Goal: Task Accomplishment & Management: Manage account settings

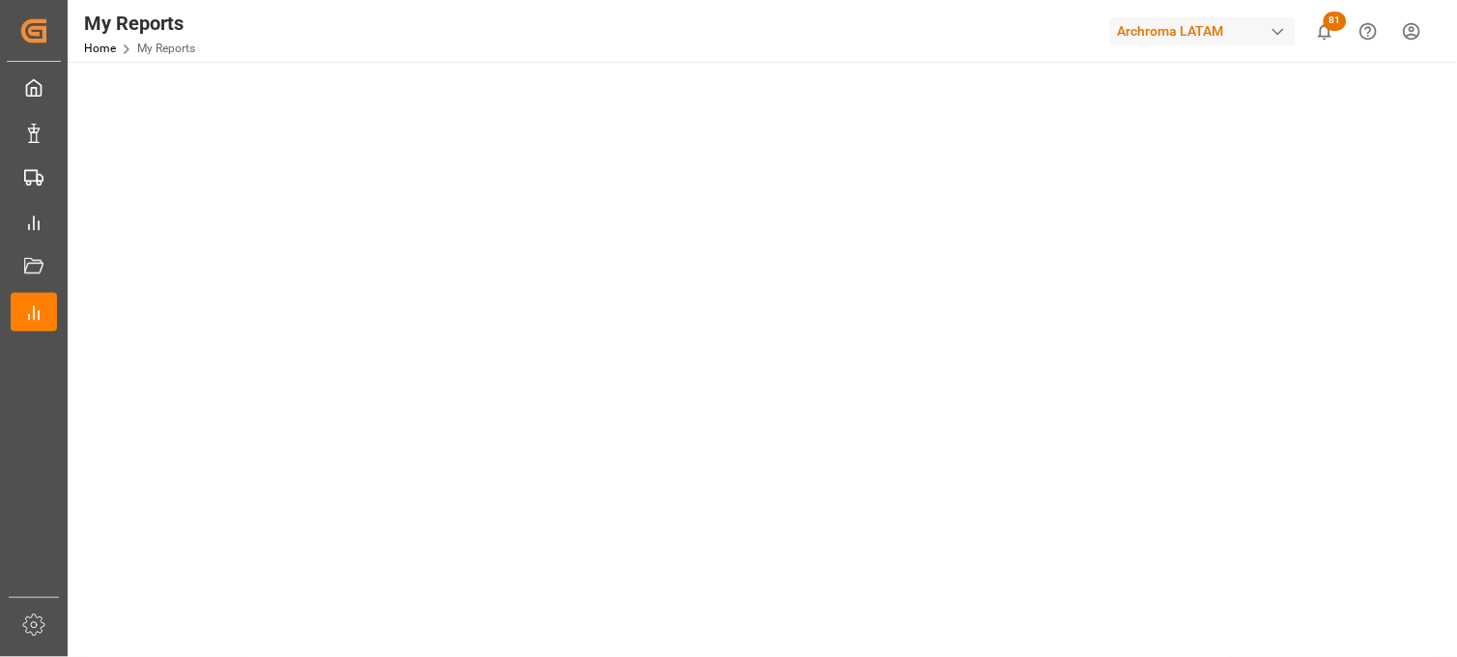
scroll to position [651, 0]
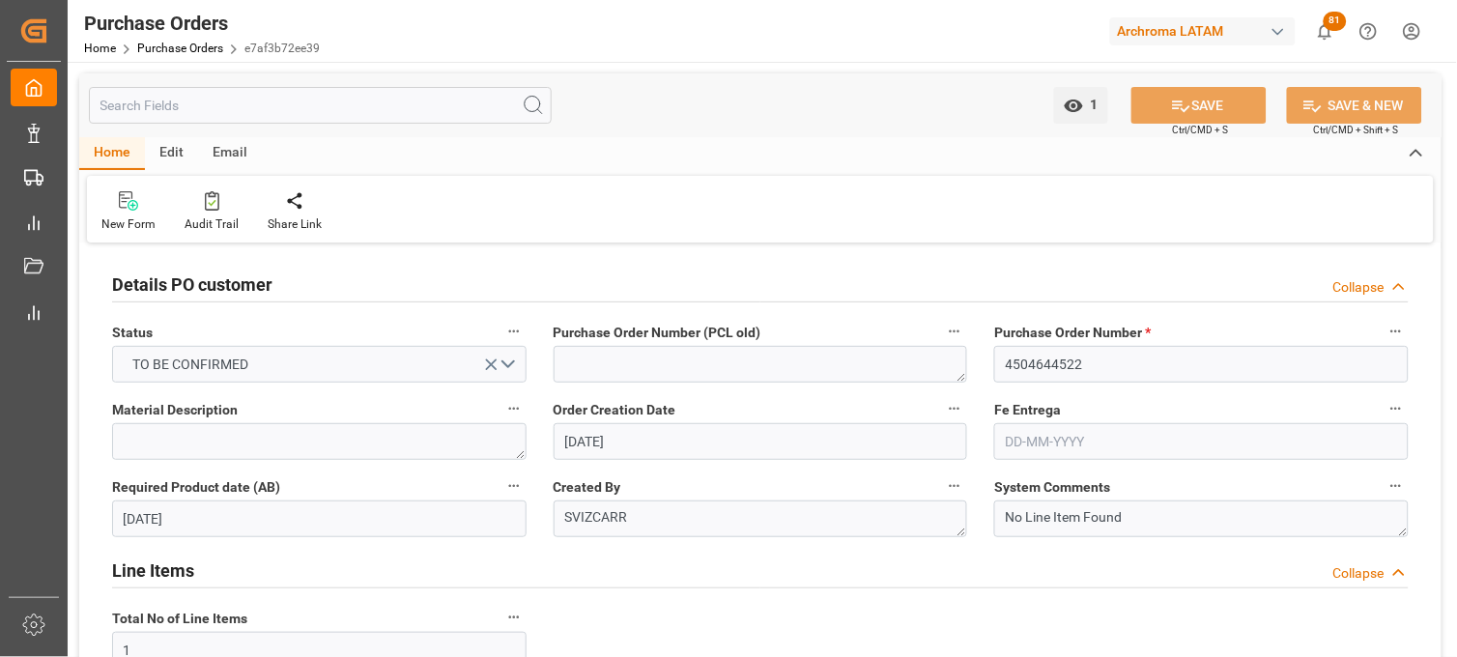
click at [1022, 364] on input "4504644522" at bounding box center [1201, 364] width 415 height 37
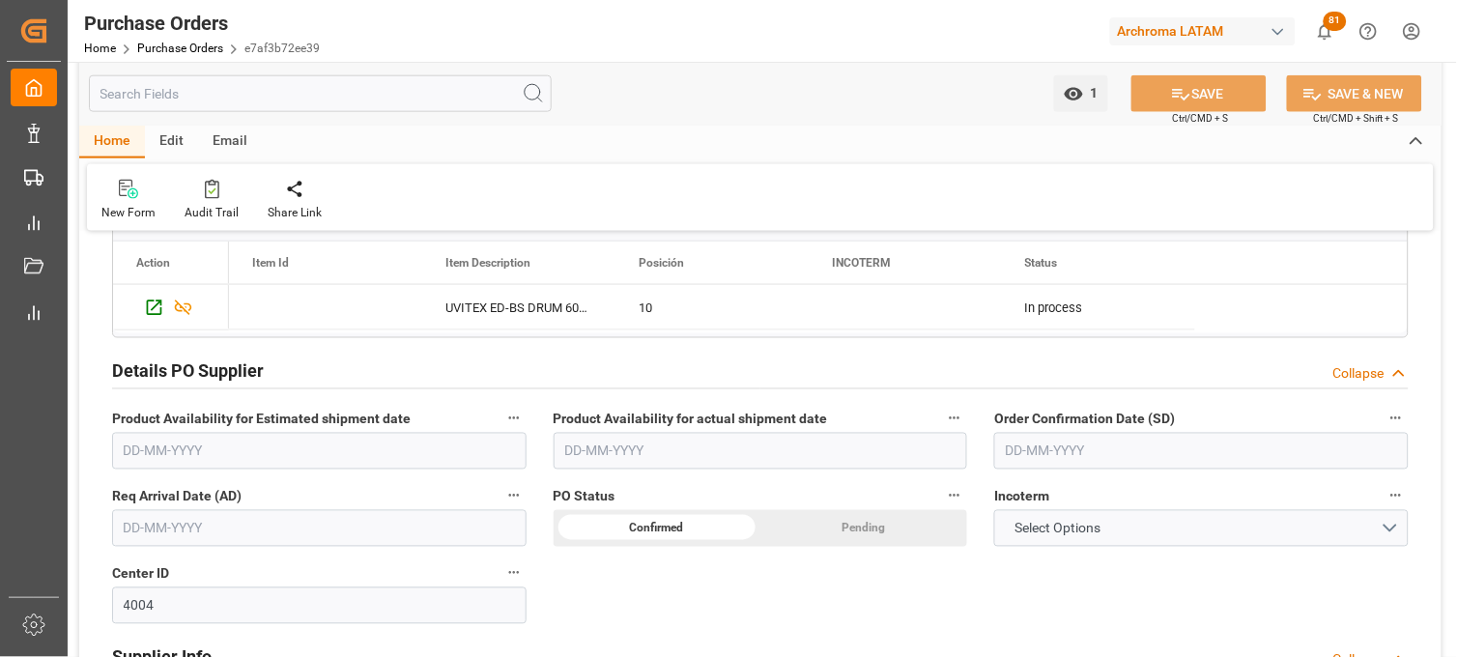
scroll to position [644, 0]
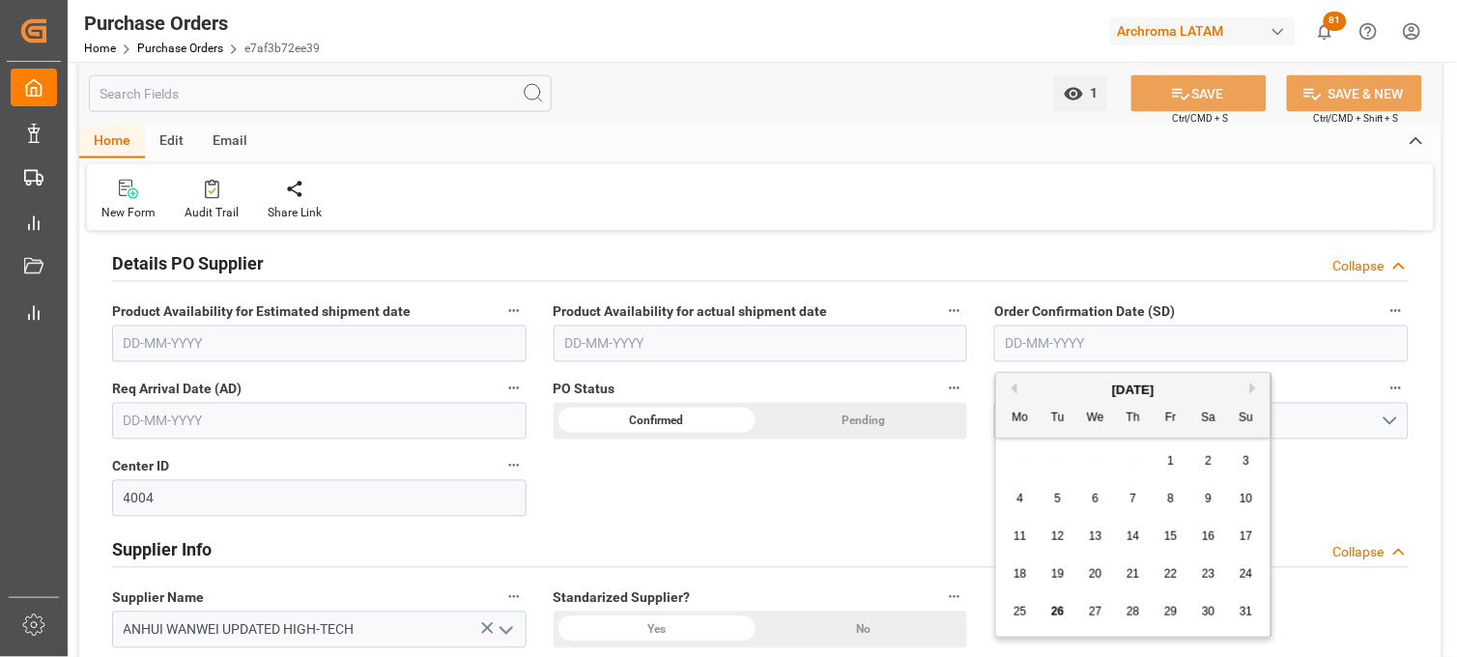
click at [1049, 341] on input "text" at bounding box center [1201, 344] width 415 height 37
click at [1018, 460] on div "28 29 30 31 1 2 3" at bounding box center [1134, 462] width 264 height 38
drag, startPoint x: 1245, startPoint y: 535, endPoint x: 1223, endPoint y: 520, distance: 26.3
click at [1245, 534] on span "17" at bounding box center [1246, 537] width 13 height 14
type input "17-08-2025"
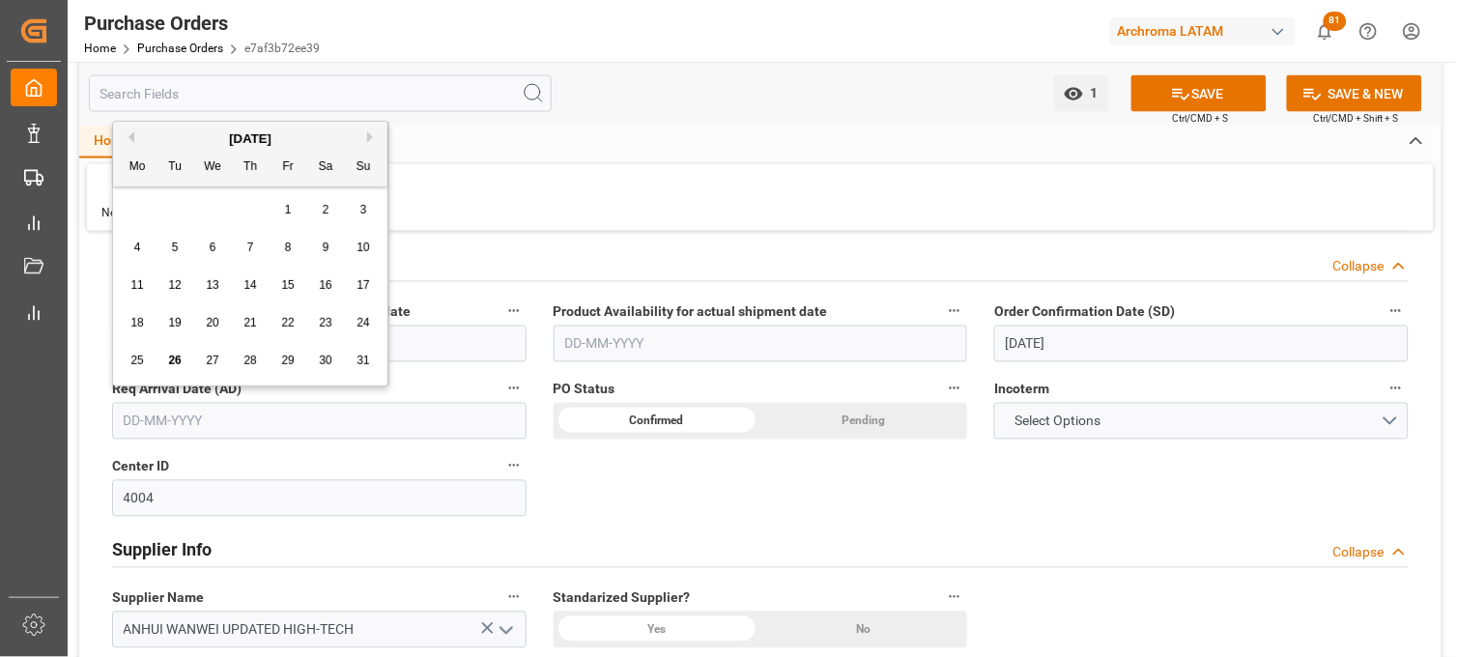
click at [149, 416] on input "text" at bounding box center [319, 421] width 415 height 37
click at [135, 210] on div "28 29 30 31 1 2 3" at bounding box center [251, 210] width 264 height 38
click at [369, 136] on button "Next Month" at bounding box center [373, 137] width 12 height 12
click at [324, 286] on span "20" at bounding box center [325, 285] width 13 height 14
type input "[DATE]"
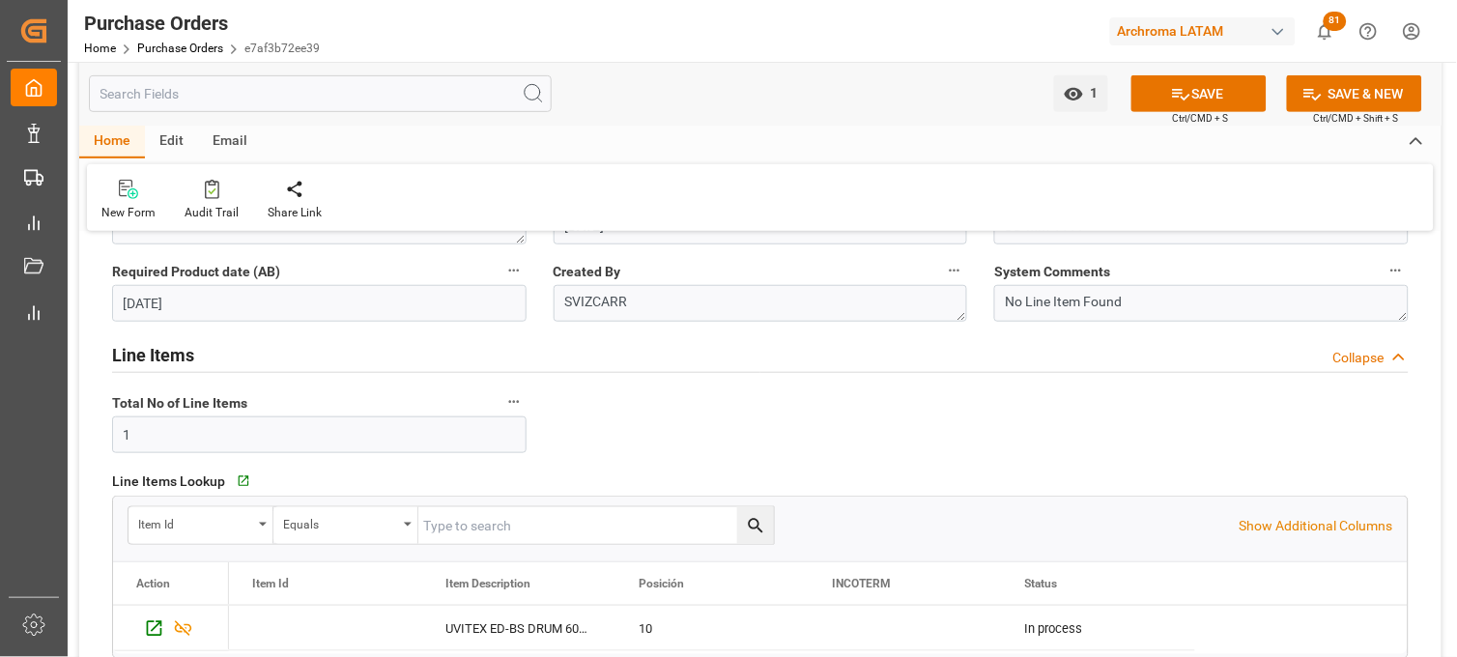
scroll to position [107, 0]
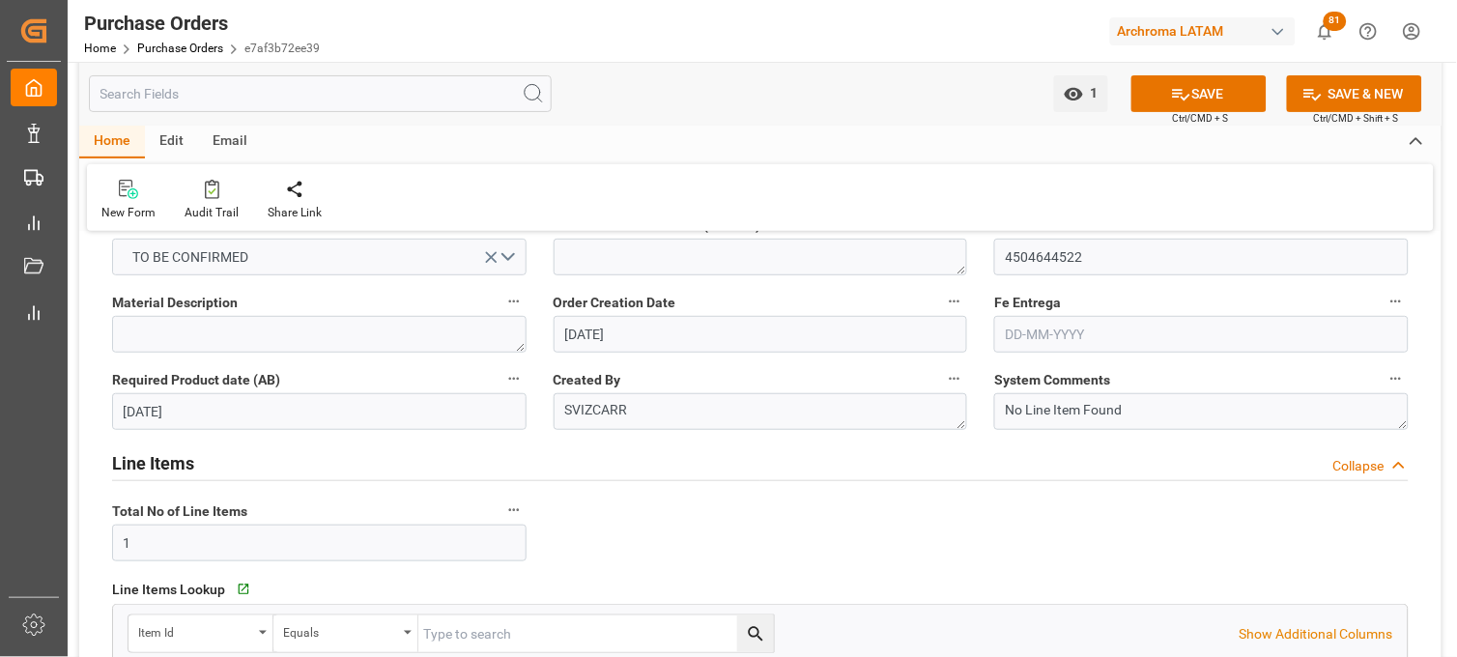
click at [1024, 333] on input "text" at bounding box center [1201, 334] width 415 height 37
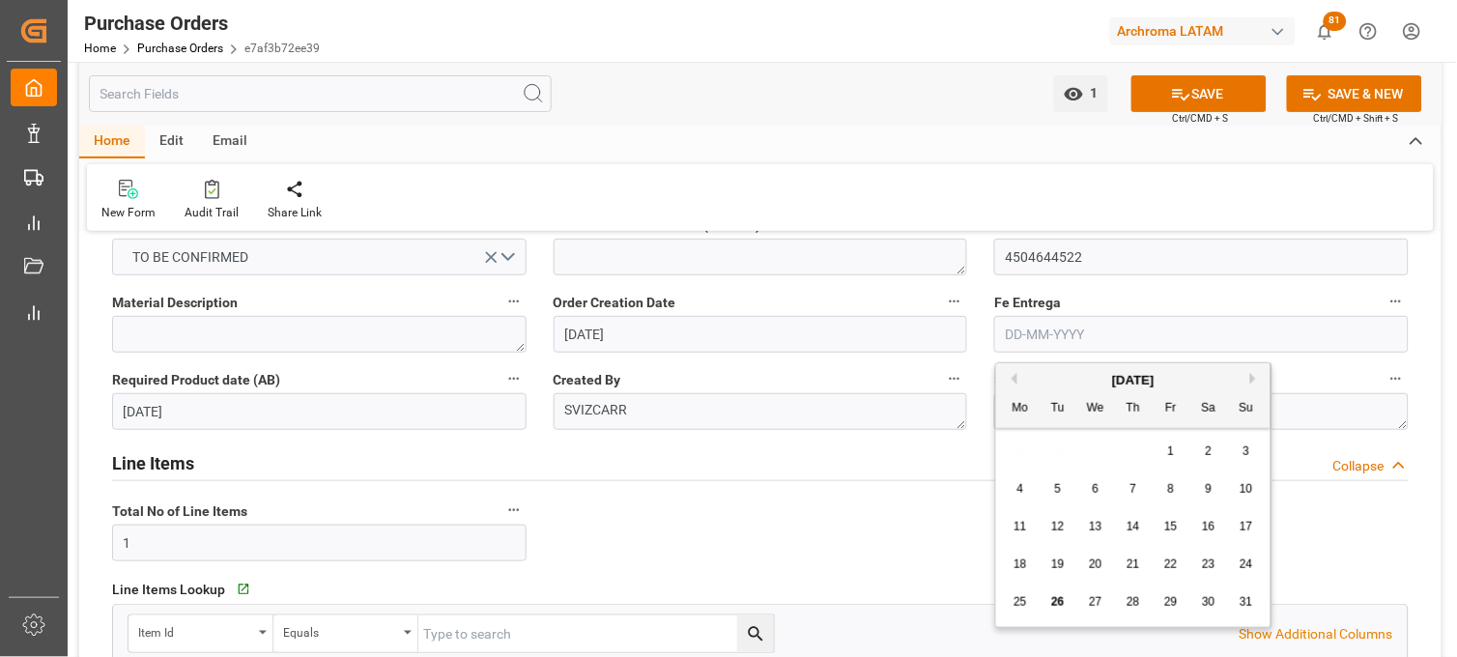
click at [1020, 452] on div "28 29 30 31 1 2 3" at bounding box center [1134, 452] width 264 height 38
click at [1257, 373] on button "Next Month" at bounding box center [1257, 379] width 12 height 12
click at [1140, 451] on div "2" at bounding box center [1134, 452] width 24 height 23
type input "02-10-2025"
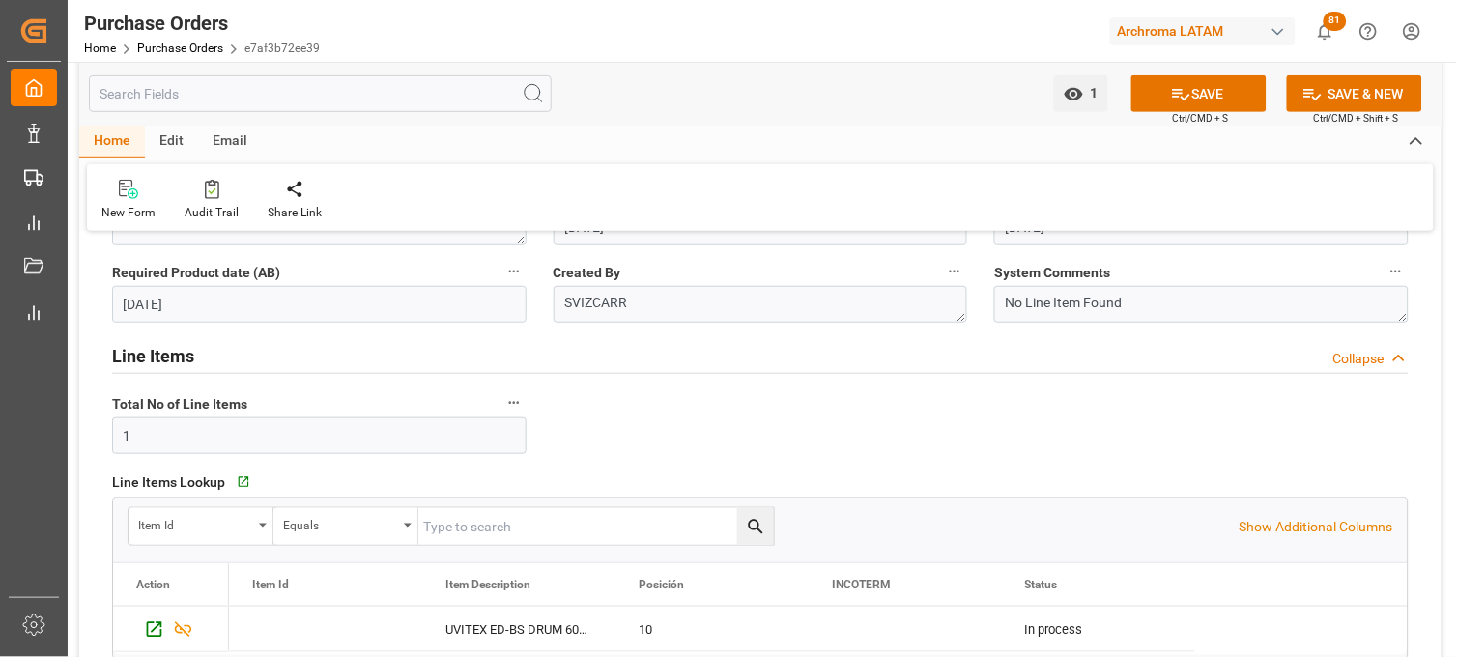
scroll to position [0, 0]
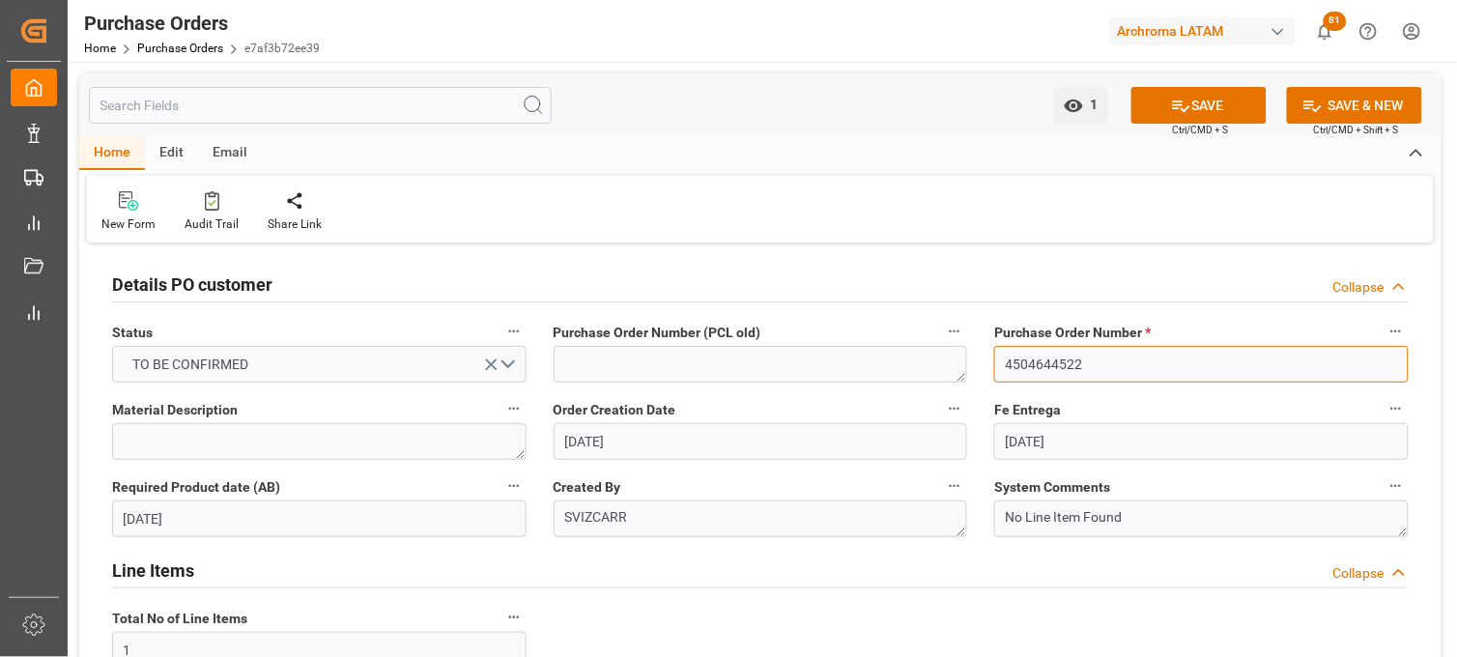
click at [1056, 364] on input "4504644522" at bounding box center [1201, 364] width 415 height 37
click at [1180, 110] on icon at bounding box center [1181, 106] width 20 height 20
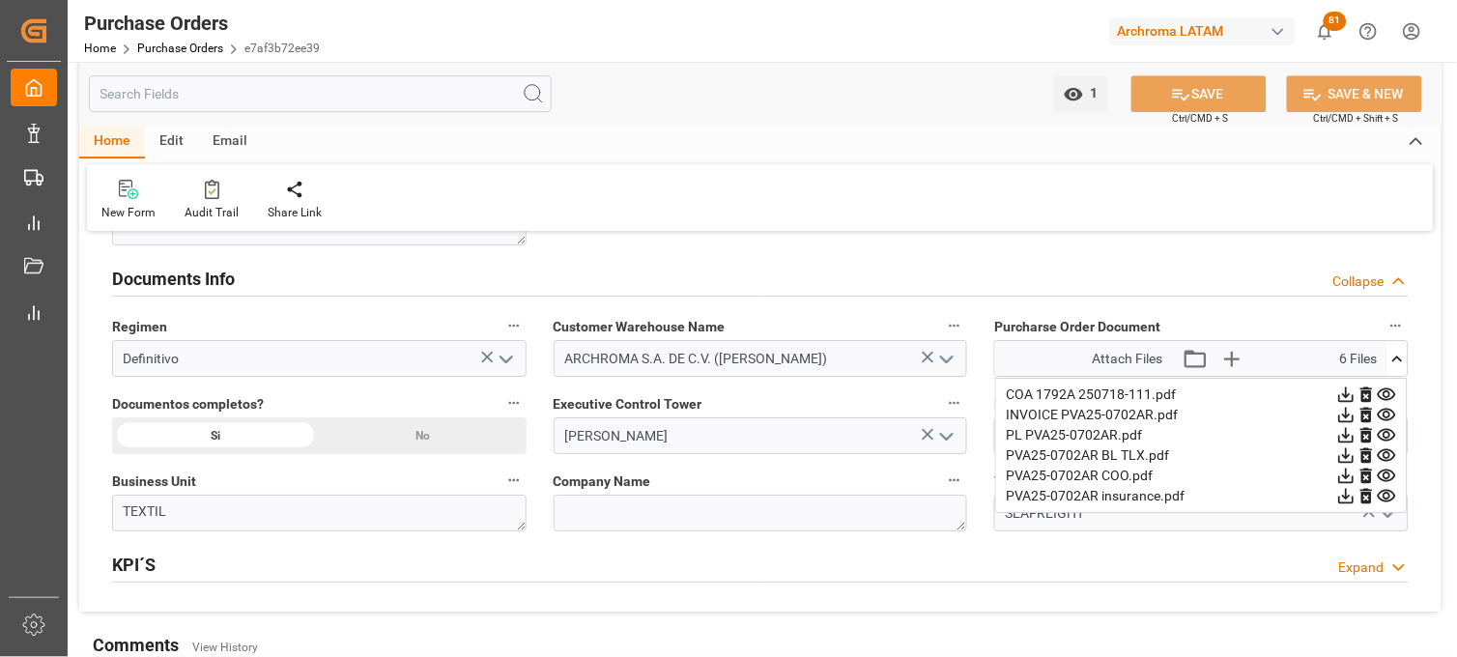
scroll to position [1395, 0]
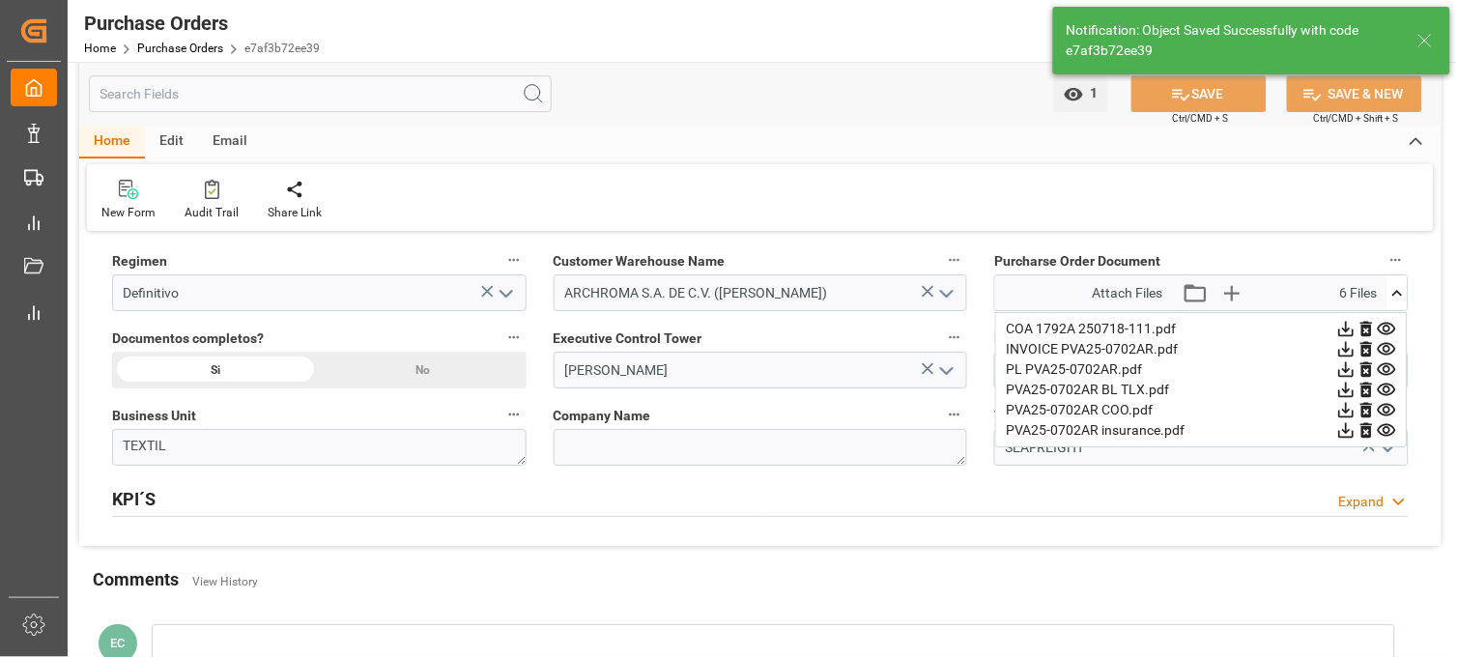
click at [1389, 349] on icon at bounding box center [1387, 349] width 20 height 20
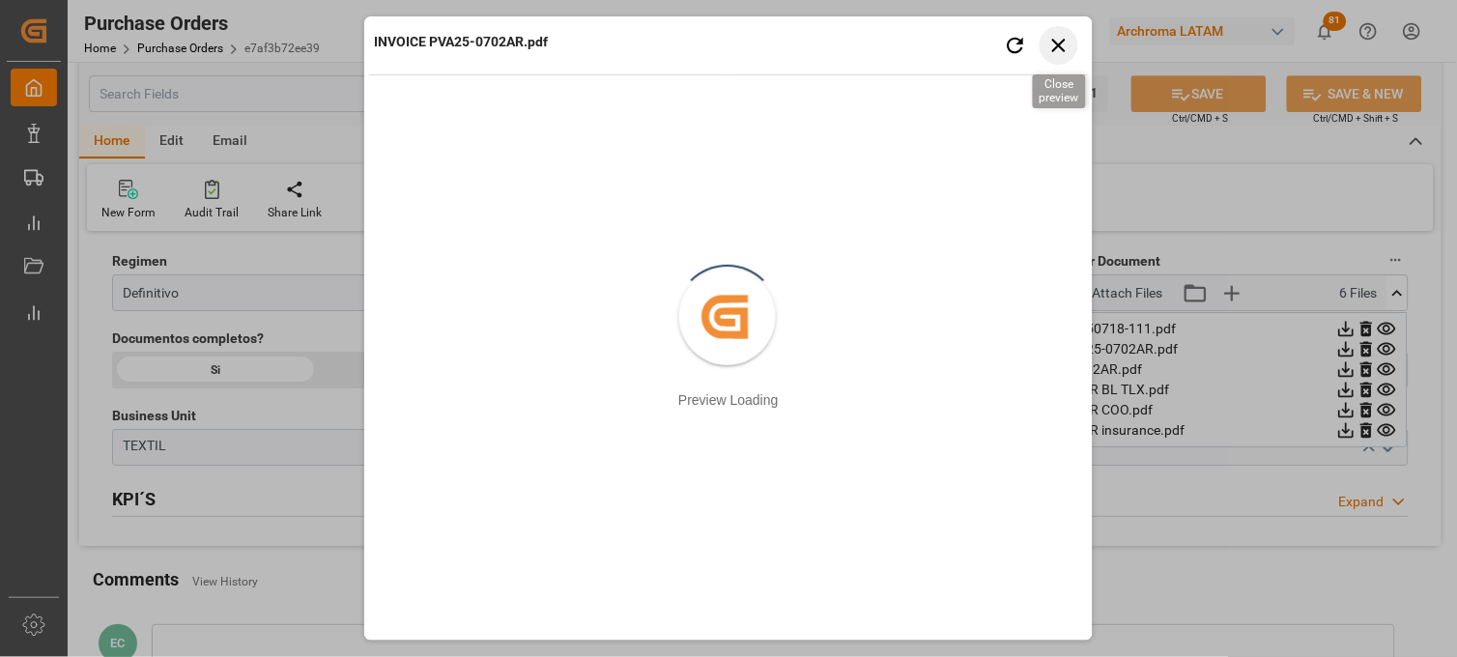
click at [1054, 50] on icon "button" at bounding box center [1059, 46] width 14 height 14
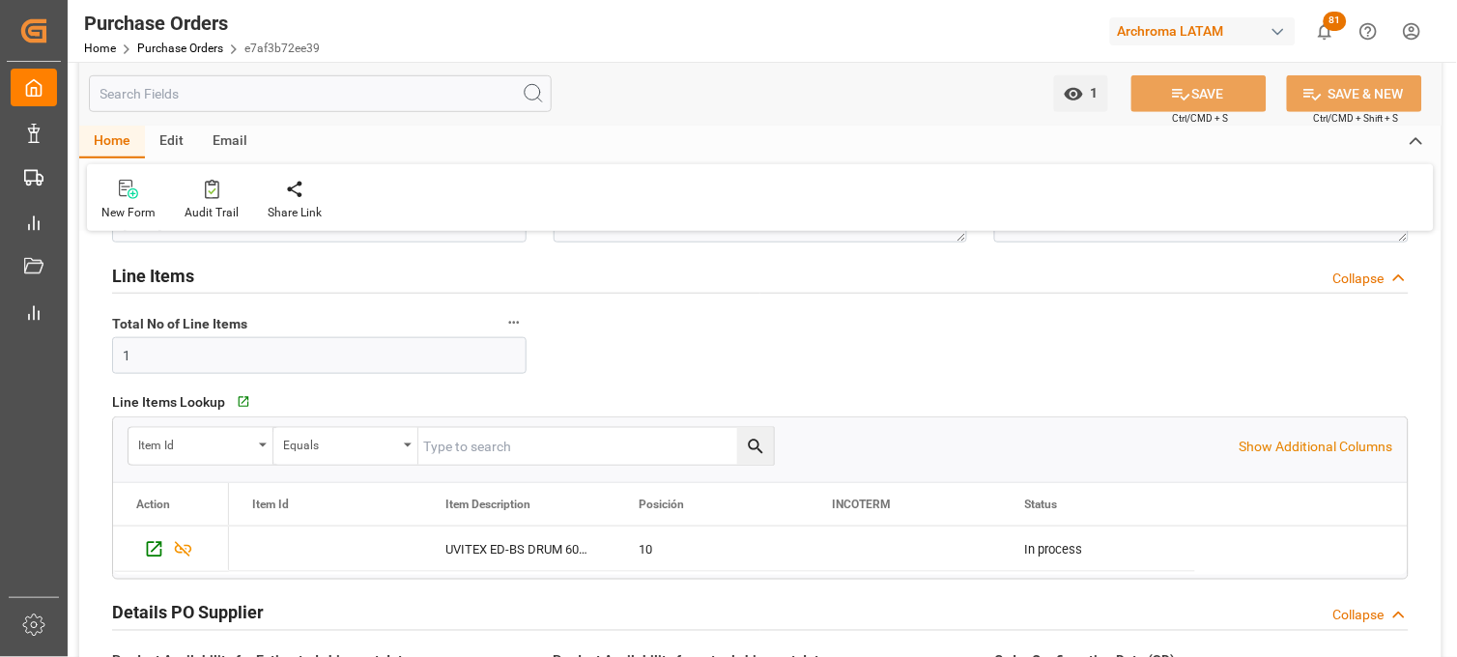
scroll to position [0, 0]
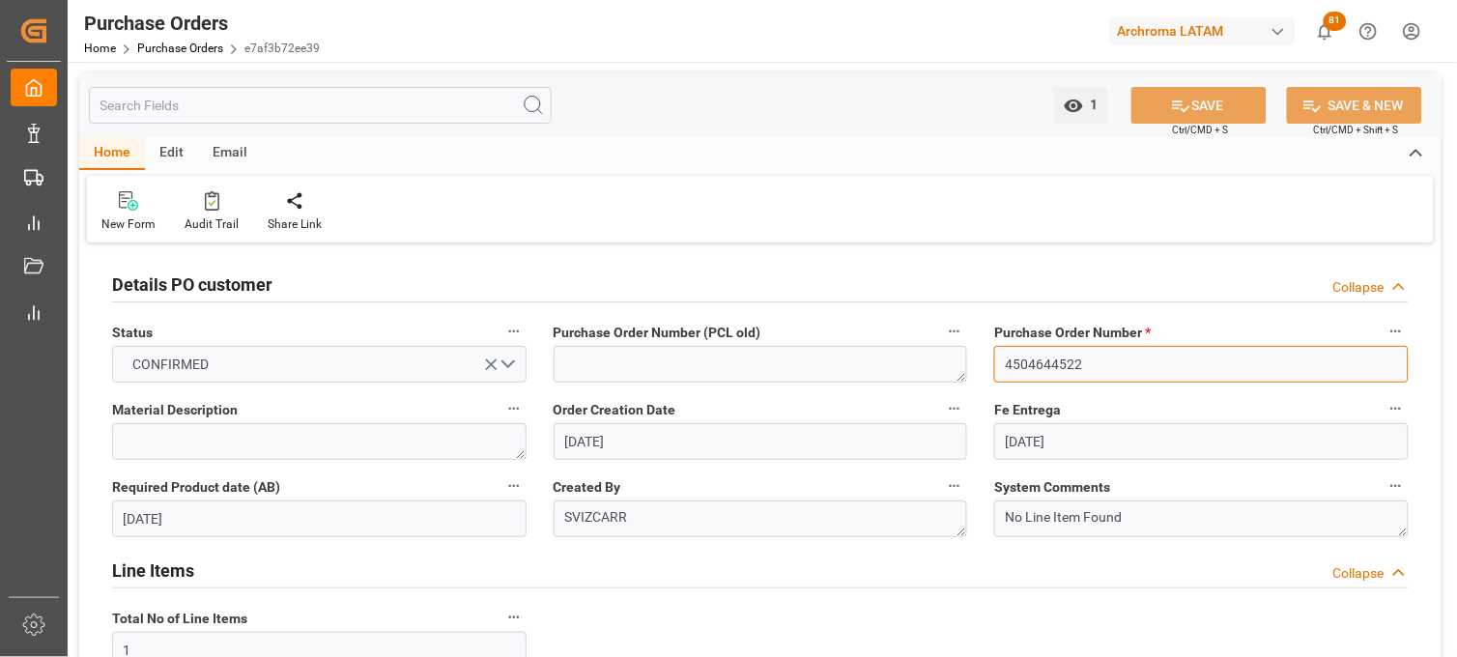
click at [1040, 355] on input "4504644522" at bounding box center [1201, 364] width 415 height 37
click at [193, 44] on link "Purchase Orders" at bounding box center [180, 49] width 86 height 14
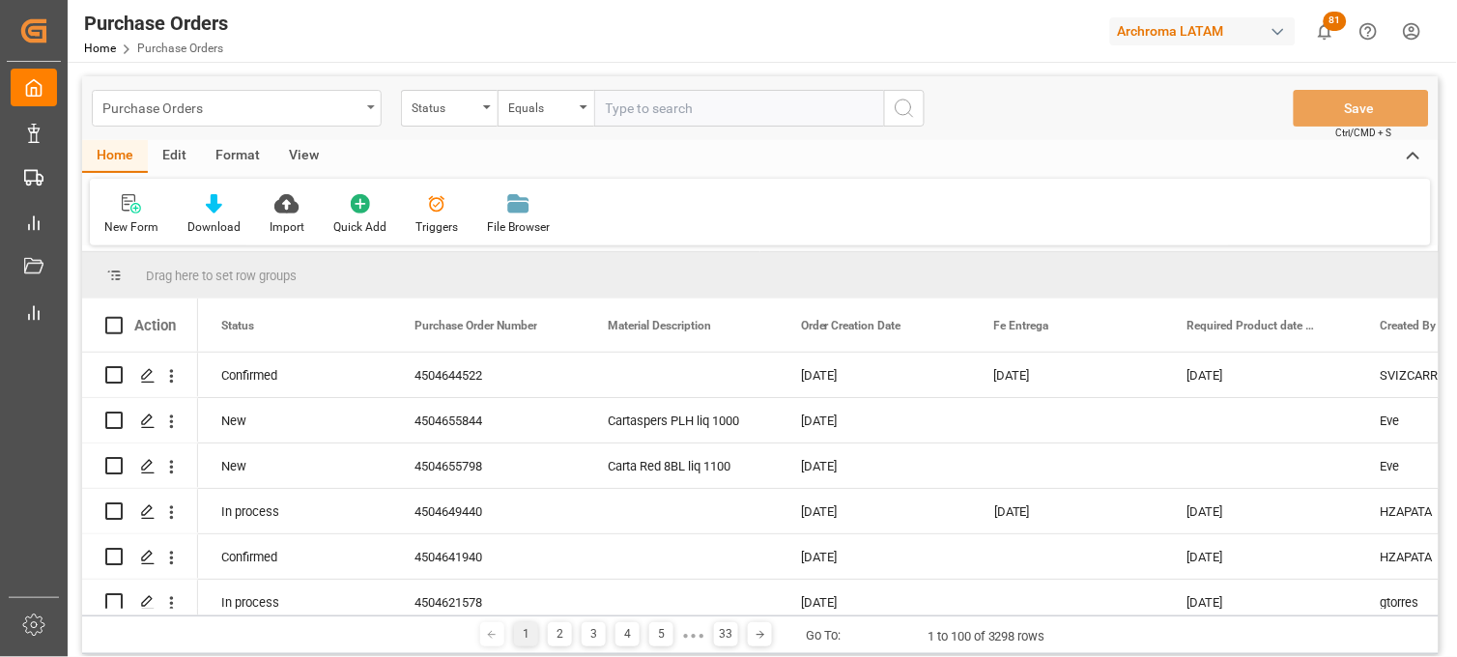
click at [369, 117] on div "Purchase Orders" at bounding box center [237, 108] width 290 height 37
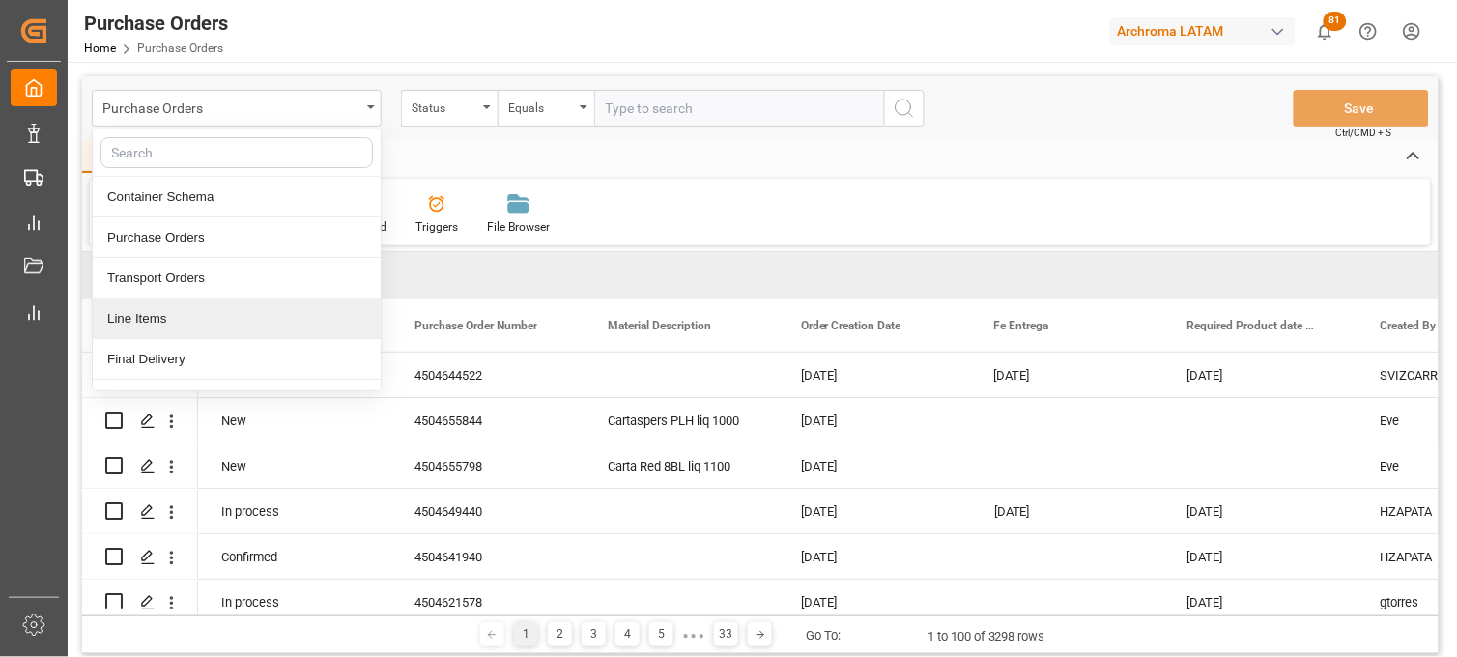
click at [182, 322] on div "Line Items" at bounding box center [237, 319] width 288 height 41
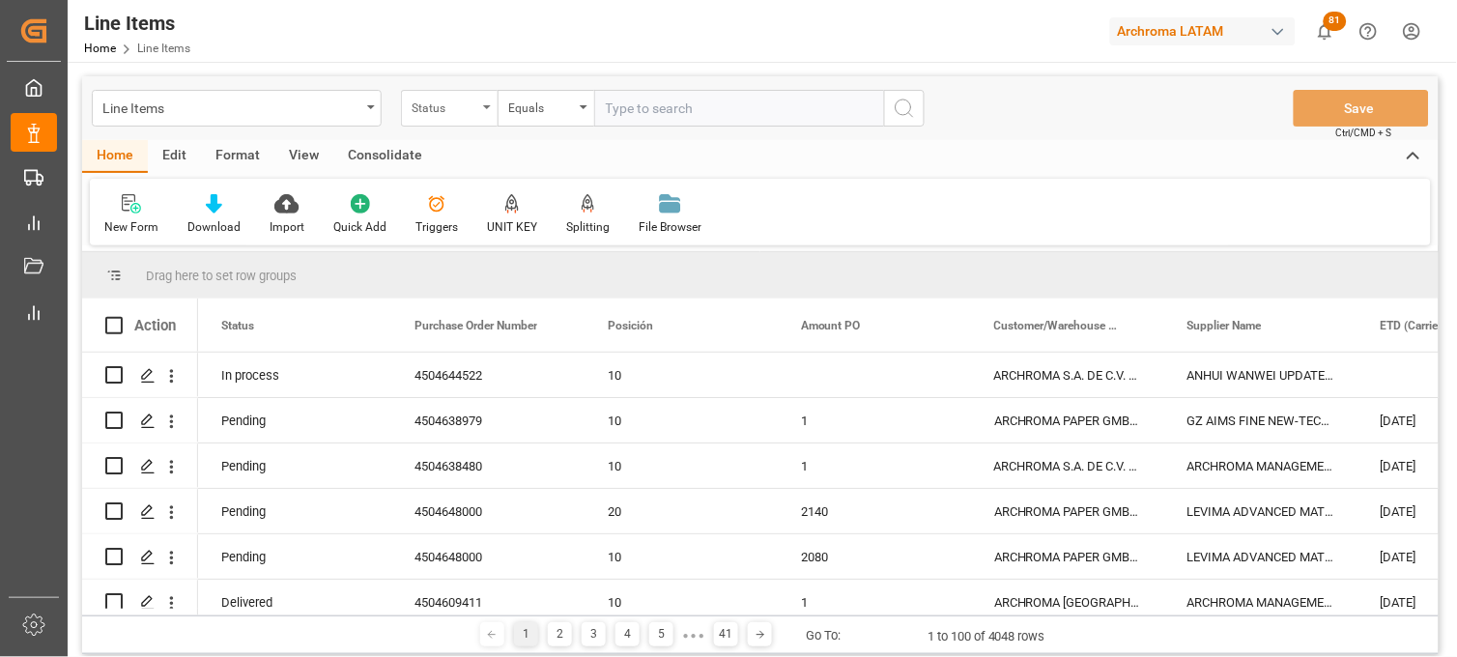
click at [485, 111] on div "Status" at bounding box center [449, 108] width 97 height 37
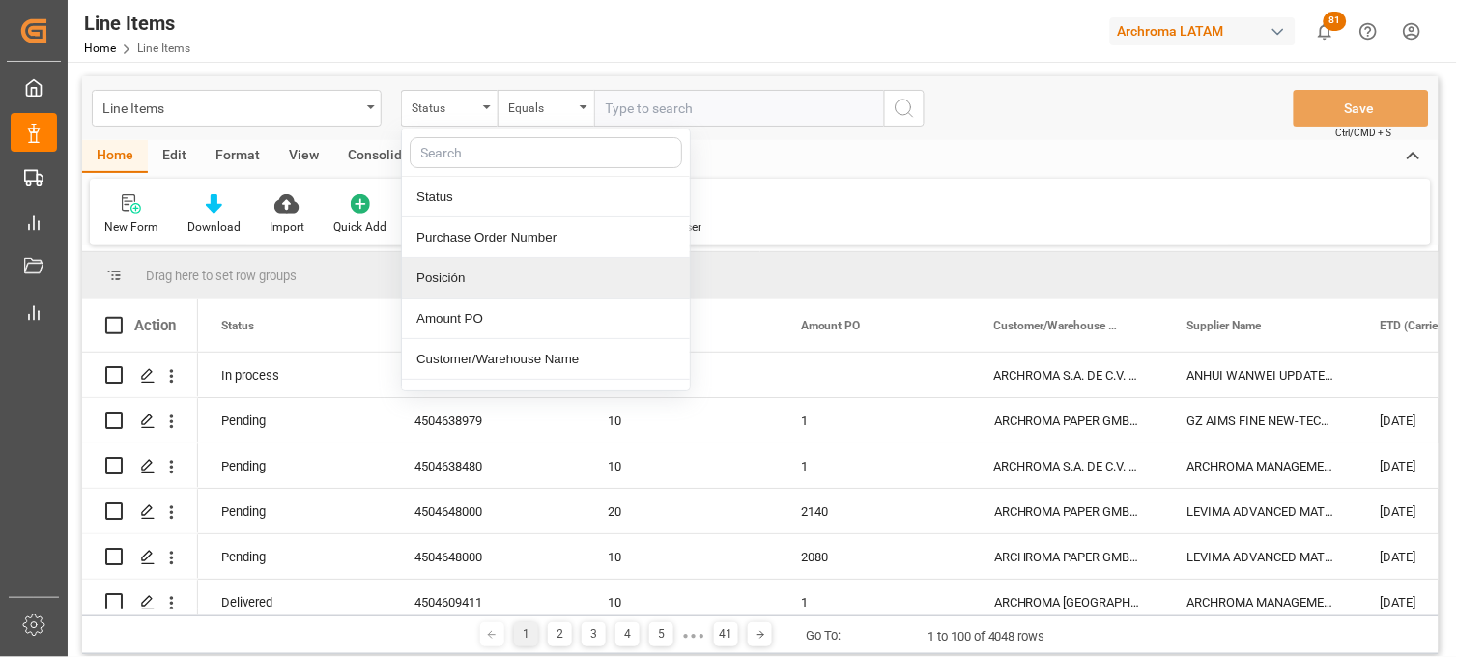
drag, startPoint x: 474, startPoint y: 236, endPoint x: 481, endPoint y: 228, distance: 10.9
click at [474, 235] on div "Purchase Order Number" at bounding box center [546, 237] width 288 height 41
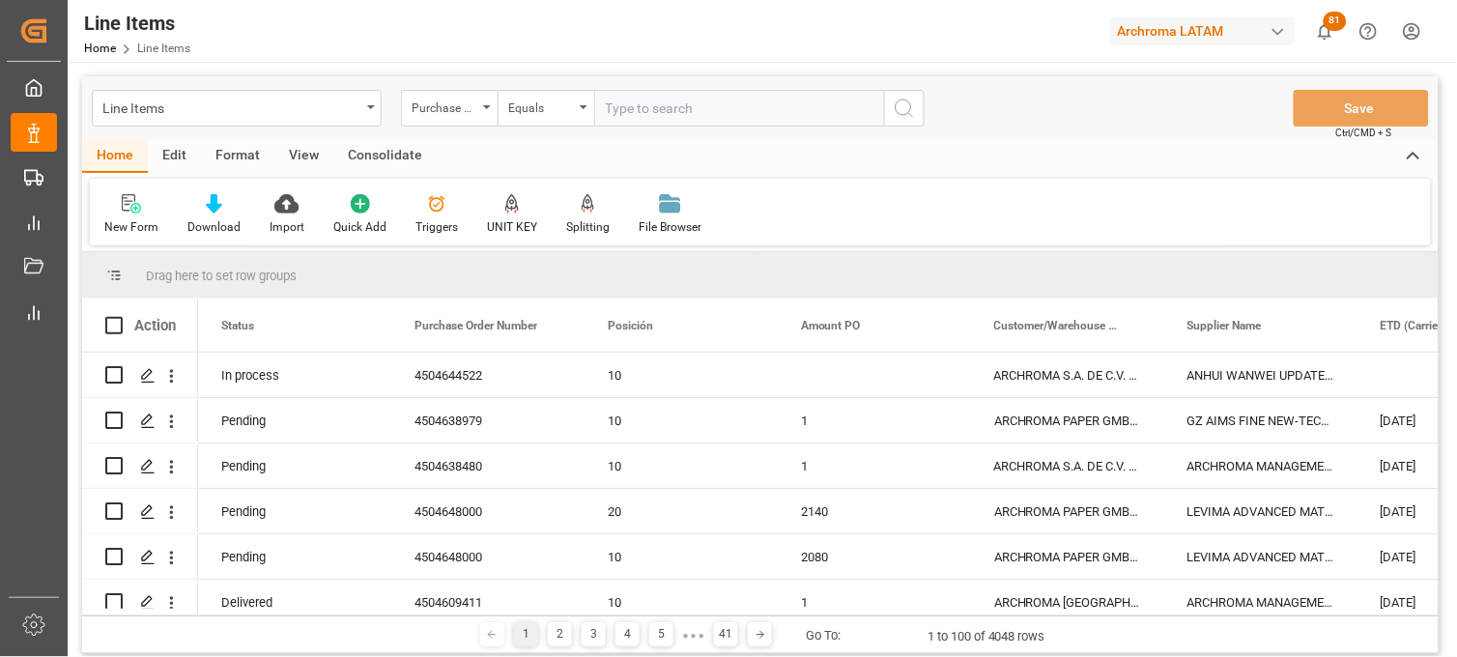
click at [631, 112] on input "text" at bounding box center [739, 108] width 290 height 37
paste input "4504644522"
type input "4504644522"
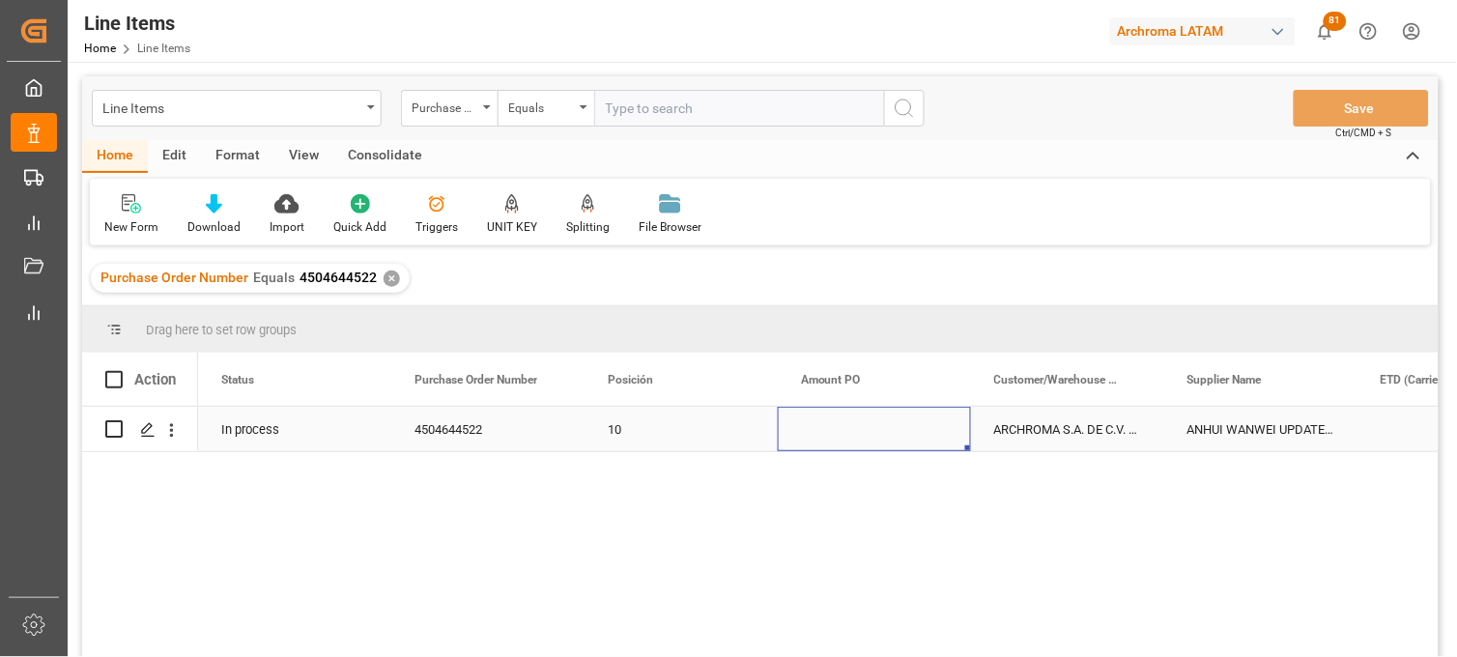
click at [835, 427] on div "Press SPACE to select this row." at bounding box center [874, 429] width 193 height 44
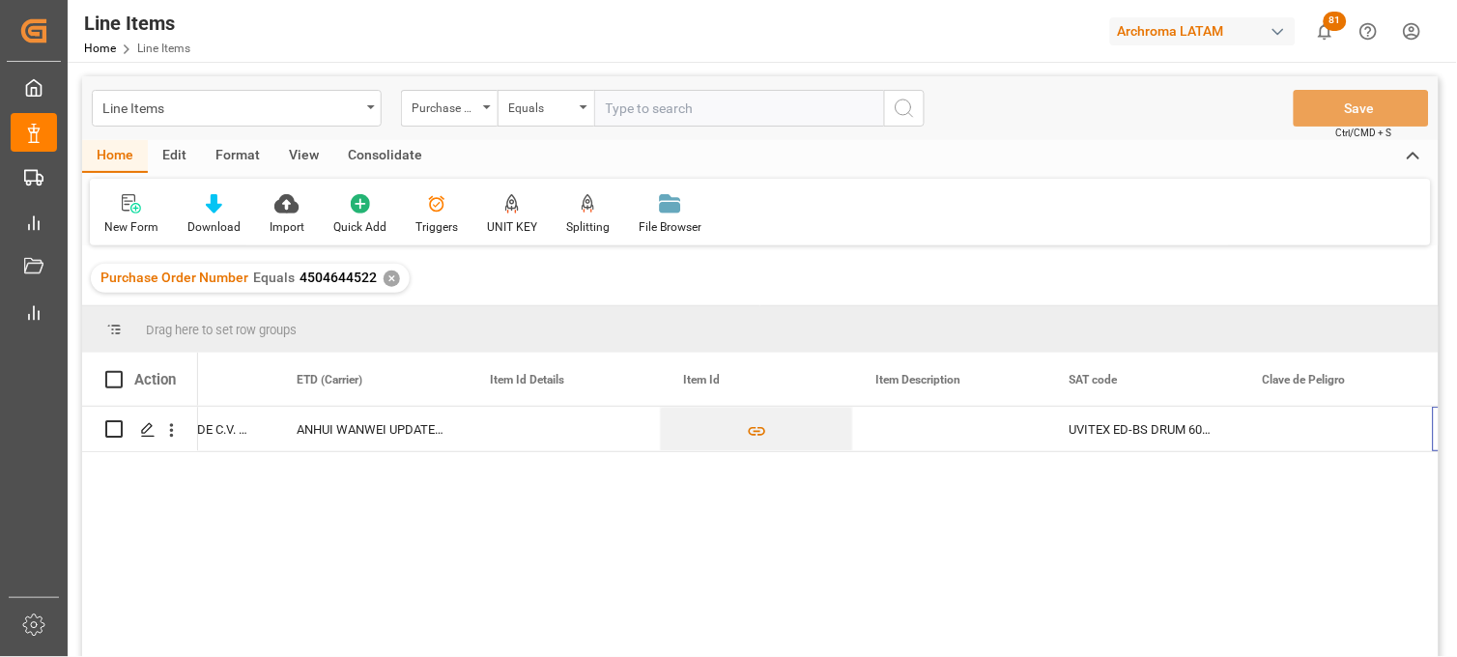
scroll to position [0, 1084]
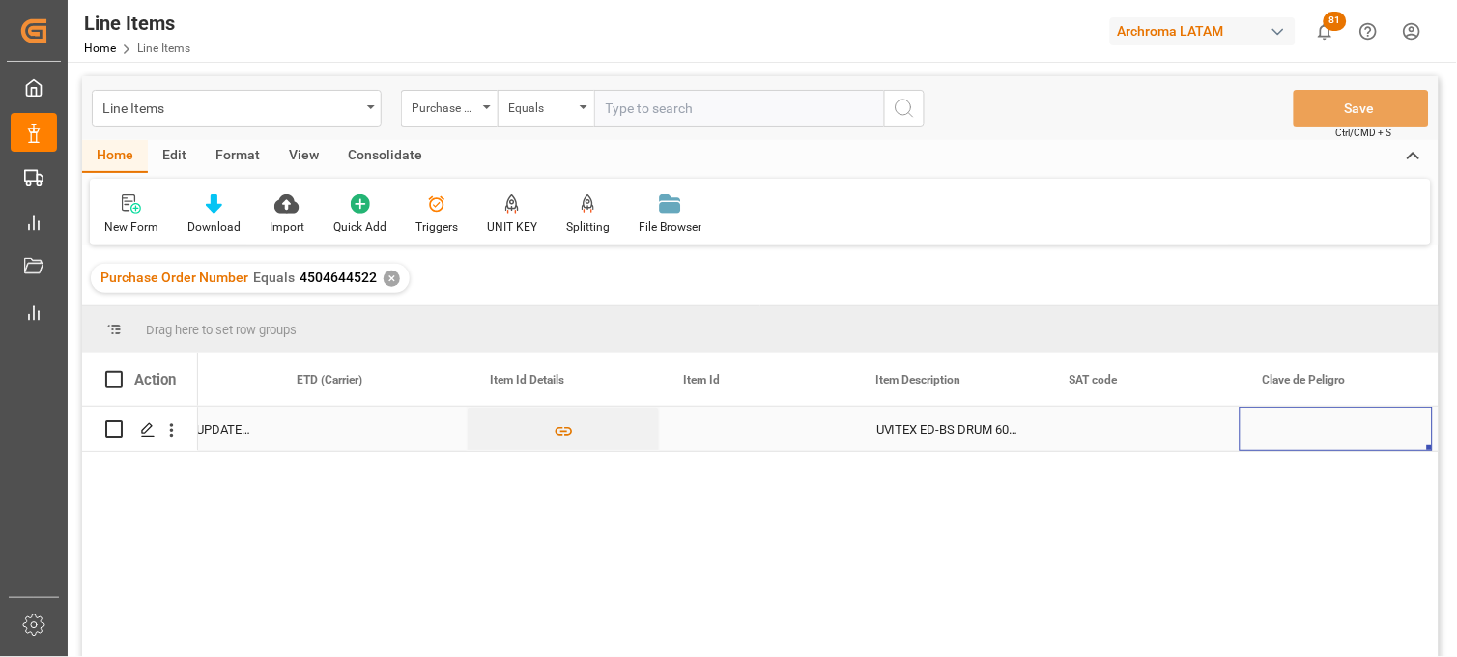
click at [730, 435] on div "Press SPACE to select this row." at bounding box center [756, 429] width 193 height 44
click at [730, 435] on input "Press SPACE to select this row." at bounding box center [757, 440] width 162 height 37
type input "286806"
click at [911, 429] on div "UVITEX ED-BS DRUM 60KG" at bounding box center [949, 429] width 193 height 44
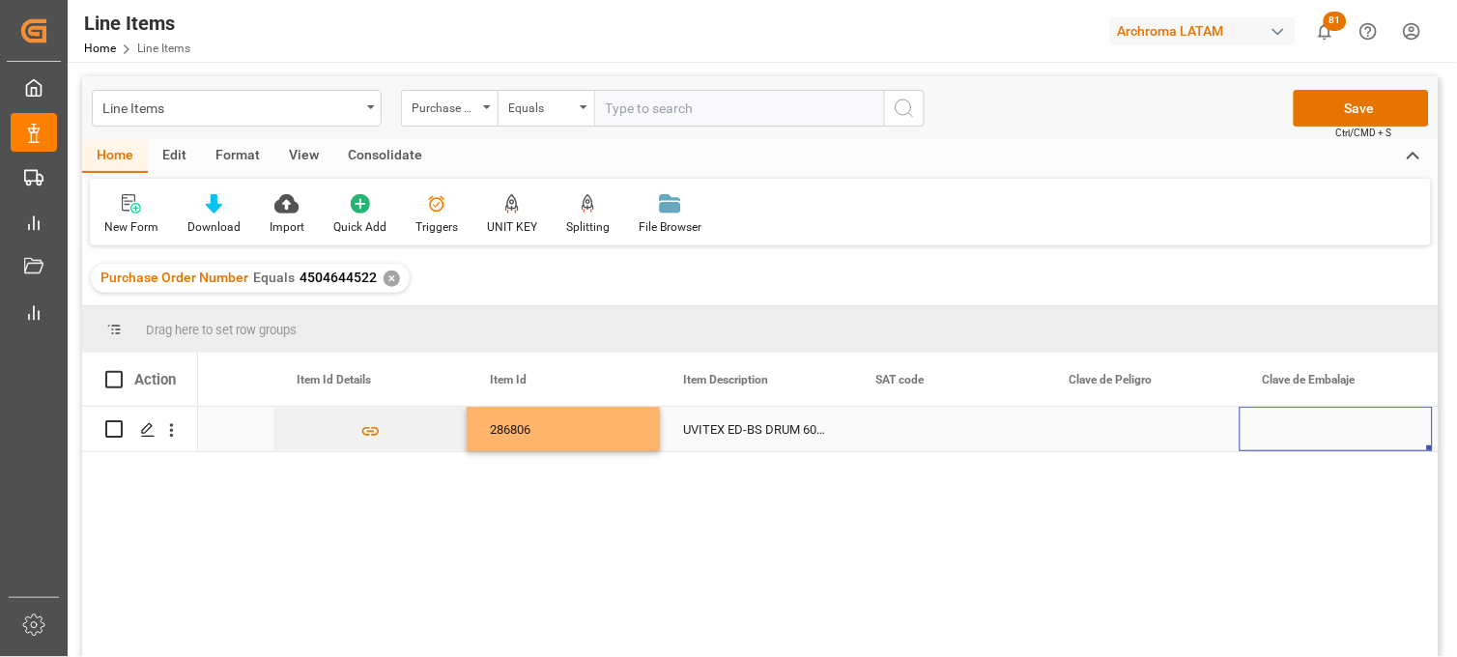
scroll to position [0, 1471]
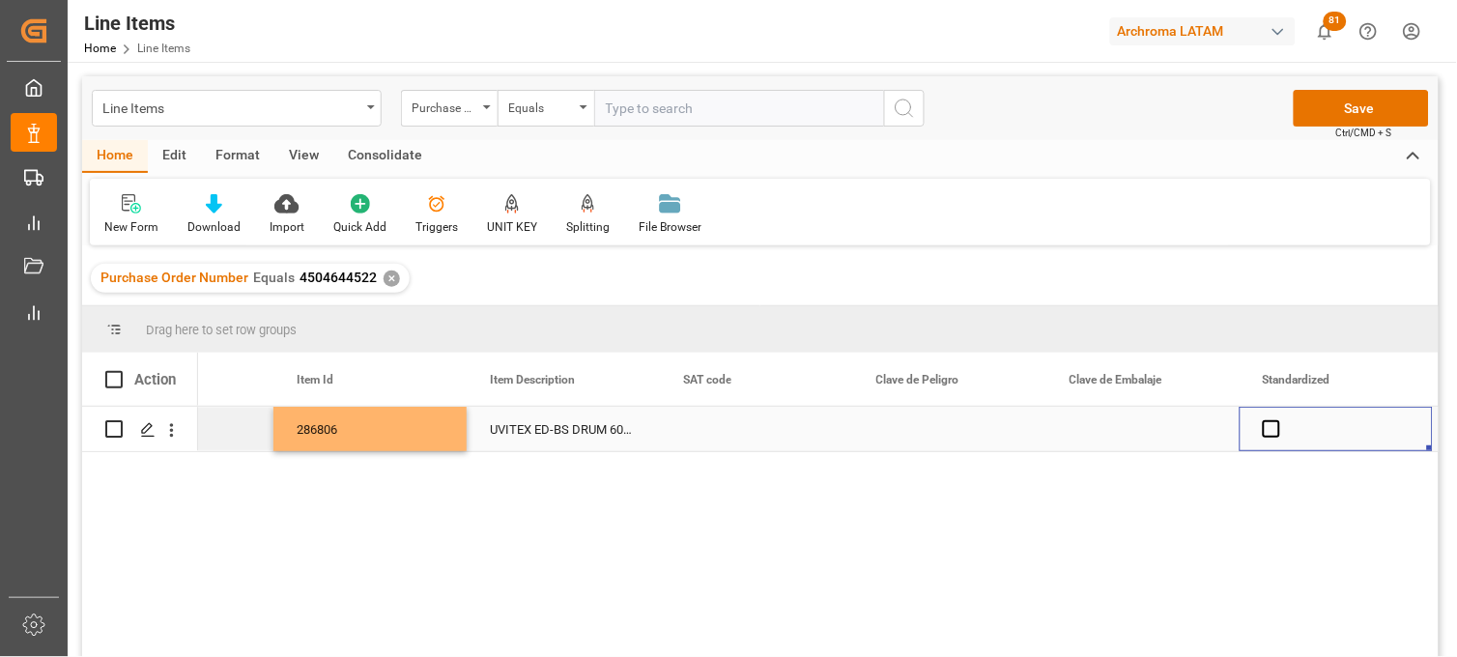
click at [512, 432] on div "UVITEX ED-BS DRUM 60KG" at bounding box center [563, 429] width 193 height 44
click at [512, 431] on div "UVITEX ED-BS DRUM 60KG" at bounding box center [563, 429] width 193 height 44
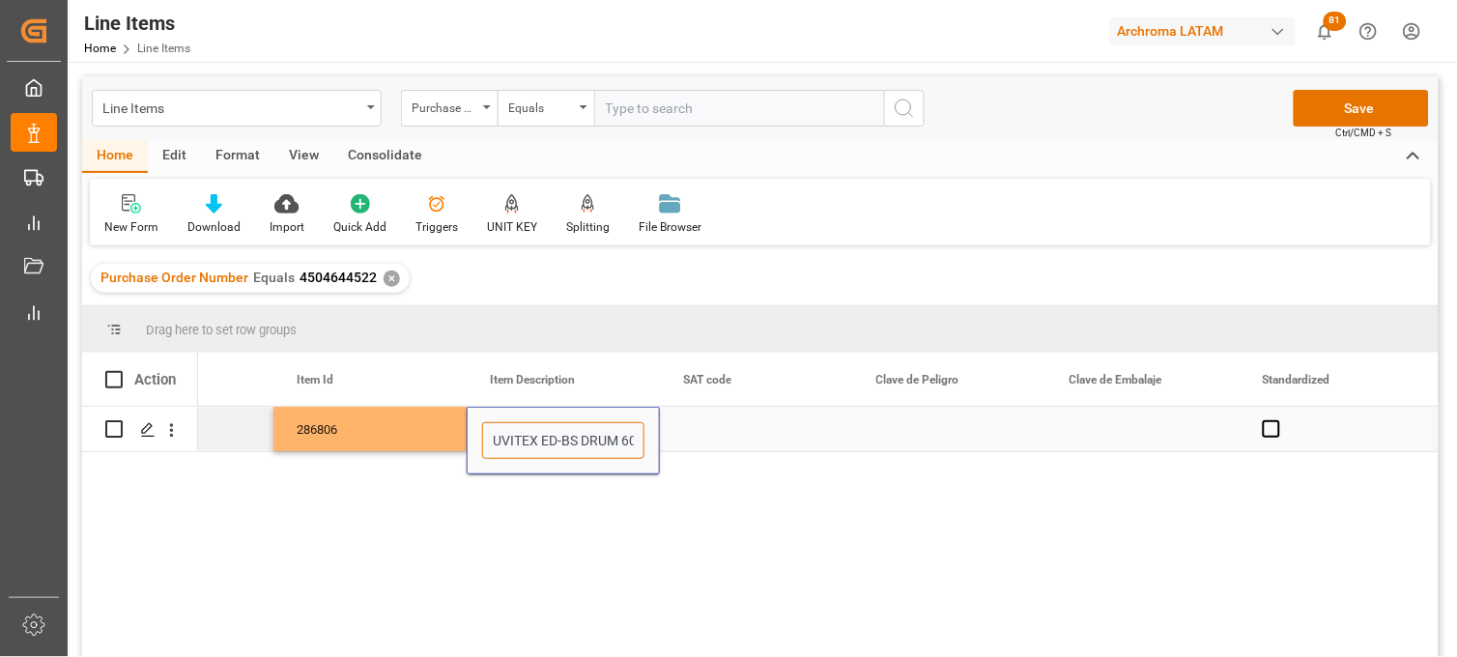
scroll to position [0, 22]
drag, startPoint x: 494, startPoint y: 431, endPoint x: 680, endPoint y: 436, distance: 186.6
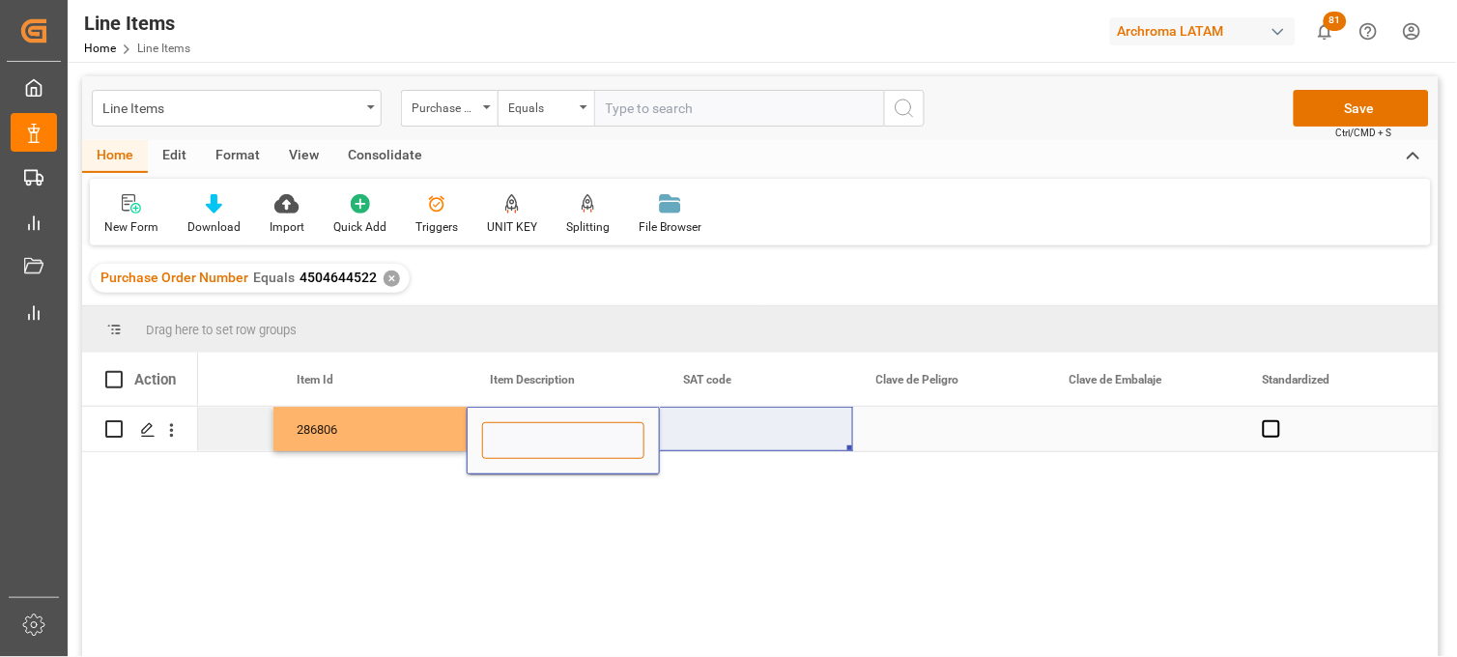
scroll to position [0, 0]
click at [705, 436] on div "Press SPACE to select this row." at bounding box center [756, 429] width 193 height 44
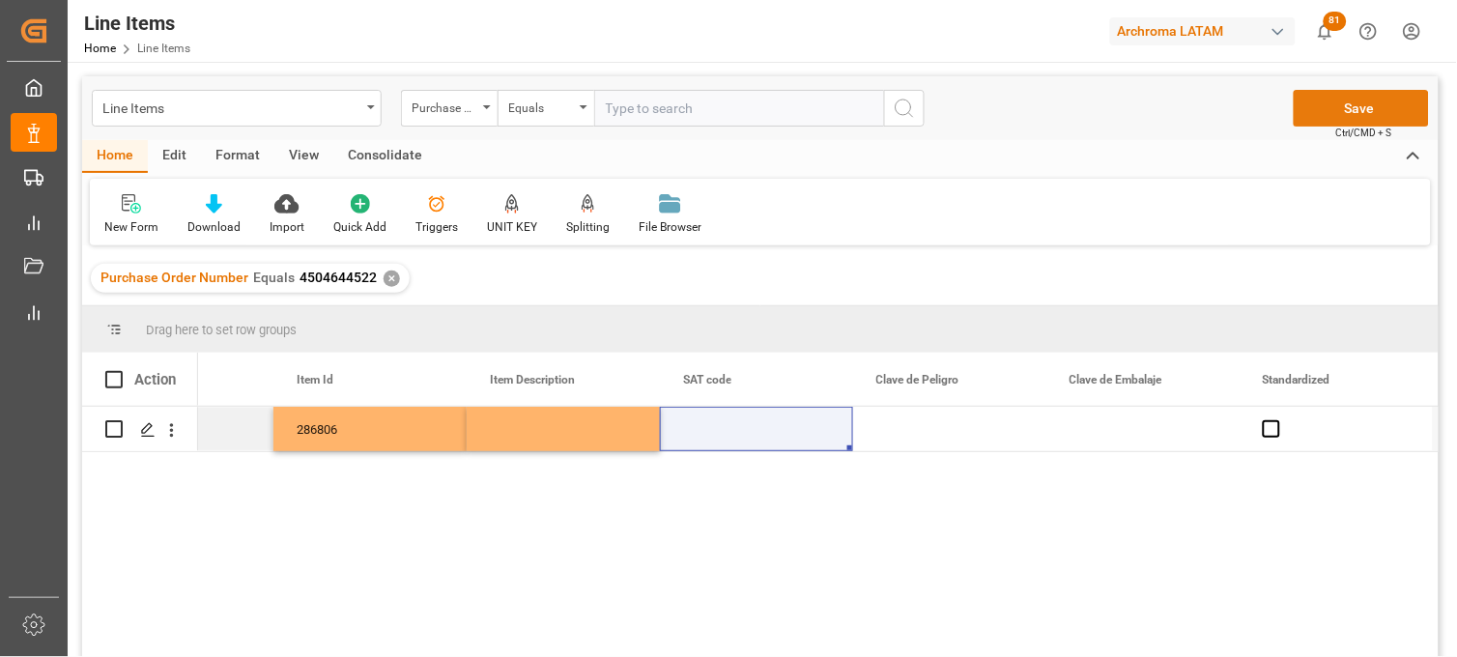
click at [1334, 110] on button "Save" at bounding box center [1361, 108] width 135 height 37
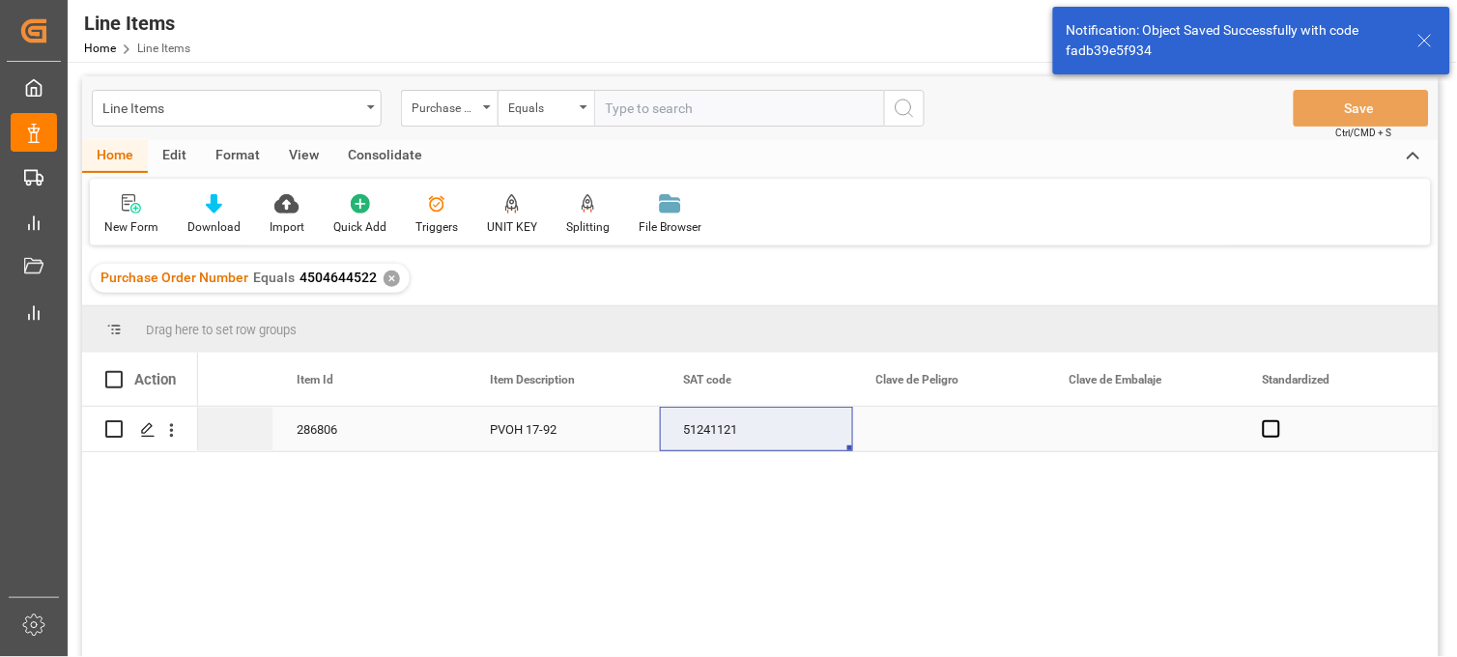
click at [940, 439] on div "Press SPACE to select this row." at bounding box center [949, 429] width 193 height 44
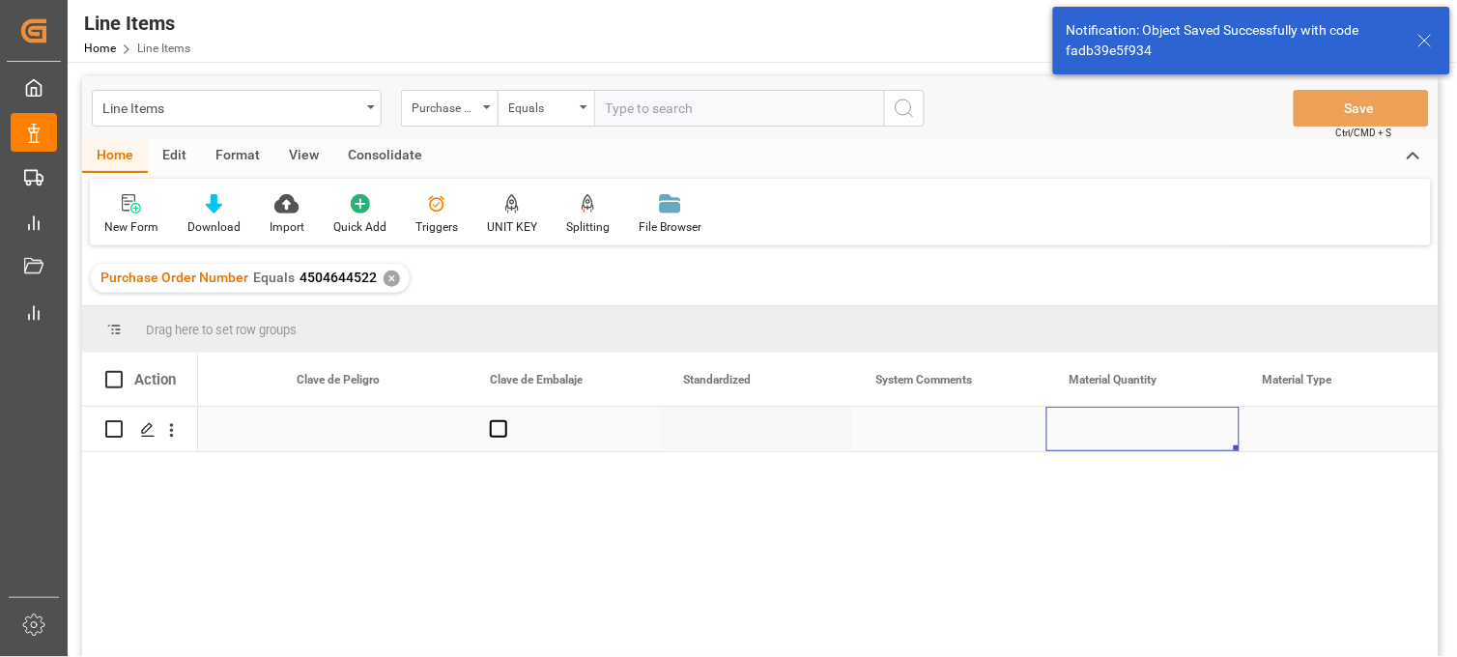
scroll to position [0, 2244]
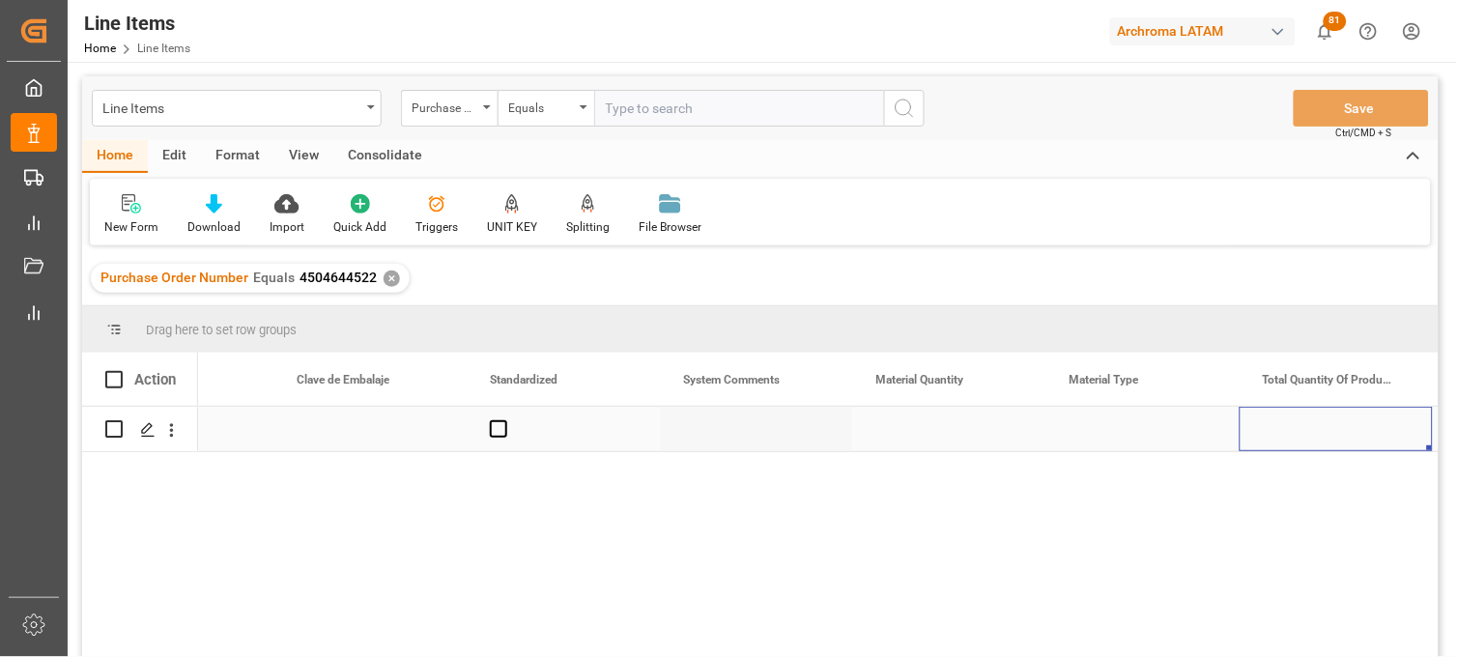
click at [921, 432] on div "Press SPACE to select this row." at bounding box center [949, 429] width 193 height 44
type input "840"
click at [1090, 433] on div "Press SPACE to select this row." at bounding box center [1143, 429] width 193 height 44
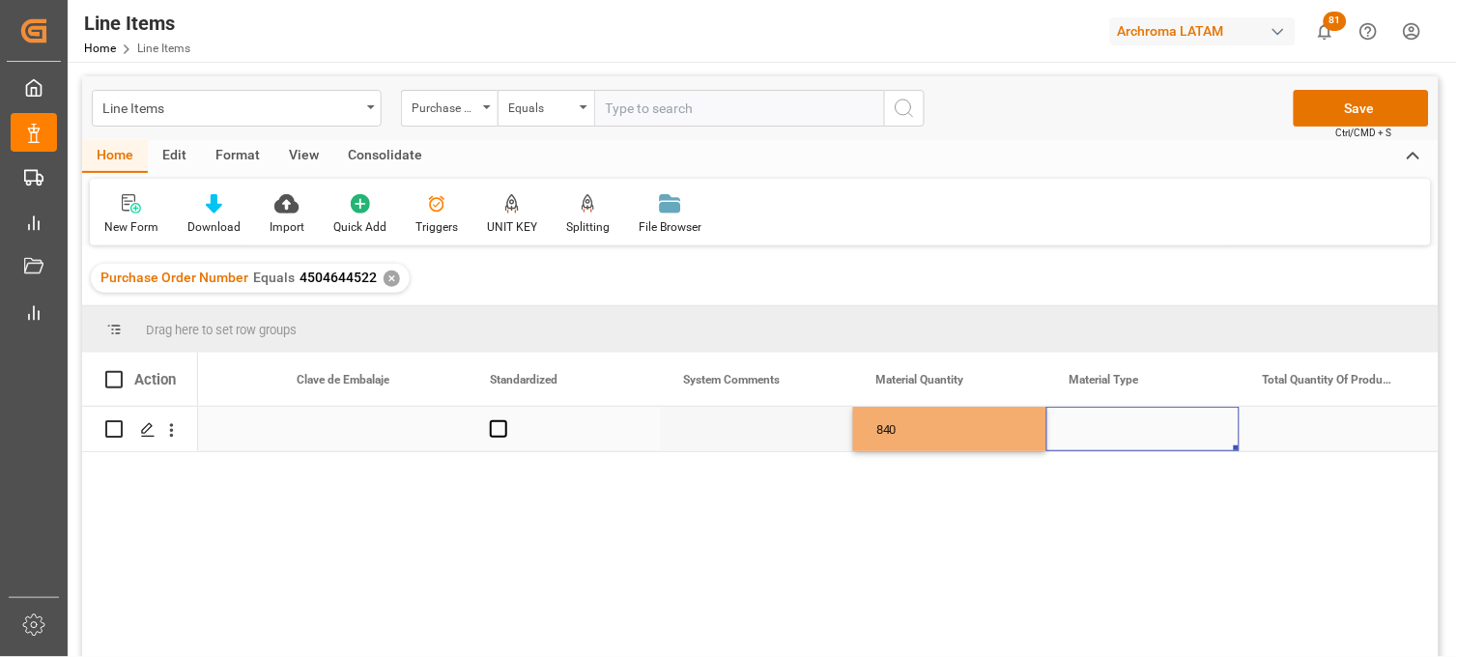
click at [1090, 433] on div "Press SPACE to select this row." at bounding box center [1143, 429] width 193 height 44
click at [1090, 433] on input "Press SPACE to select this row." at bounding box center [1143, 440] width 162 height 37
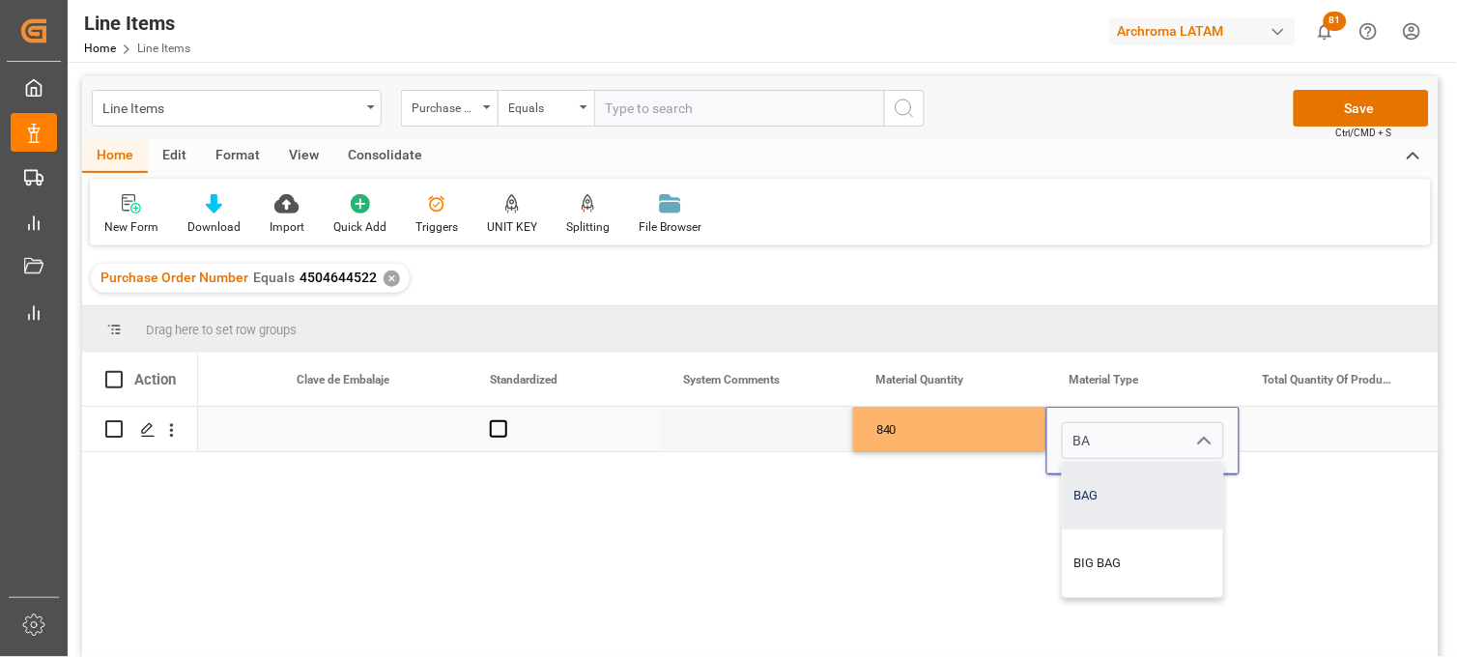
click at [1105, 470] on div "BAG" at bounding box center [1143, 496] width 160 height 68
type input "BAG"
click at [980, 430] on div "840" at bounding box center [949, 429] width 193 height 44
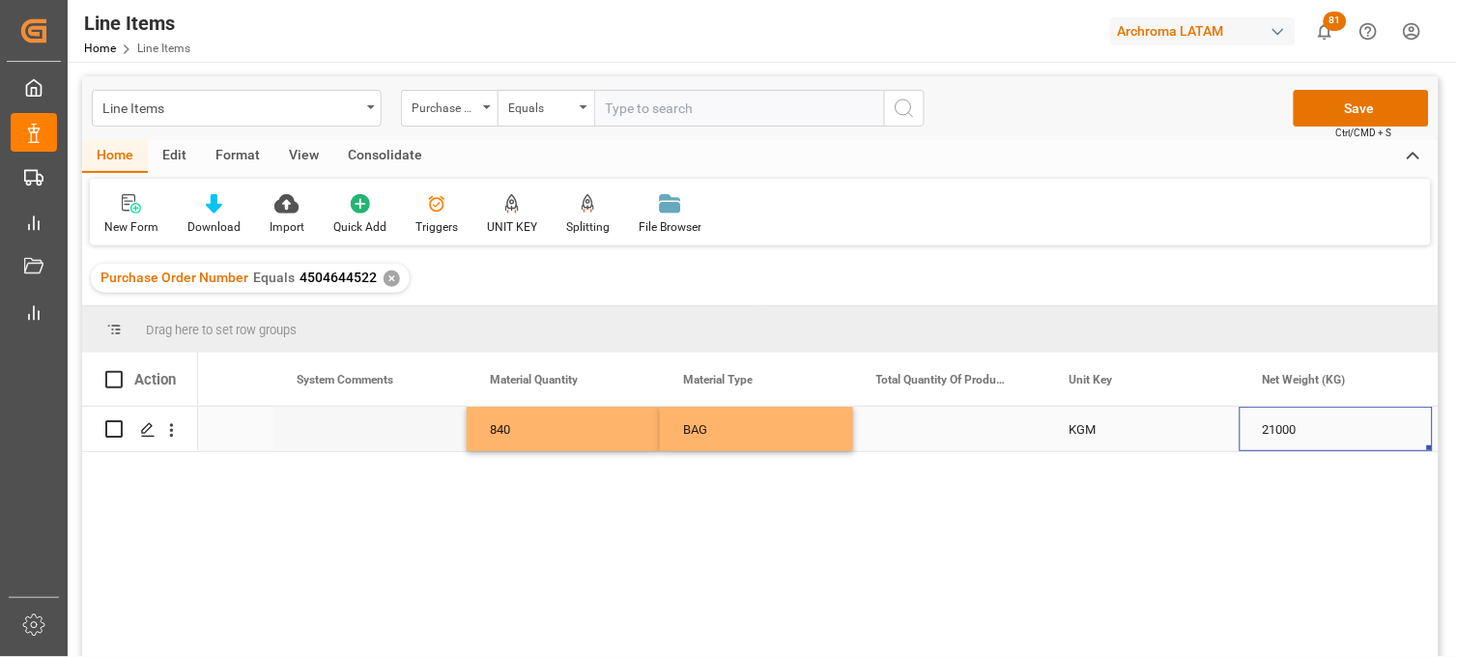
scroll to position [0, 0]
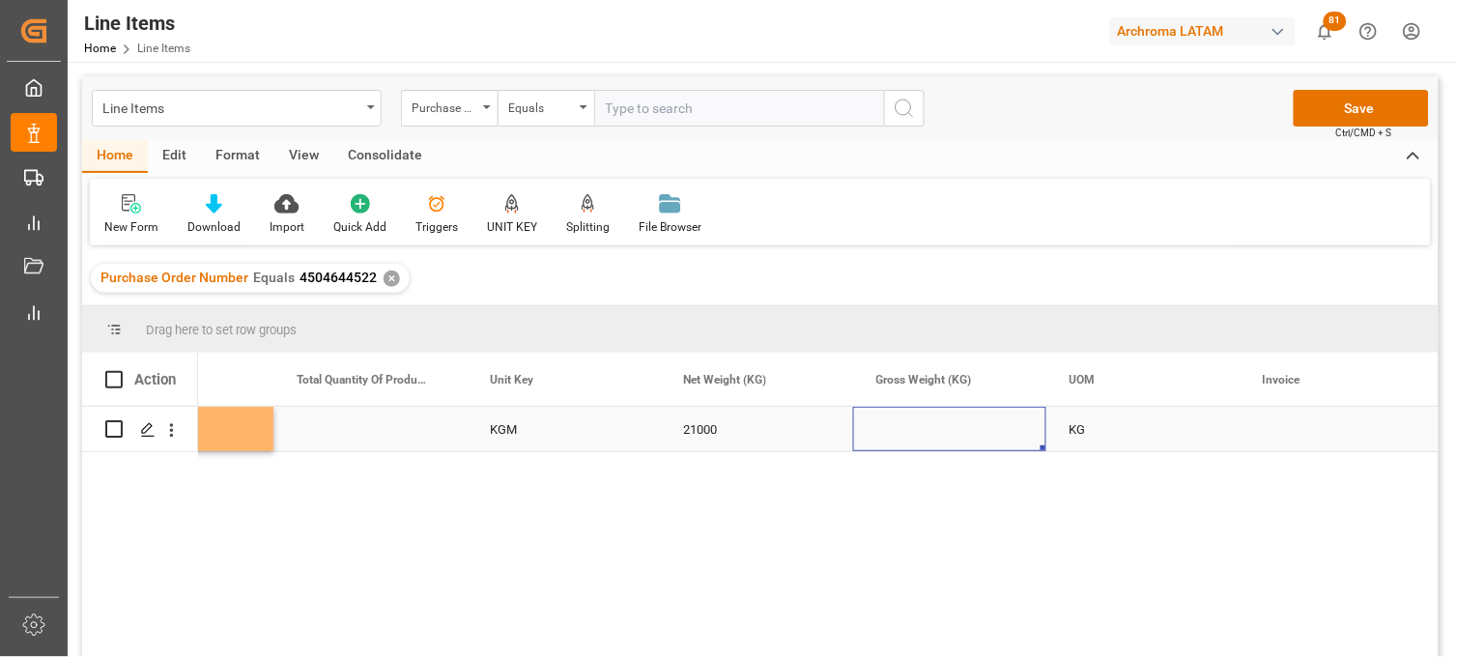
click at [903, 423] on div "Press SPACE to select this row." at bounding box center [949, 429] width 193 height 44
click at [903, 423] on input "Press SPACE to select this row." at bounding box center [950, 440] width 162 height 37
type input "21968"
click at [1092, 429] on div "KG" at bounding box center [1143, 429] width 193 height 44
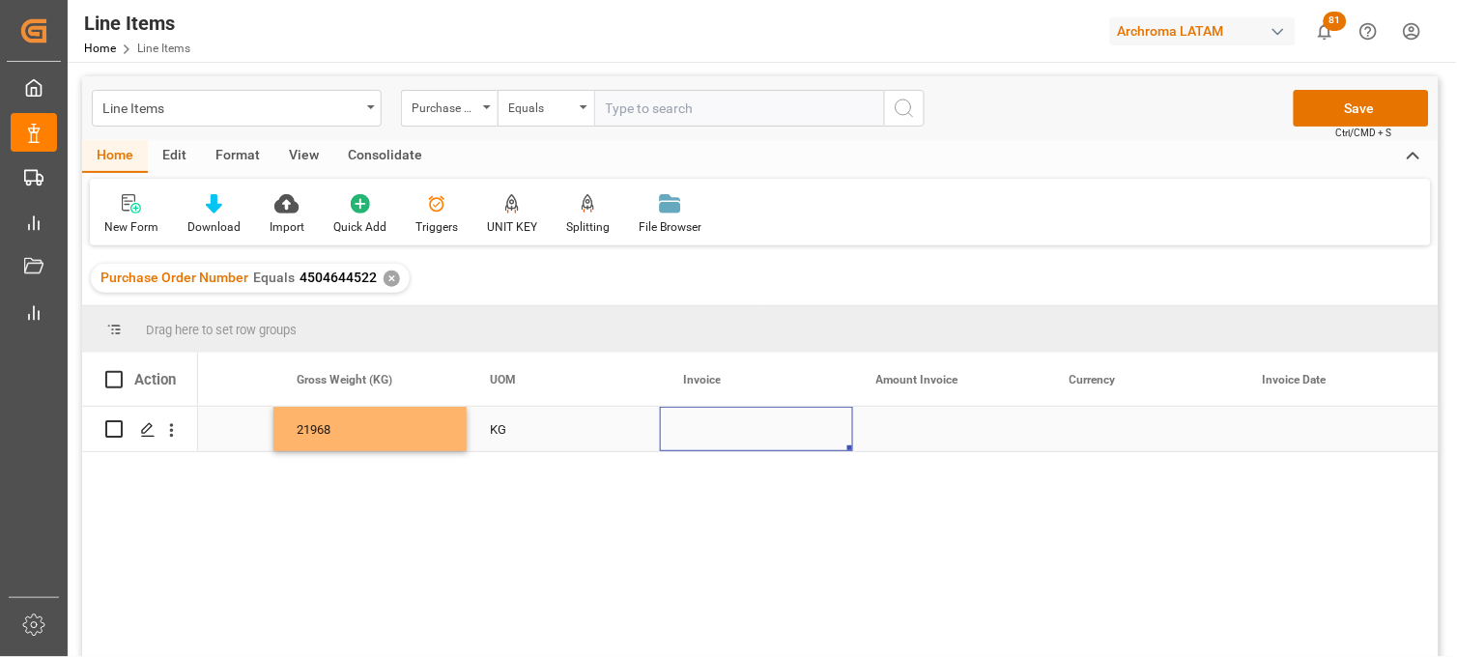
click at [702, 435] on div "Press SPACE to select this row." at bounding box center [756, 429] width 193 height 44
click at [702, 433] on div "Press SPACE to select this row." at bounding box center [756, 429] width 193 height 44
type input "PVA25-0702AR"
click at [919, 426] on div "Press SPACE to select this row." at bounding box center [949, 429] width 193 height 44
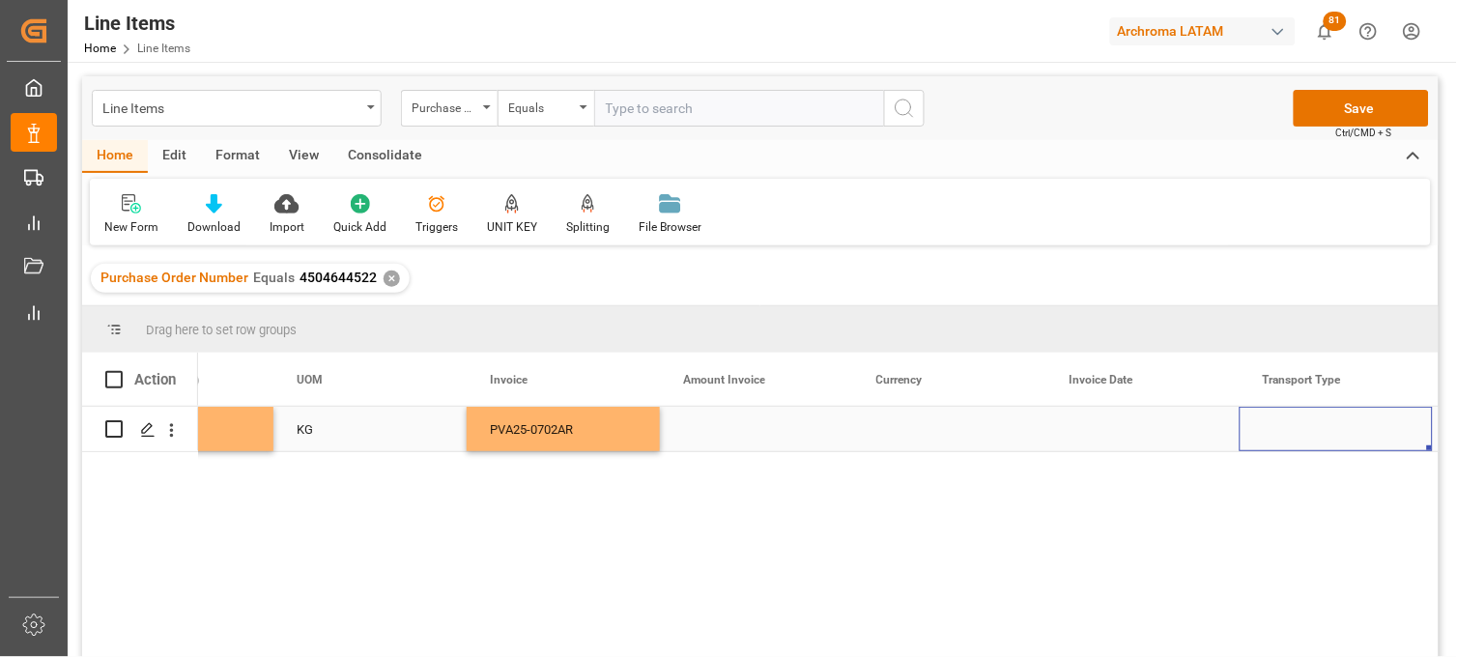
click at [729, 431] on div "Press SPACE to select this row." at bounding box center [756, 429] width 193 height 44
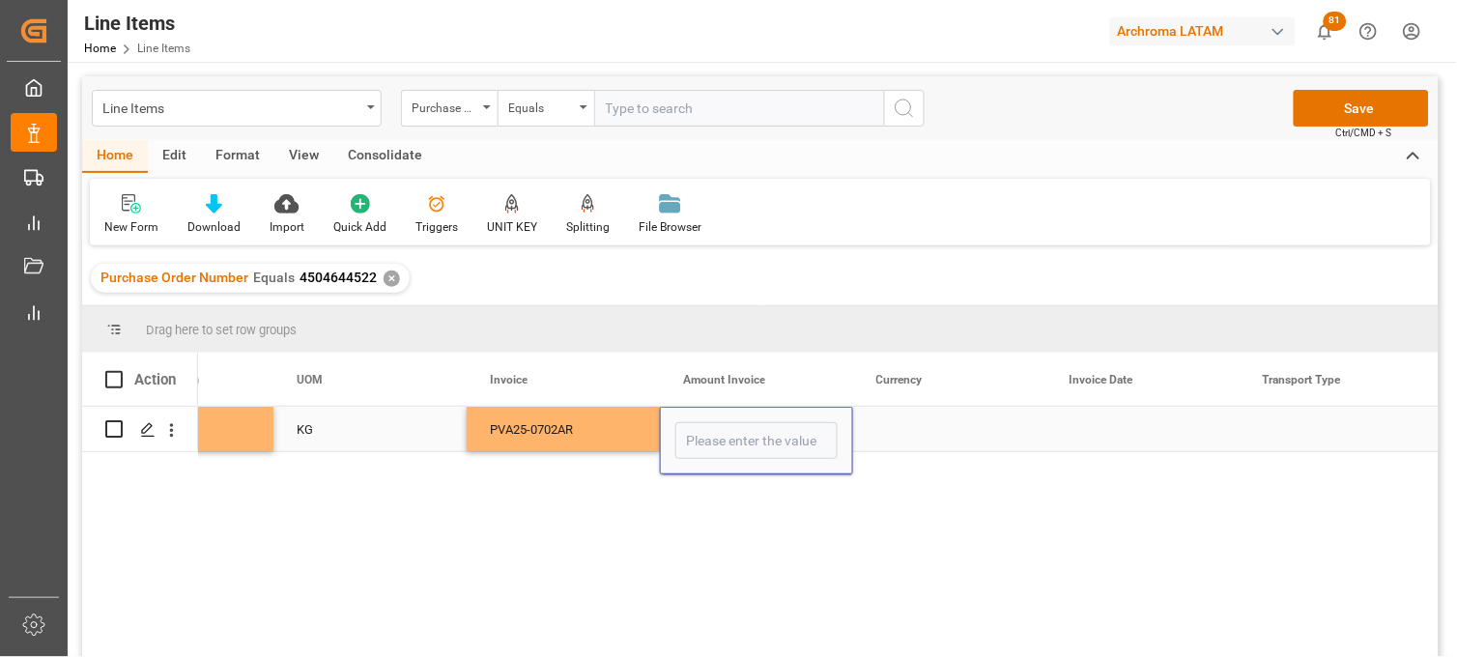
click at [729, 431] on input "Press SPACE to select this row." at bounding box center [757, 440] width 162 height 37
type input "37275"
click at [904, 426] on div "Press SPACE to select this row." at bounding box center [949, 429] width 193 height 44
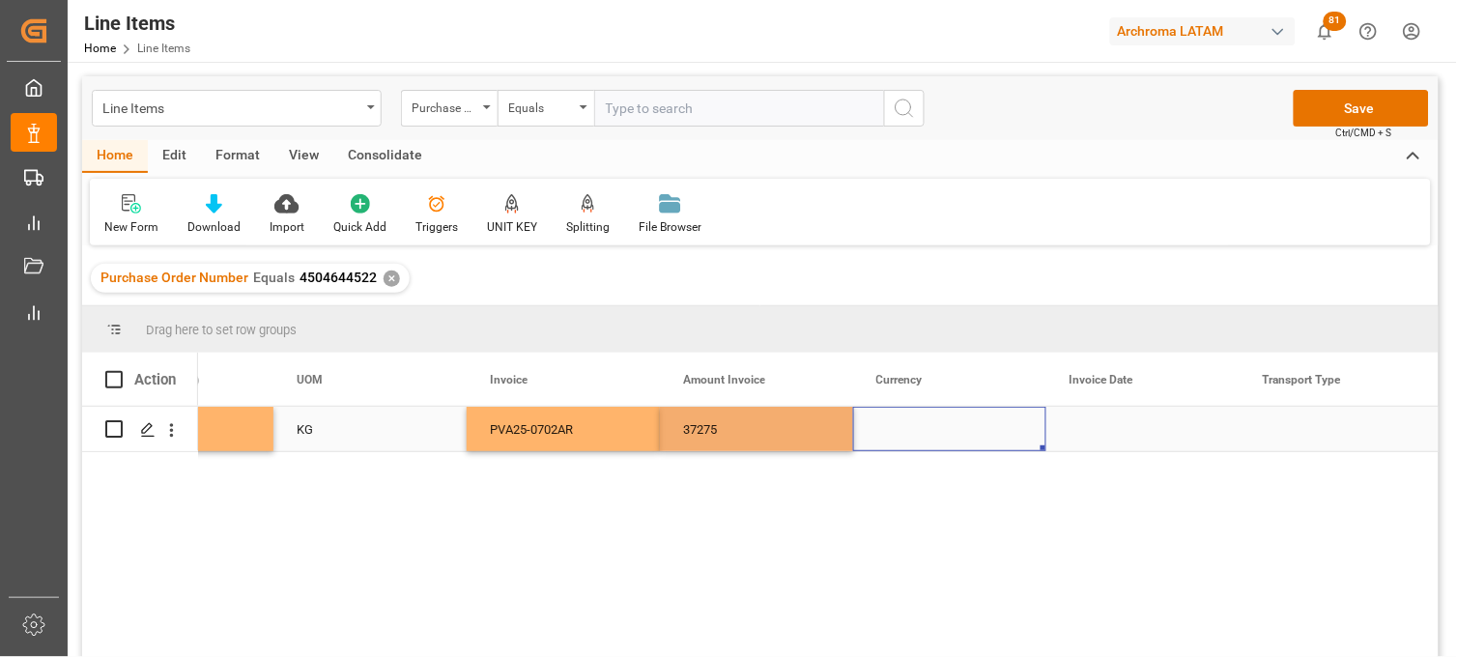
click at [904, 426] on div "Press SPACE to select this row." at bounding box center [949, 429] width 193 height 44
click at [904, 426] on input "Press SPACE to select this row." at bounding box center [950, 440] width 162 height 37
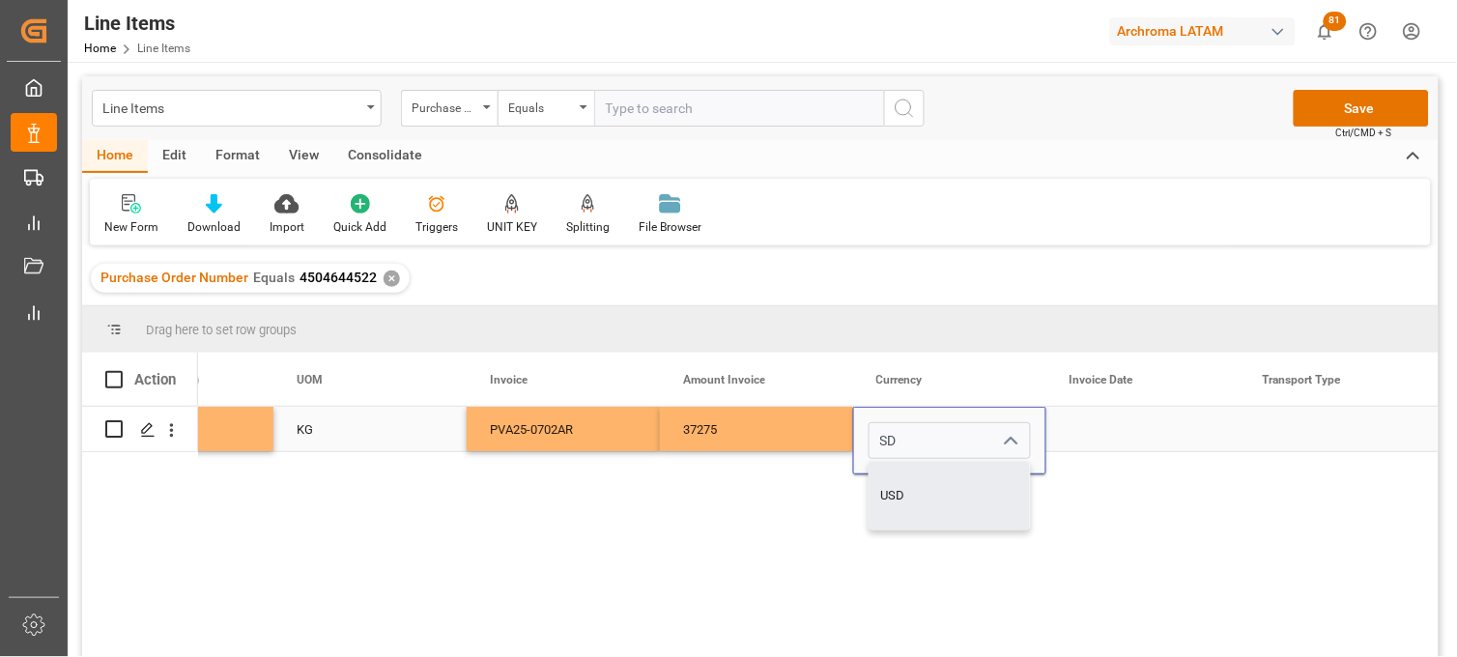
drag, startPoint x: 910, startPoint y: 498, endPoint x: 1040, endPoint y: 471, distance: 132.3
click at [910, 497] on div "USD" at bounding box center [950, 496] width 160 height 68
type input "USD"
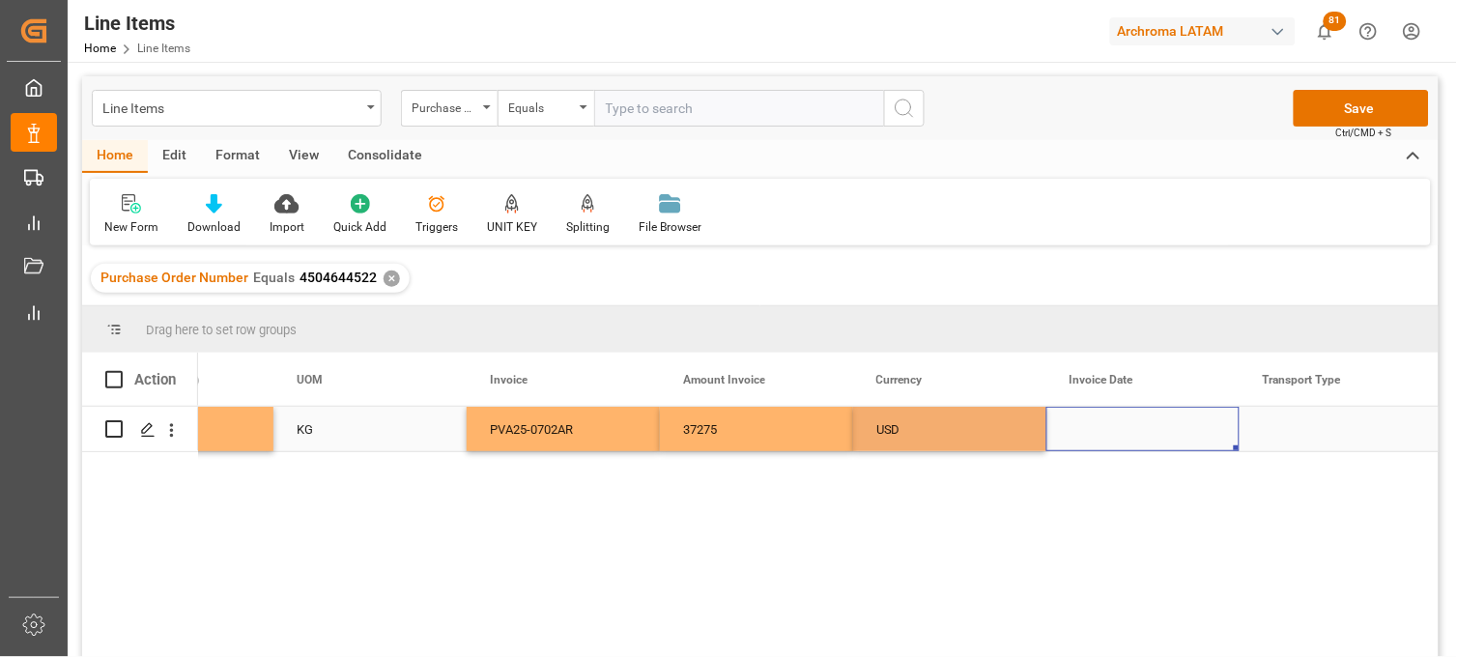
click at [1105, 431] on div "Press SPACE to select this row." at bounding box center [1143, 429] width 193 height 44
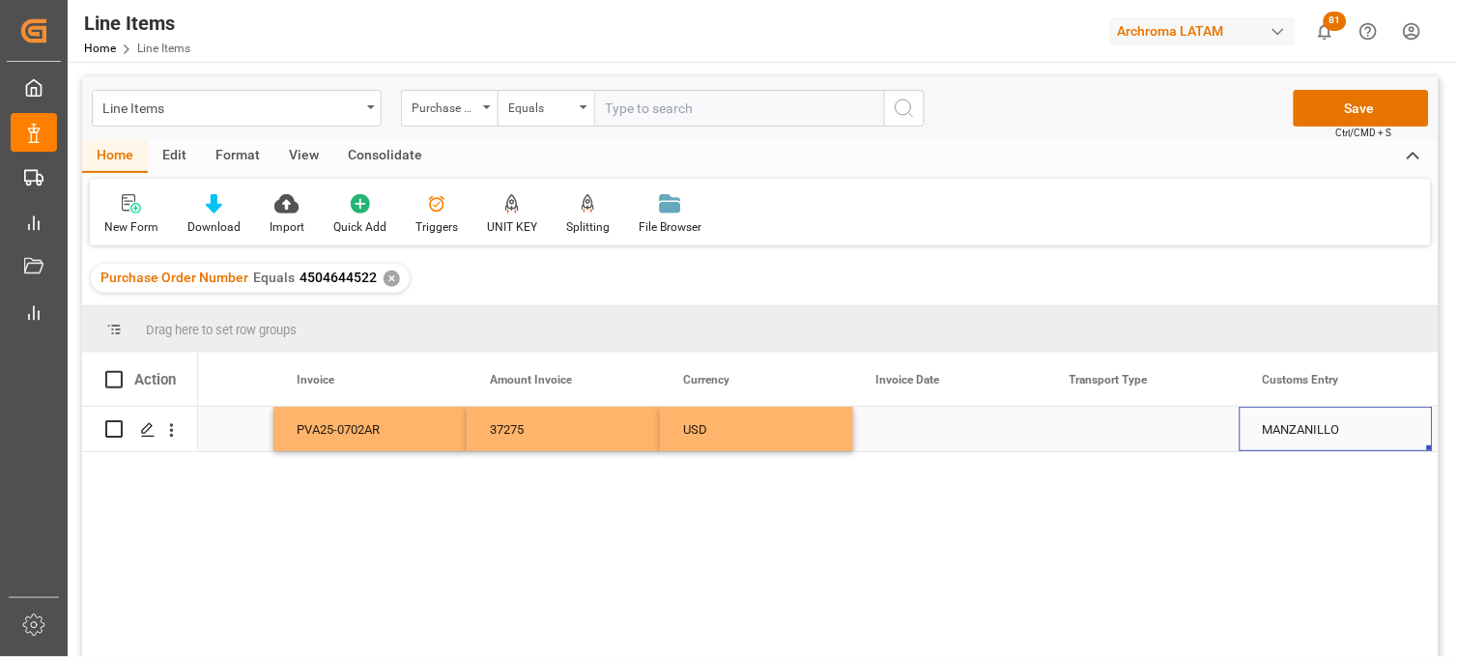
scroll to position [0, 4370]
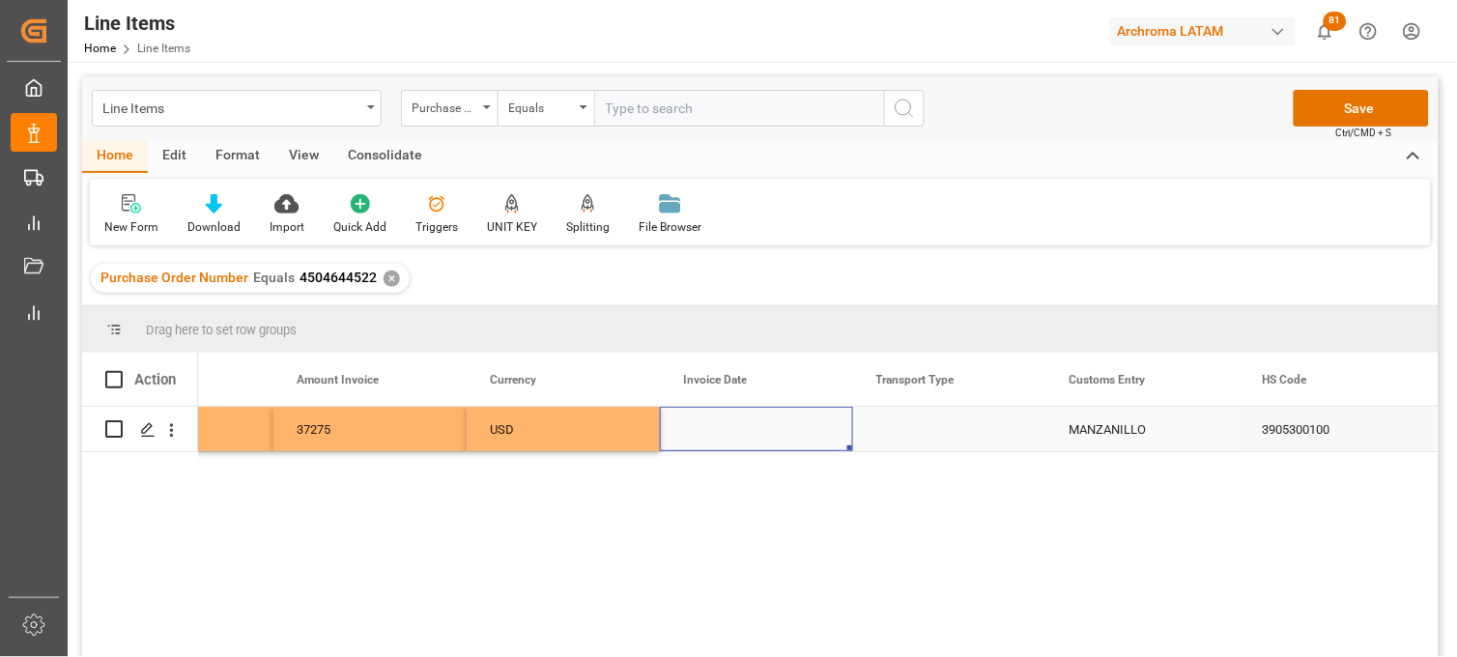
click at [717, 432] on div "Press SPACE to select this row." at bounding box center [756, 429] width 193 height 44
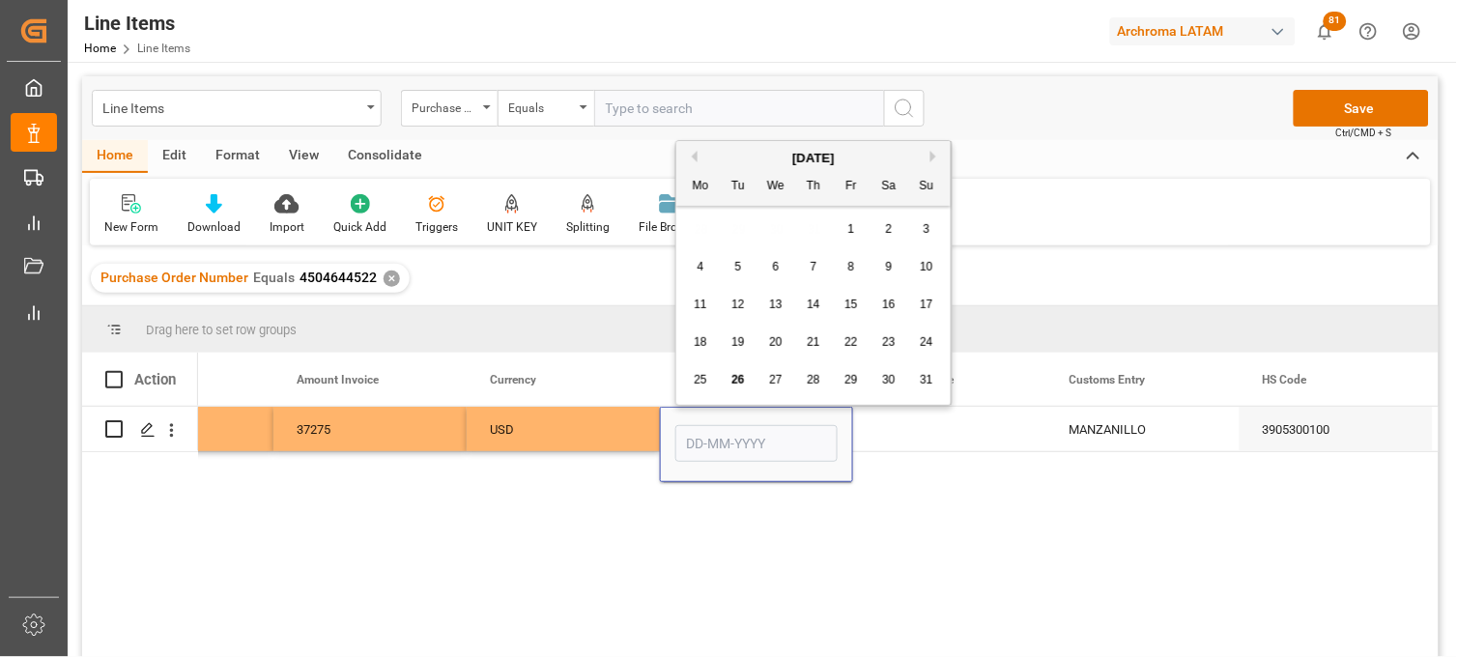
click at [693, 158] on button "Previous Month" at bounding box center [692, 157] width 12 height 12
click at [776, 343] on span "23" at bounding box center [775, 342] width 13 height 14
type input "23-07-2025"
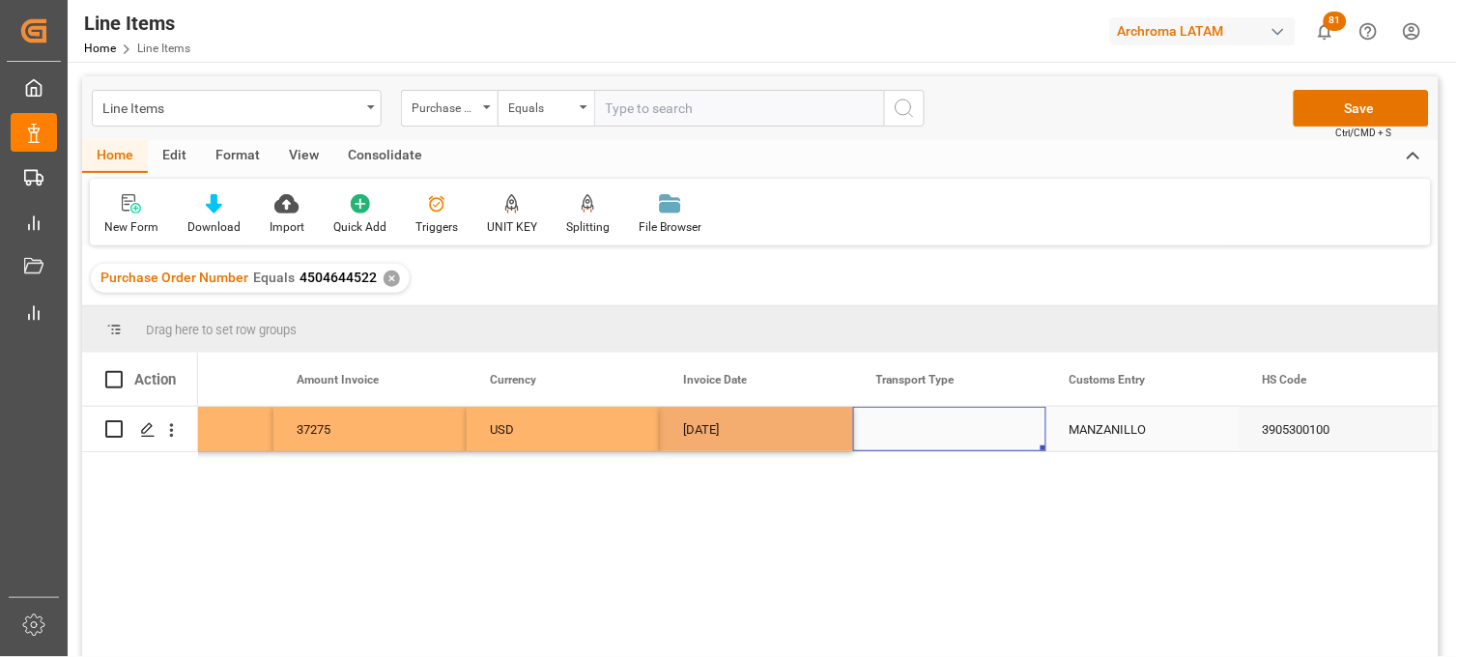
click at [909, 427] on div "Press SPACE to select this row." at bounding box center [949, 429] width 193 height 44
click at [909, 427] on input "Press SPACE to select this row." at bounding box center [950, 440] width 162 height 37
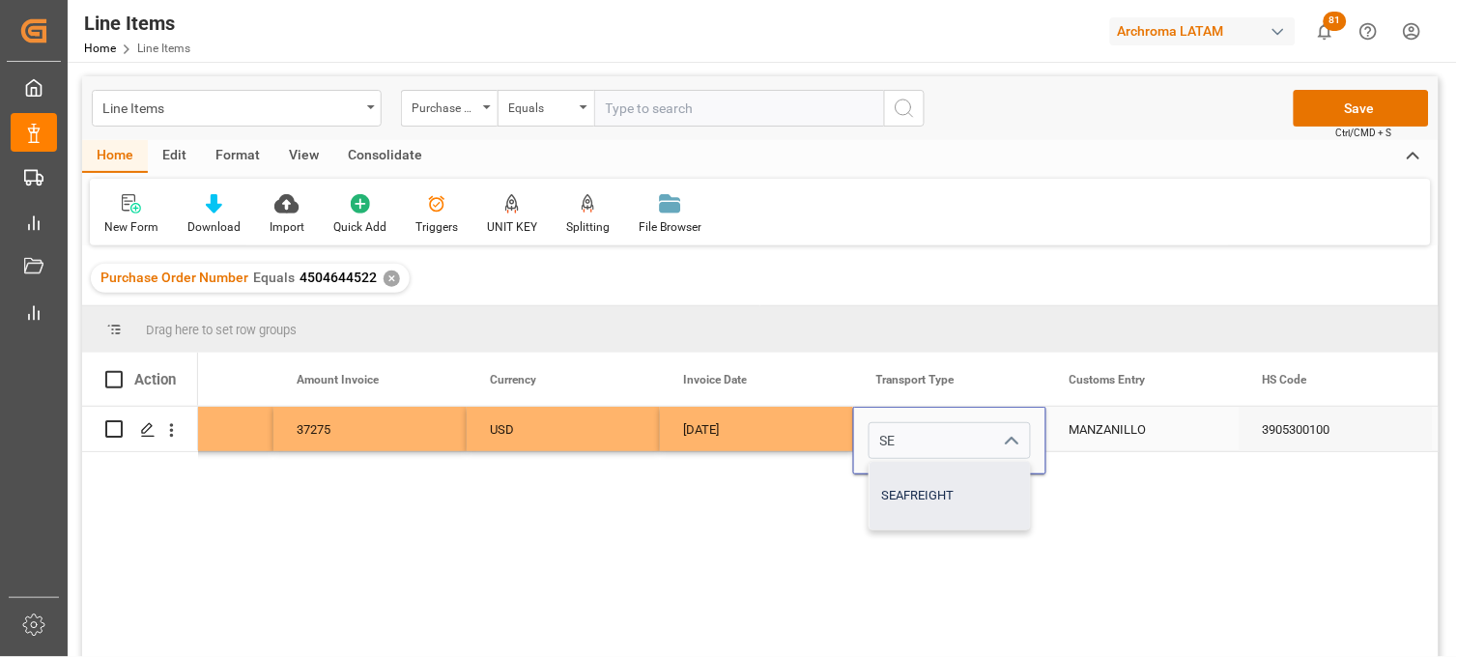
click at [926, 493] on div "SEAFREIGHT" at bounding box center [950, 496] width 160 height 68
type input "SEAFREIGHT"
click at [1097, 426] on div "MANZANILLO" at bounding box center [1143, 429] width 193 height 44
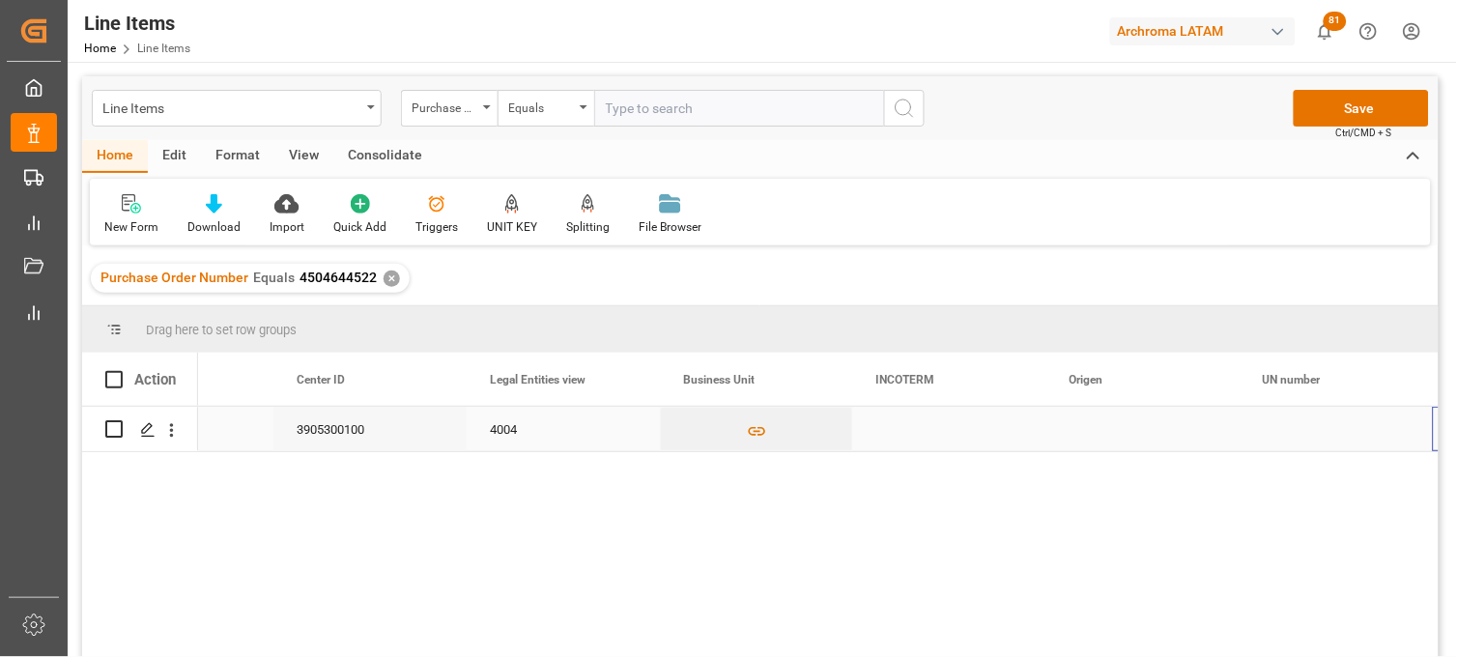
scroll to position [0, 5530]
click at [925, 428] on div "Press SPACE to select this row." at bounding box center [949, 429] width 193 height 44
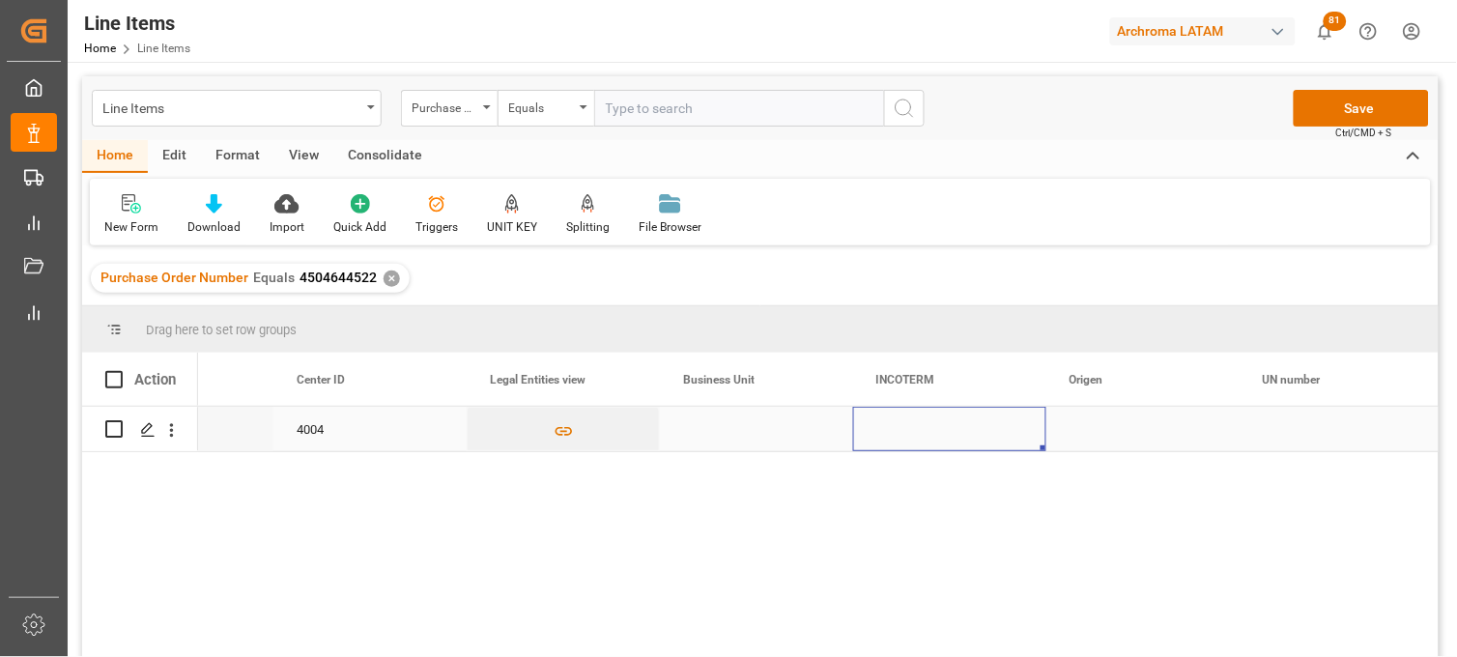
click at [925, 428] on div "Press SPACE to select this row." at bounding box center [949, 429] width 193 height 44
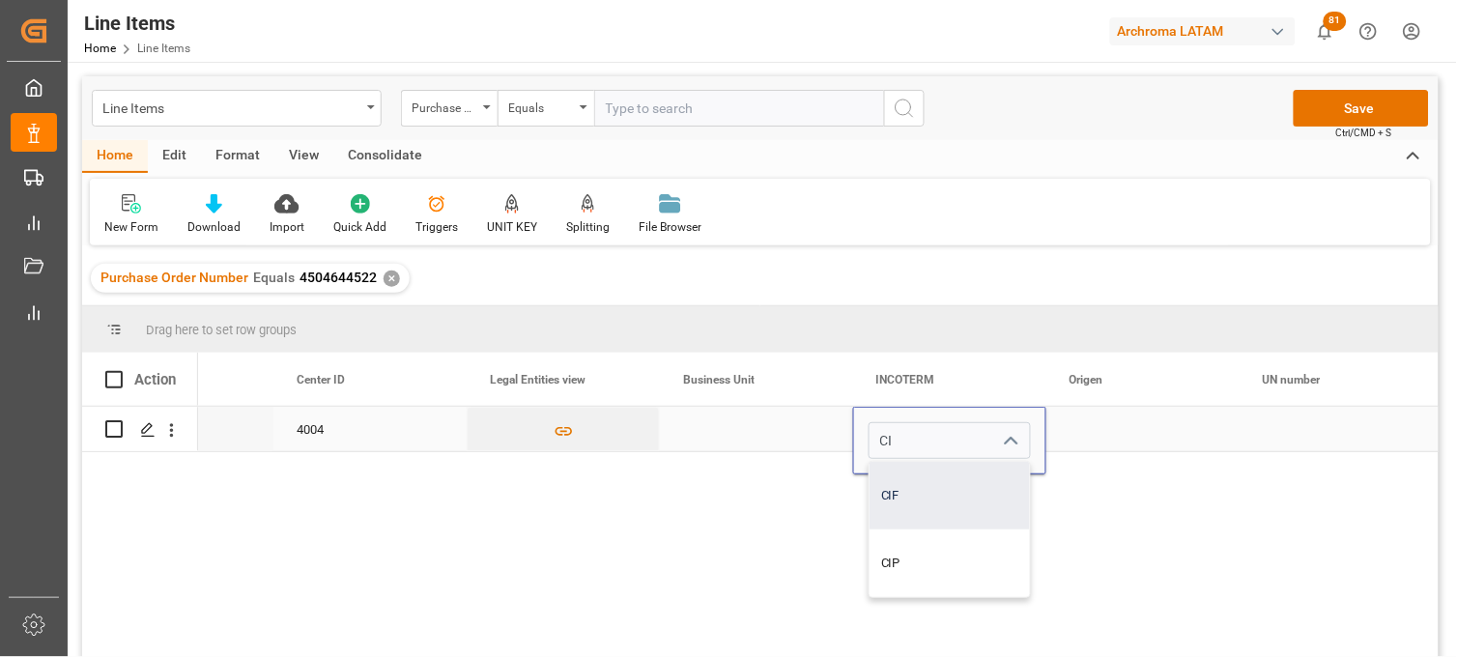
click at [916, 495] on div "CIF" at bounding box center [950, 496] width 160 height 68
type input "CIF"
click at [1092, 431] on div "Press SPACE to select this row." at bounding box center [1143, 429] width 193 height 44
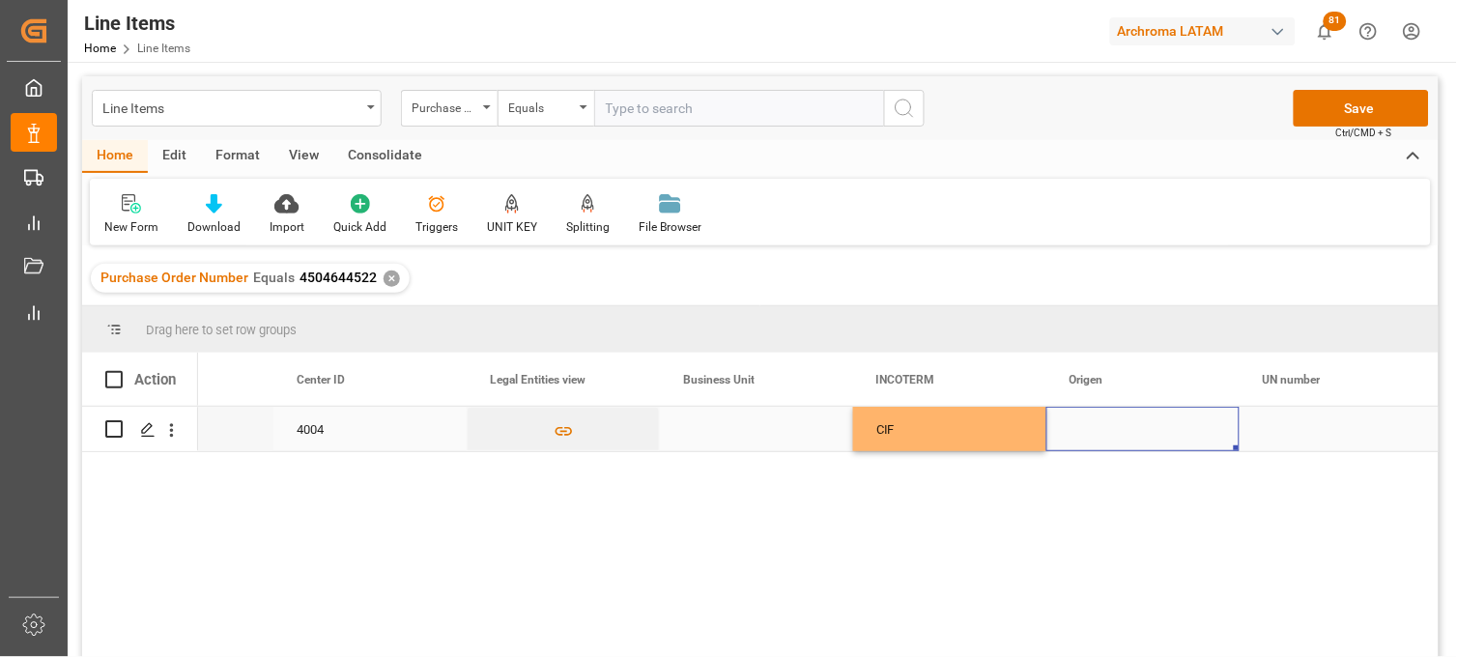
click at [1094, 423] on div "Press SPACE to select this row." at bounding box center [1143, 429] width 193 height 44
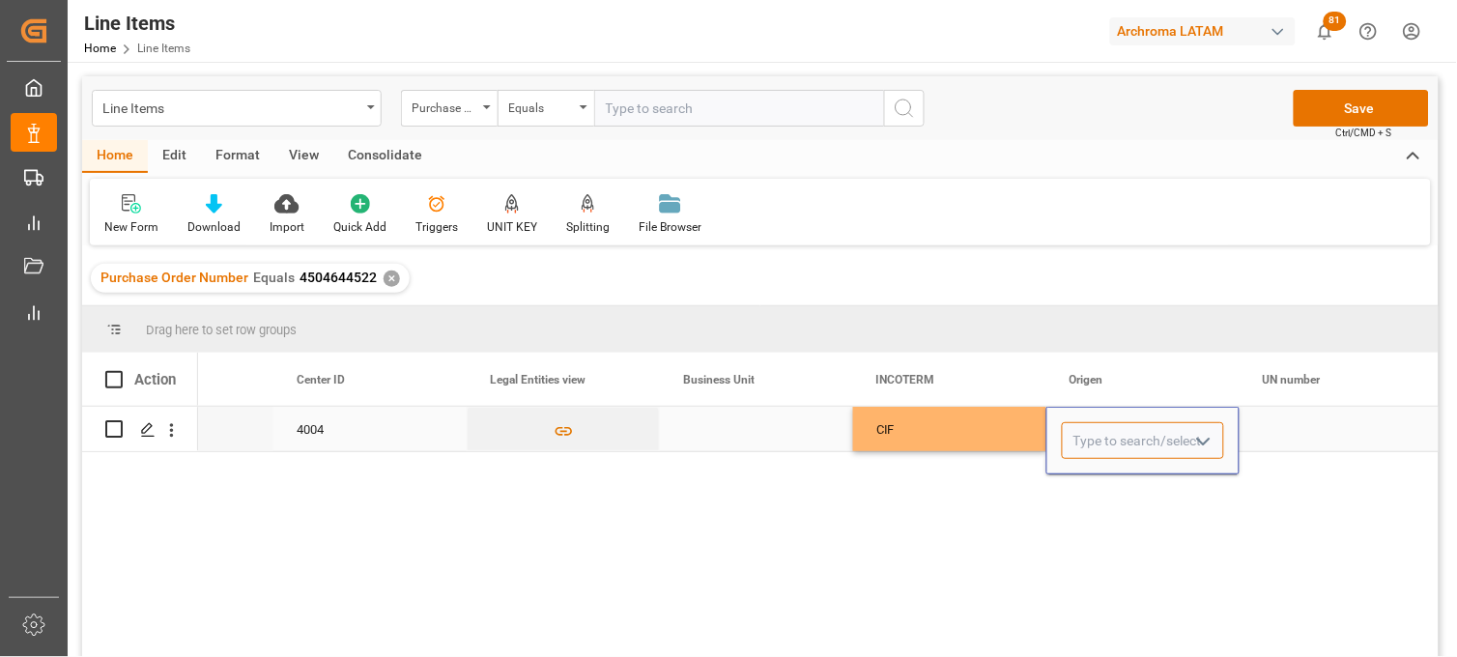
click at [1094, 423] on input "Press SPACE to select this row." at bounding box center [1143, 440] width 162 height 37
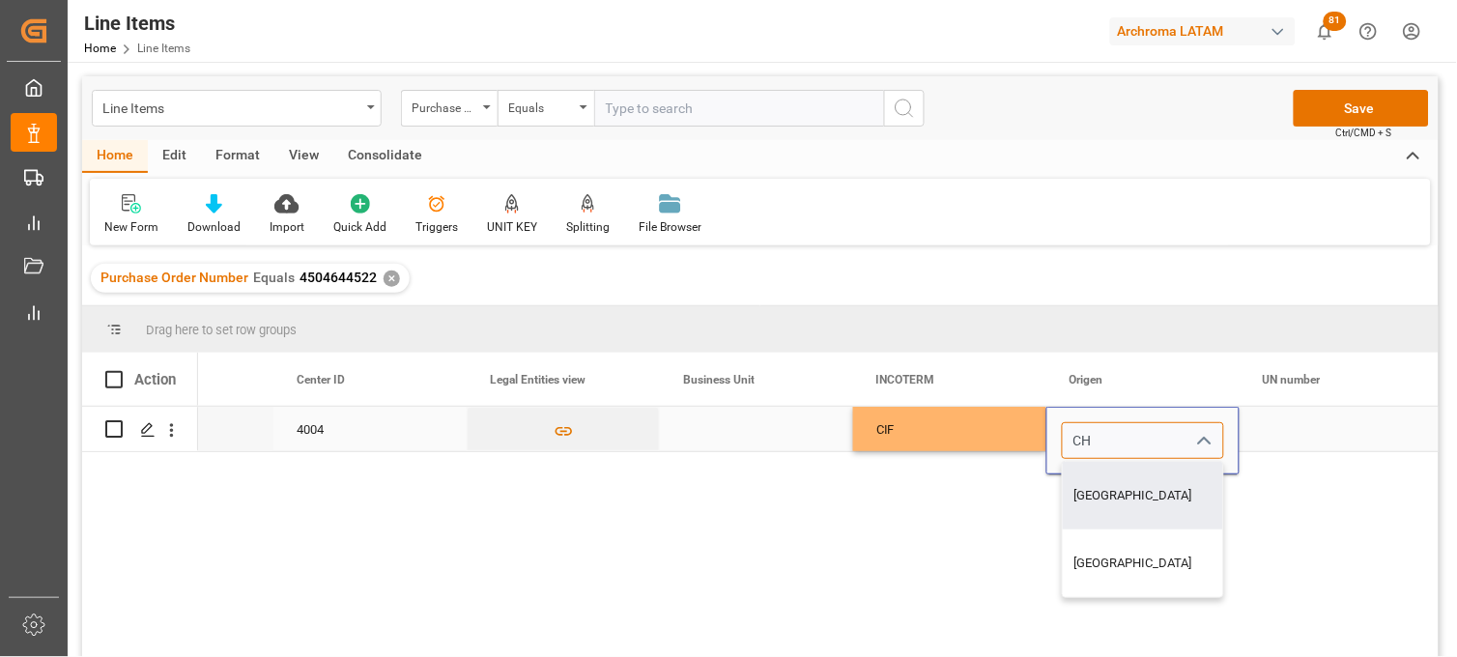
drag, startPoint x: 1082, startPoint y: 493, endPoint x: 1282, endPoint y: 431, distance: 209.4
click at [1082, 491] on div "CHINA" at bounding box center [1143, 496] width 160 height 68
type input "CHINA"
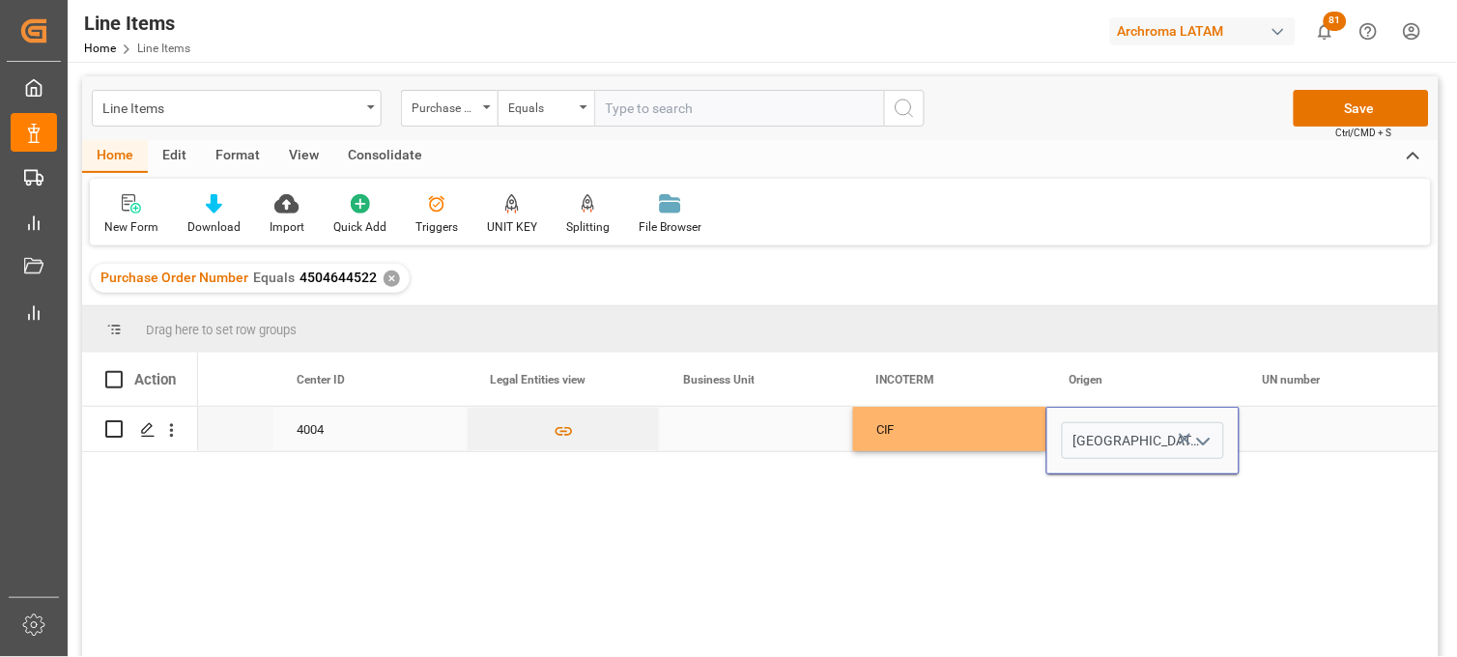
click at [1297, 425] on div "Press SPACE to select this row." at bounding box center [1336, 429] width 193 height 44
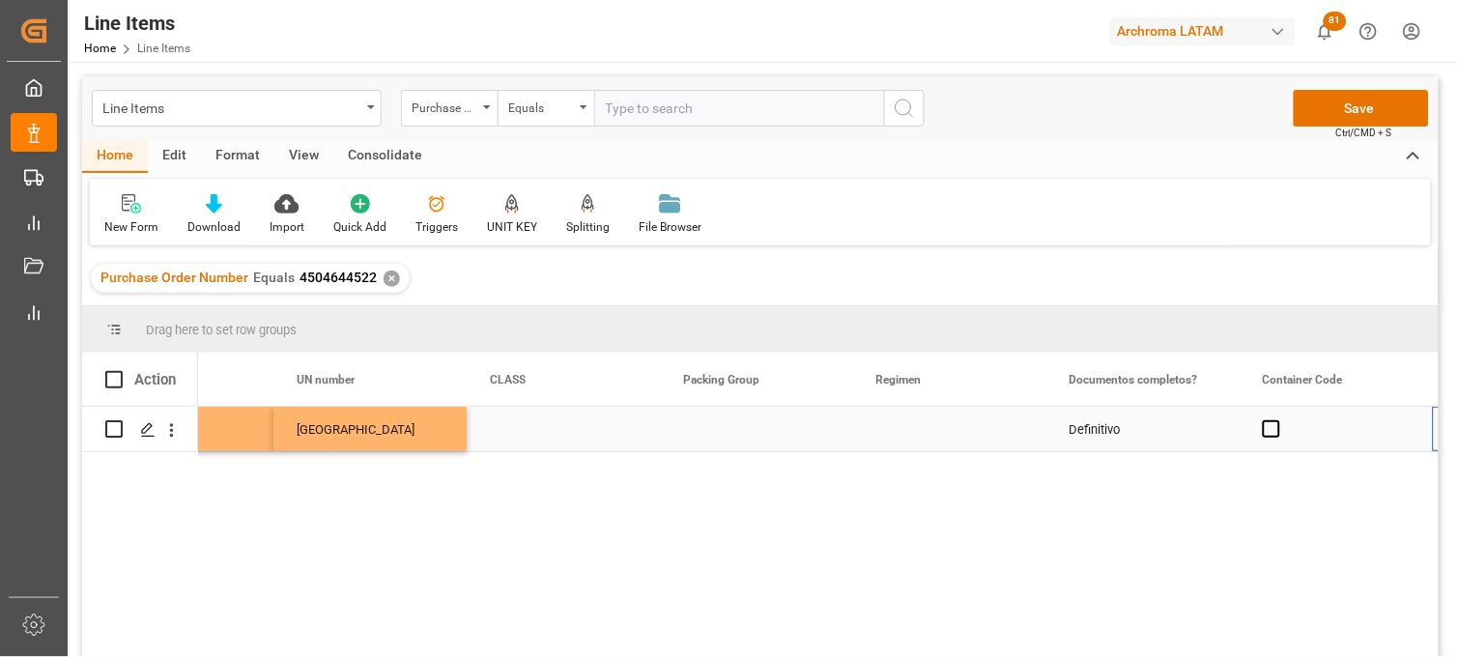
scroll to position [0, 6496]
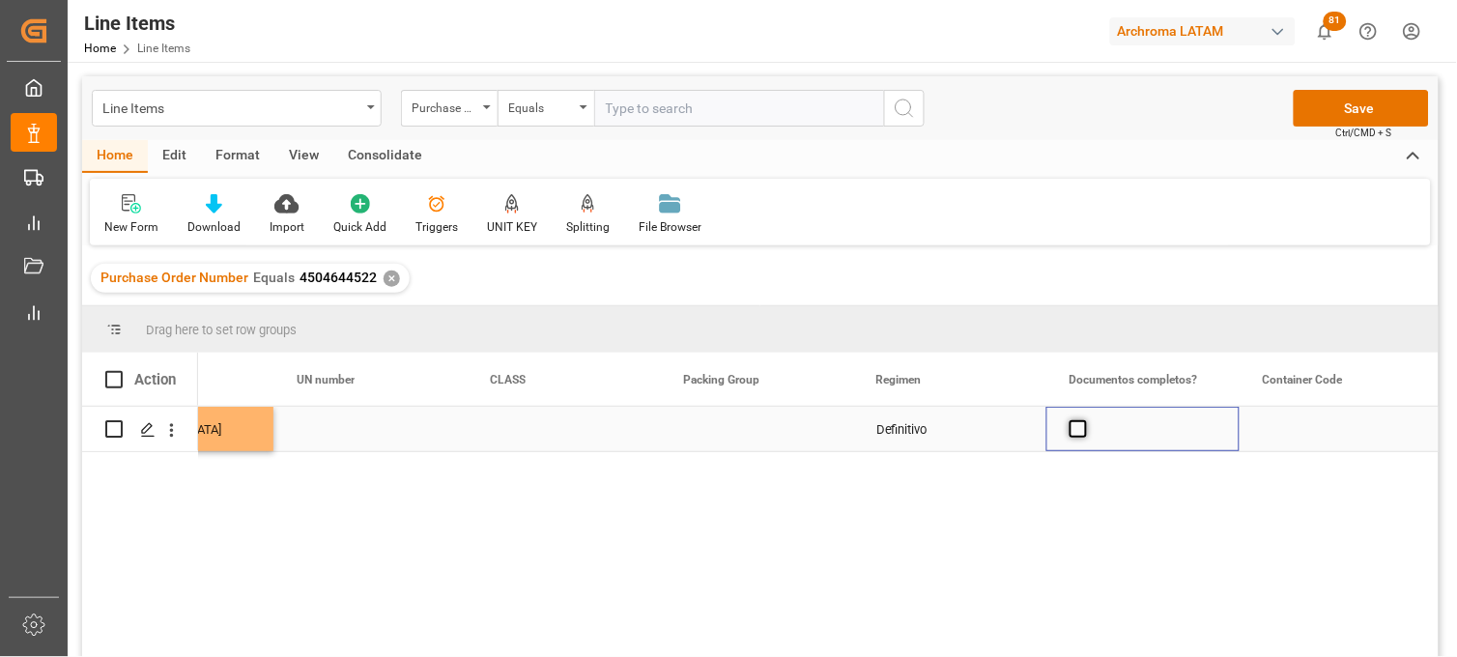
click at [1070, 432] on span "Press SPACE to select this row." at bounding box center [1078, 428] width 17 height 17
click at [1084, 420] on input "Press SPACE to select this row." at bounding box center [1084, 420] width 0 height 0
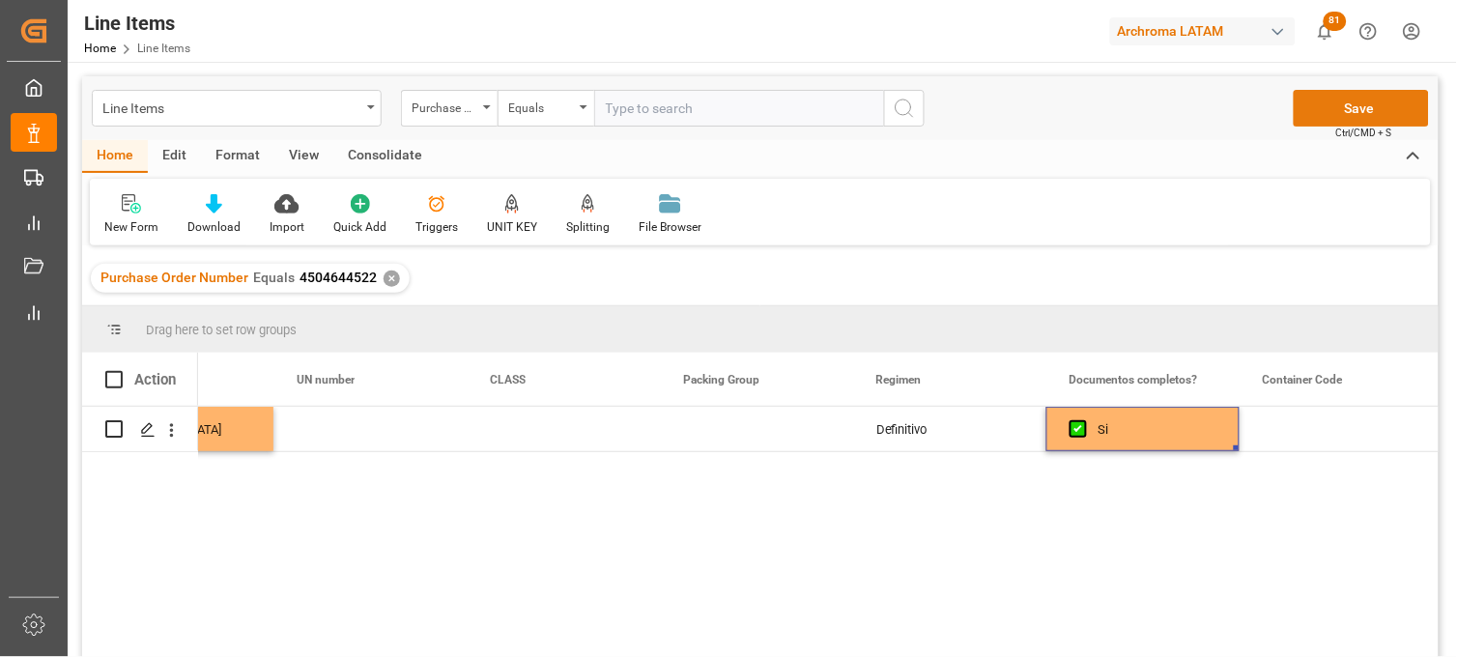
click at [1317, 111] on button "Save" at bounding box center [1361, 108] width 135 height 37
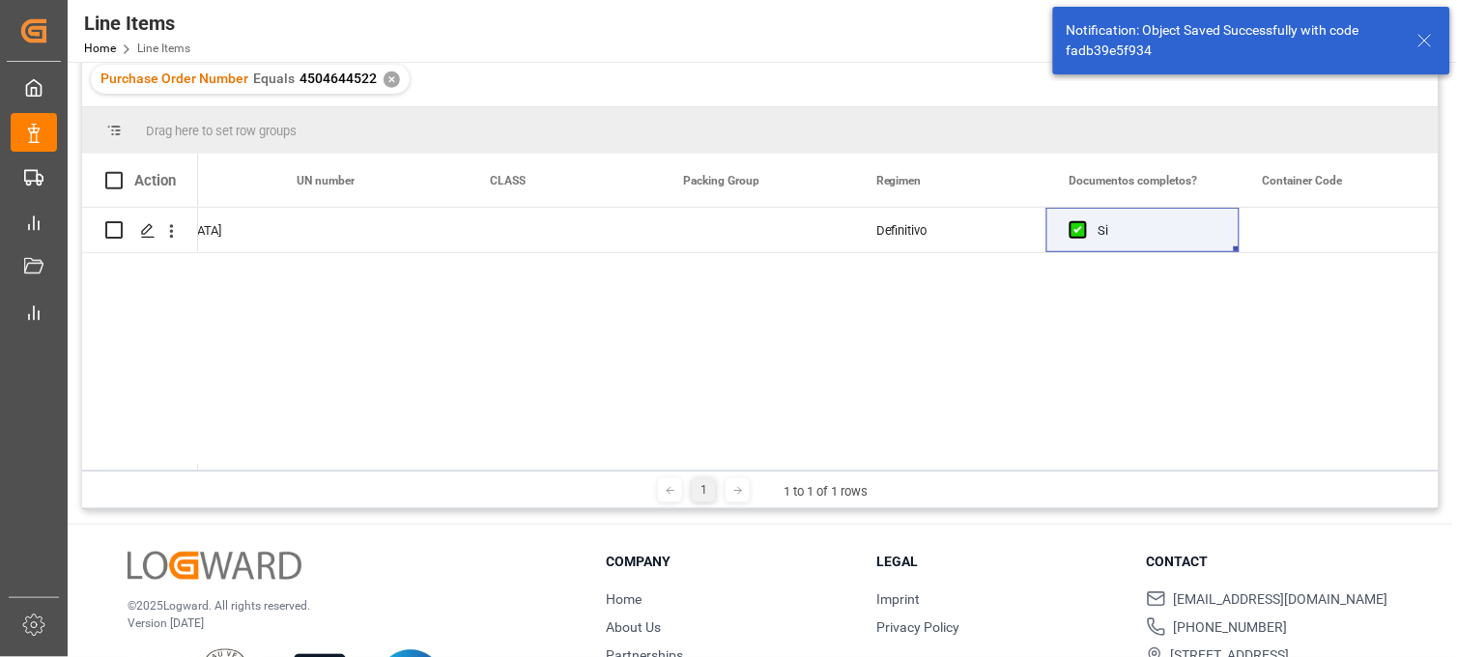
scroll to position [215, 0]
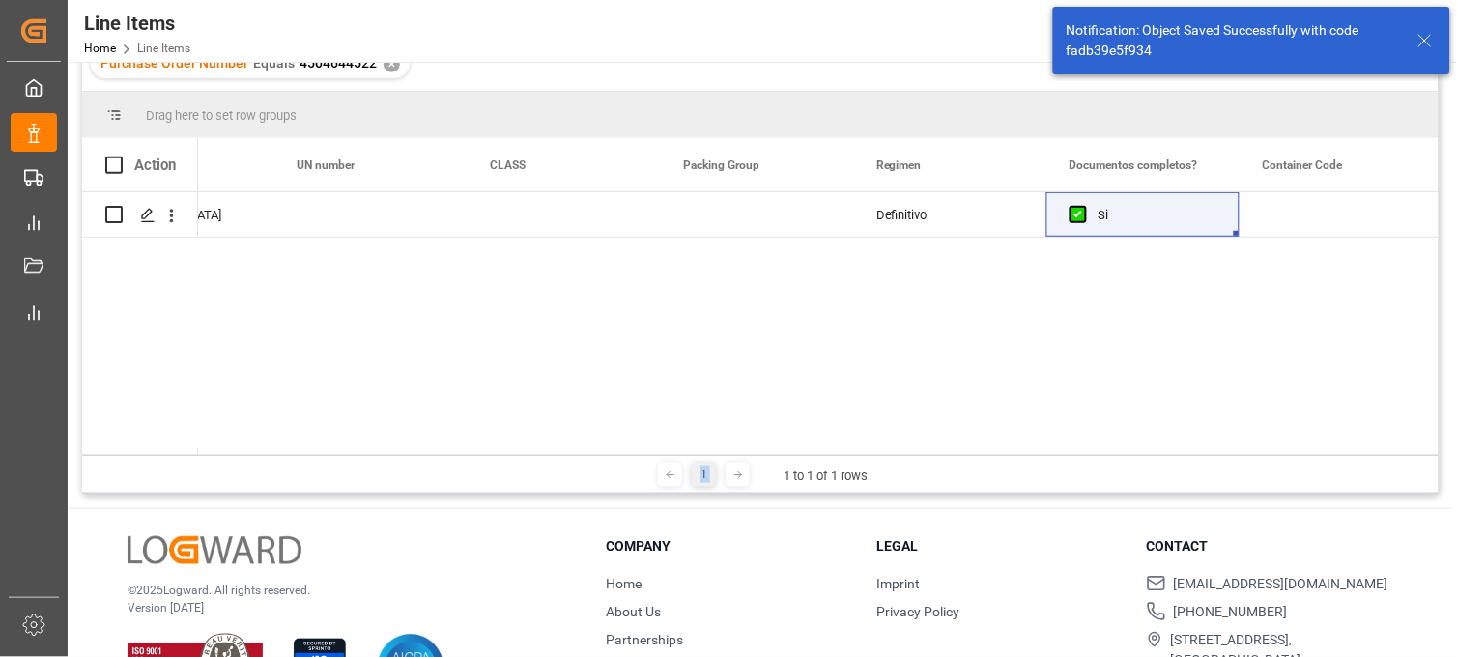
drag, startPoint x: 778, startPoint y: 454, endPoint x: 384, endPoint y: 461, distance: 394.3
click at [384, 461] on div "1 1 to 1 of 1 rows" at bounding box center [760, 474] width 1357 height 39
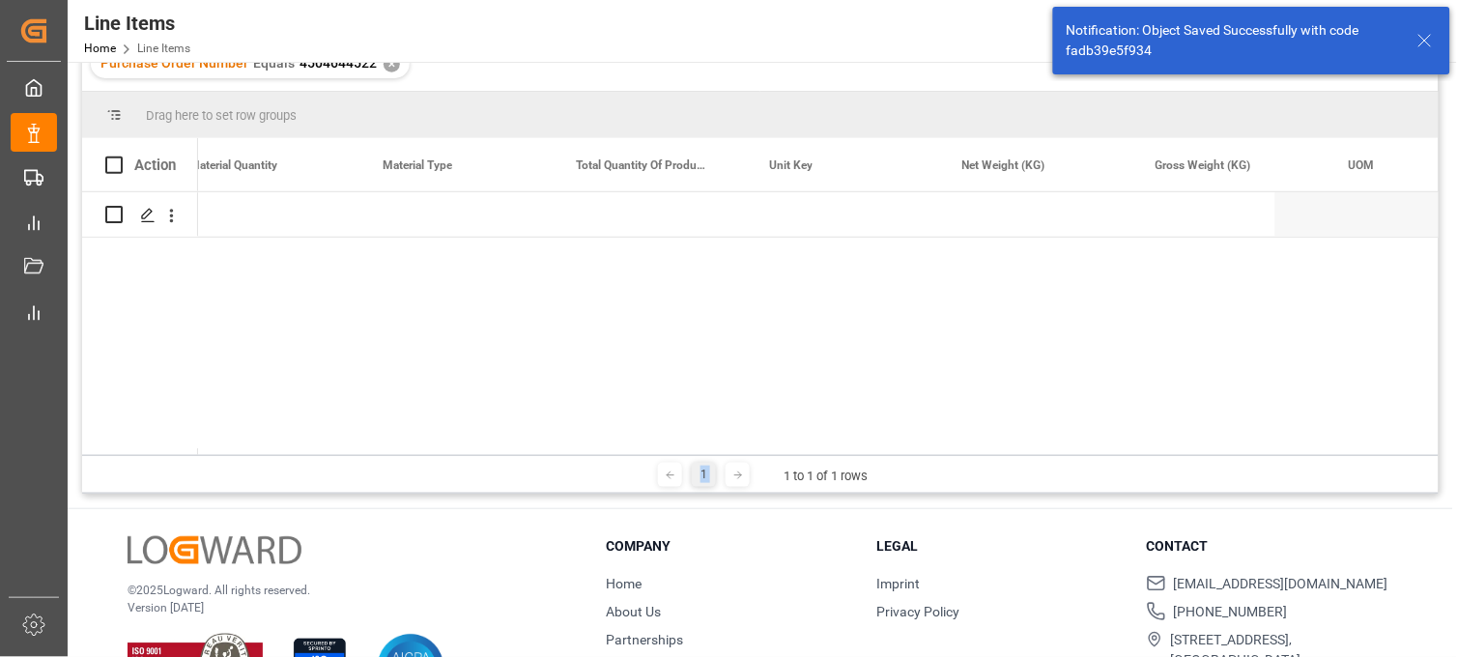
scroll to position [0, 1377]
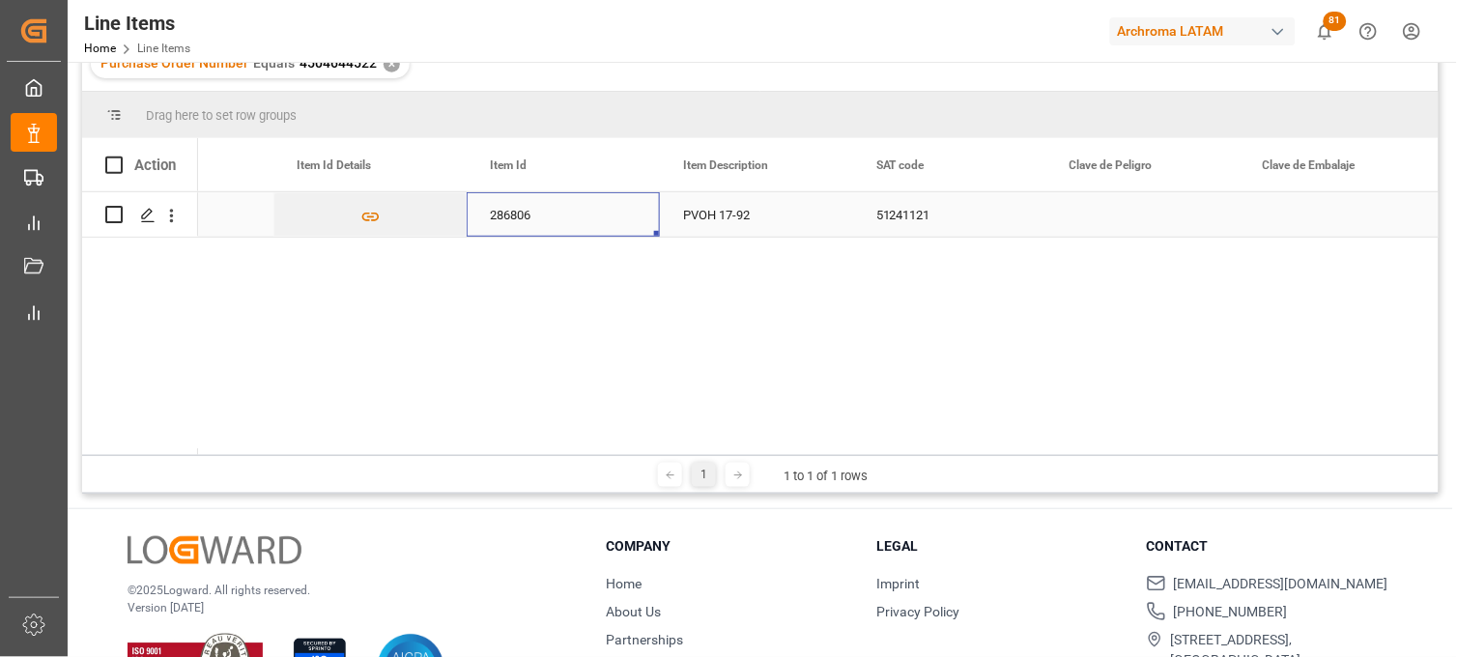
click at [510, 220] on div "286806" at bounding box center [563, 214] width 193 height 44
click at [535, 225] on div "286806" at bounding box center [563, 214] width 193 height 44
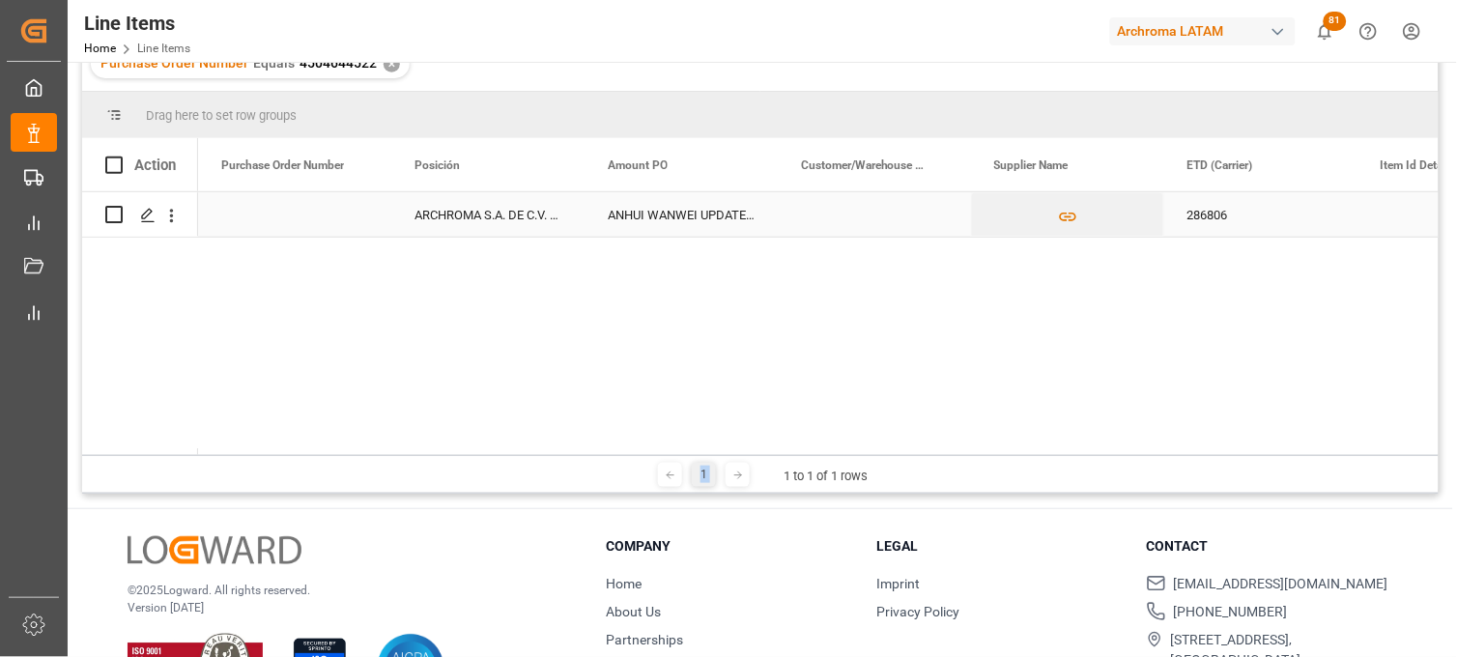
scroll to position [0, 0]
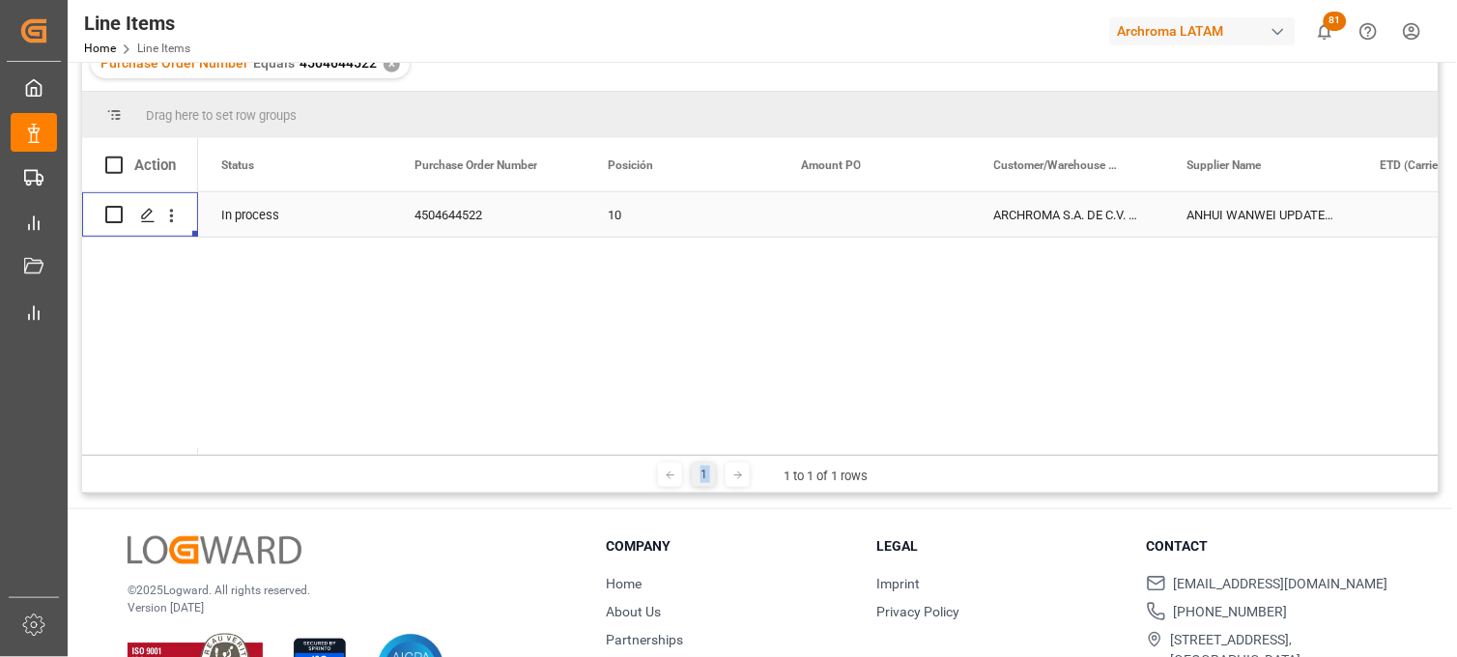
click at [278, 216] on div "In process" at bounding box center [294, 214] width 193 height 44
click at [346, 222] on icon "Press SPACE to select this row." at bounding box center [346, 225] width 20 height 20
click at [365, 222] on button "Select" at bounding box center [295, 226] width 162 height 37
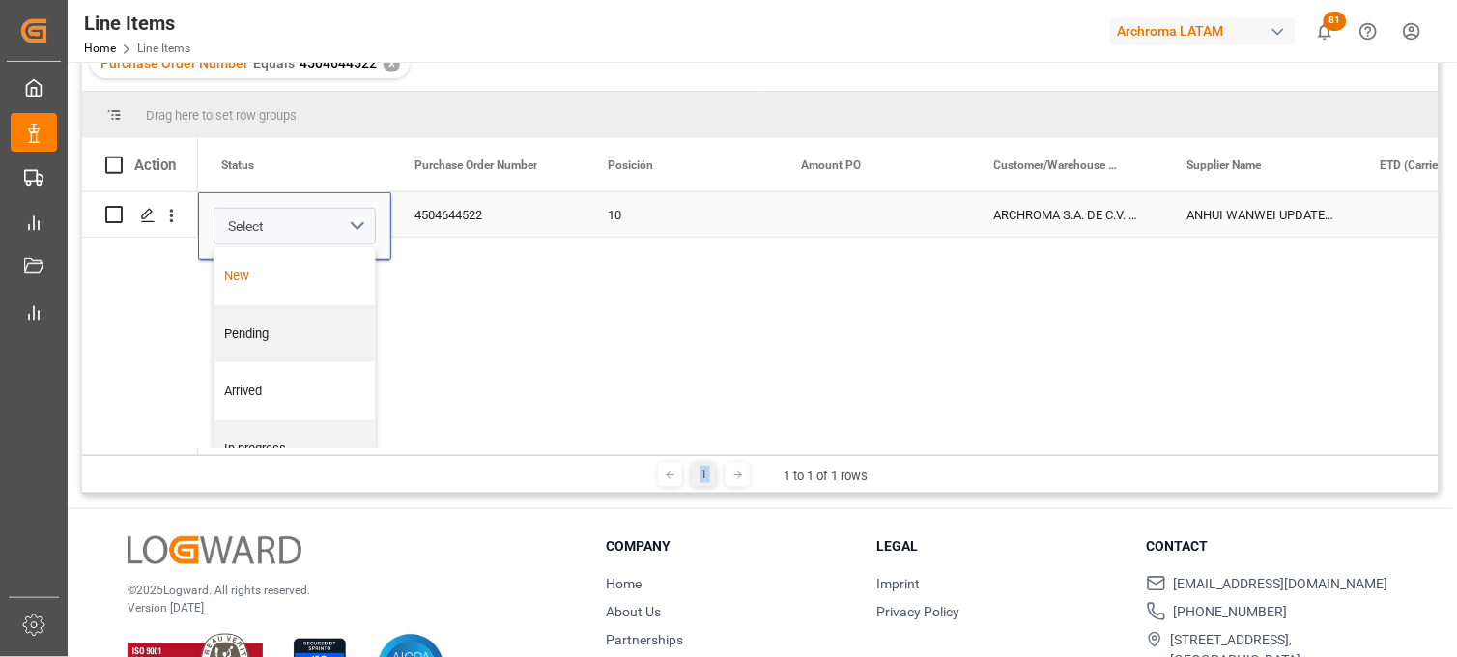
click at [256, 273] on div "New" at bounding box center [295, 276] width 140 height 19
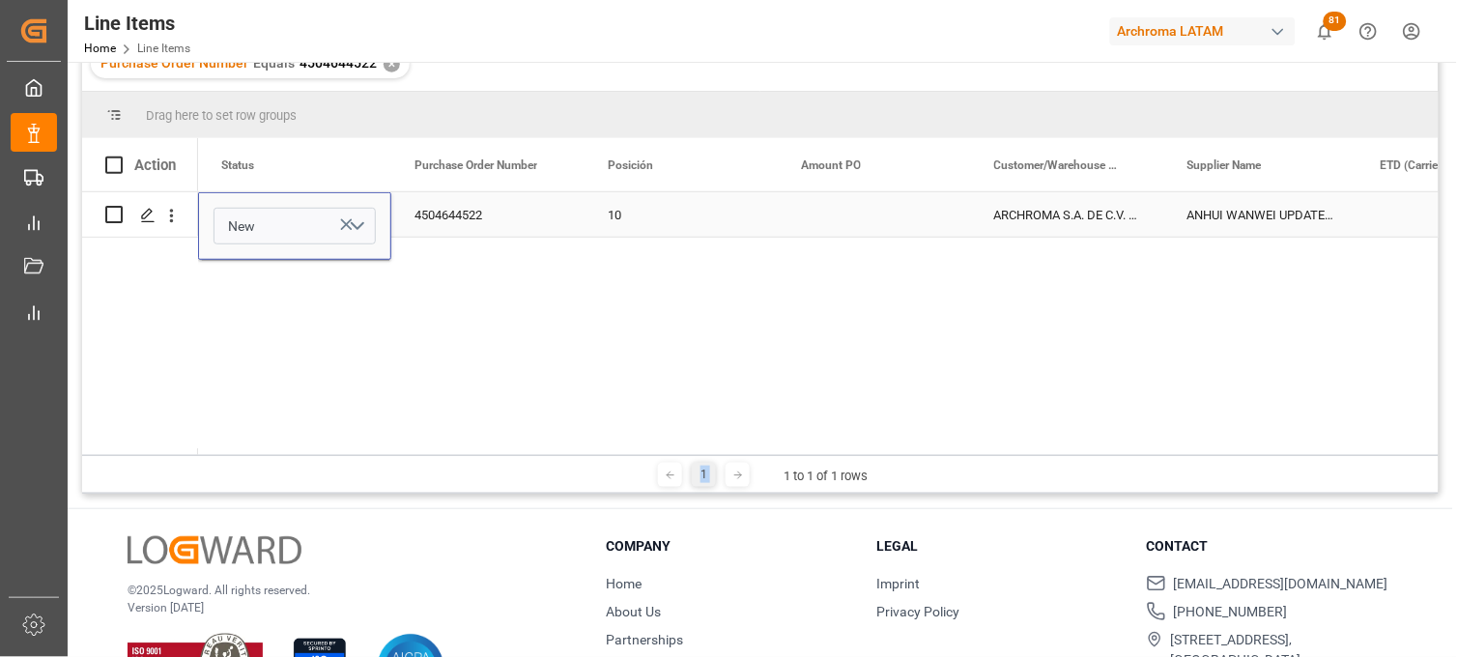
click at [461, 215] on div "4504644522" at bounding box center [487, 214] width 193 height 44
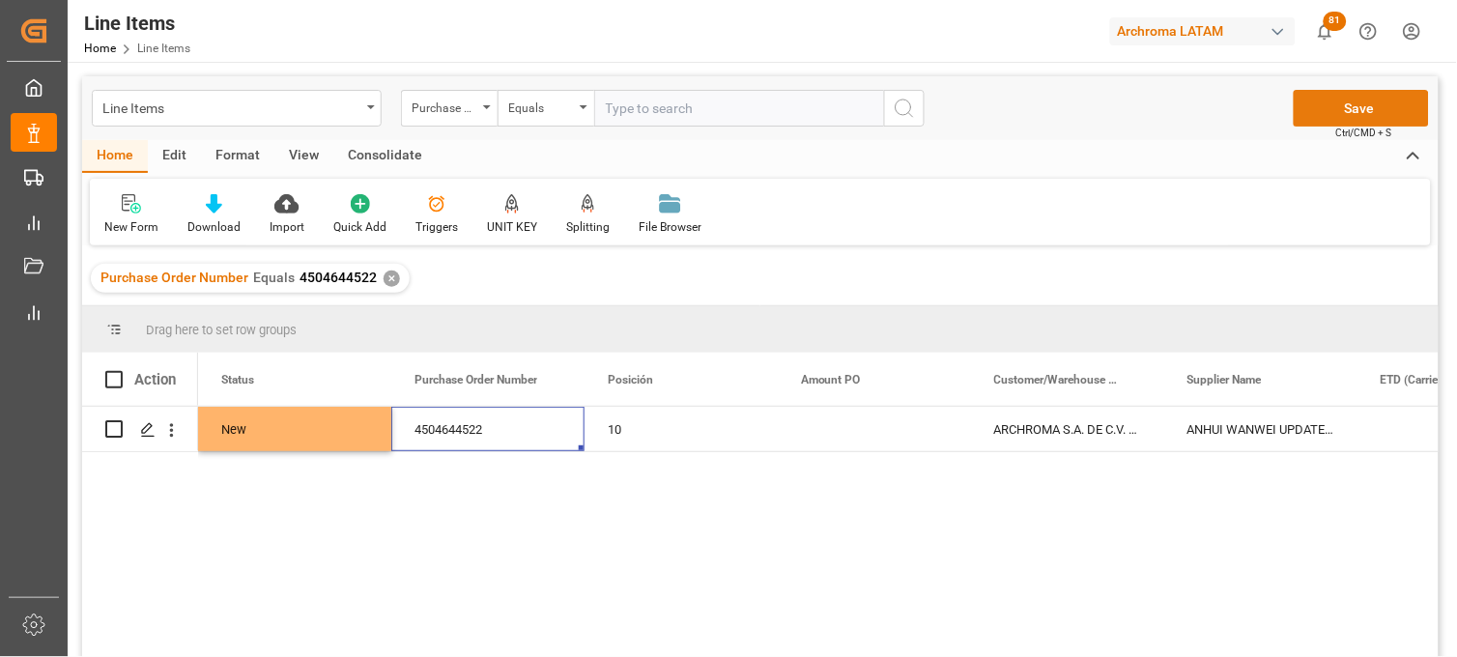
click at [1326, 108] on button "Save" at bounding box center [1361, 108] width 135 height 37
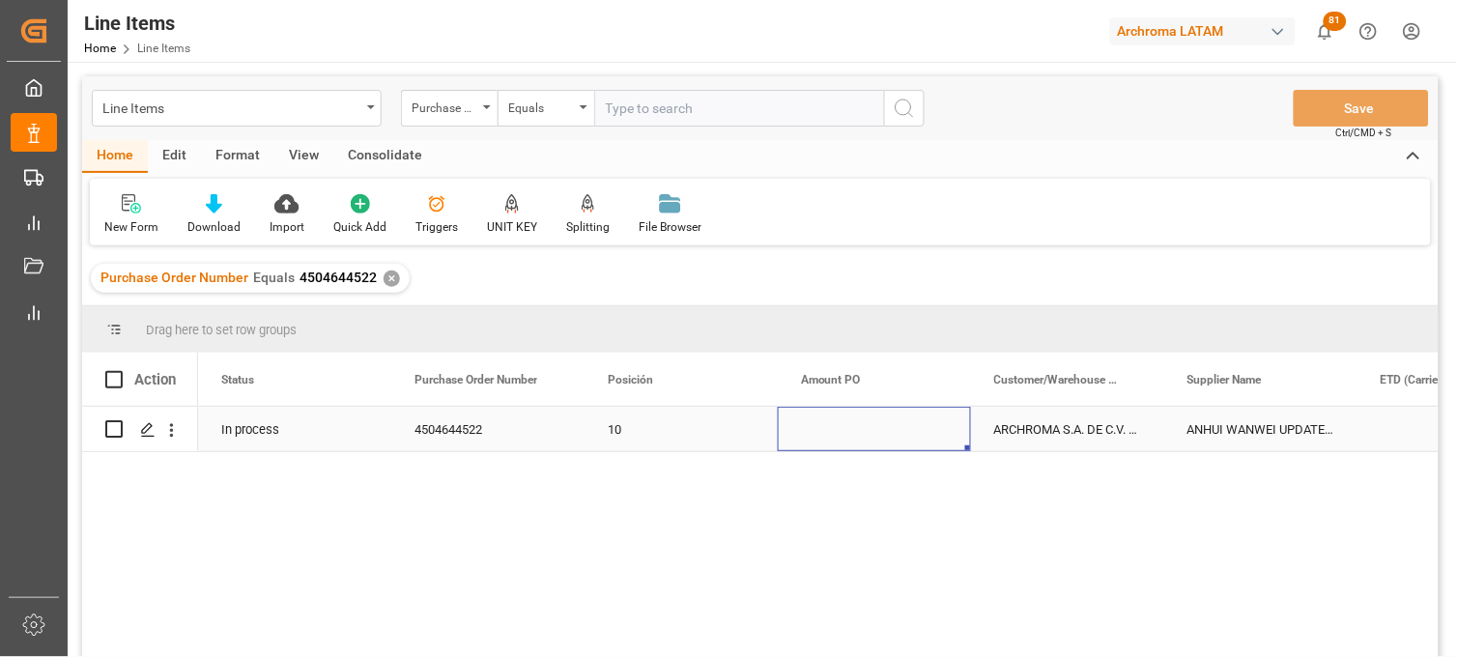
click at [860, 432] on div "Press SPACE to select this row." at bounding box center [874, 429] width 193 height 44
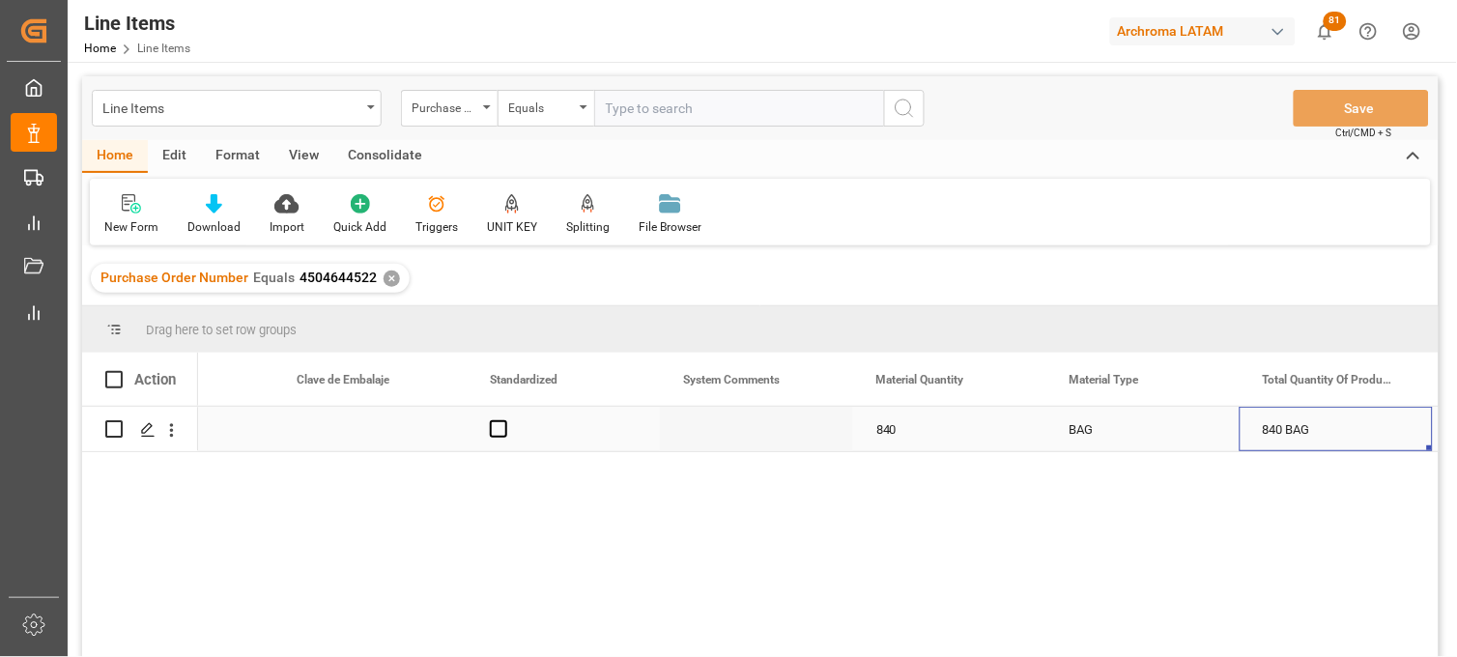
scroll to position [0, 2437]
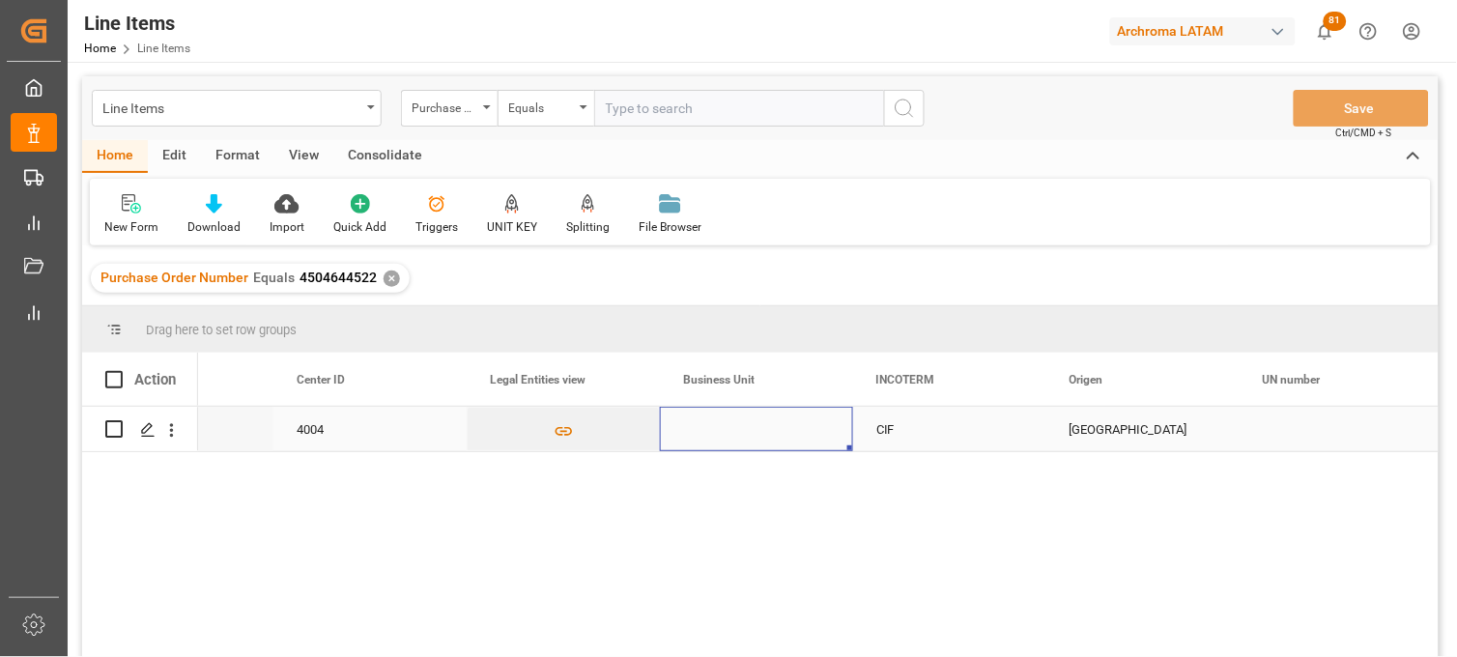
click at [731, 427] on div "Press SPACE to select this row." at bounding box center [756, 429] width 193 height 44
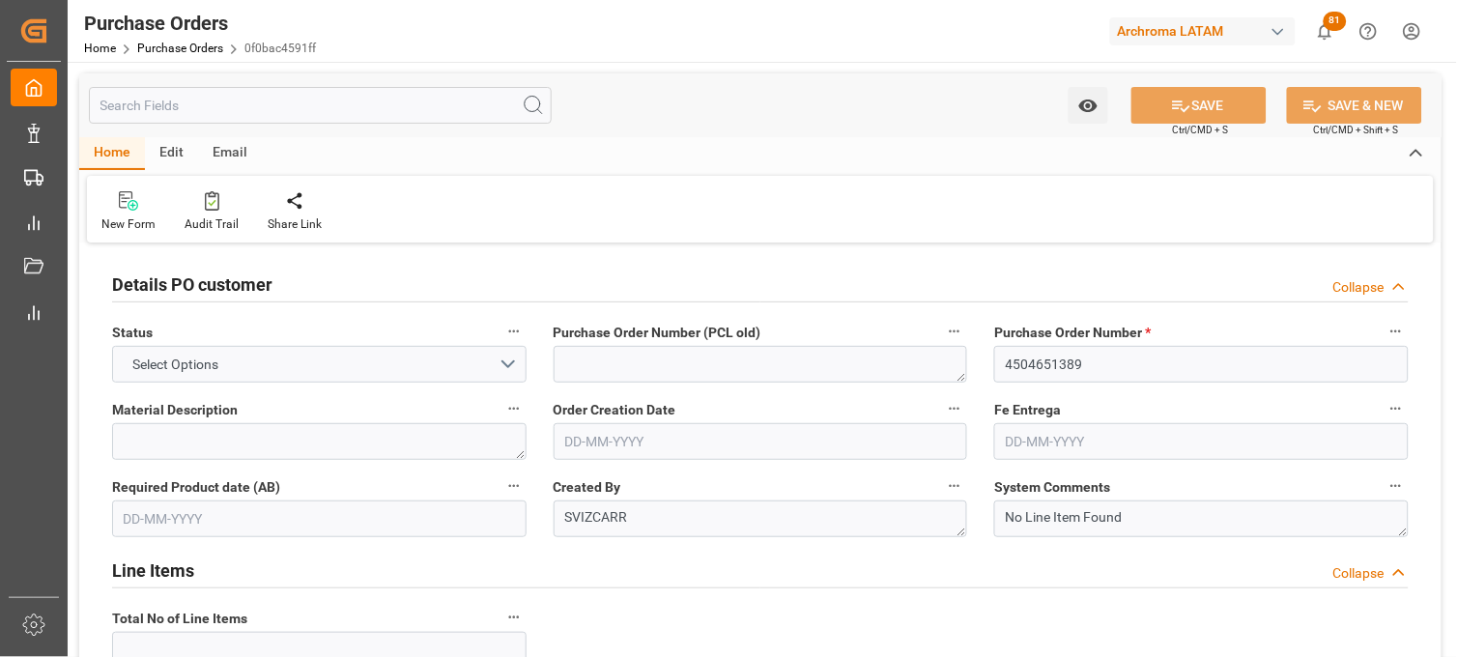
type input "4504651389"
type textarea "SVIZCARR"
type textarea "No Line Item Found"
type input "4004"
type input "GZ AIMS FINE NEW-TECH CO.,LTD."
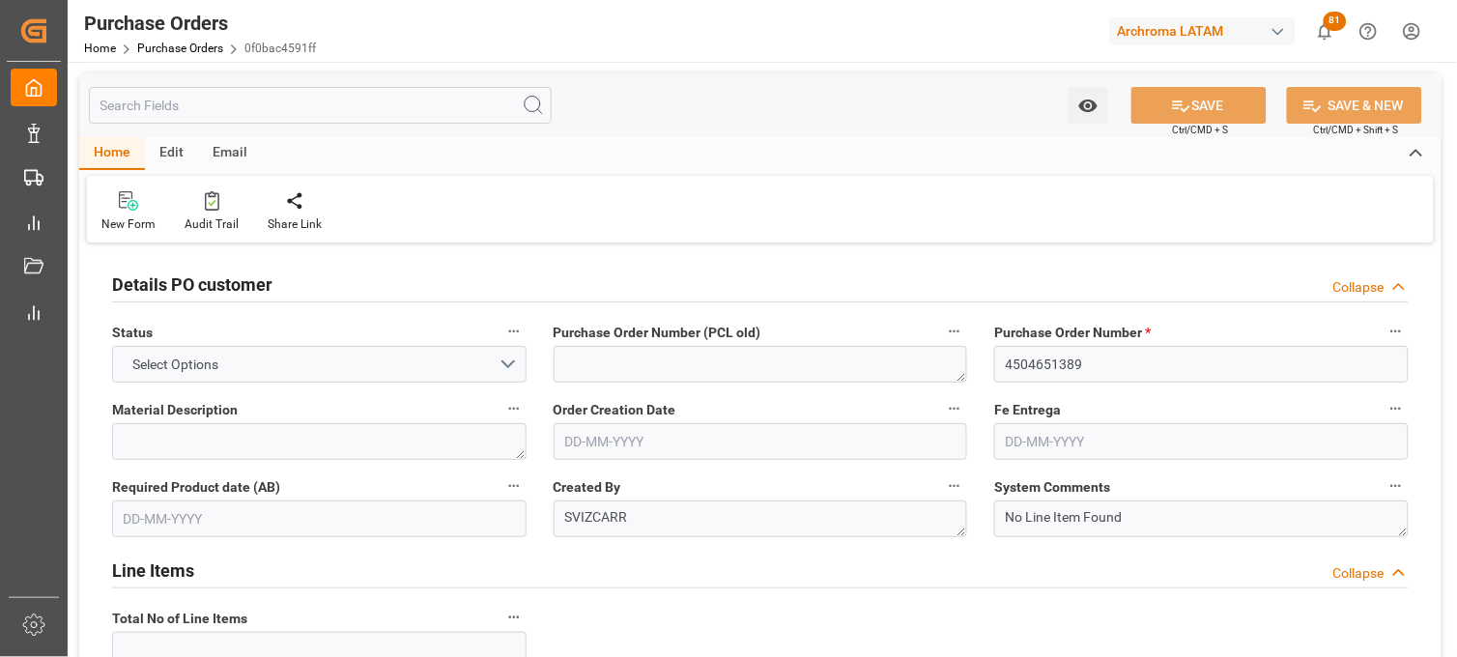
type input "Definitivo"
type input "ALMACÉN ATOTONILQUILLO"
type input "[PERSON_NAME]"
type input "[GEOGRAPHIC_DATA]"
type textarea "TEXTIL"
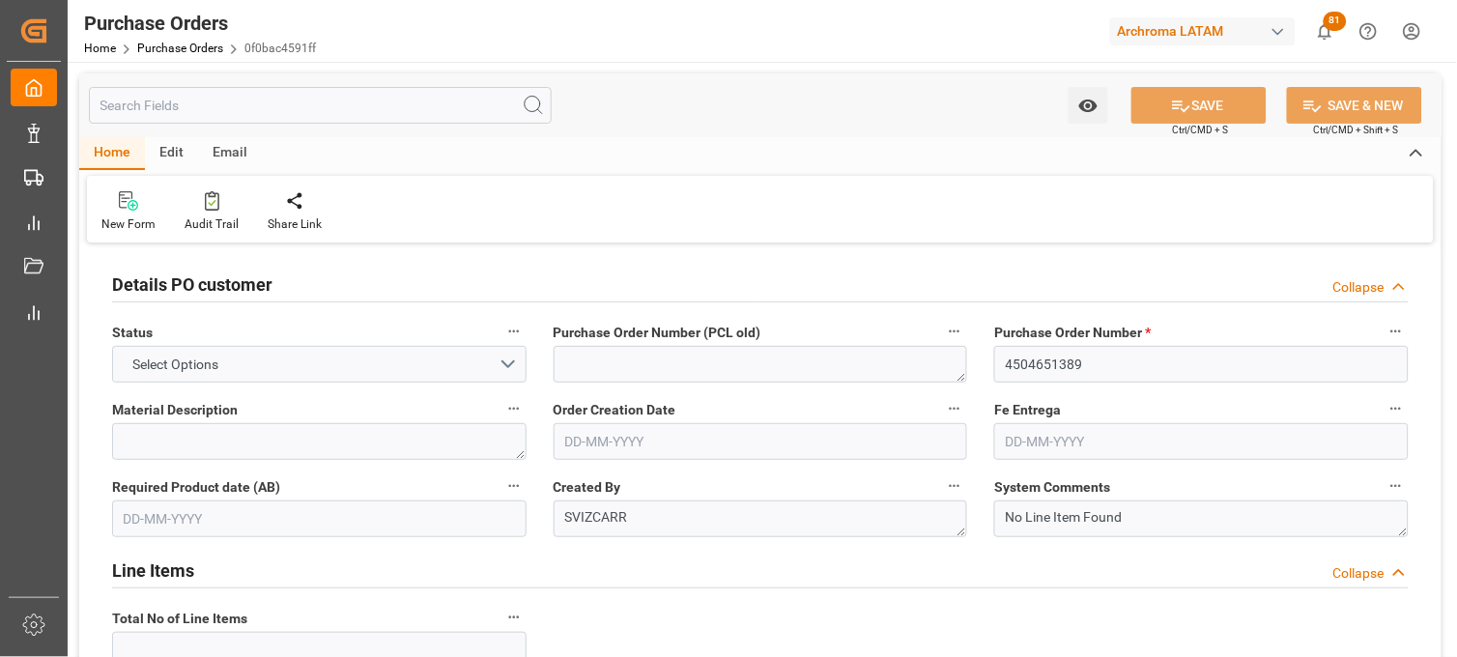
type input "SEAFREIGHT"
type input "1"
type input "[DATE]"
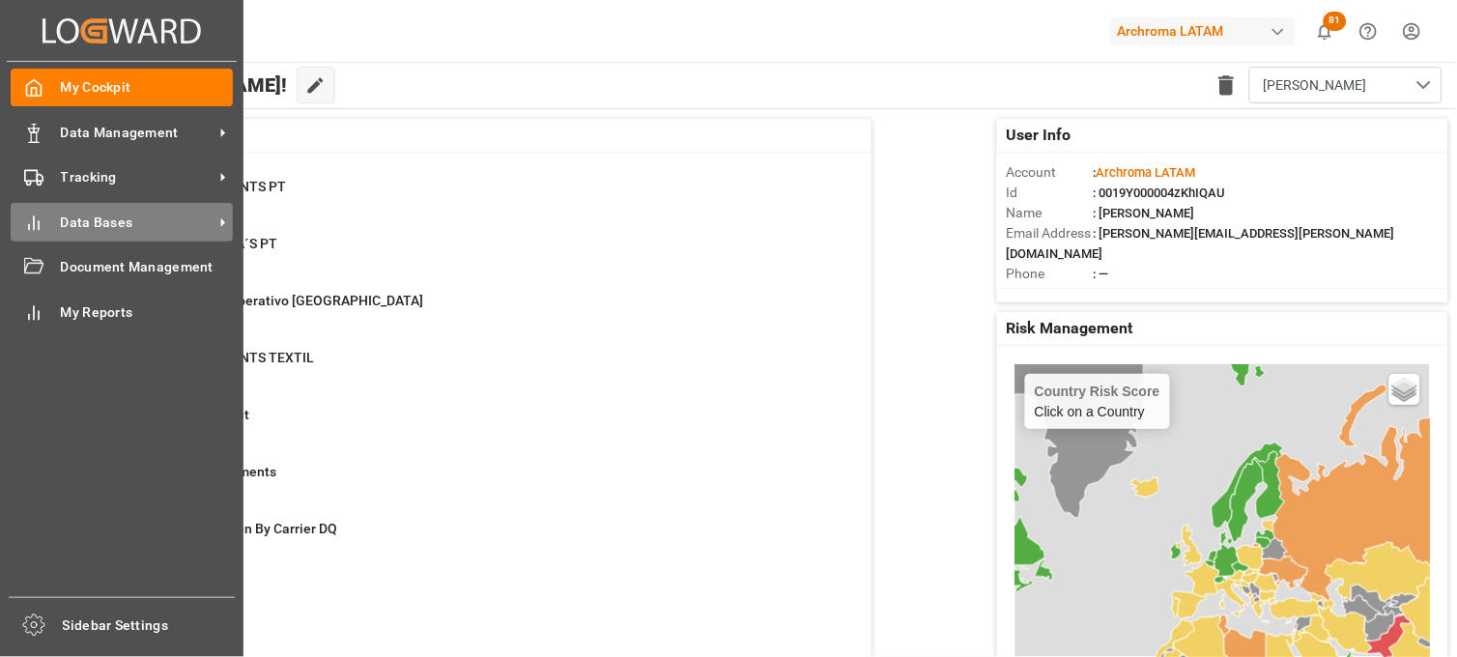
click at [92, 230] on span "Data Bases" at bounding box center [137, 223] width 153 height 20
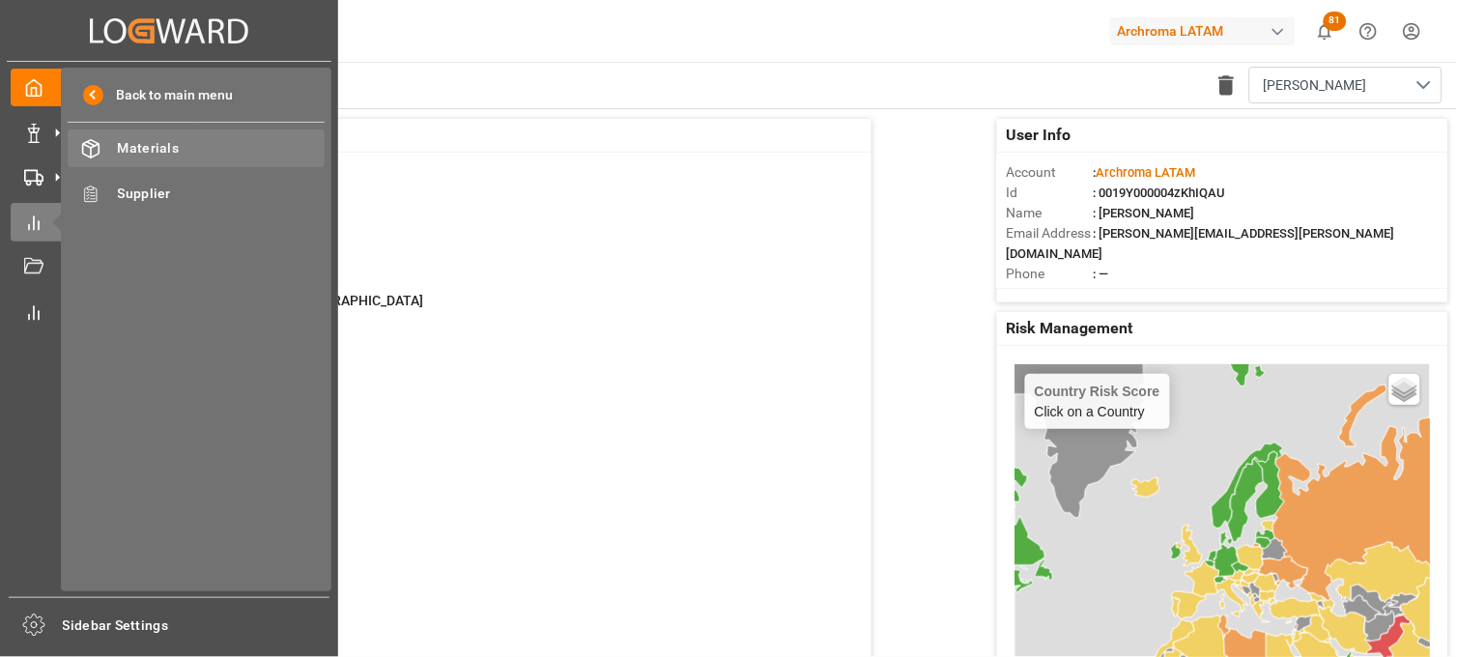
click at [178, 152] on span "Materials" at bounding box center [222, 148] width 208 height 20
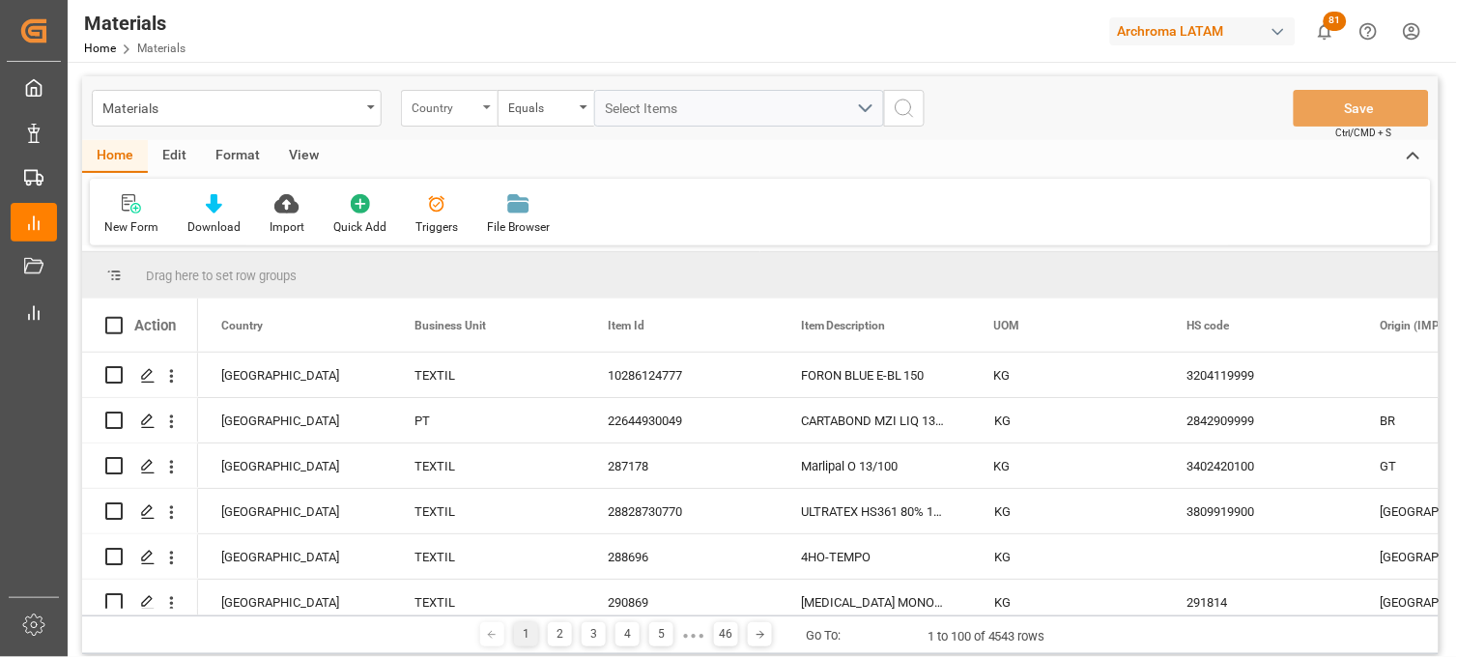
click at [478, 116] on div "Country" at bounding box center [449, 108] width 97 height 37
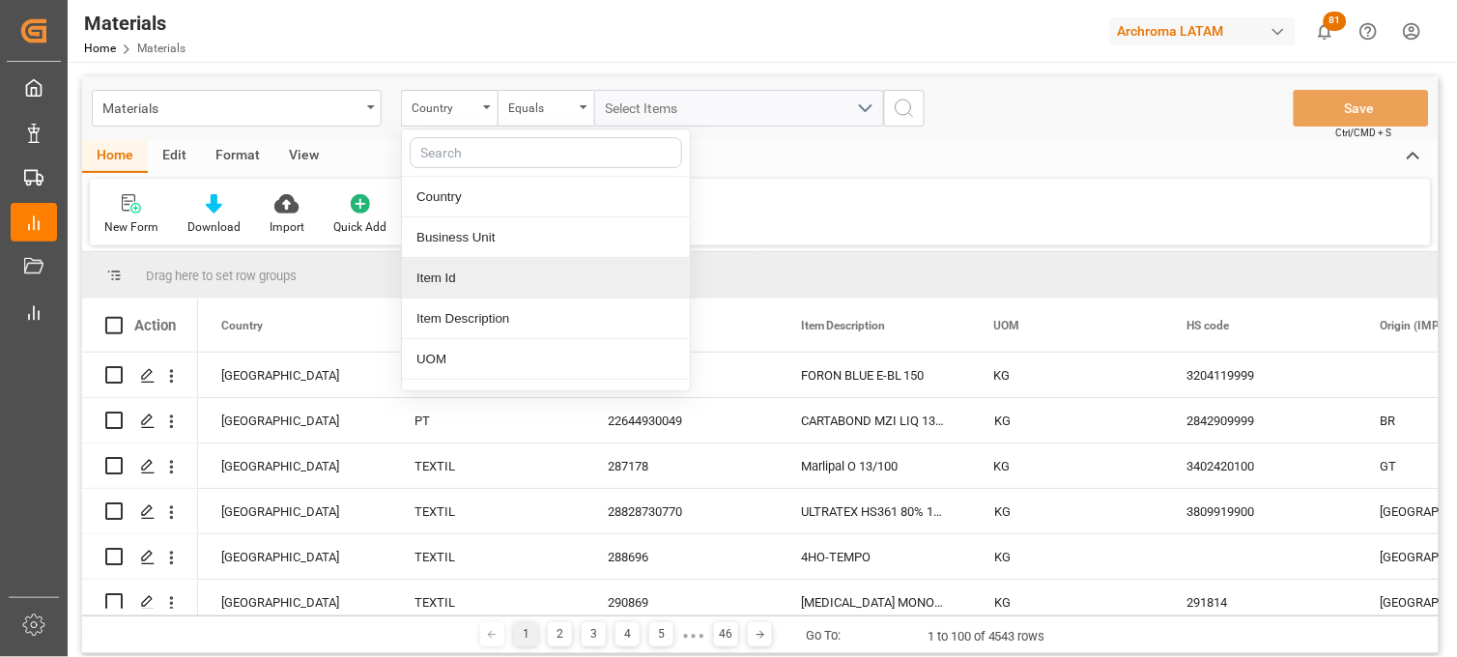
click at [450, 281] on div "Item Id" at bounding box center [546, 278] width 288 height 41
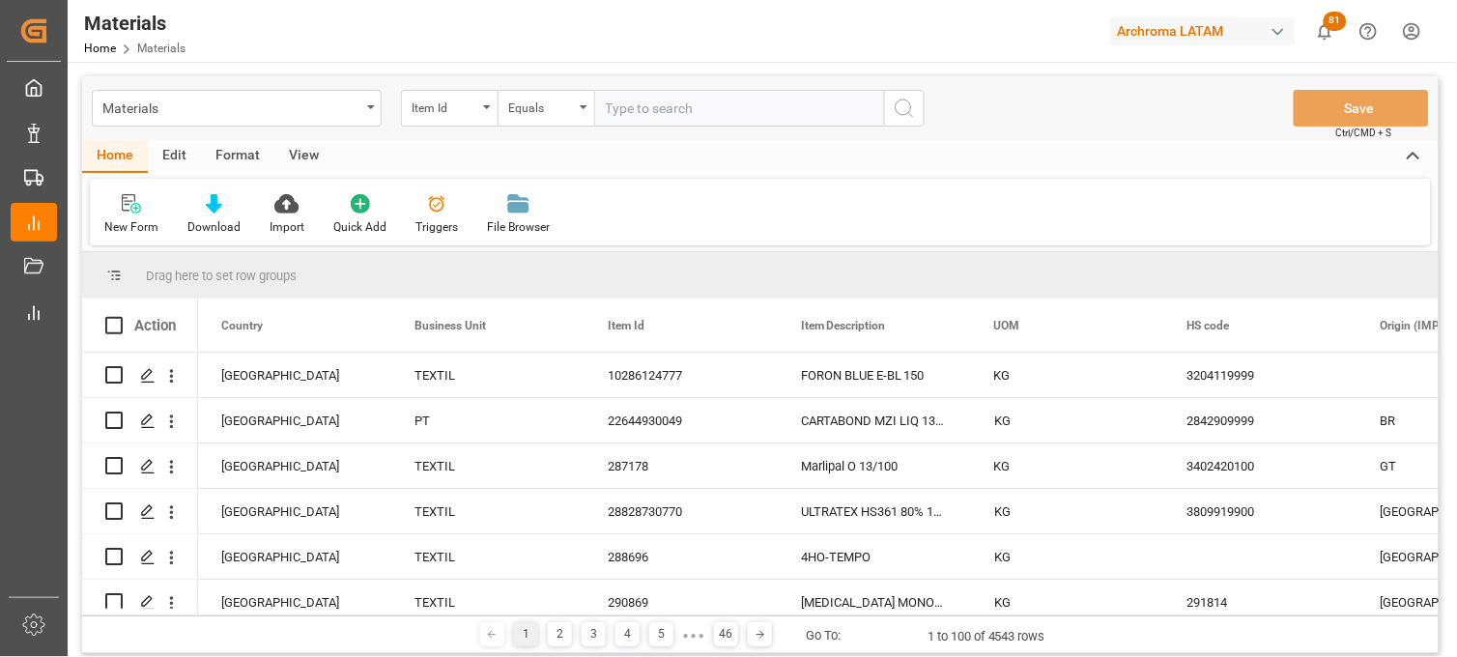
click at [645, 108] on input "text" at bounding box center [739, 108] width 290 height 37
type input "286806"
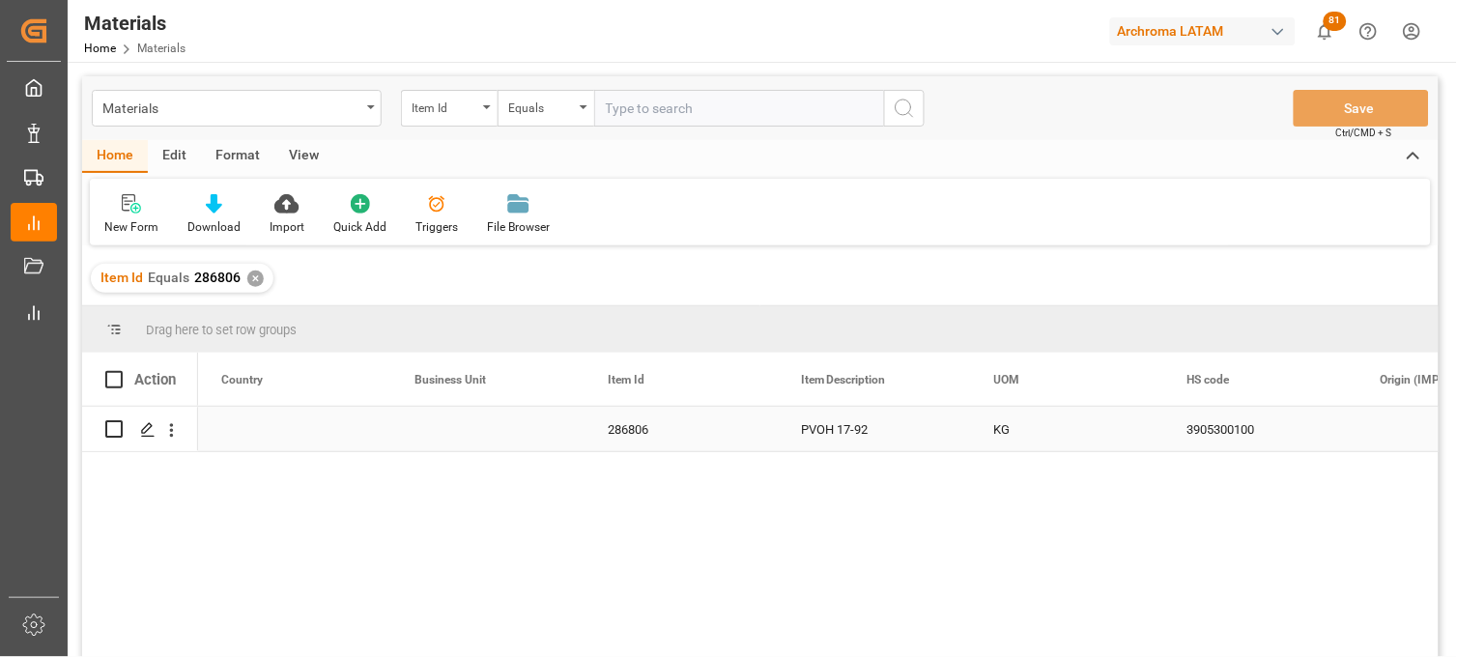
click at [226, 422] on div "Press SPACE to select this row." at bounding box center [294, 429] width 193 height 44
click at [225, 421] on div "Press SPACE to select this row." at bounding box center [294, 429] width 193 height 44
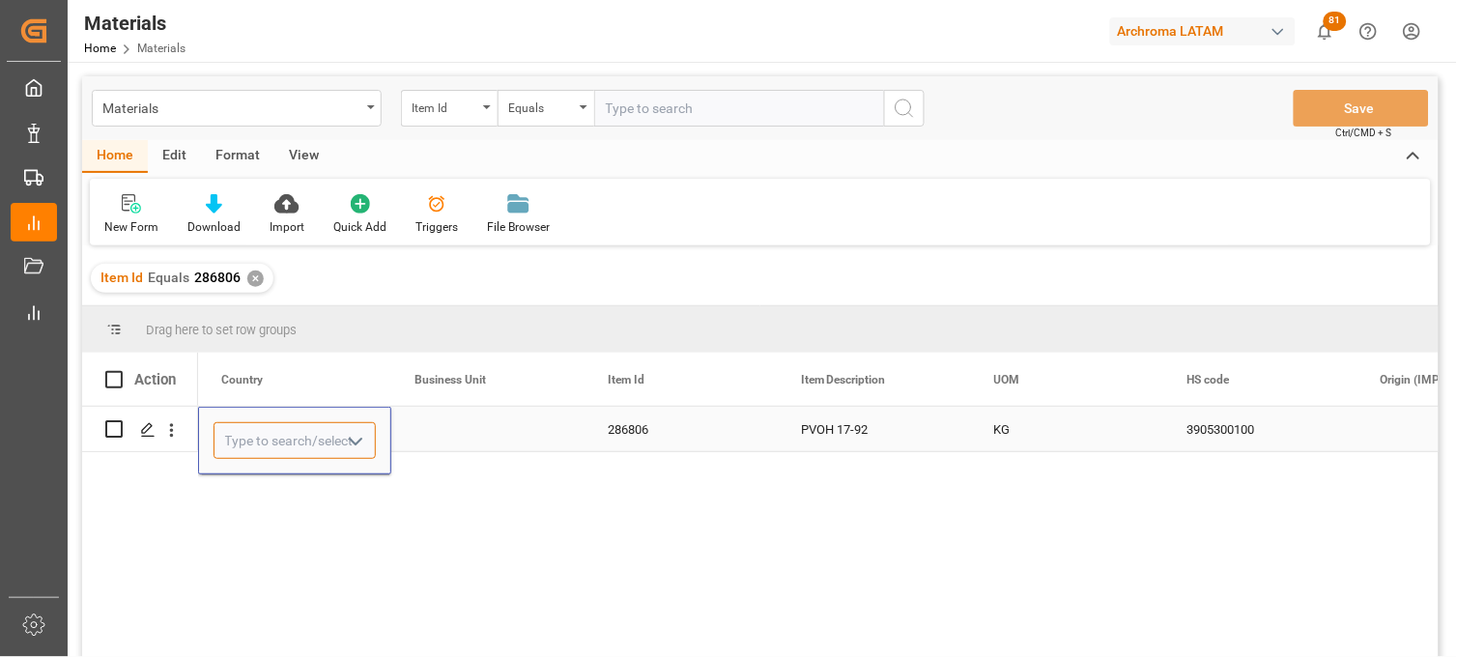
click at [240, 427] on input "Press SPACE to select this row." at bounding box center [295, 440] width 162 height 37
click at [259, 503] on div "Mexico" at bounding box center [295, 496] width 160 height 68
type input "Mexico"
click at [446, 426] on div "Press SPACE to select this row." at bounding box center [487, 429] width 193 height 44
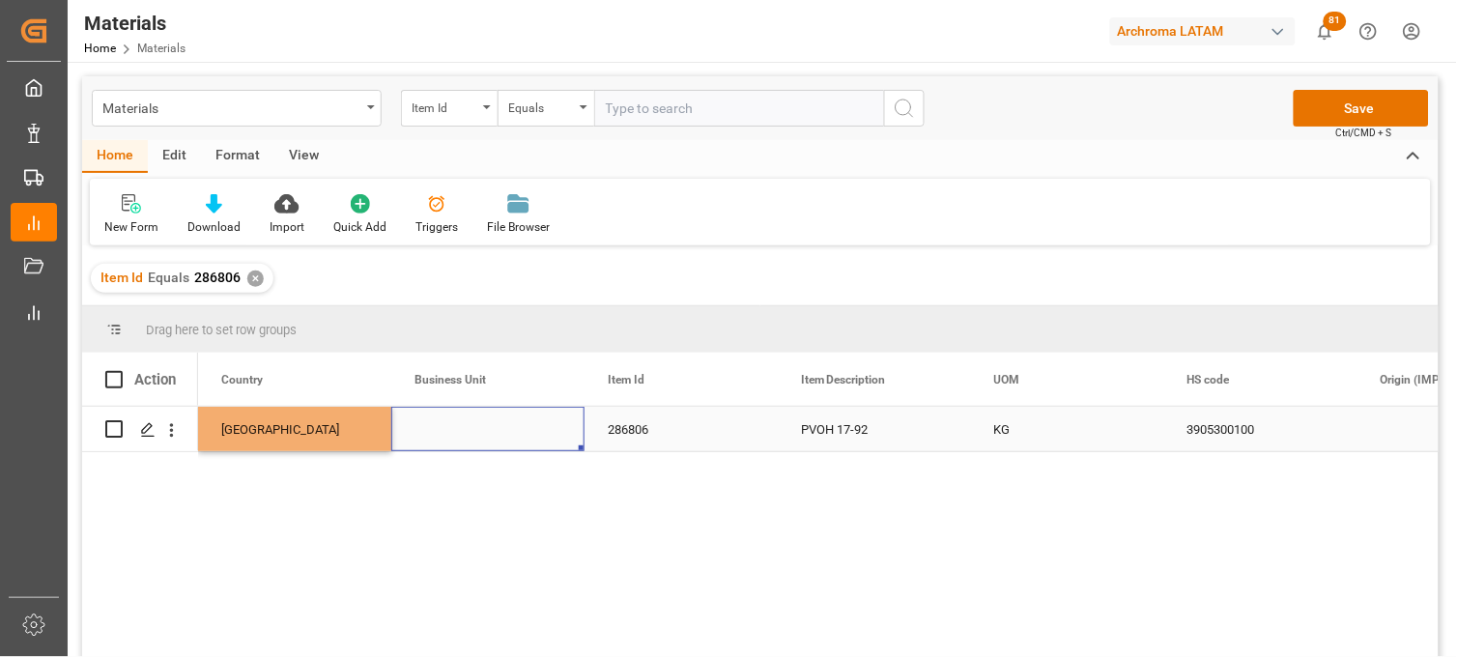
click at [446, 426] on div "Press SPACE to select this row." at bounding box center [487, 429] width 193 height 44
click at [447, 426] on input "Press SPACE to select this row." at bounding box center [488, 440] width 162 height 37
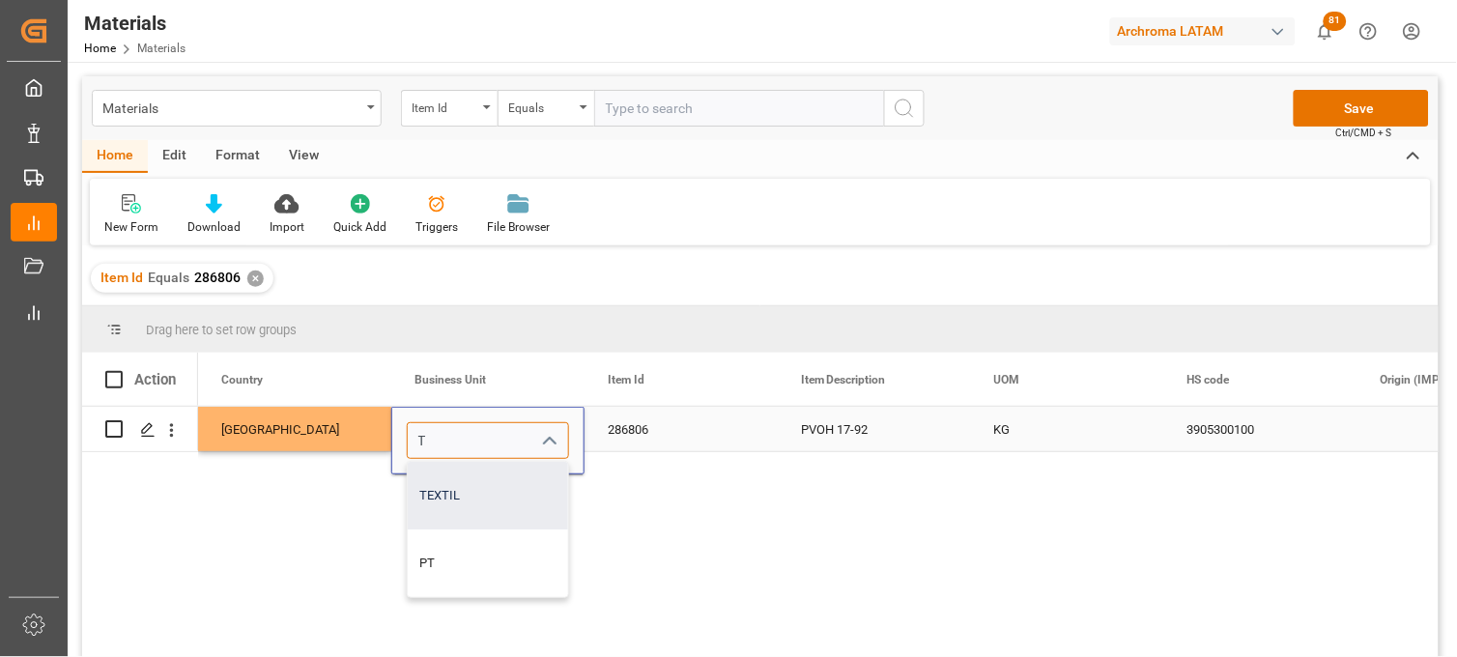
click at [459, 480] on div "TEXTIL" at bounding box center [488, 496] width 160 height 68
type input "TEXTIL"
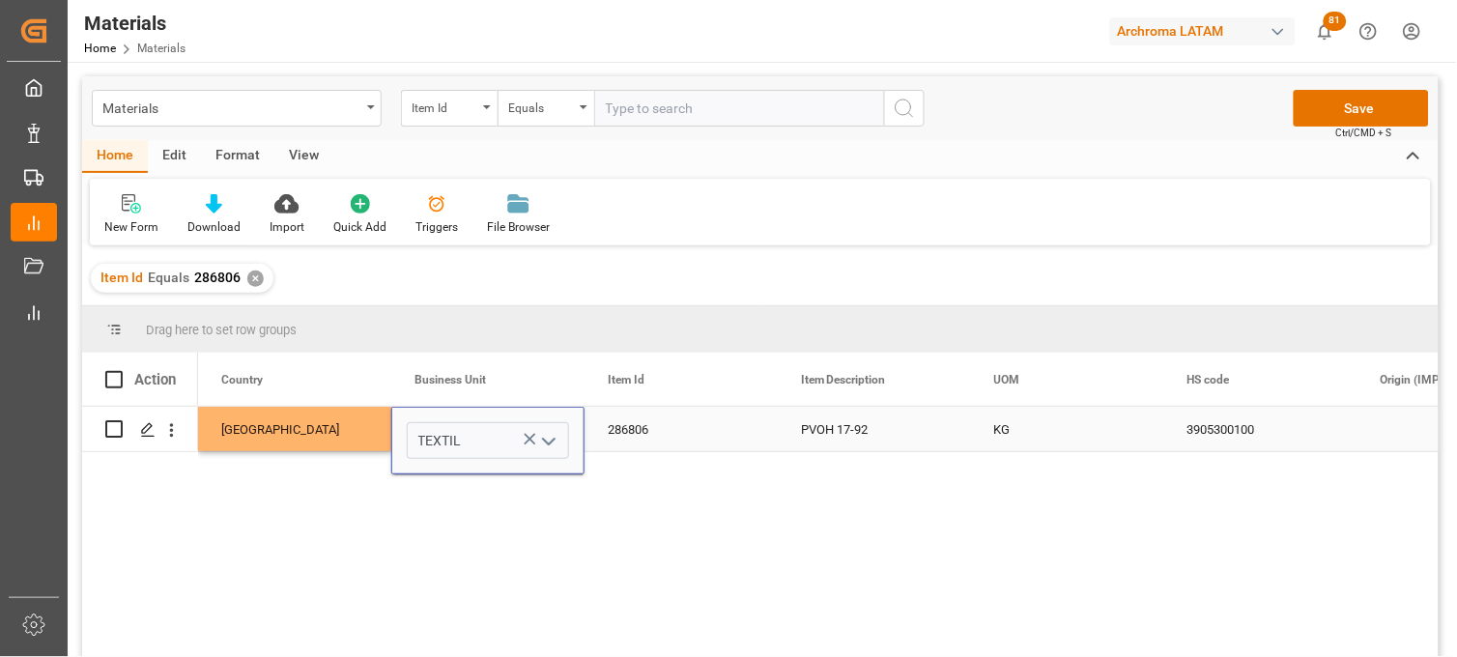
click at [643, 437] on div "286806" at bounding box center [681, 429] width 193 height 44
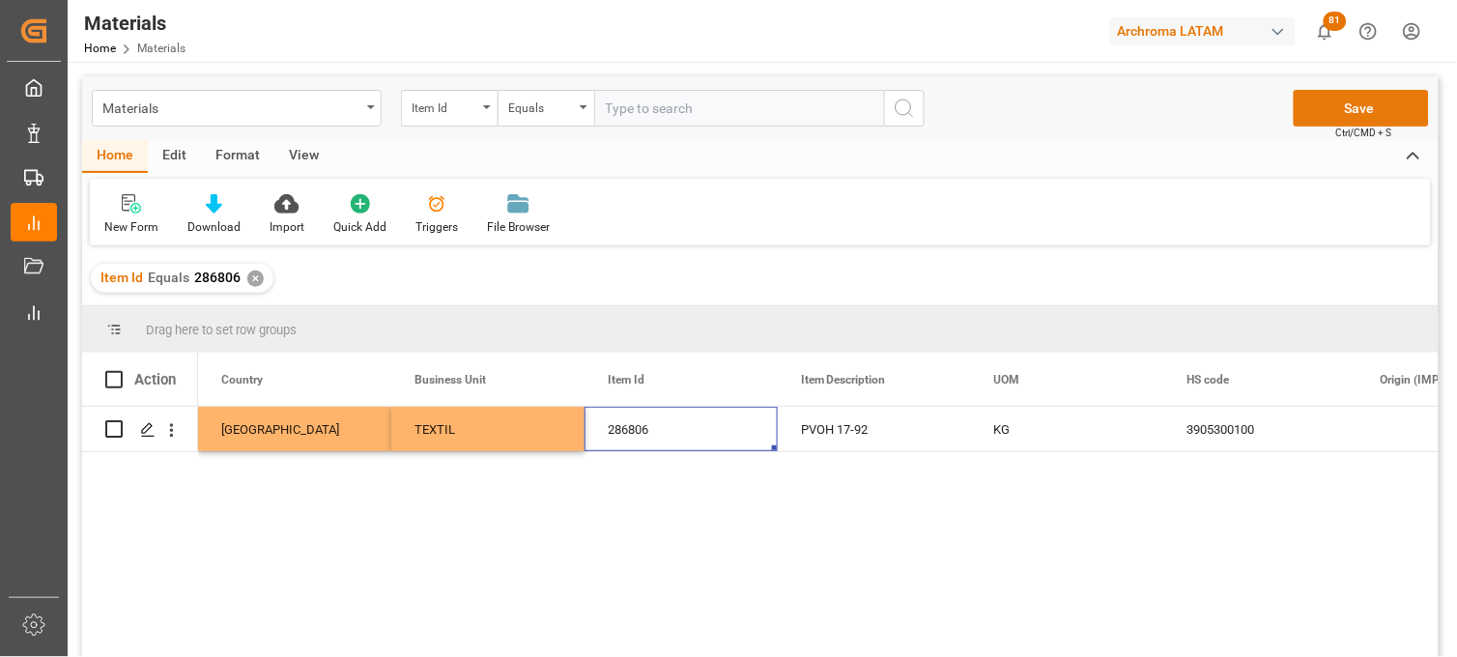
click at [1329, 103] on button "Save" at bounding box center [1361, 108] width 135 height 37
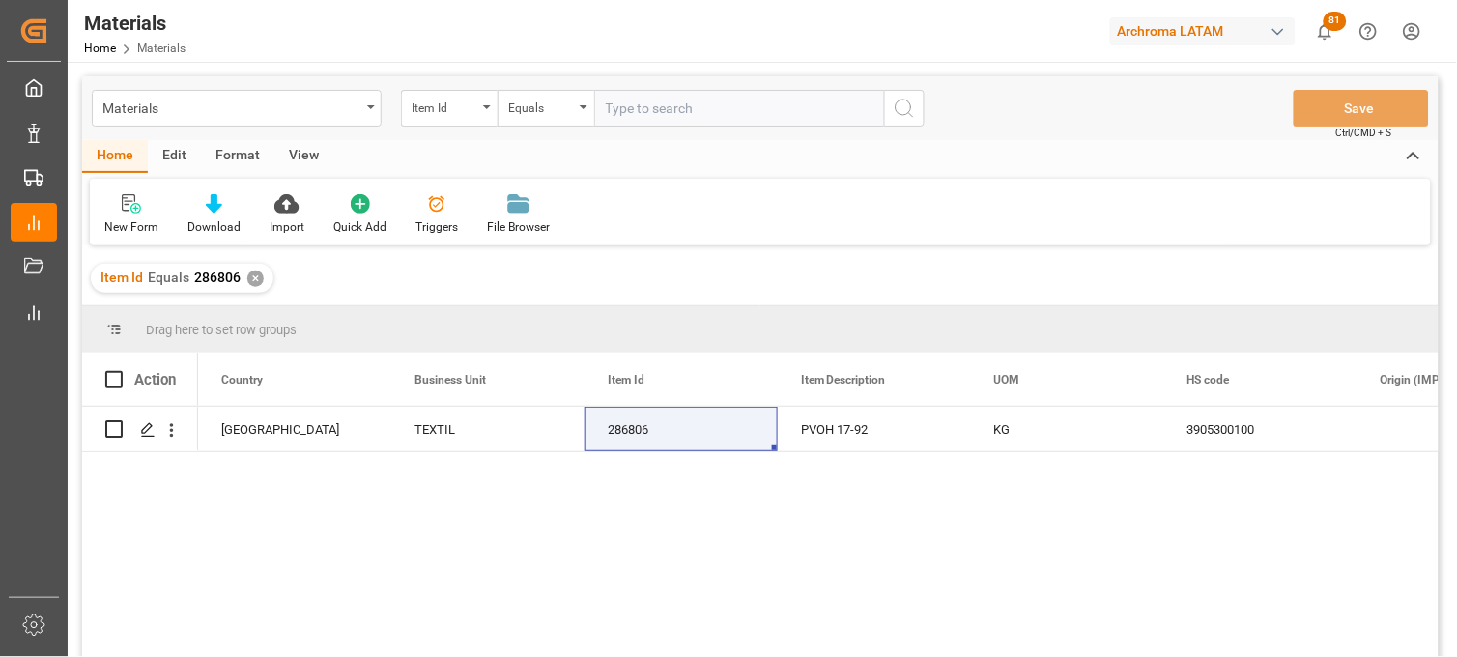
click at [251, 274] on div "✕" at bounding box center [255, 279] width 16 height 16
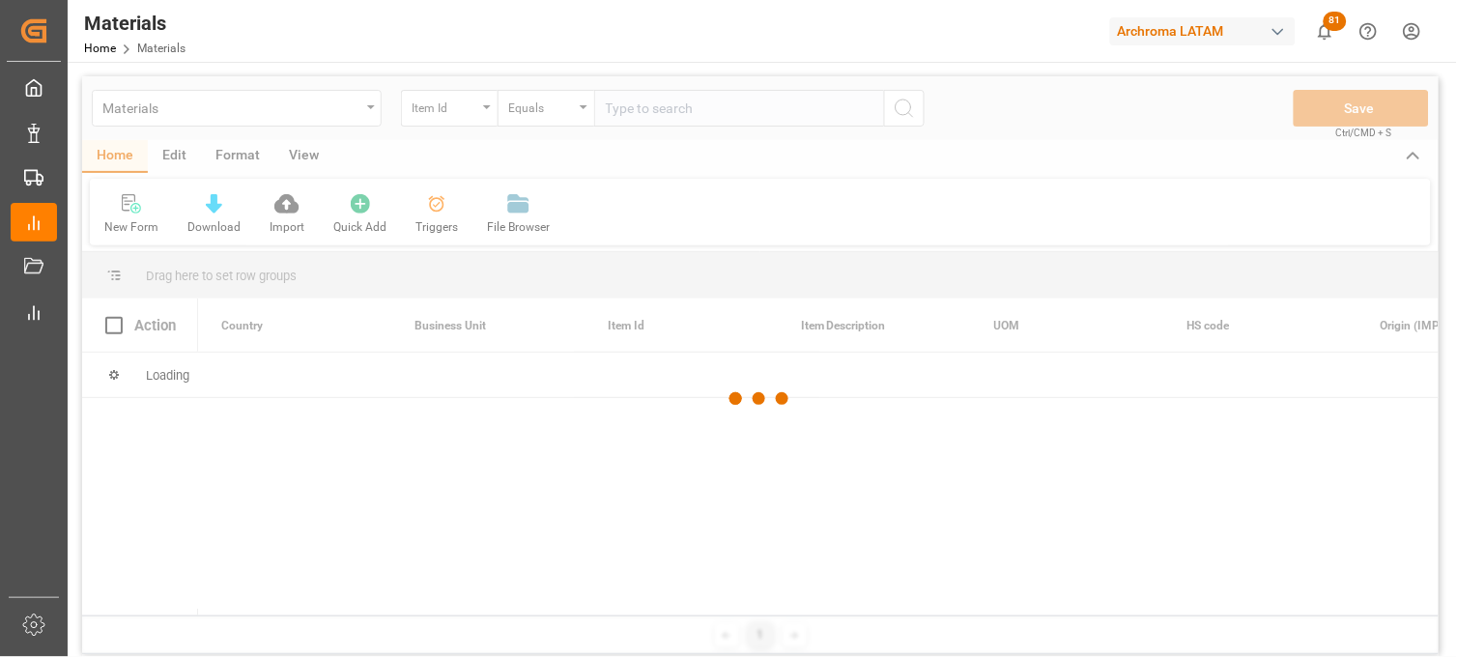
click at [625, 106] on div at bounding box center [760, 399] width 1357 height 646
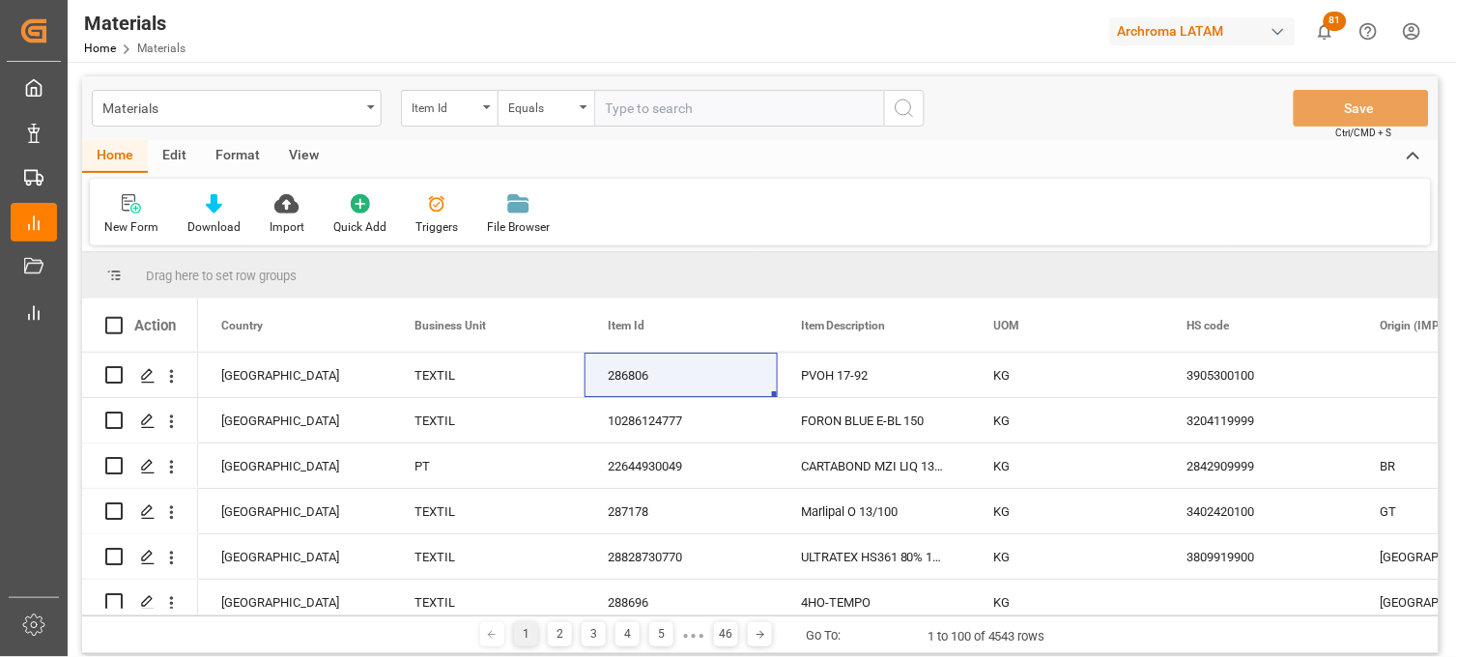
click at [625, 108] on input "text" at bounding box center [739, 108] width 290 height 37
paste input "288517"
type input "288517"
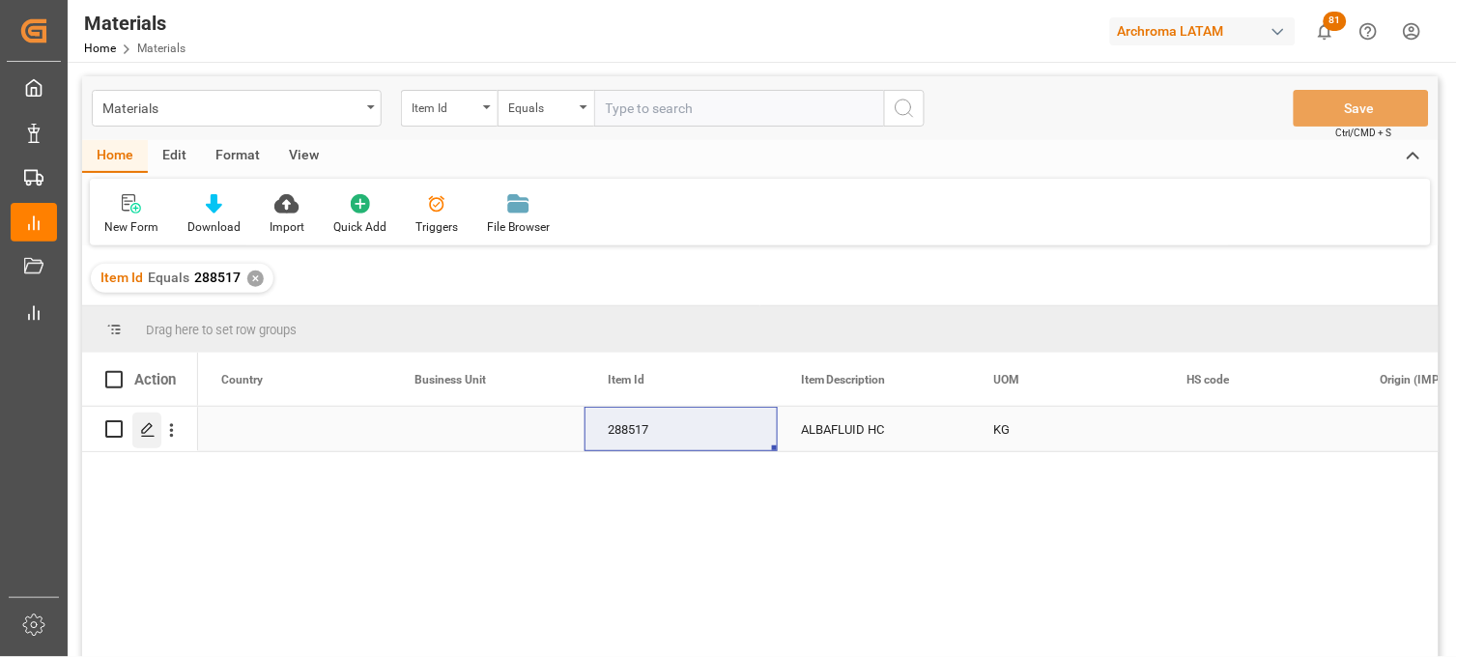
click at [137, 428] on div "Press SPACE to select this row." at bounding box center [146, 431] width 29 height 36
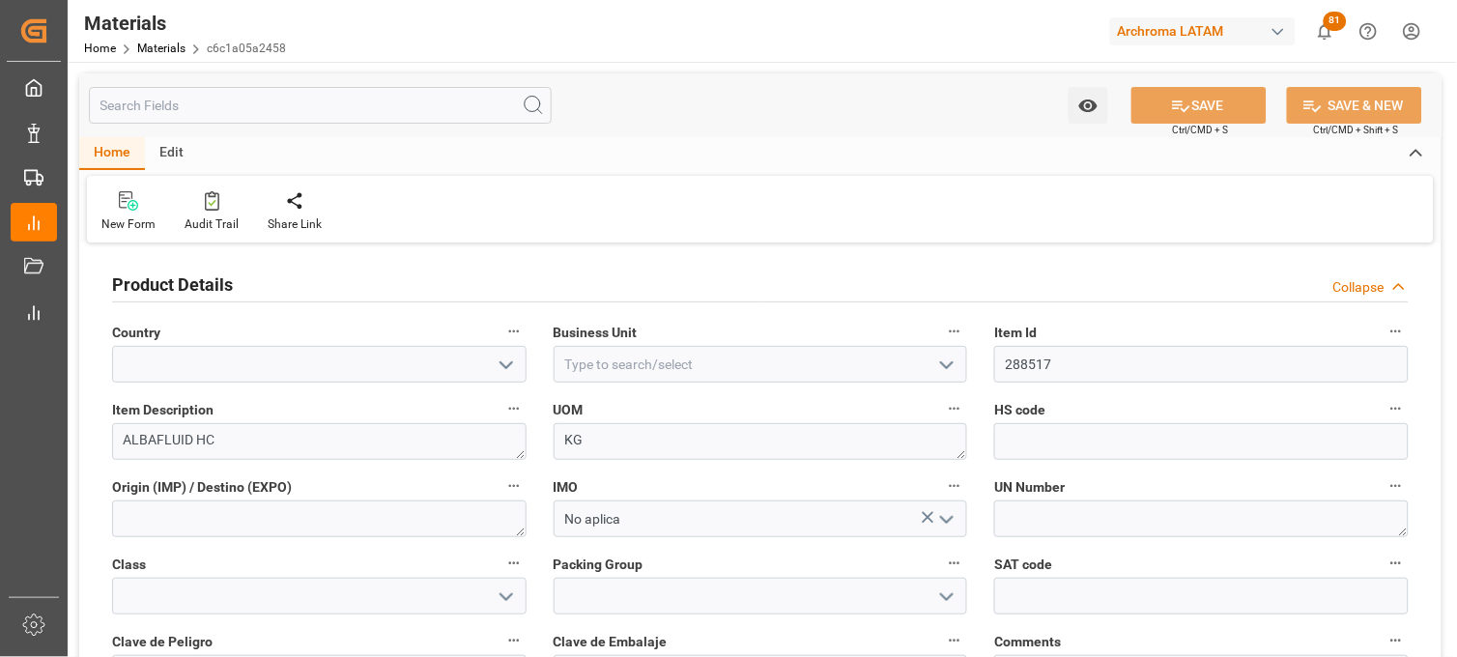
click at [506, 365] on polyline "open menu" at bounding box center [507, 365] width 12 height 6
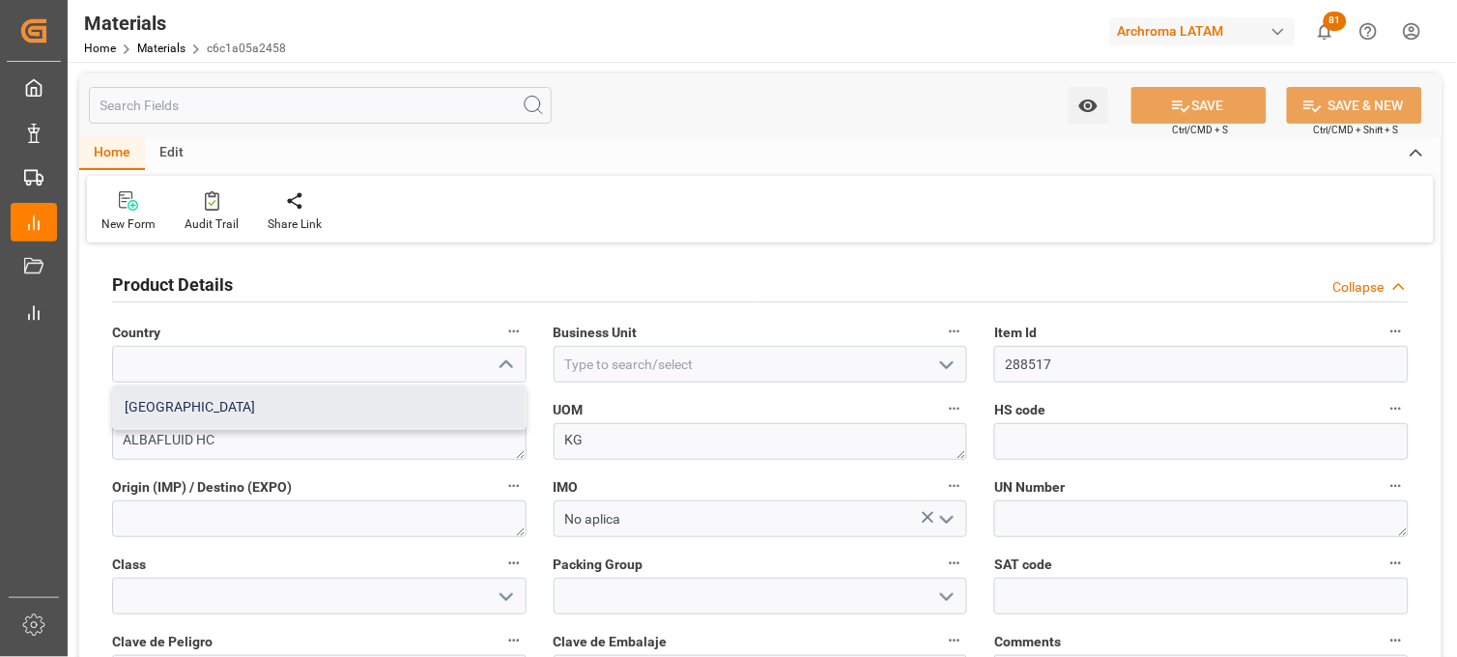
click at [402, 410] on div "Mexico" at bounding box center [319, 407] width 413 height 43
type input "Mexico"
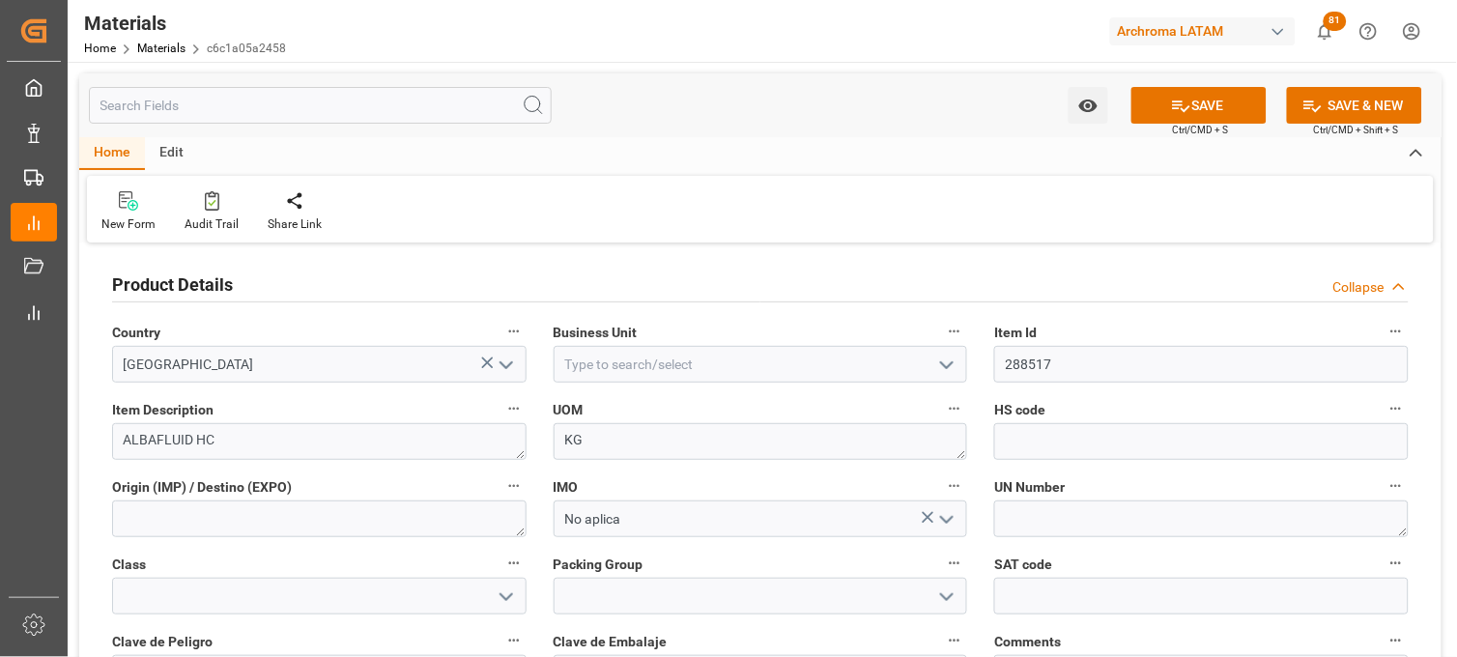
click at [945, 361] on icon "open menu" at bounding box center [946, 365] width 23 height 23
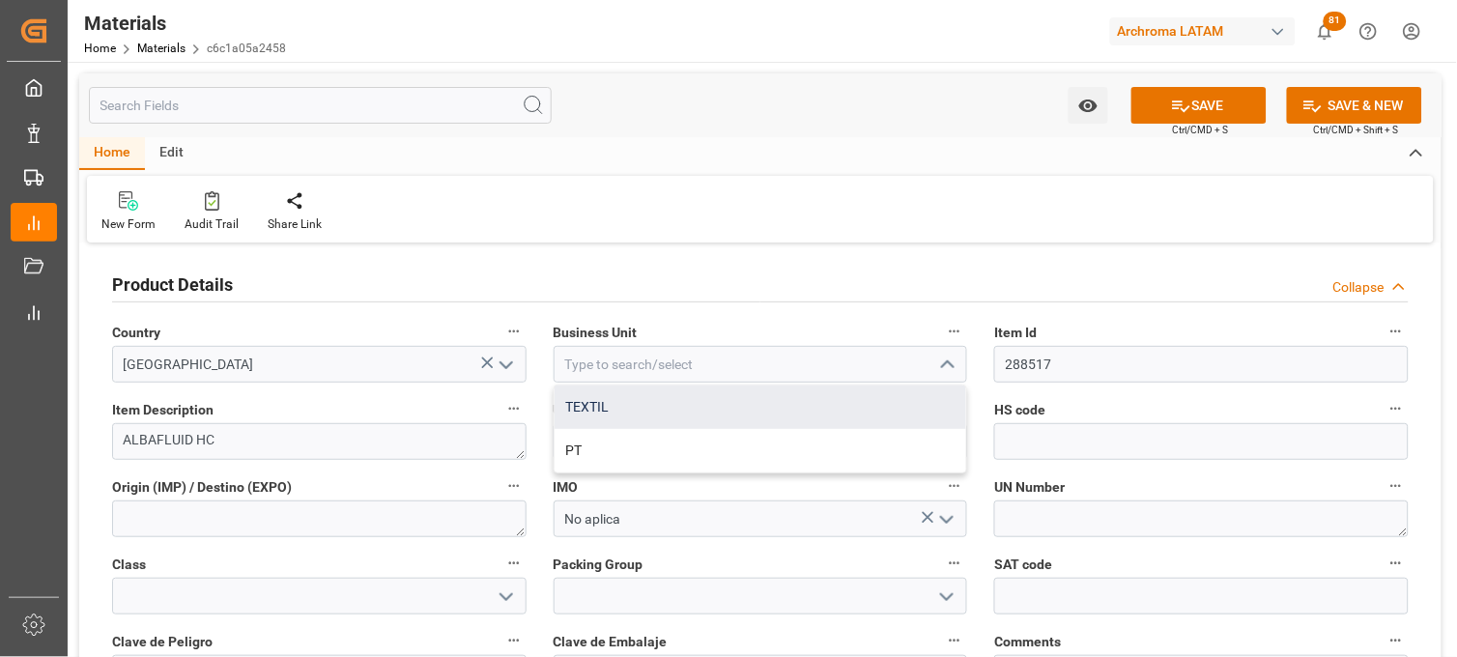
click at [646, 412] on div "TEXTIL" at bounding box center [761, 407] width 413 height 43
type input "TEXTIL"
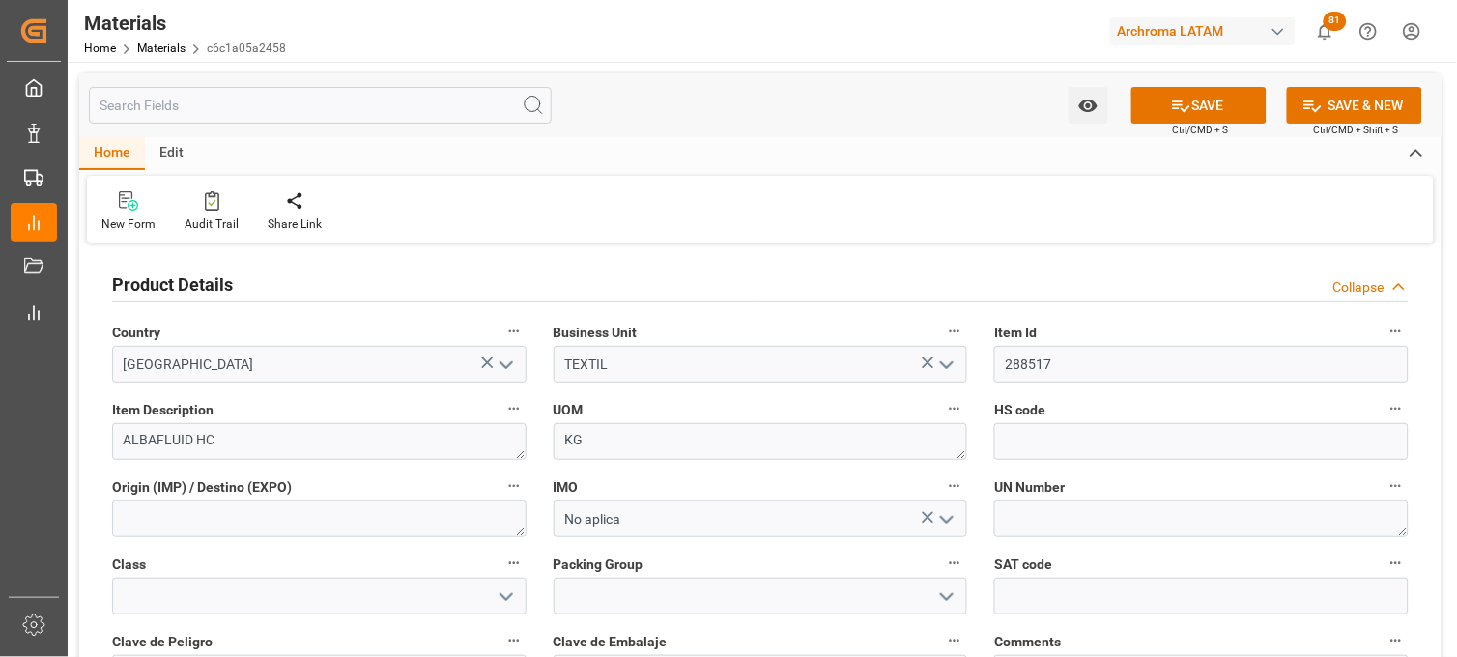
scroll to position [107, 0]
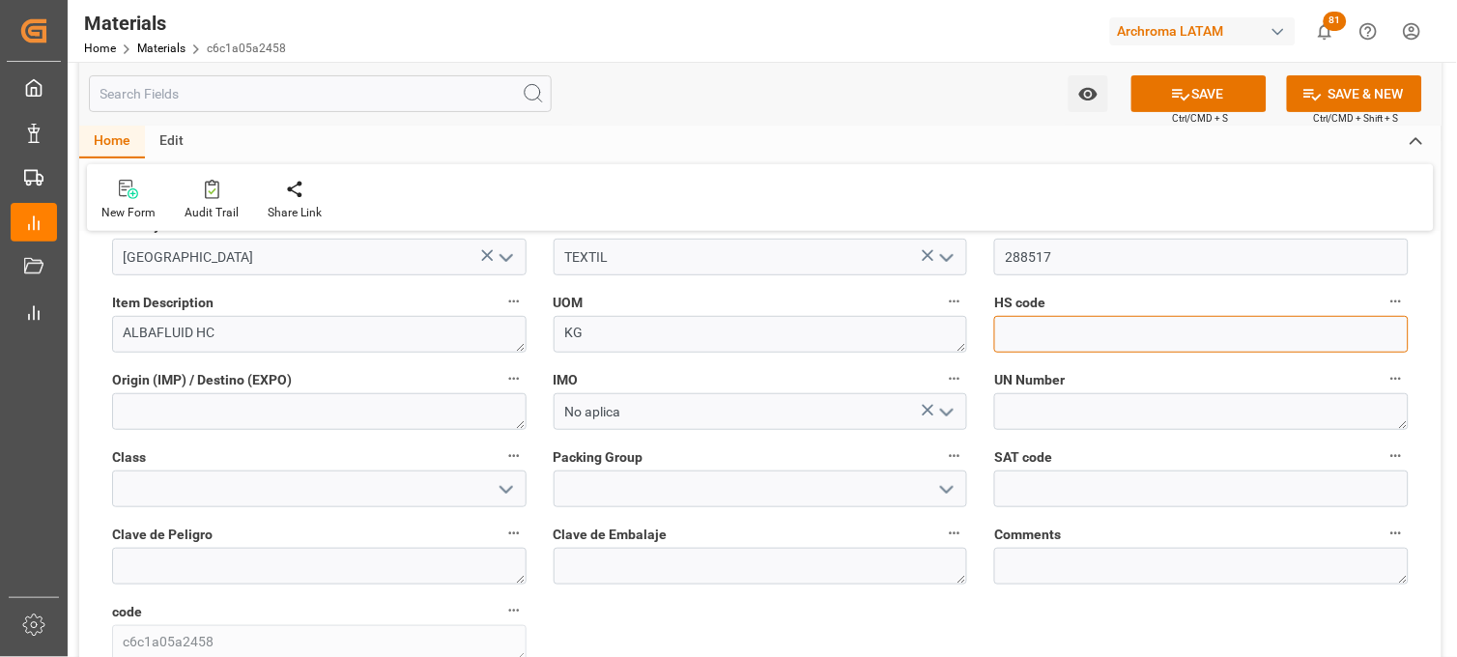
click at [1056, 320] on input at bounding box center [1201, 334] width 415 height 37
paste input "3906909900"
type input "3906909900"
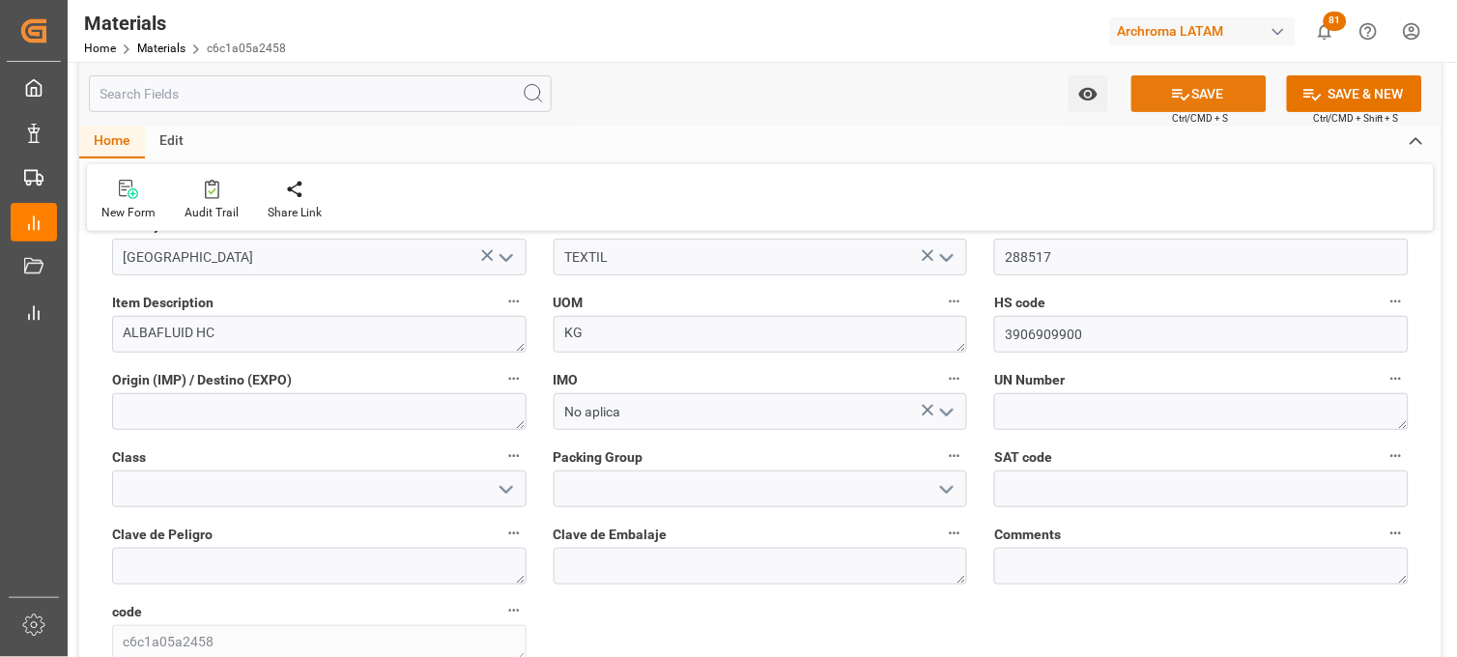
click at [1164, 99] on button "SAVE" at bounding box center [1199, 93] width 135 height 37
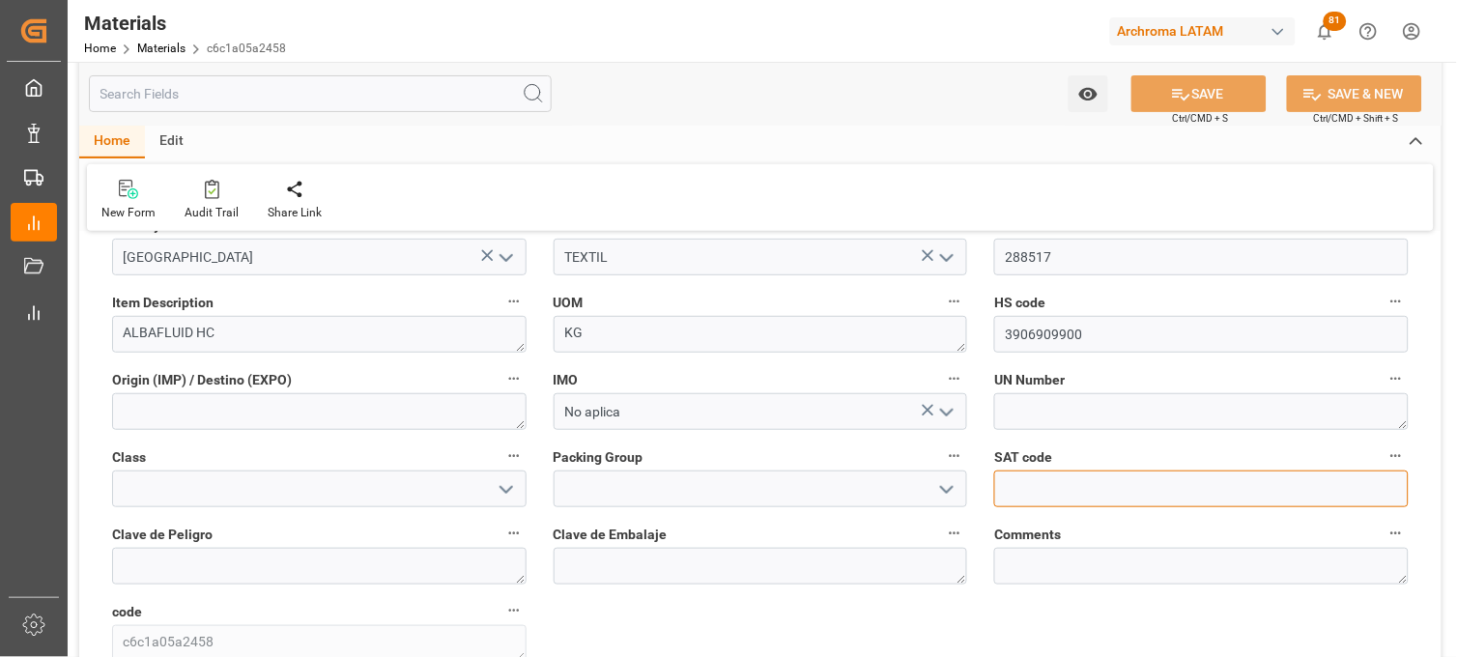
click at [1026, 491] on input "text" at bounding box center [1201, 489] width 415 height 37
paste input "12352500"
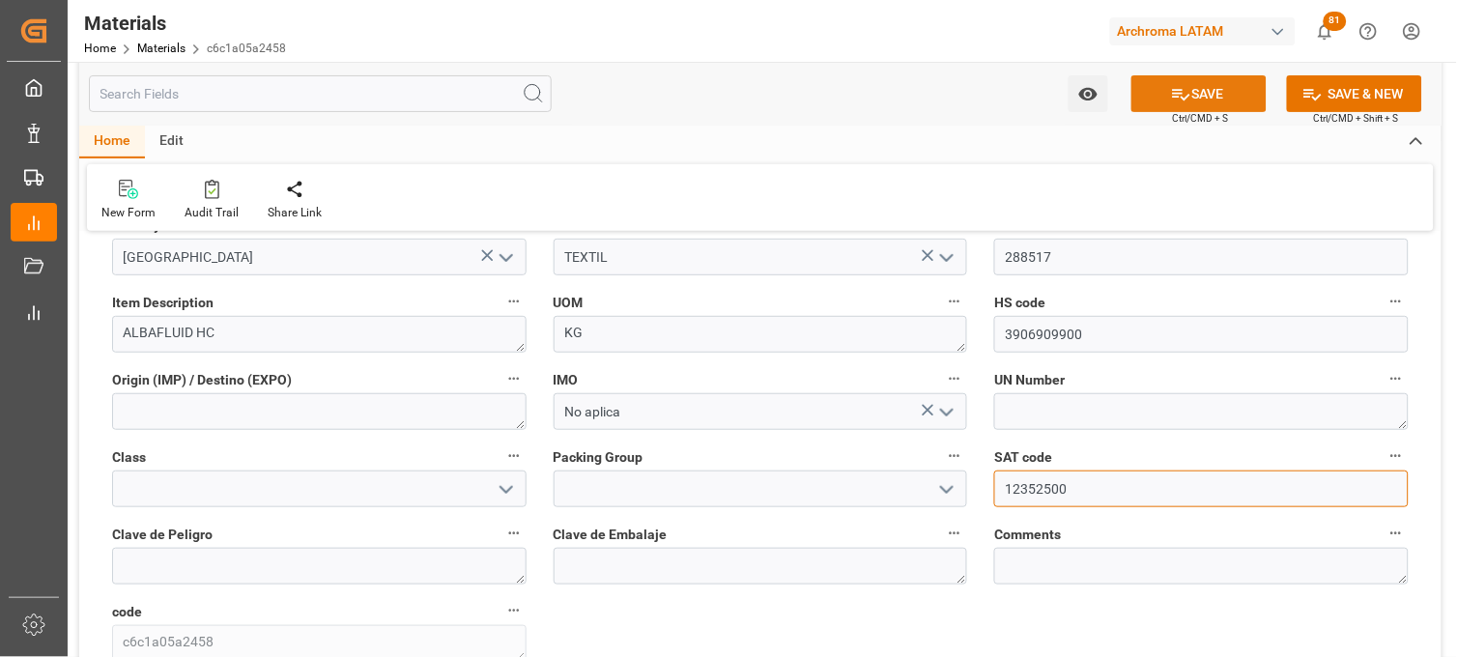
type input "12352500"
click at [1181, 99] on icon at bounding box center [1181, 95] width 17 height 12
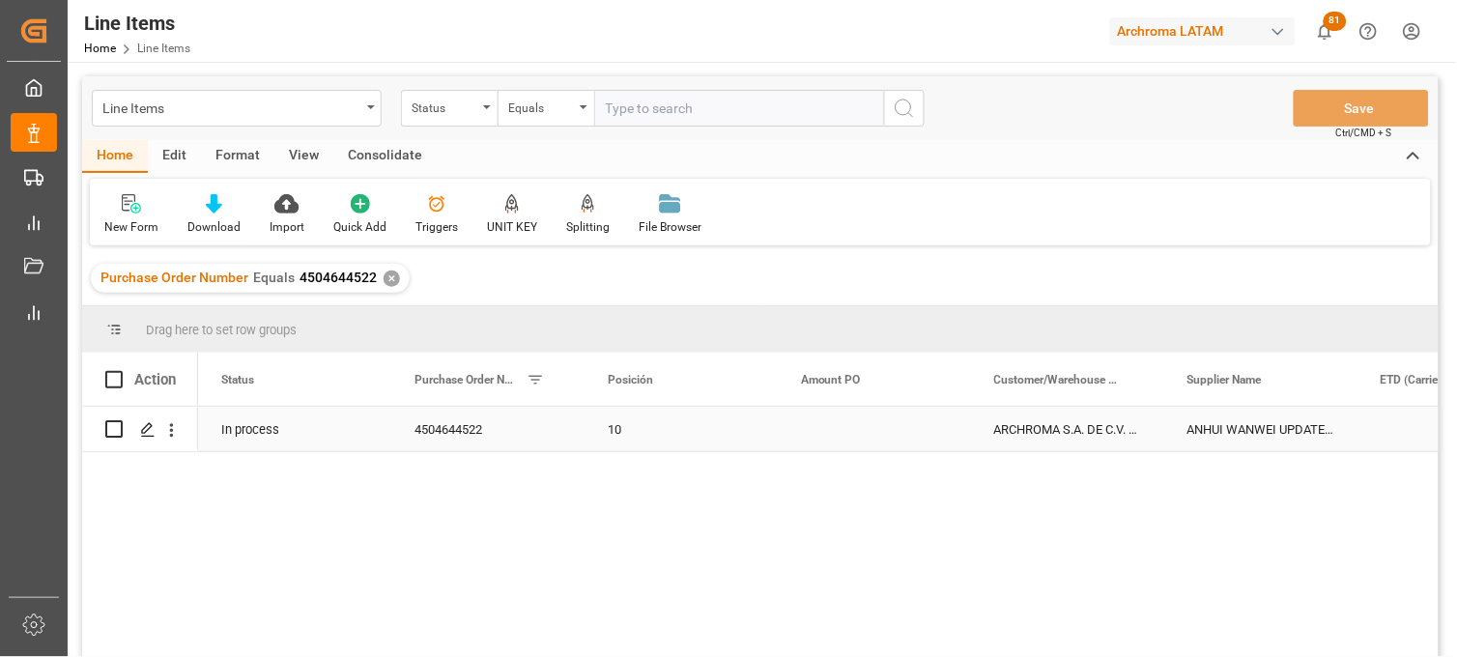
click at [468, 432] on div "4504644522" at bounding box center [487, 429] width 193 height 44
click at [282, 431] on div "In process" at bounding box center [294, 429] width 193 height 44
click at [348, 436] on icon "Press SPACE to select this row." at bounding box center [346, 439] width 20 height 20
drag, startPoint x: 359, startPoint y: 441, endPoint x: 325, endPoint y: 459, distance: 38.5
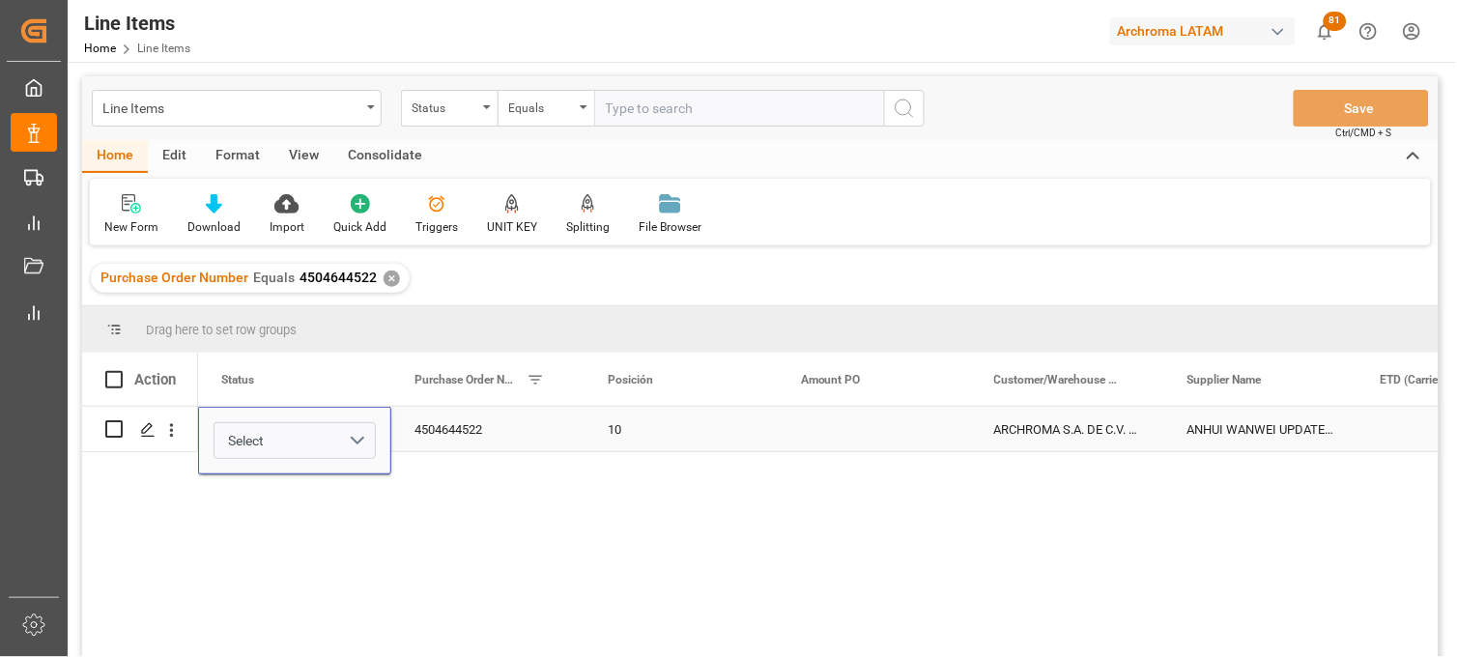
click at [359, 443] on button "Select" at bounding box center [295, 440] width 162 height 37
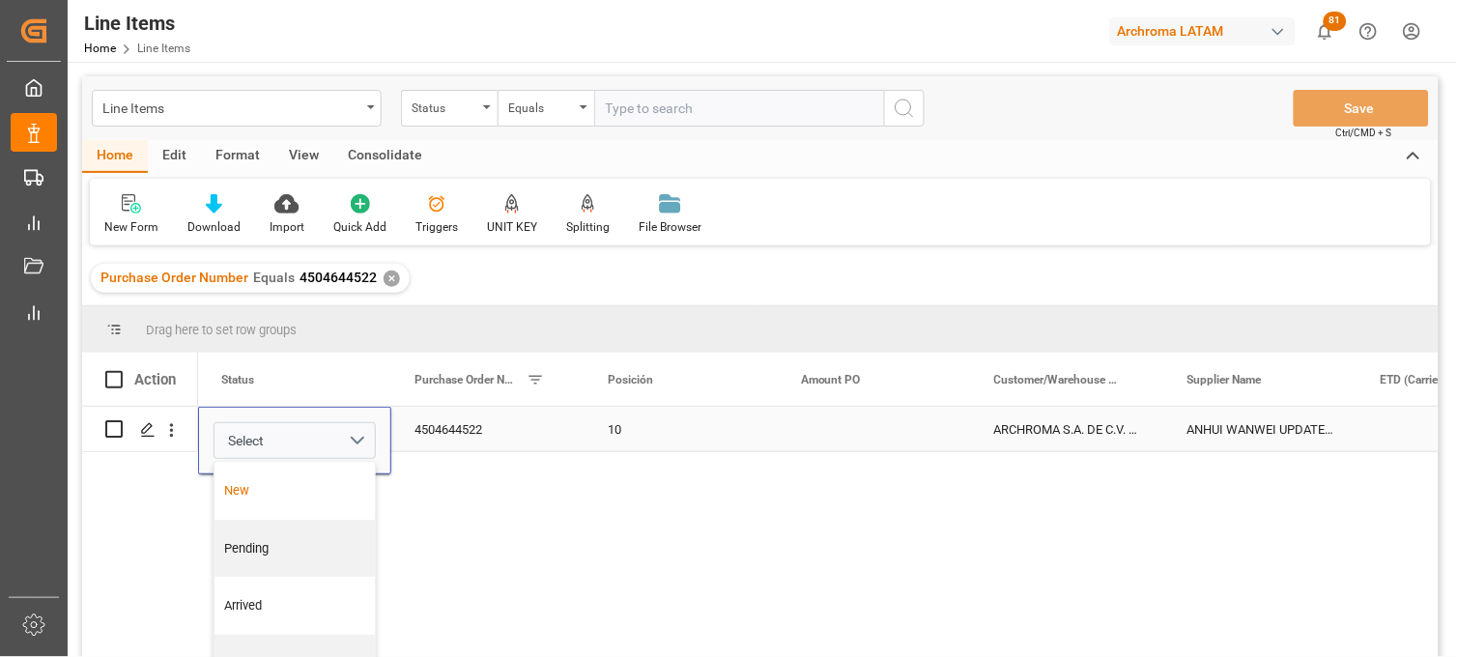
click at [287, 488] on div "New" at bounding box center [295, 490] width 140 height 19
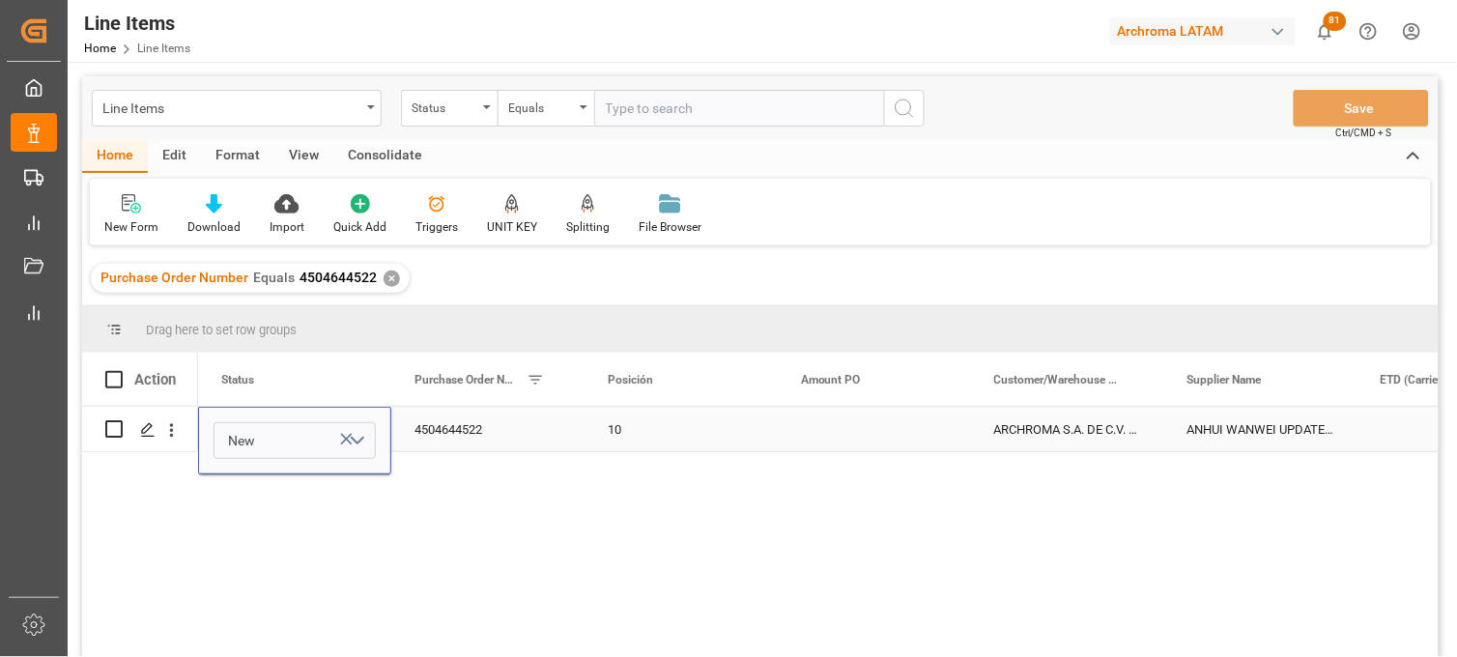
drag, startPoint x: 449, startPoint y: 432, endPoint x: 864, endPoint y: 362, distance: 420.4
click at [451, 432] on div "4504644522" at bounding box center [487, 429] width 193 height 44
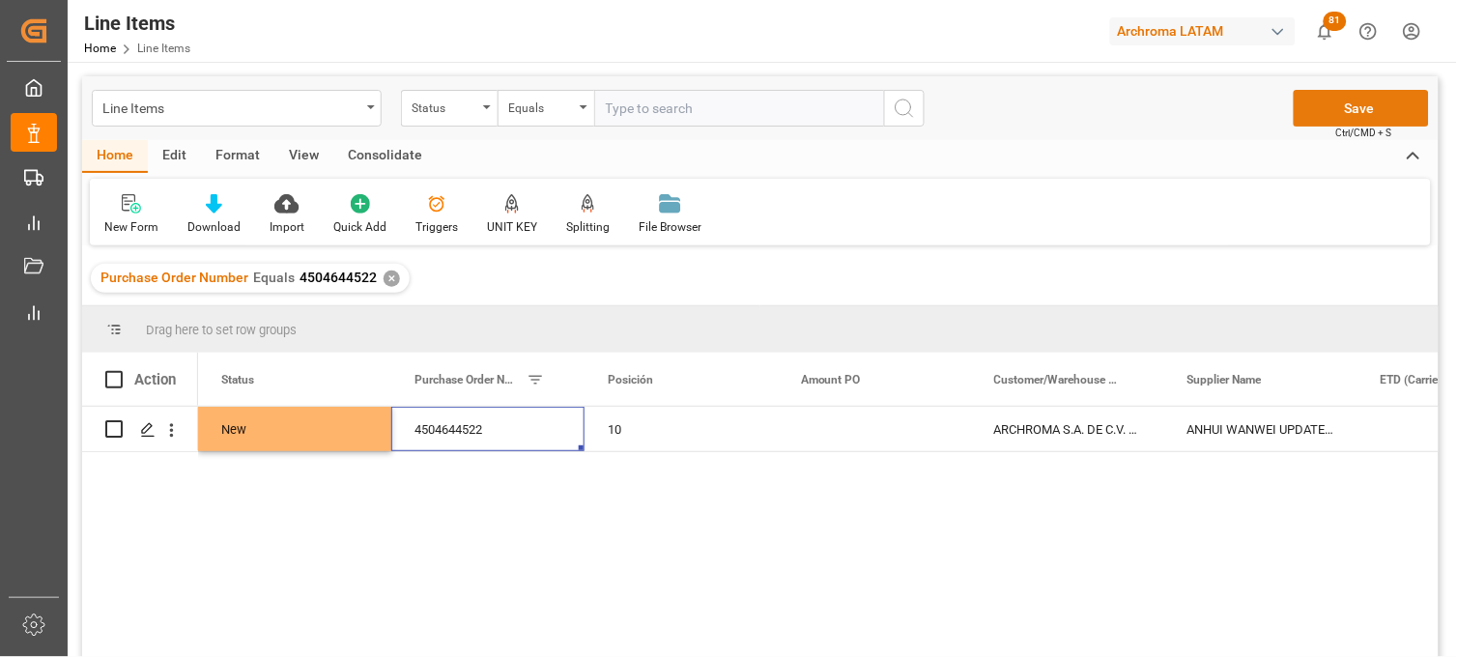
click at [1376, 106] on button "Save" at bounding box center [1361, 108] width 135 height 37
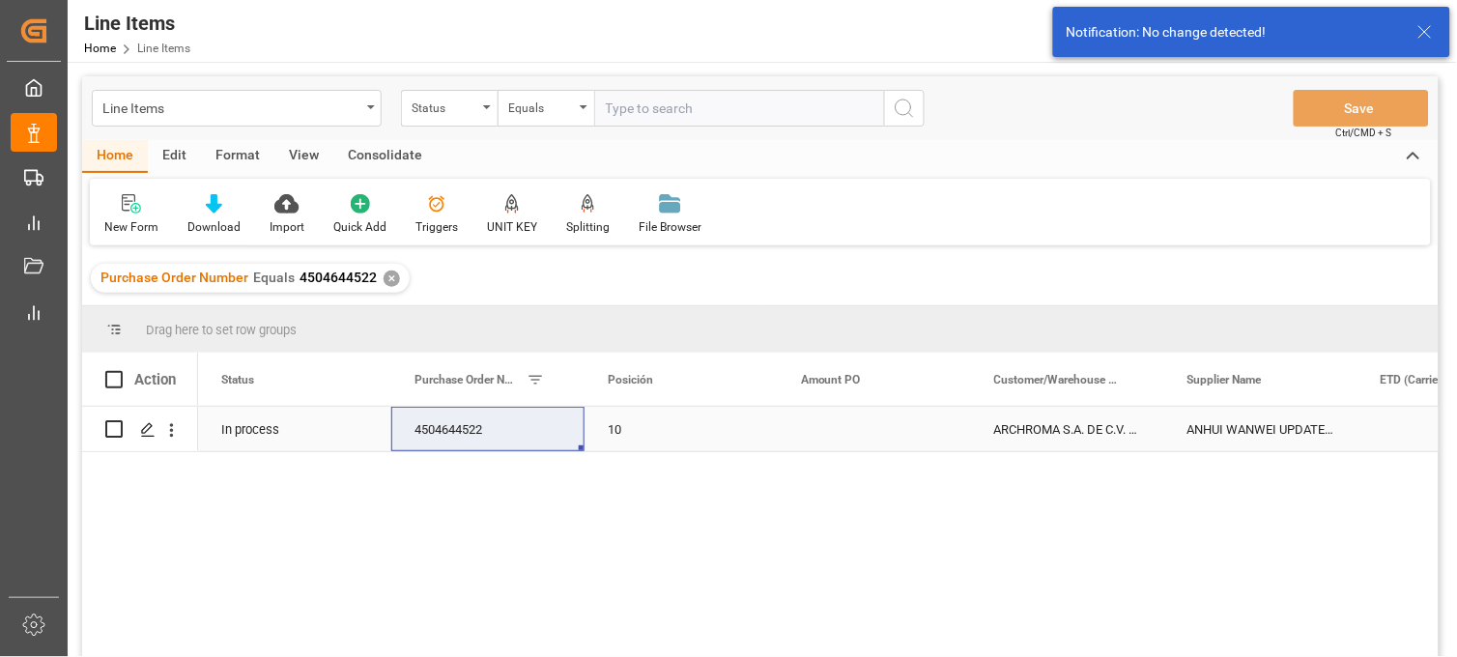
click at [835, 413] on div "Press SPACE to select this row." at bounding box center [874, 429] width 193 height 44
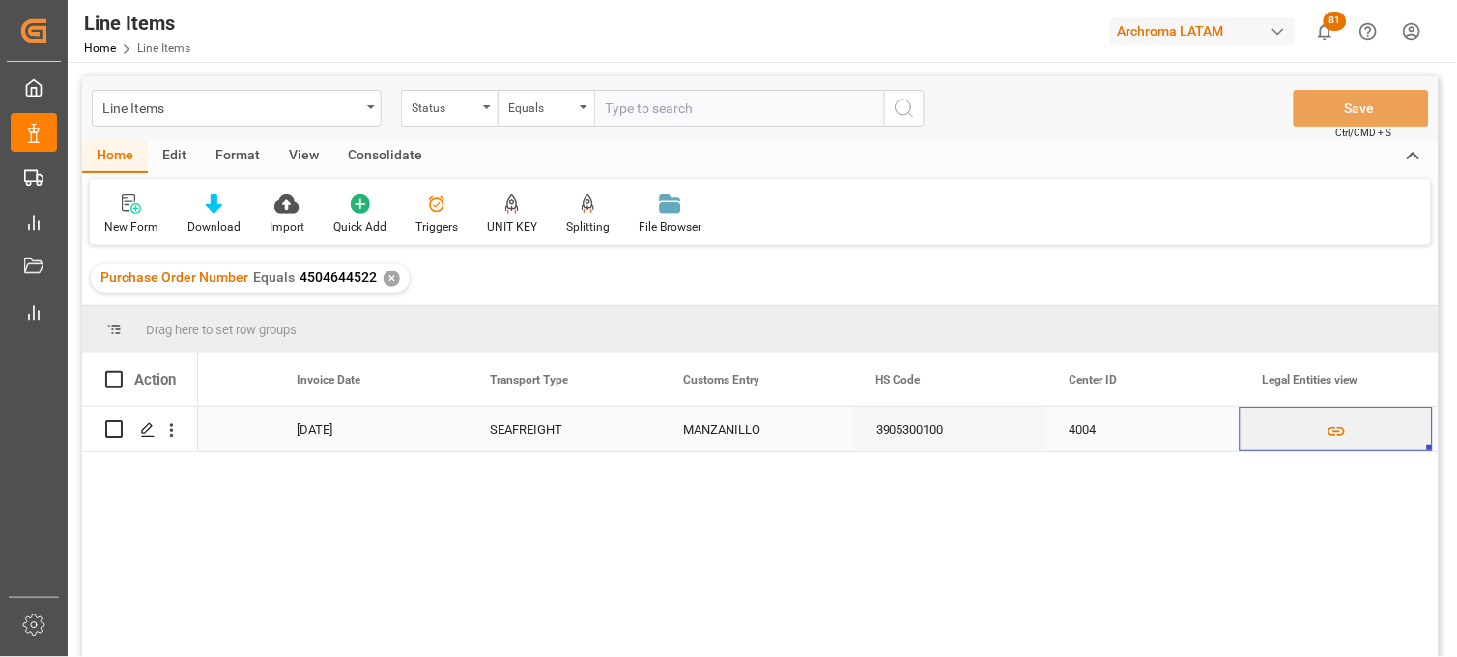
scroll to position [0, 5143]
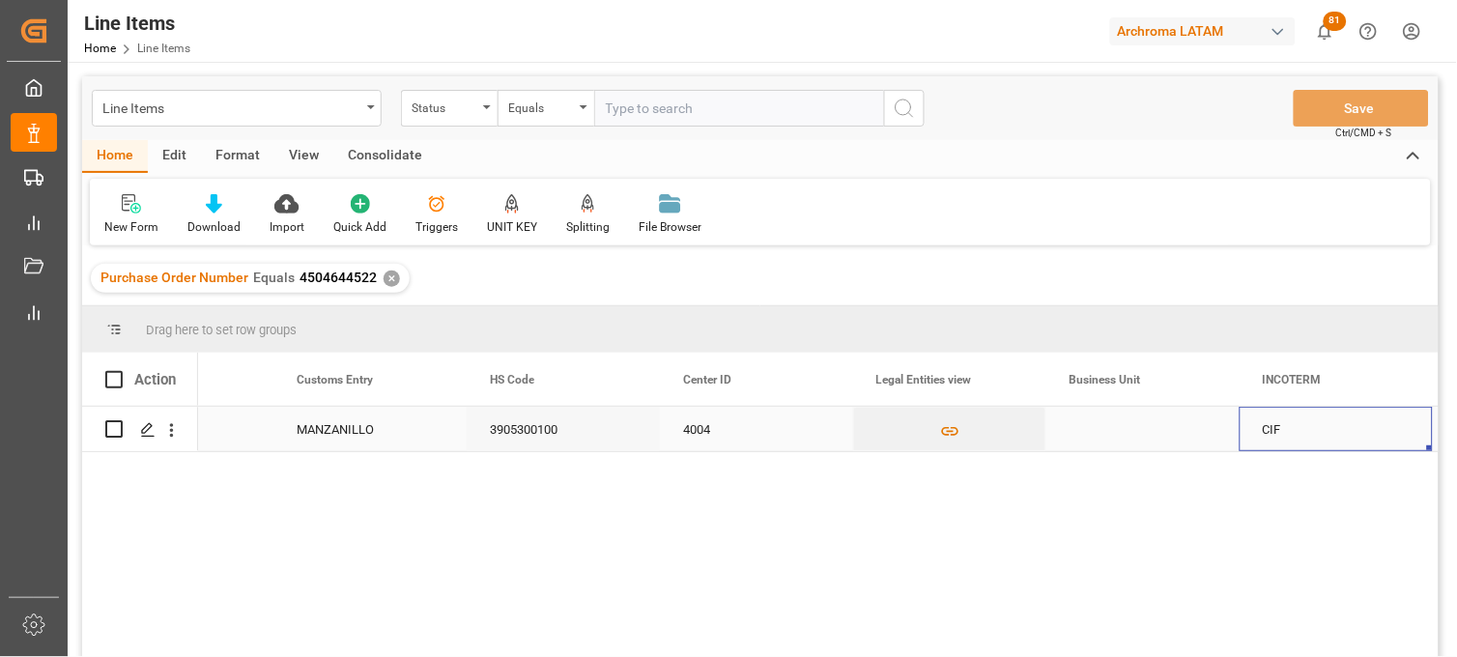
click at [1085, 429] on div "Press SPACE to select this row." at bounding box center [1143, 429] width 193 height 44
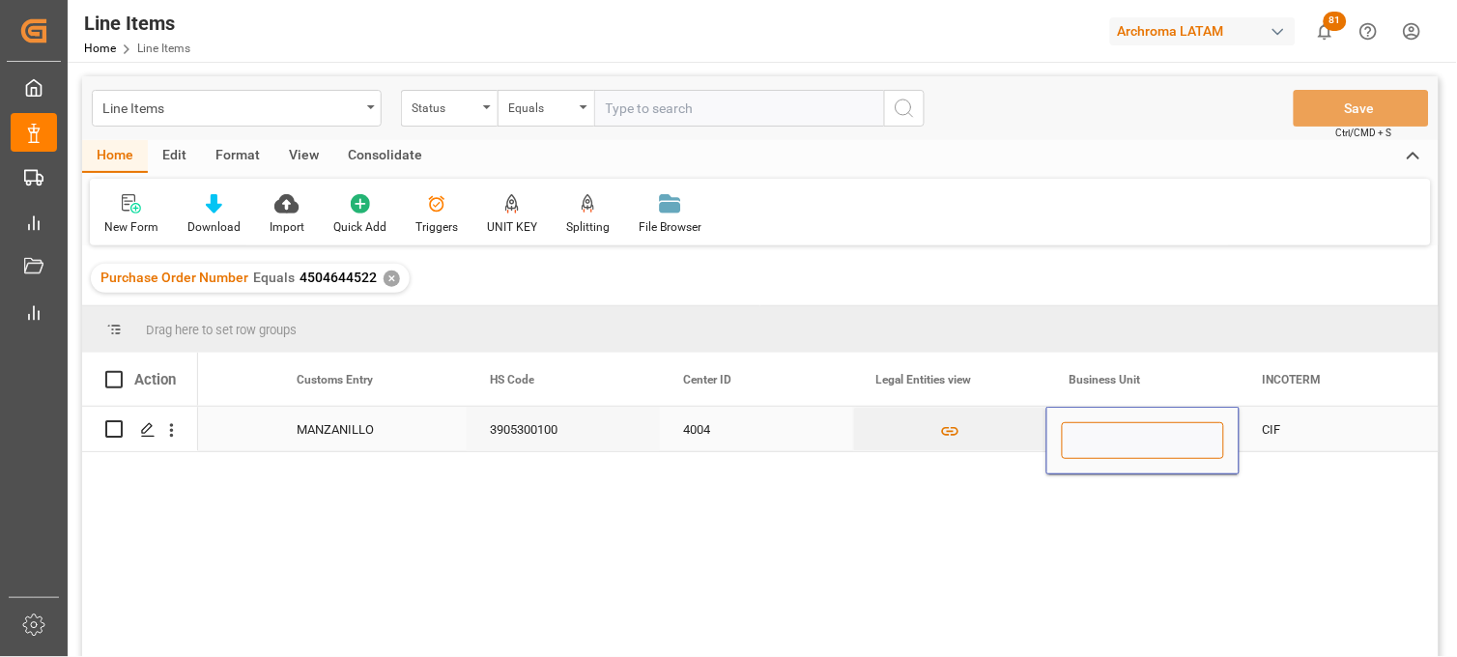
click at [1087, 429] on input "Press SPACE to select this row." at bounding box center [1143, 440] width 162 height 37
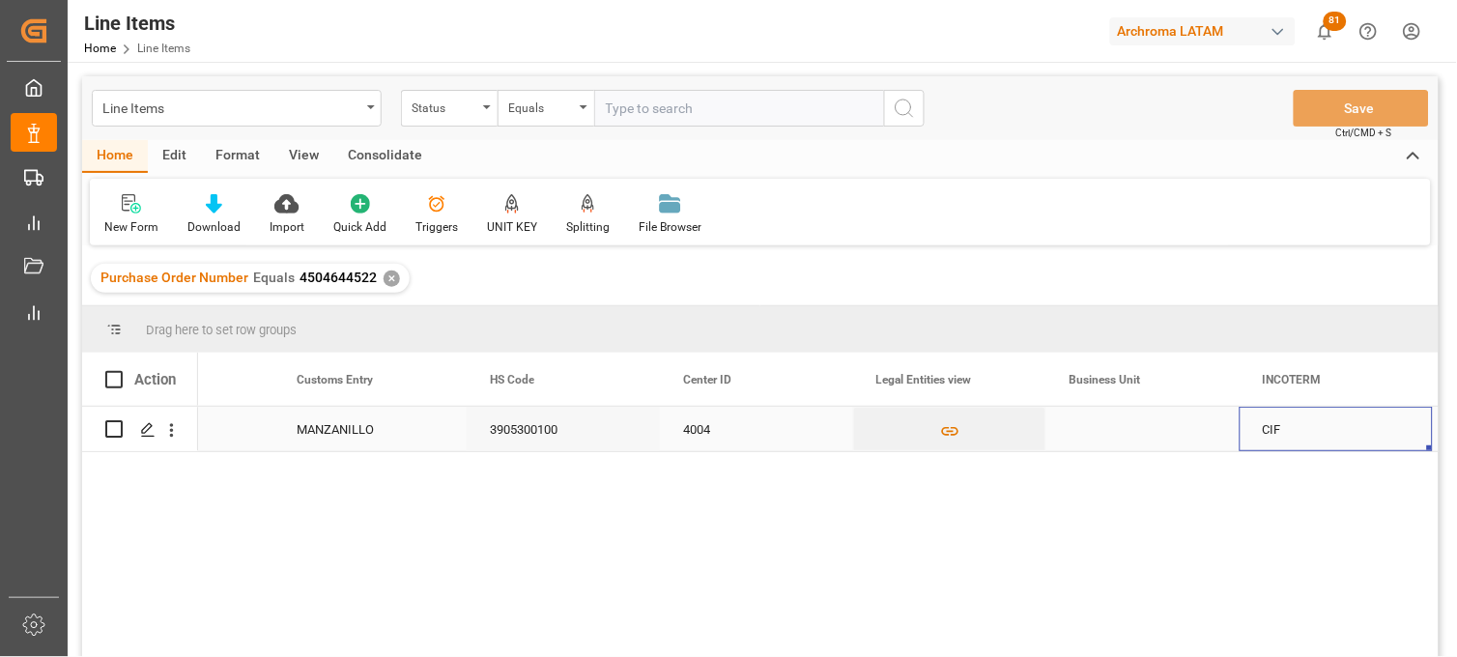
click at [1276, 426] on div "CIF" at bounding box center [1336, 430] width 147 height 44
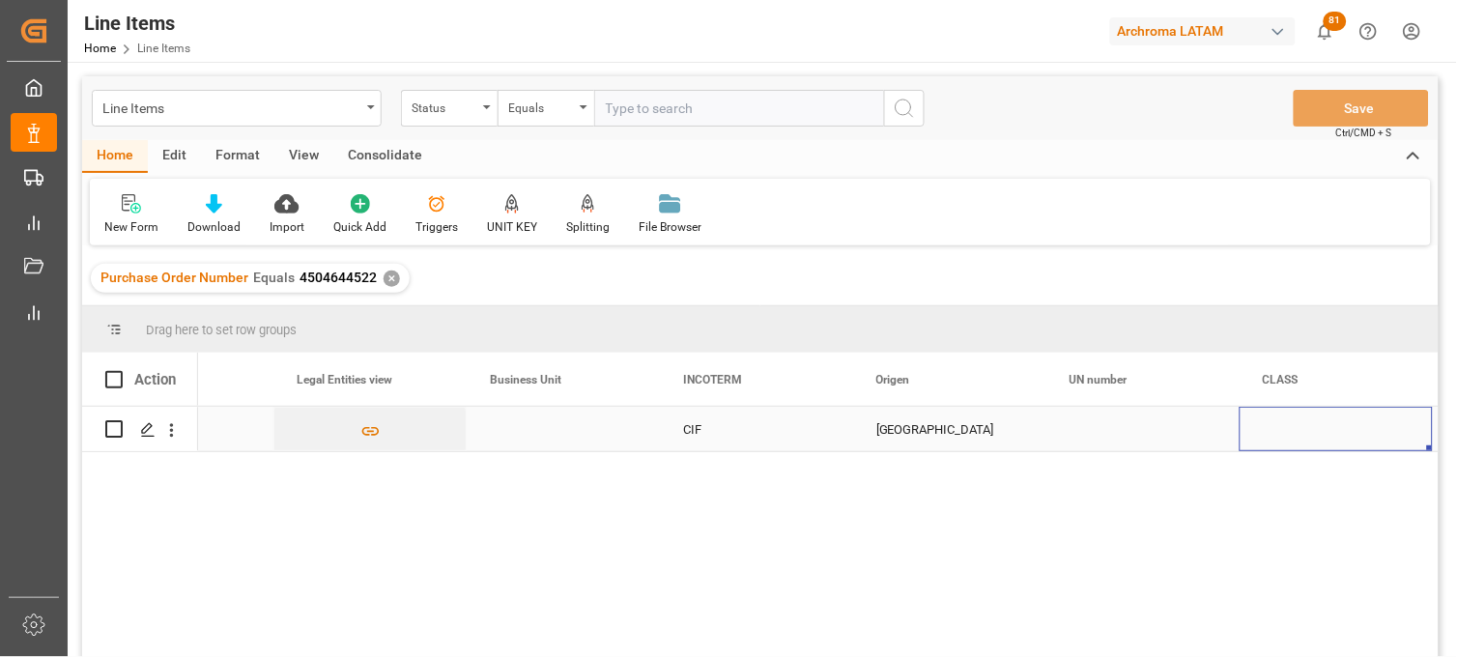
scroll to position [0, 0]
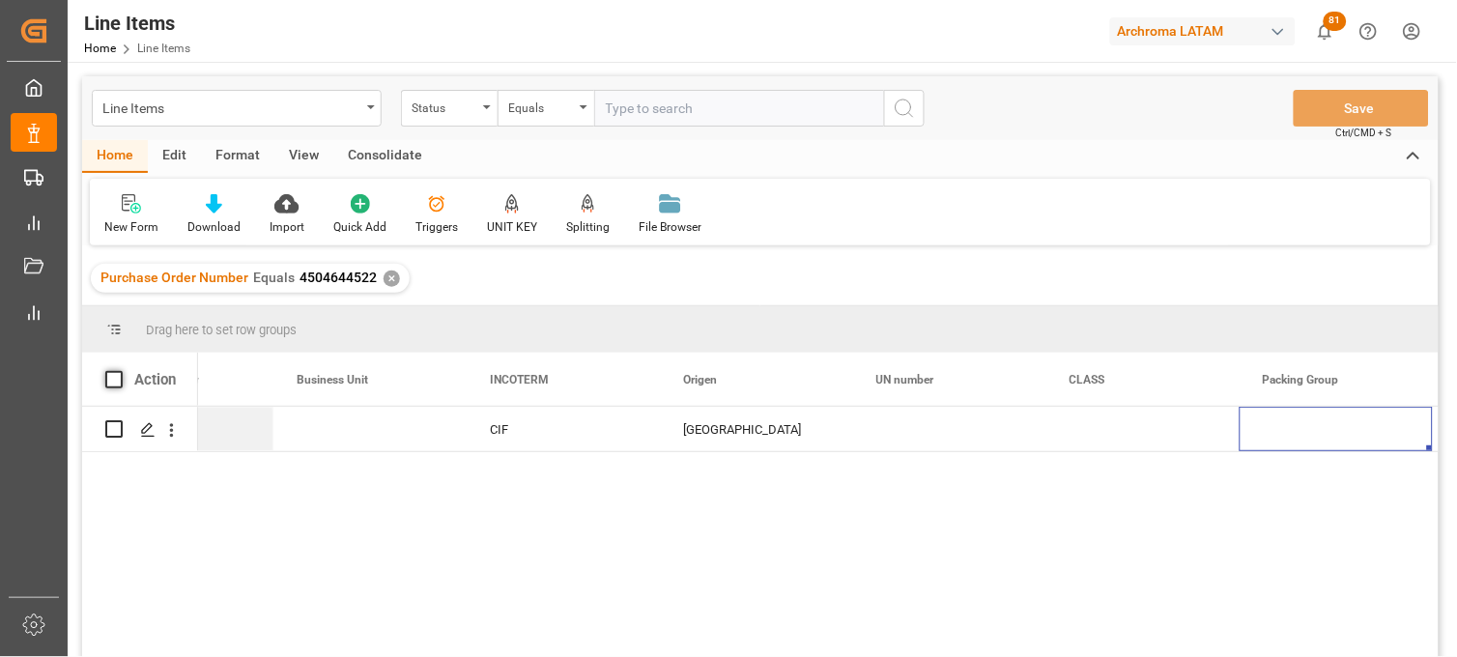
click at [118, 377] on span at bounding box center [113, 379] width 17 height 17
click at [120, 371] on input "checkbox" at bounding box center [120, 371] width 0 height 0
checkbox input "true"
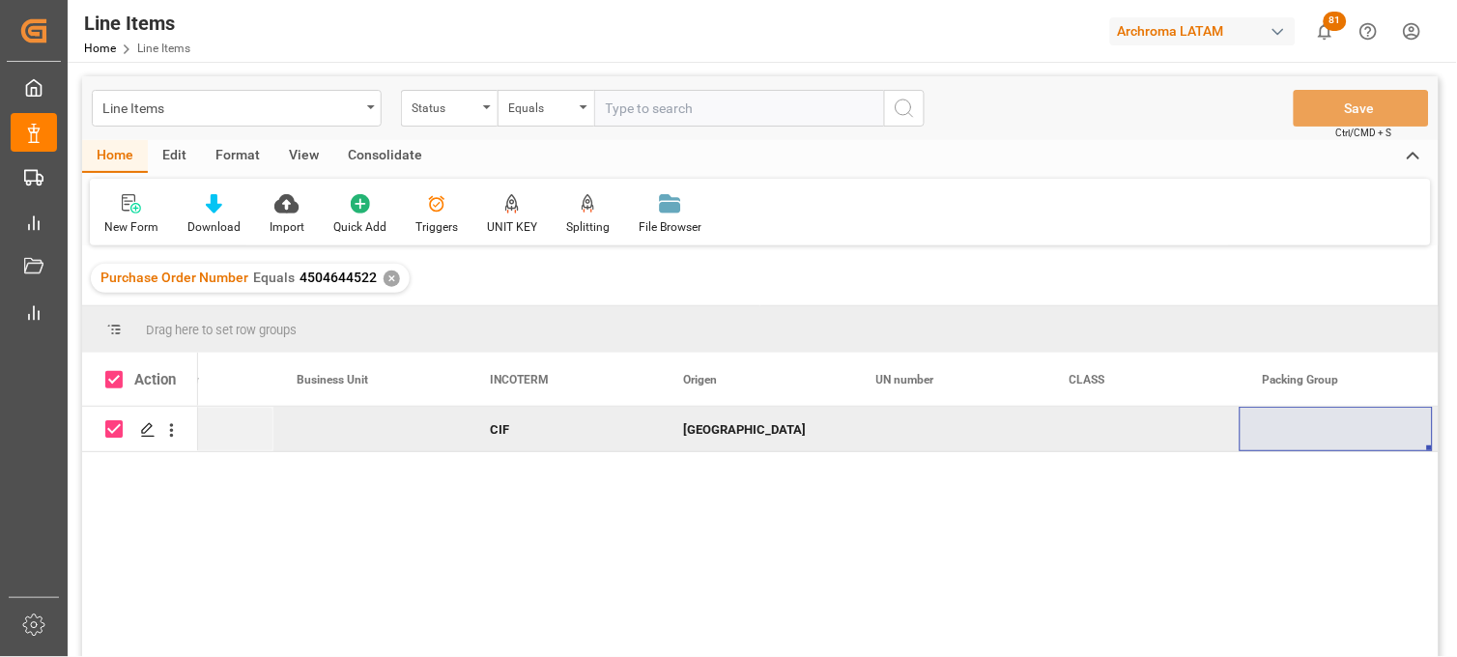
click at [370, 150] on div "Consolidate" at bounding box center [384, 156] width 103 height 33
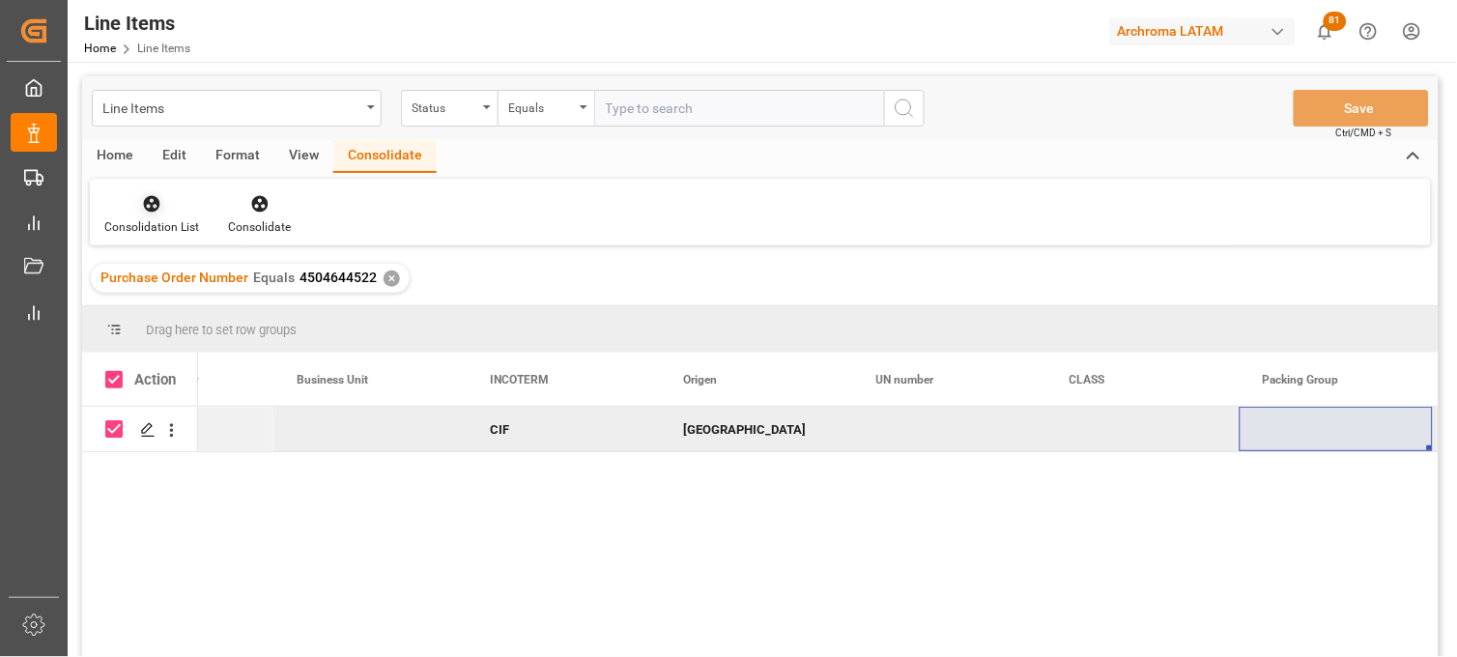
click at [152, 205] on icon at bounding box center [151, 203] width 19 height 19
click at [162, 291] on div "Line Items Status Equals Save Ctrl/CMD + S Home Edit Format View Consolidate Co…" at bounding box center [760, 392] width 1357 height 632
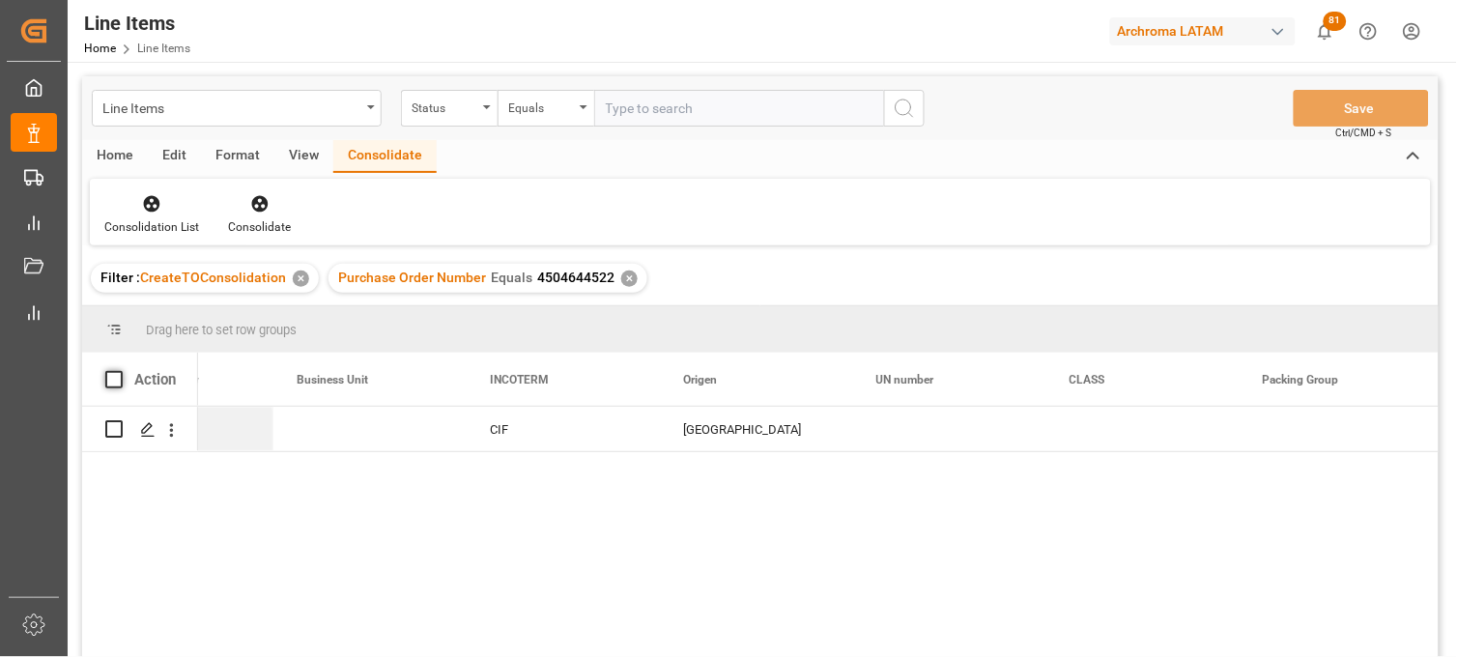
click at [112, 379] on span at bounding box center [113, 379] width 17 height 17
click at [120, 371] on input "checkbox" at bounding box center [120, 371] width 0 height 0
checkbox input "true"
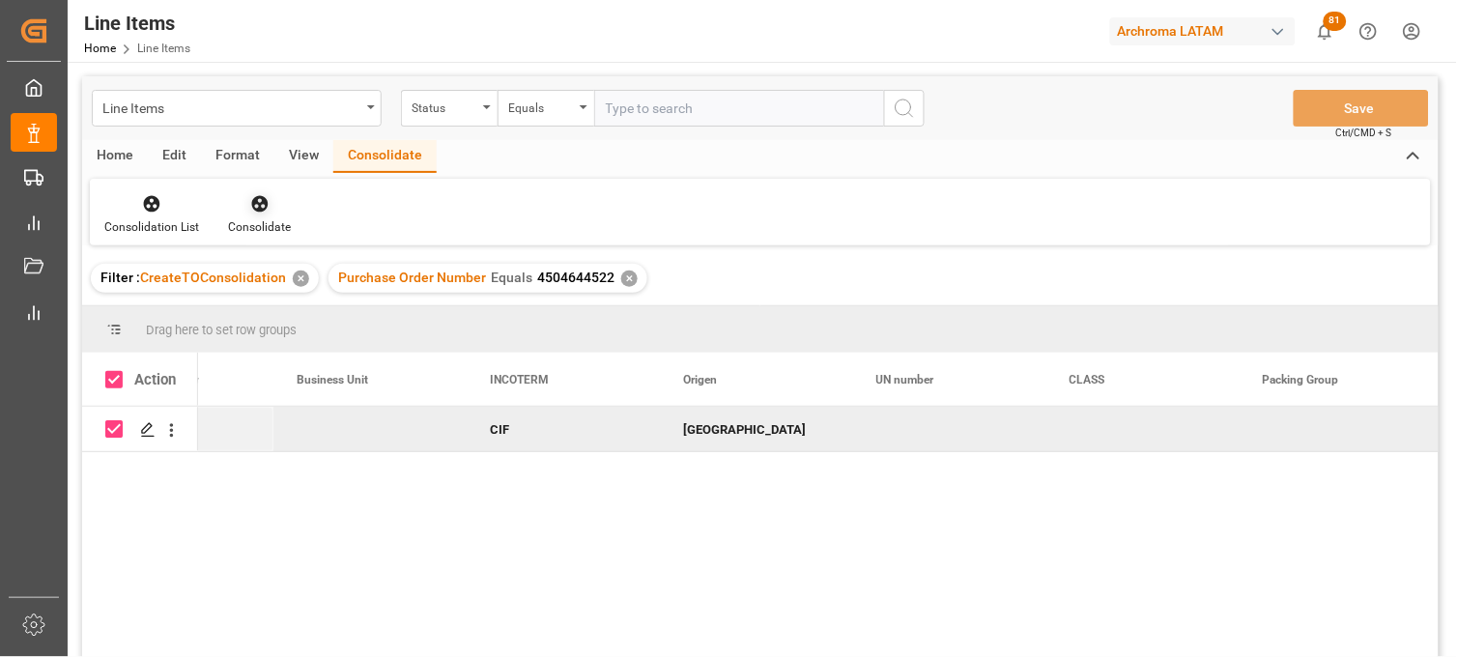
click at [257, 220] on div "Consolidate" at bounding box center [259, 226] width 63 height 17
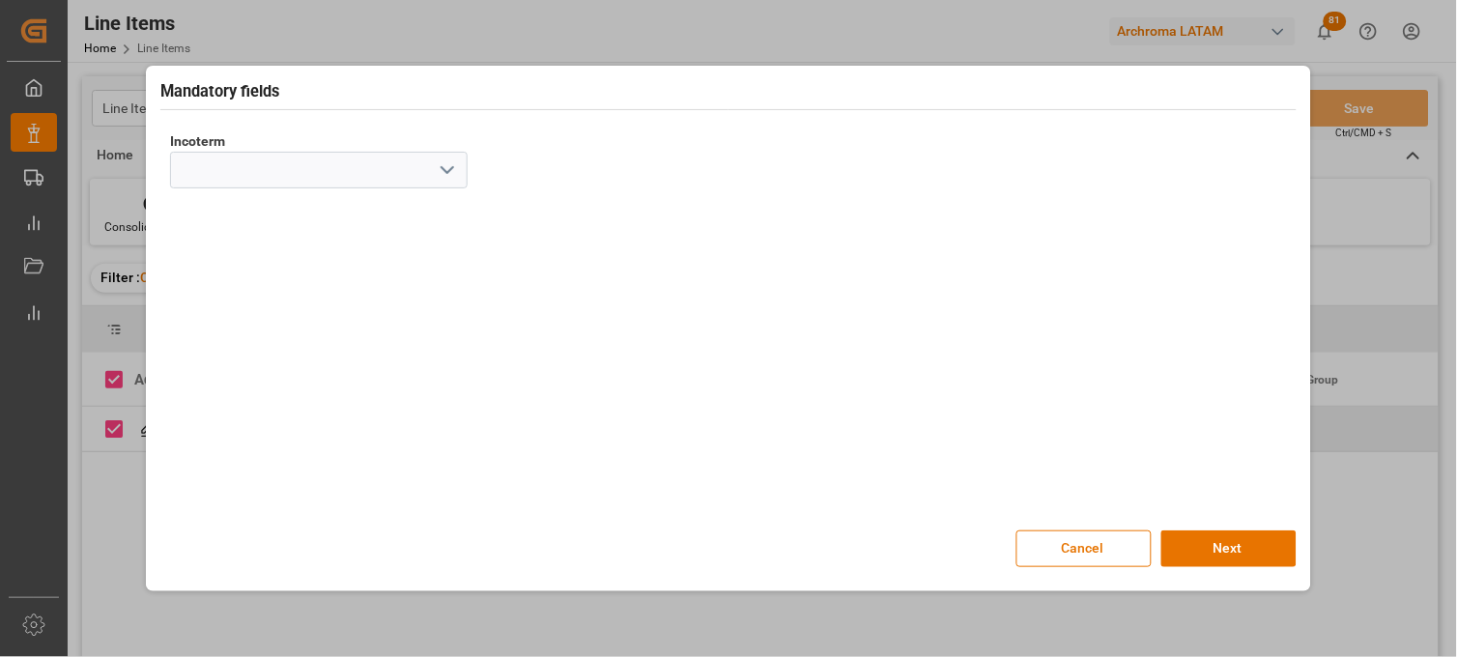
click at [445, 174] on icon "open menu" at bounding box center [447, 169] width 23 height 23
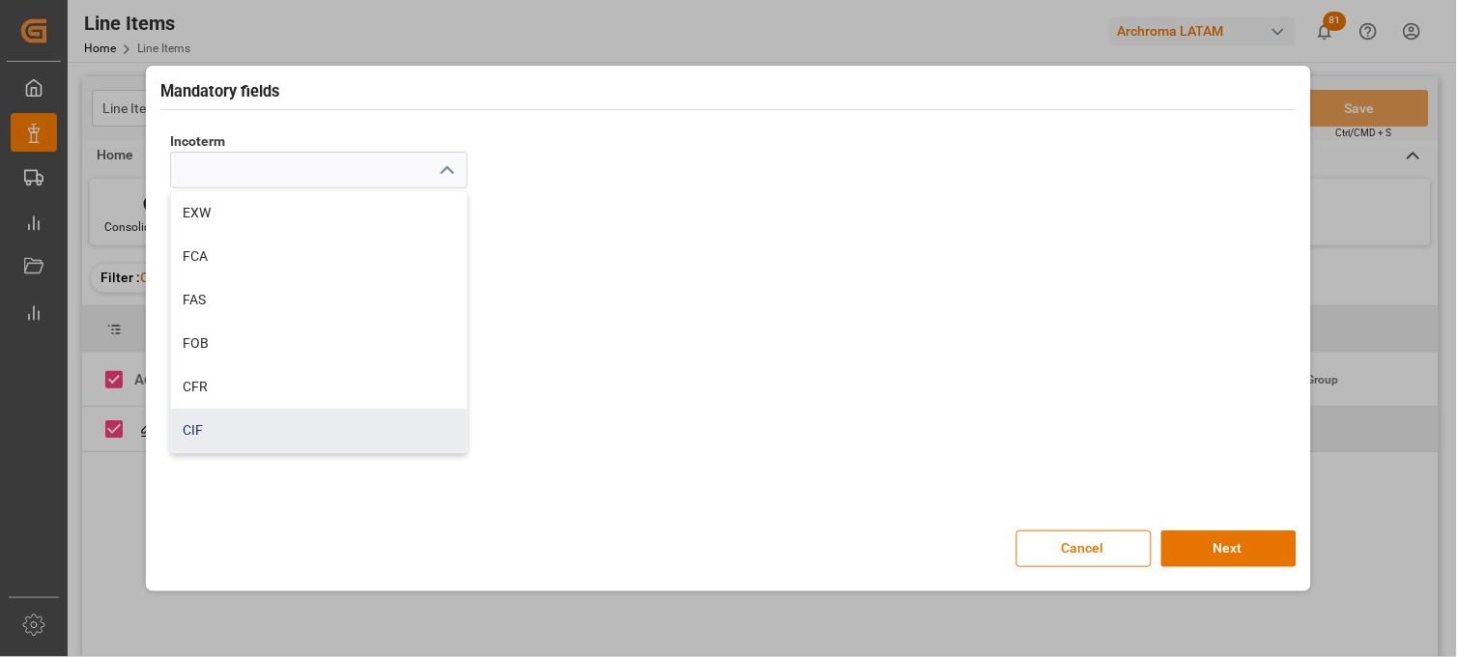
click at [230, 417] on div "CIF" at bounding box center [319, 430] width 296 height 43
type input "CIF"
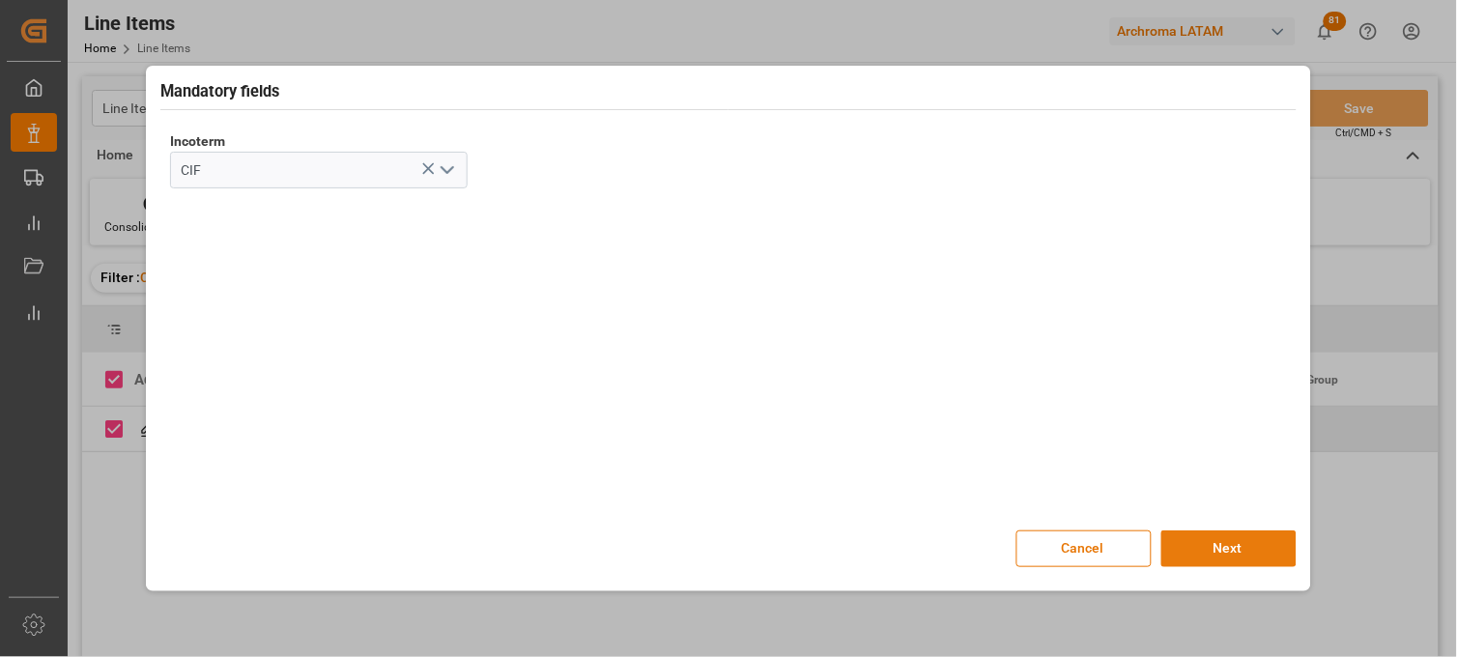
click at [1192, 543] on button "Next" at bounding box center [1229, 549] width 135 height 37
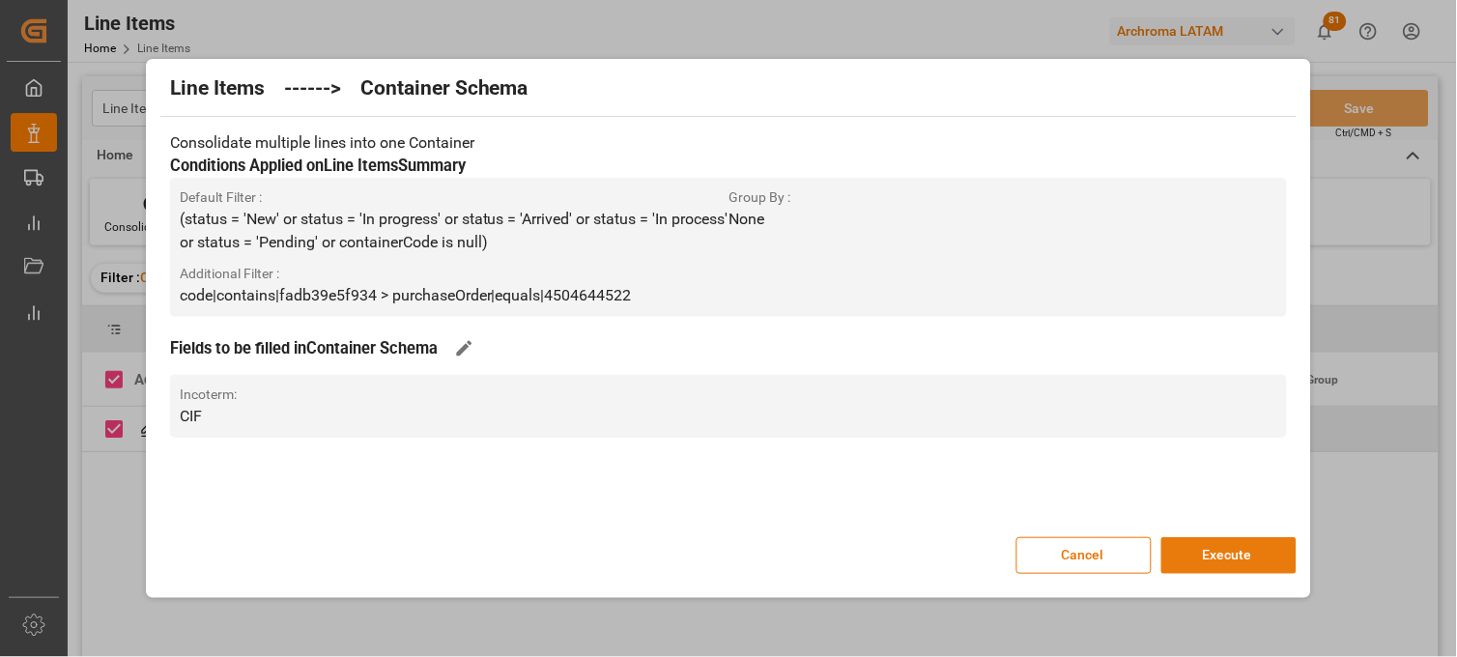
click at [1208, 551] on button "Execute" at bounding box center [1229, 555] width 135 height 37
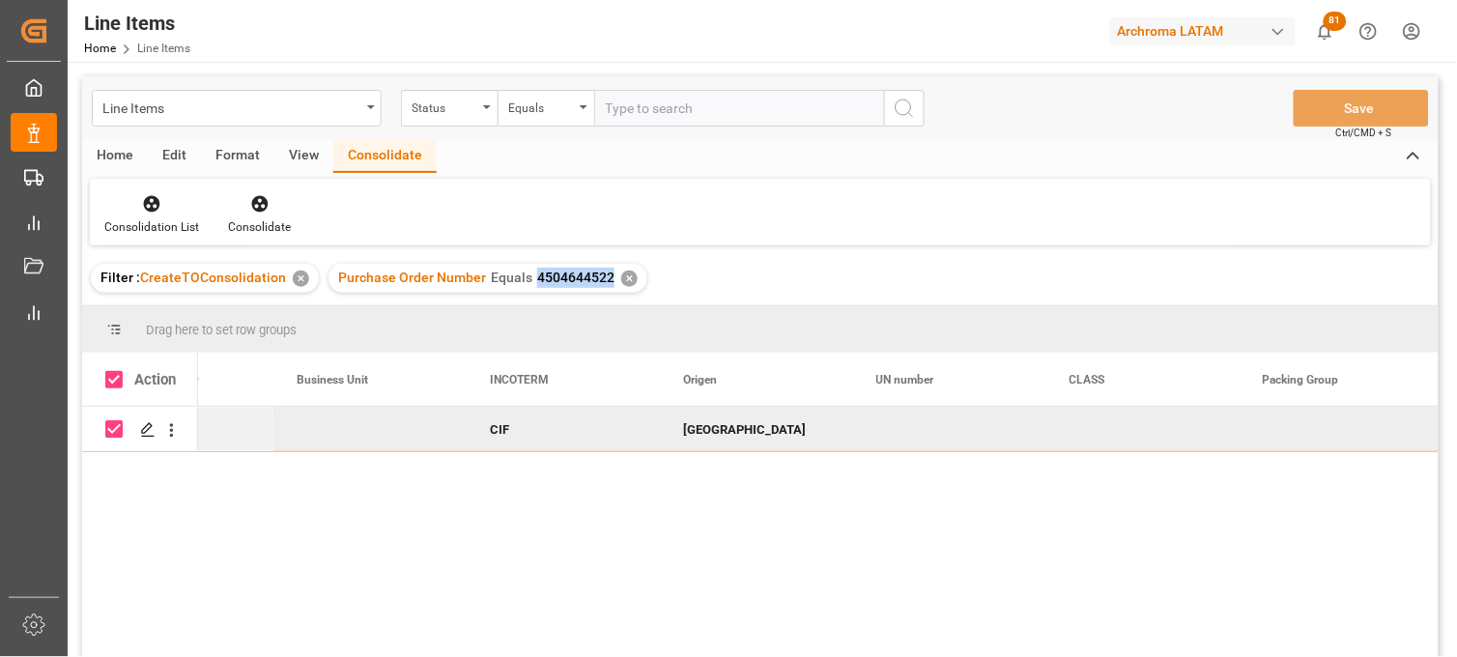
drag, startPoint x: 527, startPoint y: 281, endPoint x: 606, endPoint y: 282, distance: 79.2
click at [606, 282] on div "Purchase Order Number Equals 4504644522" at bounding box center [476, 278] width 276 height 20
copy span "4504644522"
click at [590, 273] on span "4504644522" at bounding box center [575, 277] width 77 height 15
drag, startPoint x: 606, startPoint y: 278, endPoint x: 532, endPoint y: 282, distance: 73.5
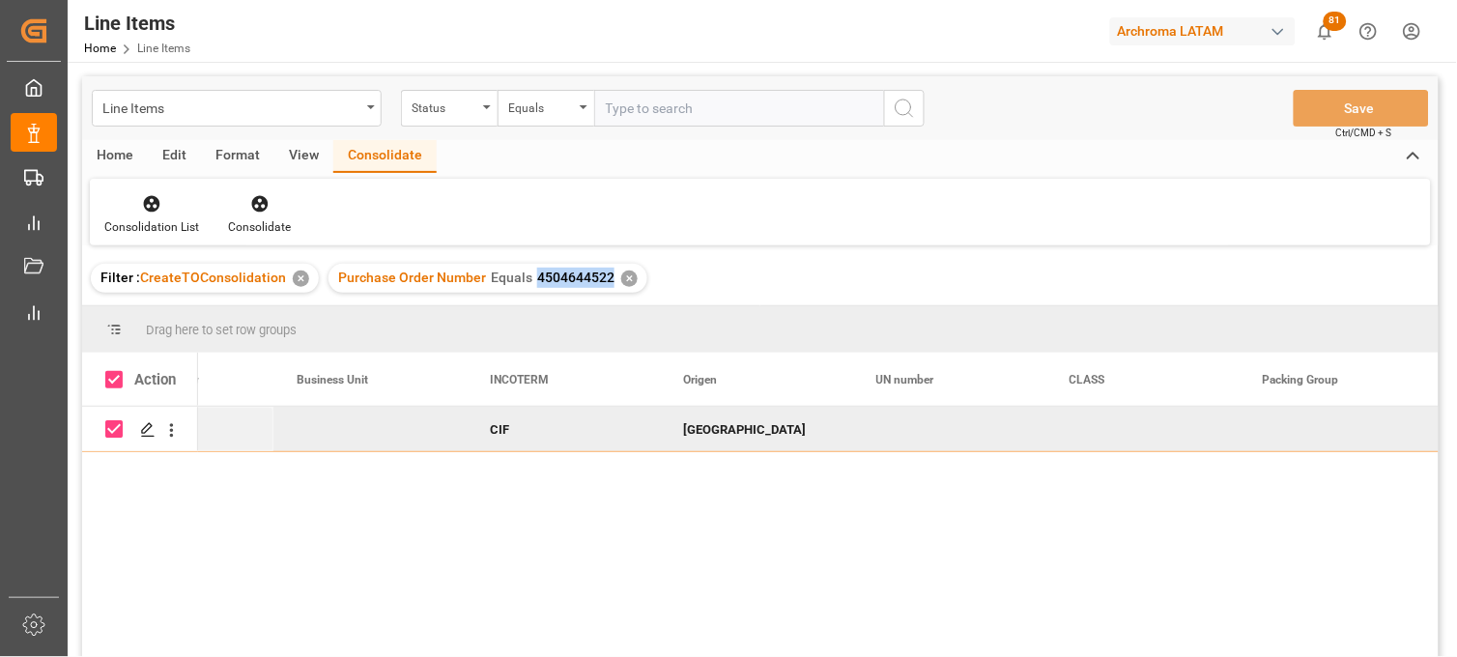
click at [537, 282] on span "4504644522" at bounding box center [575, 277] width 77 height 15
copy span "4504644522"
click at [287, 106] on div "Line Items" at bounding box center [231, 107] width 258 height 24
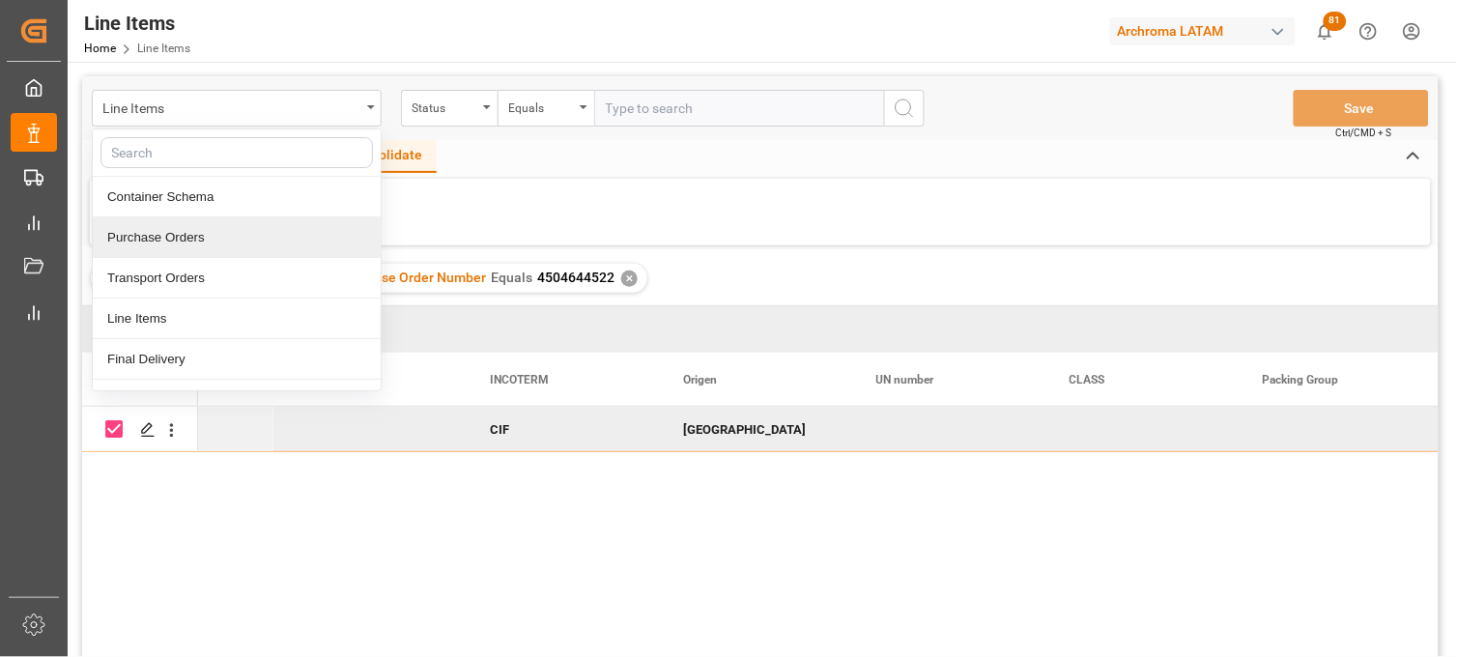
click at [187, 240] on div "Purchase Orders" at bounding box center [237, 237] width 288 height 41
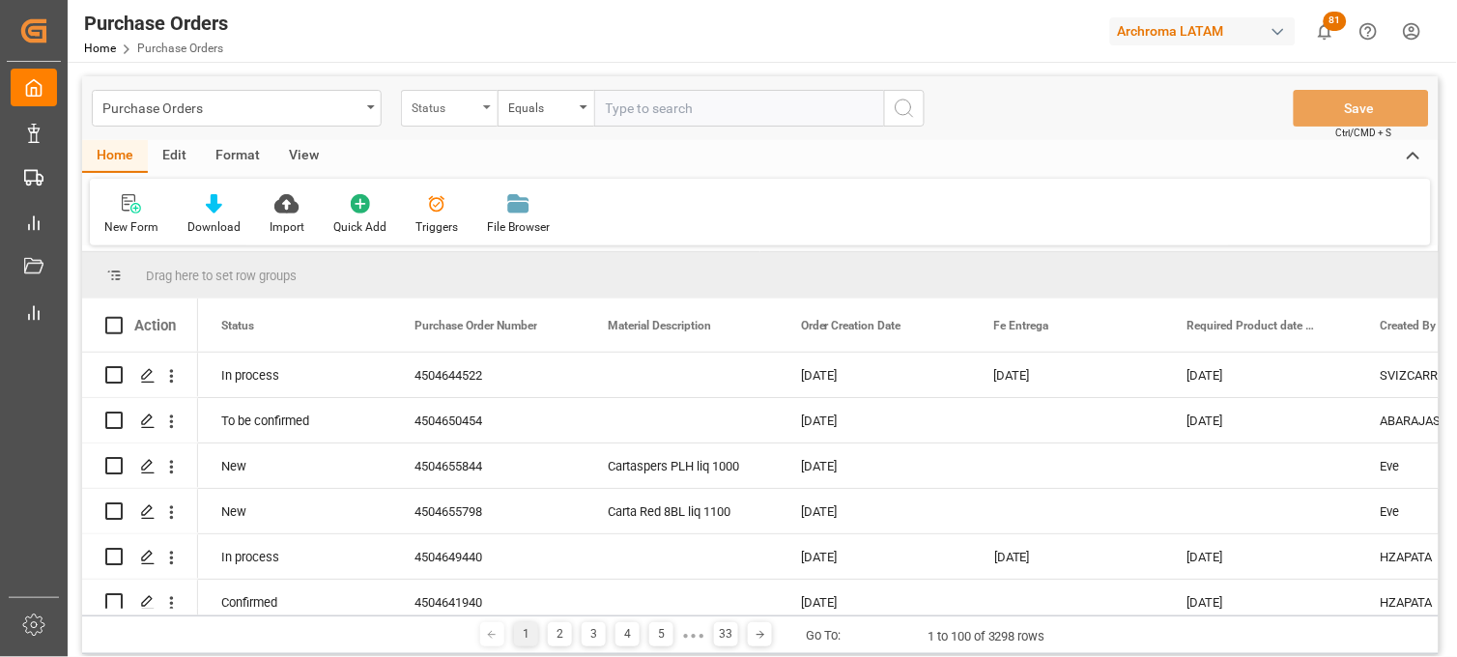
click at [451, 109] on div "Status" at bounding box center [445, 106] width 66 height 22
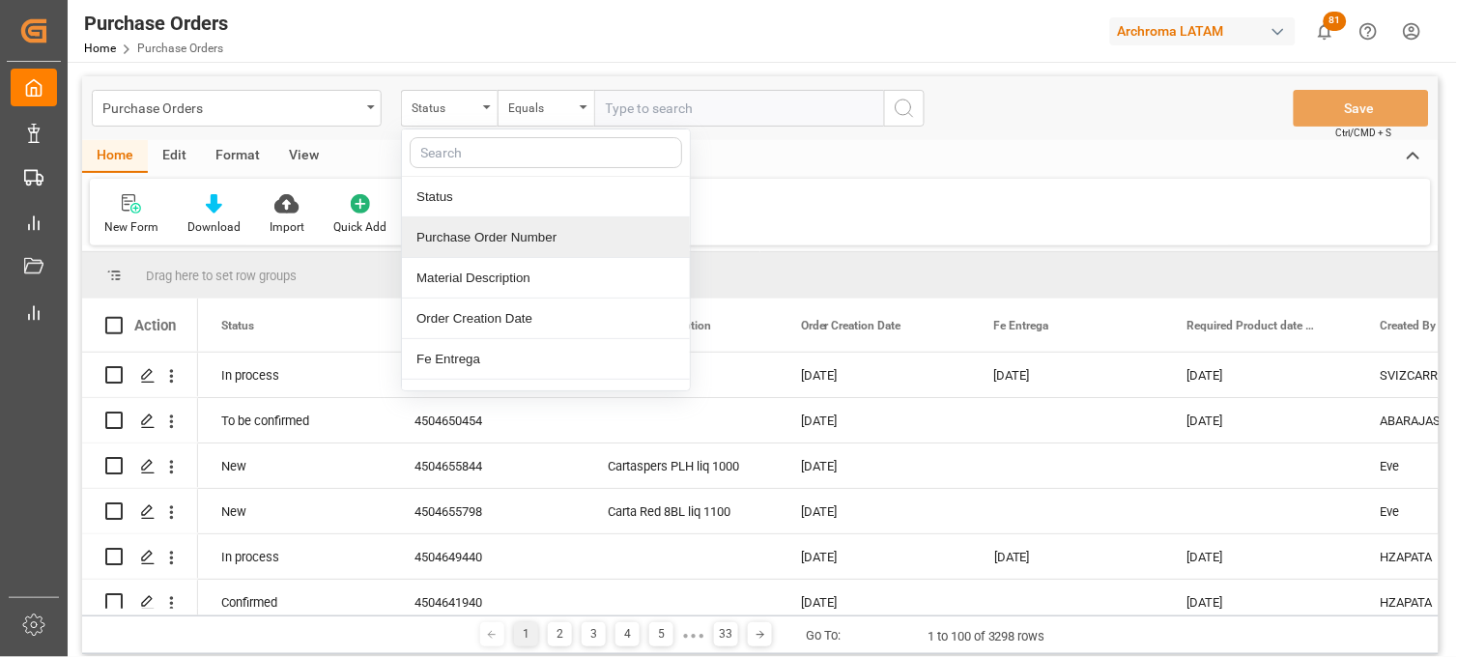
click at [457, 242] on div "Purchase Order Number" at bounding box center [546, 237] width 288 height 41
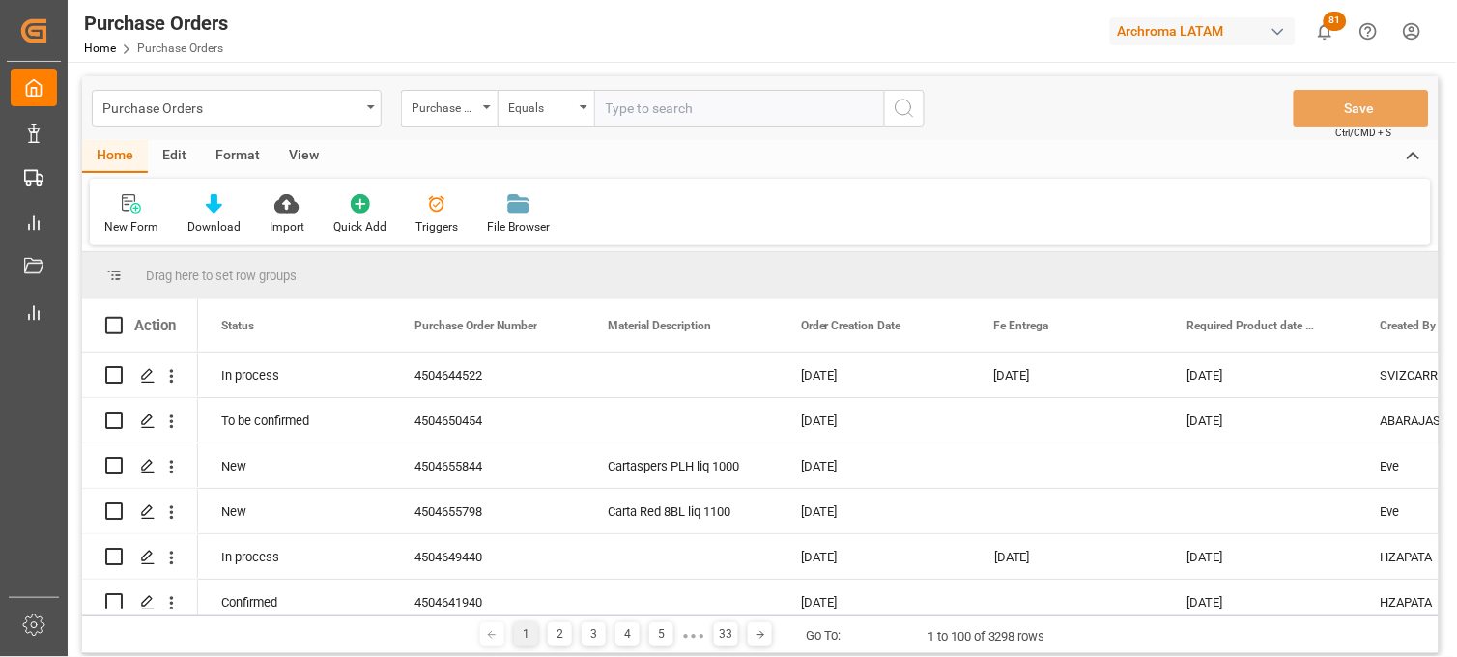
click at [624, 116] on input "text" at bounding box center [739, 108] width 290 height 37
paste input "4504643750"
type input "4504643750"
click at [913, 117] on icon "search button" at bounding box center [904, 108] width 23 height 23
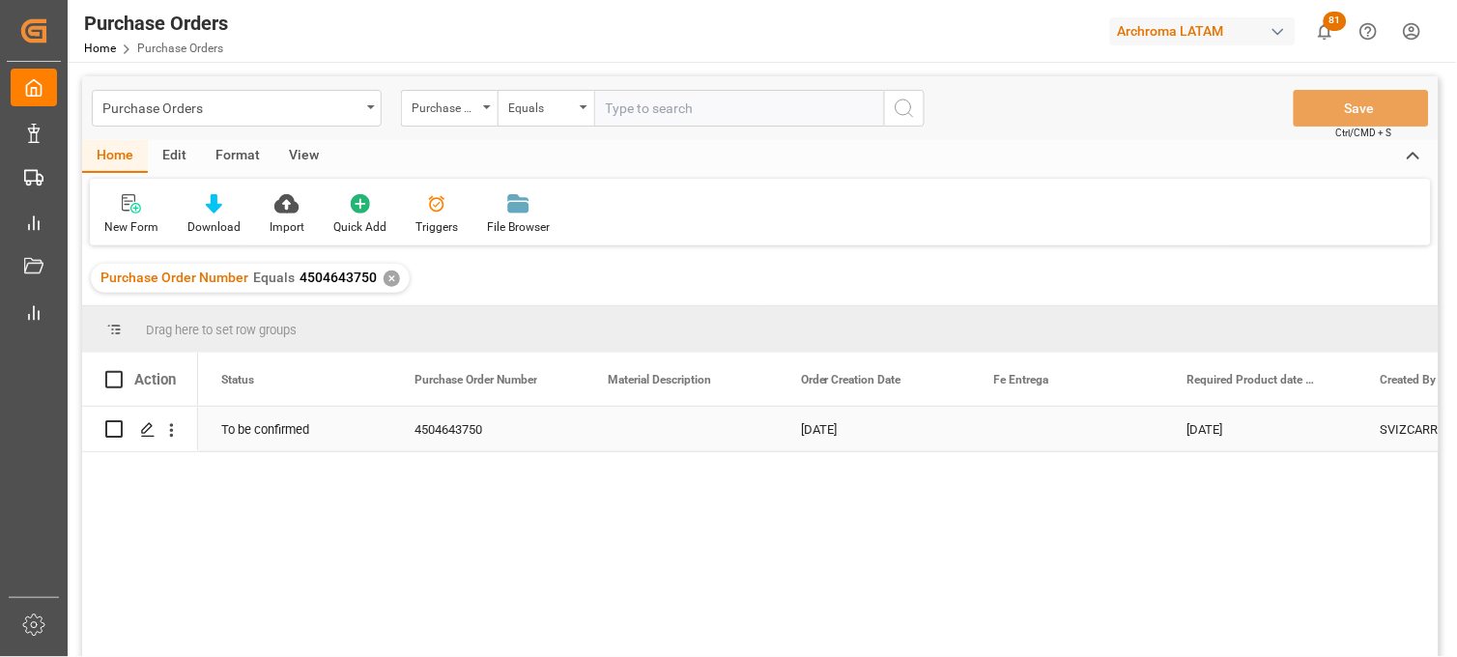
click at [646, 436] on div "Press SPACE to select this row." at bounding box center [681, 429] width 193 height 44
click at [153, 429] on icon "Press SPACE to select this row." at bounding box center [147, 429] width 15 height 15
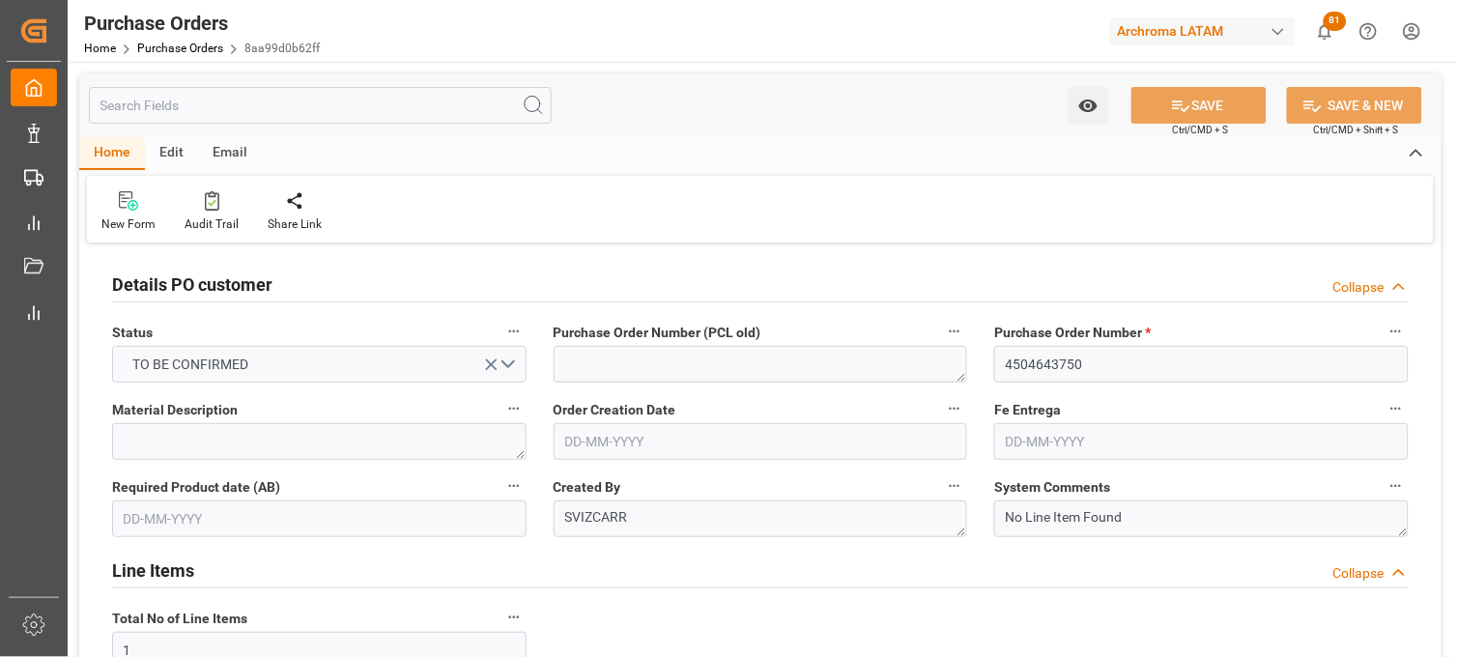
type input "15-07-2025"
type input "15-08-2025"
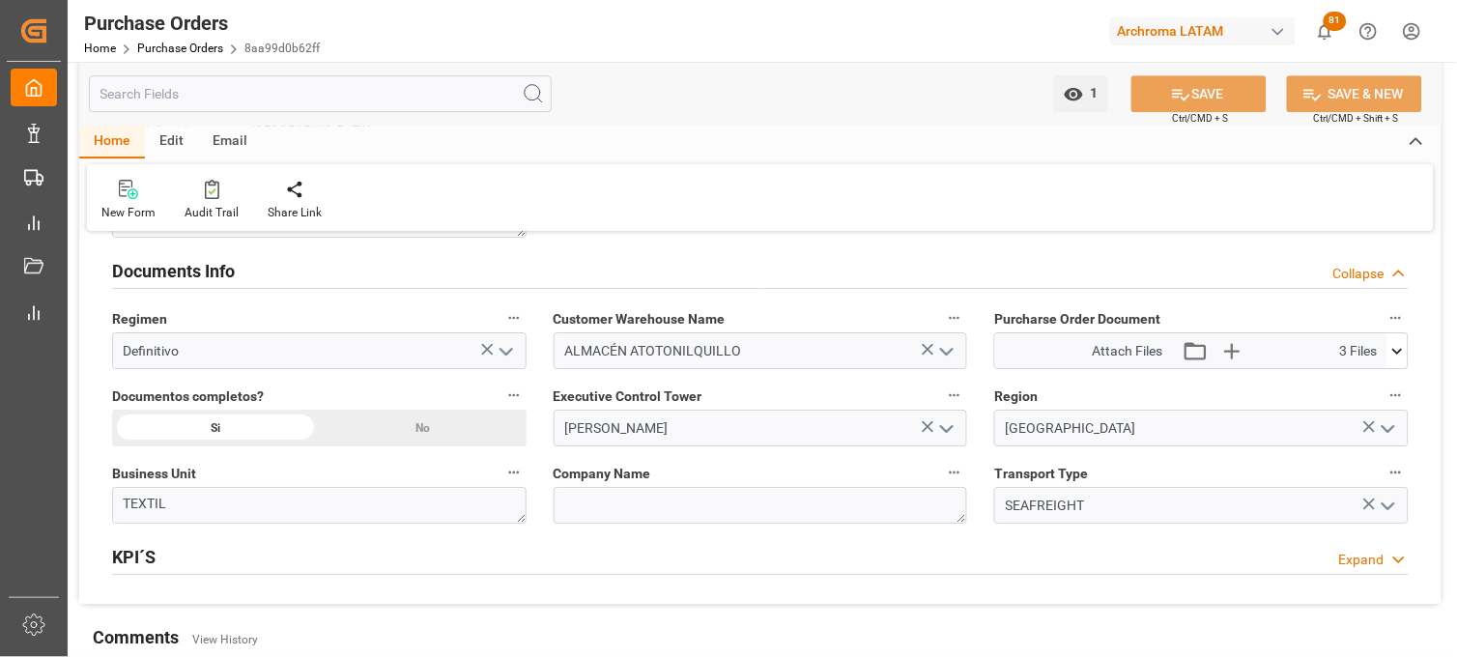
scroll to position [1288, 0]
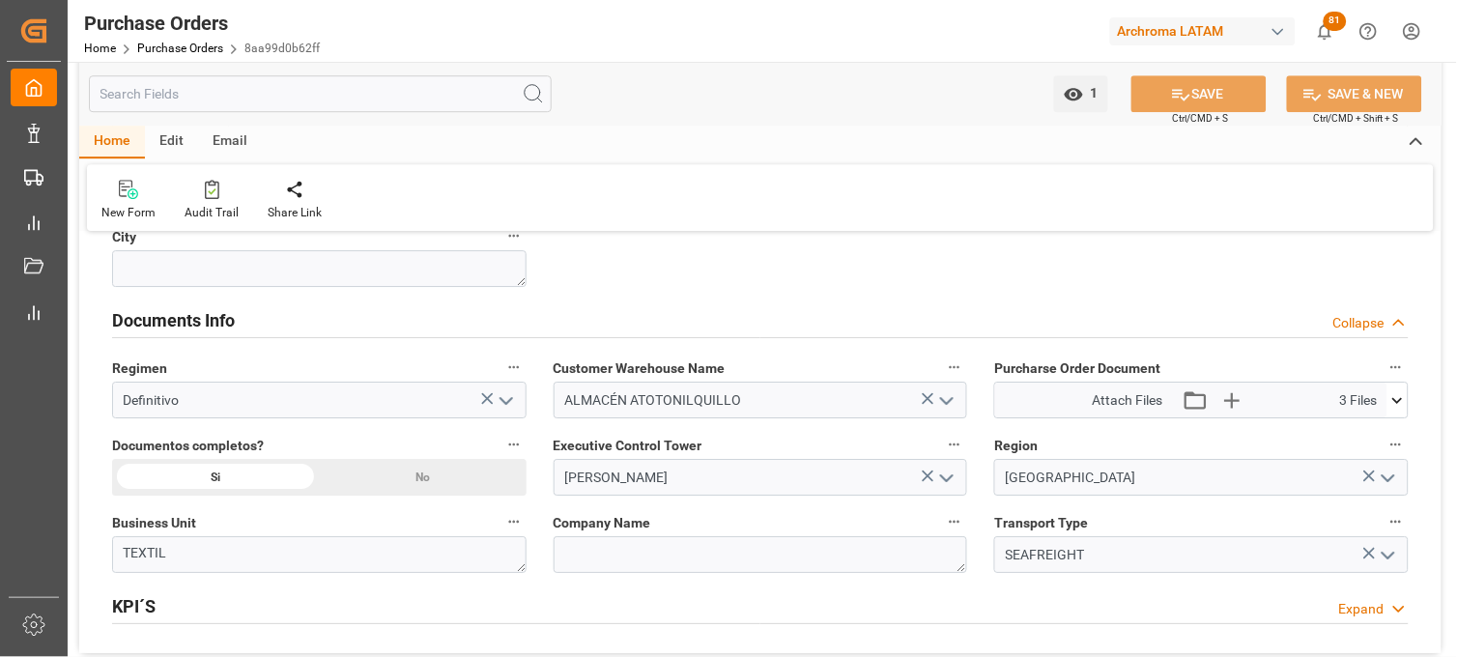
click at [1401, 413] on button at bounding box center [1398, 400] width 20 height 35
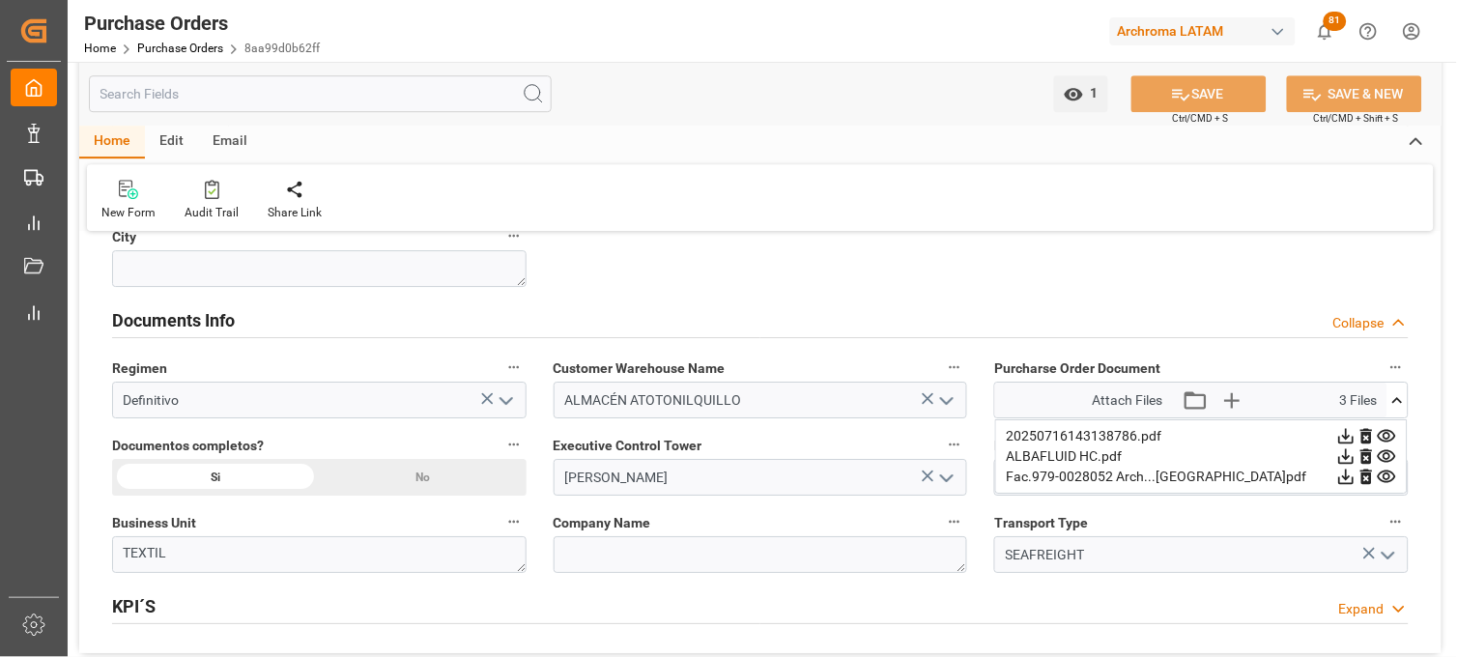
click at [1386, 439] on icon at bounding box center [1387, 436] width 18 height 13
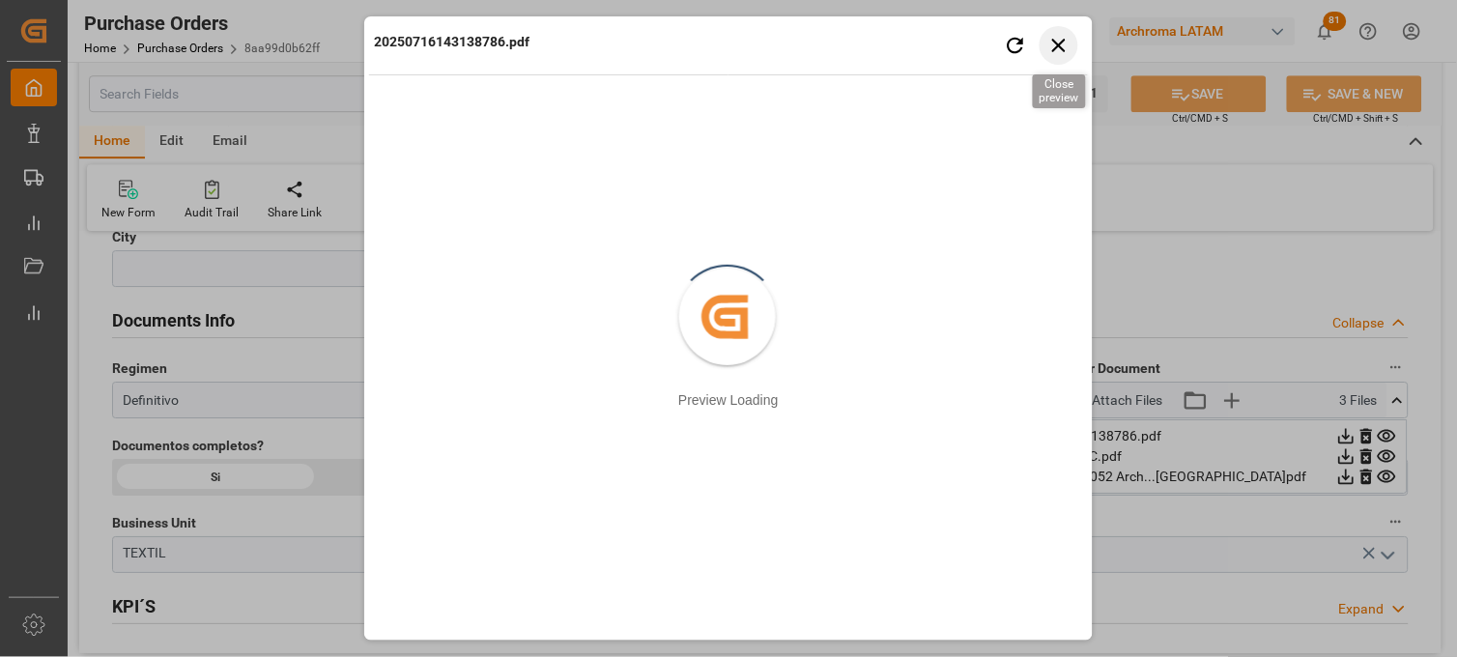
click at [1064, 54] on icon "button" at bounding box center [1060, 45] width 24 height 24
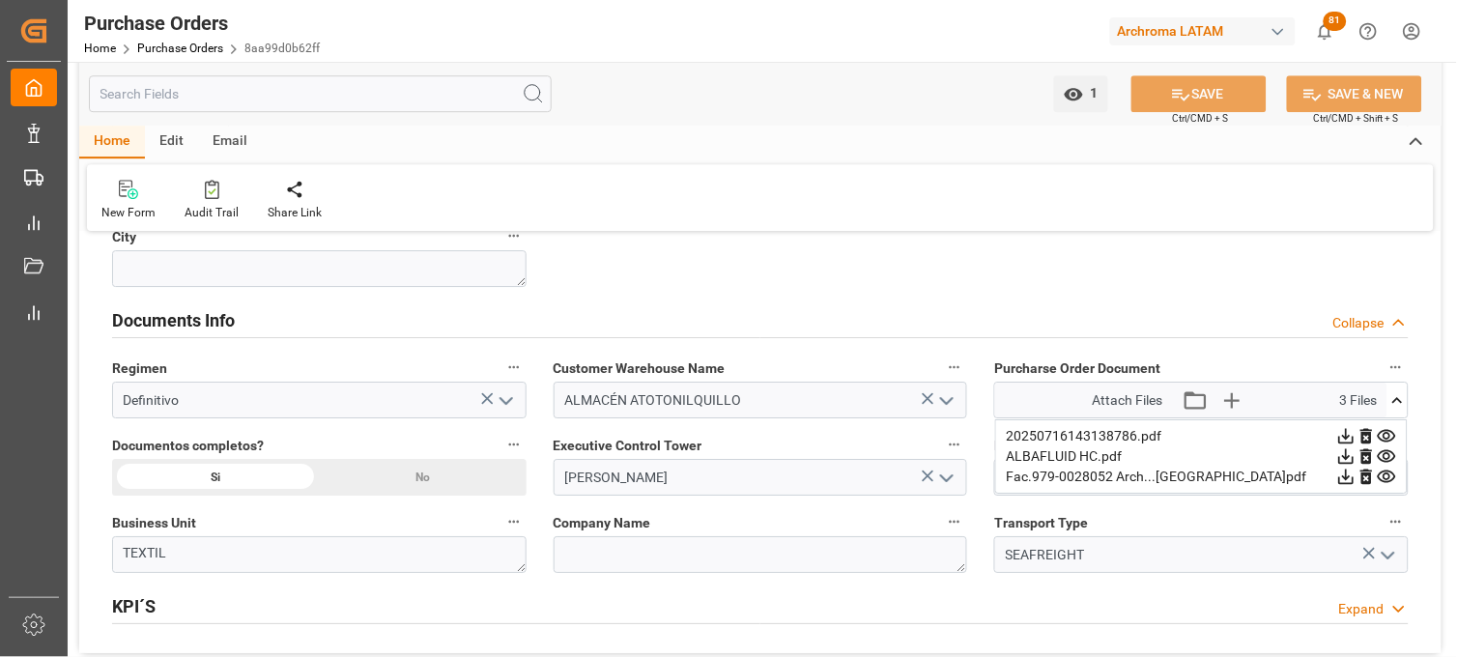
click at [1388, 437] on icon at bounding box center [1387, 436] width 20 height 20
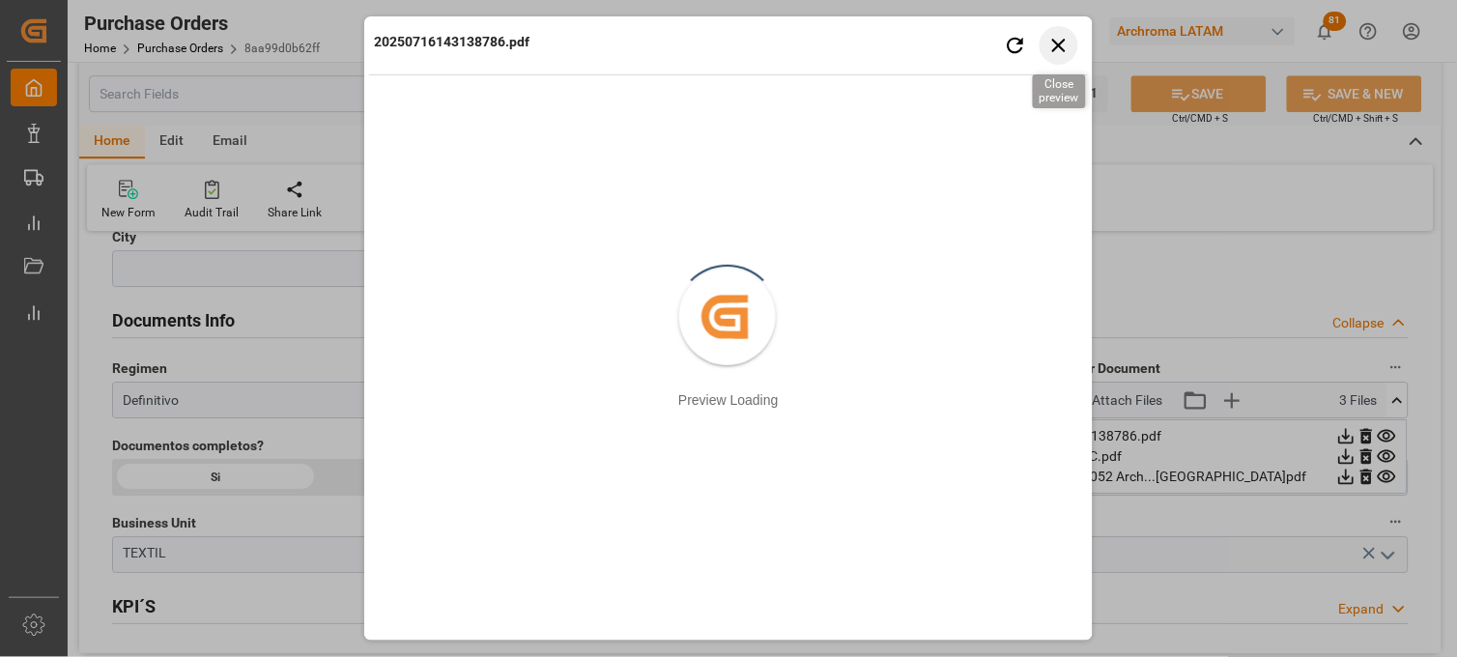
click at [1054, 41] on icon "button" at bounding box center [1059, 46] width 14 height 14
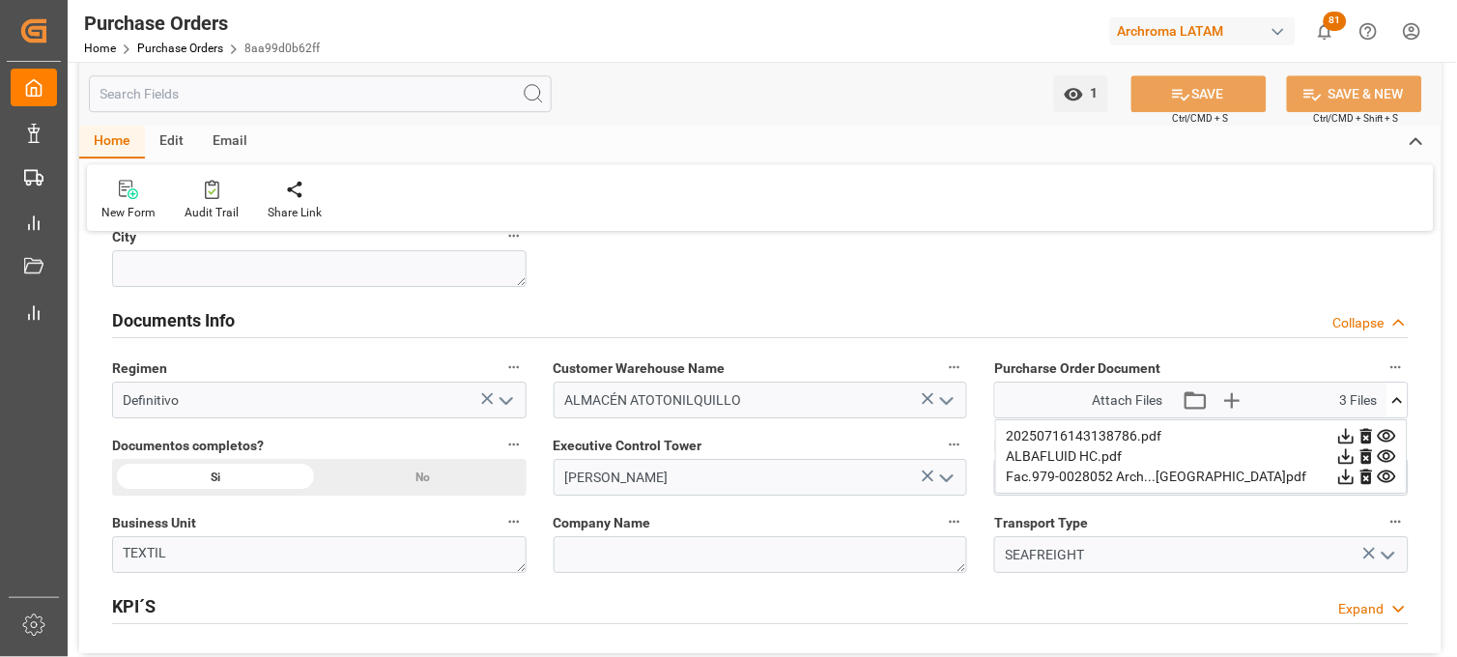
click at [1387, 476] on icon at bounding box center [1387, 477] width 20 height 20
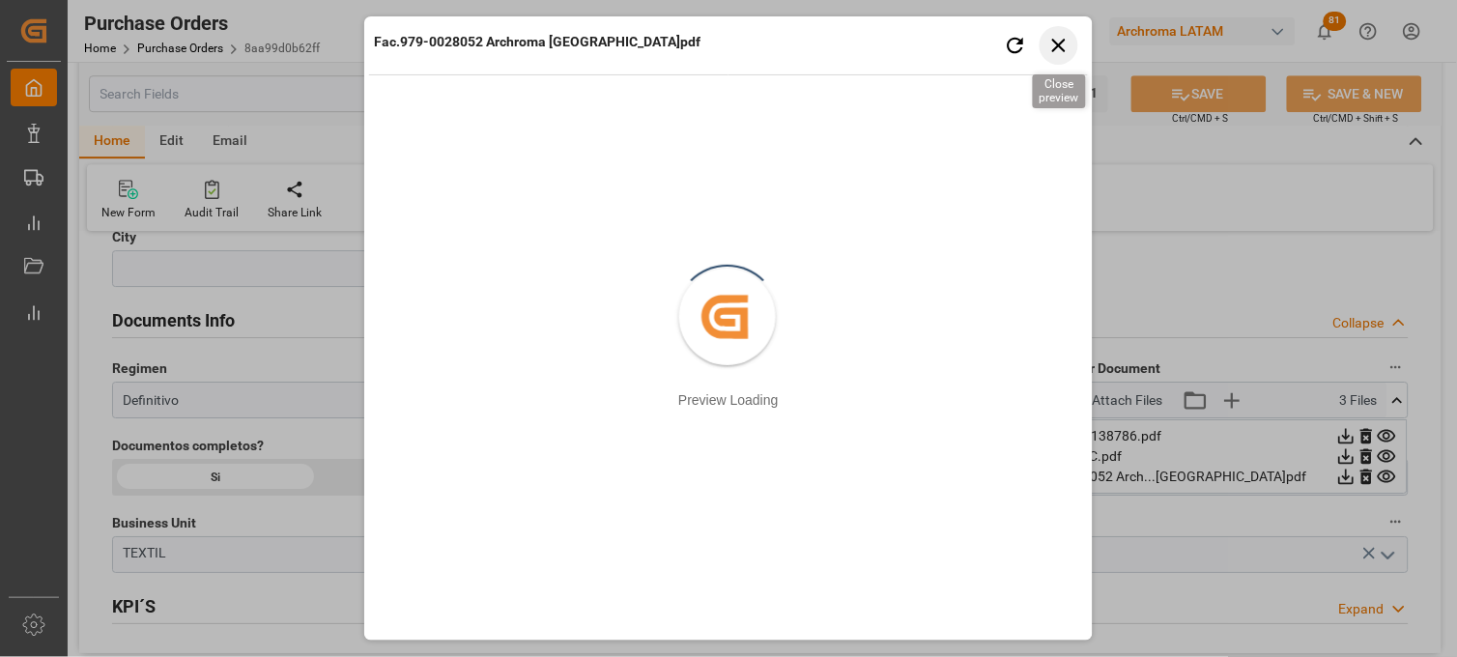
click at [1061, 56] on icon "button" at bounding box center [1060, 45] width 24 height 24
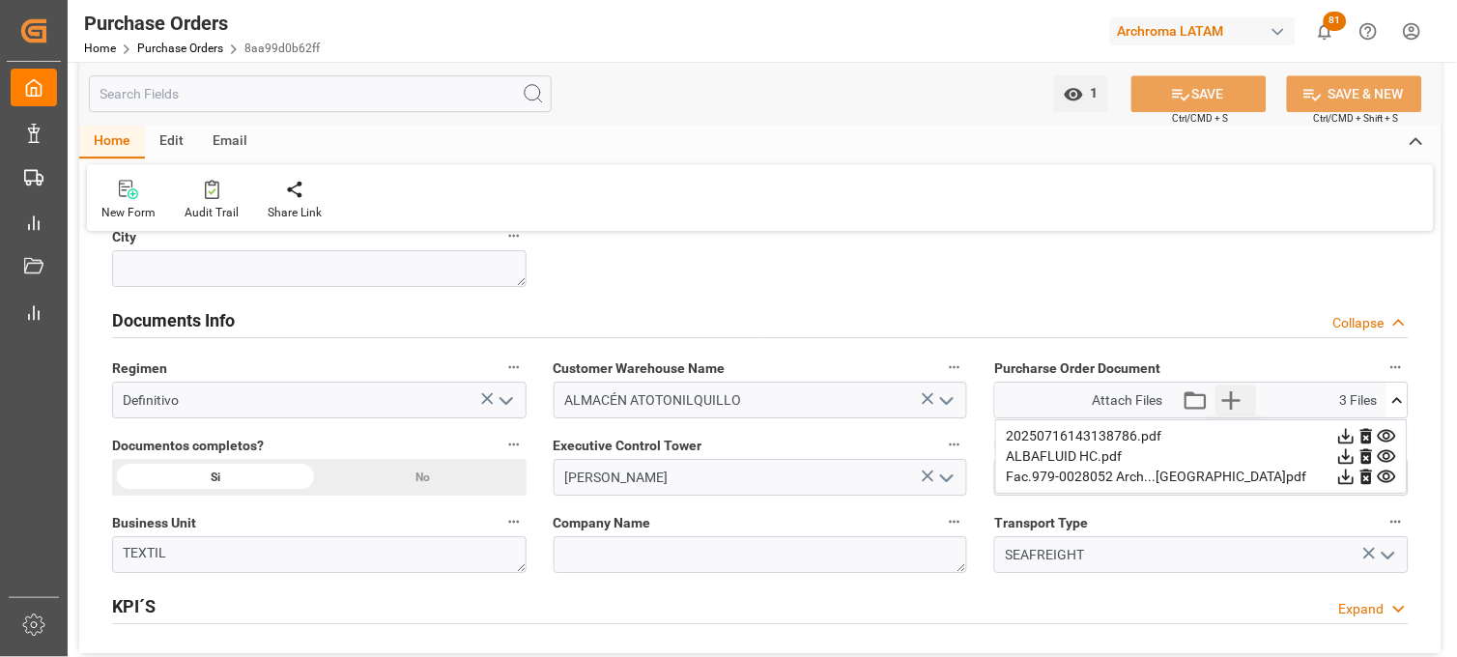
click at [1240, 401] on icon "button" at bounding box center [1231, 400] width 18 height 18
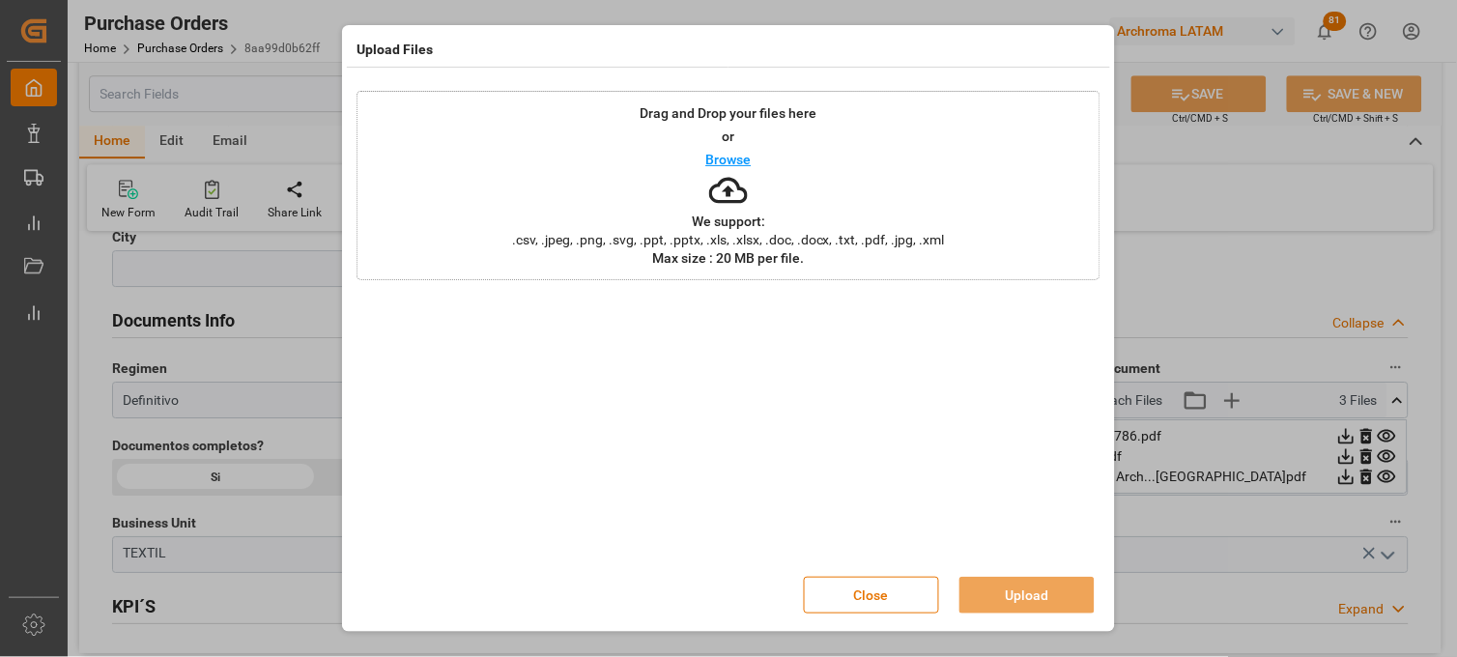
click at [754, 234] on span ".csv, .jpeg, .png, .svg, .ppt, .pptx, .xls, .xlsx, .doc, .docx, .txt, .pdf, .jp…" at bounding box center [729, 240] width 458 height 14
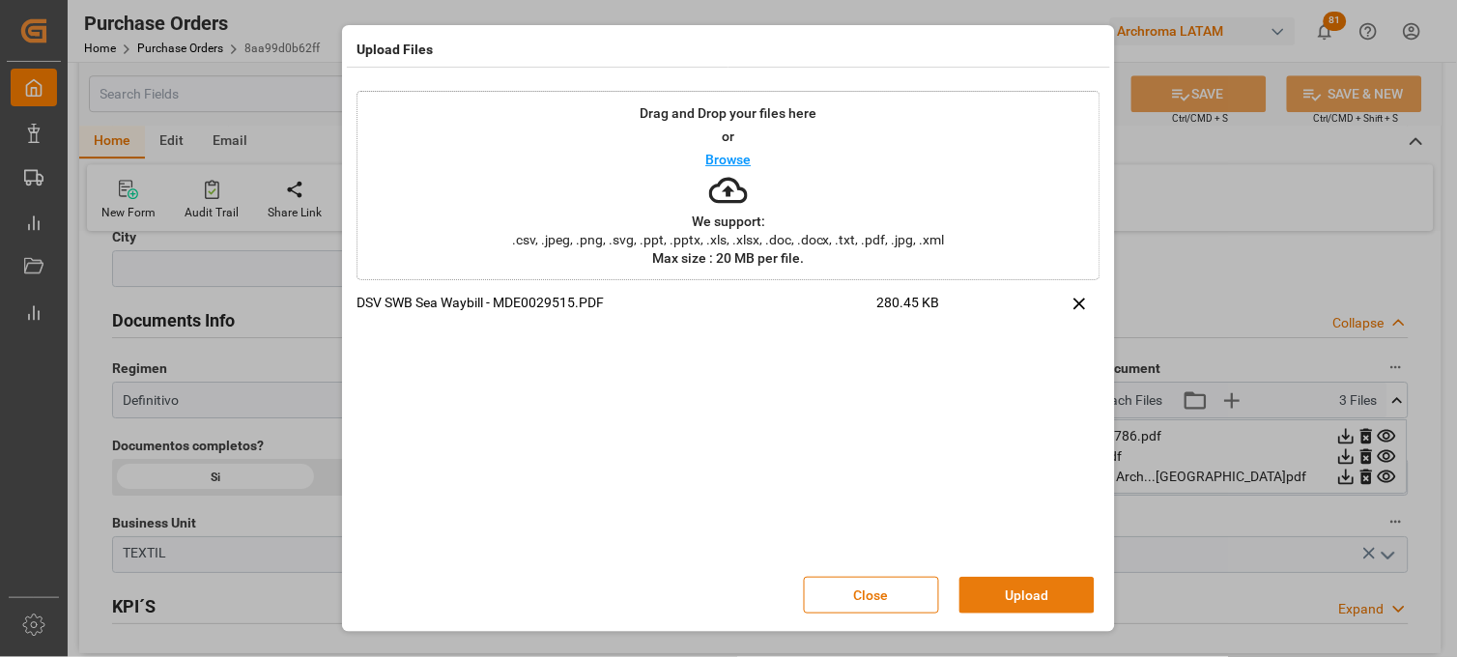
click at [1016, 600] on button "Upload" at bounding box center [1027, 595] width 135 height 37
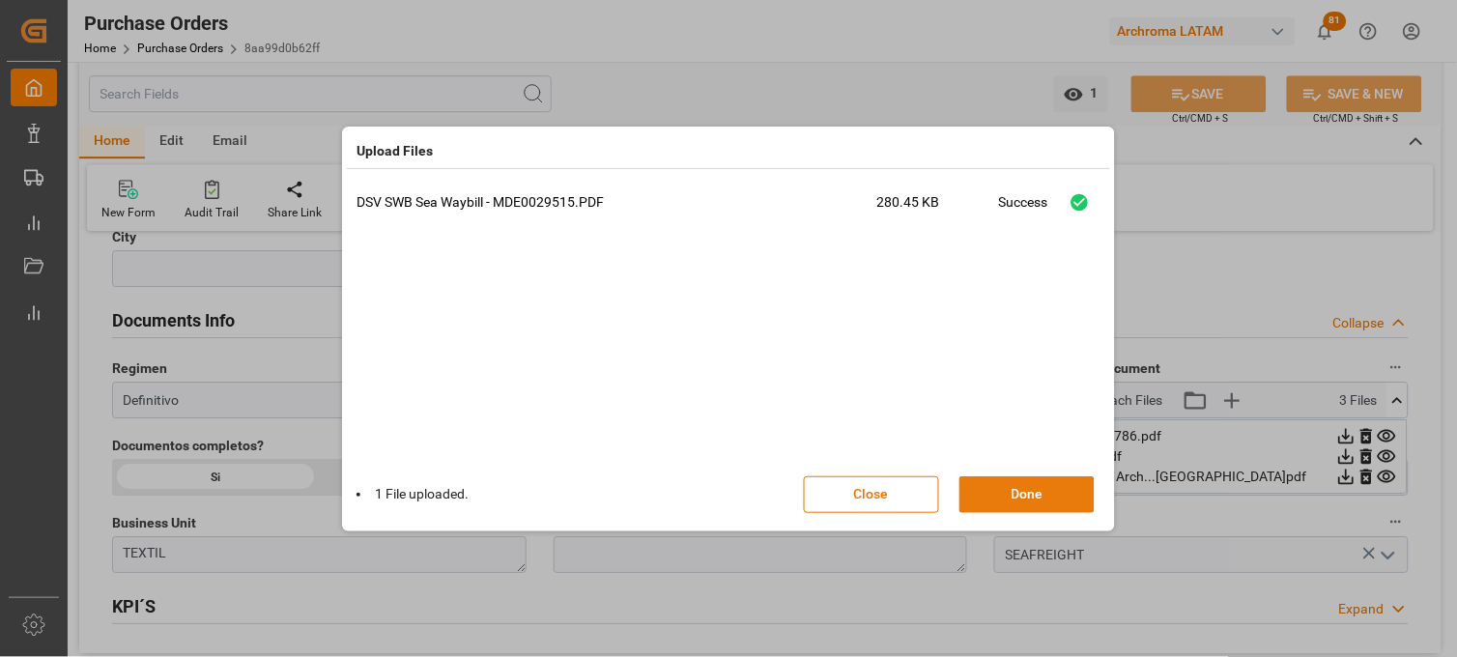
click at [1027, 486] on button "Done" at bounding box center [1027, 494] width 135 height 37
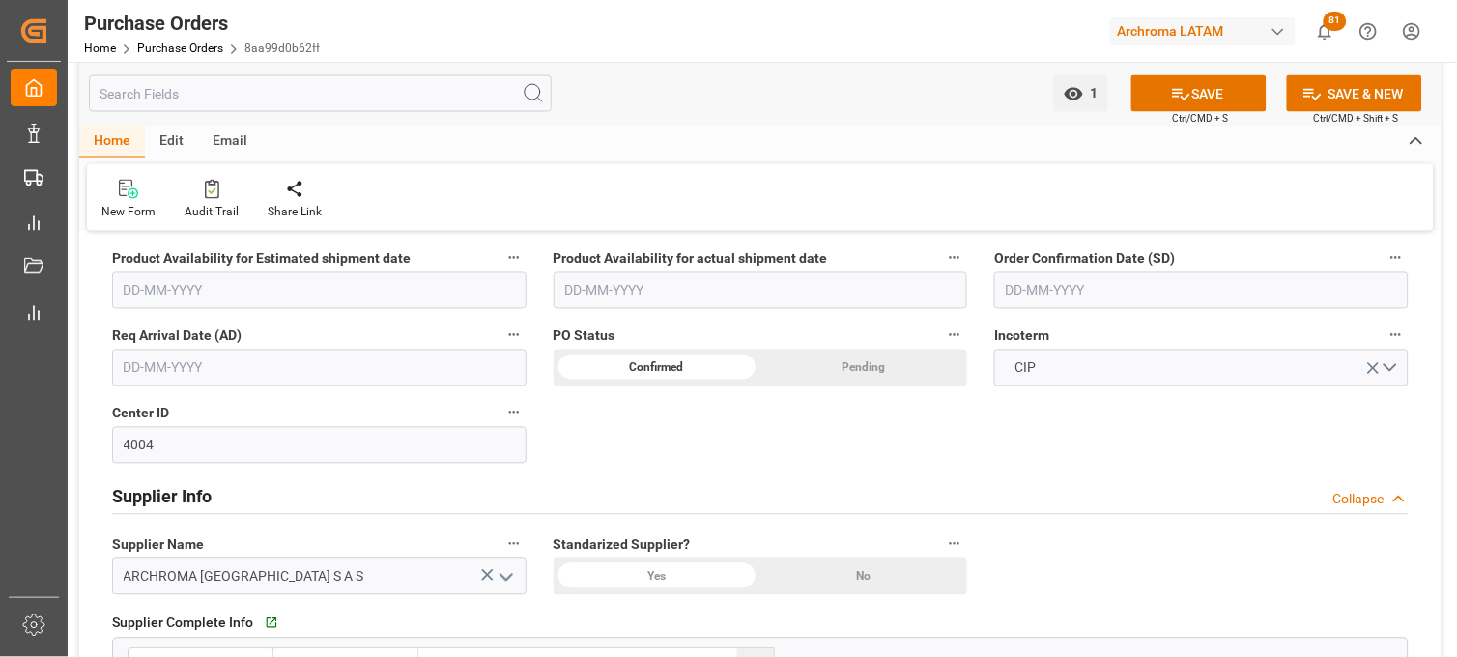
scroll to position [644, 0]
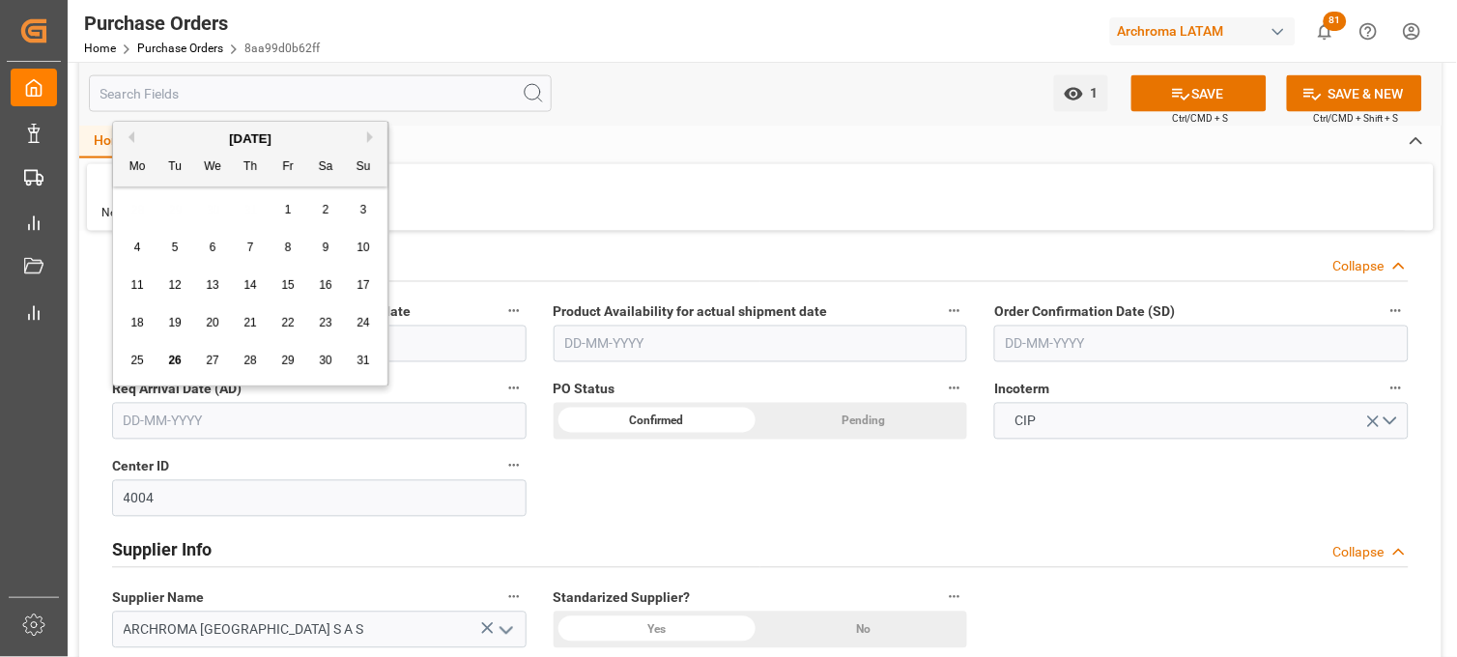
click at [190, 425] on input "text" at bounding box center [319, 421] width 415 height 37
drag, startPoint x: 136, startPoint y: 209, endPoint x: 148, endPoint y: 230, distance: 24.2
click at [136, 209] on div "28 29 30 31 1 2 3" at bounding box center [251, 210] width 264 height 38
click at [253, 358] on span "28" at bounding box center [250, 361] width 13 height 14
type input "28-08-2025"
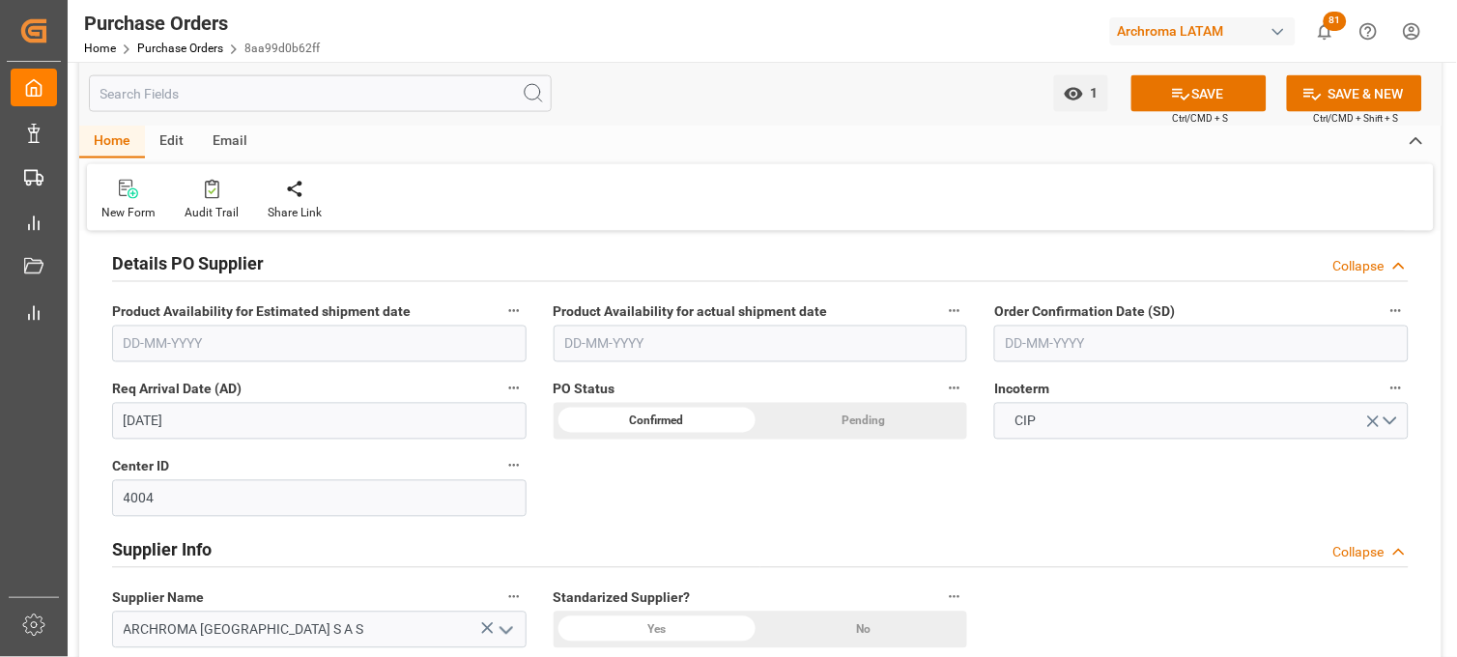
click at [1051, 335] on input "text" at bounding box center [1201, 344] width 415 height 37
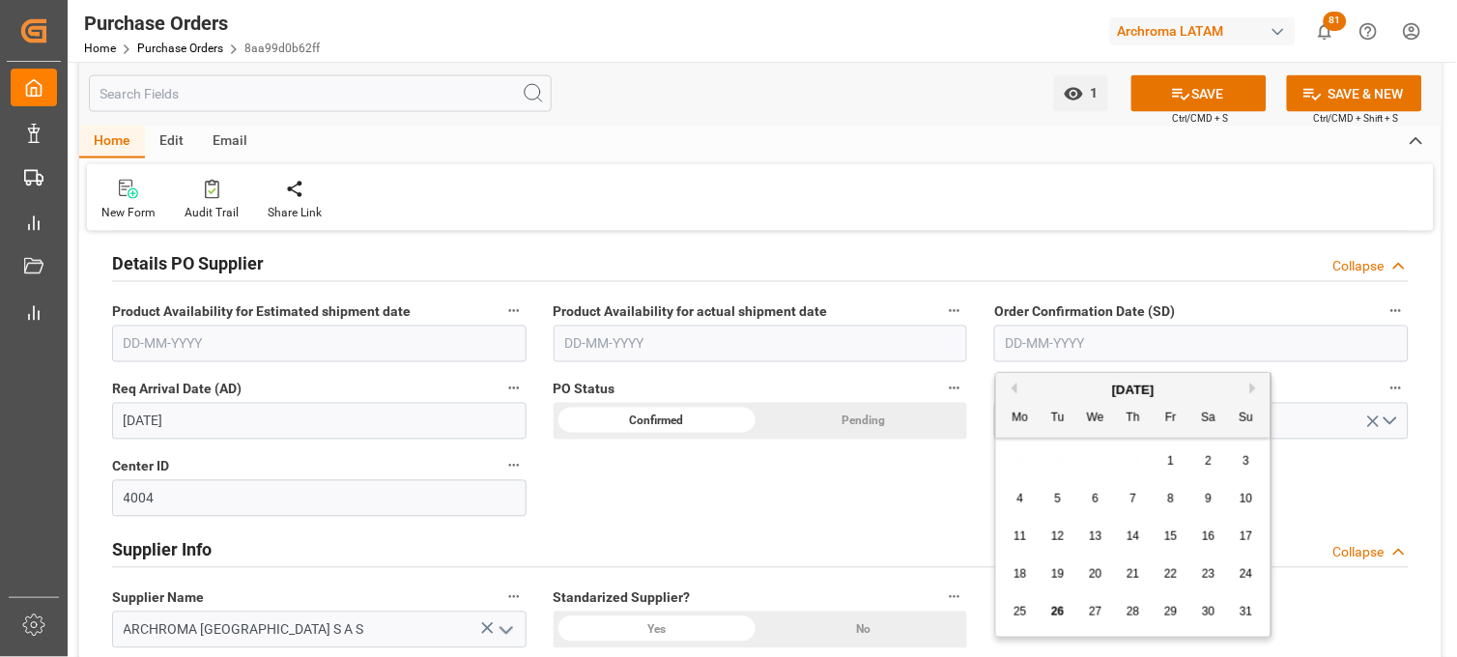
click at [1017, 462] on div "28 29 30 31 1 2 3" at bounding box center [1134, 462] width 264 height 38
click at [1103, 541] on div "13" at bounding box center [1096, 537] width 24 height 23
type input "13-08-2025"
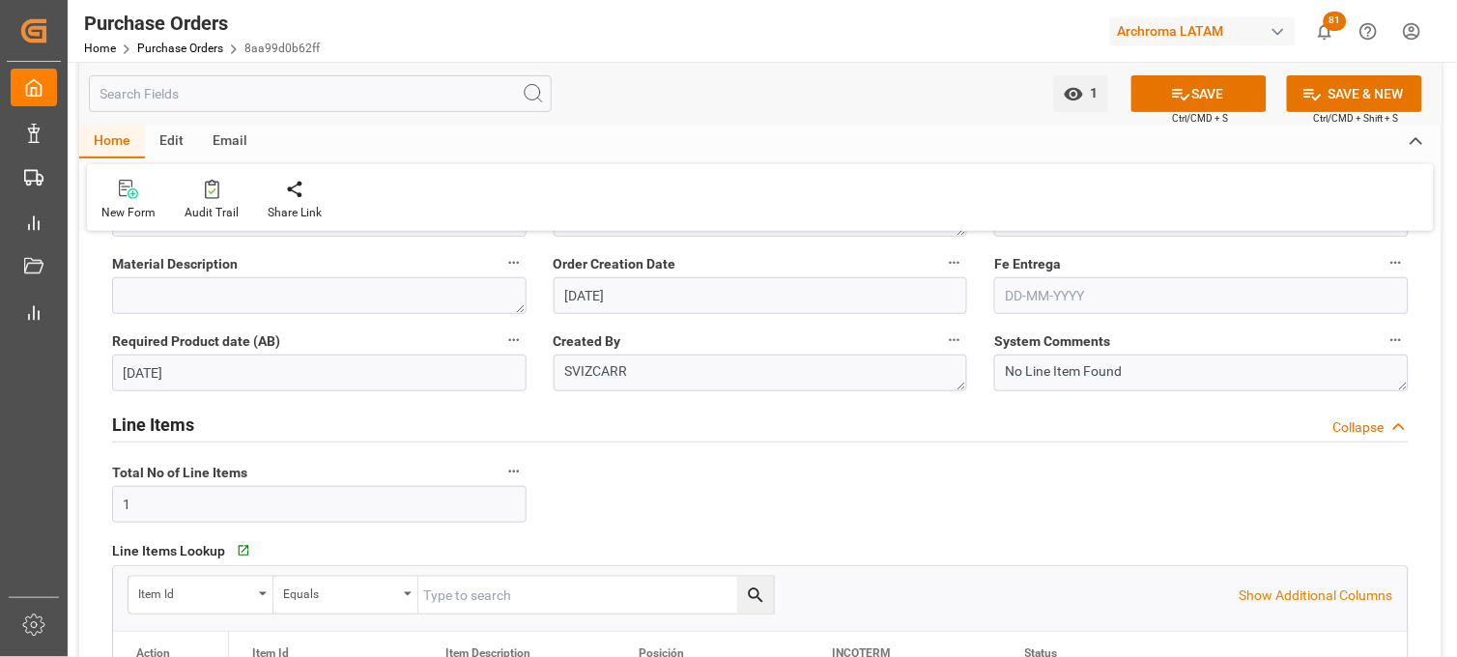
scroll to position [107, 0]
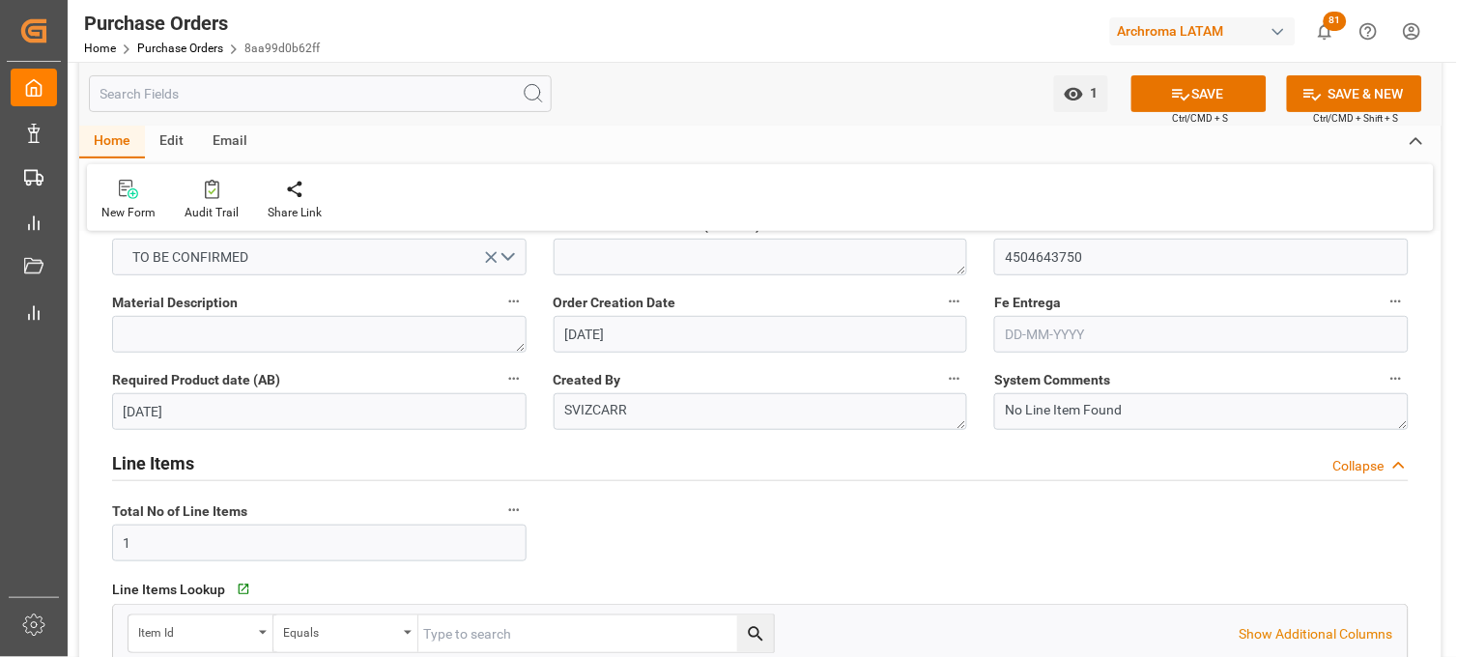
click at [1031, 334] on input "text" at bounding box center [1201, 334] width 415 height 37
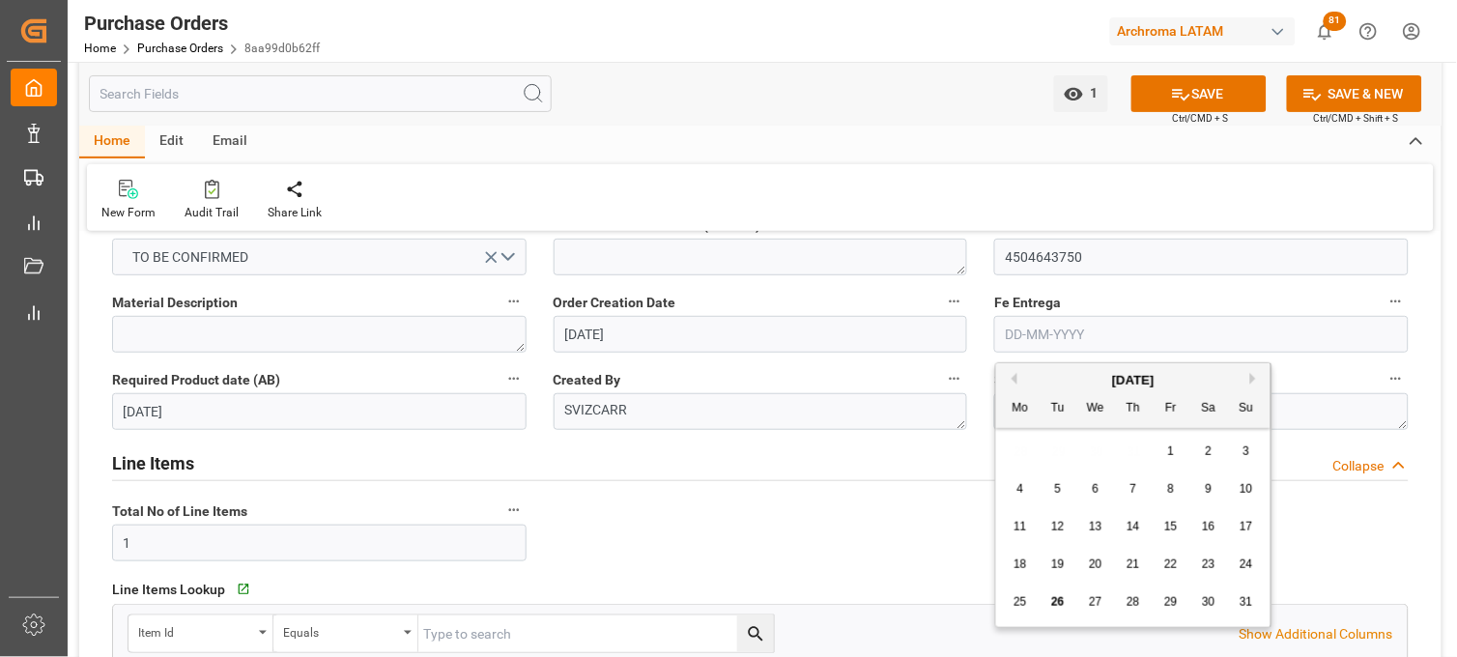
click at [1227, 488] on div "4 5 6 7 8 9 10" at bounding box center [1134, 490] width 264 height 38
click at [1251, 377] on button "Next Month" at bounding box center [1257, 379] width 12 height 12
click at [1103, 486] on div "10" at bounding box center [1096, 489] width 24 height 23
type input "10-09-2025"
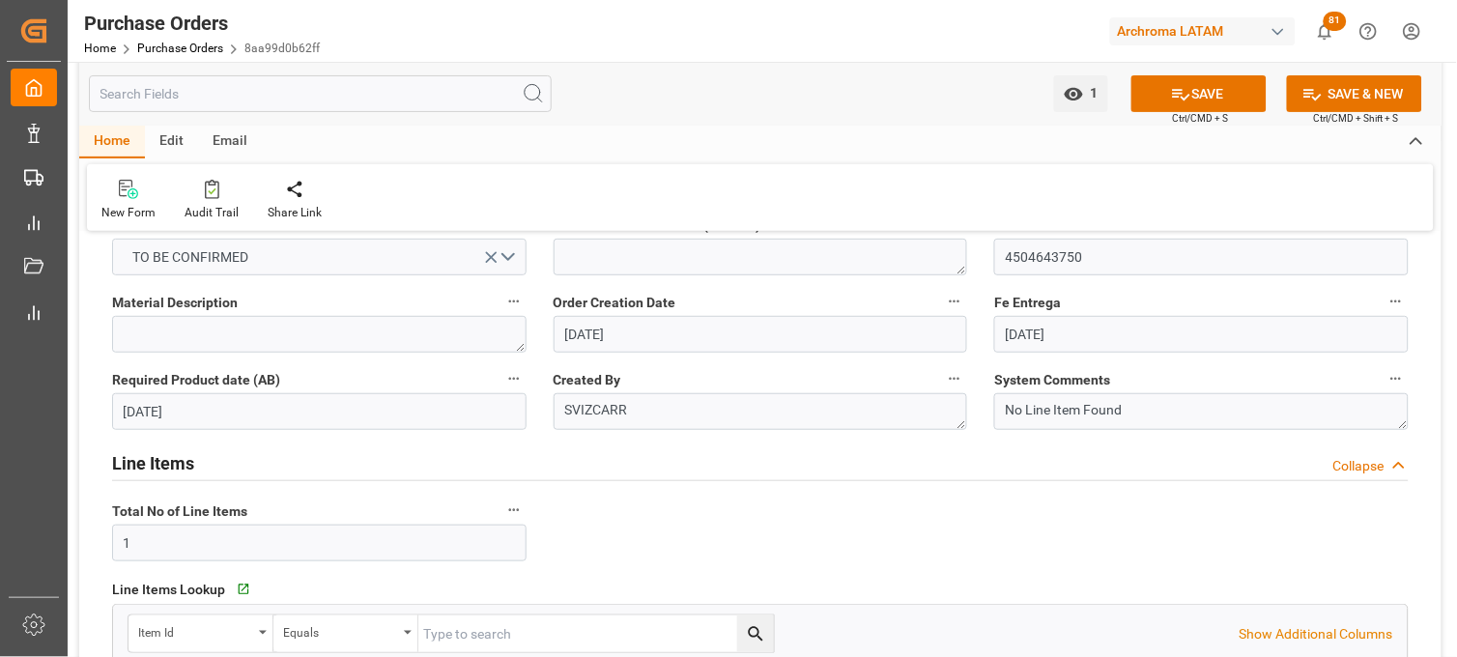
scroll to position [0, 0]
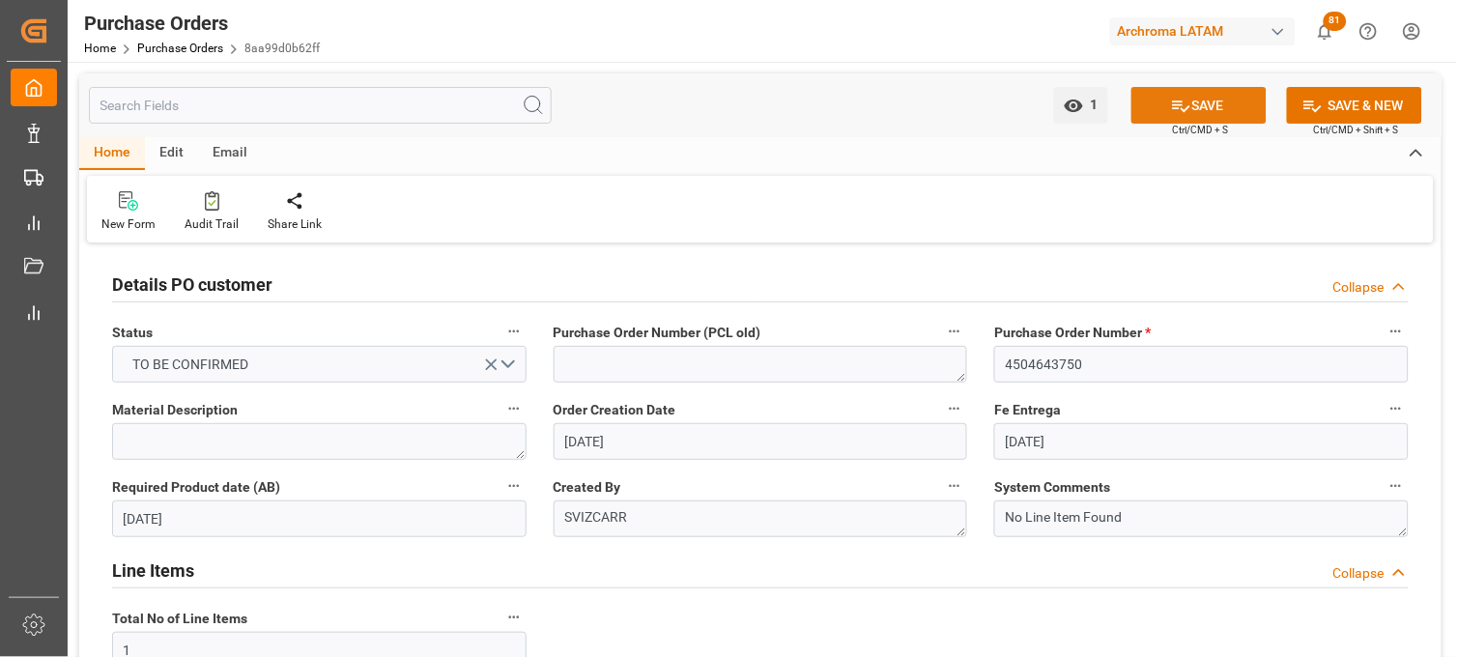
click at [1183, 110] on icon at bounding box center [1181, 107] width 17 height 12
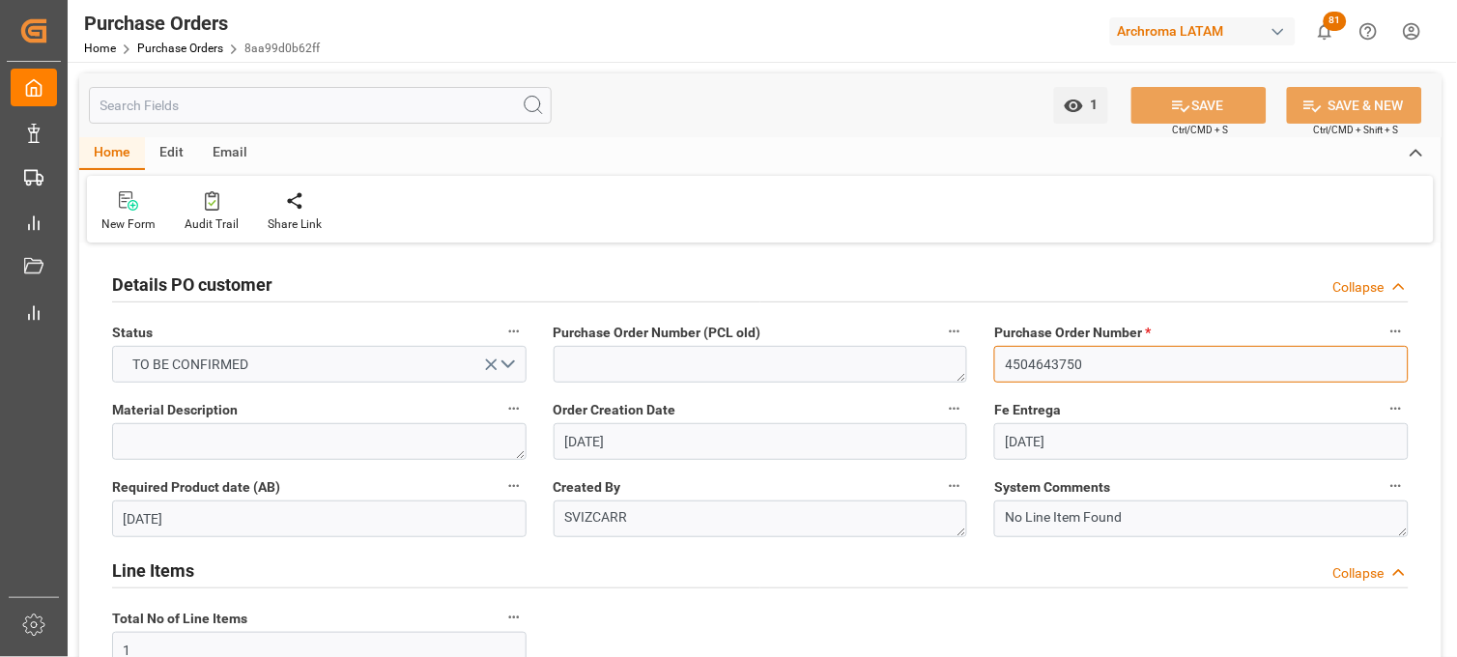
click at [1017, 361] on input "4504643750" at bounding box center [1201, 364] width 415 height 37
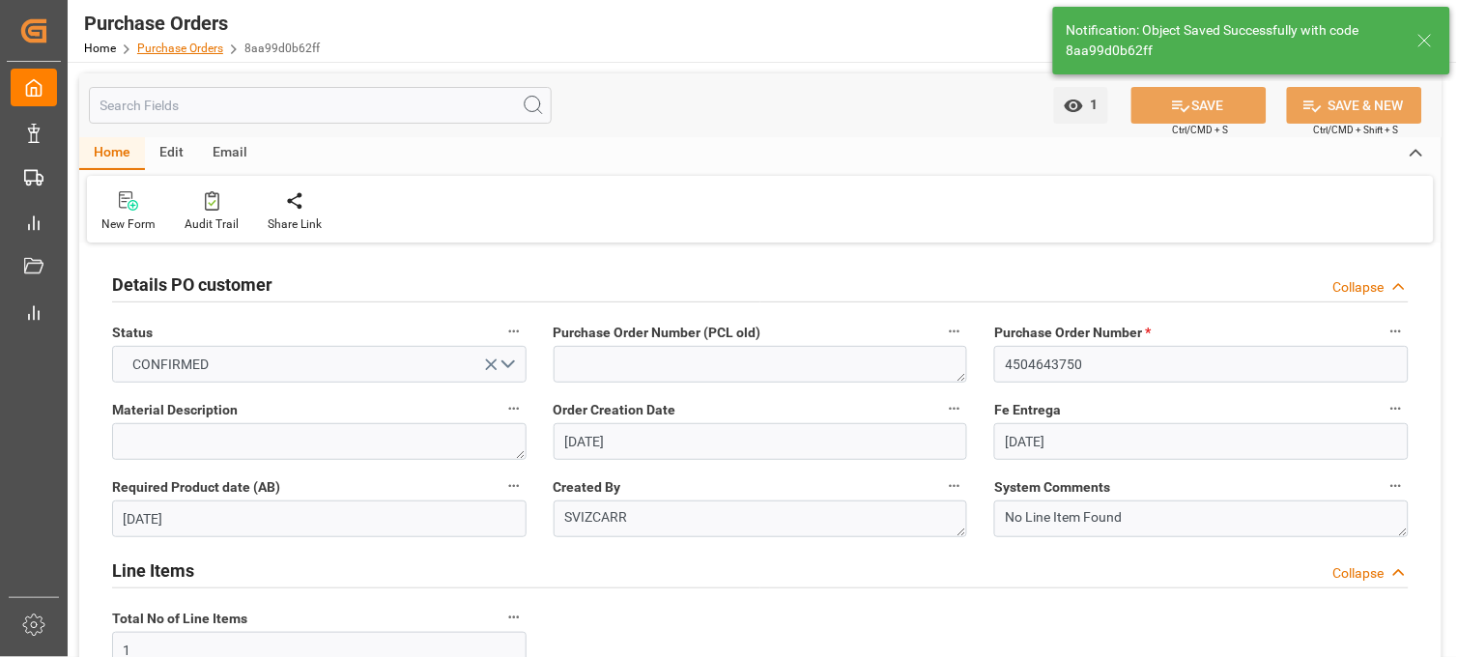
click at [170, 48] on link "Purchase Orders" at bounding box center [180, 49] width 86 height 14
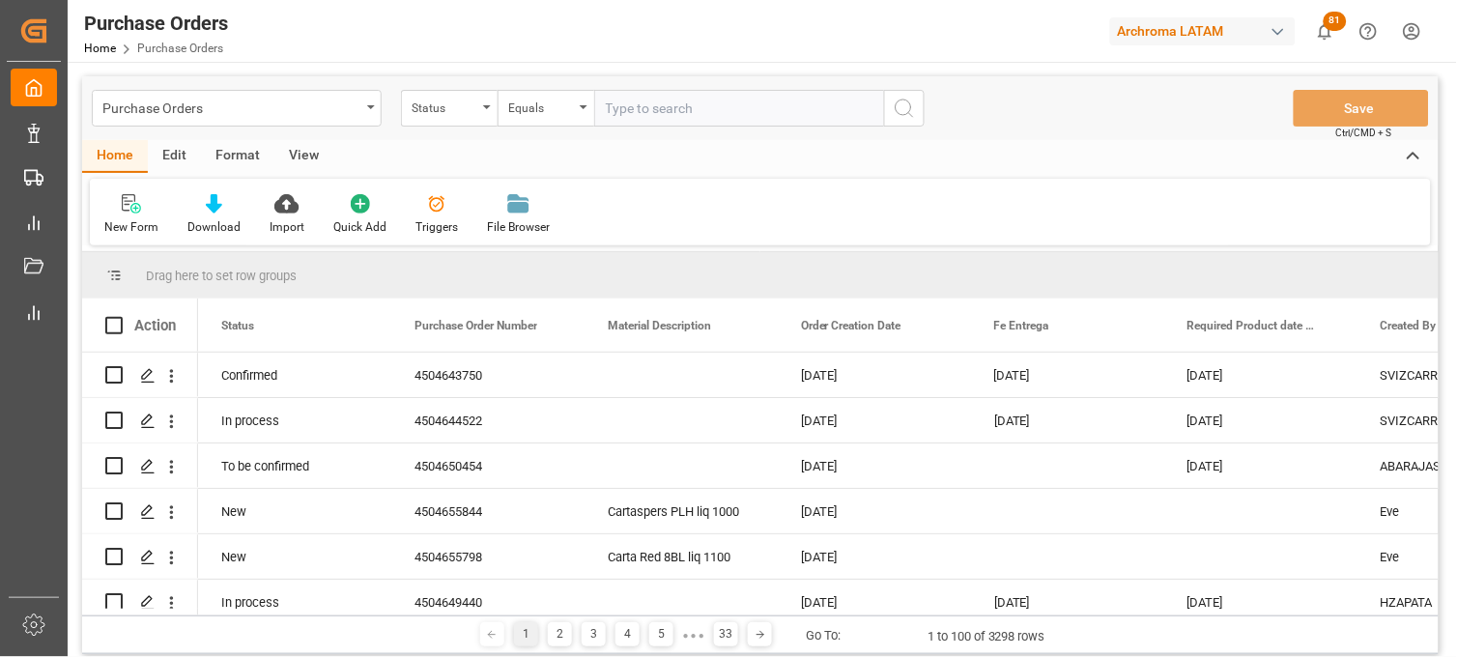
click at [370, 110] on div "Purchase Orders" at bounding box center [237, 108] width 290 height 37
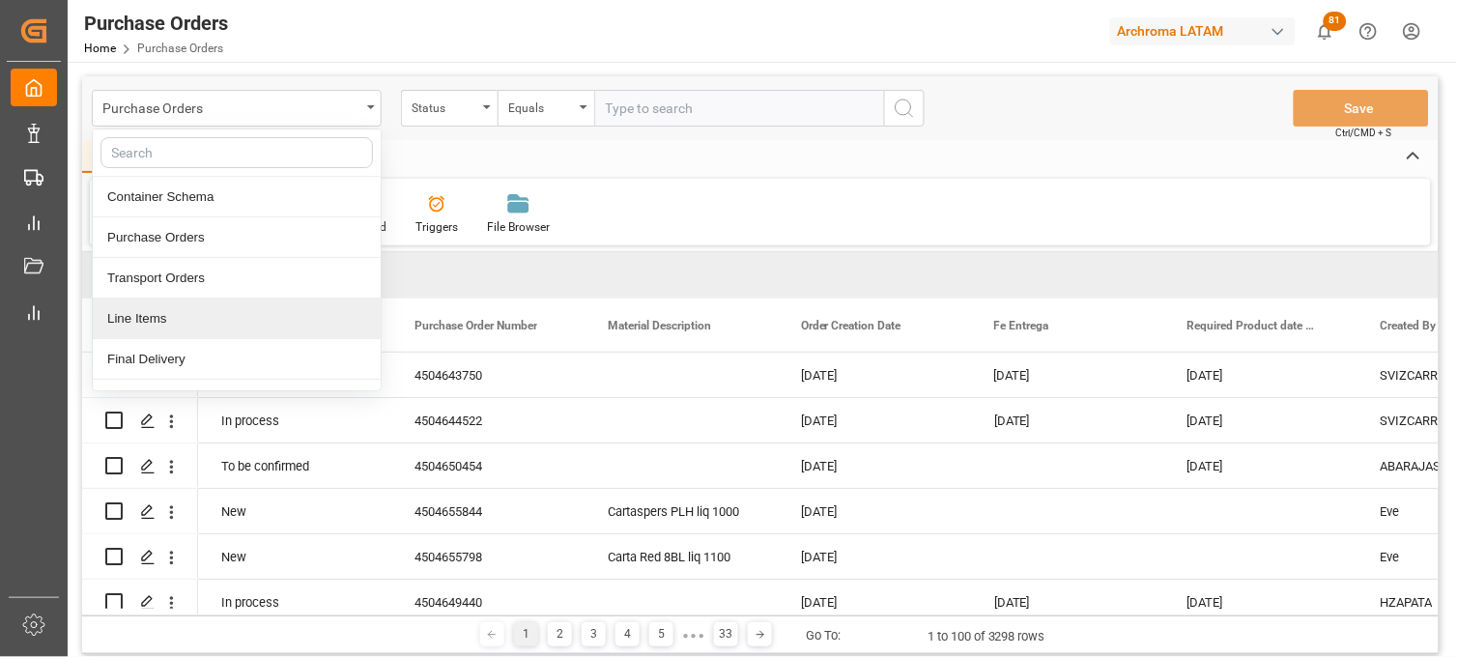
click at [268, 311] on div "Line Items" at bounding box center [237, 319] width 288 height 41
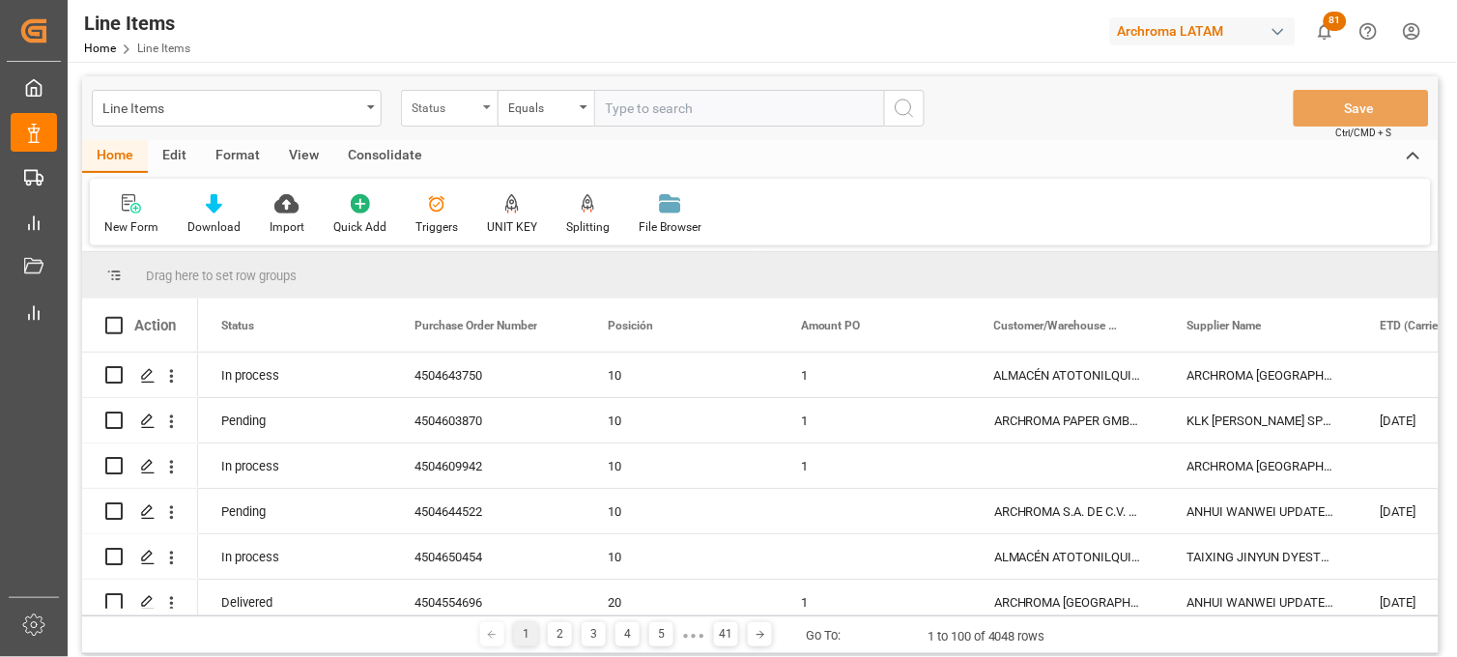
click at [486, 109] on div "Status" at bounding box center [449, 108] width 97 height 37
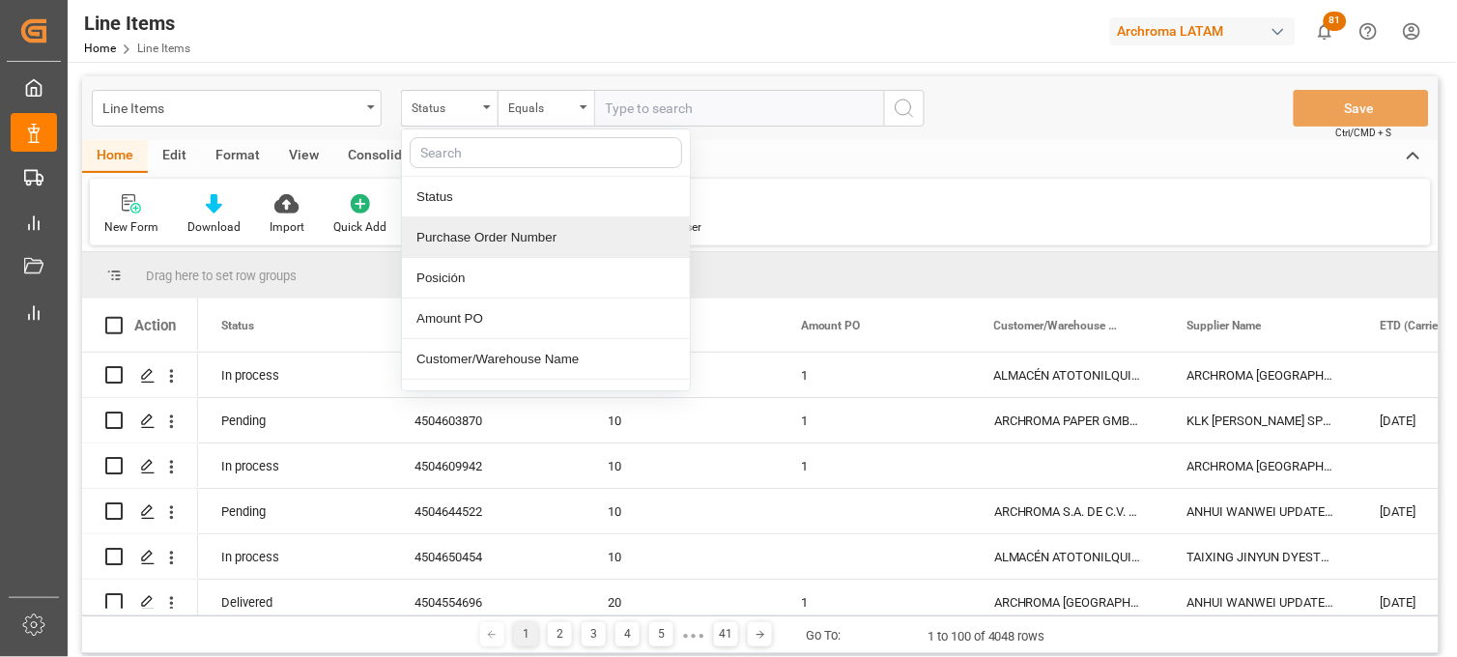
click at [501, 238] on div "Purchase Order Number" at bounding box center [546, 237] width 288 height 41
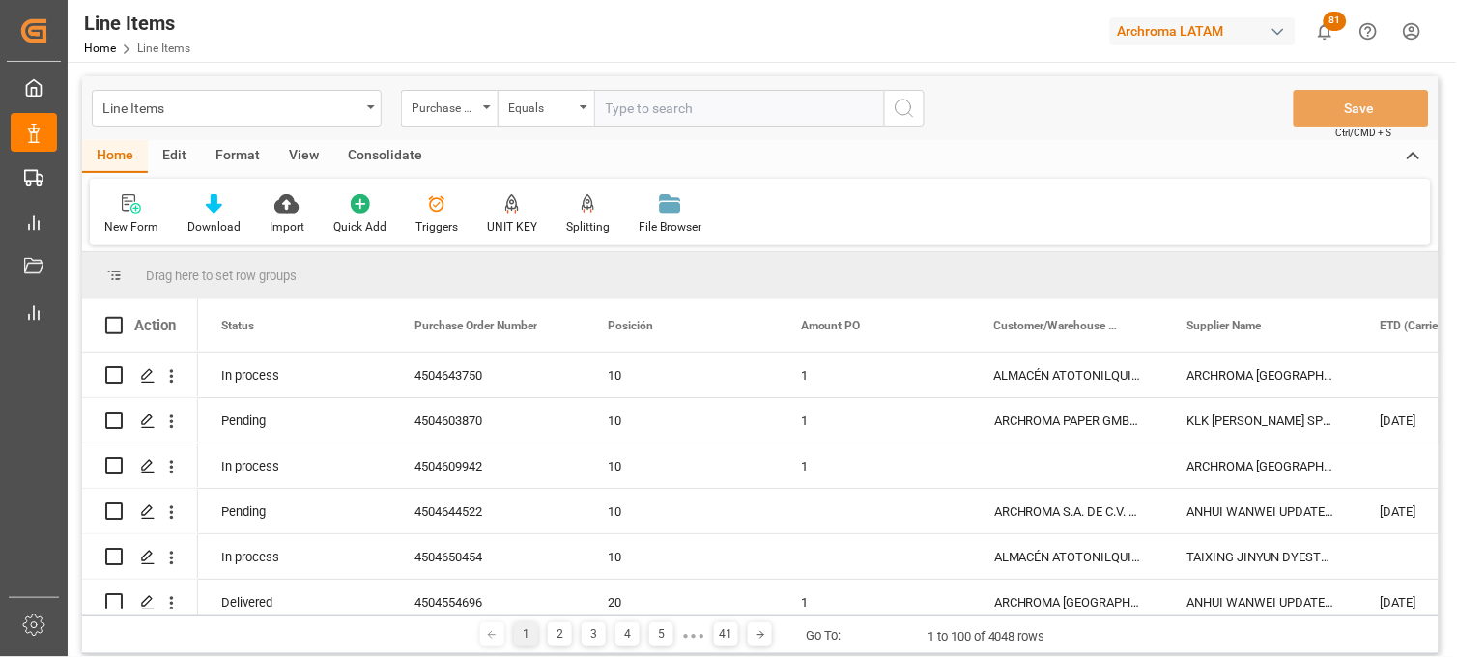
click at [657, 114] on input "text" at bounding box center [739, 108] width 290 height 37
paste input "4504643750"
type input "4504643750"
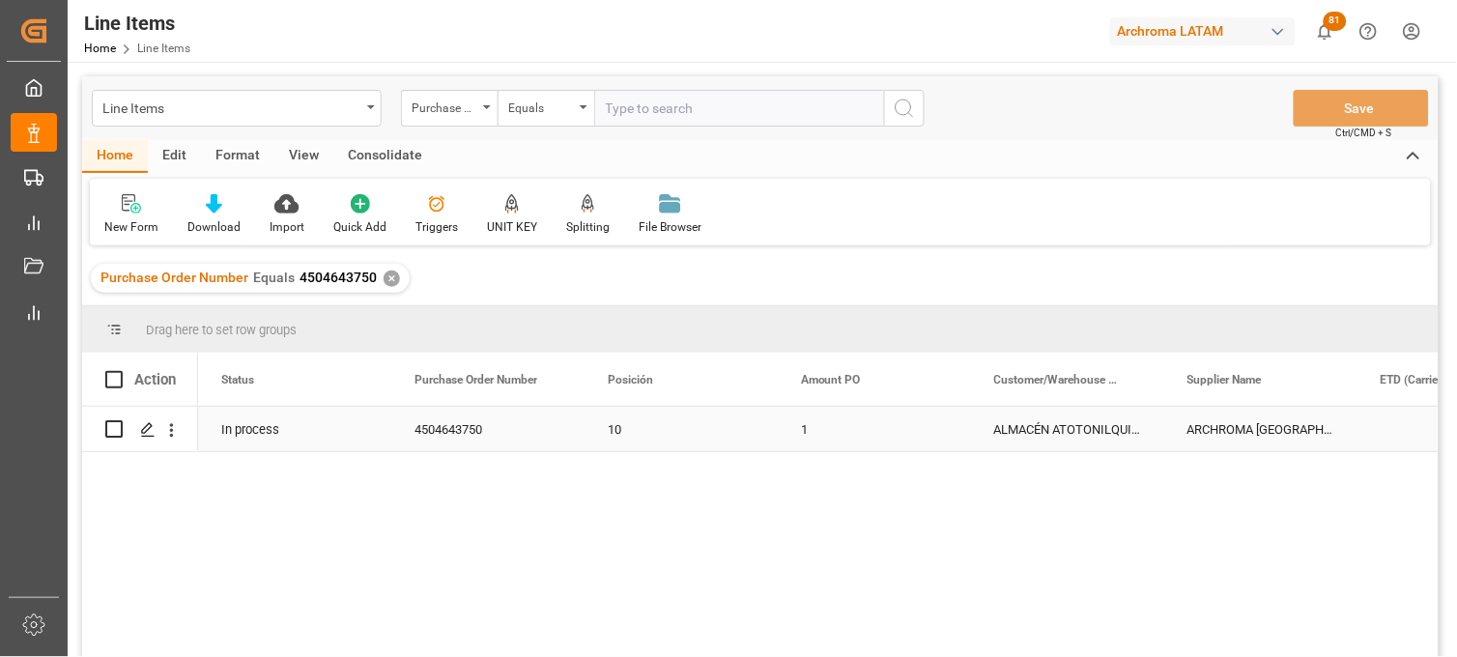
click at [999, 436] on div "ALMACÉN ATOTONILQUILLO" at bounding box center [1067, 429] width 193 height 44
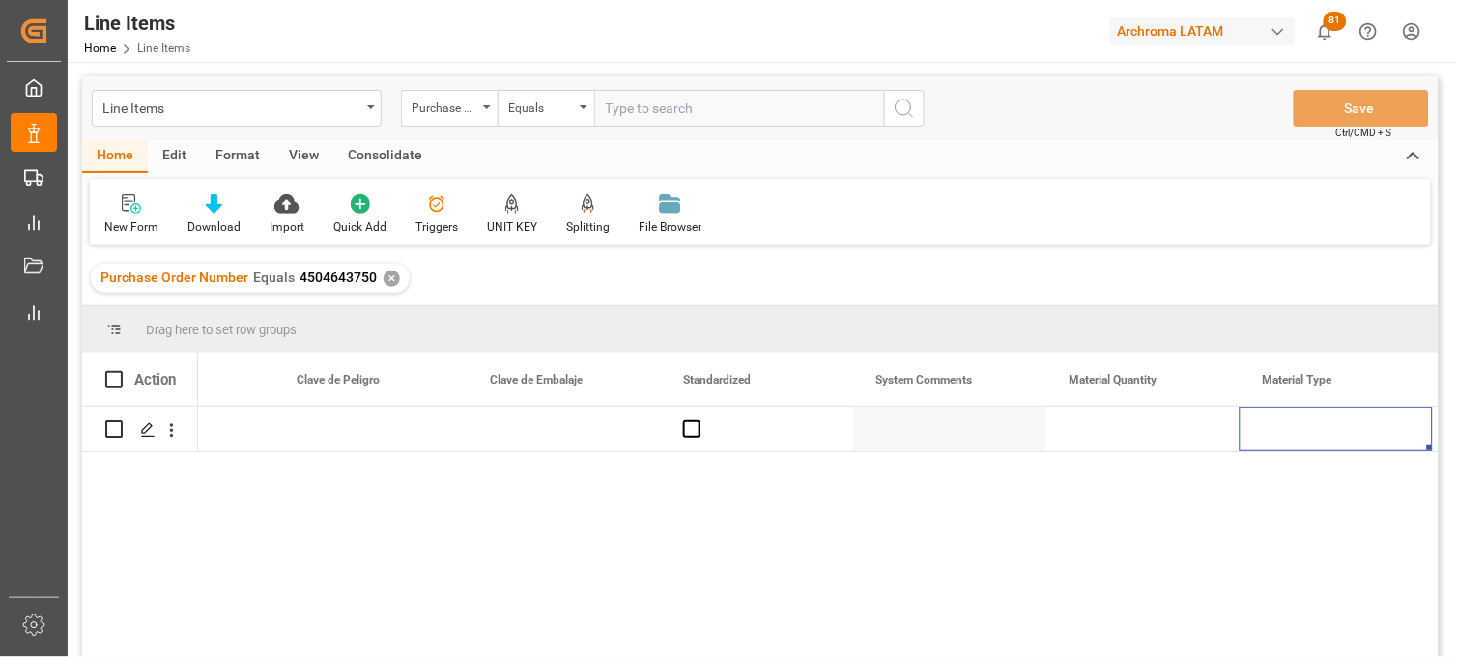
scroll to position [0, 2244]
click at [904, 438] on div "Press SPACE to select this row." at bounding box center [949, 429] width 193 height 44
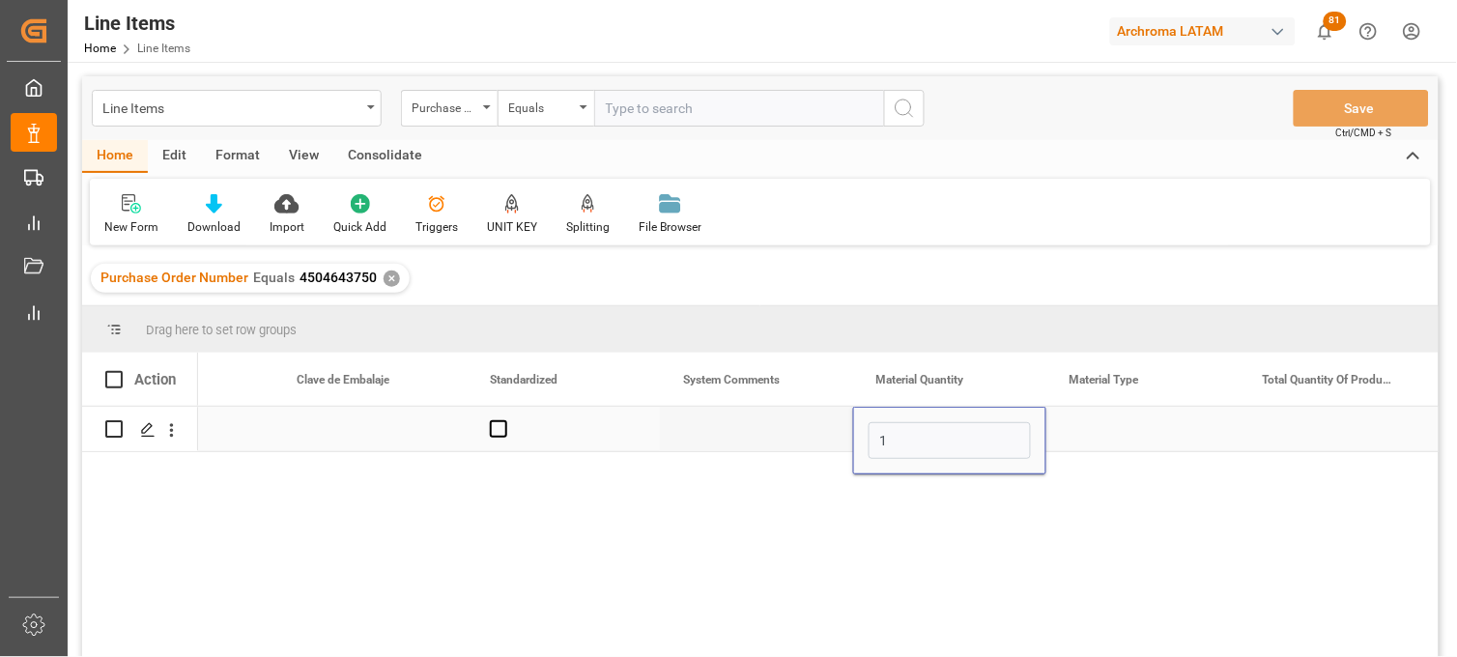
type input "16"
click at [1083, 437] on div "Press SPACE to select this row." at bounding box center [1143, 429] width 193 height 44
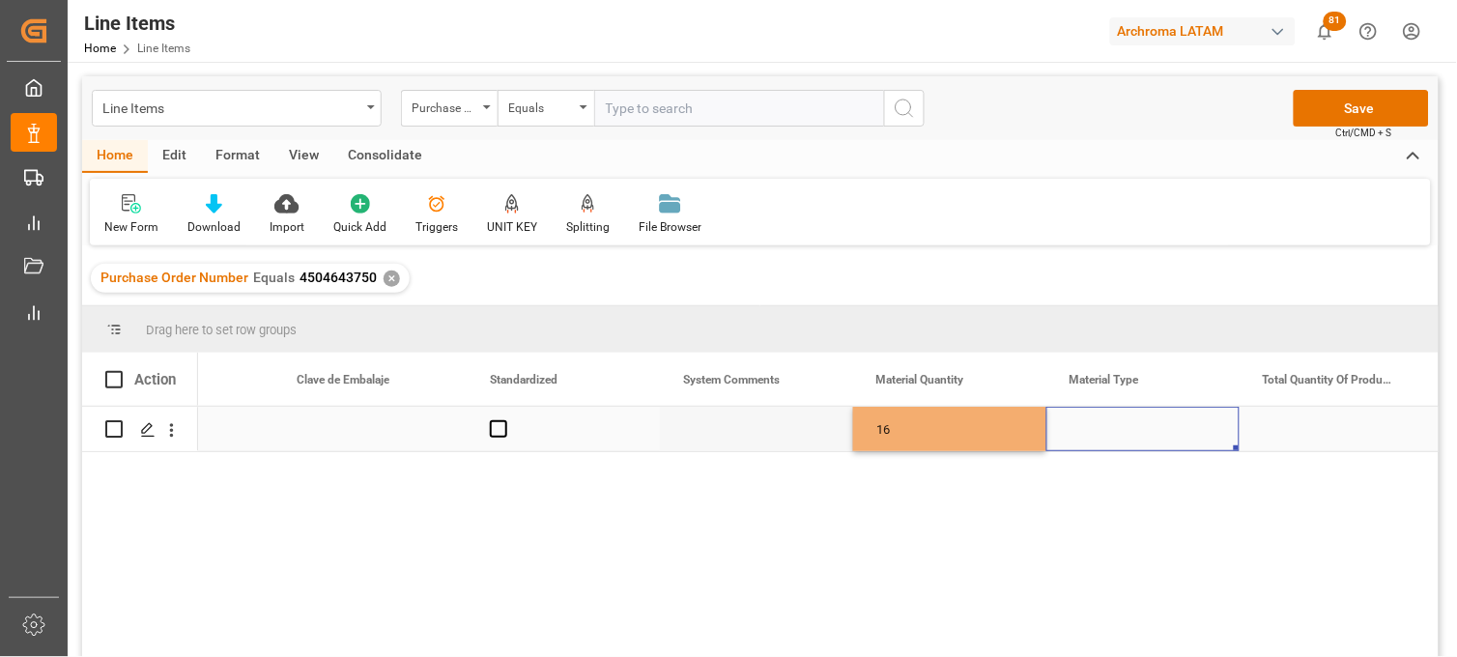
click at [1083, 437] on div "Press SPACE to select this row." at bounding box center [1143, 429] width 193 height 44
click at [1083, 437] on input "Press SPACE to select this row." at bounding box center [1143, 440] width 162 height 37
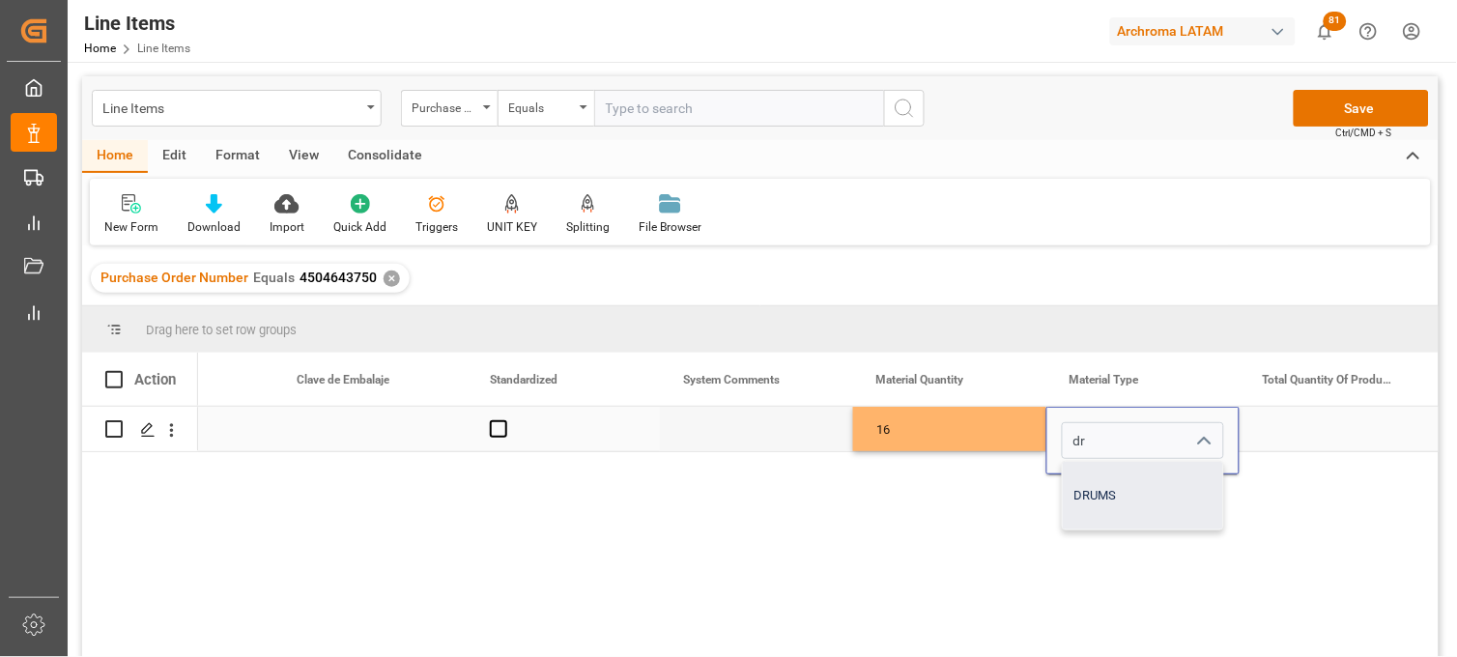
click at [1087, 488] on div "DRUMS" at bounding box center [1143, 496] width 160 height 68
type input "DRUMS"
click at [980, 437] on div "16" at bounding box center [949, 429] width 193 height 44
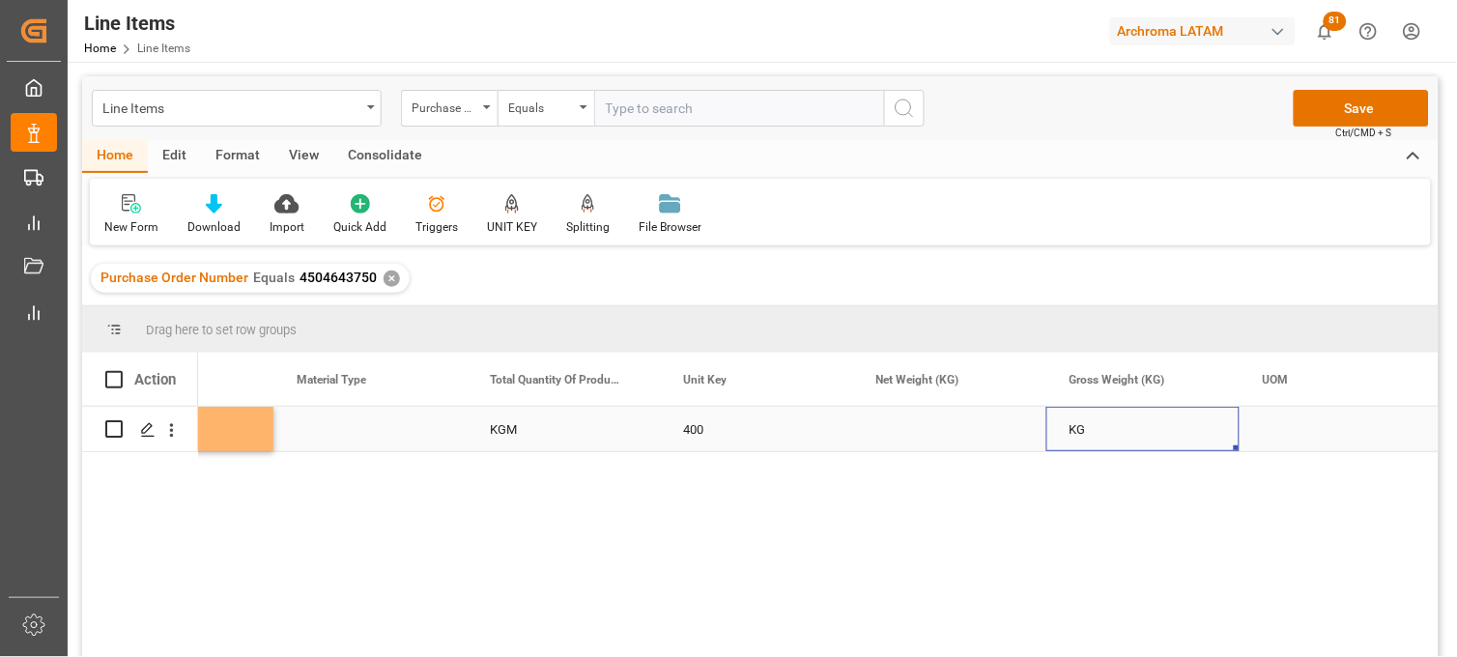
scroll to position [0, 3210]
click at [910, 428] on div "Press SPACE to select this row." at bounding box center [949, 429] width 193 height 44
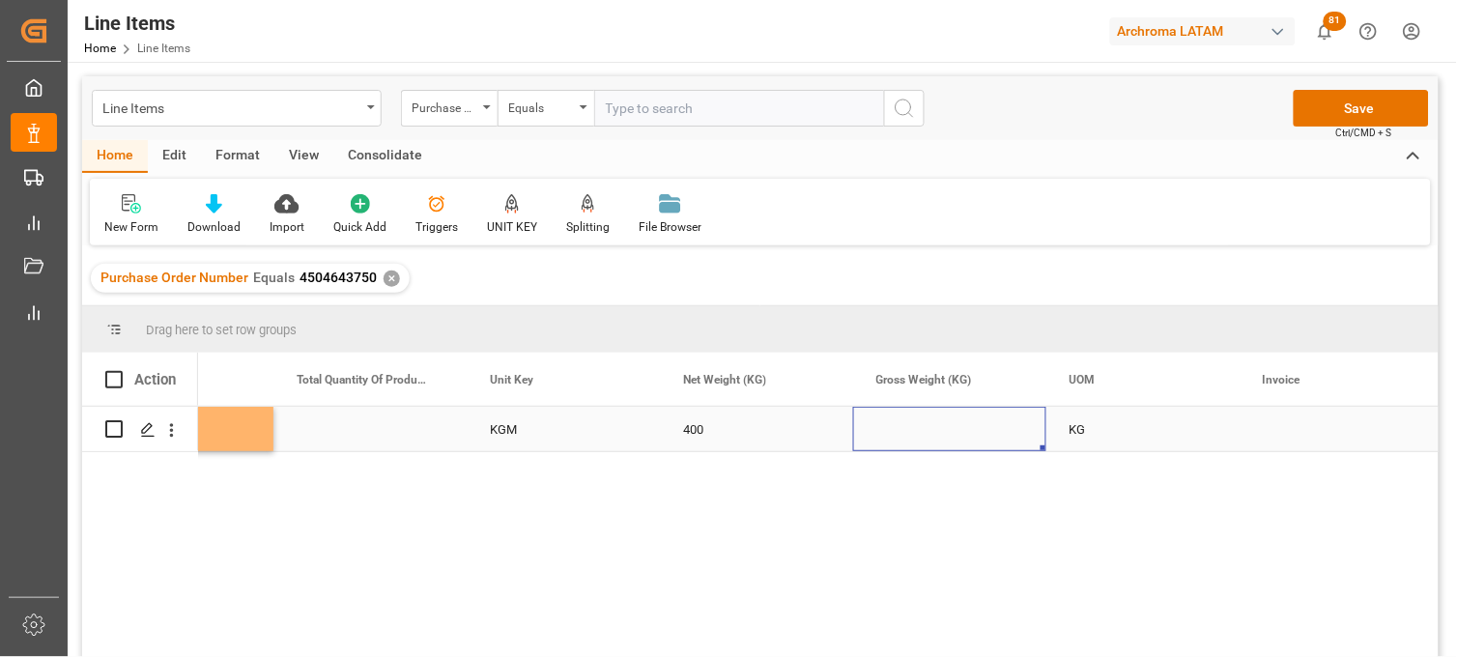
click at [910, 428] on div "Press SPACE to select this row." at bounding box center [949, 429] width 193 height 44
click at [910, 428] on input "Press SPACE to select this row." at bounding box center [950, 440] width 162 height 37
type input "423"
click at [1079, 438] on div "KG" at bounding box center [1143, 429] width 193 height 44
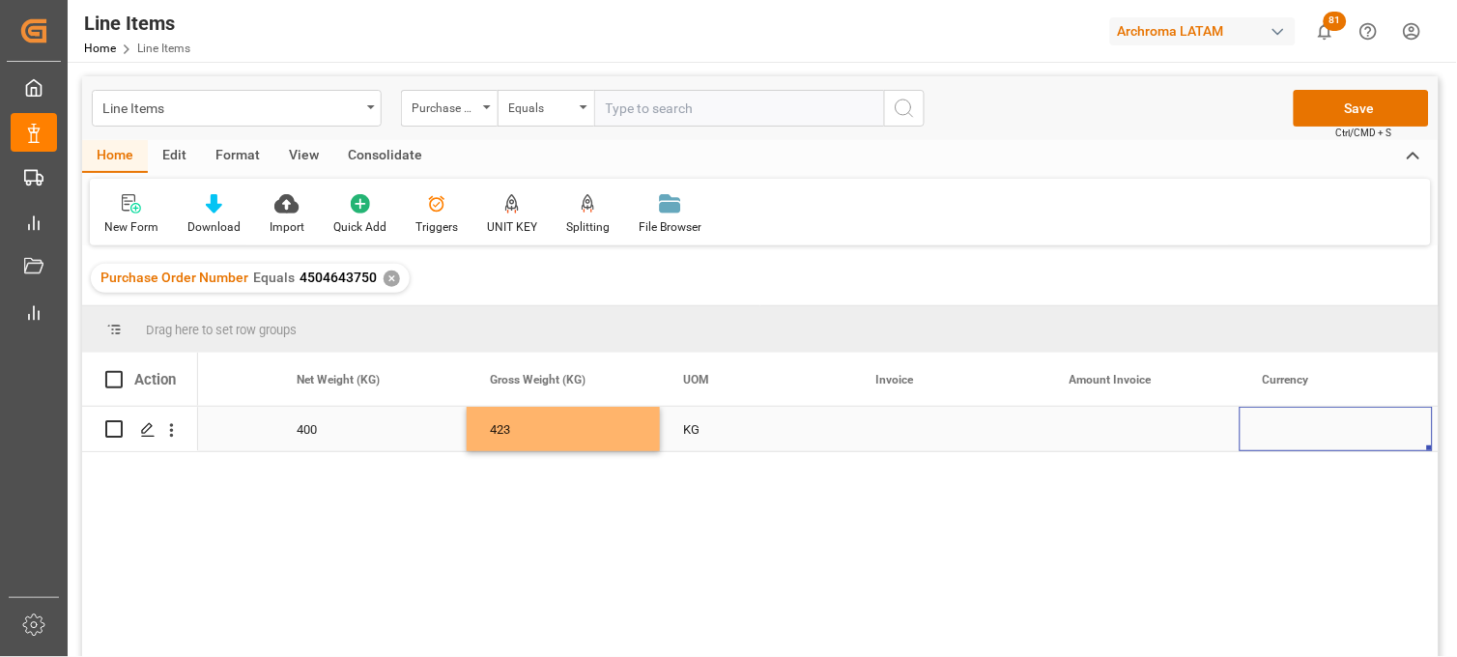
scroll to position [0, 3790]
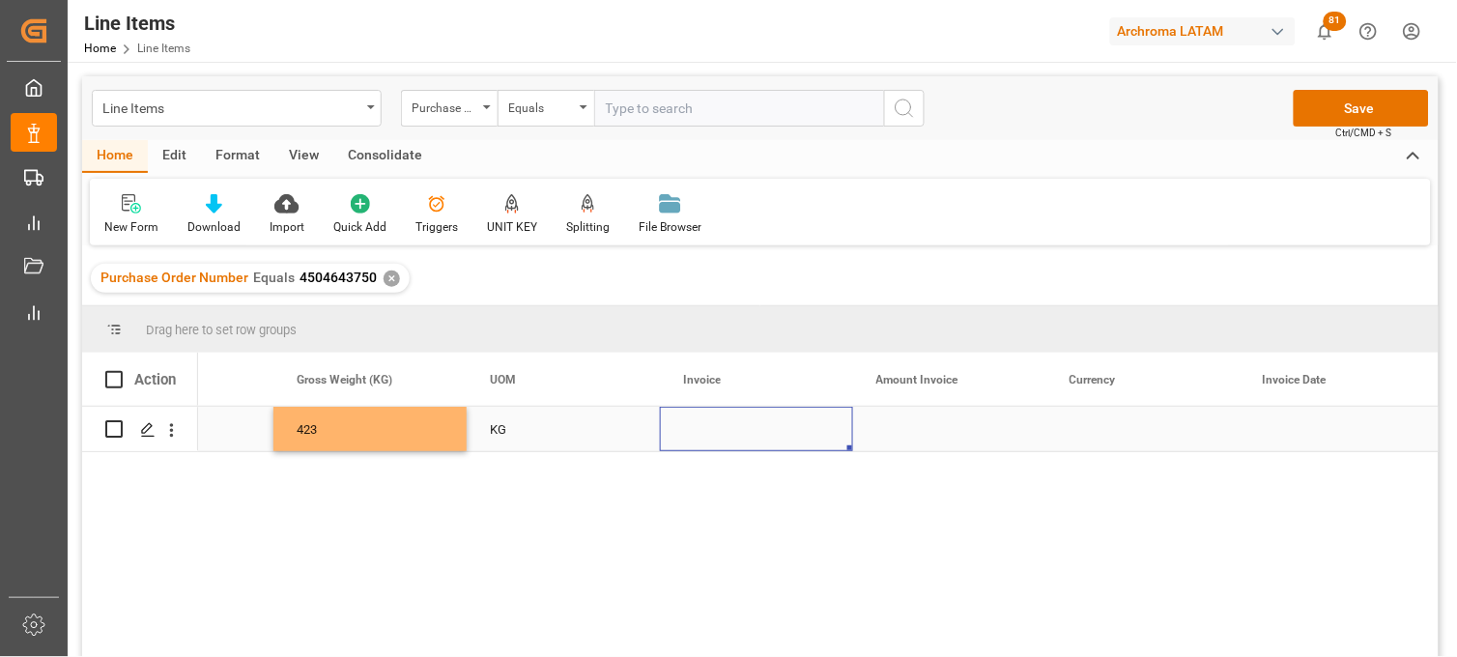
click at [692, 432] on div "Press SPACE to select this row." at bounding box center [756, 429] width 193 height 44
click at [692, 432] on input "Press SPACE to select this row." at bounding box center [757, 440] width 162 height 37
paste input "979-0028052"
type input "979-0028052"
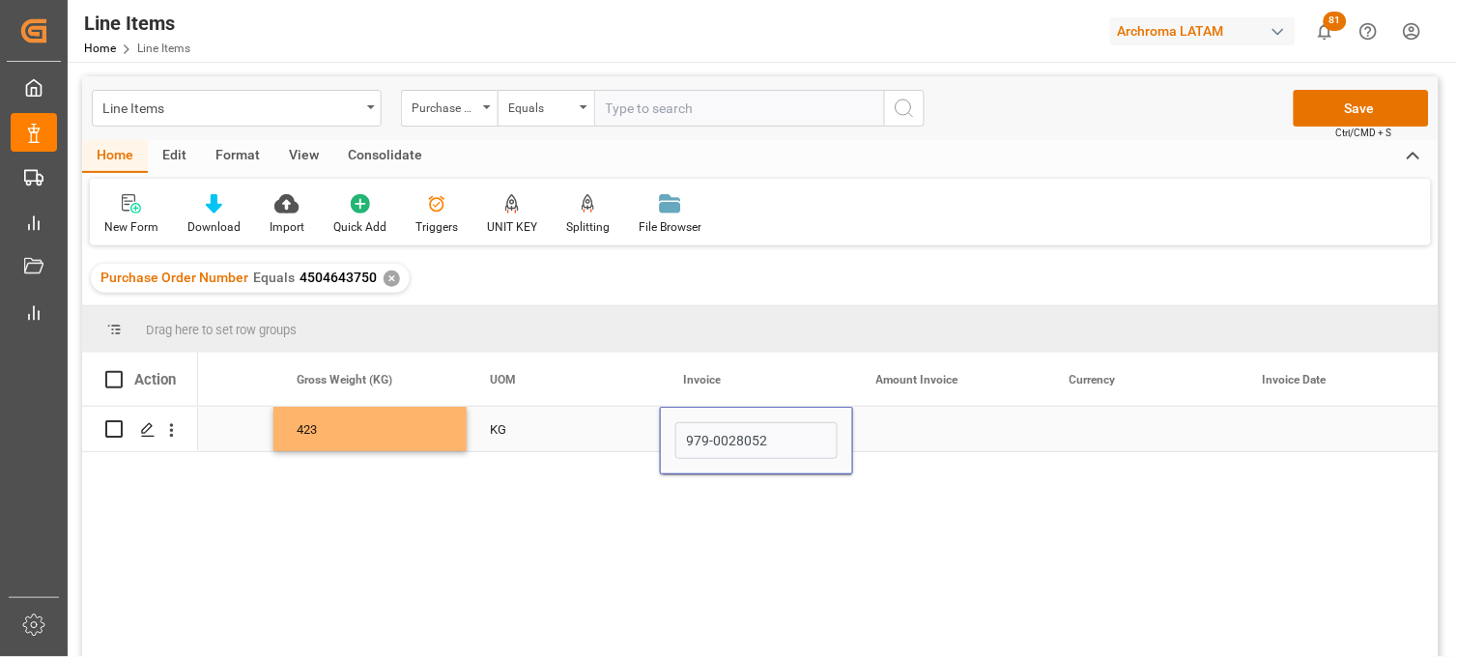
click at [932, 445] on div "Press SPACE to select this row." at bounding box center [949, 429] width 193 height 44
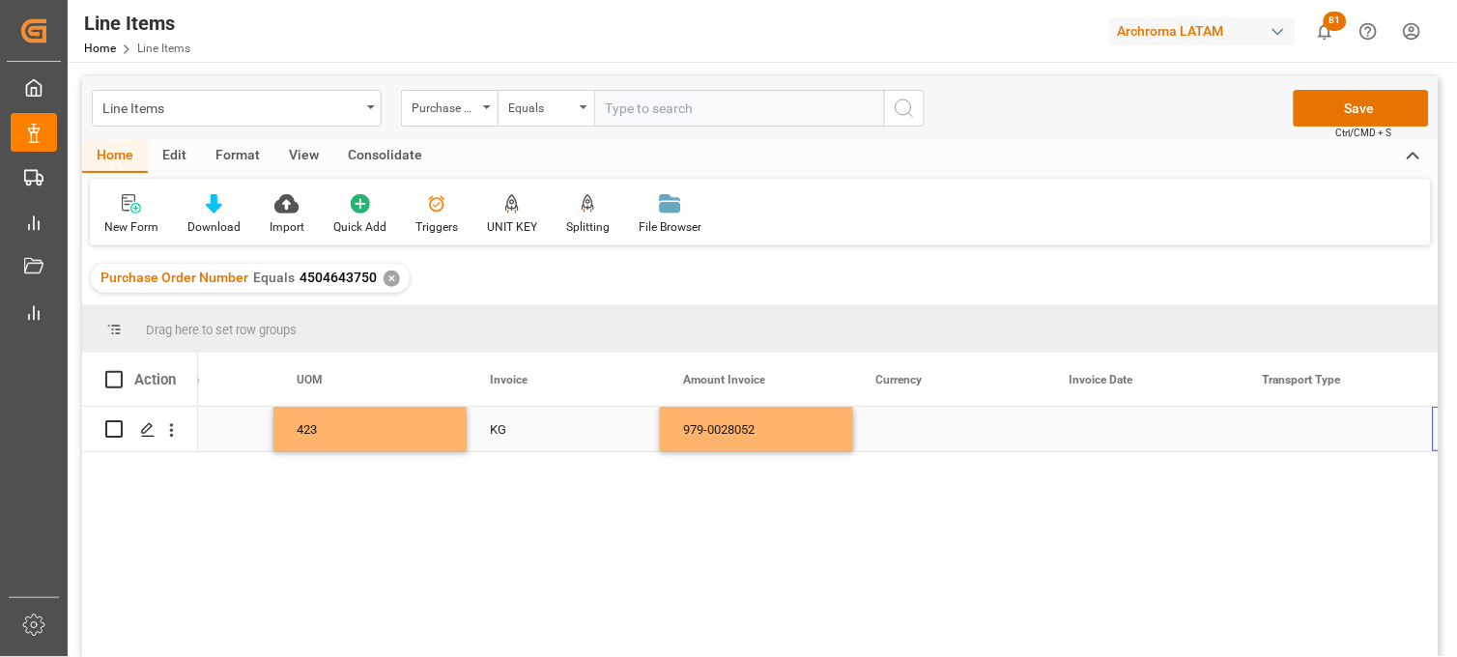
scroll to position [0, 3983]
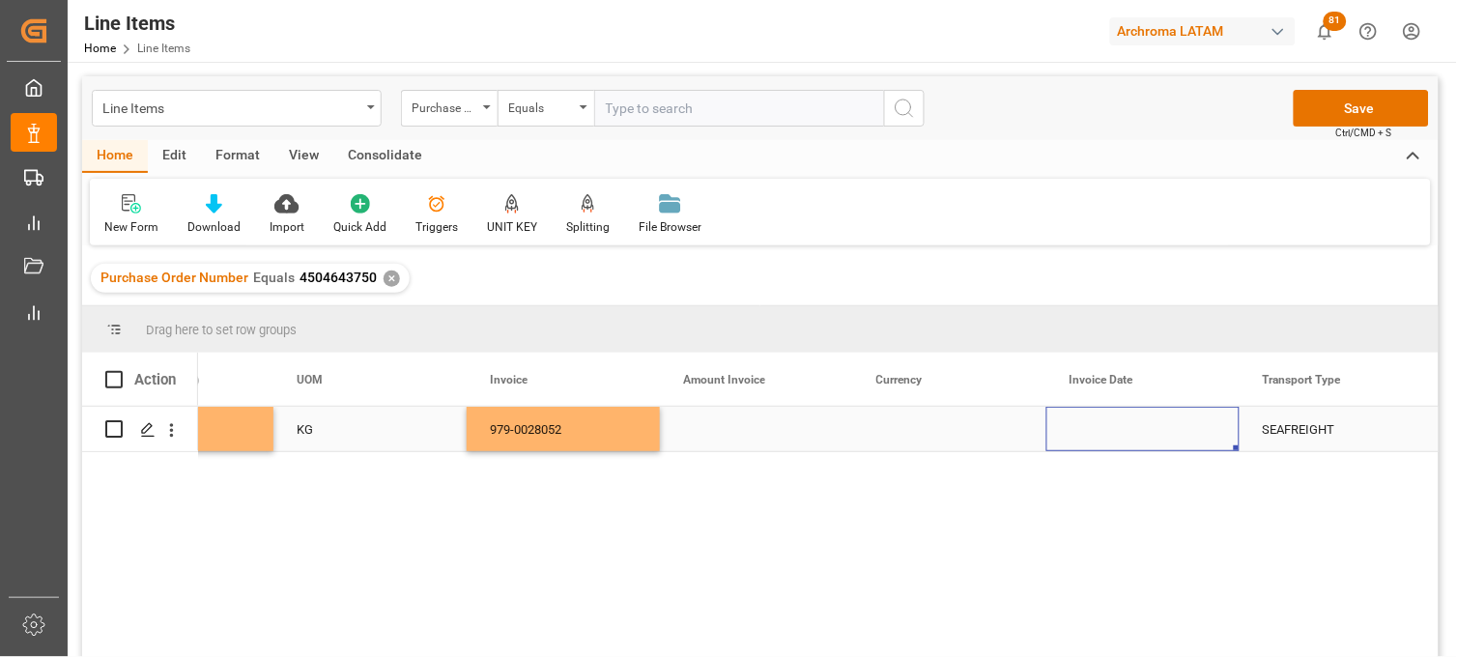
click at [1107, 435] on div "Press SPACE to select this row." at bounding box center [1143, 429] width 193 height 44
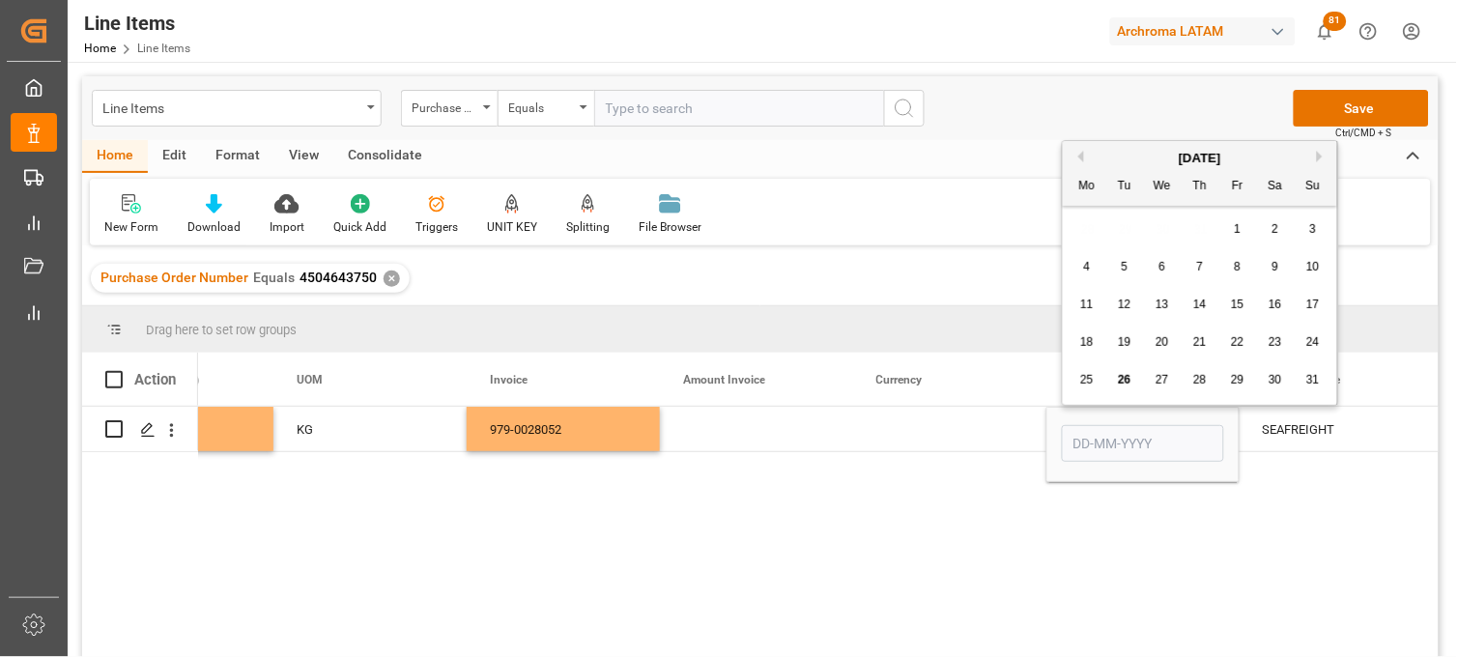
click at [1080, 156] on button "Previous Month" at bounding box center [1079, 157] width 12 height 12
click at [1123, 341] on span "22" at bounding box center [1124, 342] width 13 height 14
type input "22-07-2025"
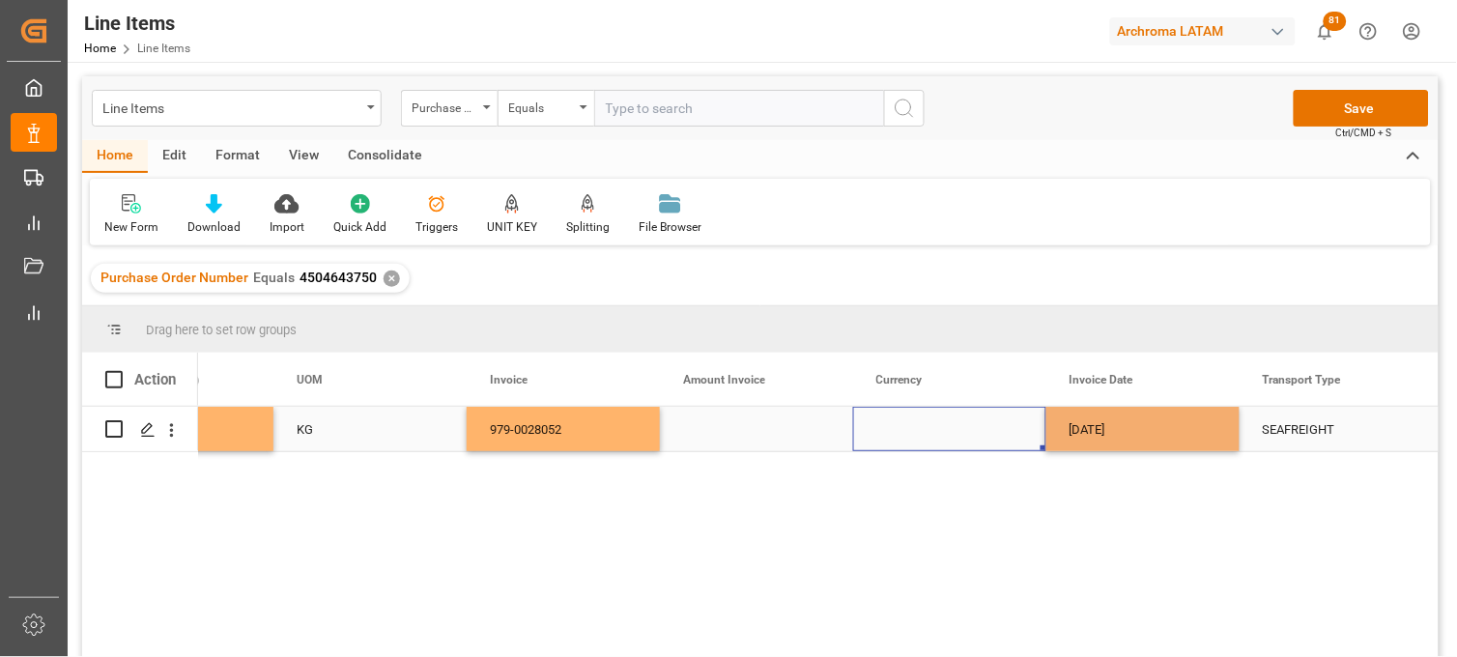
click at [934, 425] on div "Press SPACE to select this row." at bounding box center [949, 429] width 193 height 44
click at [931, 471] on div "USD" at bounding box center [950, 496] width 160 height 68
type input "USD"
click at [752, 432] on div "Press SPACE to select this row." at bounding box center [756, 429] width 193 height 44
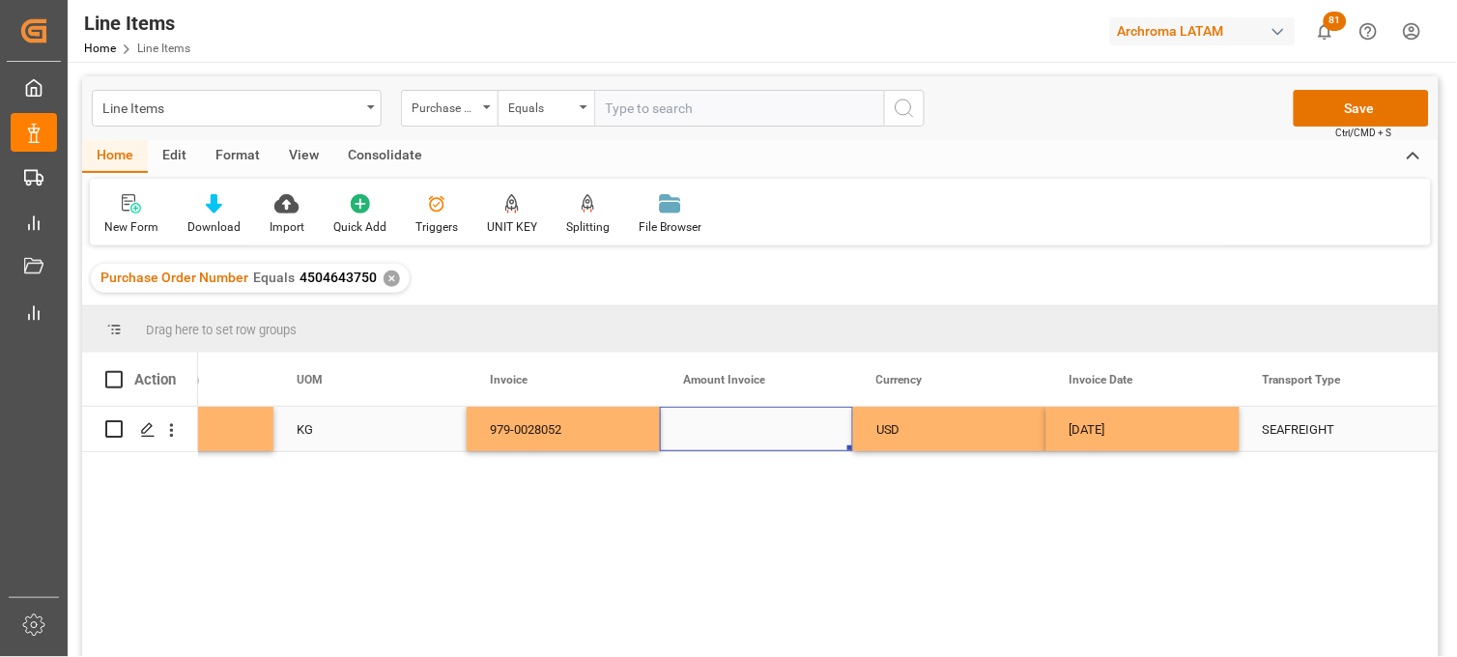
click at [727, 430] on div "Press SPACE to select this row." at bounding box center [756, 429] width 193 height 44
click at [727, 432] on input "Press SPACE to select this row." at bounding box center [757, 440] width 162 height 37
type input "2136"
click at [942, 435] on div "USD" at bounding box center [950, 430] width 147 height 44
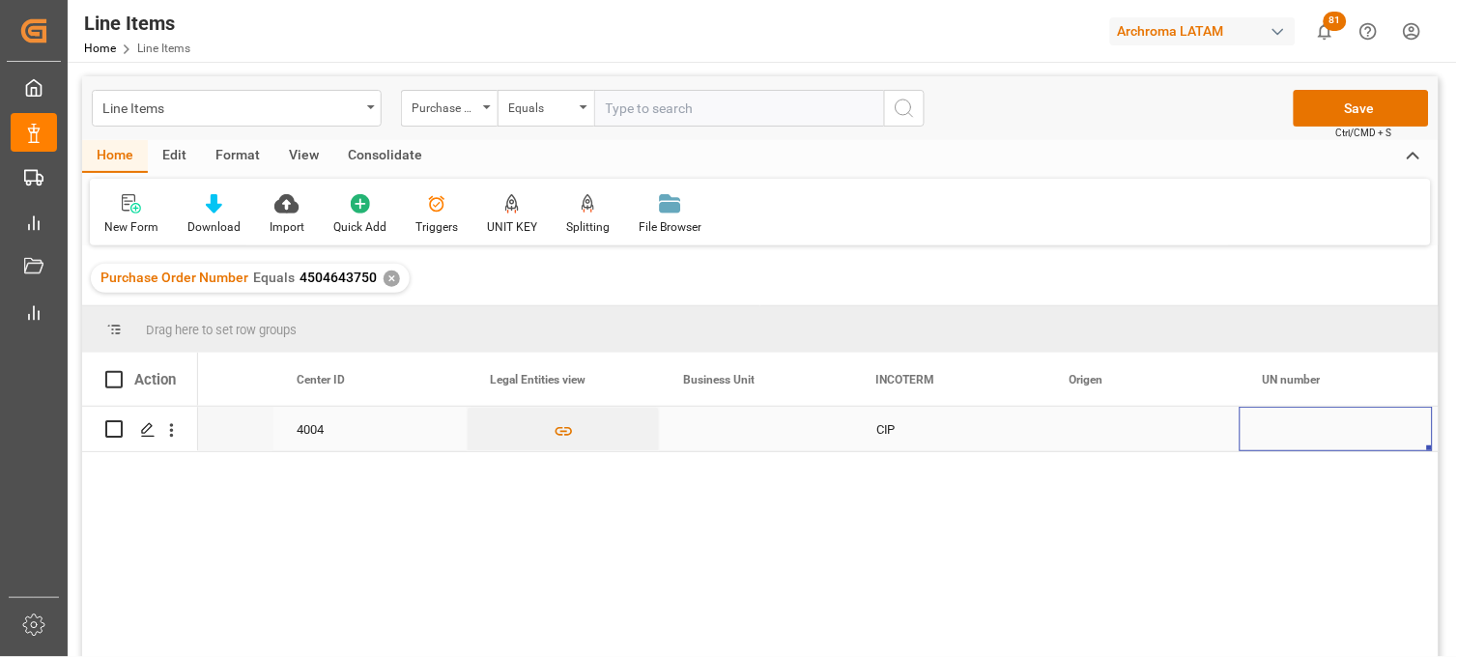
scroll to position [0, 5723]
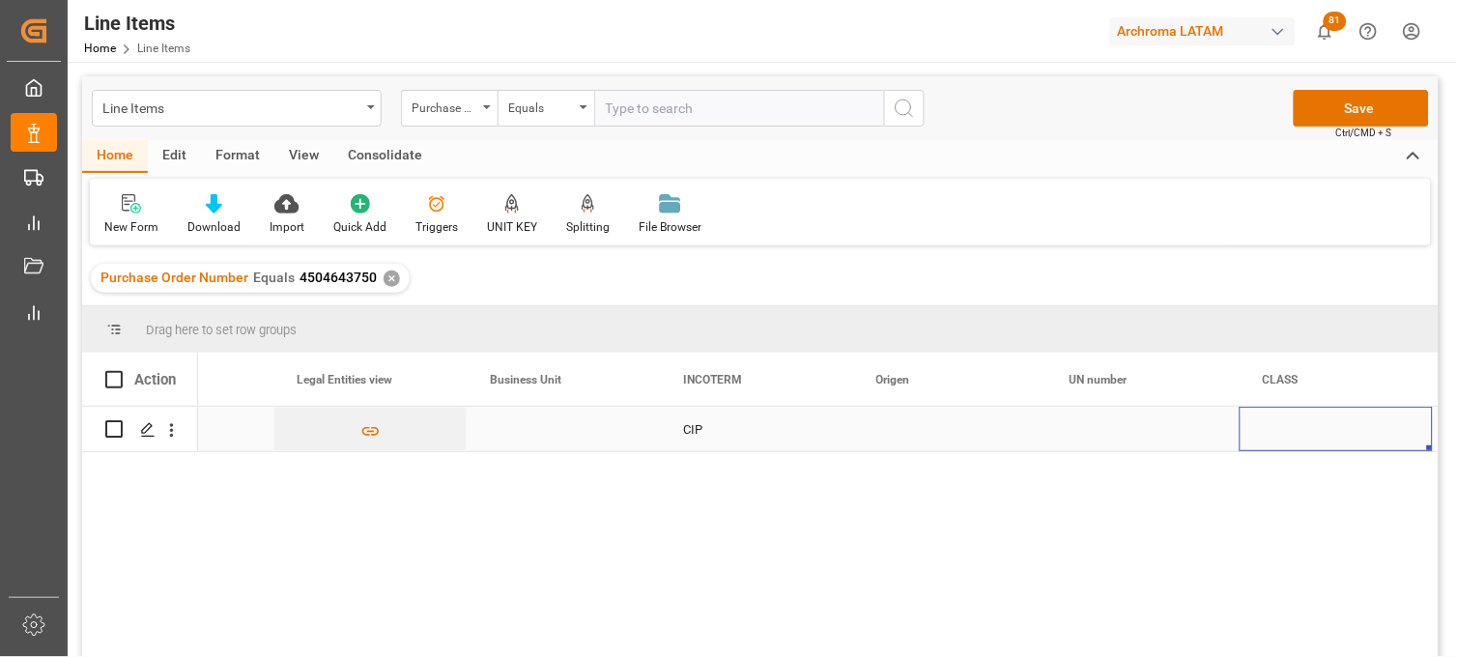
click at [914, 425] on div "Press SPACE to select this row." at bounding box center [949, 429] width 193 height 44
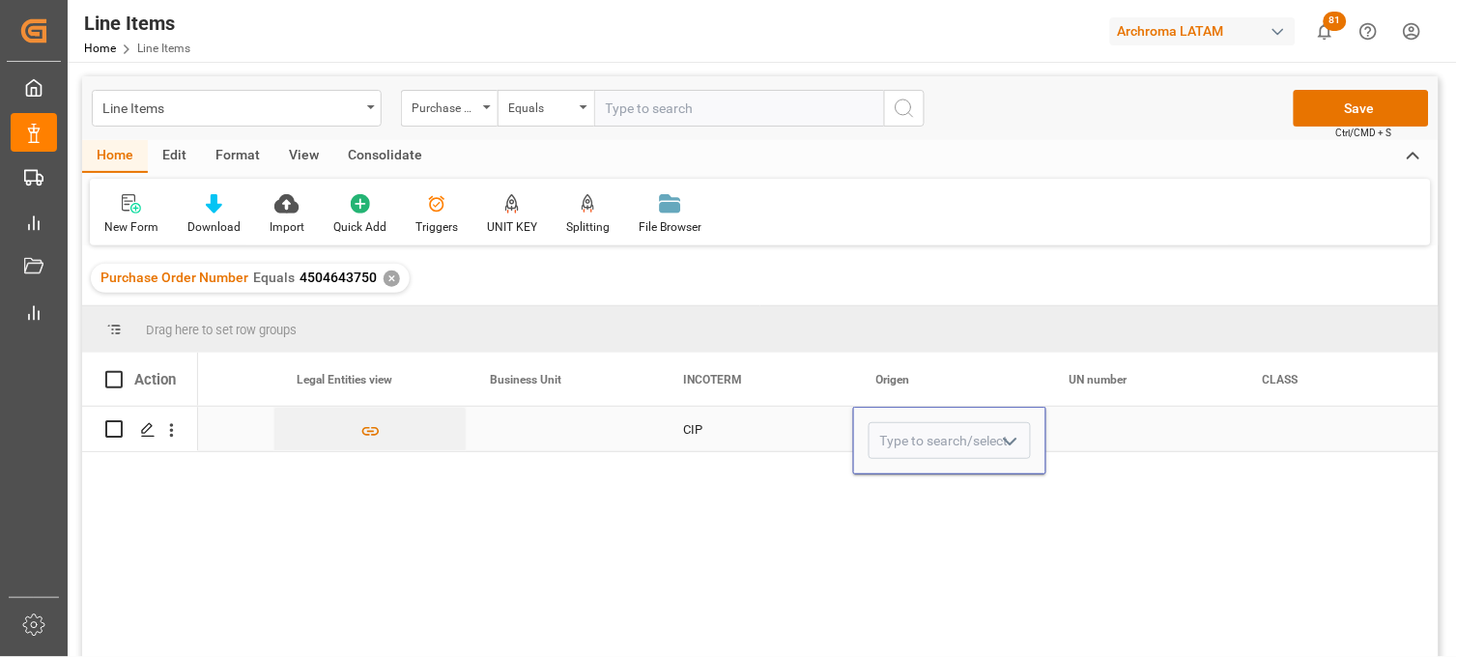
click at [914, 425] on input "Press SPACE to select this row." at bounding box center [950, 440] width 162 height 37
click at [906, 494] on div "COLOMBIA" at bounding box center [950, 496] width 160 height 68
type input "COLOMBIA"
click at [1087, 428] on div "Press SPACE to select this row." at bounding box center [1143, 429] width 193 height 44
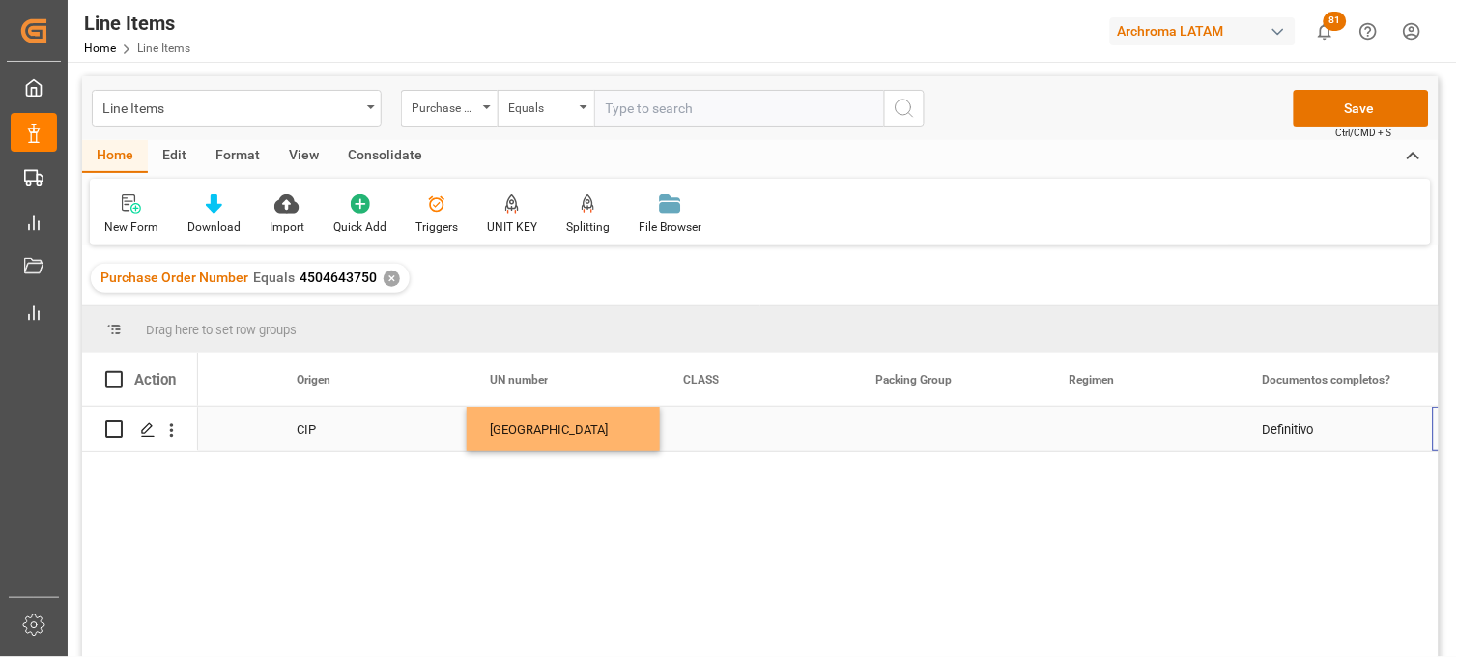
scroll to position [0, 6303]
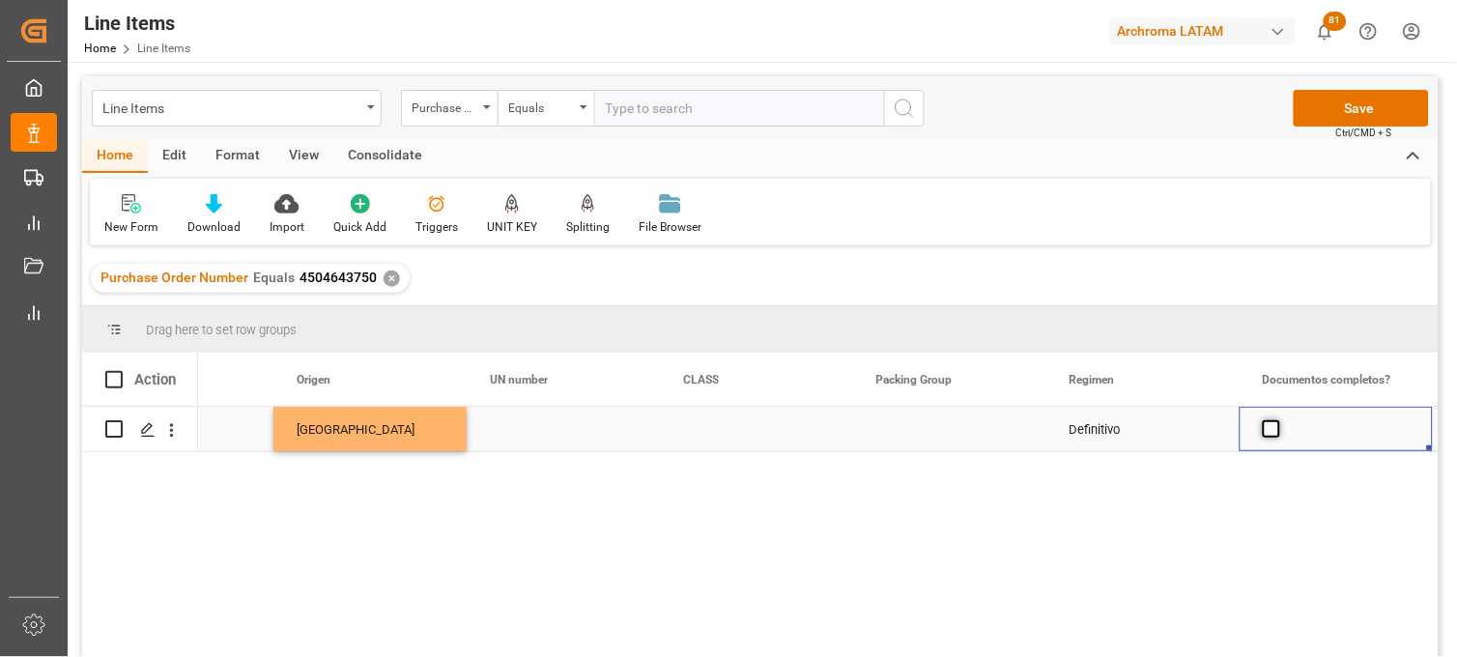
click at [1269, 430] on span "Press SPACE to select this row." at bounding box center [1271, 428] width 17 height 17
click at [1278, 420] on input "Press SPACE to select this row." at bounding box center [1278, 420] width 0 height 0
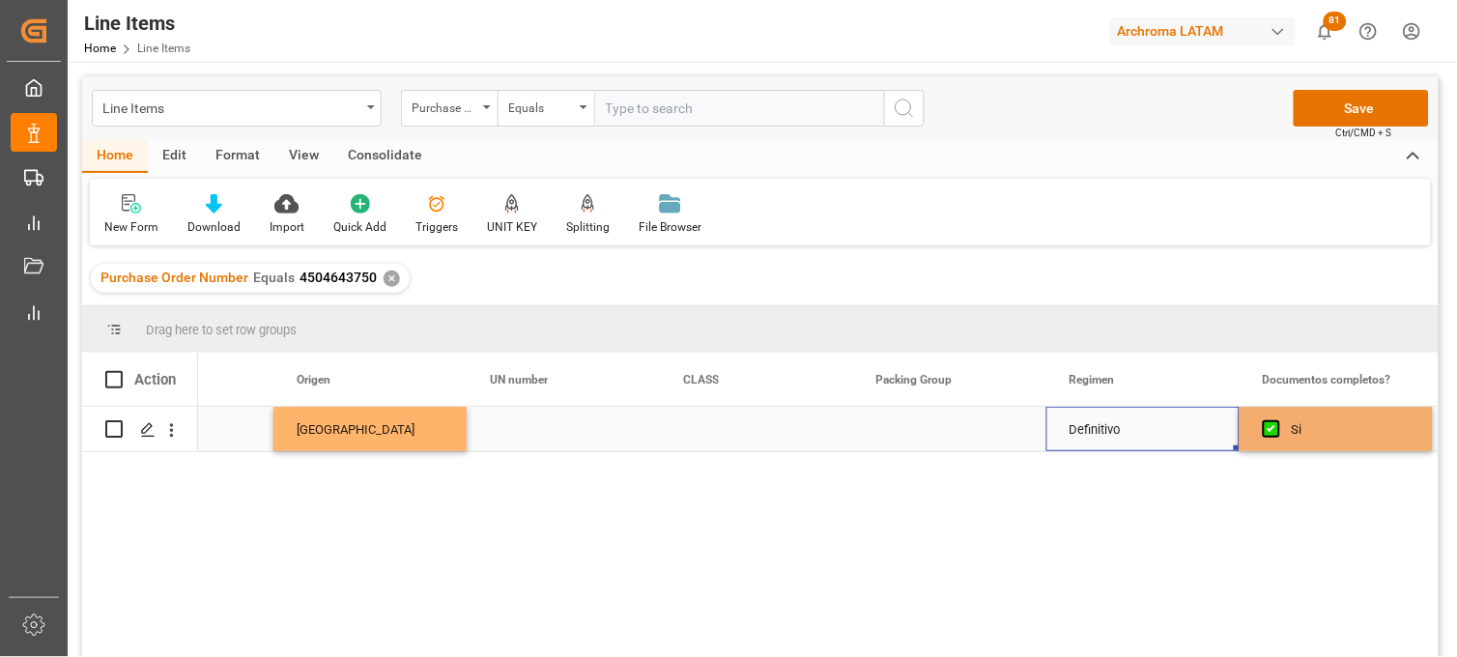
click at [1077, 430] on div "Definitivo" at bounding box center [1143, 429] width 193 height 44
click at [1343, 101] on button "Save" at bounding box center [1361, 108] width 135 height 37
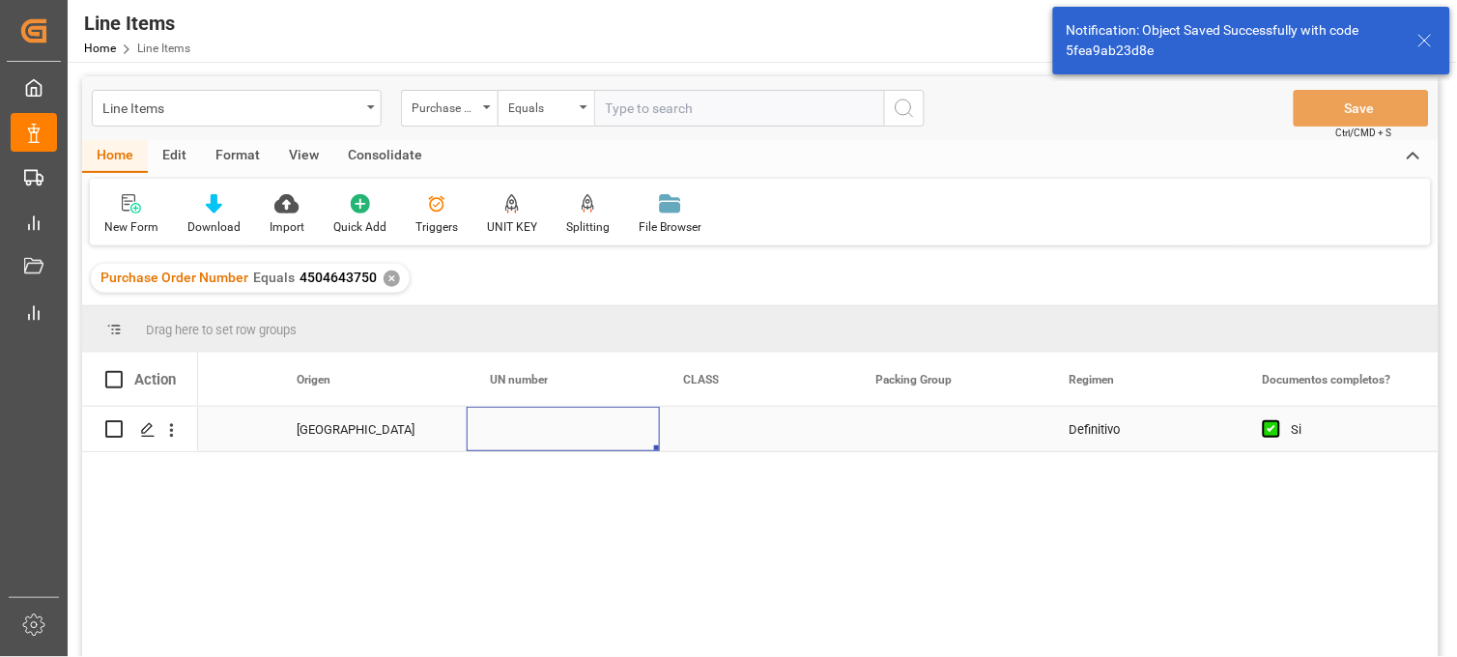
click at [509, 432] on div "Press SPACE to select this row." at bounding box center [563, 429] width 193 height 44
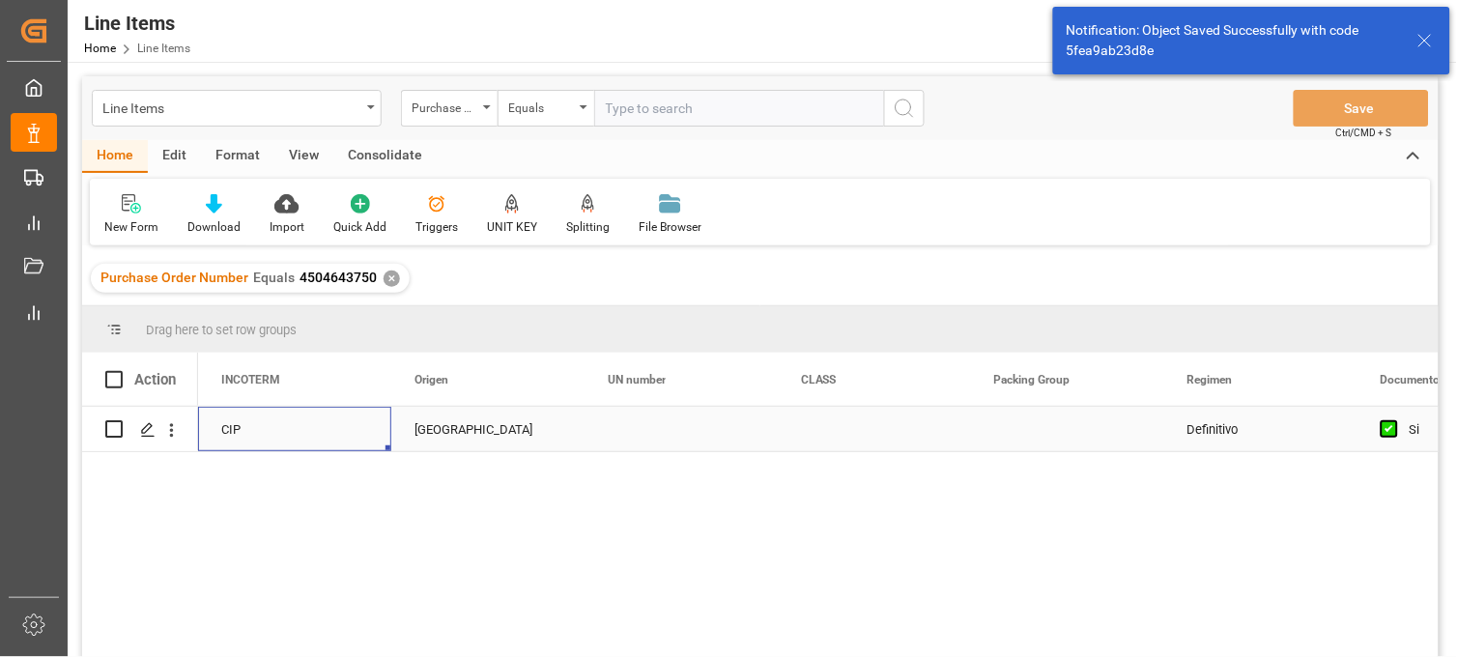
scroll to position [0, 5992]
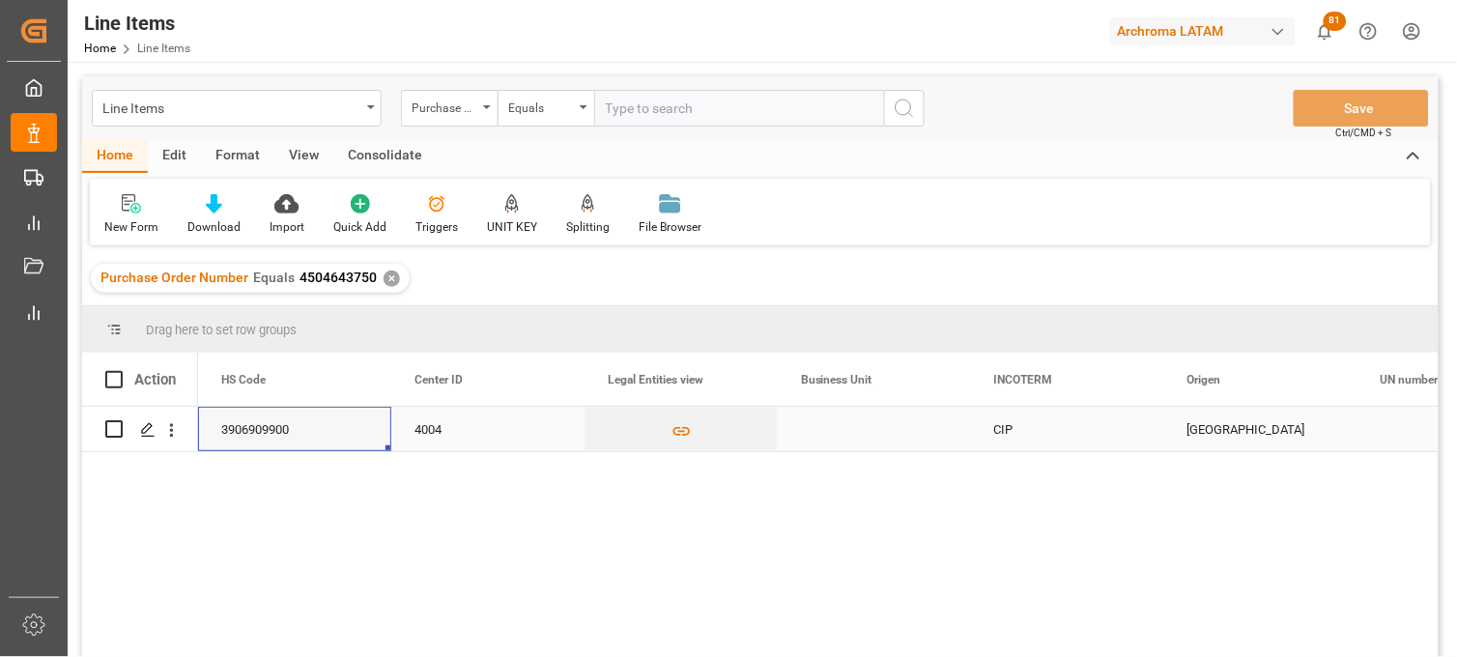
click at [847, 432] on div "Press SPACE to select this row." at bounding box center [874, 429] width 193 height 44
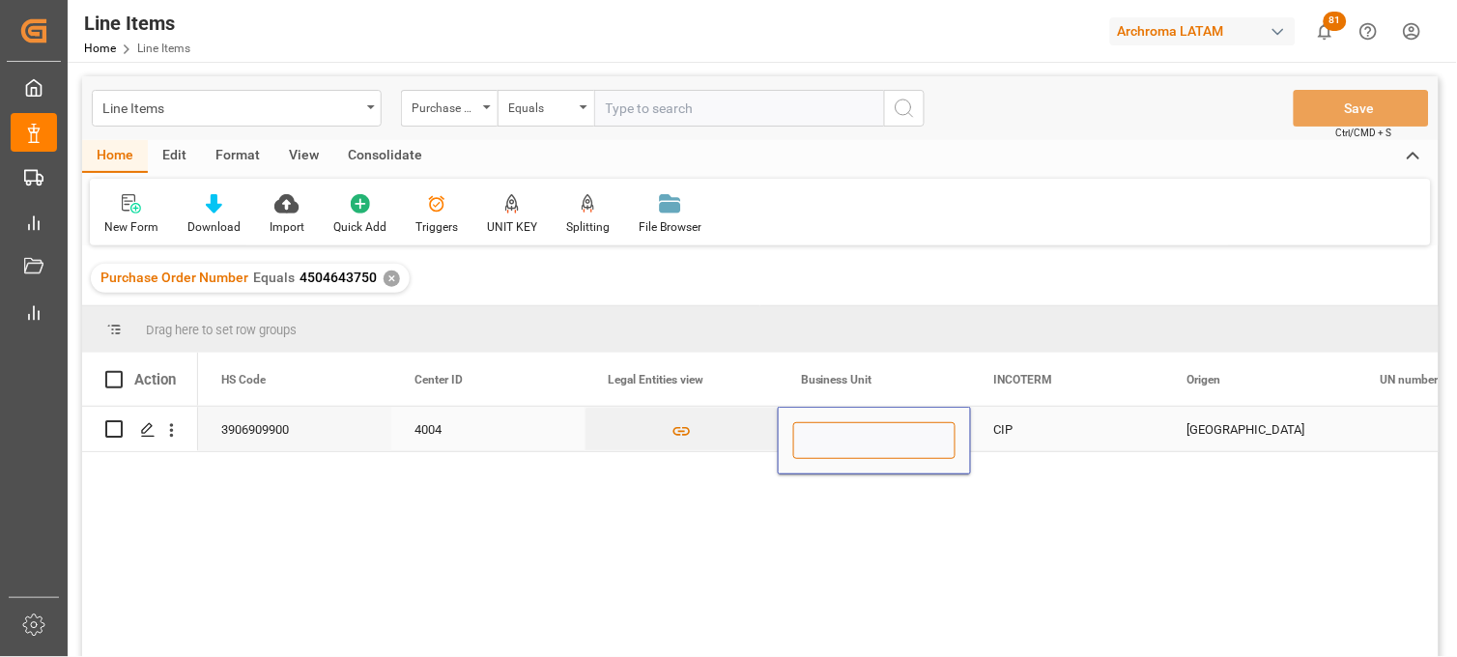
click at [847, 432] on input "Press SPACE to select this row." at bounding box center [874, 440] width 162 height 37
type input "TEXTIL"
click at [1006, 421] on div "CIP" at bounding box center [1067, 430] width 147 height 44
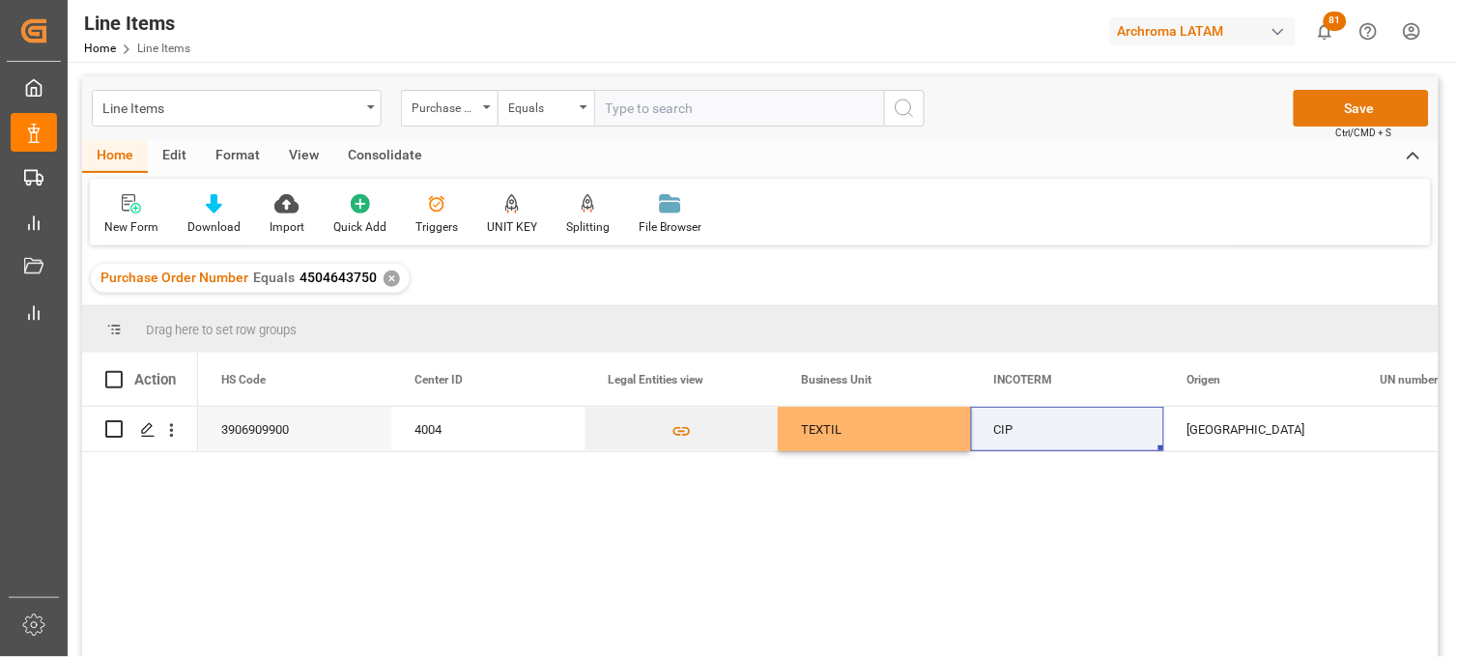
click at [1326, 116] on button "Save" at bounding box center [1361, 108] width 135 height 37
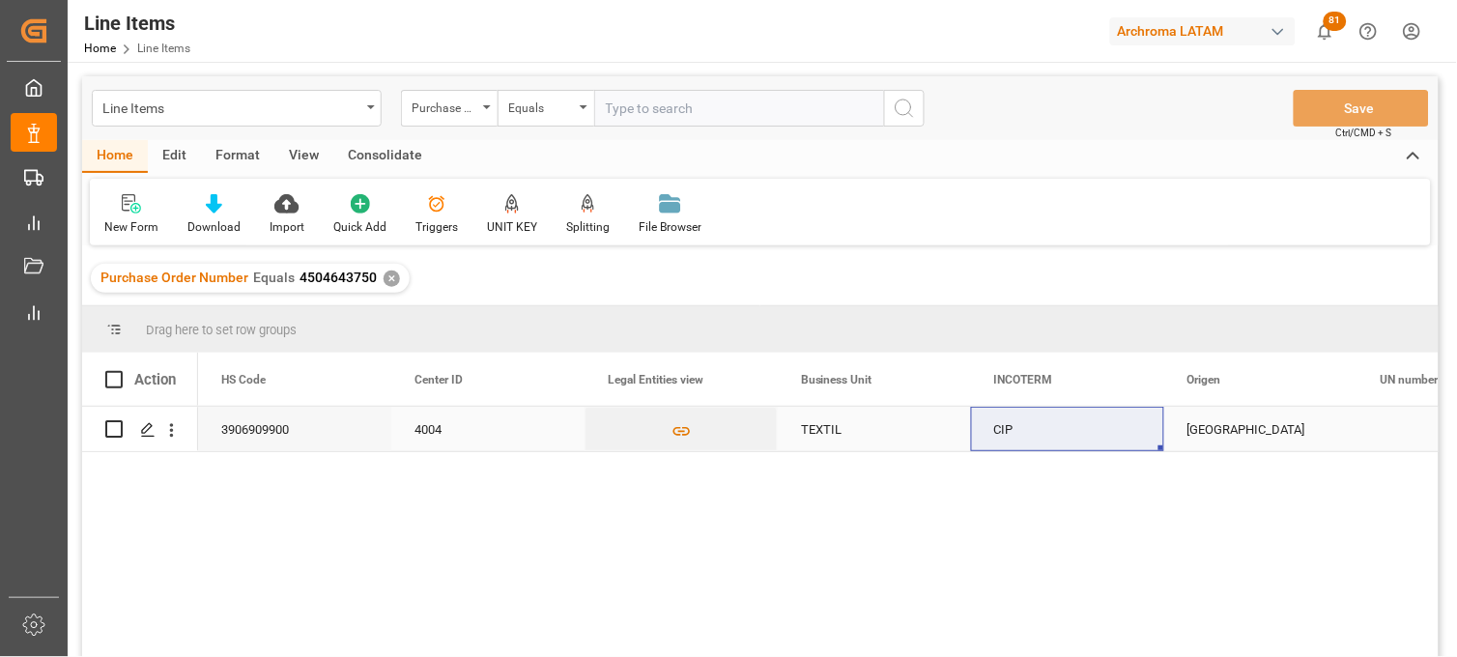
click at [1013, 431] on div "CIP" at bounding box center [1067, 430] width 147 height 44
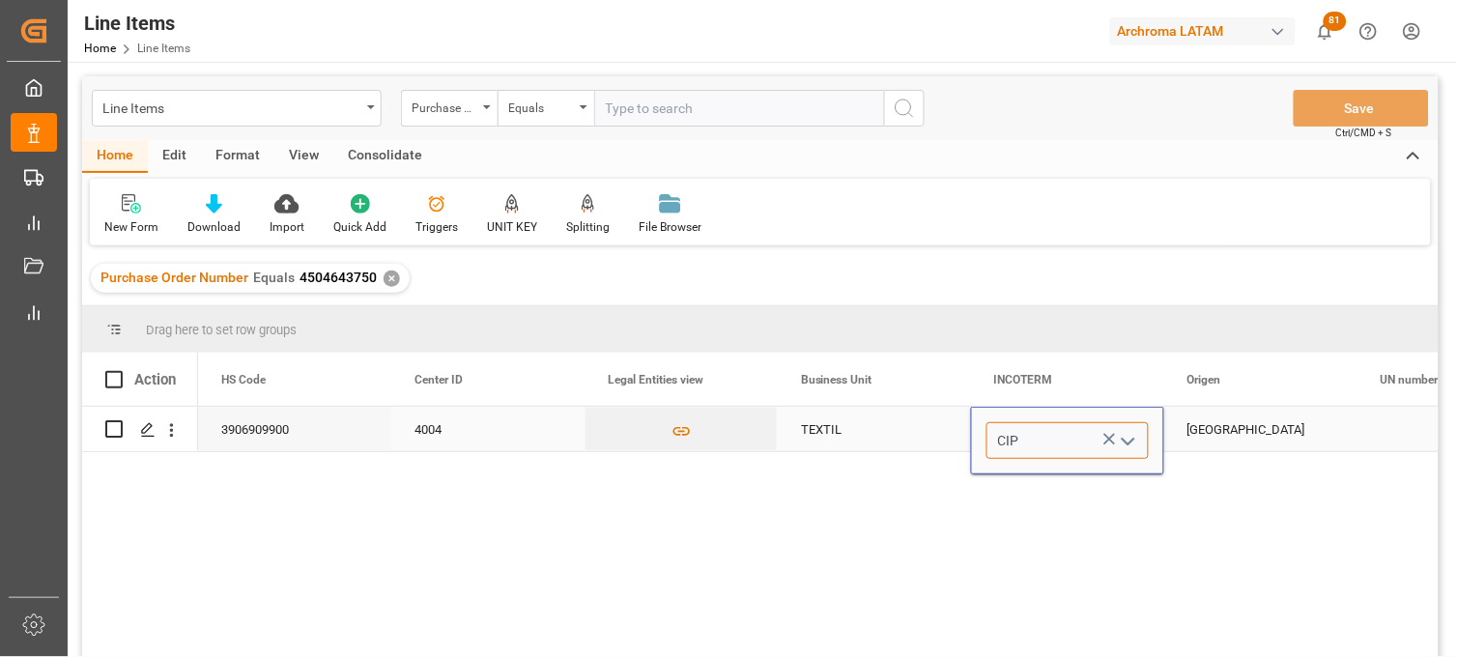
click at [1035, 441] on input "CIP" at bounding box center [1068, 440] width 162 height 37
type input "CIF"
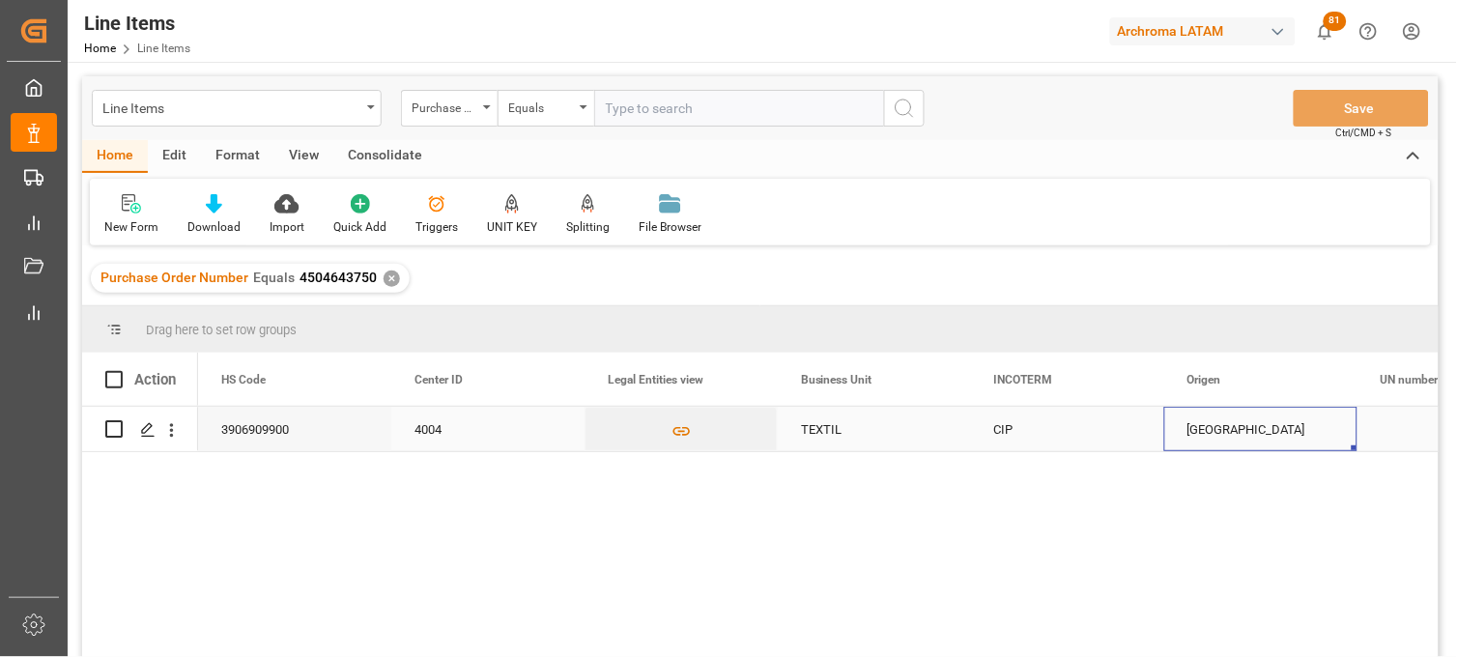
drag, startPoint x: 1199, startPoint y: 440, endPoint x: 1289, endPoint y: 365, distance: 116.7
click at [1204, 442] on div "COLOMBIA" at bounding box center [1261, 430] width 147 height 44
drag, startPoint x: 989, startPoint y: 429, endPoint x: 943, endPoint y: 435, distance: 45.8
click at [988, 429] on div "CIP" at bounding box center [1067, 429] width 193 height 44
click at [832, 438] on div "TEXTIL" at bounding box center [874, 429] width 193 height 44
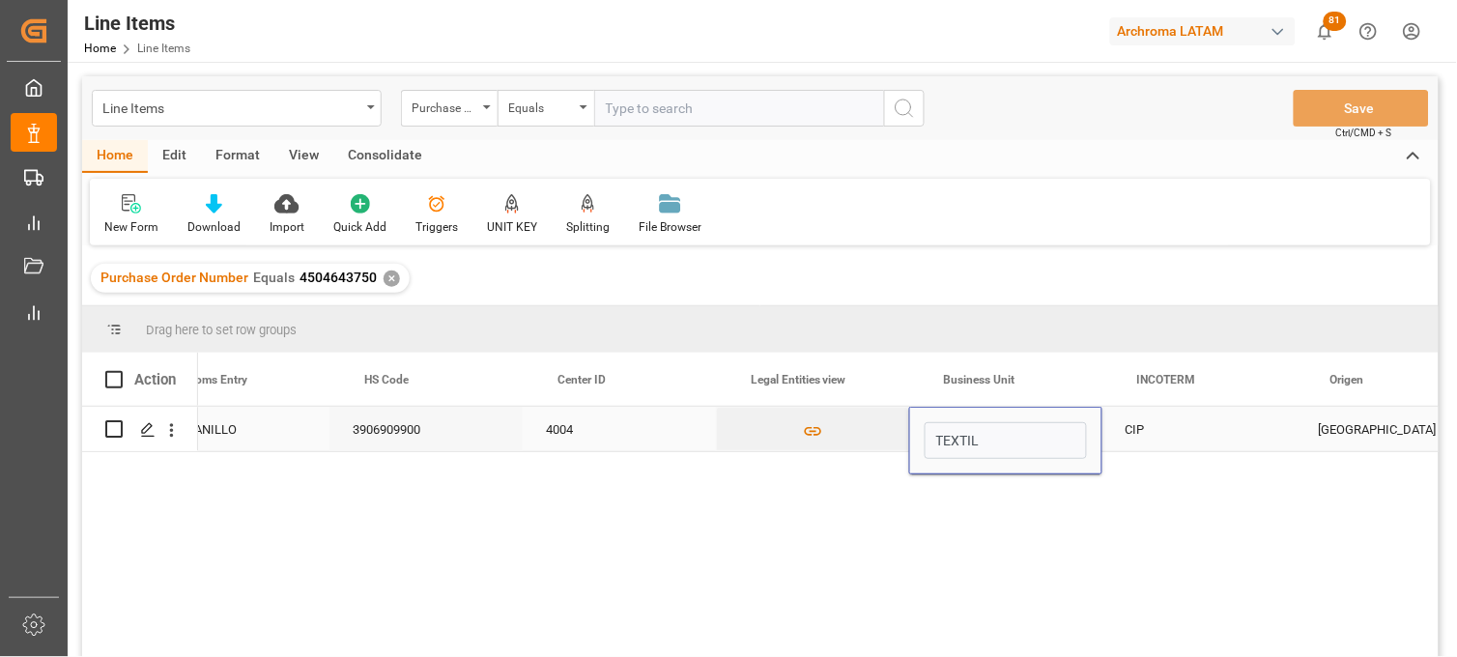
scroll to position [0, 5246]
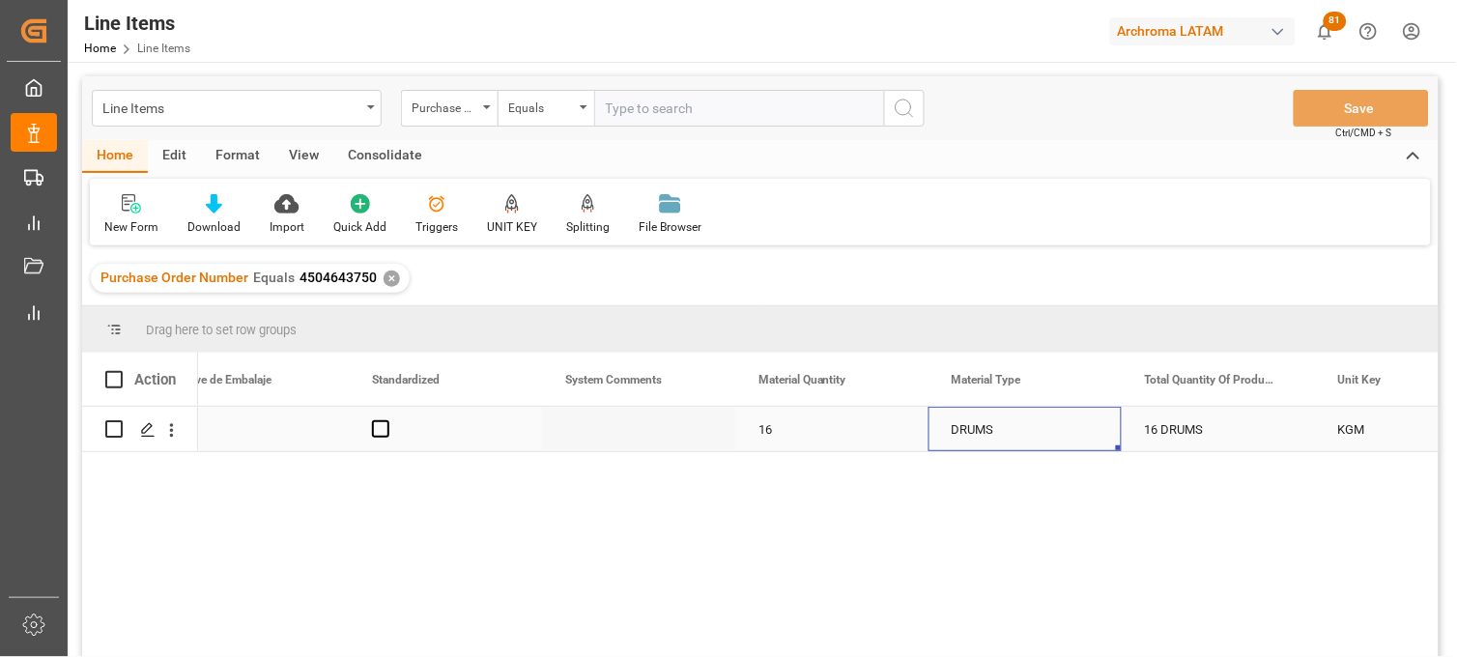
click at [1009, 426] on div "DRUMS" at bounding box center [1025, 430] width 147 height 44
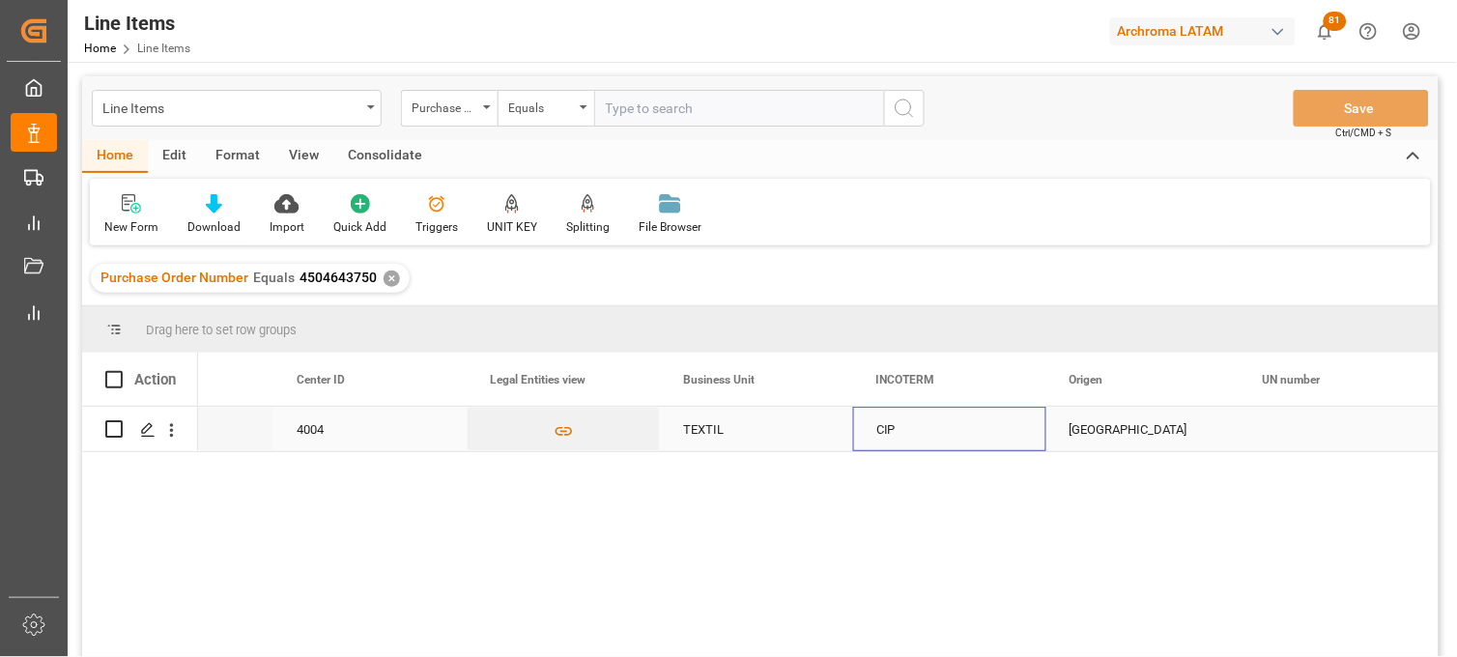
click at [906, 426] on div "CIP" at bounding box center [950, 430] width 147 height 44
click at [996, 435] on button "open menu" at bounding box center [1009, 441] width 29 height 30
click at [992, 436] on icon "Press SPACE to select this row." at bounding box center [992, 439] width 20 height 20
click at [1009, 439] on polyline "close menu" at bounding box center [1011, 442] width 12 height 6
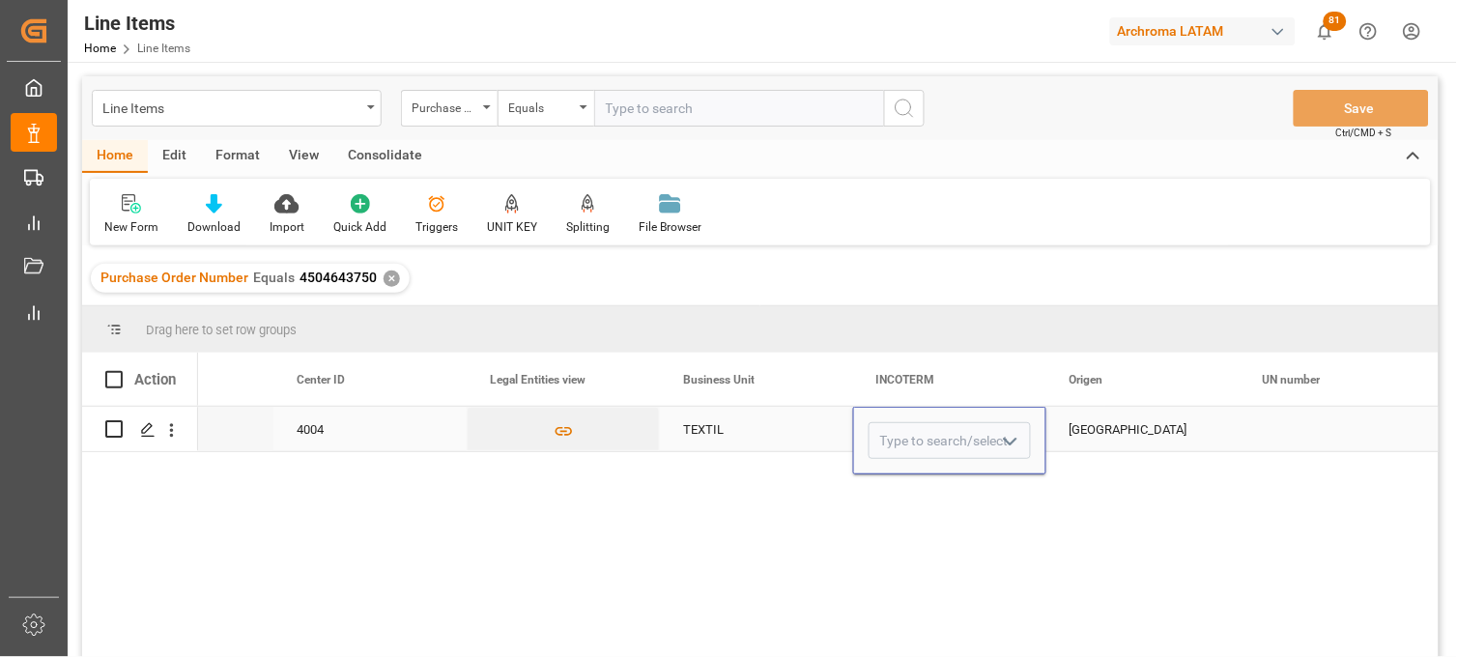
click at [1006, 439] on polyline "open menu" at bounding box center [1011, 442] width 12 height 6
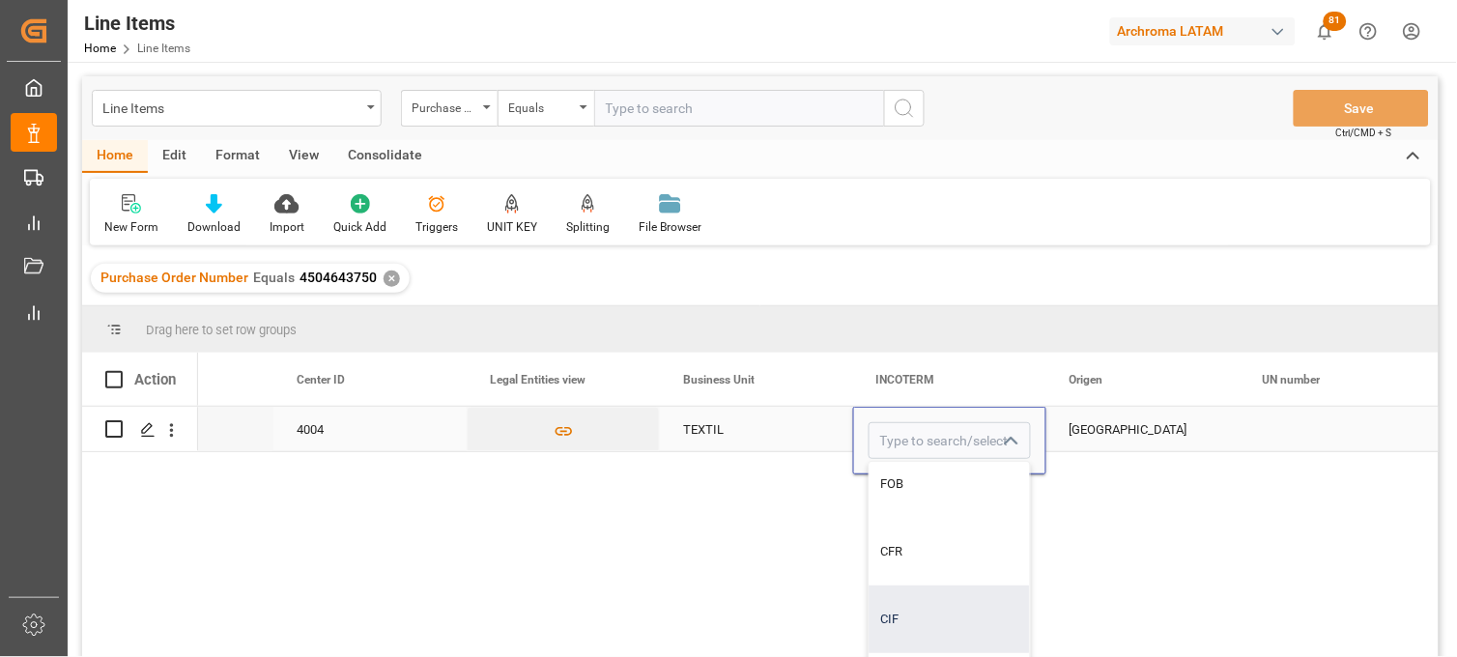
click at [909, 612] on div "CIF" at bounding box center [950, 620] width 160 height 68
type input "CIF"
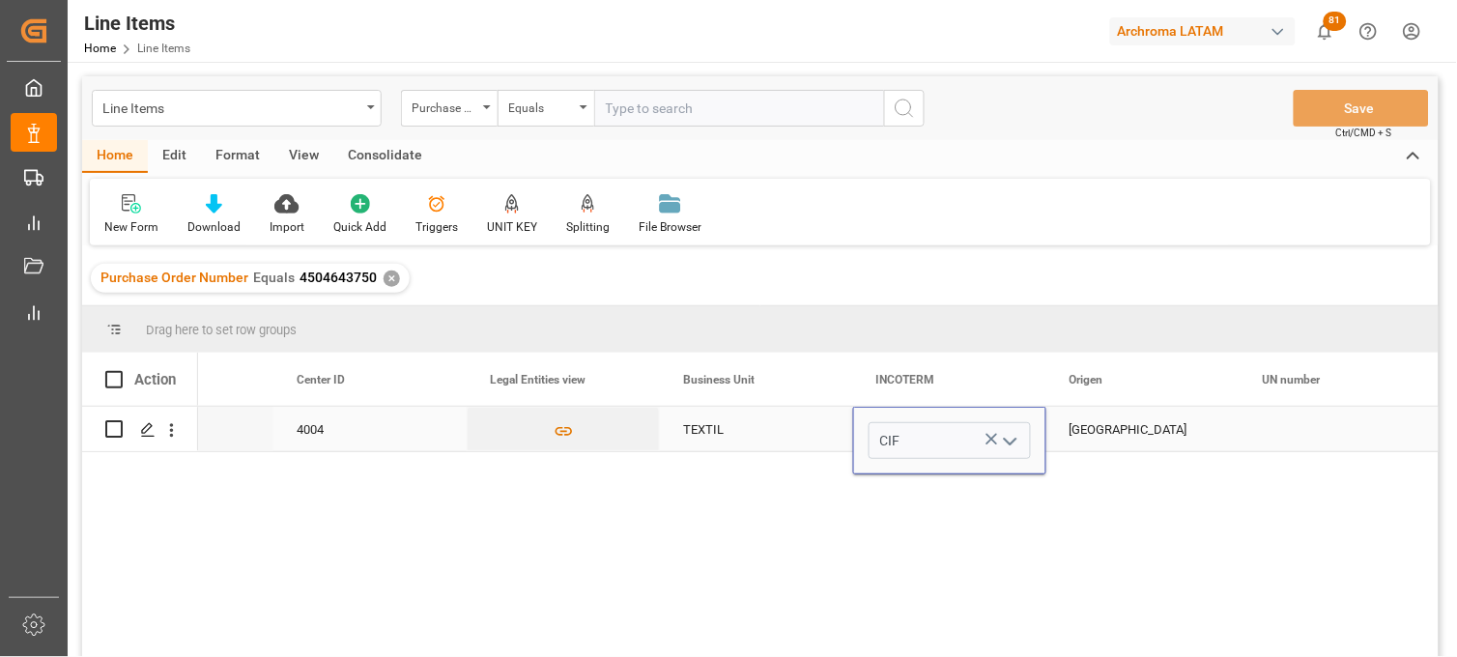
click at [1108, 407] on div "COLOMBIA" at bounding box center [1143, 429] width 193 height 44
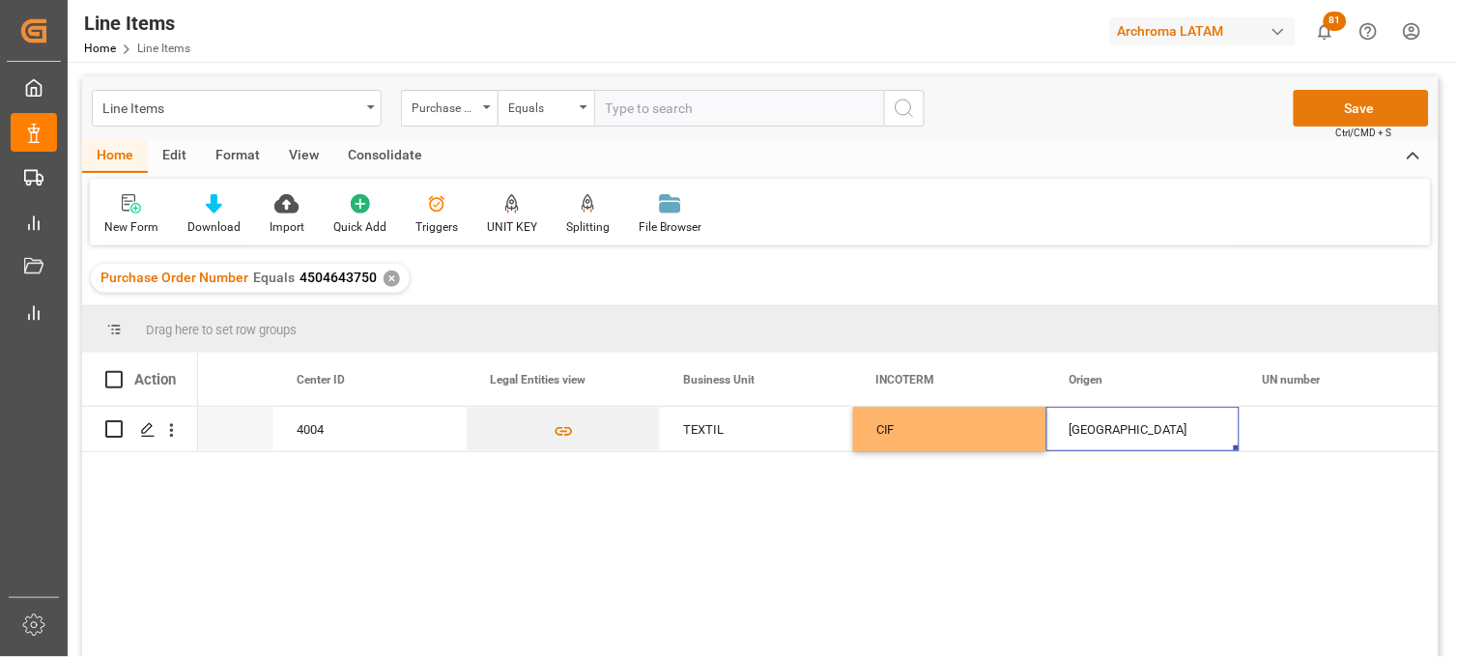
click at [1361, 110] on button "Save" at bounding box center [1361, 108] width 135 height 37
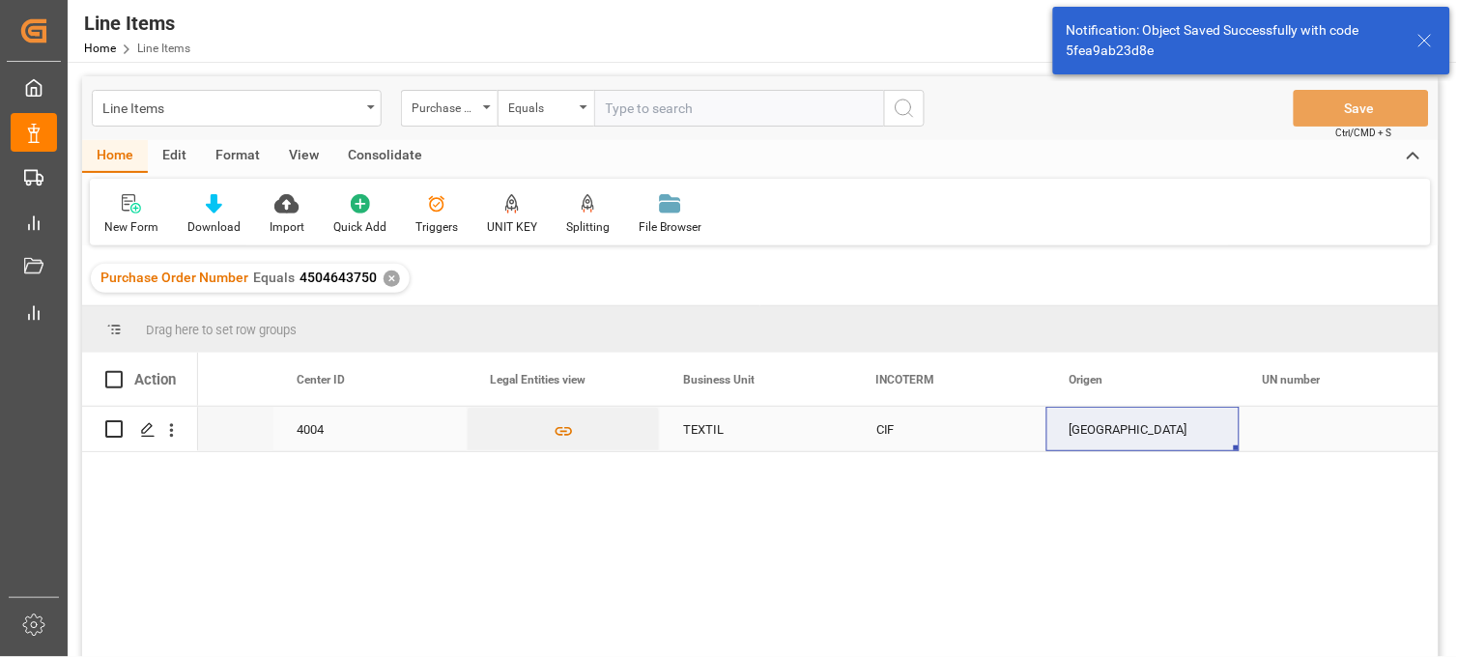
click at [719, 437] on div "TEXTIL" at bounding box center [756, 429] width 193 height 44
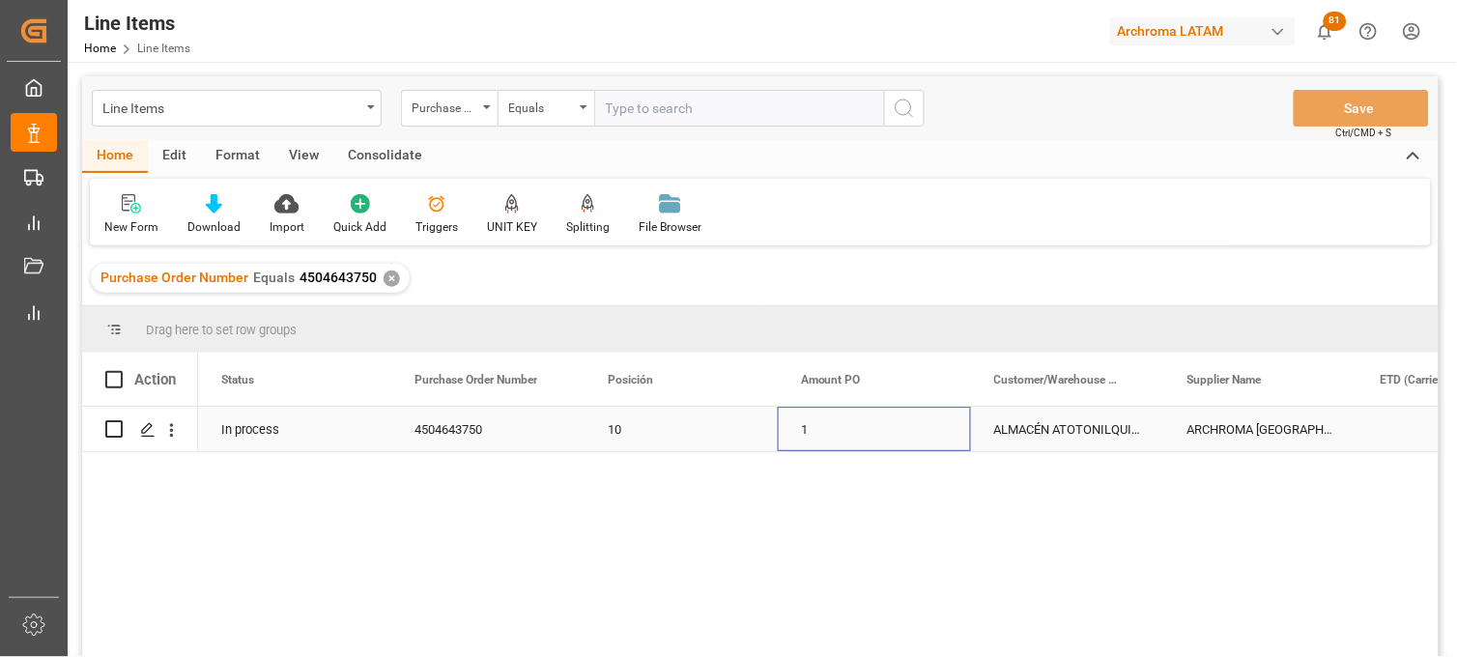
click at [821, 437] on div "1" at bounding box center [874, 429] width 193 height 44
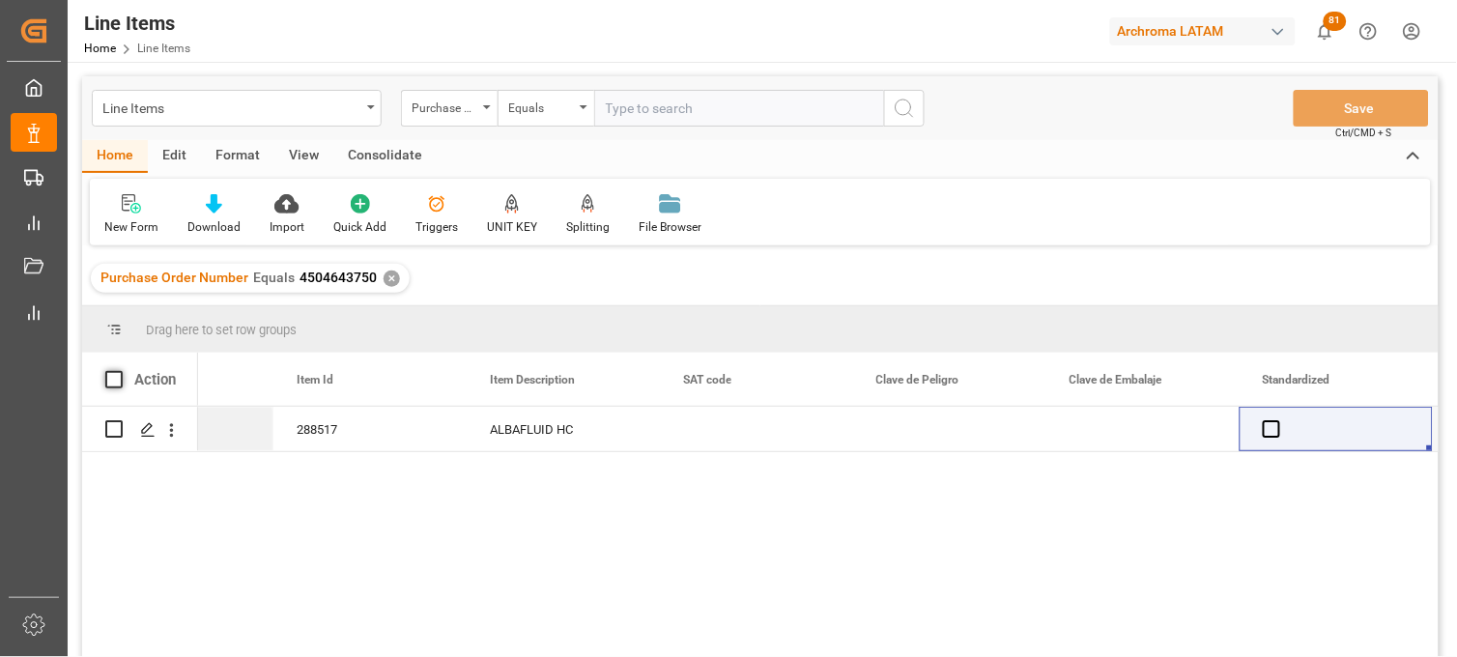
click at [111, 375] on span at bounding box center [113, 379] width 17 height 17
click at [120, 371] on input "checkbox" at bounding box center [120, 371] width 0 height 0
checkbox input "true"
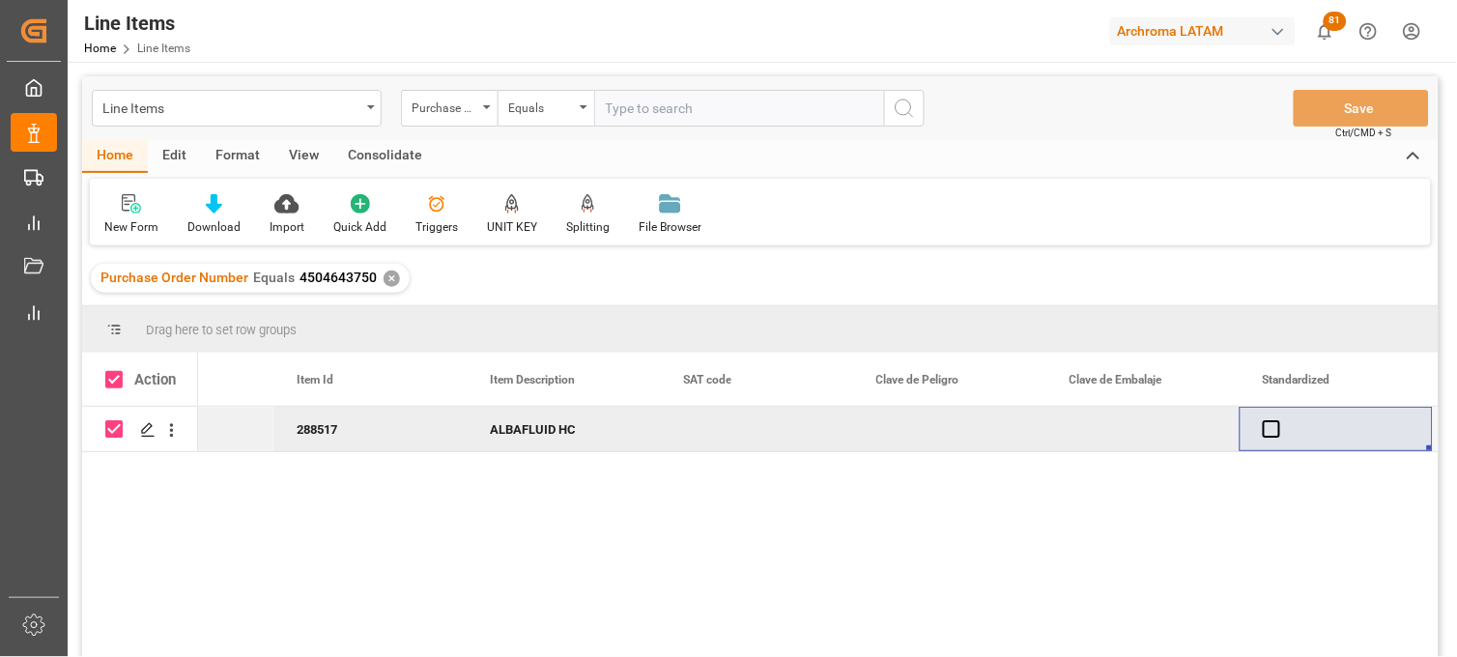
click at [375, 155] on div "Consolidate" at bounding box center [384, 156] width 103 height 33
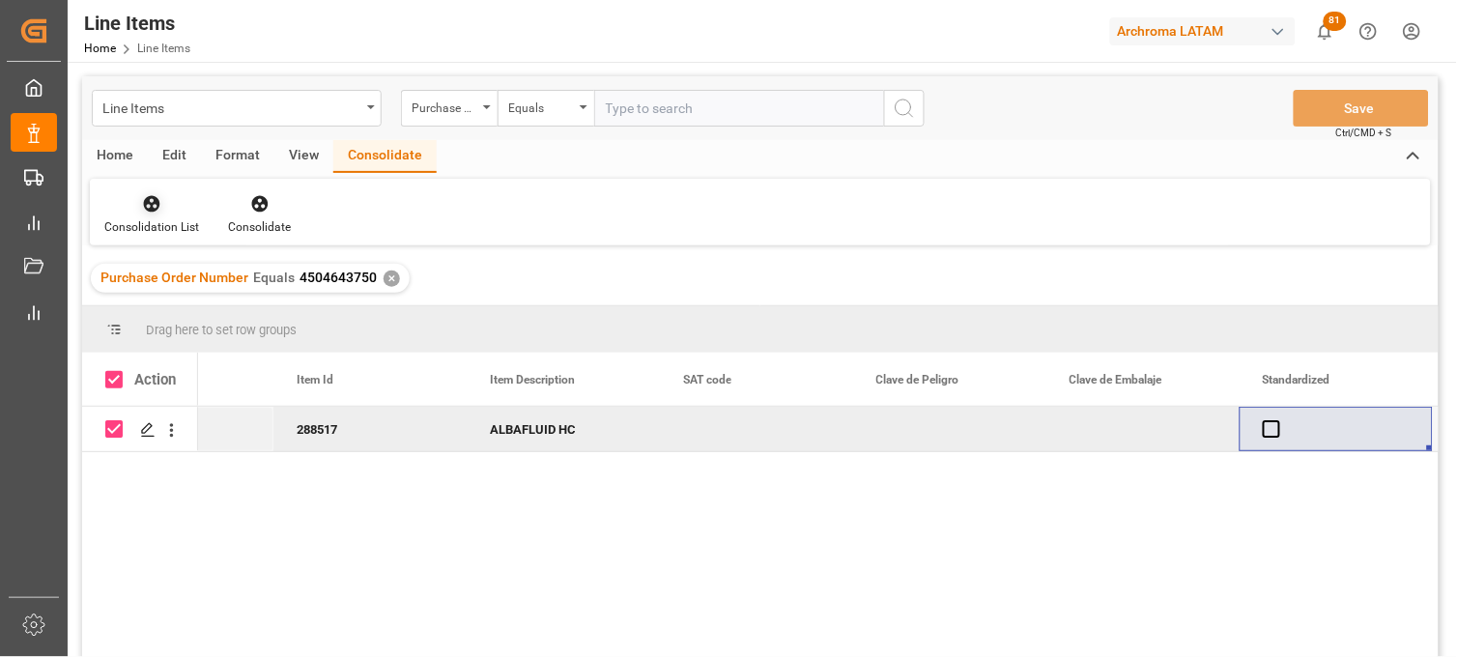
click at [166, 227] on div "Consolidation List" at bounding box center [151, 226] width 95 height 17
click at [169, 276] on div "Line Items Purchase Order Number Equals Save Ctrl/CMD + S Home Edit Format View…" at bounding box center [760, 392] width 1357 height 632
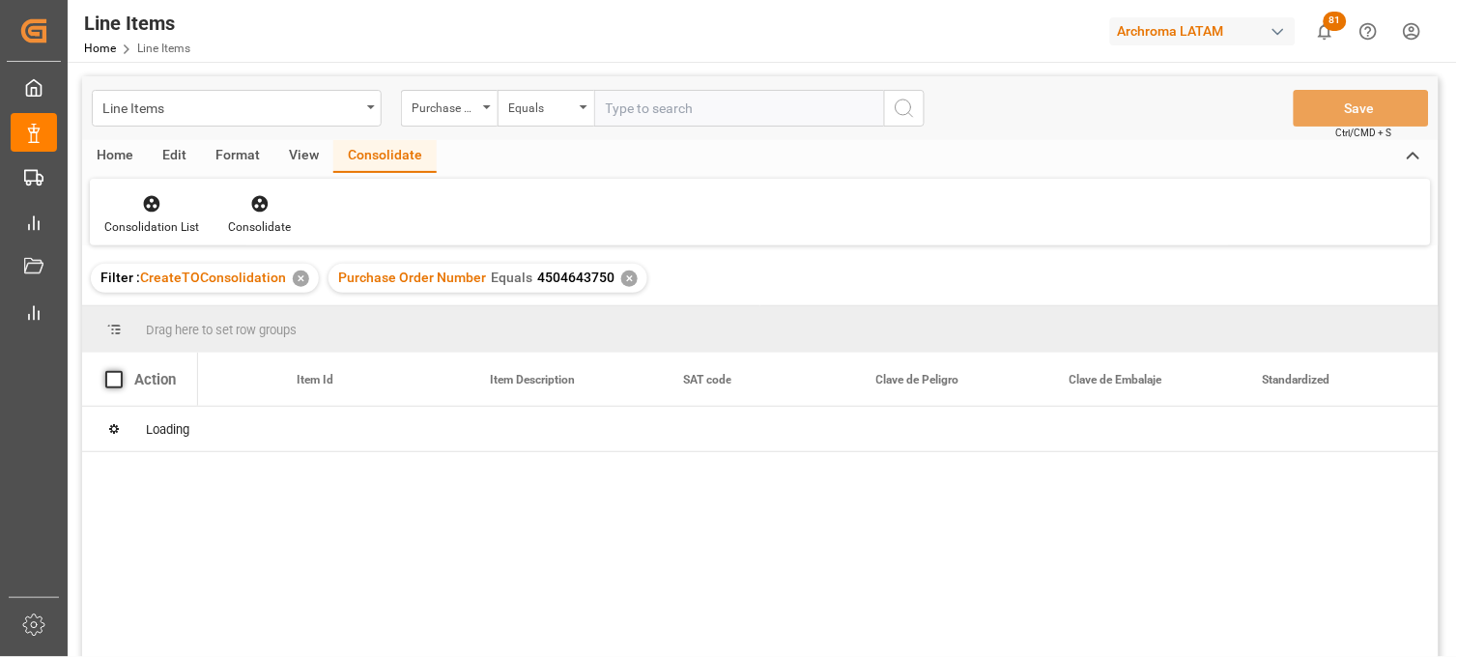
click at [112, 381] on span at bounding box center [113, 379] width 17 height 17
click at [120, 371] on input "checkbox" at bounding box center [120, 371] width 0 height 0
click at [106, 373] on span at bounding box center [113, 379] width 17 height 17
click at [120, 371] on input "checkbox" at bounding box center [120, 371] width 0 height 0
checkbox input "true"
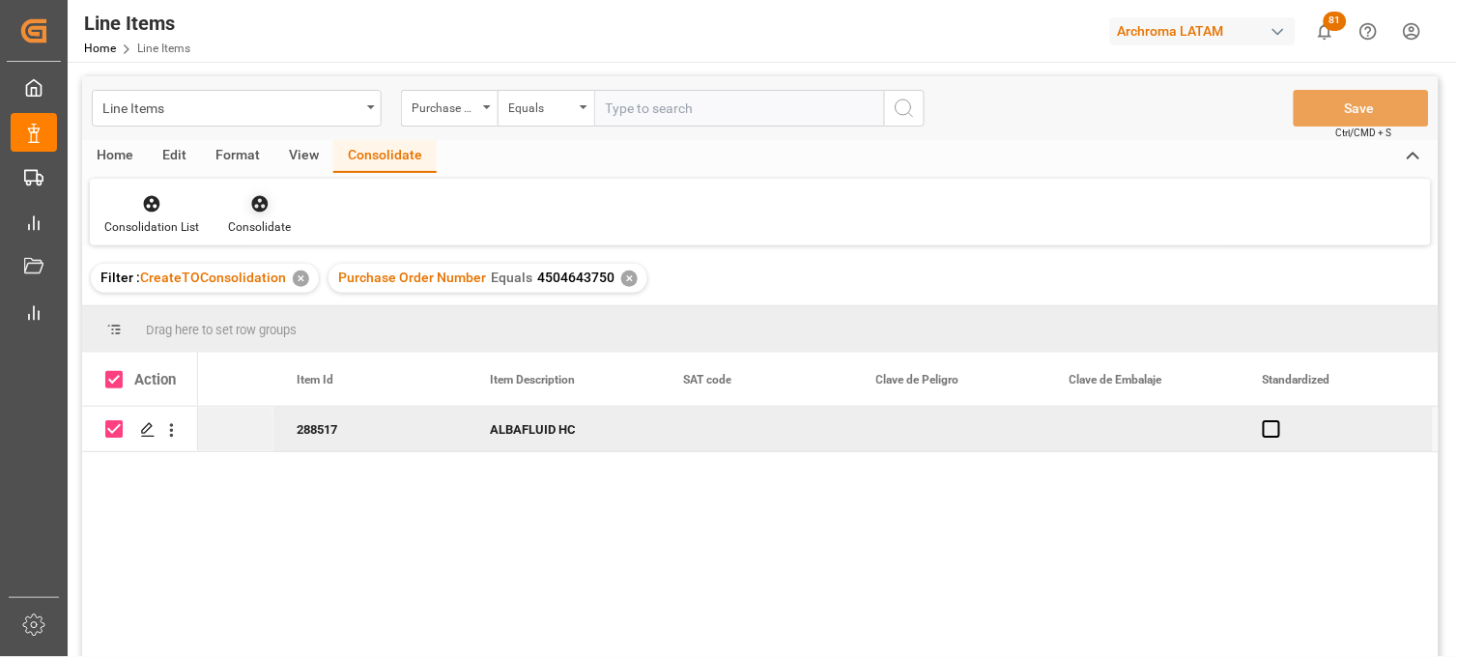
click at [259, 215] on div "Consolidate" at bounding box center [260, 214] width 92 height 43
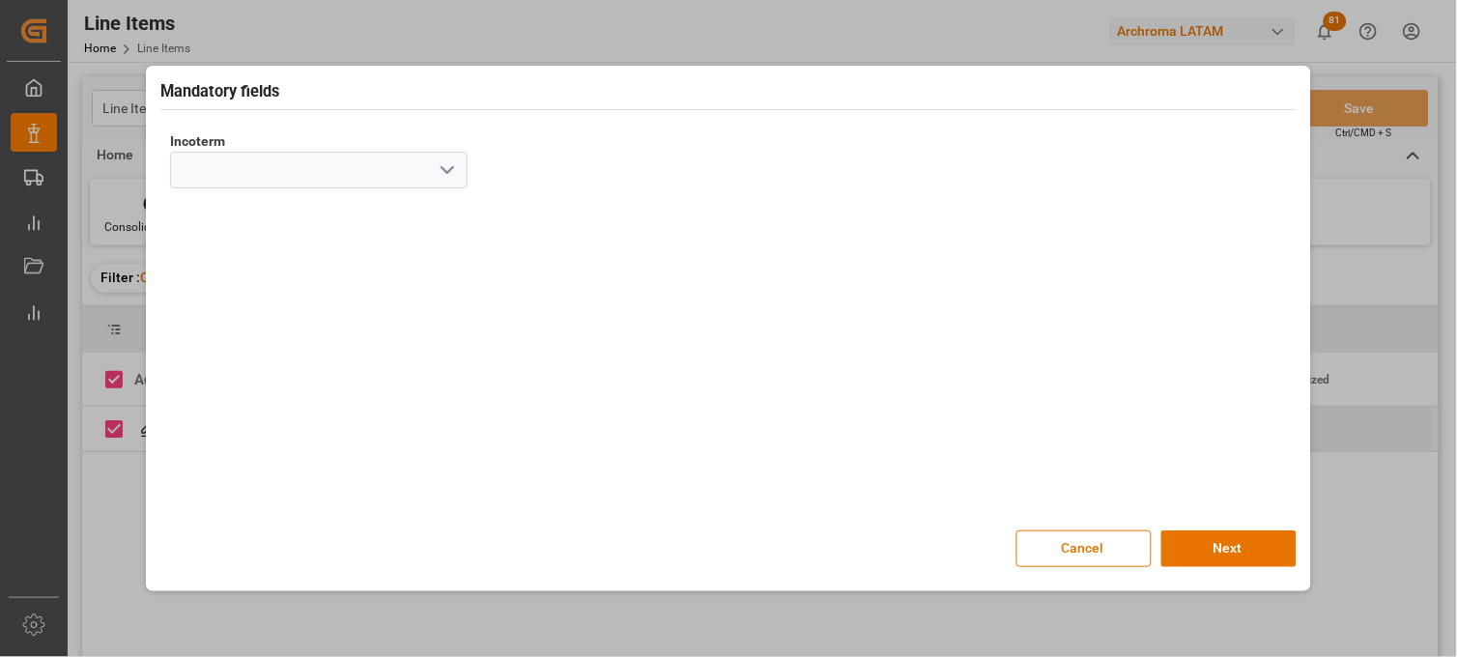
click at [443, 168] on polyline "open menu" at bounding box center [448, 170] width 12 height 6
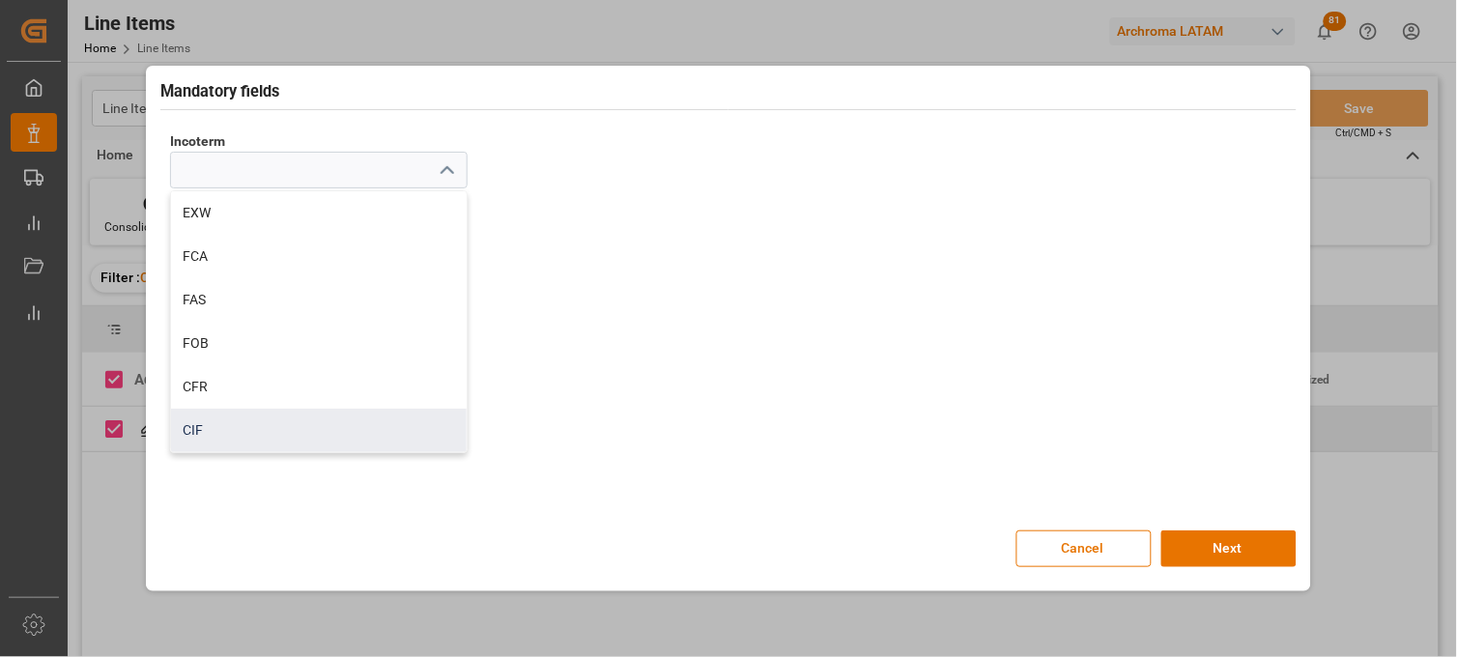
click at [230, 419] on div "CIF" at bounding box center [319, 430] width 296 height 43
type input "CIF"
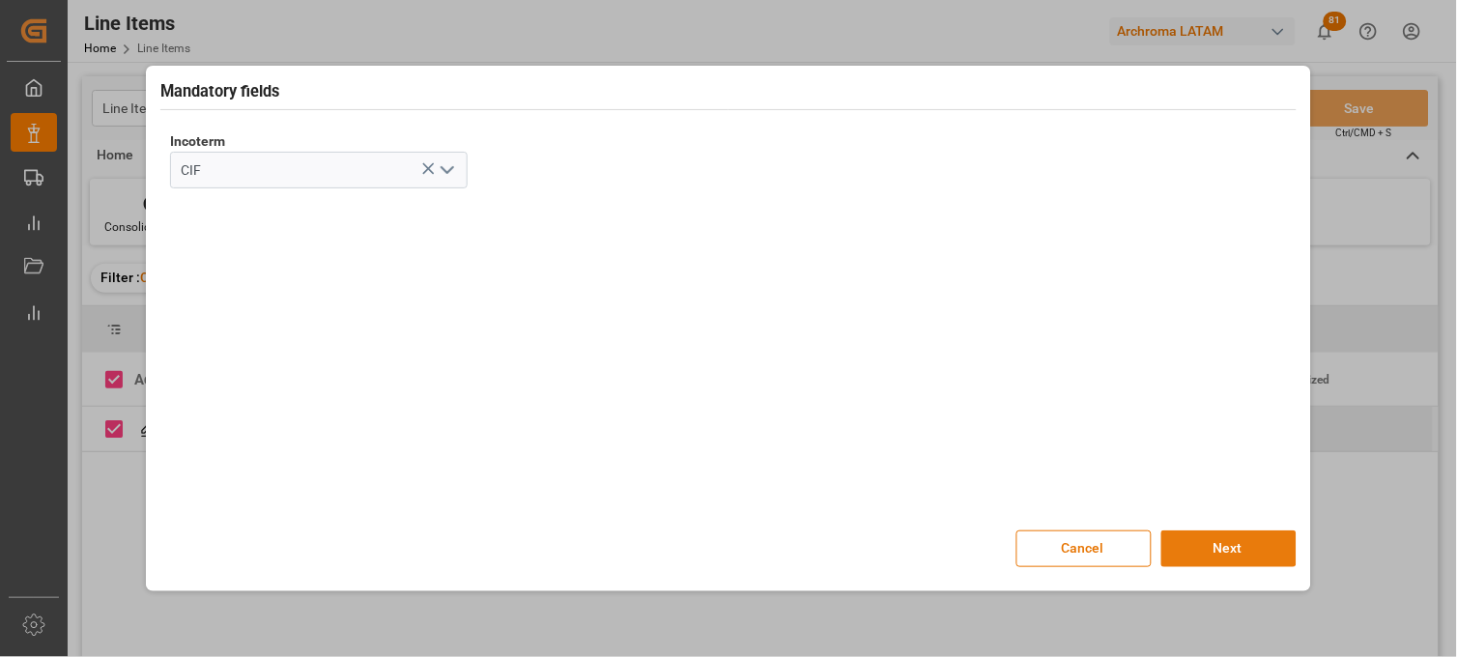
click at [1241, 551] on button "Next" at bounding box center [1229, 549] width 135 height 37
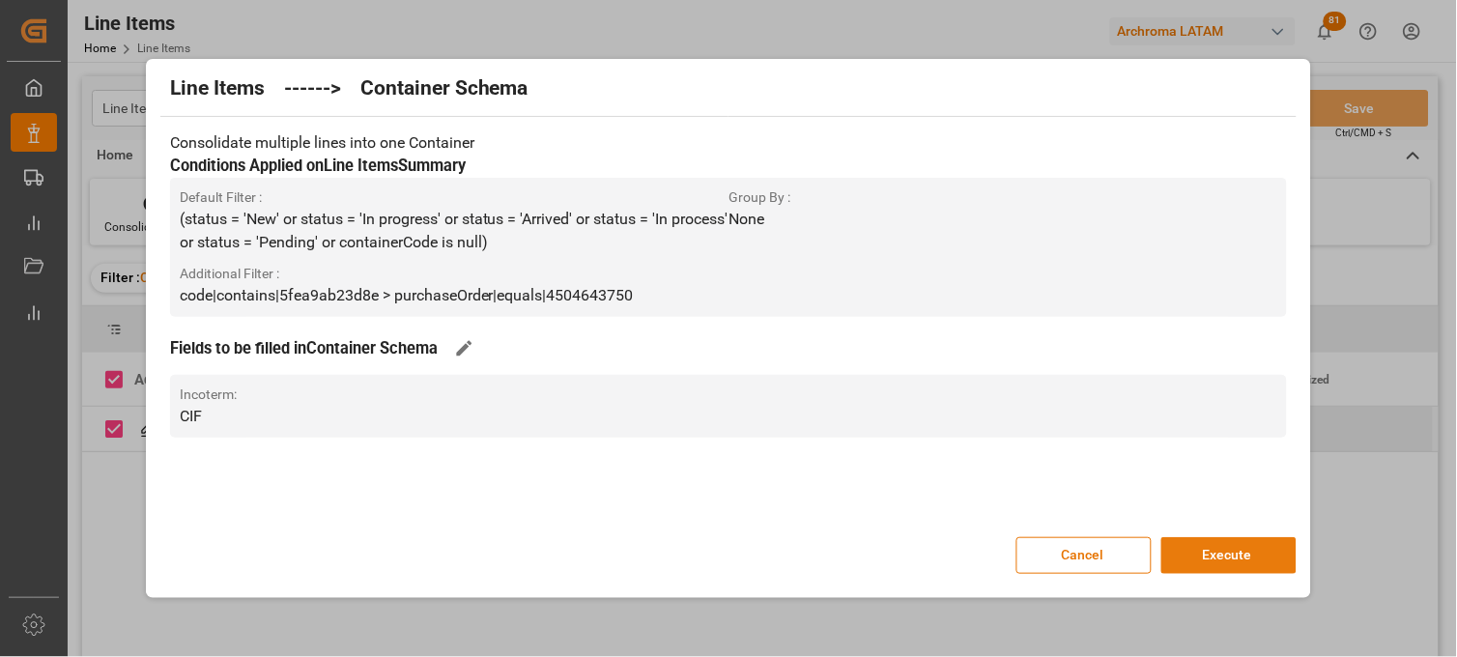
click at [1233, 556] on button "Execute" at bounding box center [1229, 555] width 135 height 37
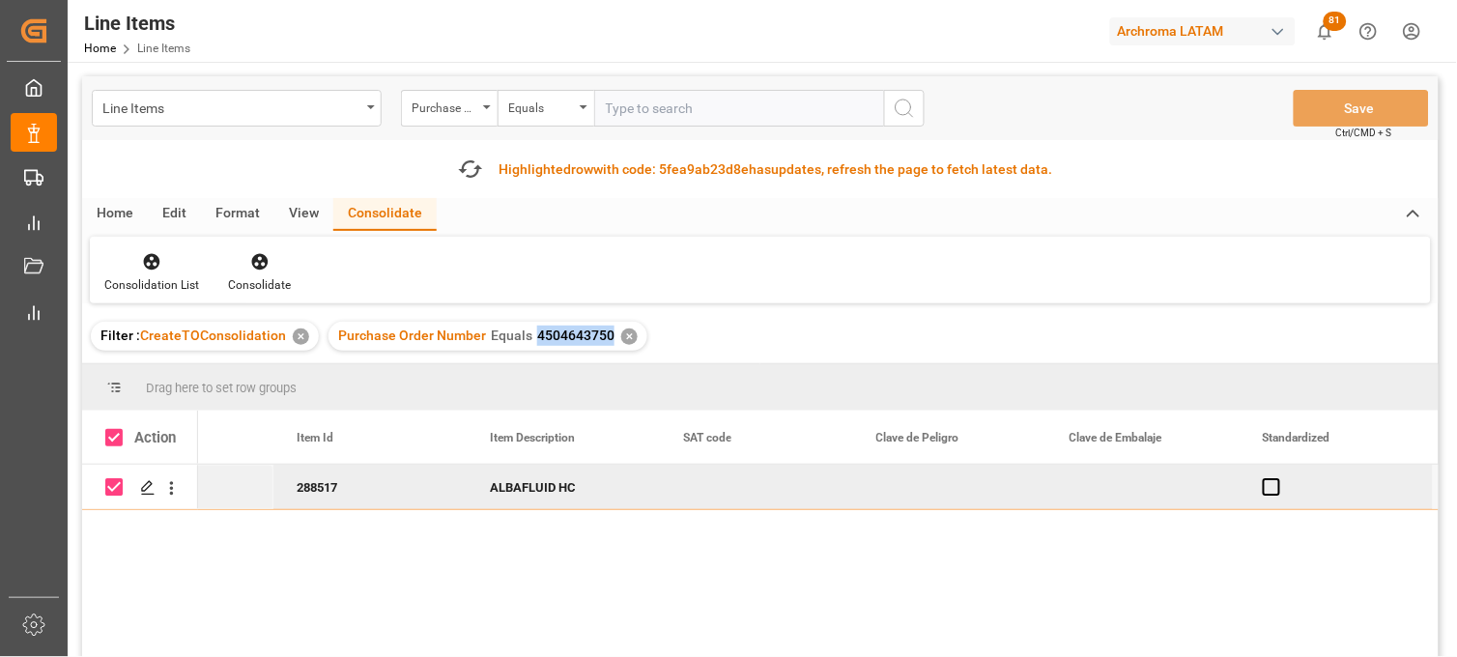
drag, startPoint x: 532, startPoint y: 335, endPoint x: 605, endPoint y: 339, distance: 72.6
click at [605, 339] on span "4504643750" at bounding box center [575, 335] width 77 height 15
copy span "4504643750"
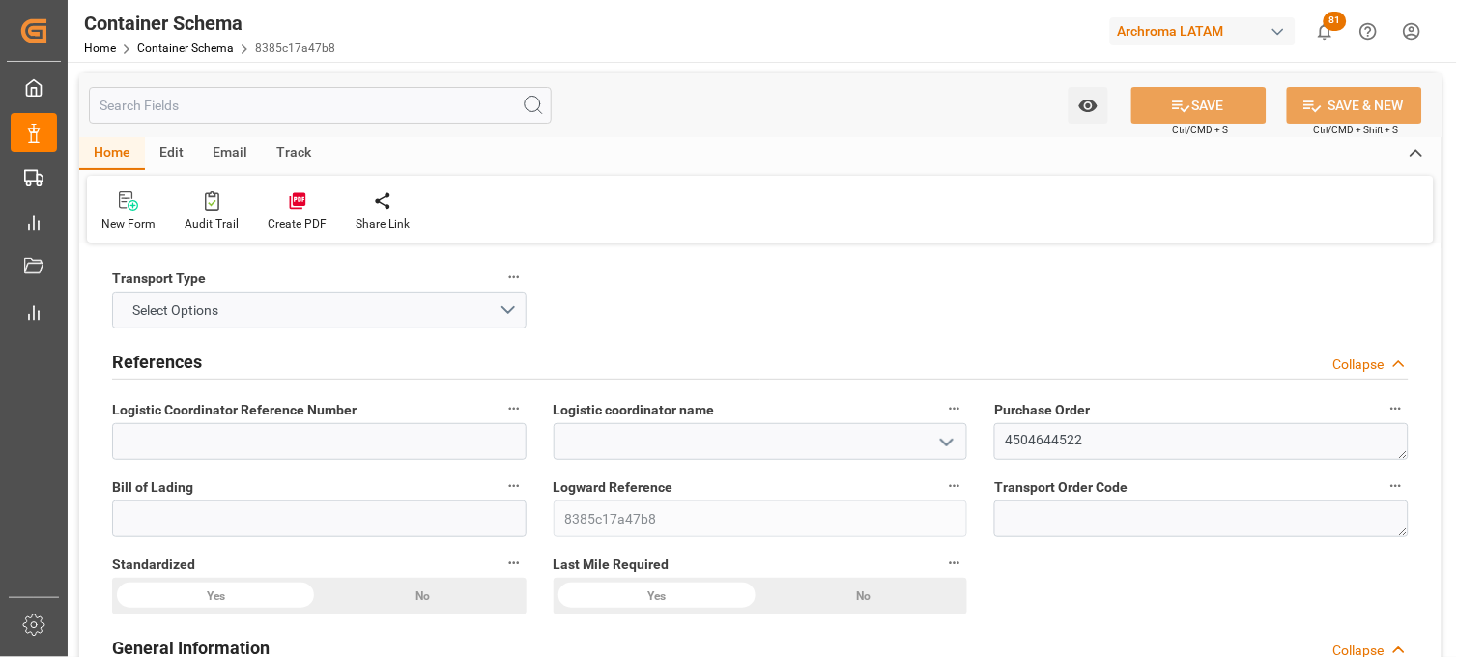
type input "0"
type input "1"
type input "840"
type input "21000"
type input "21968"
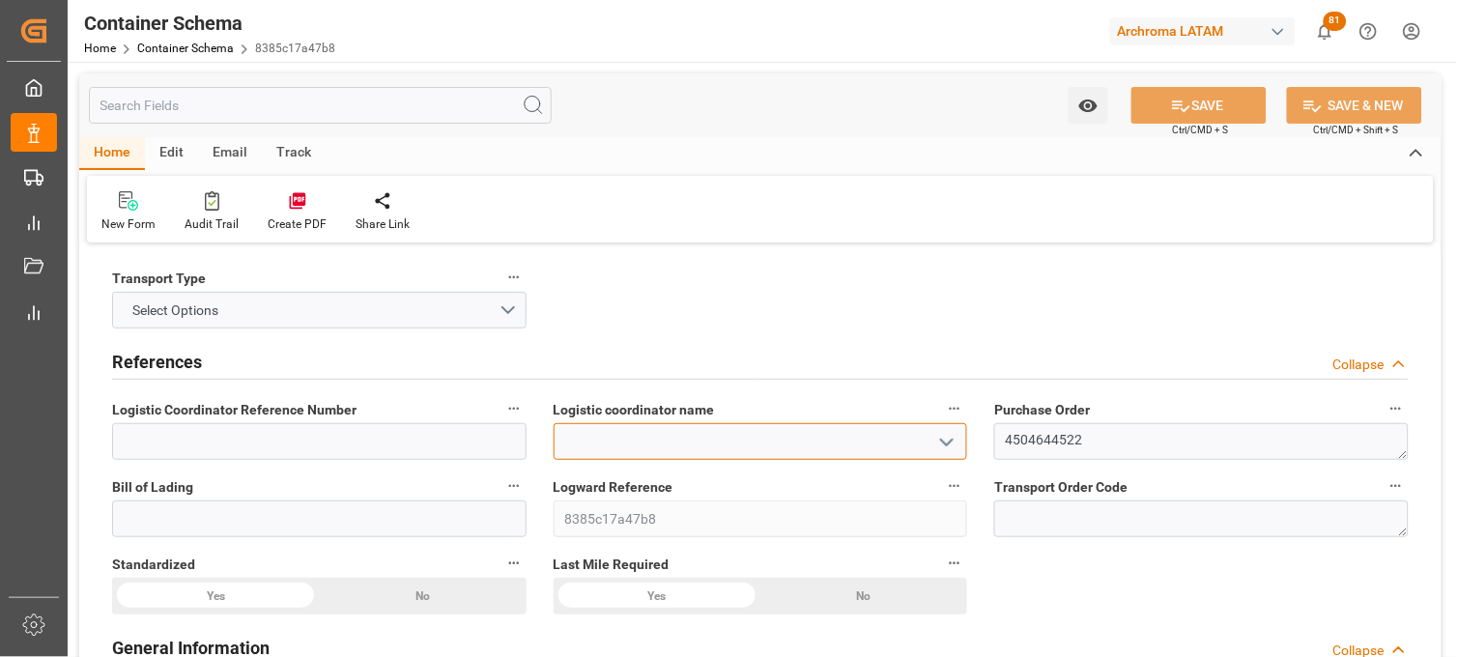
click at [822, 446] on input at bounding box center [761, 441] width 415 height 37
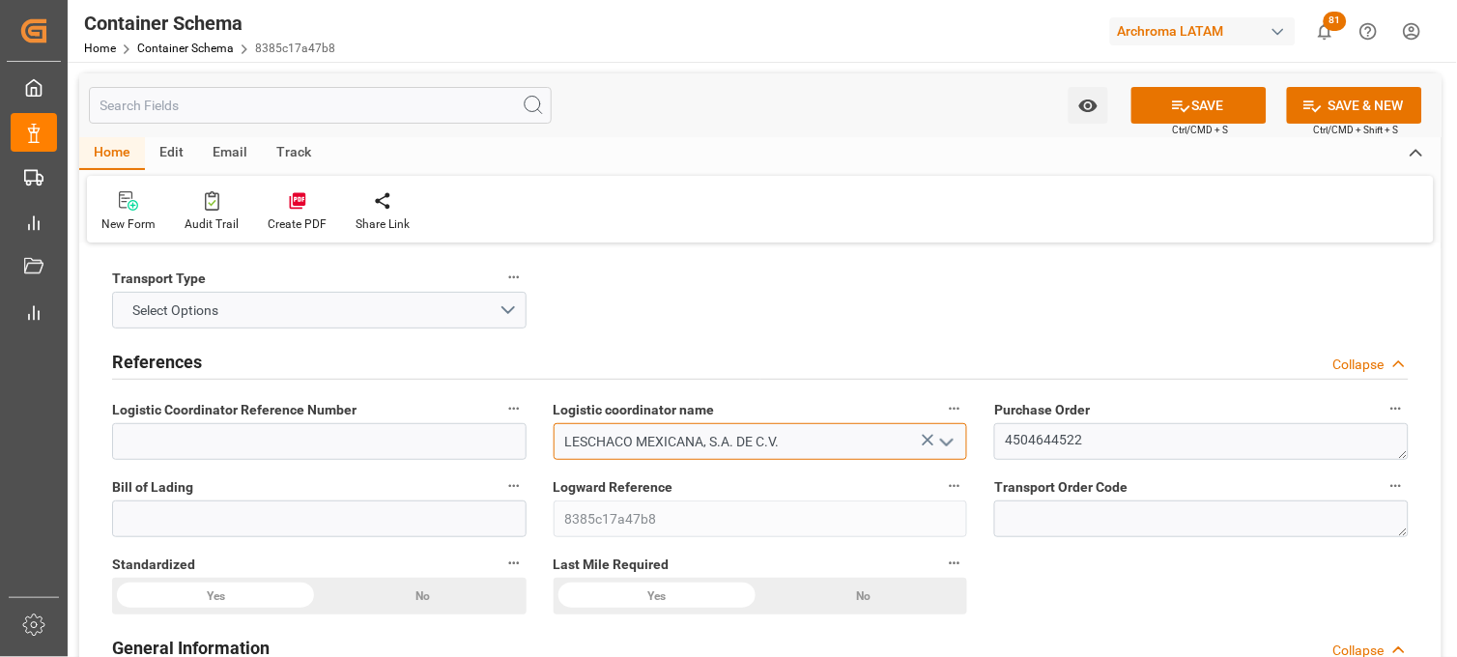
type input "LESCHACO MEXICANA, S.A. DE C.V."
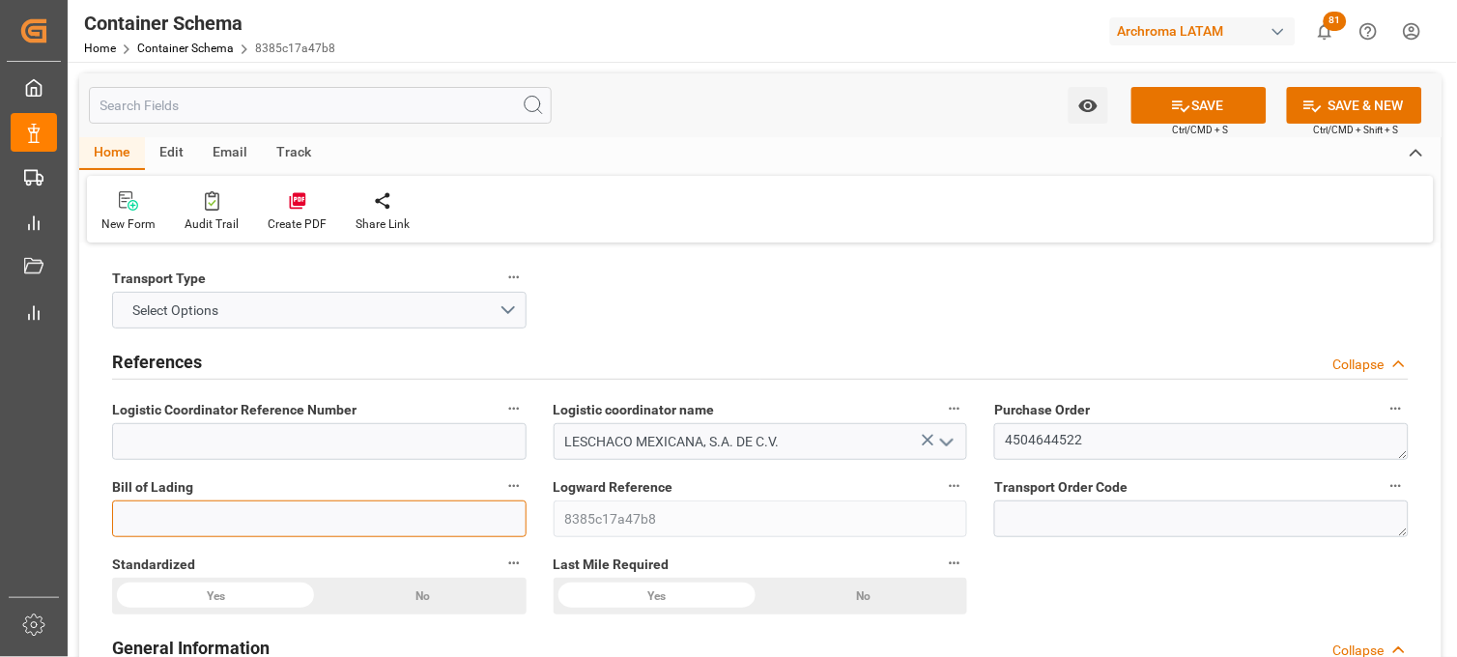
click at [170, 509] on input at bounding box center [319, 519] width 415 height 37
paste input "COSU6426666170"
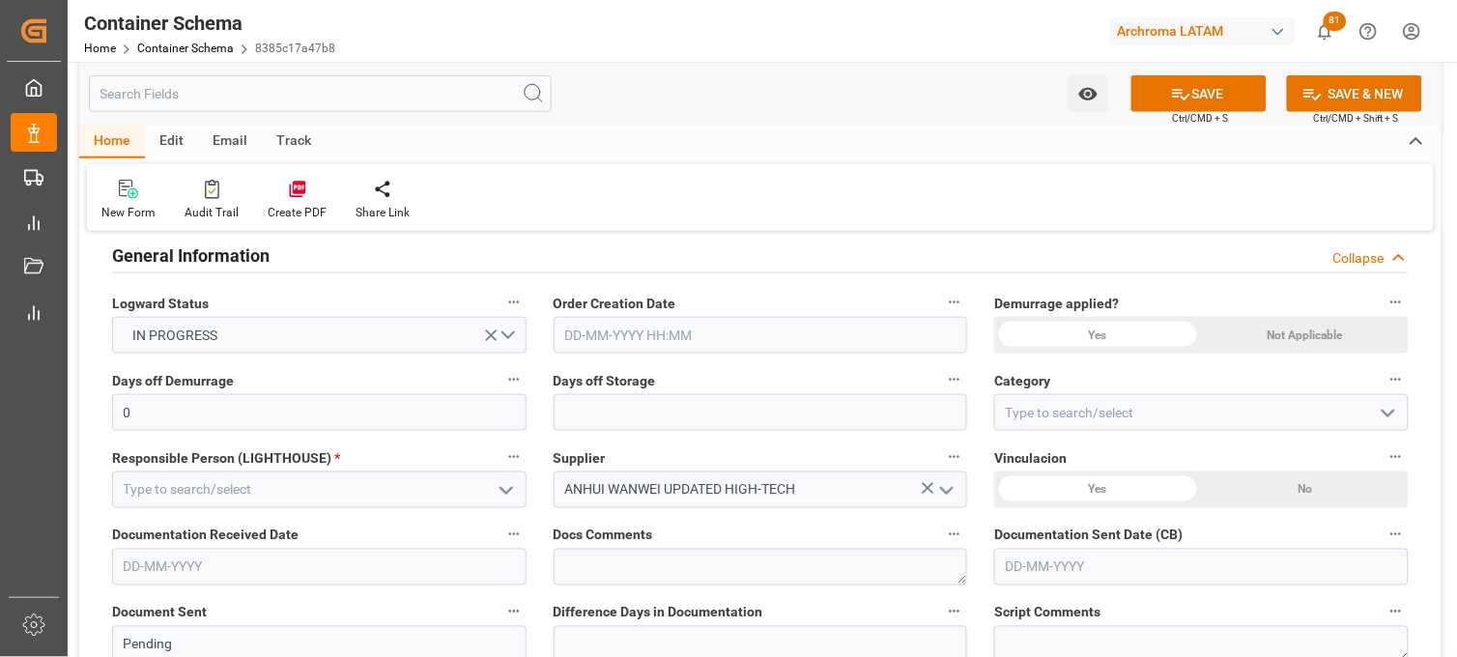
scroll to position [429, 0]
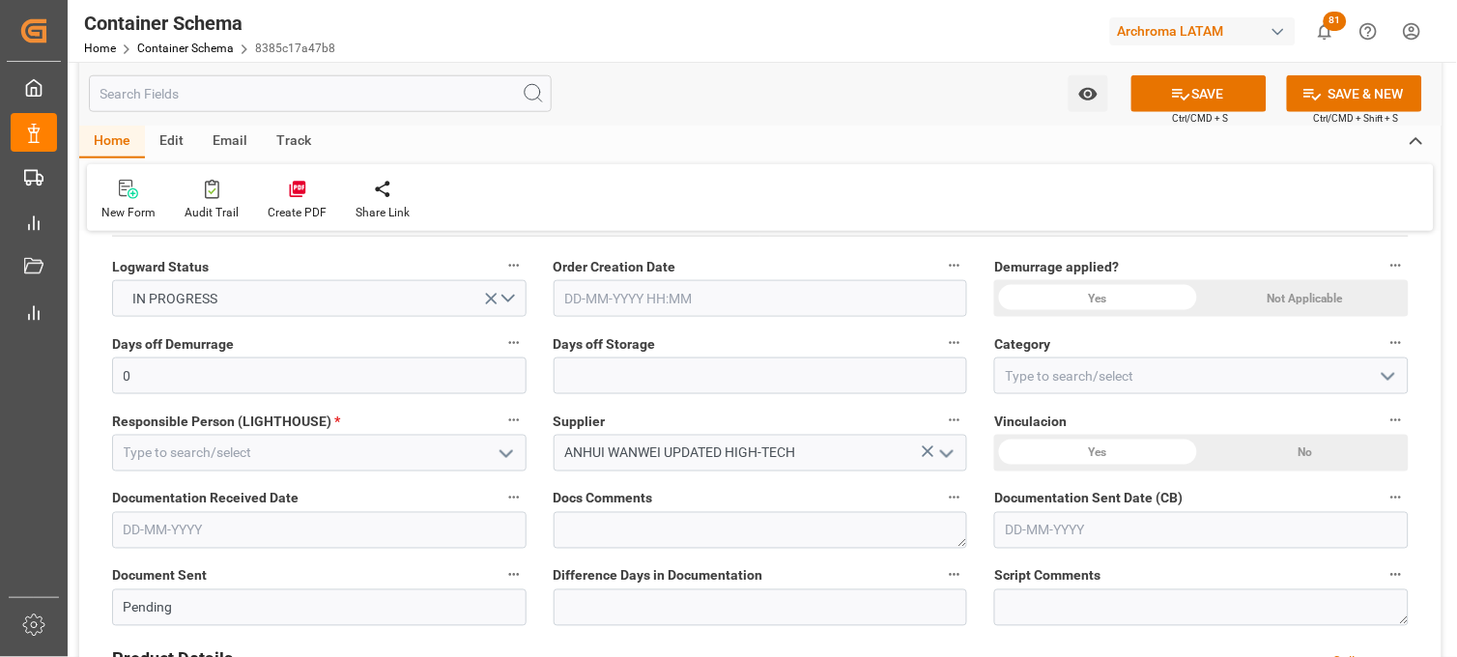
type input "COSU6426666170"
click at [595, 294] on input "text" at bounding box center [761, 298] width 415 height 37
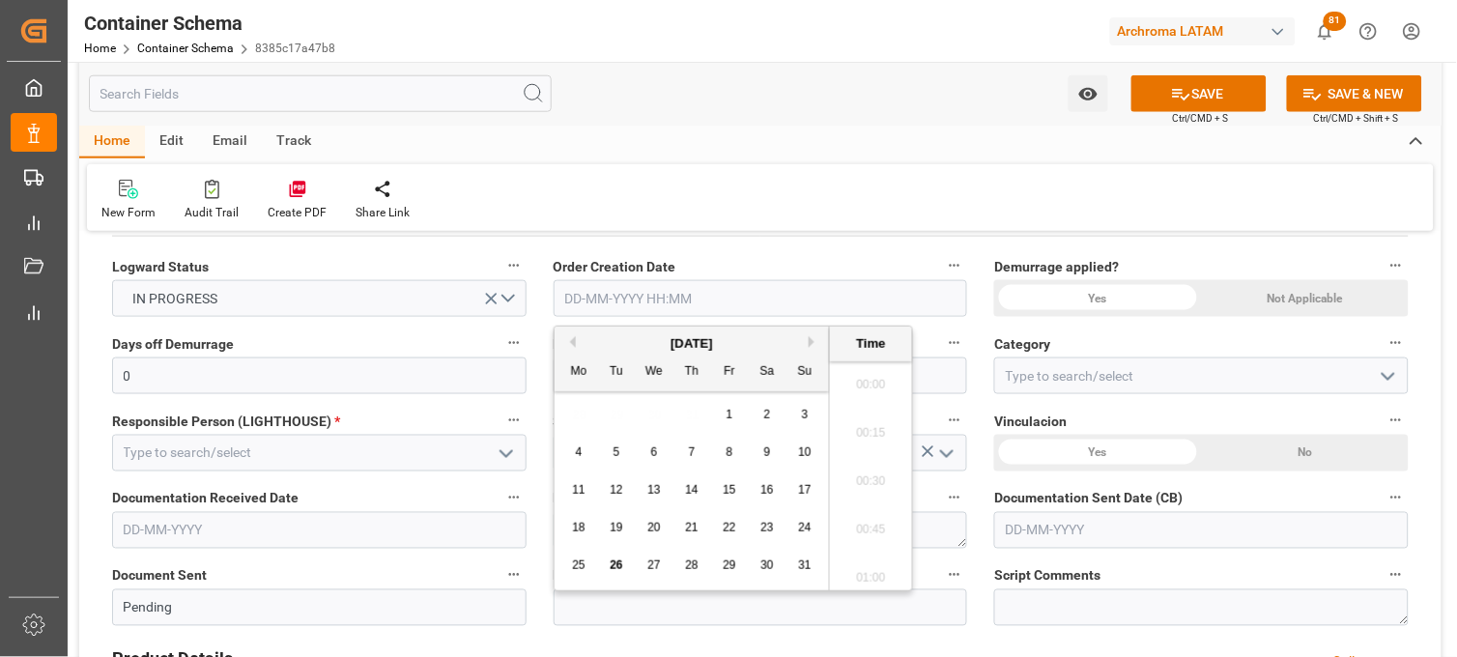
scroll to position [2035, 0]
click at [567, 406] on div "28 29 30 31 1 2 3" at bounding box center [693, 415] width 264 height 38
click at [623, 568] on div "26" at bounding box center [617, 566] width 24 height 23
click at [862, 373] on li "10:30" at bounding box center [871, 380] width 82 height 48
type input "[DATE] 10:30"
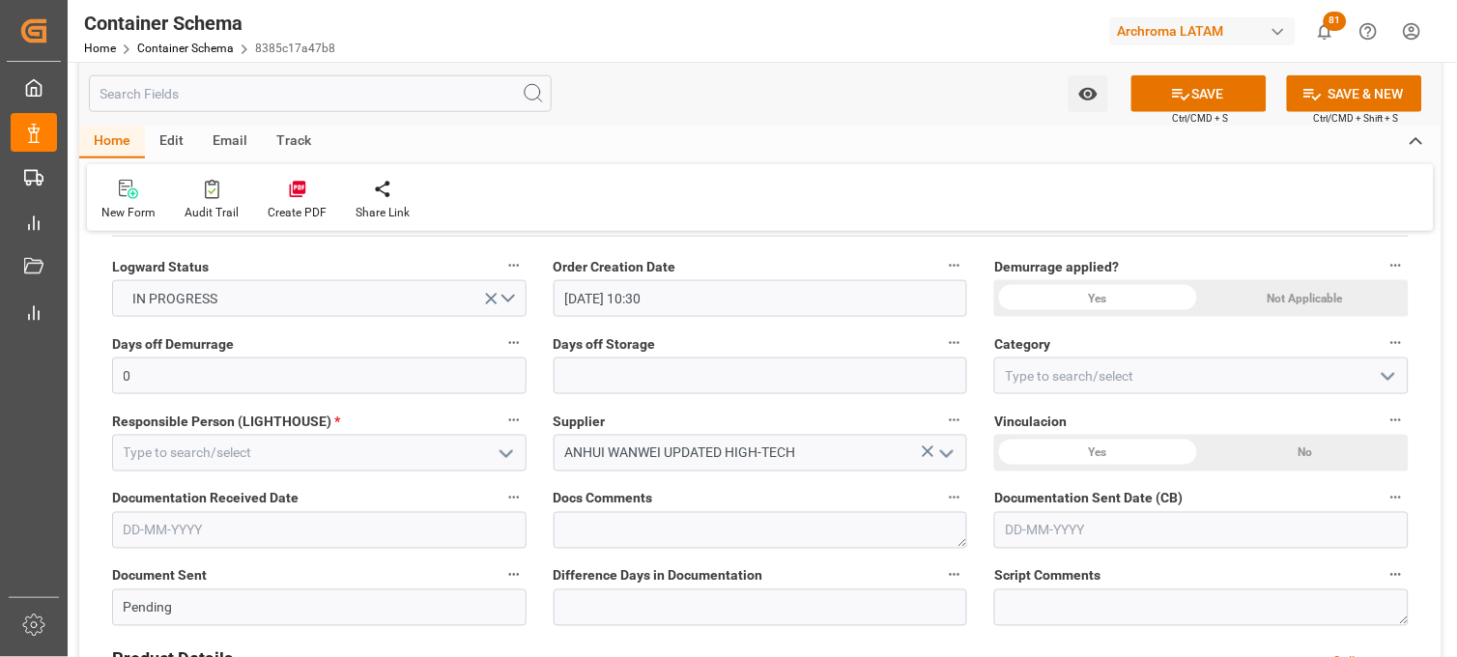
click at [1150, 297] on div "Yes" at bounding box center [1097, 298] width 207 height 37
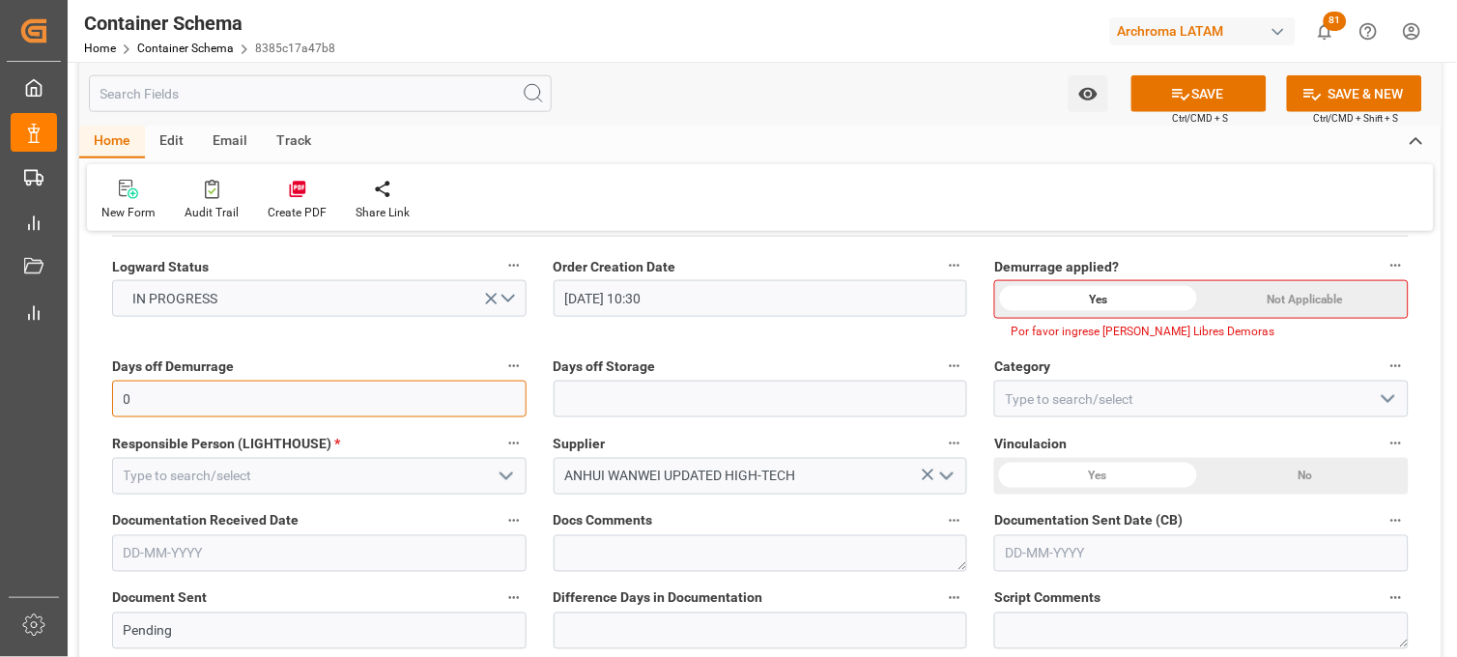
click at [331, 398] on input "0" at bounding box center [319, 399] width 415 height 37
type input "10"
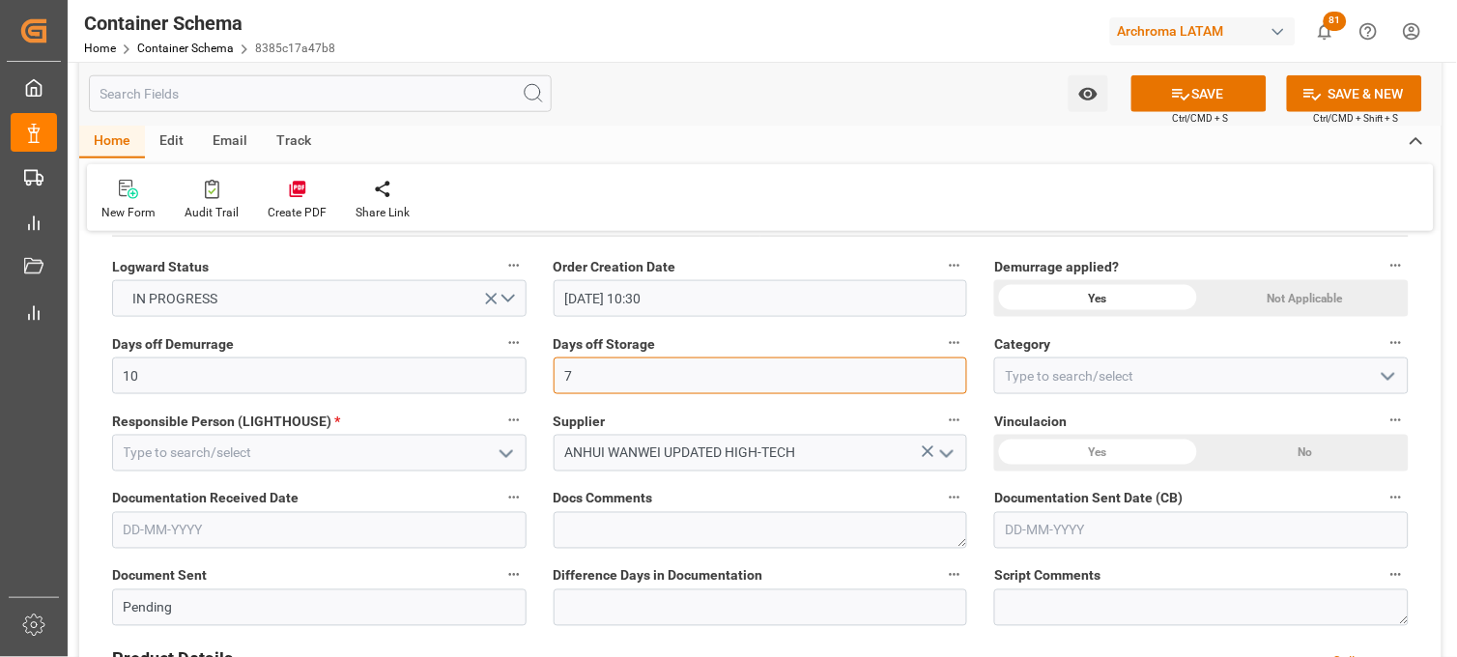
type input "7"
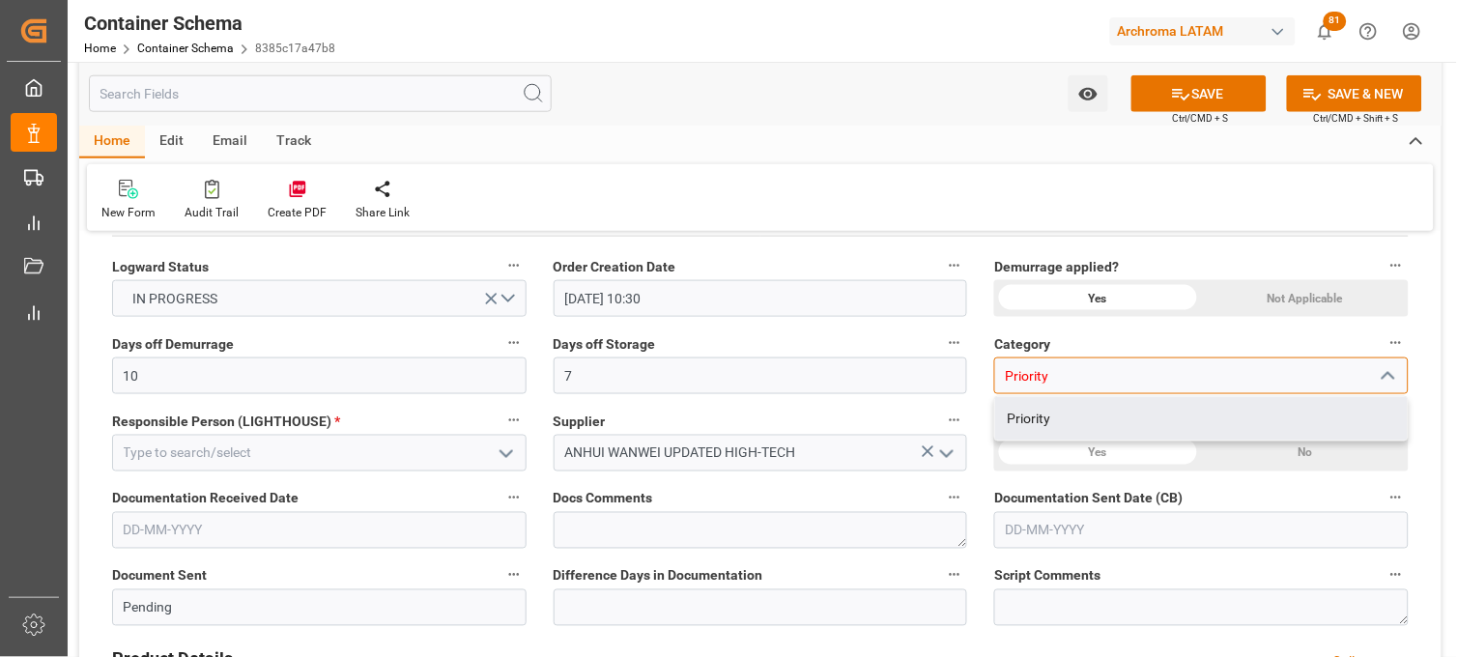
type input "Priority"
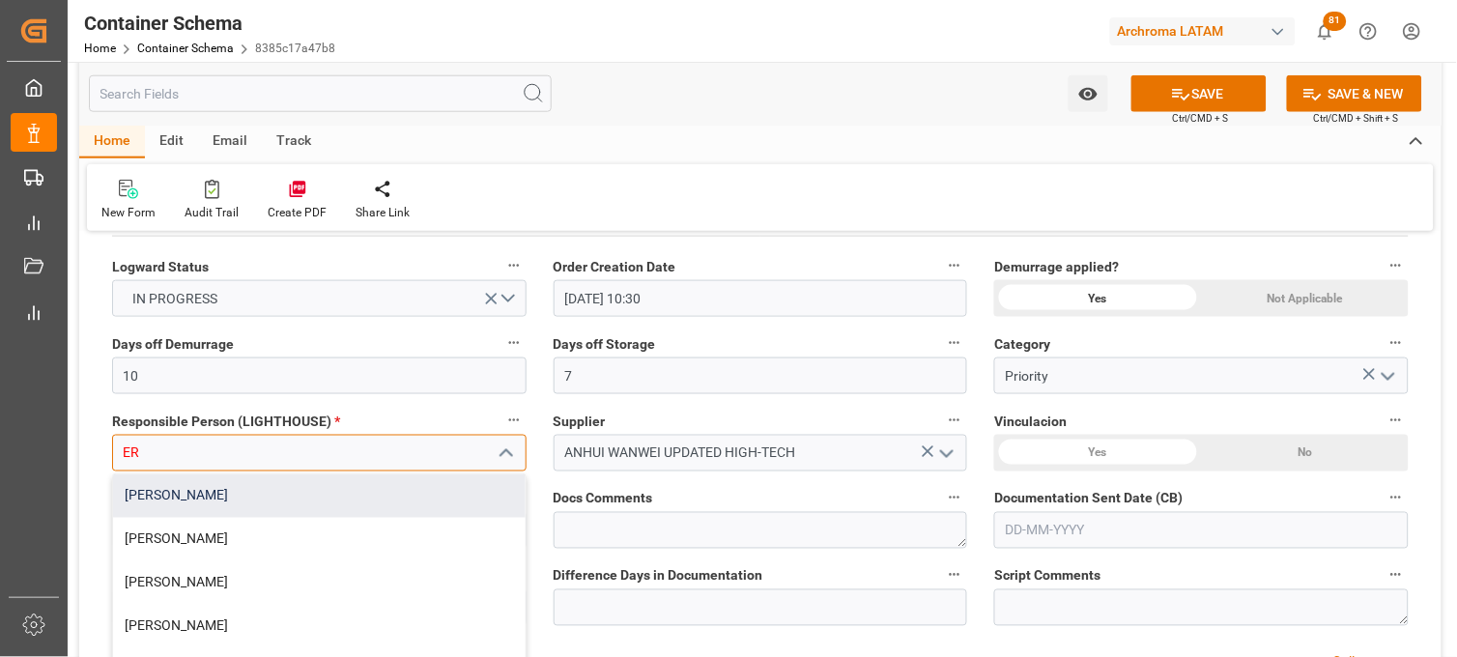
click at [273, 501] on div "[PERSON_NAME]" at bounding box center [319, 495] width 413 height 43
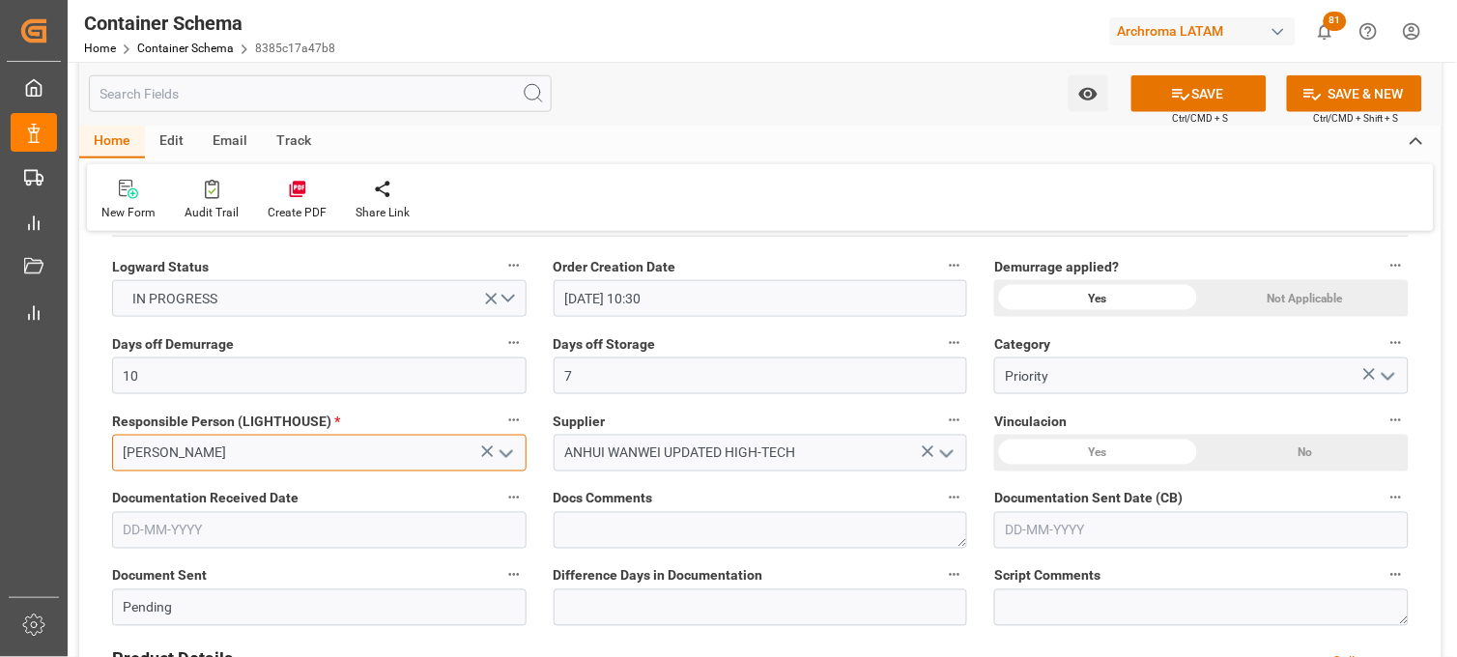
type input "[PERSON_NAME]"
click at [1298, 448] on div "No" at bounding box center [1305, 453] width 207 height 37
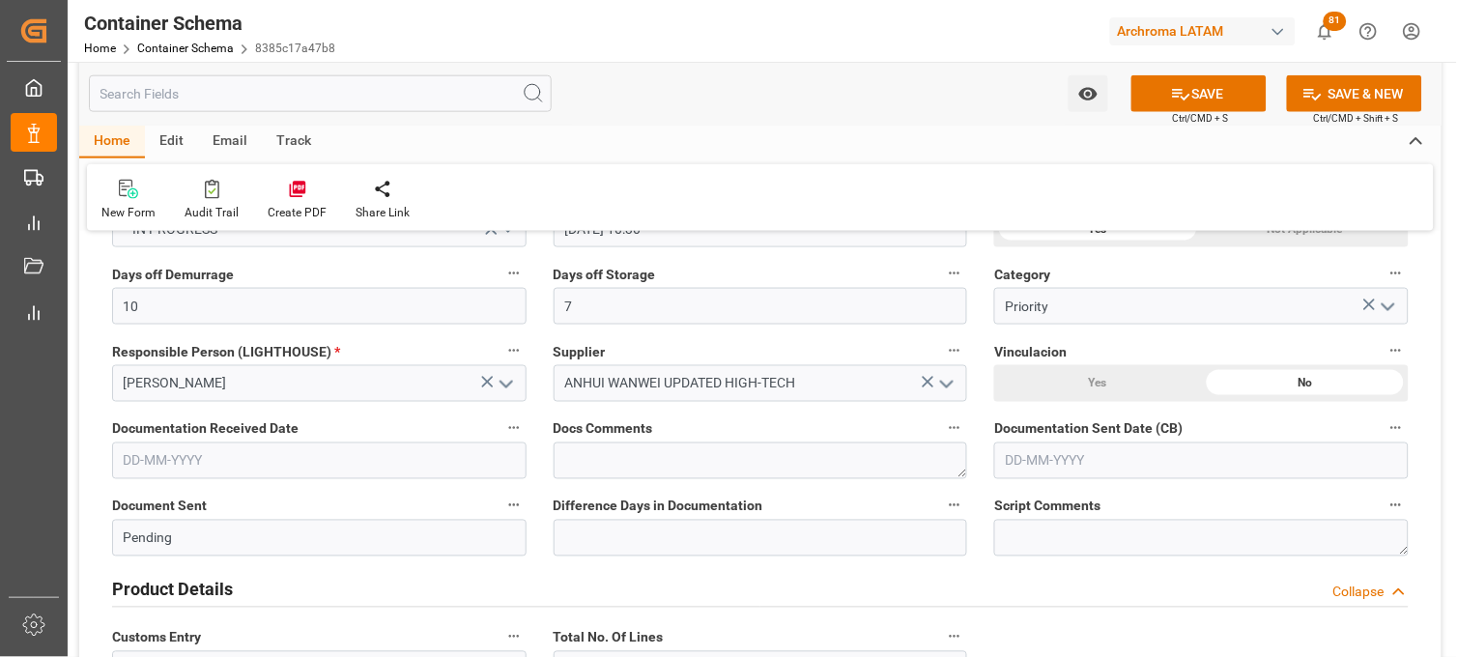
scroll to position [536, 0]
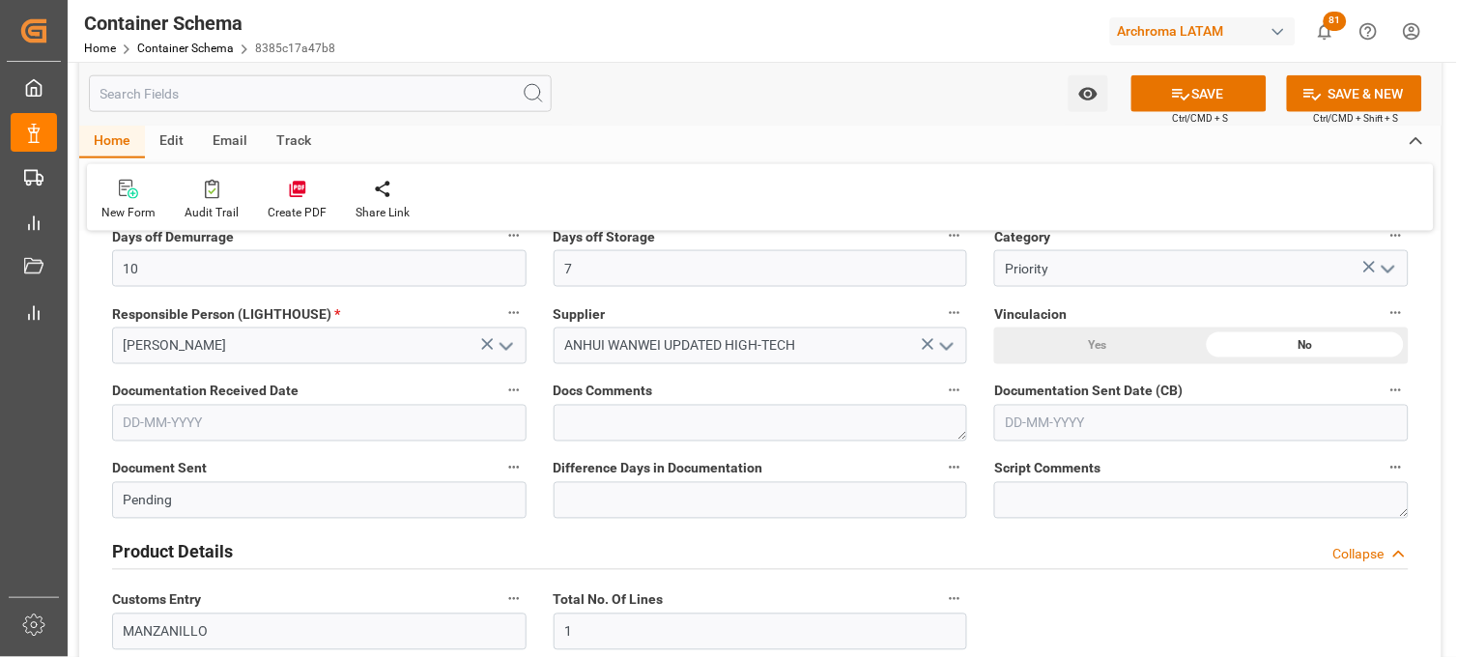
click at [199, 425] on input "text" at bounding box center [319, 423] width 415 height 37
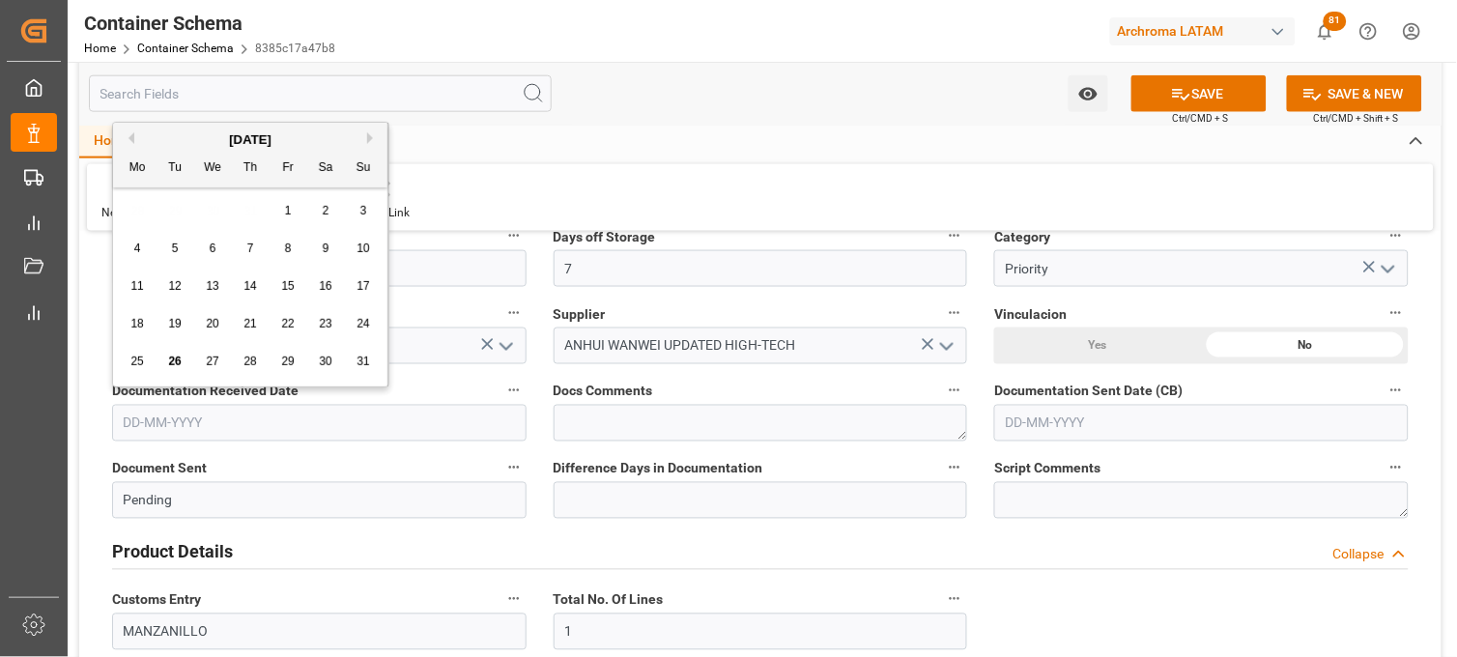
drag, startPoint x: 139, startPoint y: 210, endPoint x: 143, endPoint y: 220, distance: 11.3
click at [139, 210] on div "28 29 30 31 1 2 3" at bounding box center [251, 211] width 264 height 38
click at [257, 326] on div "21" at bounding box center [251, 324] width 24 height 23
type input "21-08-2025"
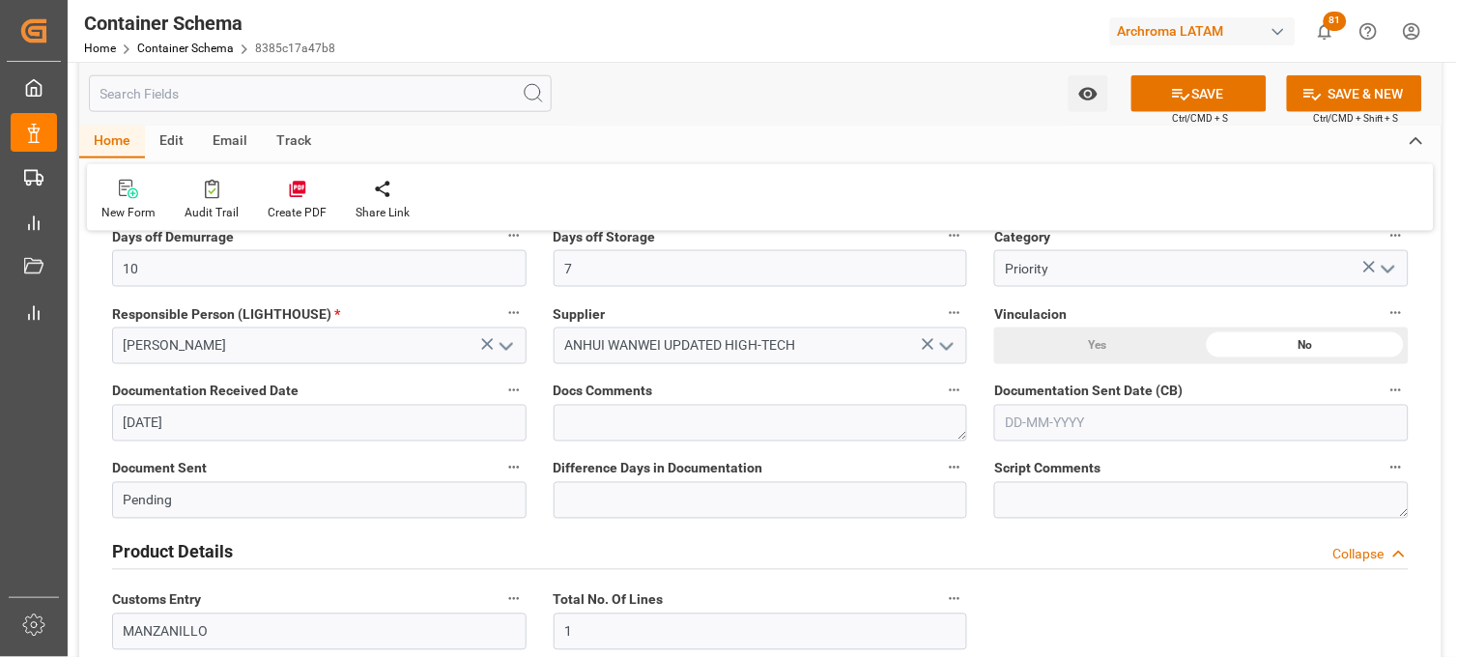
click at [1065, 423] on input "text" at bounding box center [1201, 423] width 415 height 37
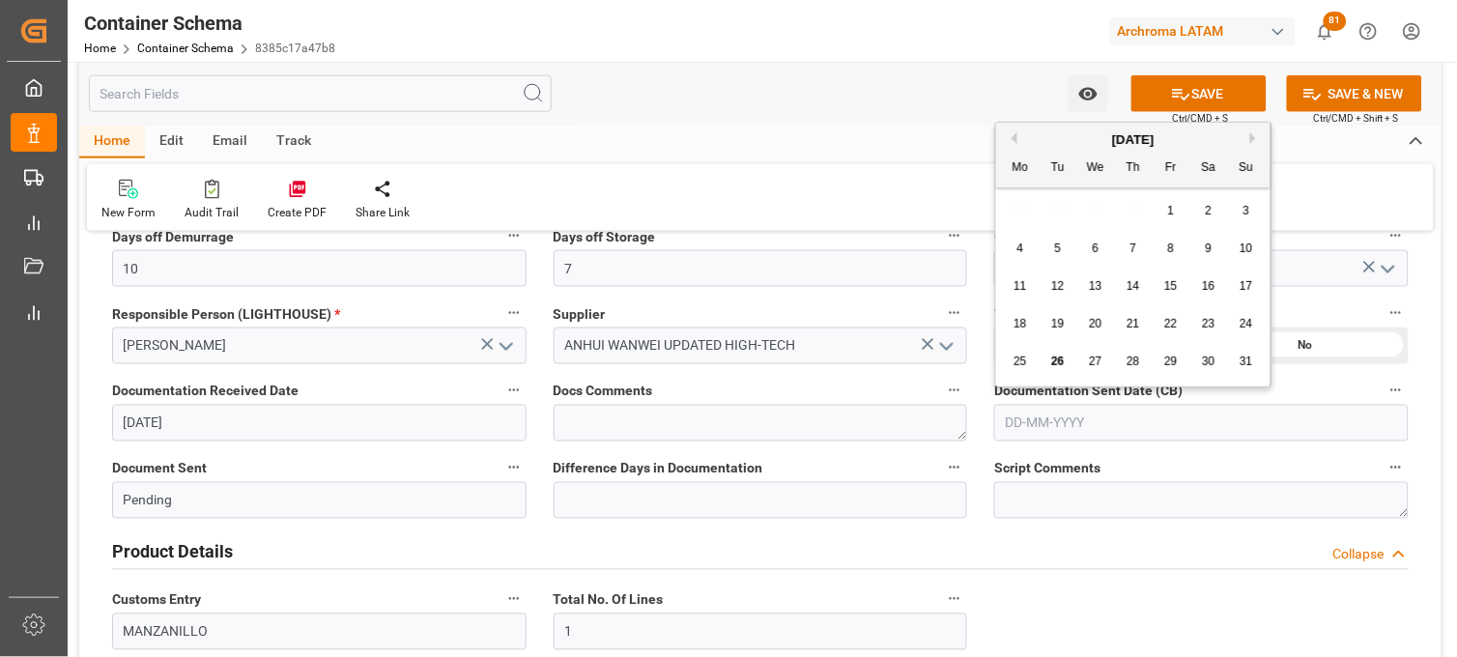
click at [1027, 368] on div "25" at bounding box center [1021, 362] width 24 height 23
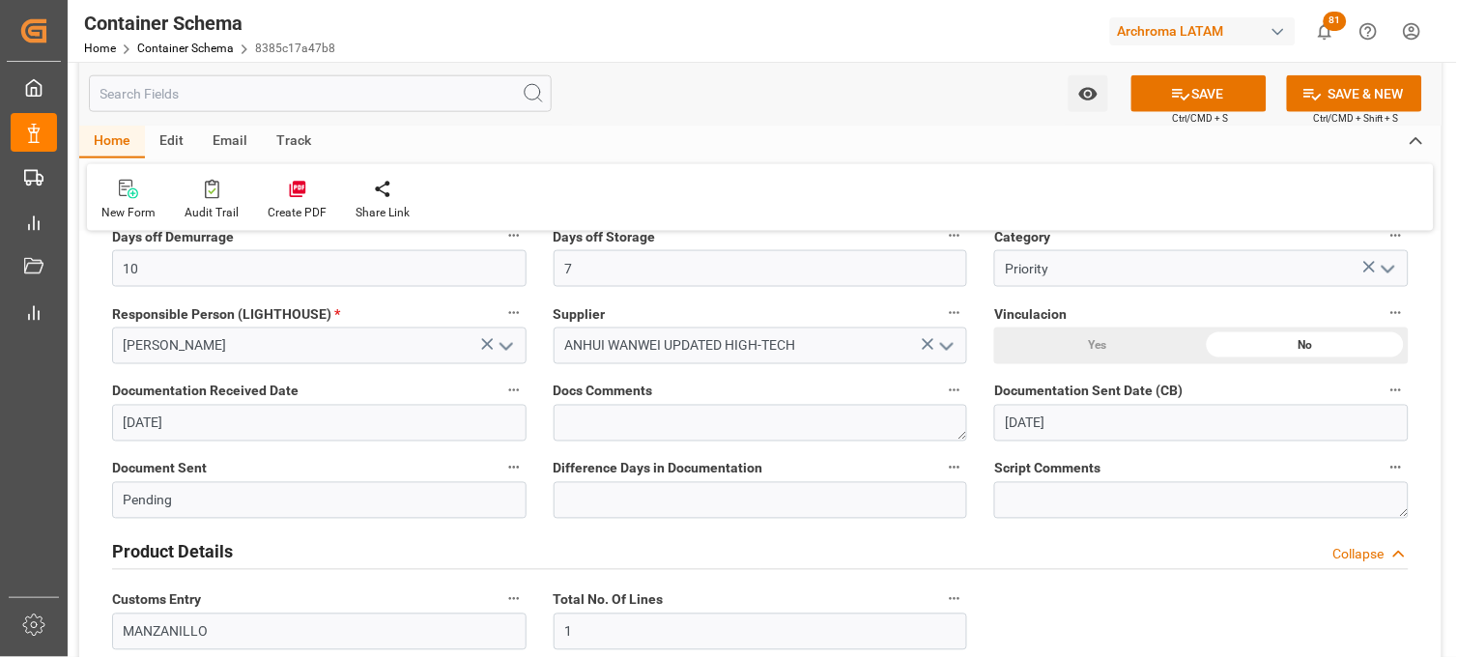
click at [1057, 417] on input "[DATE]" at bounding box center [1201, 423] width 415 height 37
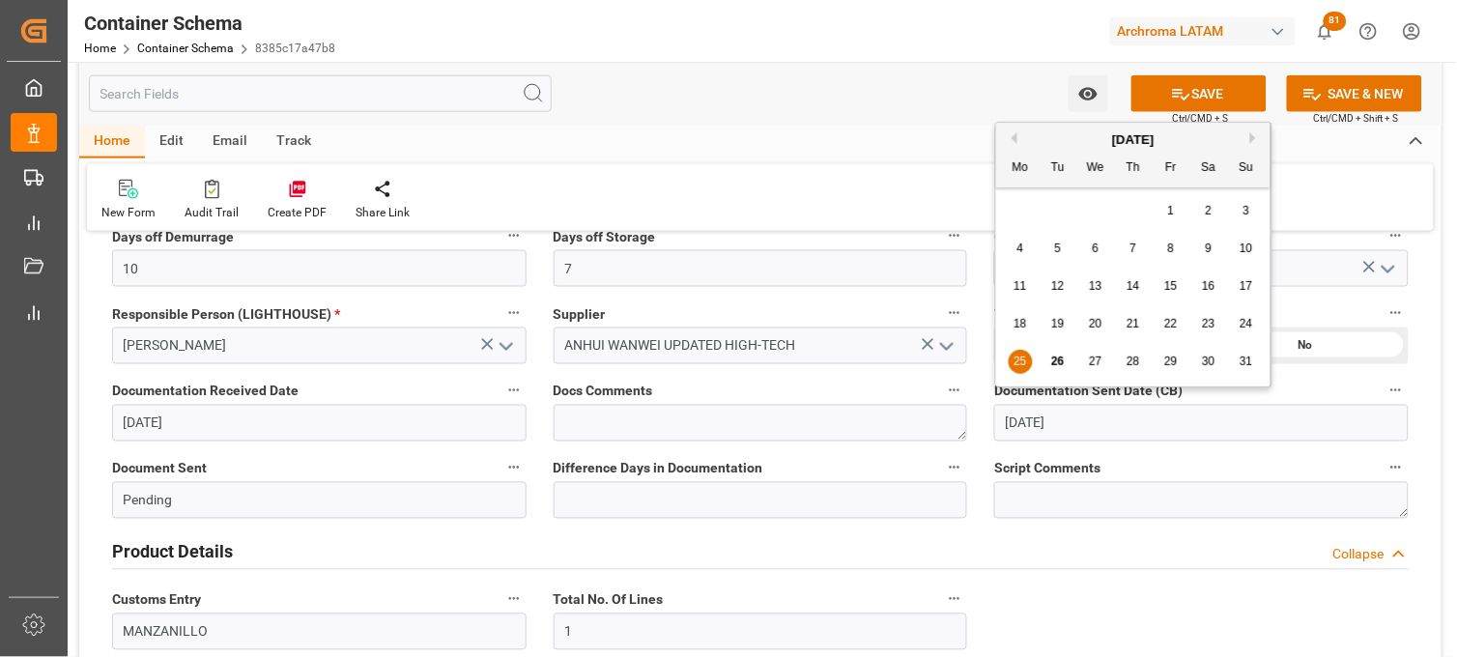
click at [1057, 373] on div "26" at bounding box center [1059, 362] width 24 height 23
type input "[DATE]"
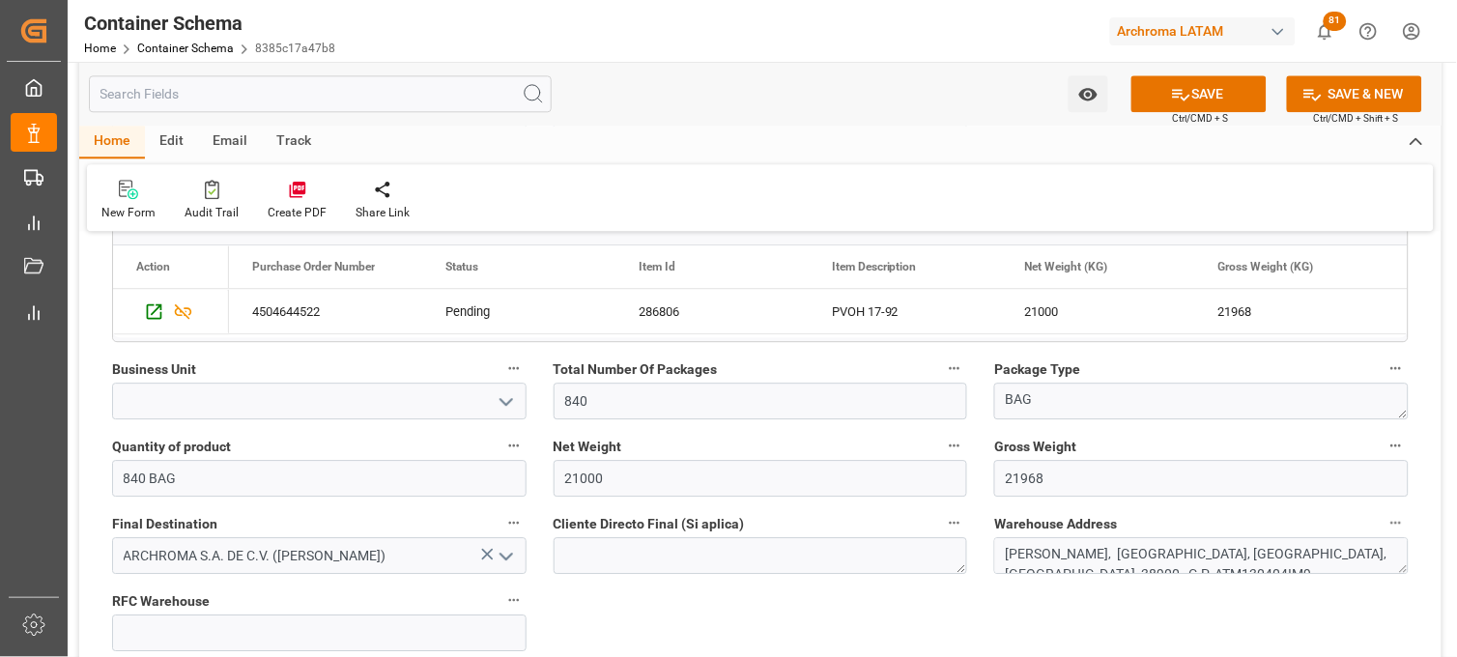
scroll to position [1074, 0]
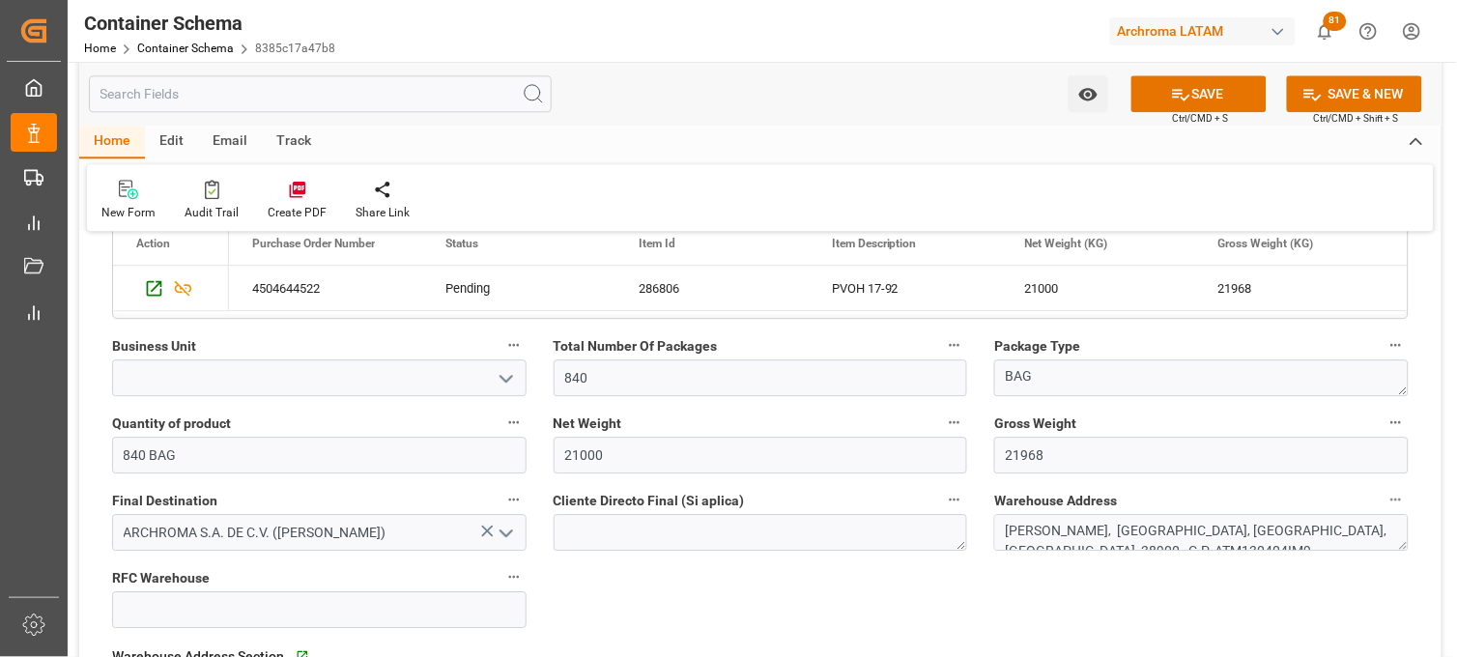
click at [503, 381] on icon "open menu" at bounding box center [506, 378] width 23 height 23
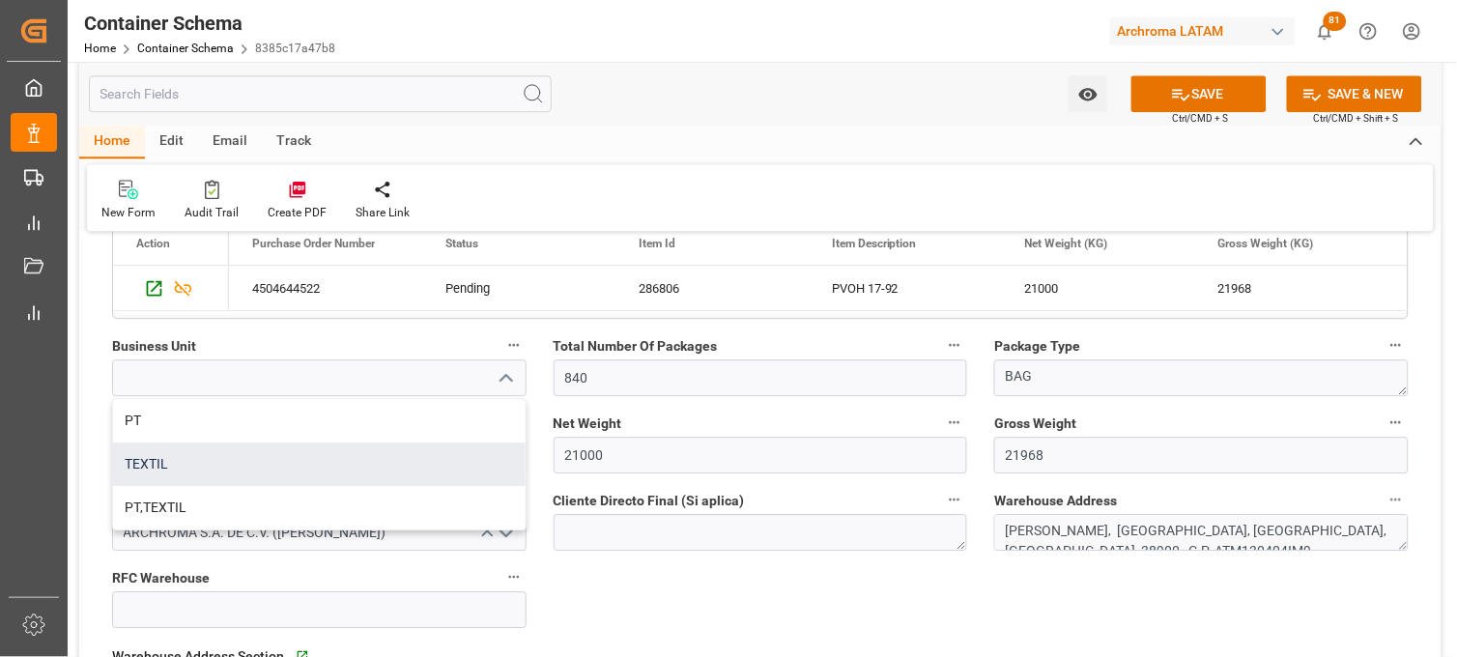
drag, startPoint x: 435, startPoint y: 464, endPoint x: 497, endPoint y: 410, distance: 82.2
click at [433, 464] on div "TEXTIL" at bounding box center [319, 464] width 413 height 43
type input "TEXTIL"
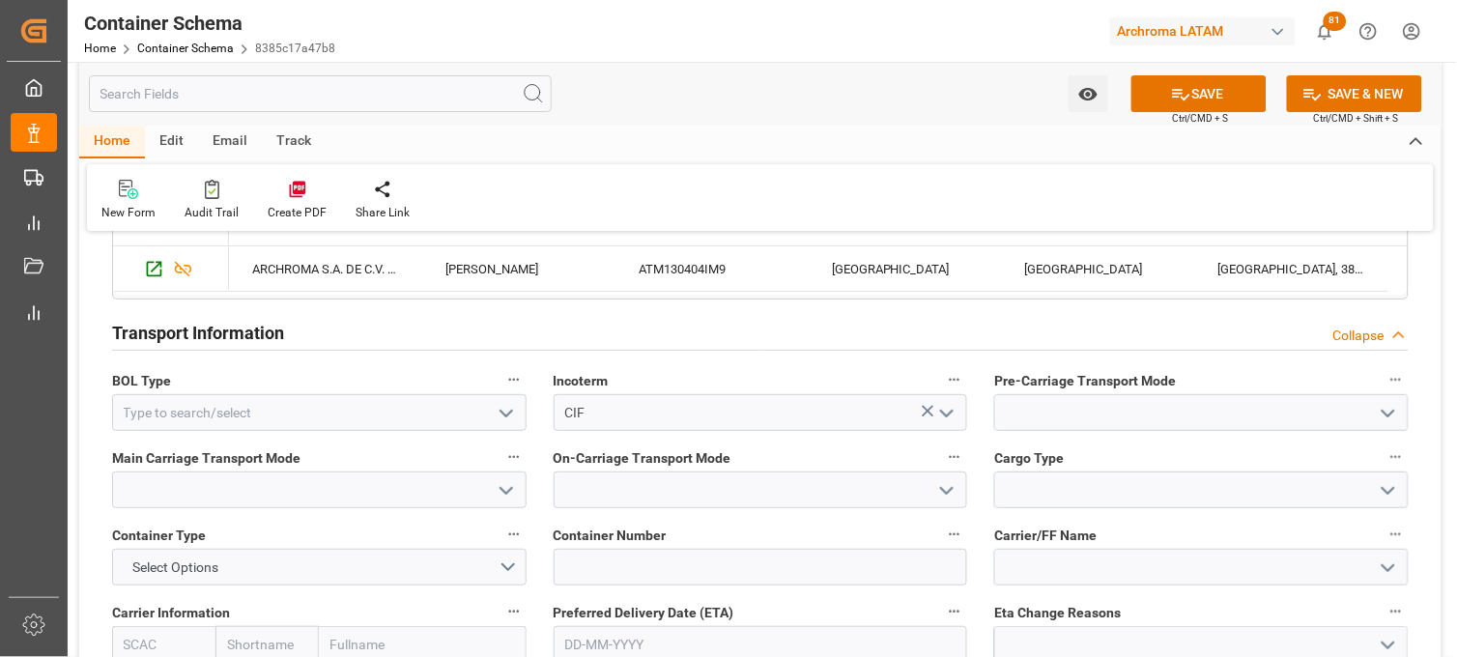
scroll to position [1610, 0]
click at [501, 414] on icon "open menu" at bounding box center [506, 411] width 23 height 23
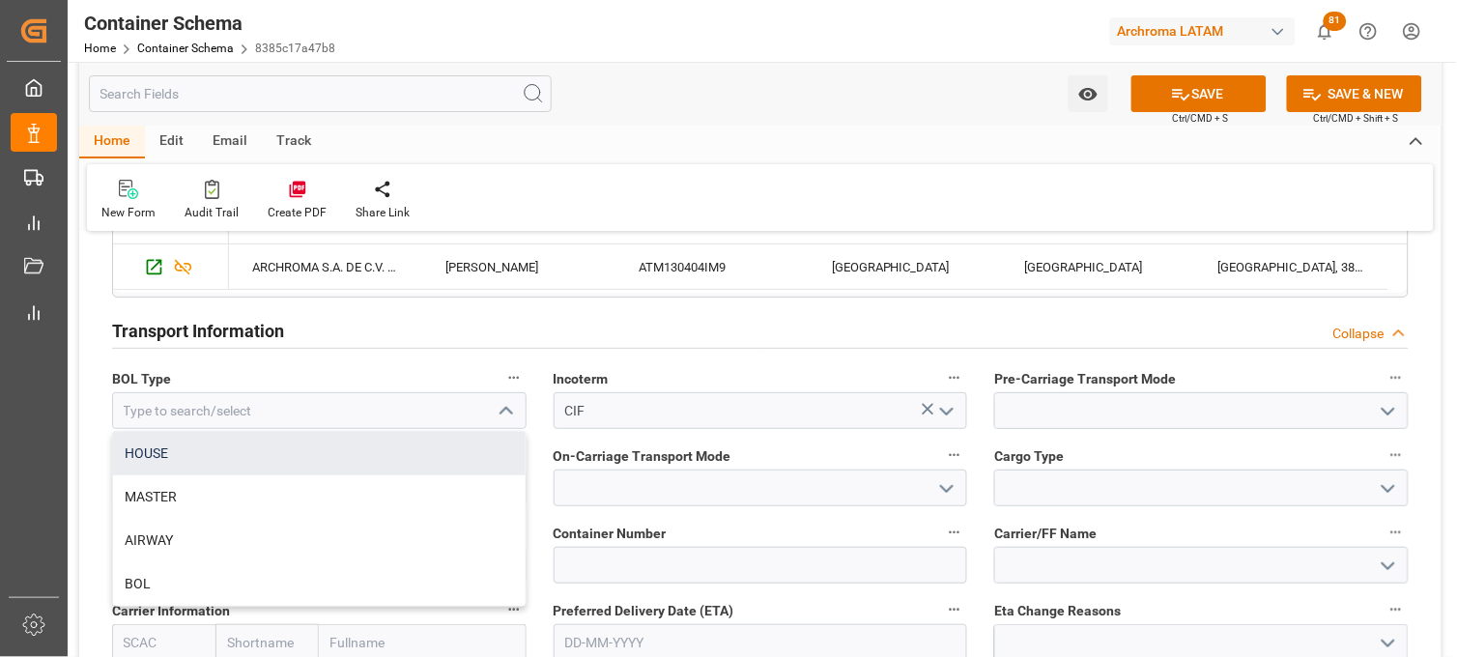
click at [474, 446] on div "HOUSE" at bounding box center [319, 453] width 413 height 43
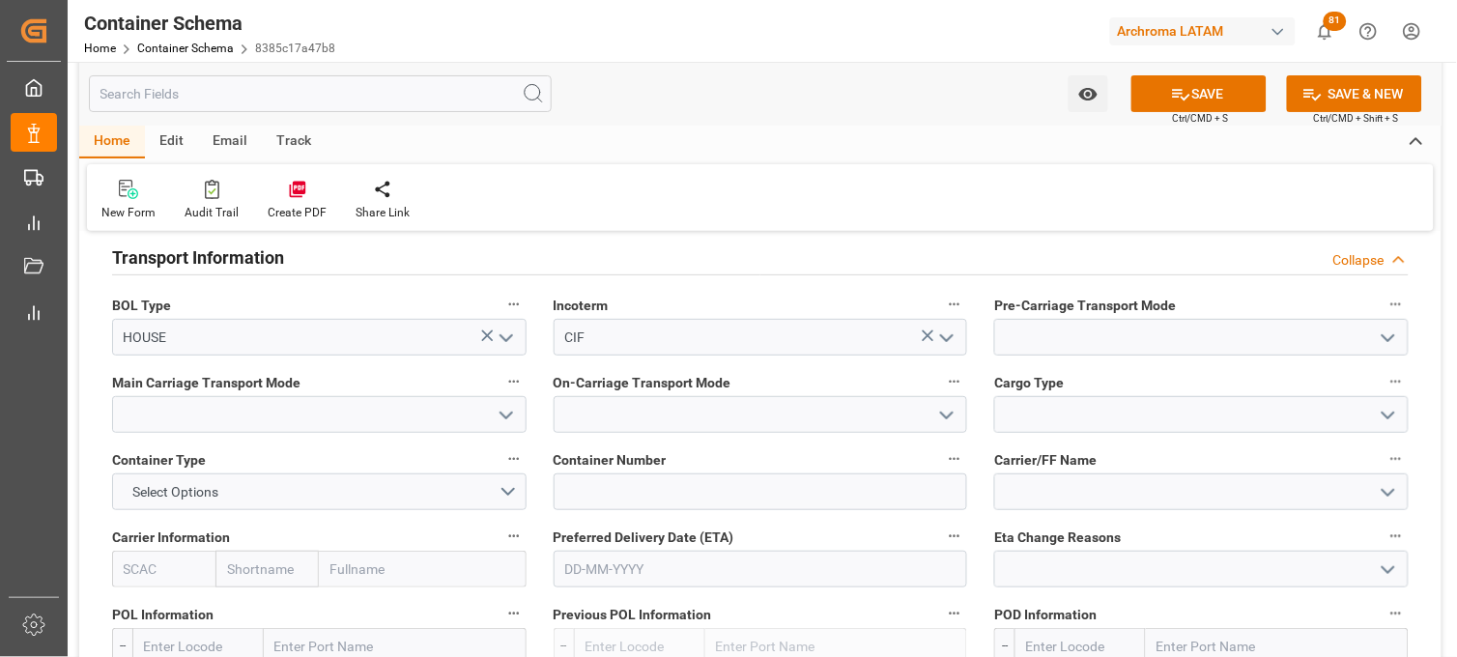
scroll to position [1717, 0]
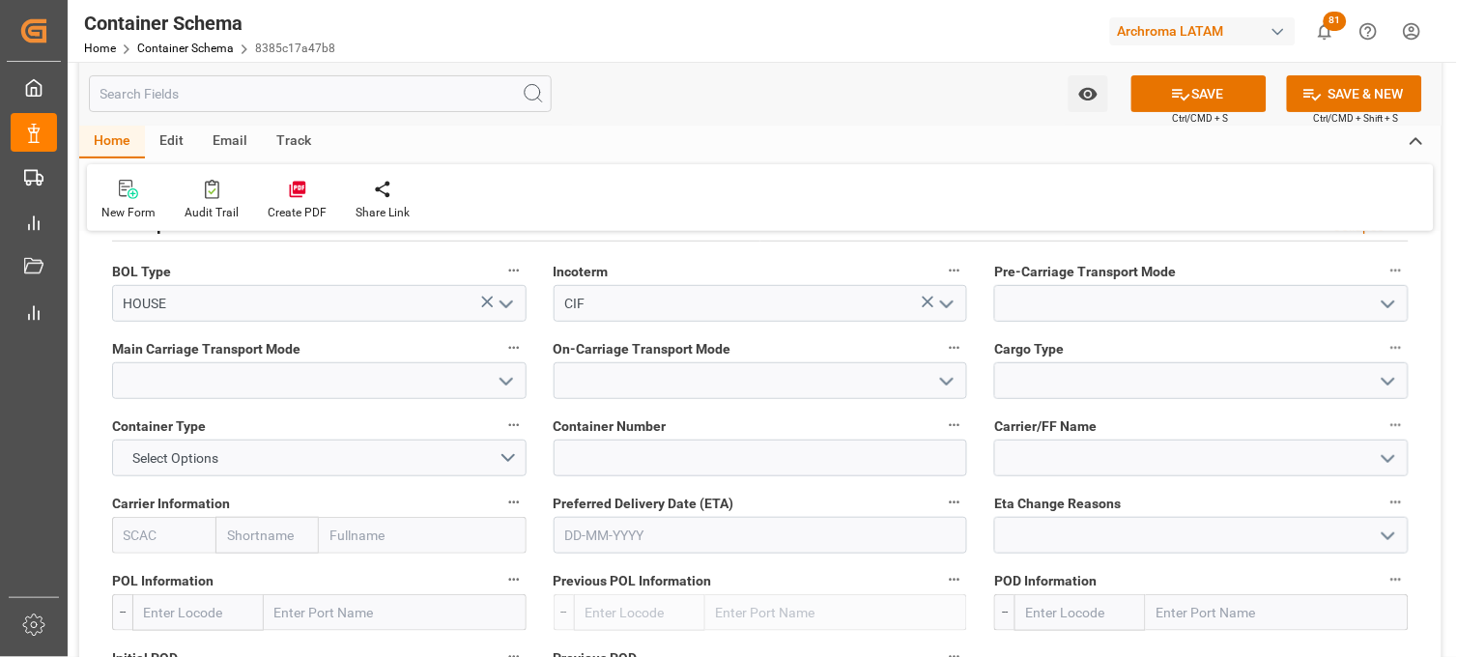
click at [514, 301] on icon "open menu" at bounding box center [506, 304] width 23 height 23
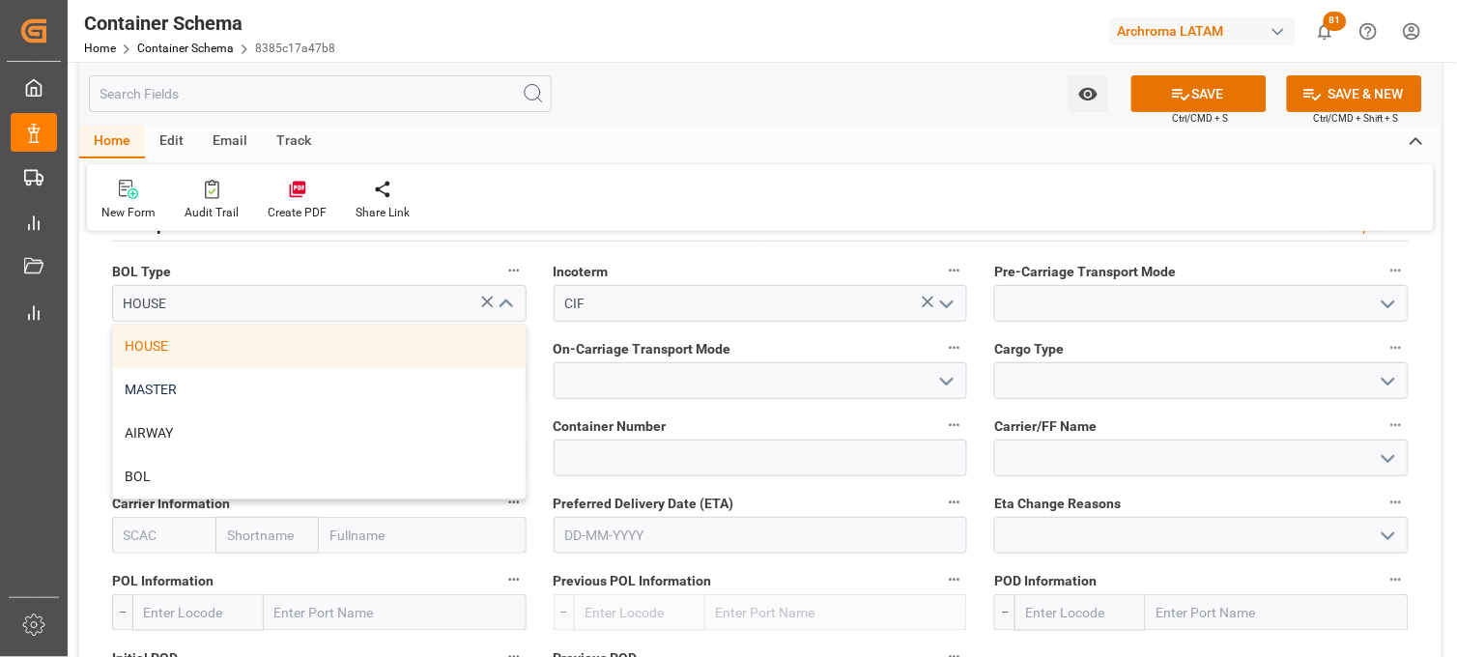
click at [423, 380] on div "MASTER" at bounding box center [319, 389] width 413 height 43
type input "MASTER"
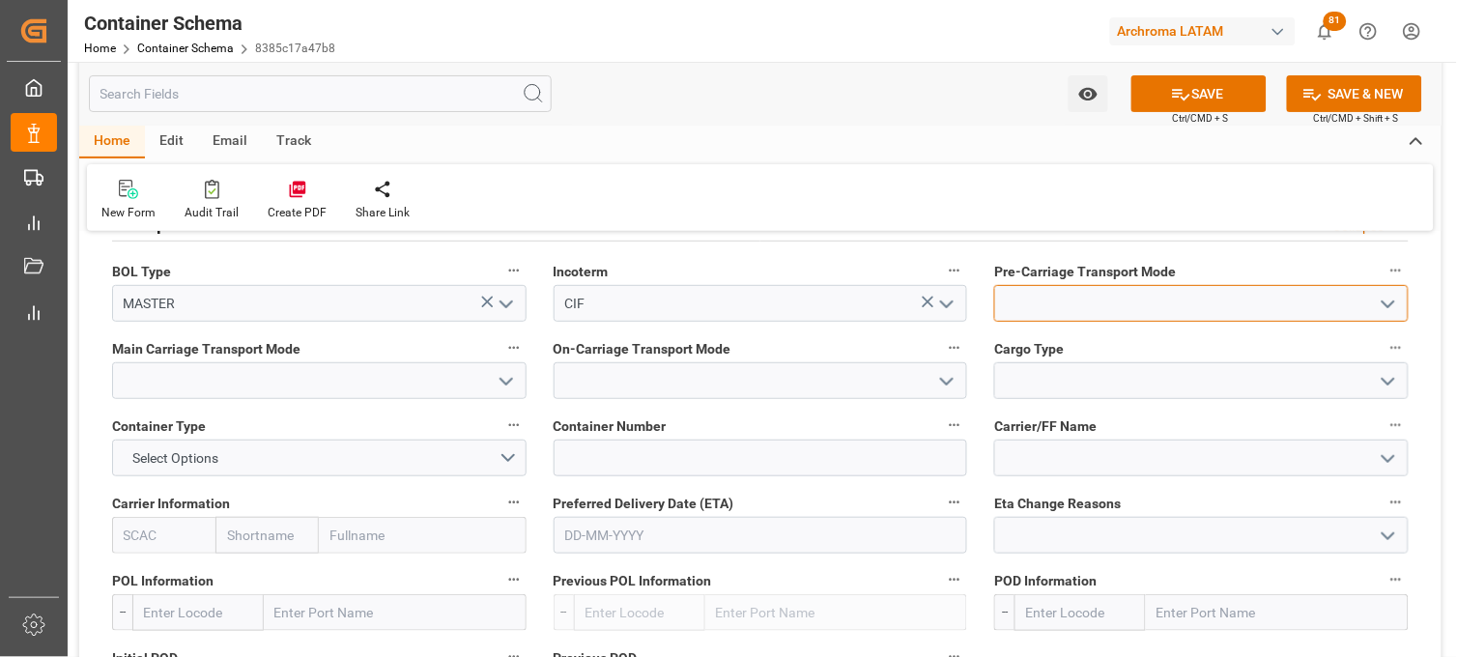
click at [1100, 304] on input at bounding box center [1201, 303] width 415 height 37
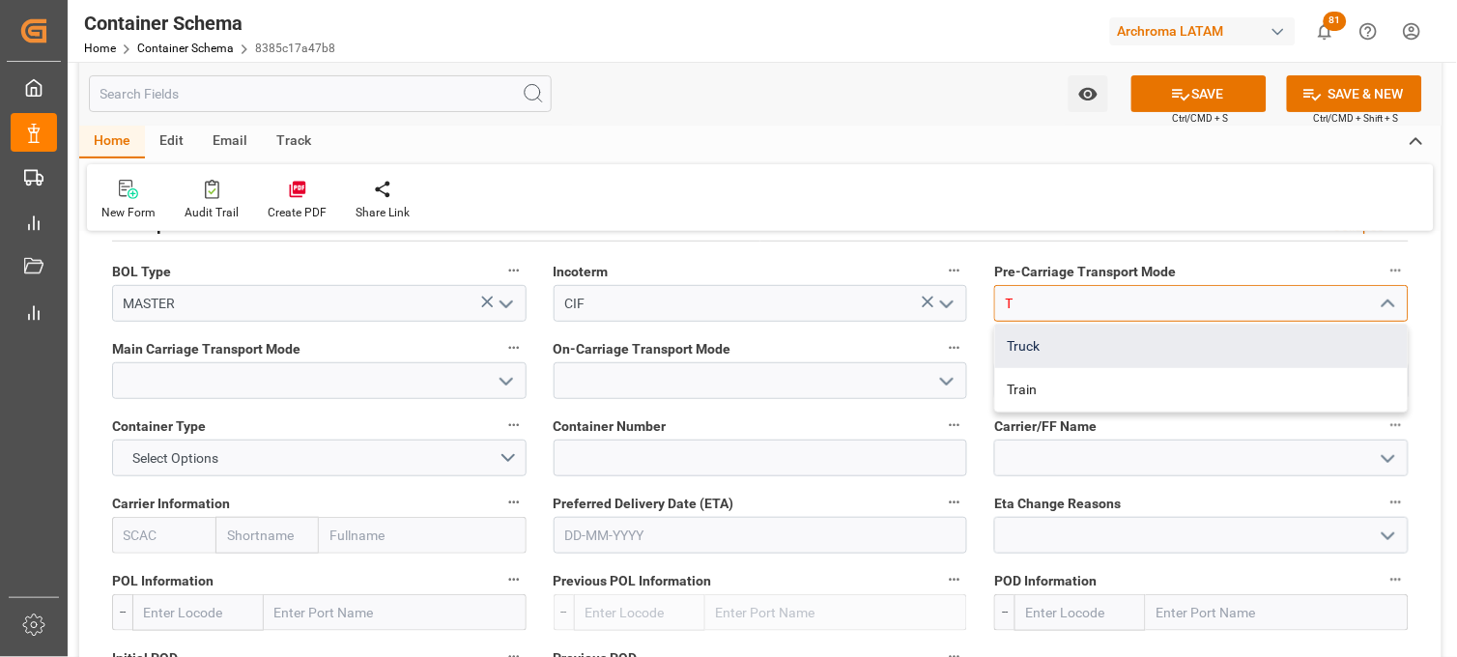
click at [1082, 342] on div "Truck" at bounding box center [1201, 346] width 413 height 43
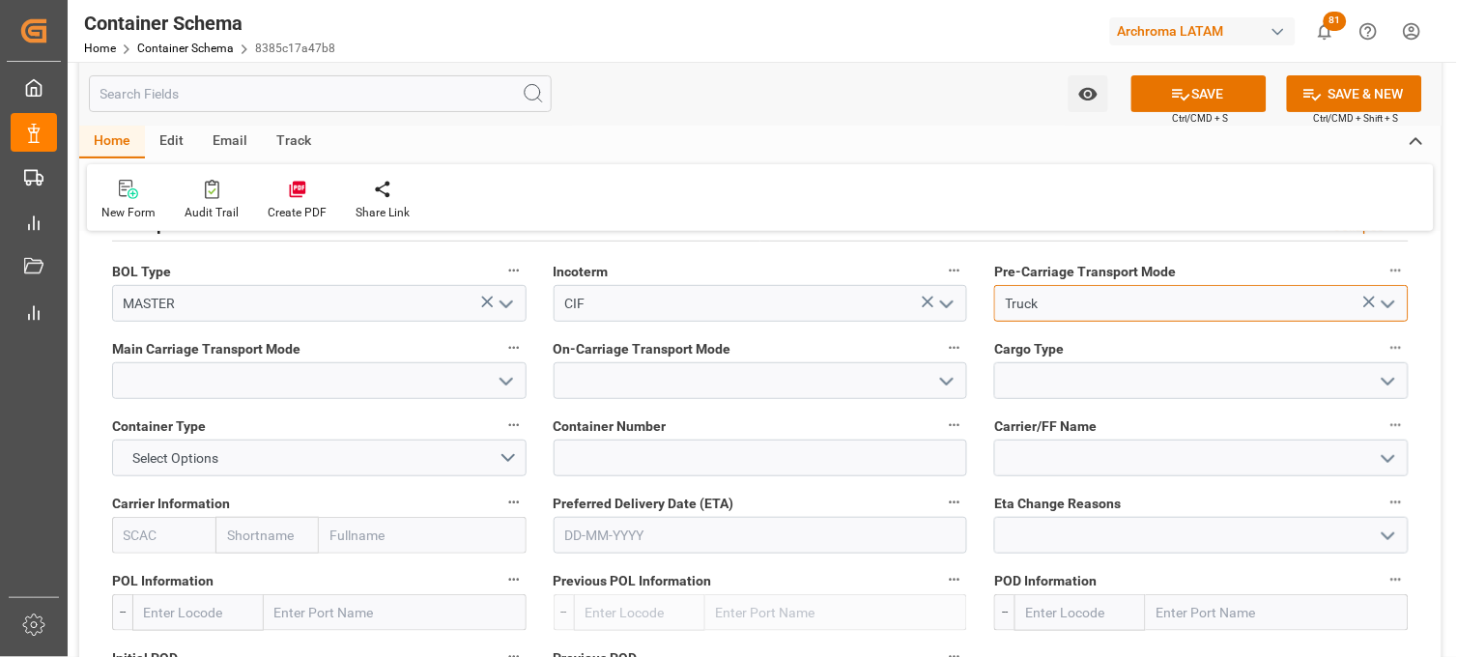
type input "Truck"
click at [407, 372] on input at bounding box center [319, 380] width 415 height 37
type input "A"
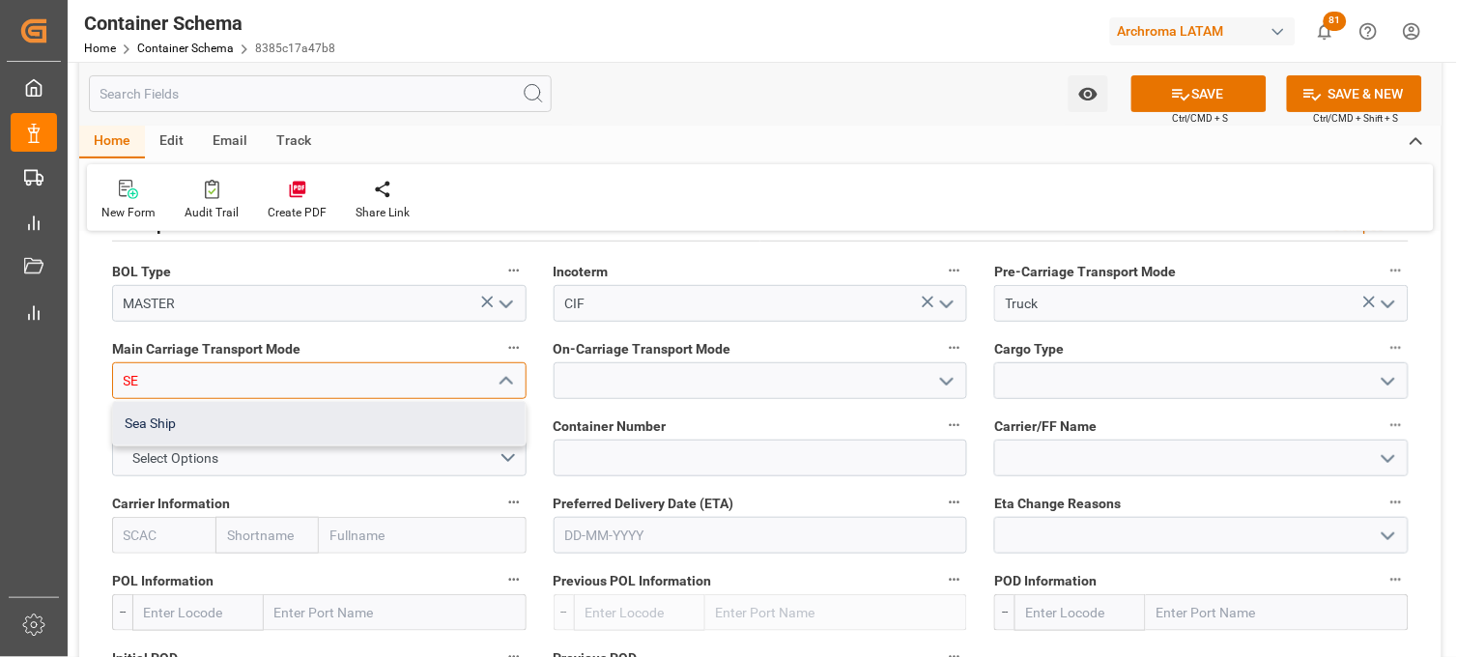
click at [365, 417] on div "Sea Ship" at bounding box center [319, 423] width 413 height 43
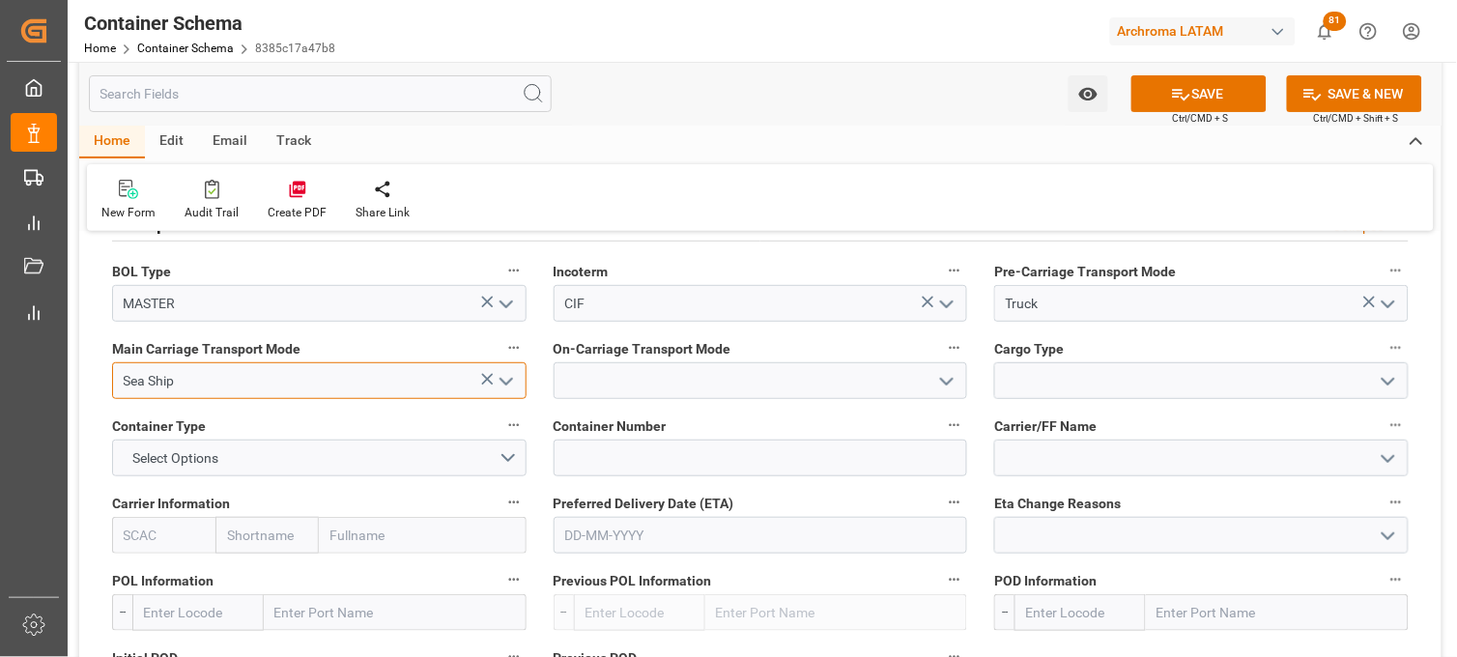
type input "Sea Ship"
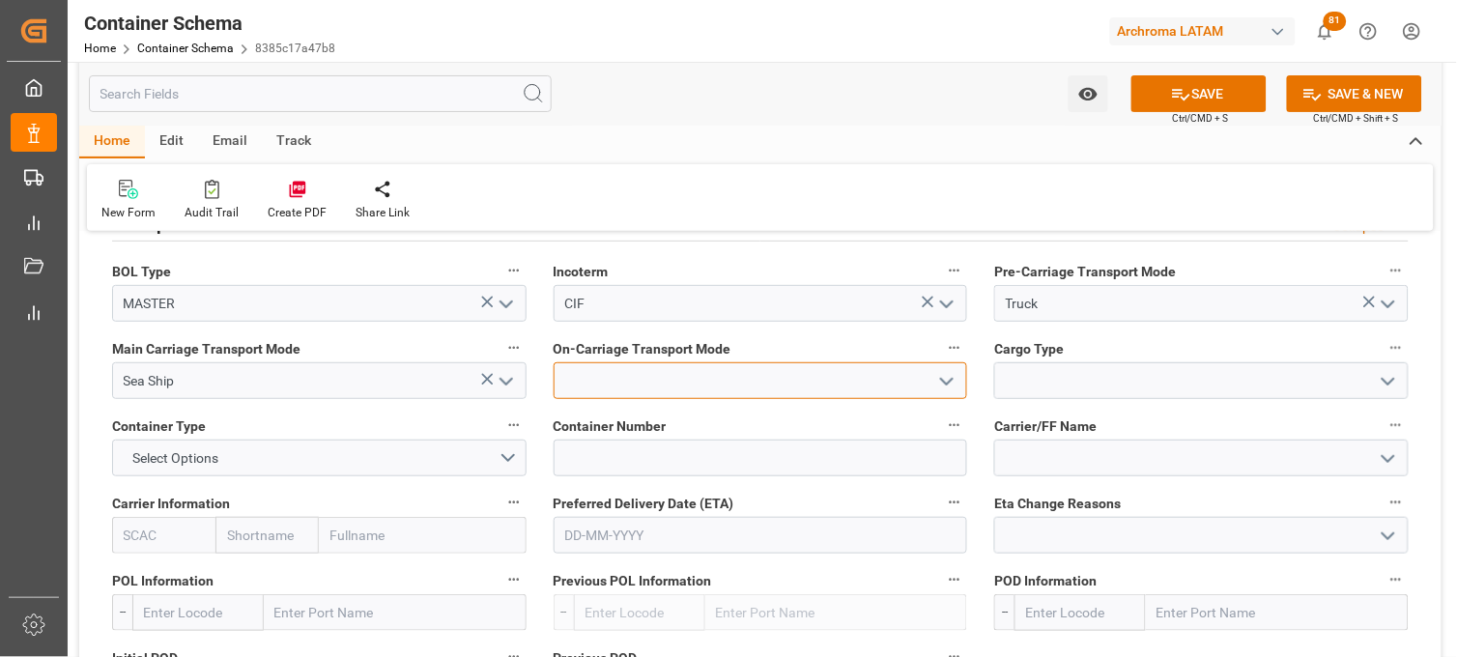
click at [602, 391] on input at bounding box center [761, 380] width 415 height 37
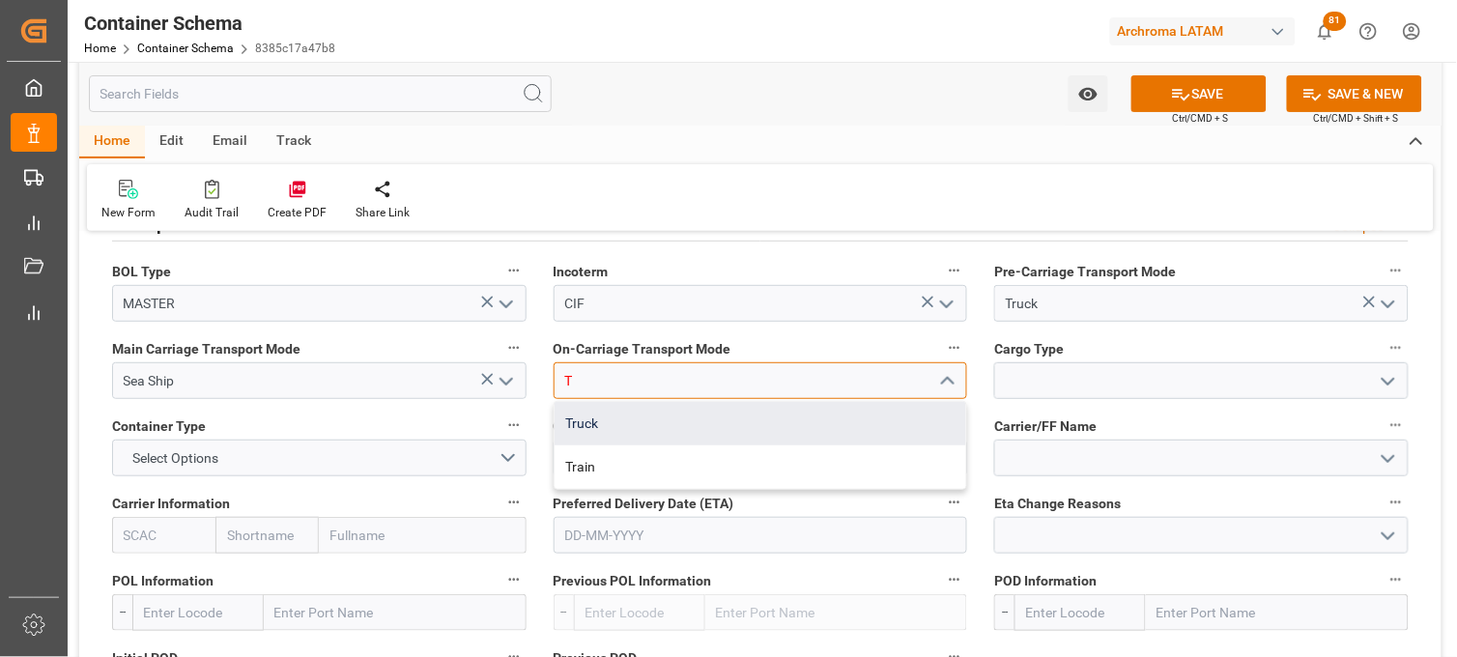
click at [602, 417] on div "Truck" at bounding box center [761, 423] width 413 height 43
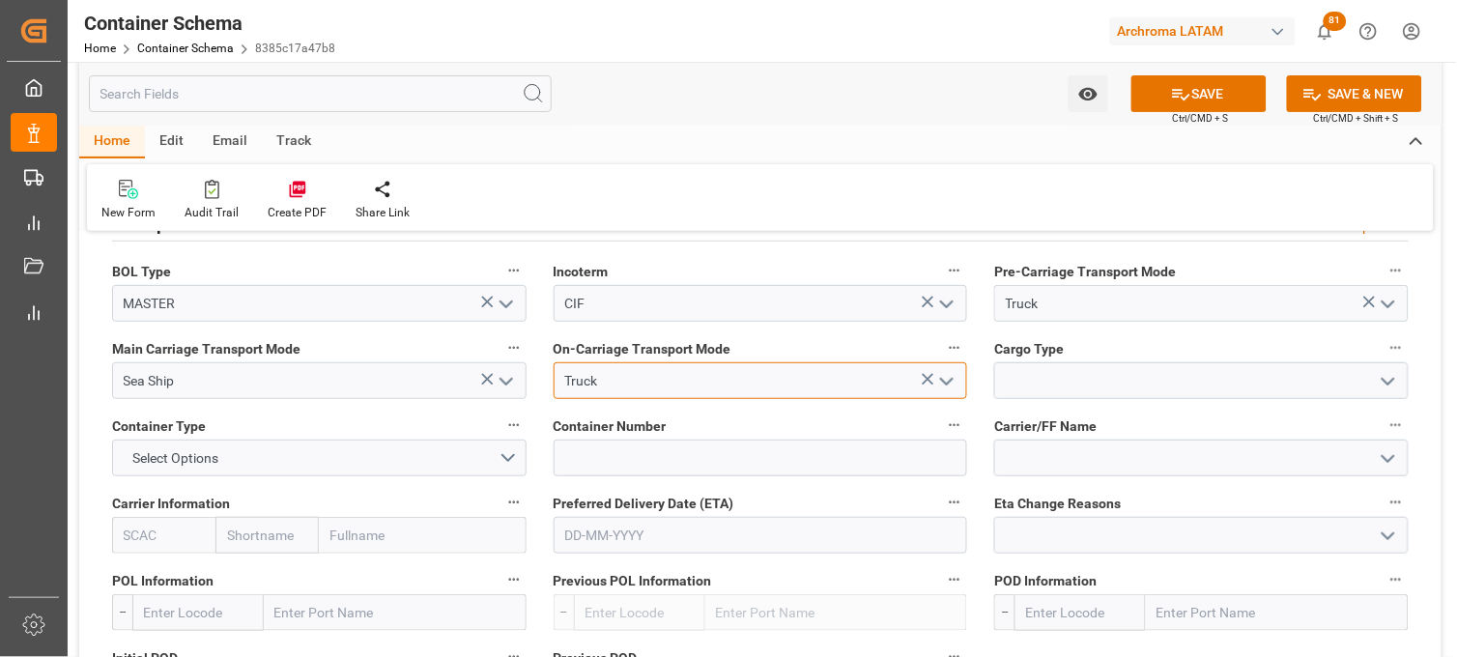
type input "Truck"
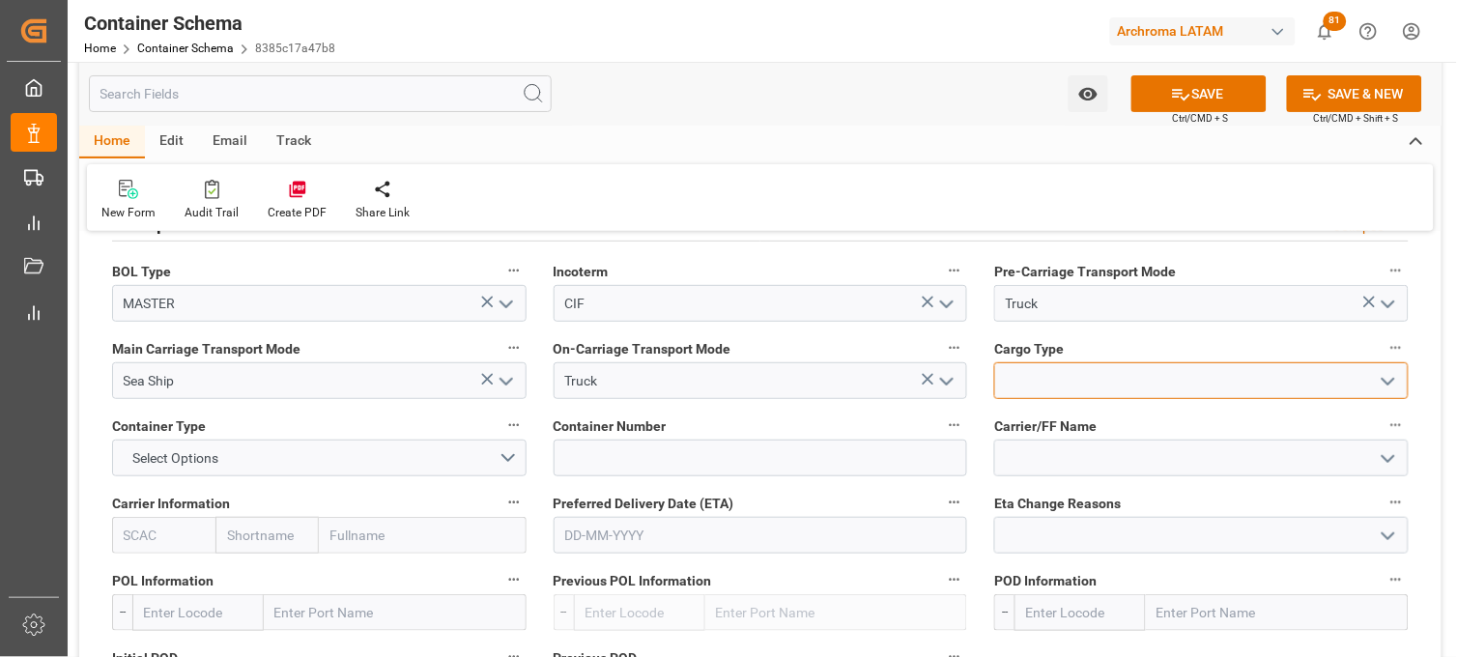
click at [1032, 373] on input at bounding box center [1201, 380] width 415 height 37
click at [1393, 379] on icon "open menu" at bounding box center [1388, 381] width 23 height 23
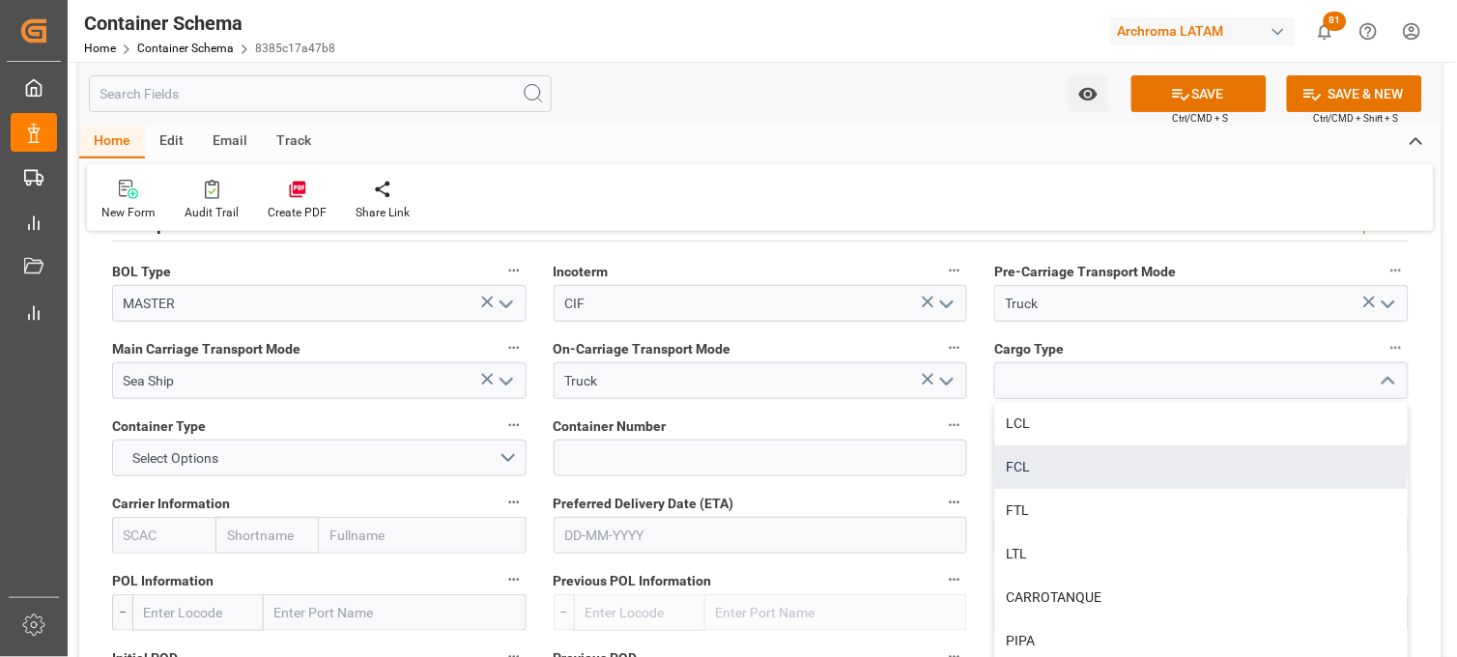
click at [1021, 467] on div "FCL" at bounding box center [1201, 467] width 413 height 43
type input "FCL"
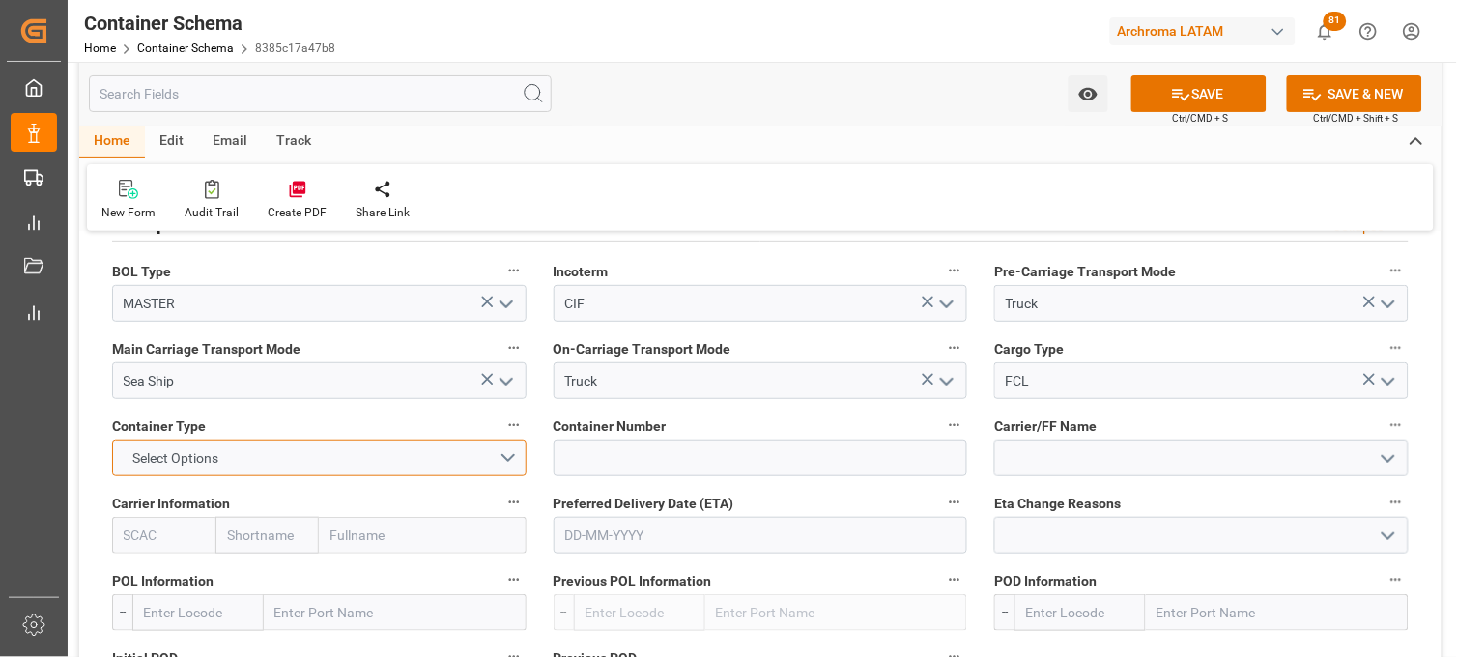
click at [503, 457] on button "Select Options" at bounding box center [319, 458] width 415 height 37
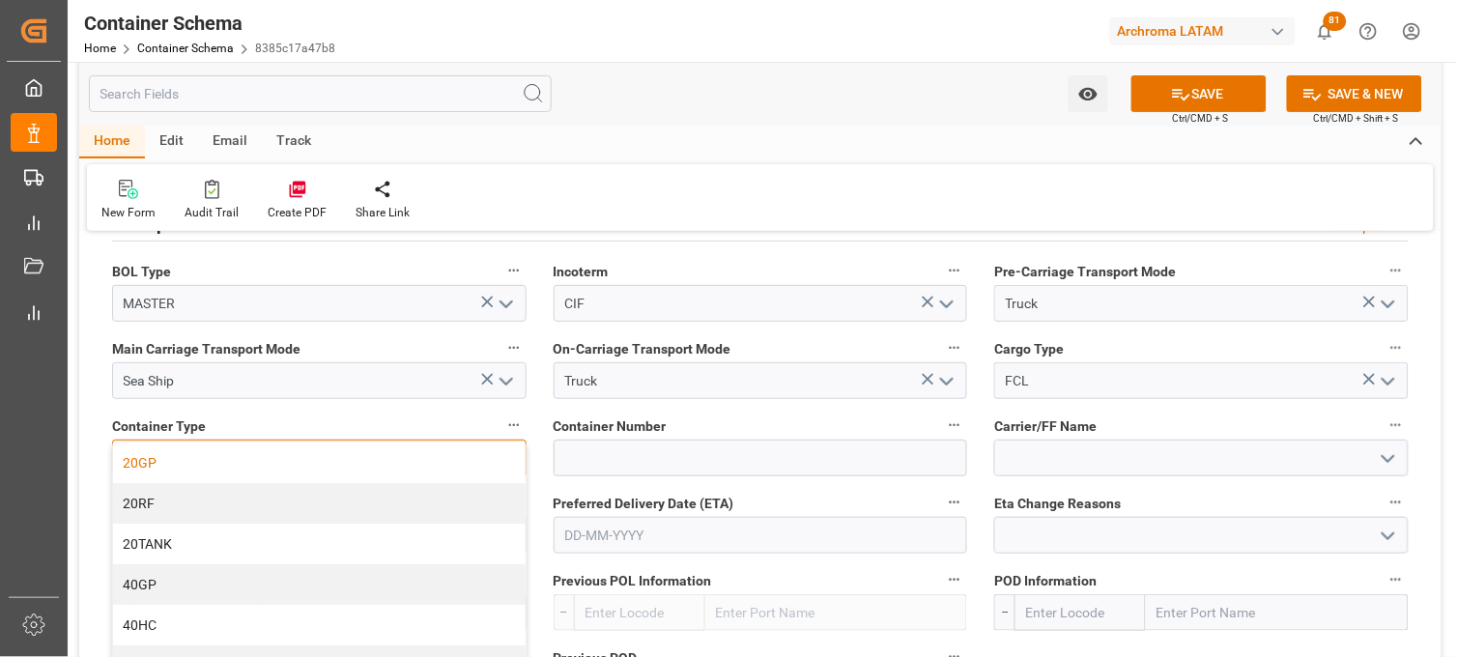
click at [380, 461] on div "20GP" at bounding box center [319, 463] width 413 height 41
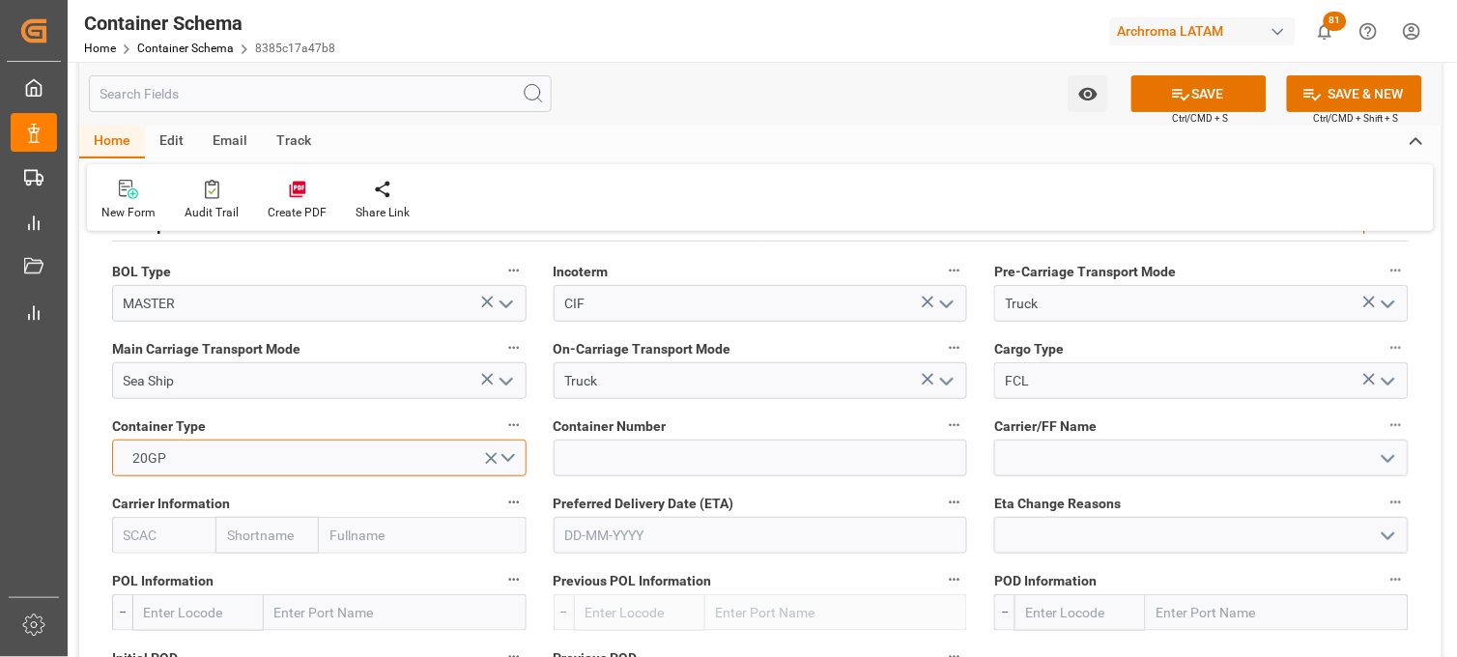
click at [512, 454] on button "20GP" at bounding box center [319, 458] width 415 height 37
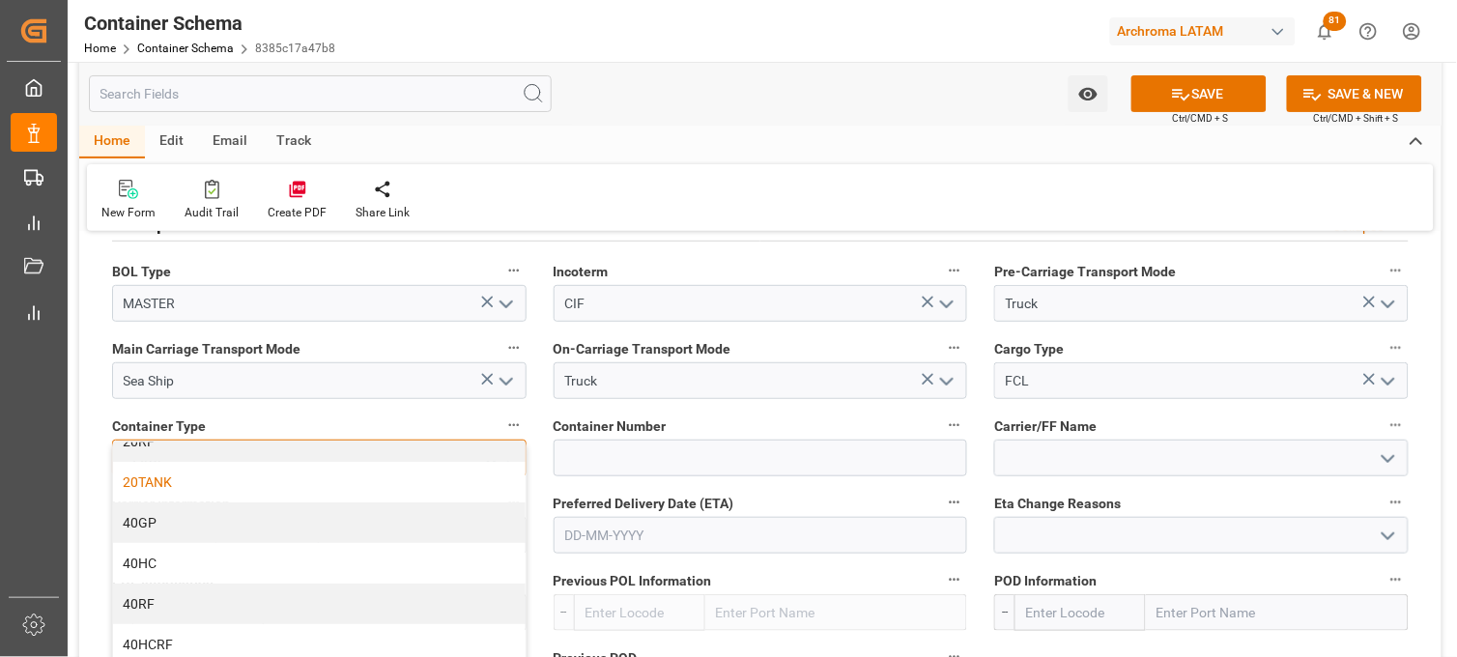
scroll to position [107, 0]
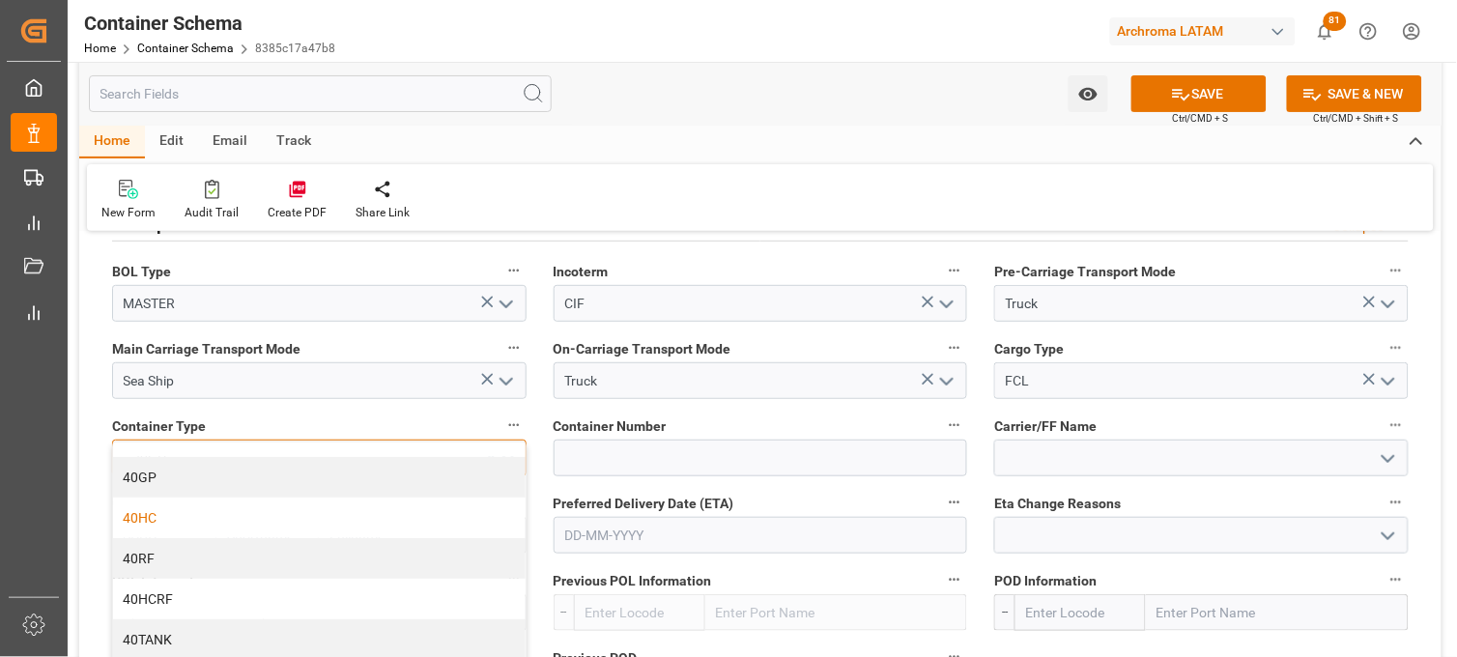
click at [187, 504] on div "40HC" at bounding box center [319, 518] width 413 height 41
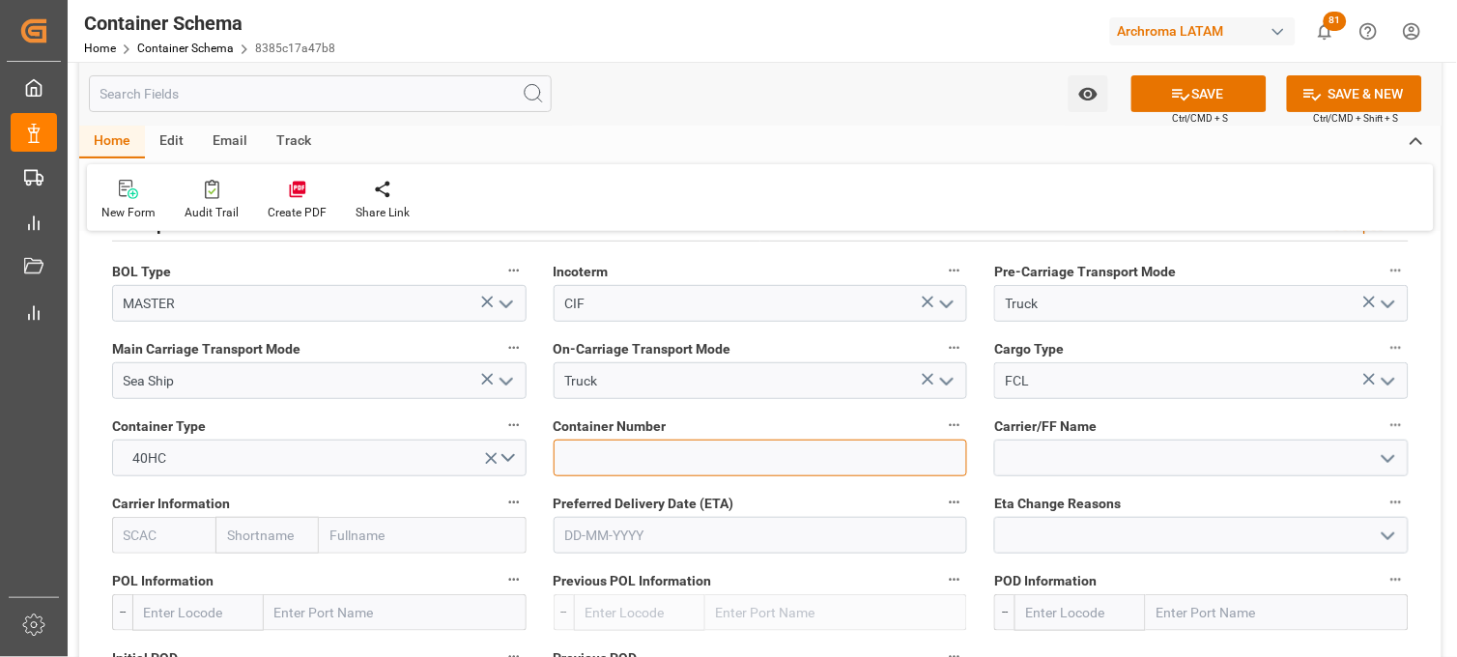
click at [593, 457] on input at bounding box center [761, 458] width 415 height 37
paste input "OOLU6797840"
type input "OOLU6797840"
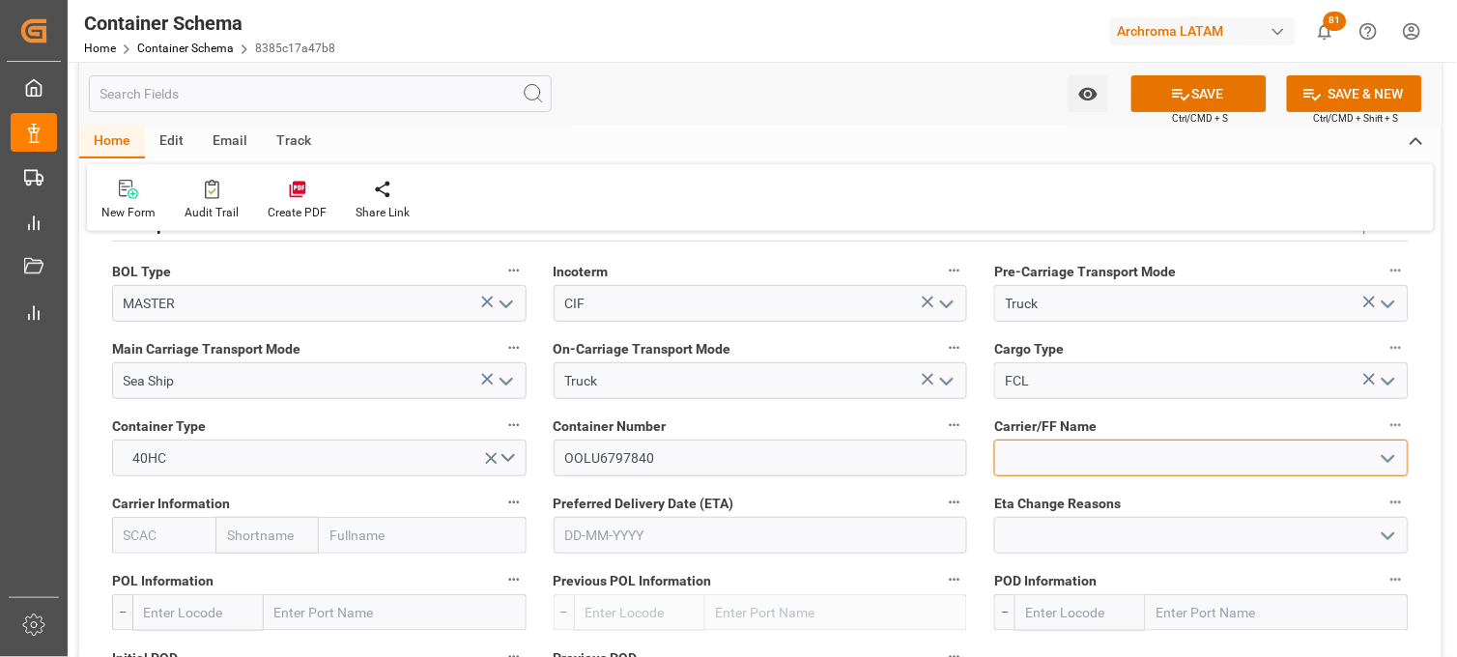
click at [1058, 456] on input at bounding box center [1201, 458] width 415 height 37
click at [244, 535] on input "text" at bounding box center [267, 535] width 103 height 37
type input "COSCO"
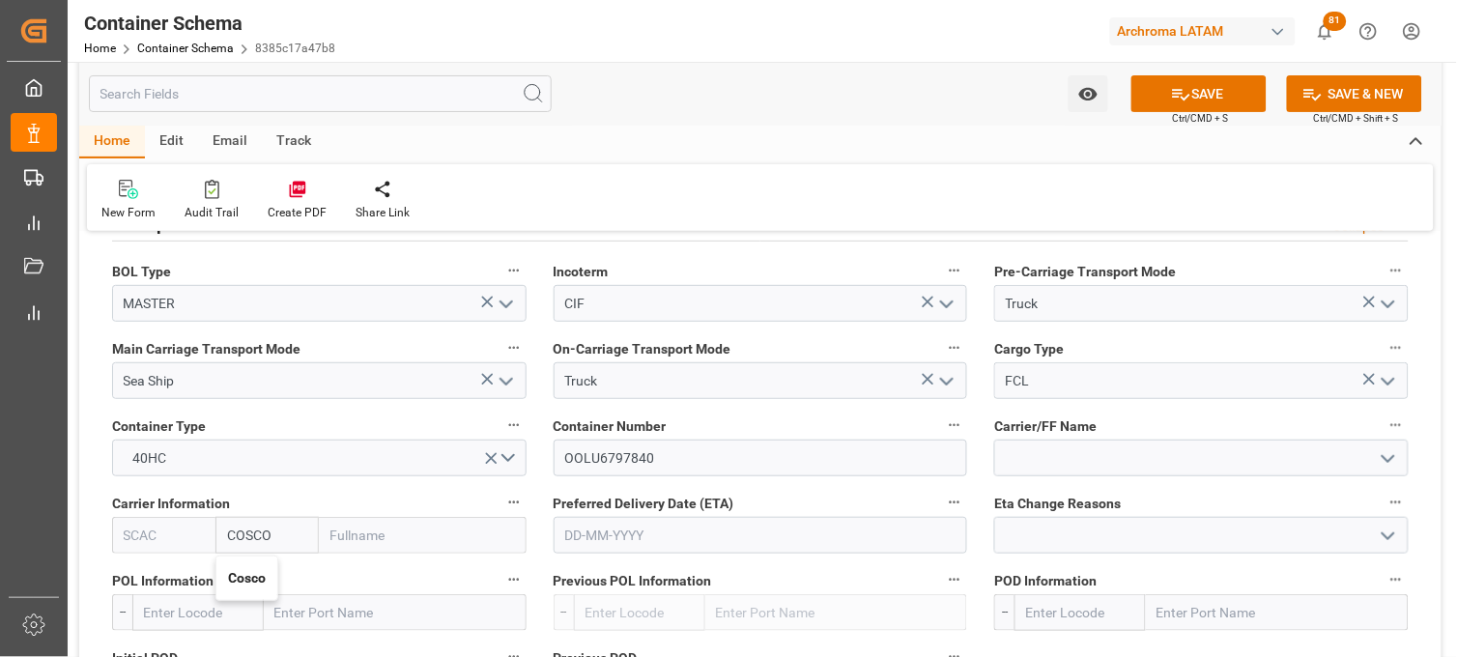
click at [247, 573] on b "Cosco" at bounding box center [247, 577] width 38 height 15
type input "COSU"
type input "Cosco"
type input "COSCO Shipping Co. Ltd."
type input "Cosco"
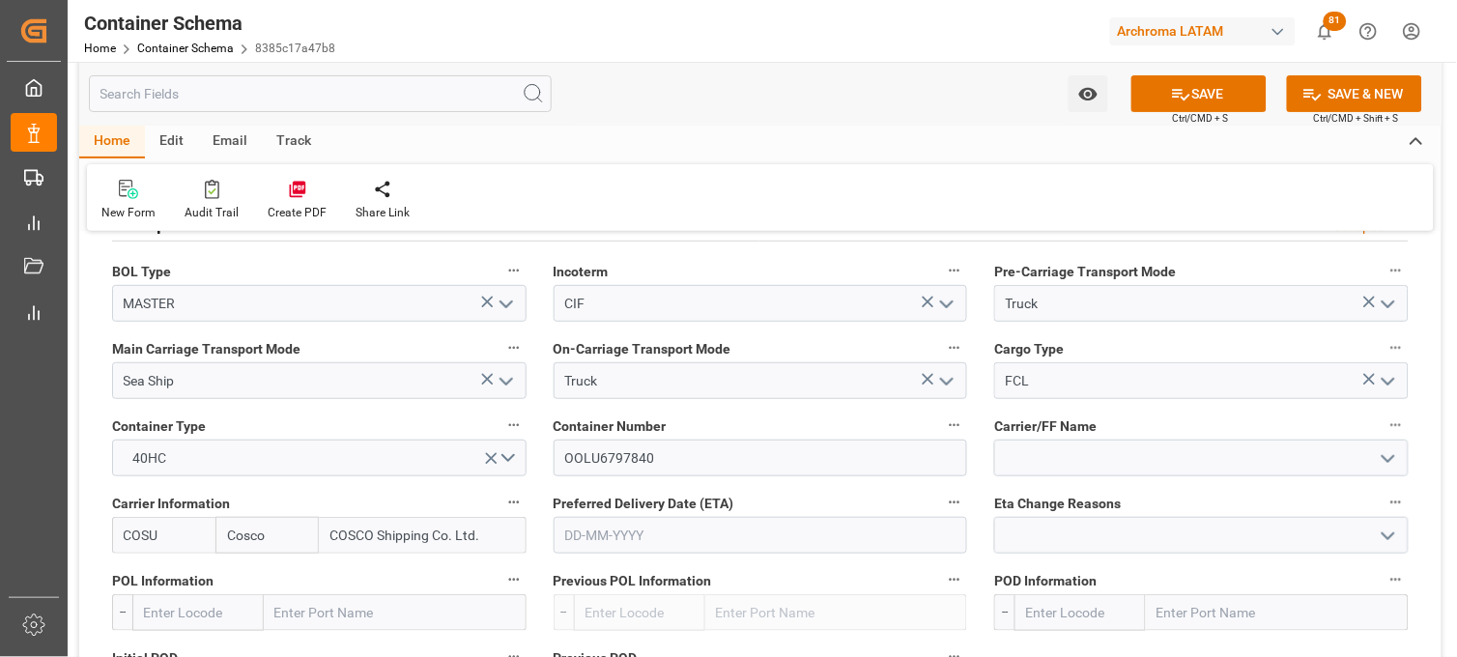
click at [603, 530] on input "text" at bounding box center [761, 535] width 415 height 37
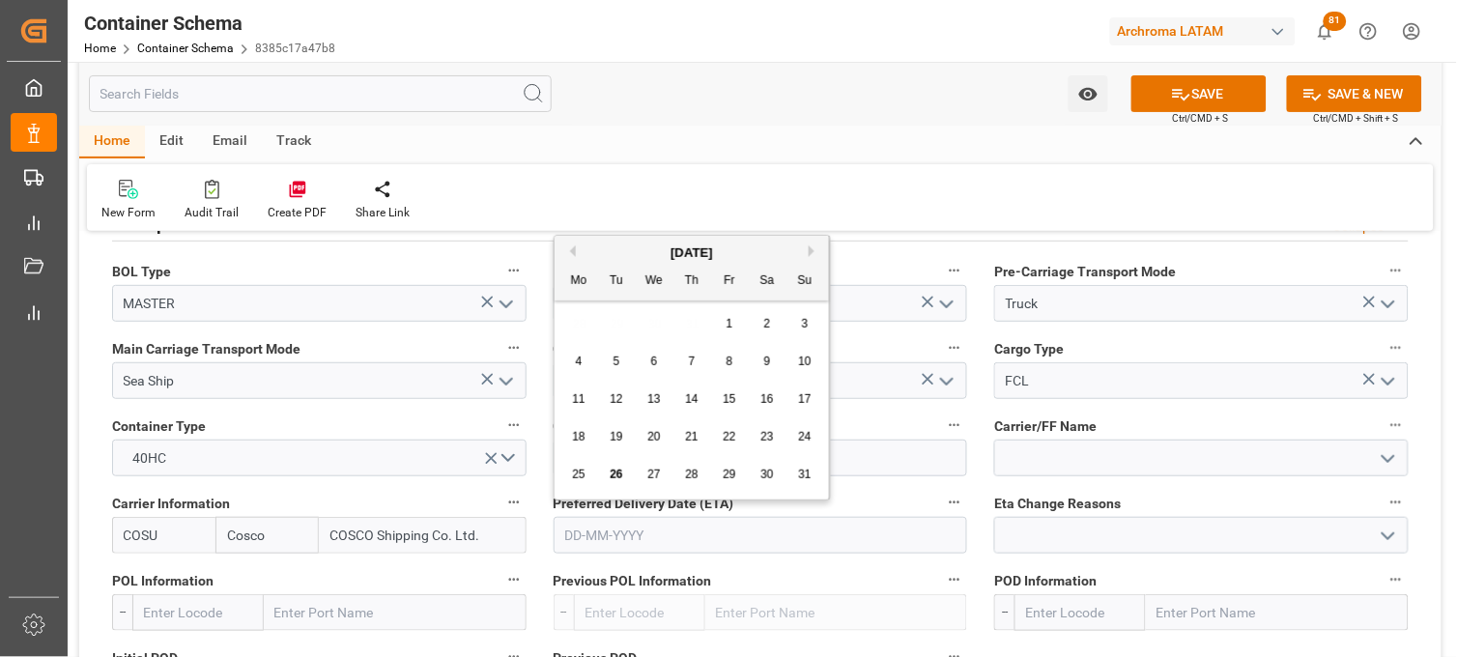
click at [814, 247] on button "Next Month" at bounding box center [815, 251] width 12 height 12
click at [774, 401] on div "20" at bounding box center [768, 399] width 24 height 23
type input "20-09-2025"
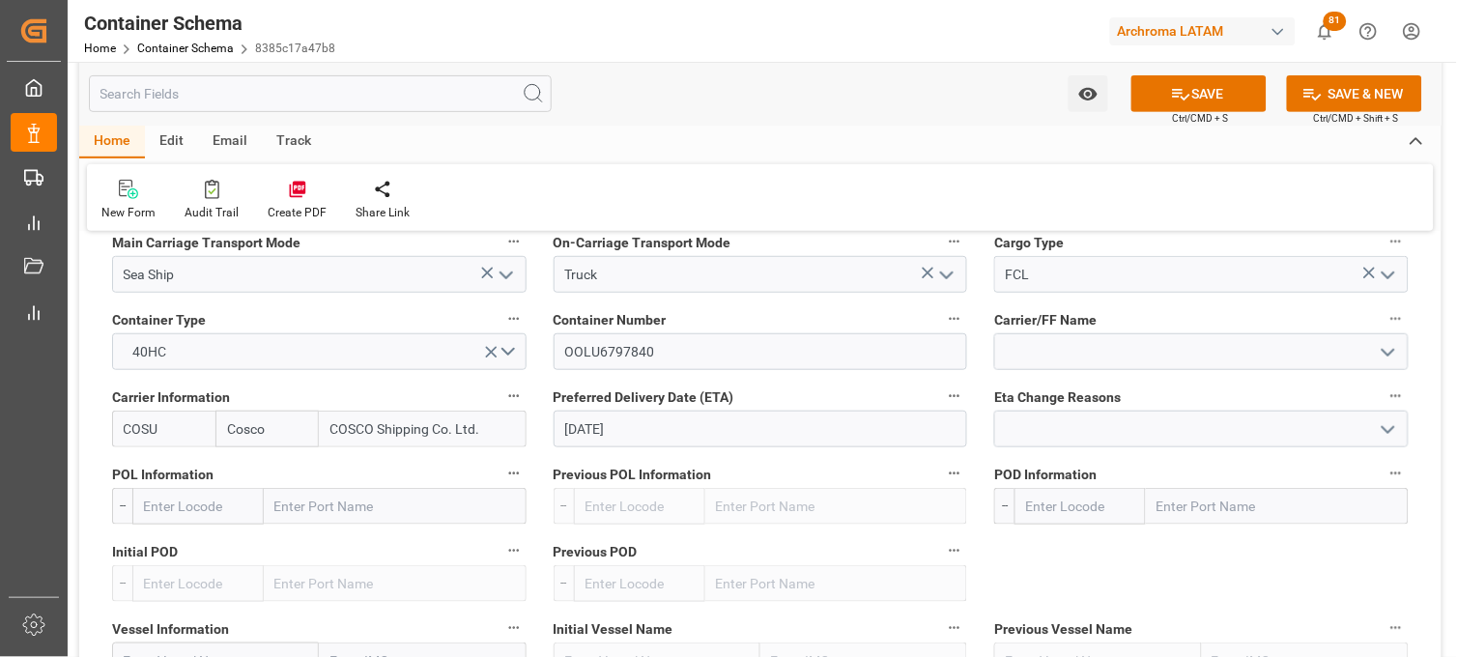
scroll to position [1825, 0]
click at [331, 505] on input "text" at bounding box center [395, 505] width 263 height 37
type input "TIAN"
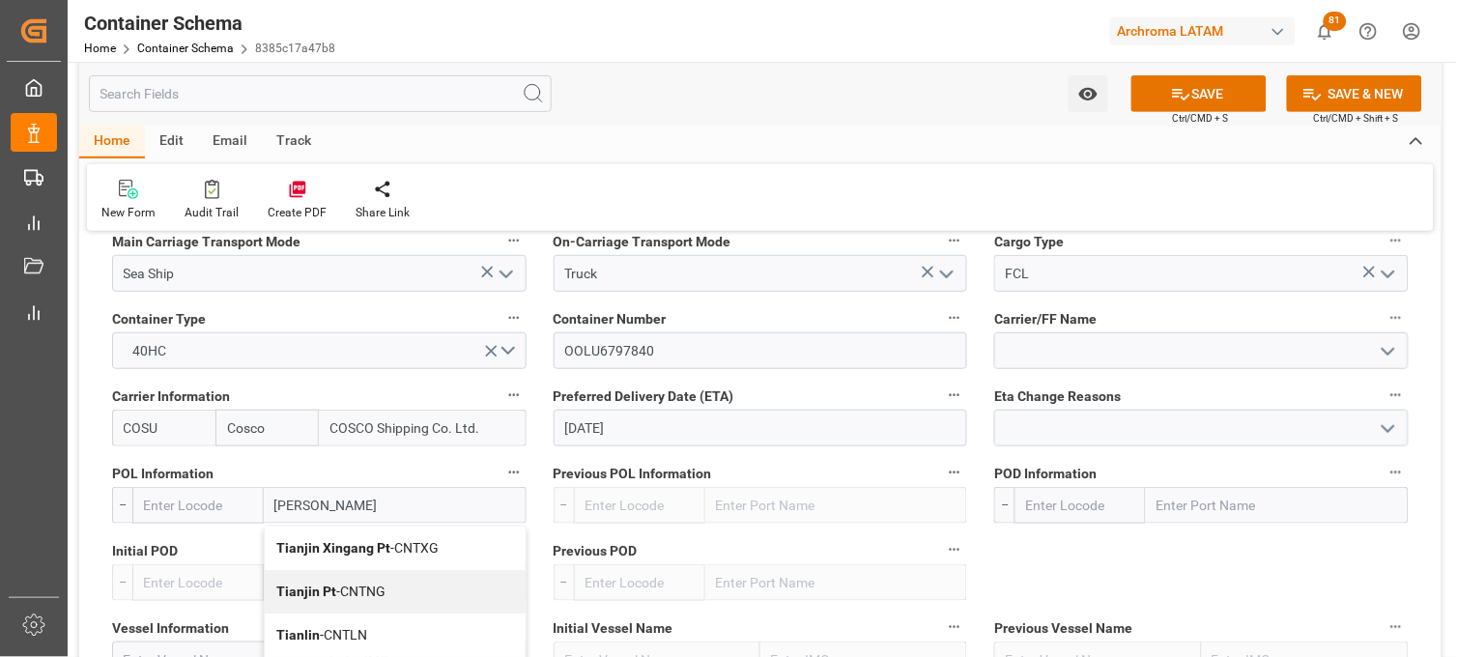
click at [309, 585] on b "Tianjin Pt" at bounding box center [306, 591] width 60 height 15
type input "CNTNG"
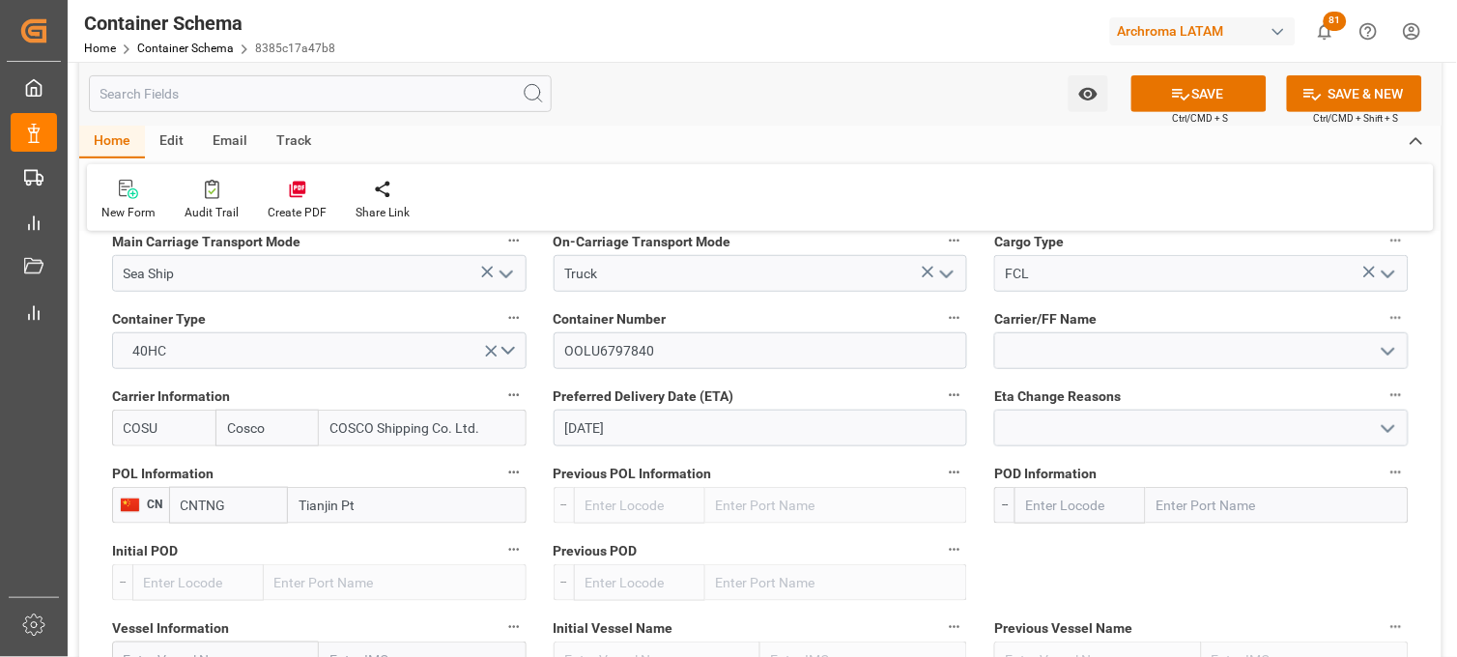
type input "Tianjin Pt"
click at [1192, 499] on input "text" at bounding box center [1277, 505] width 263 height 37
type input "MANZA"
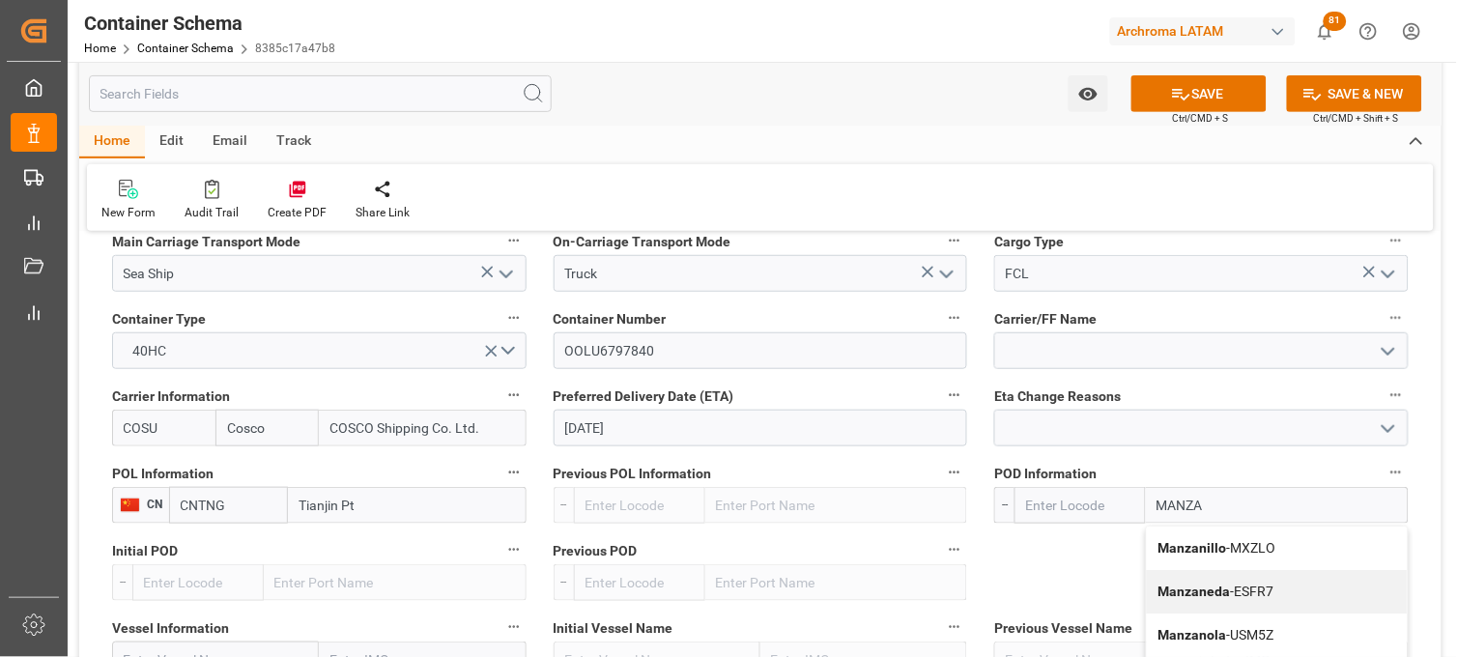
click at [1199, 545] on b "Manzanillo" at bounding box center [1193, 547] width 69 height 15
type input "MXZLO"
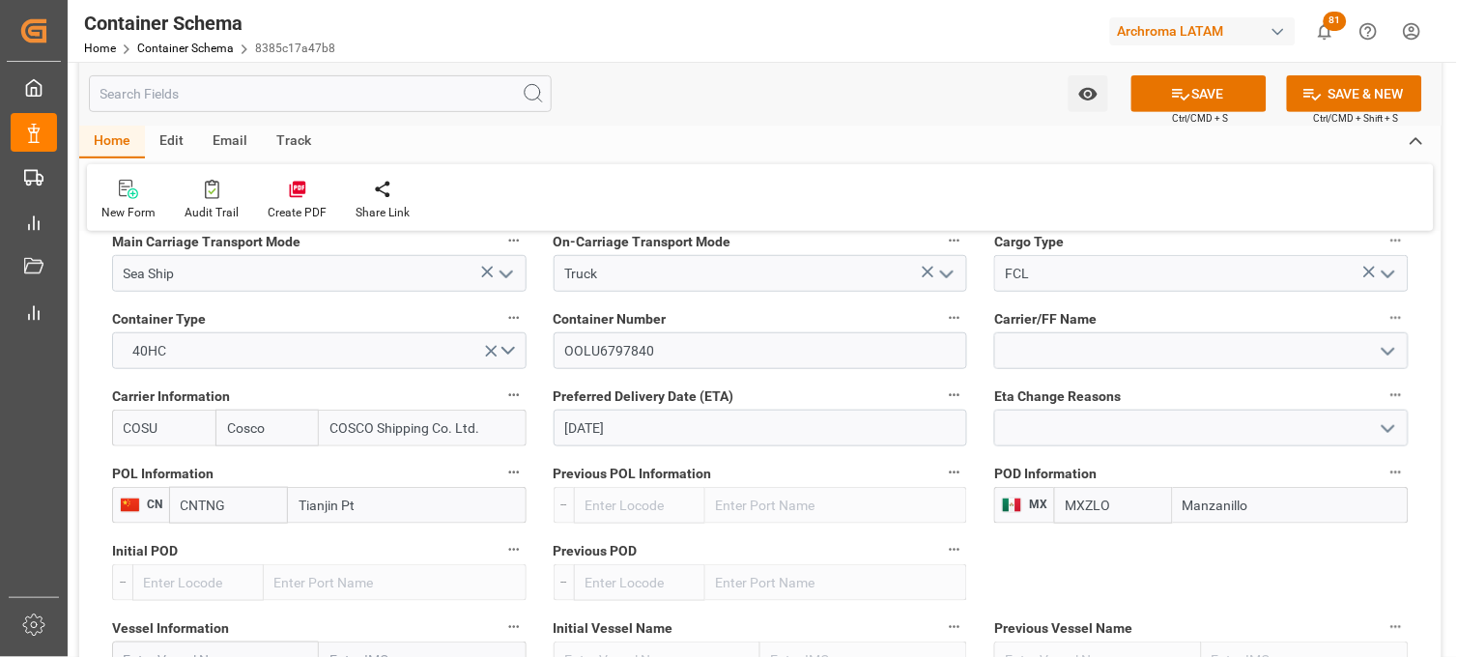
type input "Manzanillo"
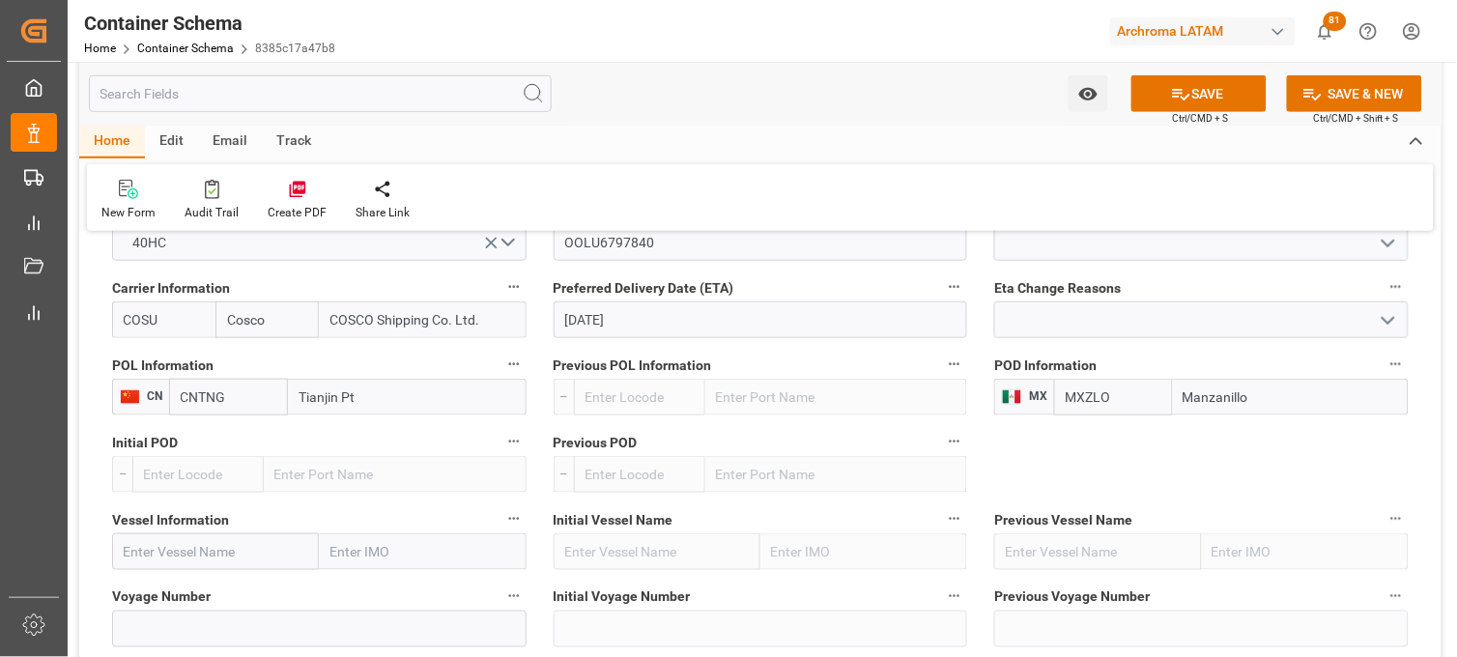
click at [189, 548] on input "text" at bounding box center [215, 551] width 207 height 37
paste input "COSCO FRANCE"
click at [196, 596] on b "COSCO France" at bounding box center [170, 594] width 91 height 15
type input "COSCO France"
type input "9516416"
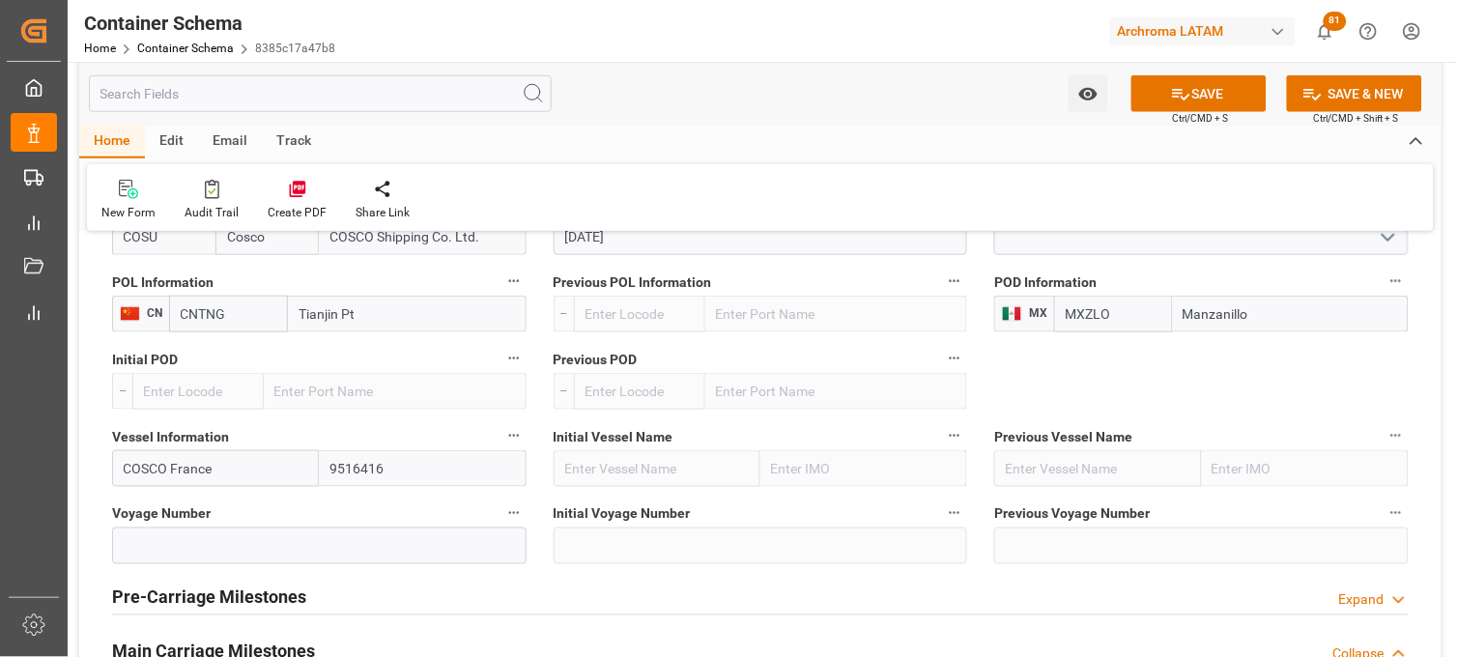
scroll to position [2147, 0]
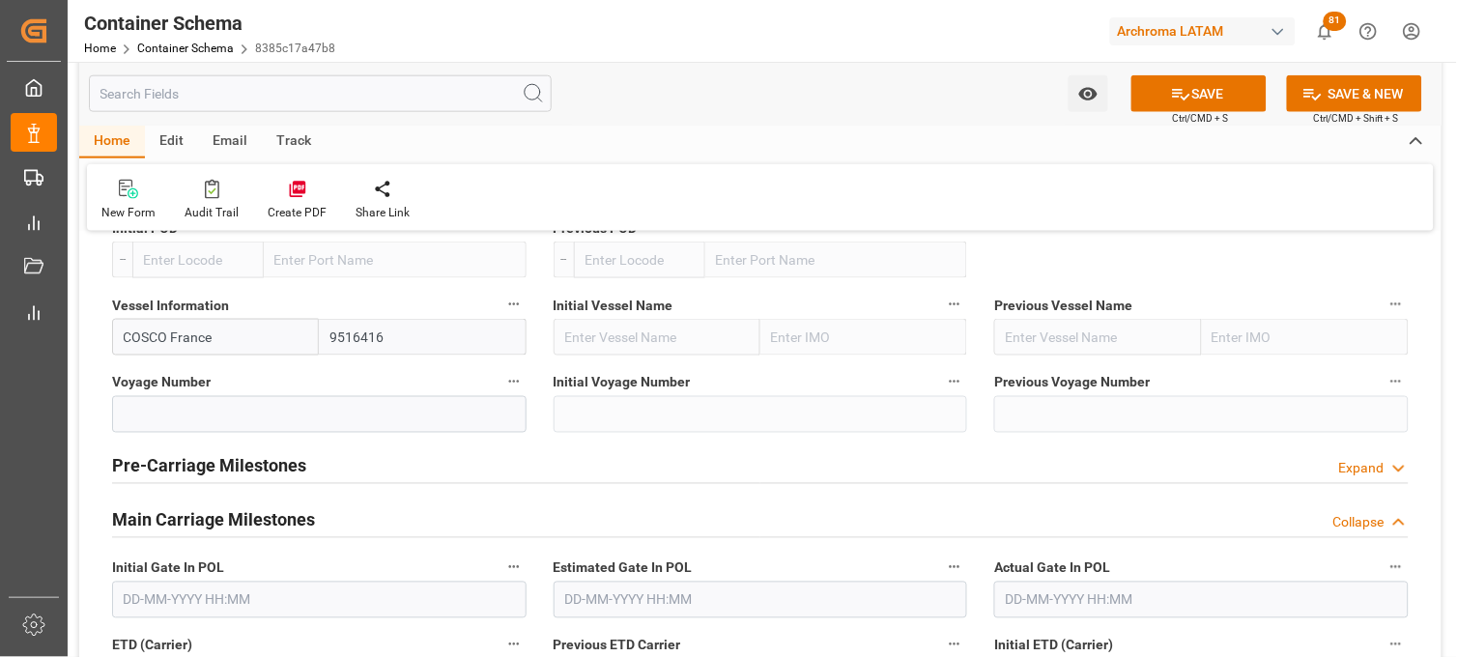
type input "COSCO France"
click at [185, 402] on input at bounding box center [319, 414] width 415 height 37
paste input "071W"
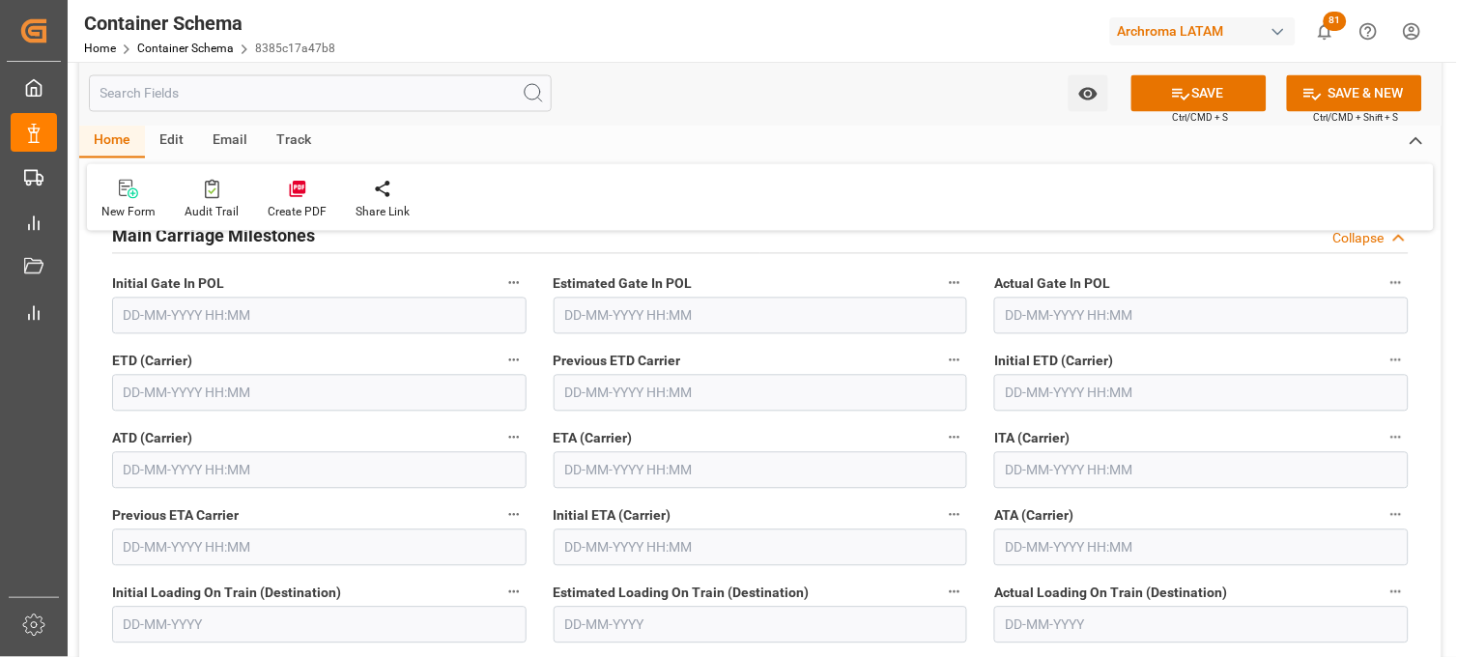
scroll to position [2469, 0]
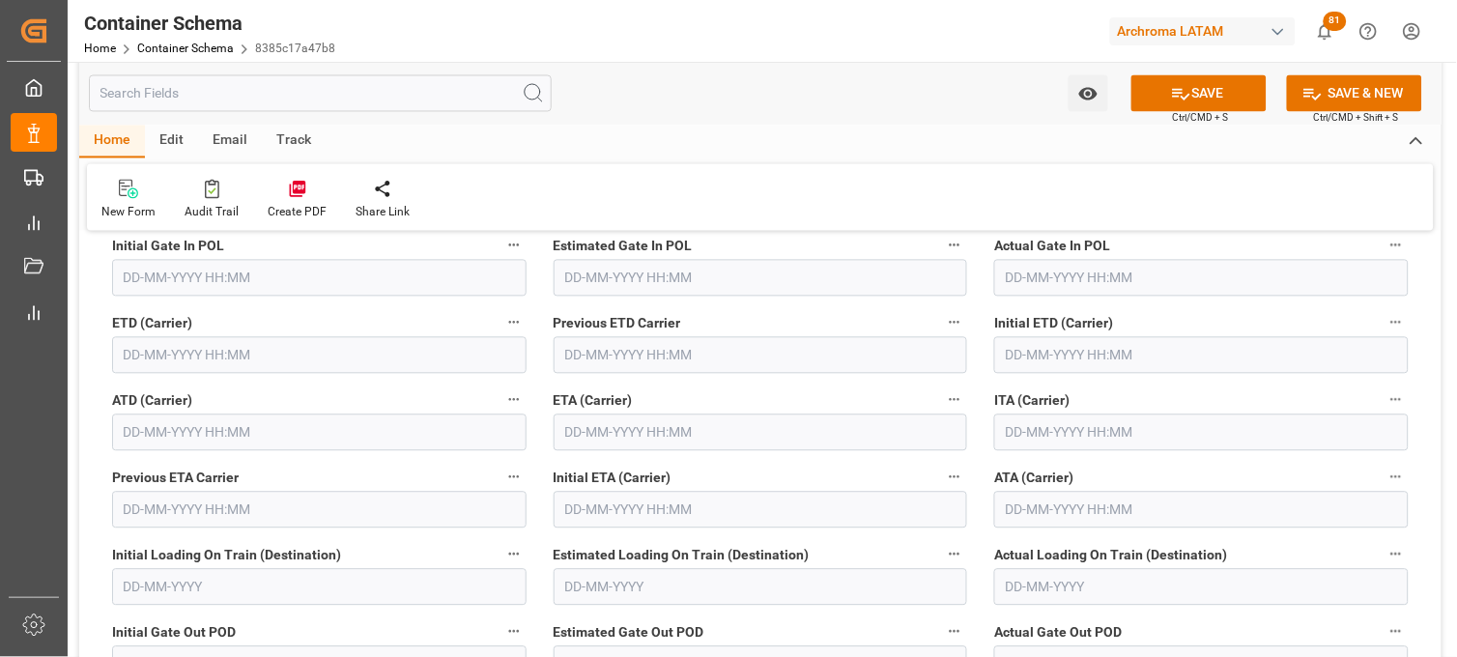
type input "071W"
click at [580, 430] on input "text" at bounding box center [761, 433] width 415 height 37
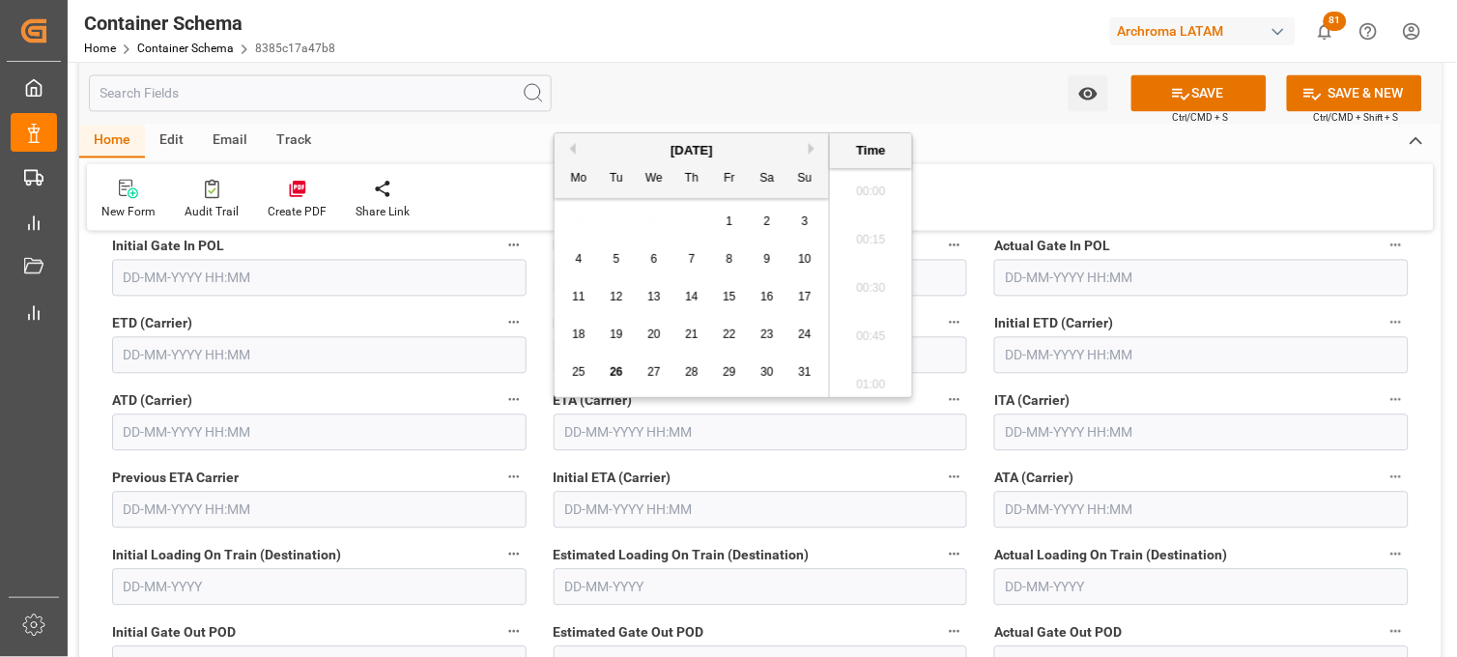
scroll to position [2035, 0]
click at [813, 149] on button "Next Month" at bounding box center [815, 149] width 12 height 12
click at [773, 296] on span "20" at bounding box center [767, 297] width 13 height 14
click at [881, 285] on li "11:00" at bounding box center [871, 283] width 82 height 48
type input "20-09-2025 11:00"
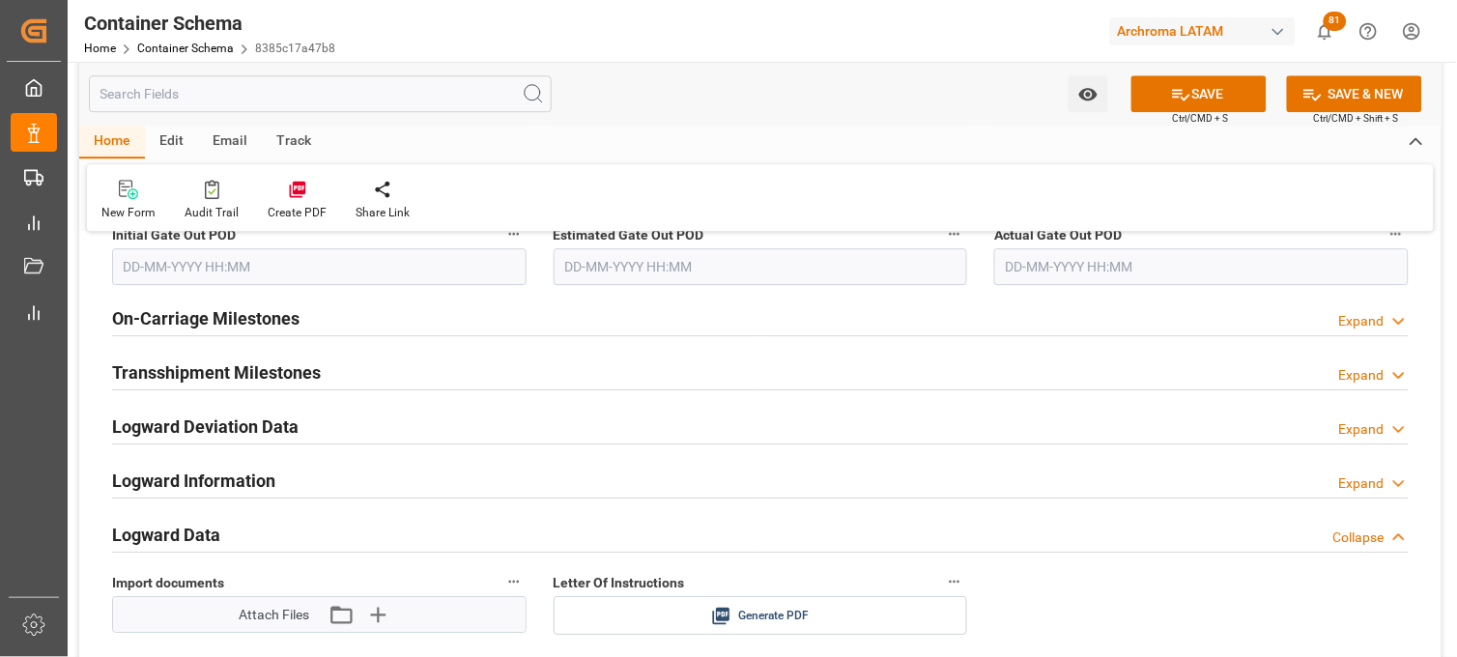
scroll to position [3006, 0]
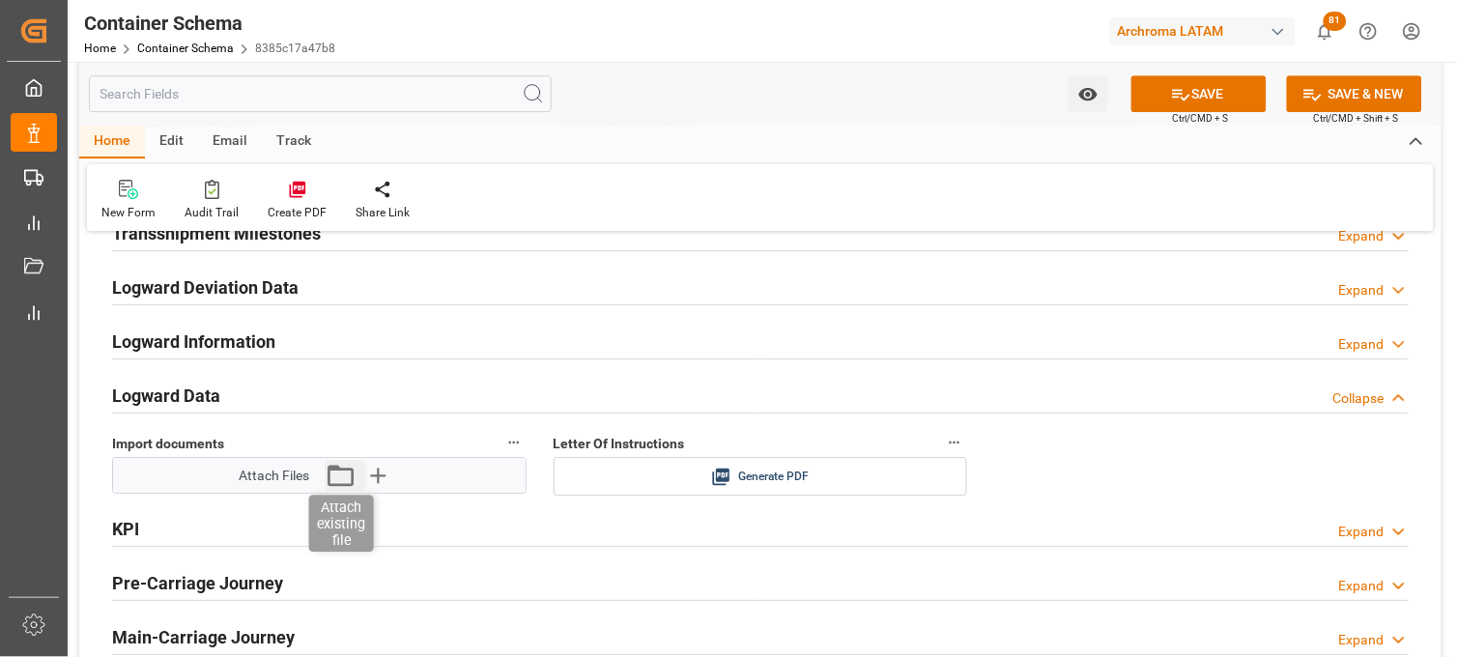
click at [333, 477] on icon "button" at bounding box center [341, 475] width 31 height 31
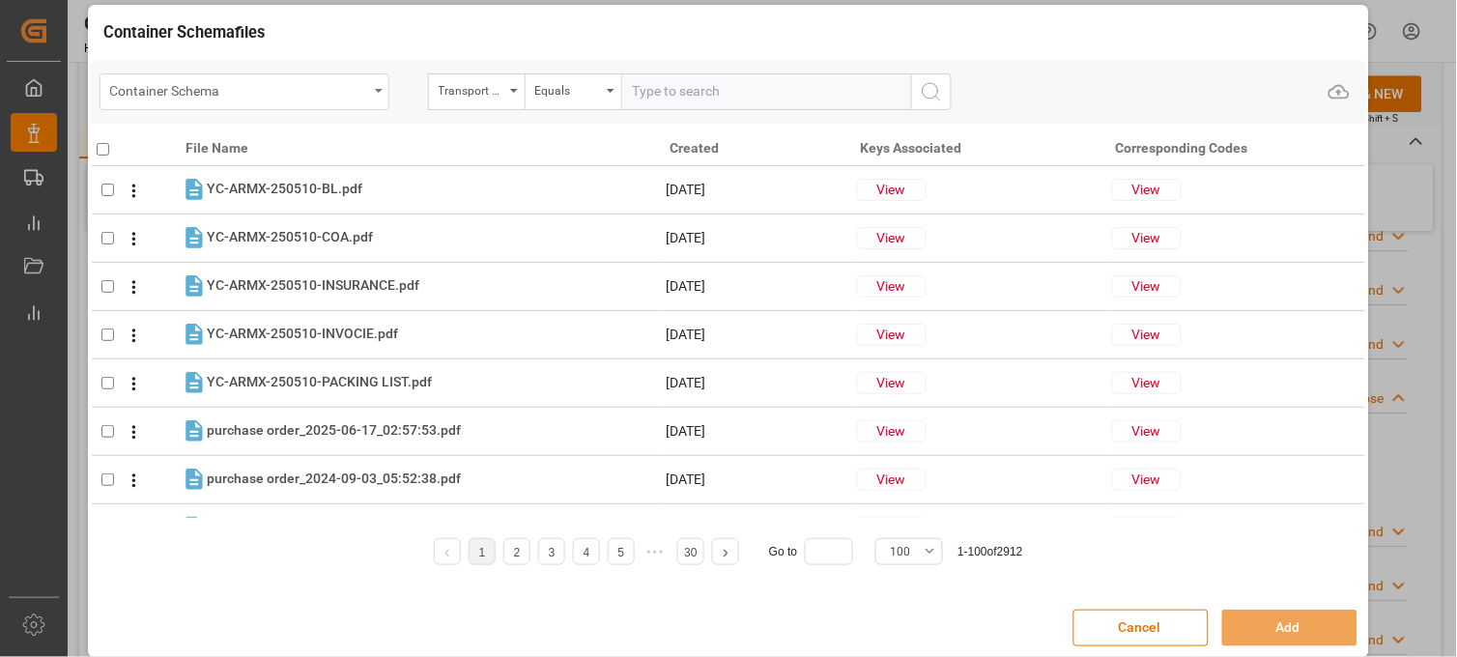
click at [201, 103] on div "Container Schema" at bounding box center [245, 91] width 290 height 37
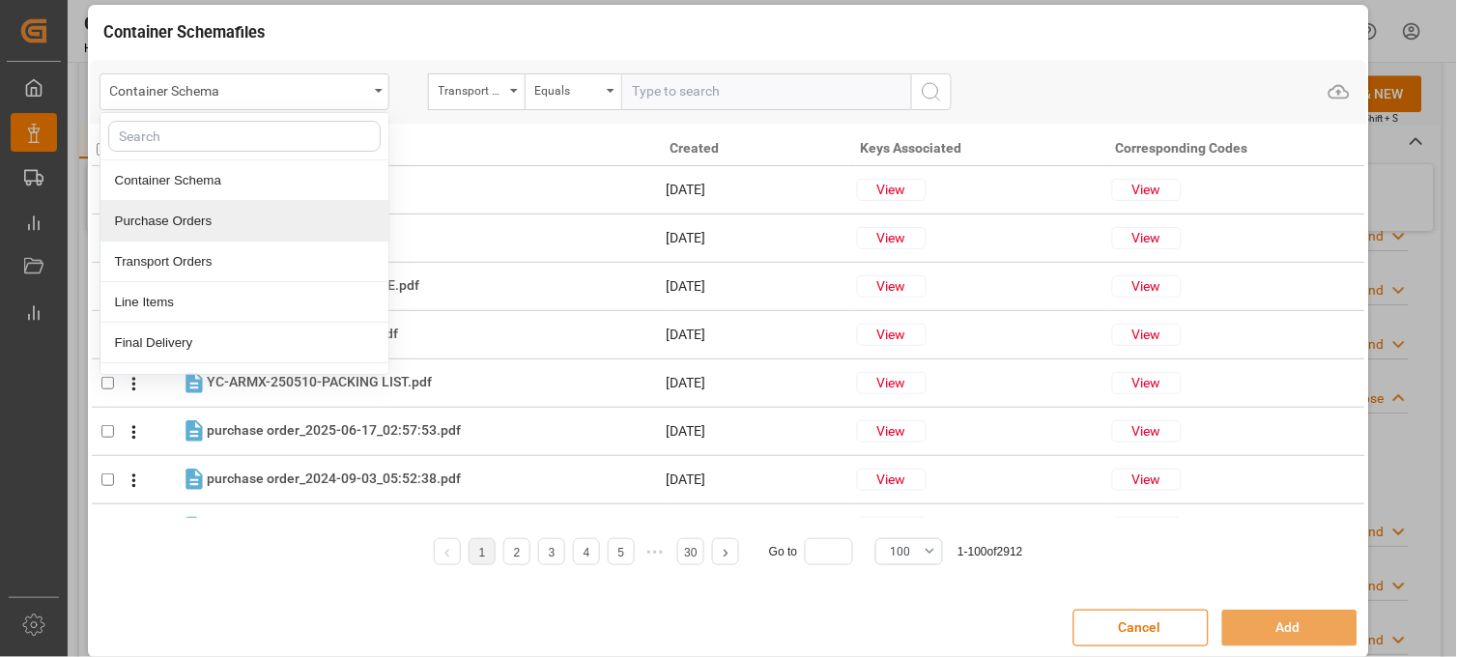
click at [194, 222] on div "Purchase Orders" at bounding box center [245, 221] width 288 height 41
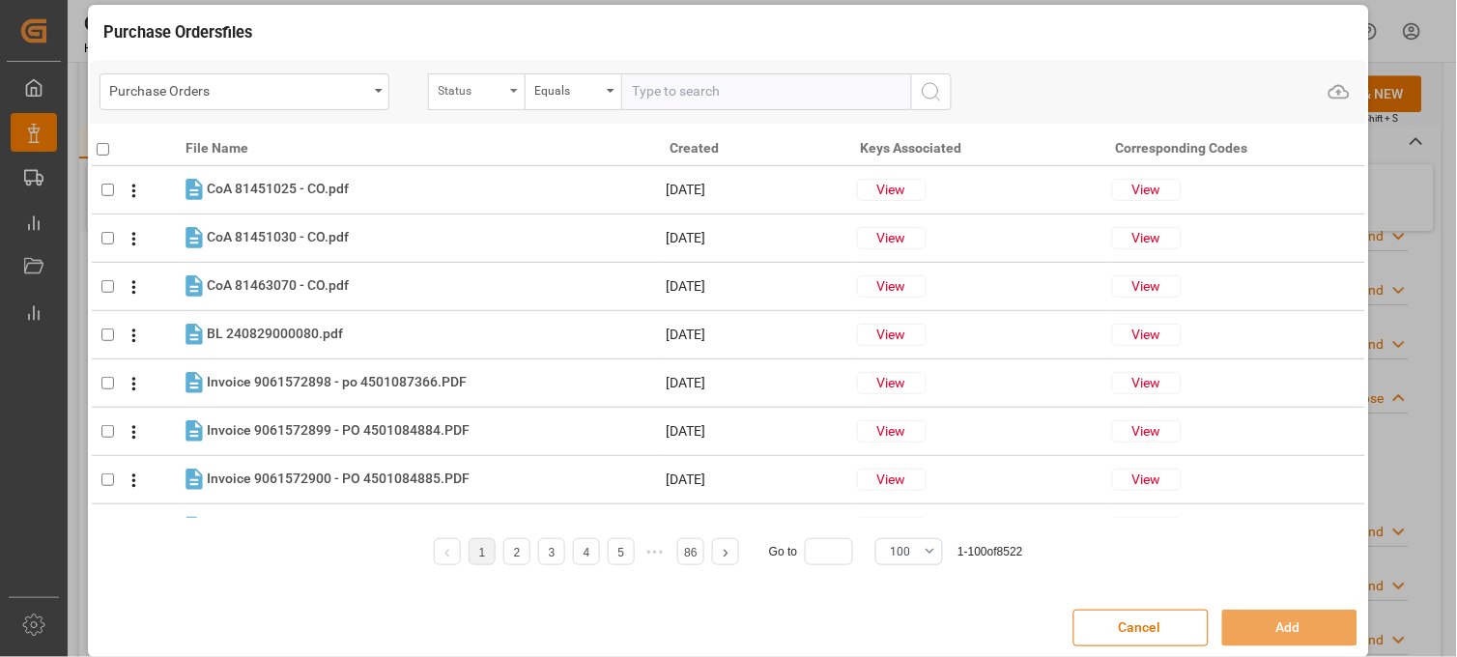
click at [508, 103] on div "Status" at bounding box center [476, 91] width 97 height 37
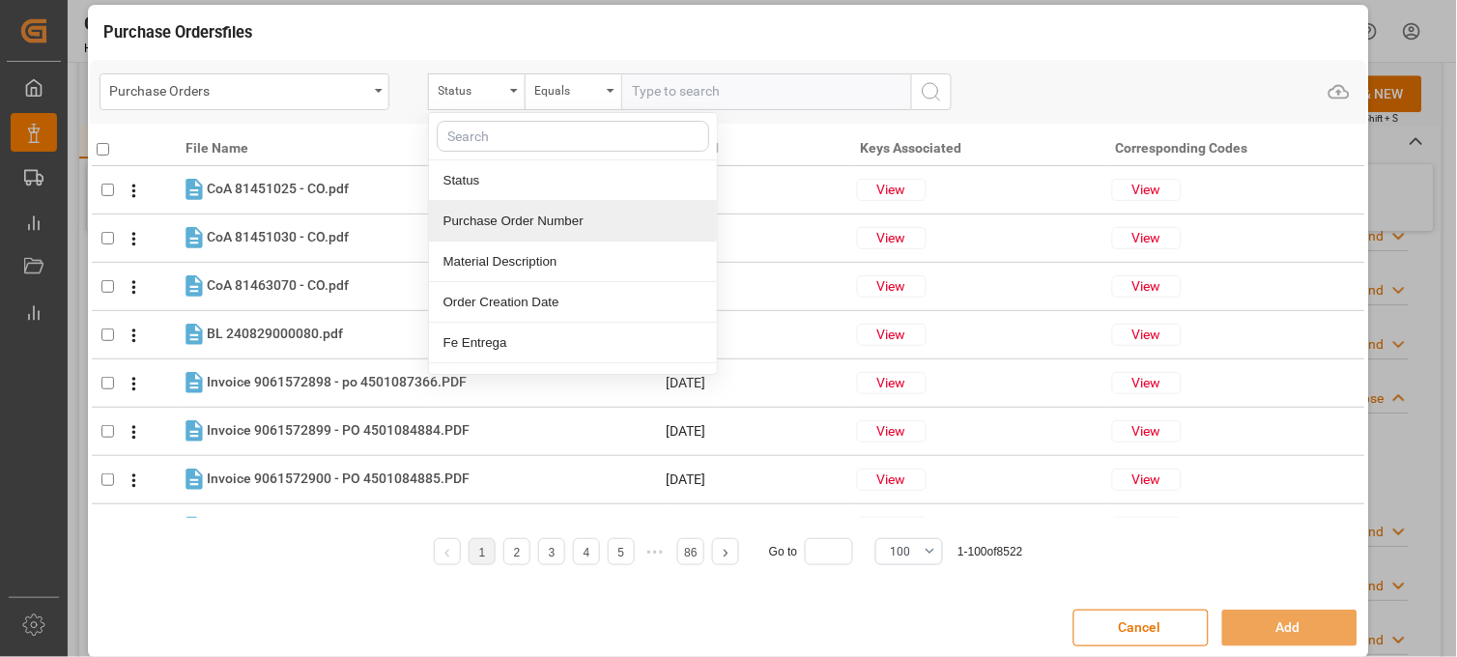
click at [493, 222] on div "Purchase Order Number" at bounding box center [573, 221] width 288 height 41
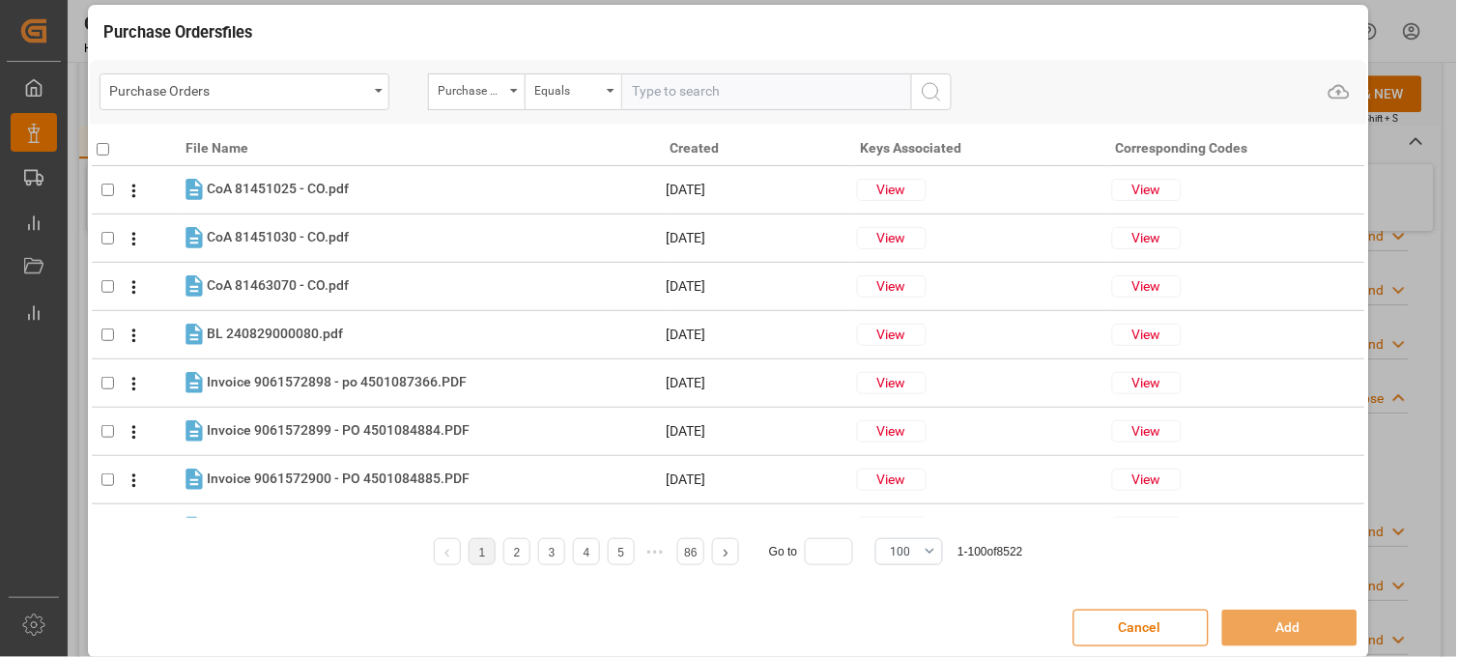
click at [635, 93] on input "text" at bounding box center [766, 91] width 290 height 37
paste input "4504644522"
type input "4504644522"
click at [937, 97] on icon "search button" at bounding box center [931, 91] width 23 height 23
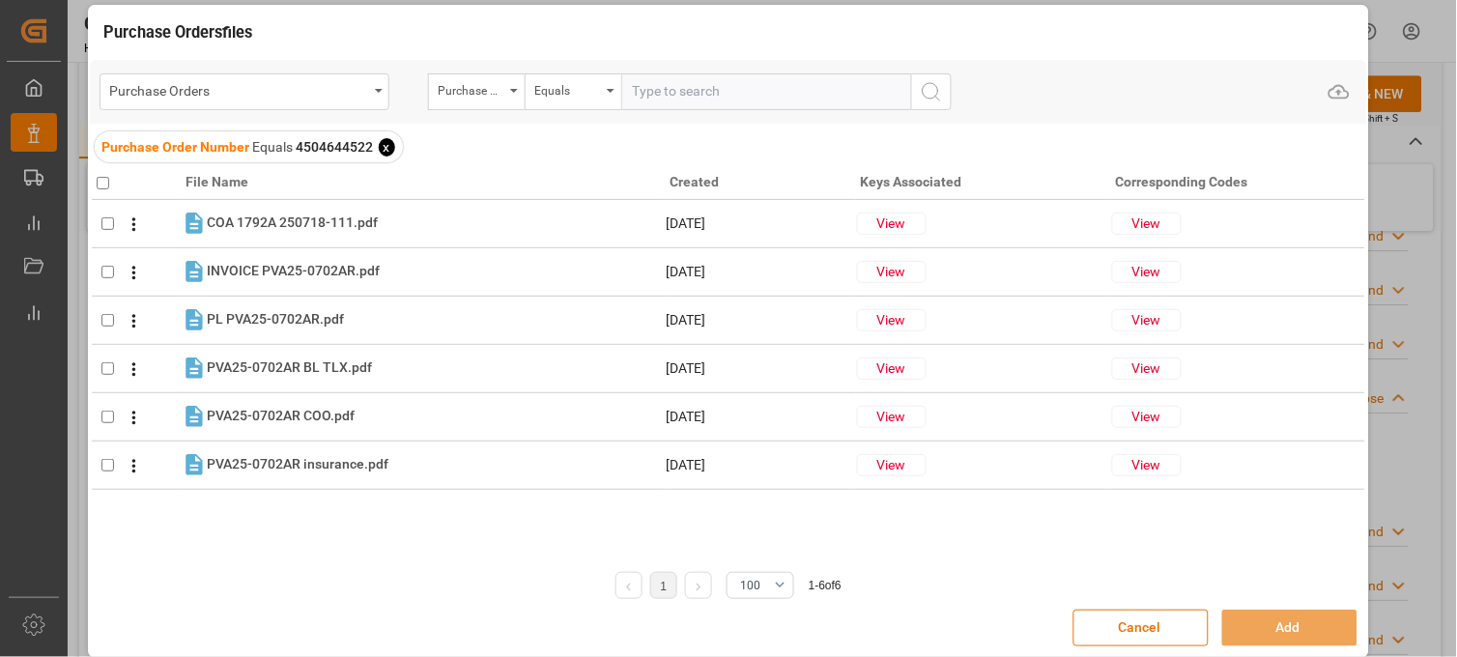
click at [103, 182] on input "checkbox" at bounding box center [103, 183] width 13 height 13
checkbox input "true"
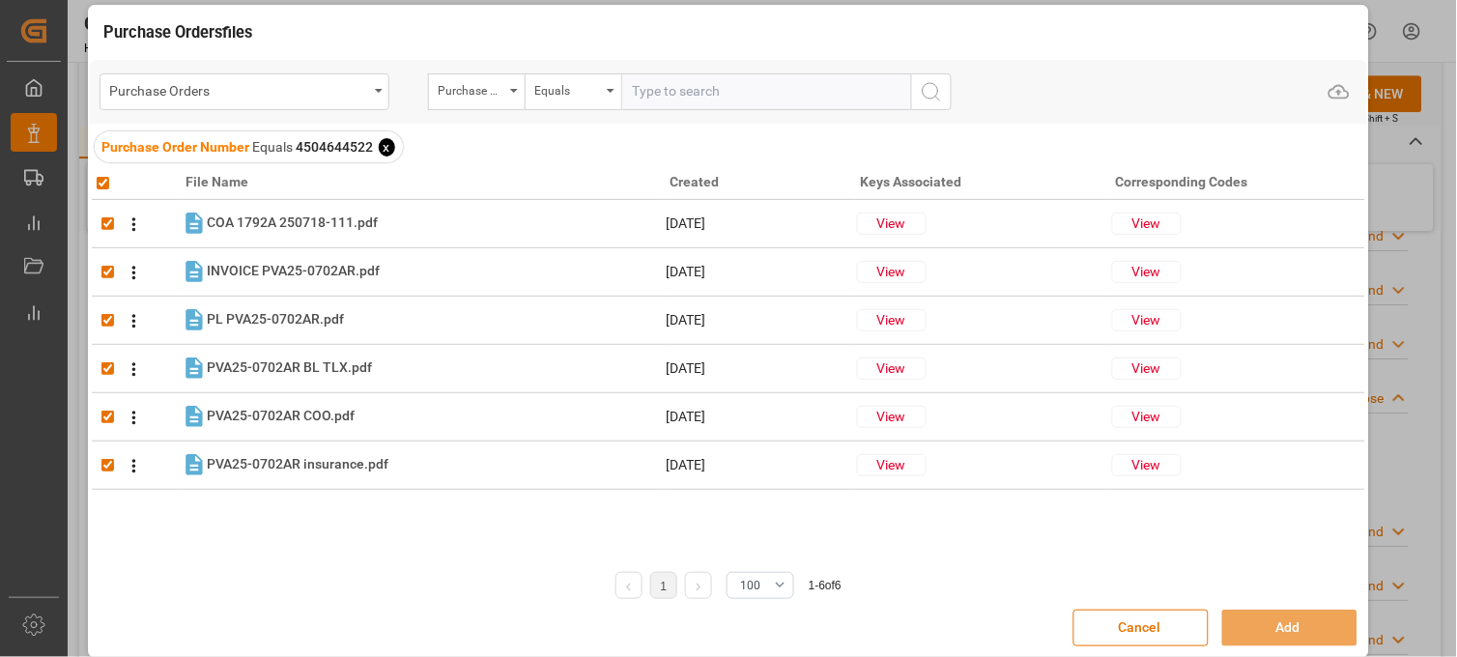
checkbox input "true"
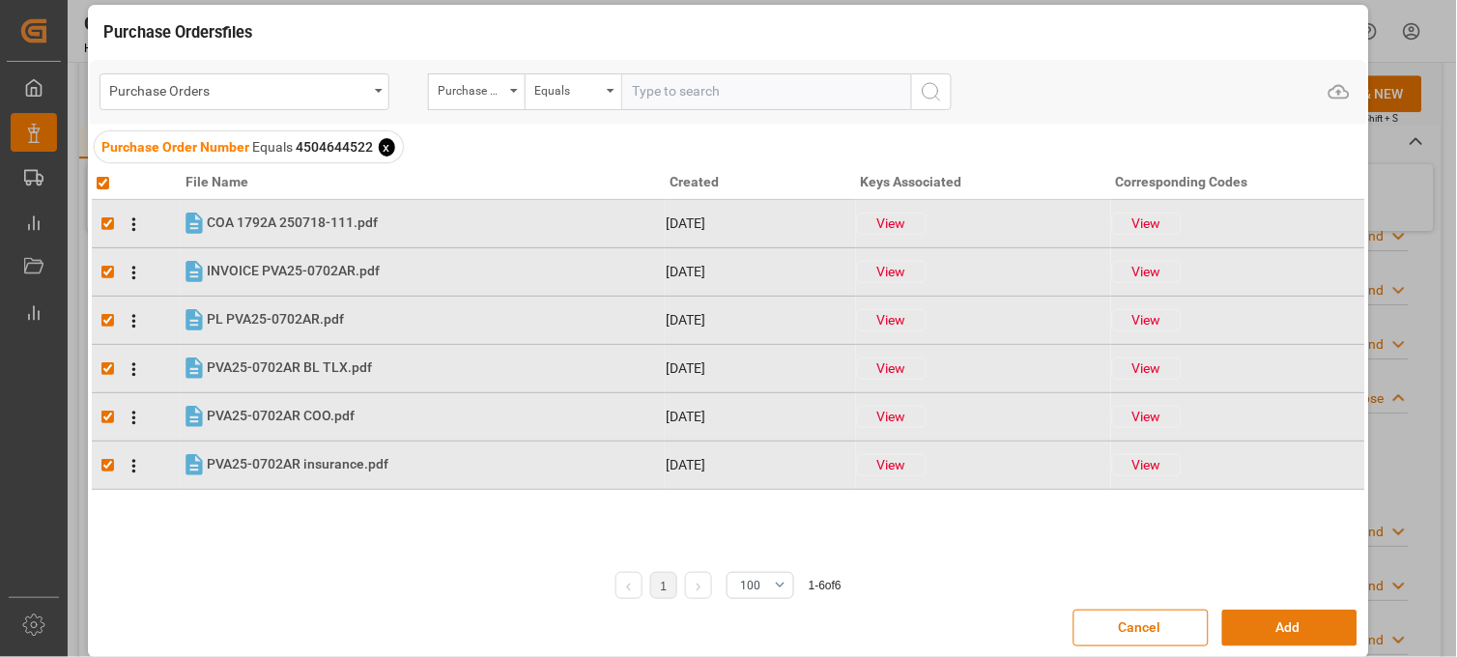
click at [1245, 632] on button "Add" at bounding box center [1289, 628] width 135 height 37
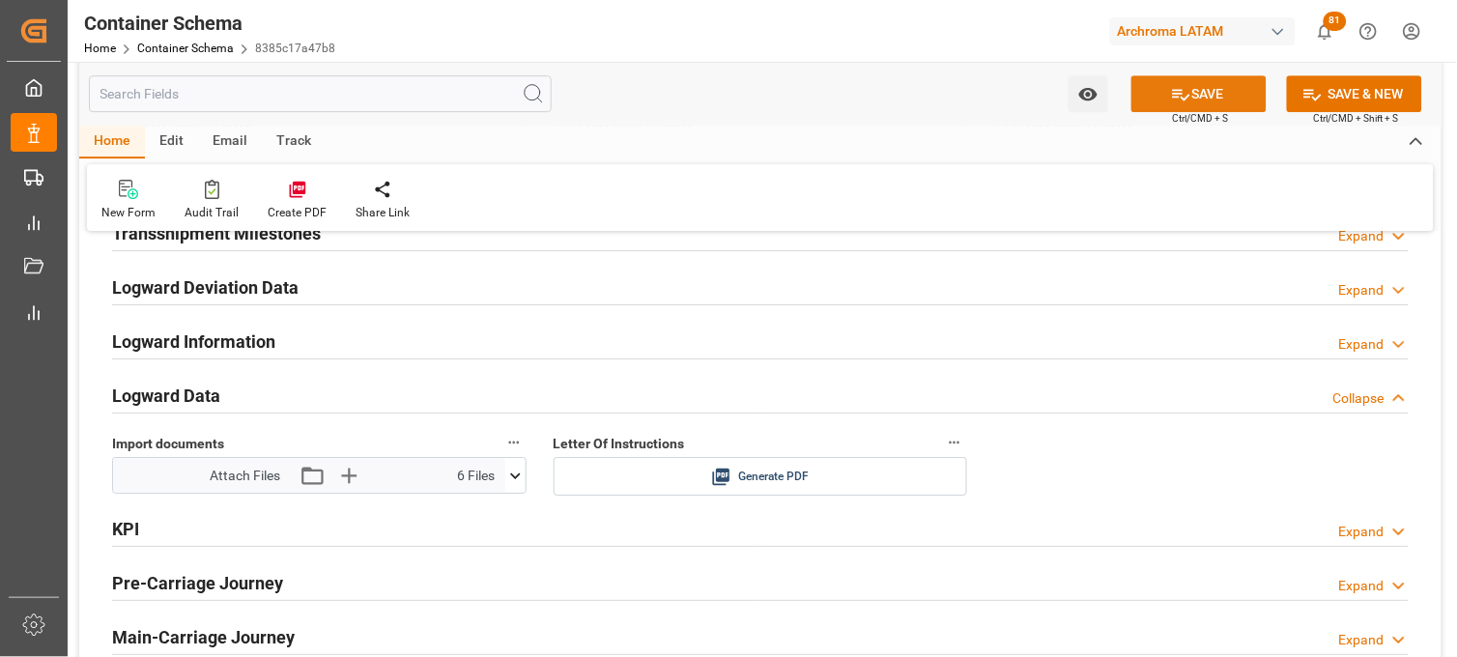
click at [1162, 95] on button "SAVE" at bounding box center [1199, 93] width 135 height 37
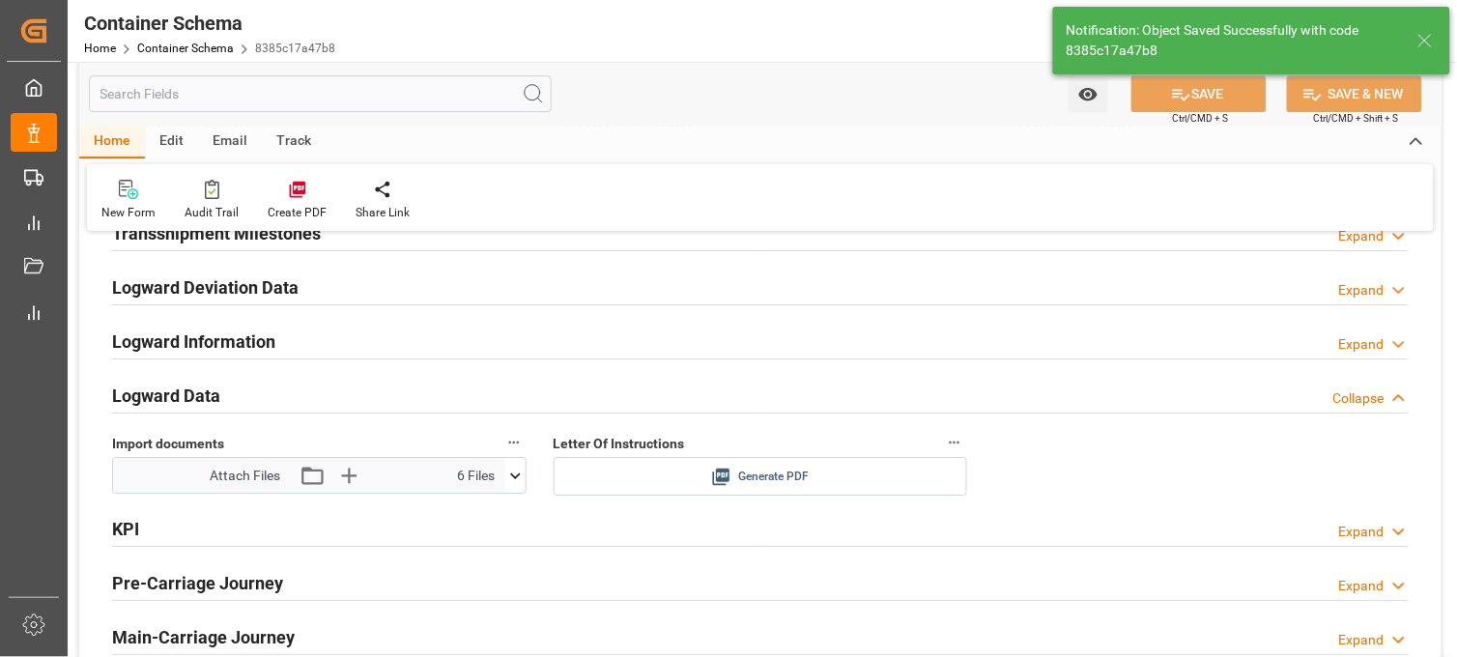
type input "Document Sent"
type input "MXZLO"
type input "Manzanillo"
type input "COSCO France"
type input "9516416"
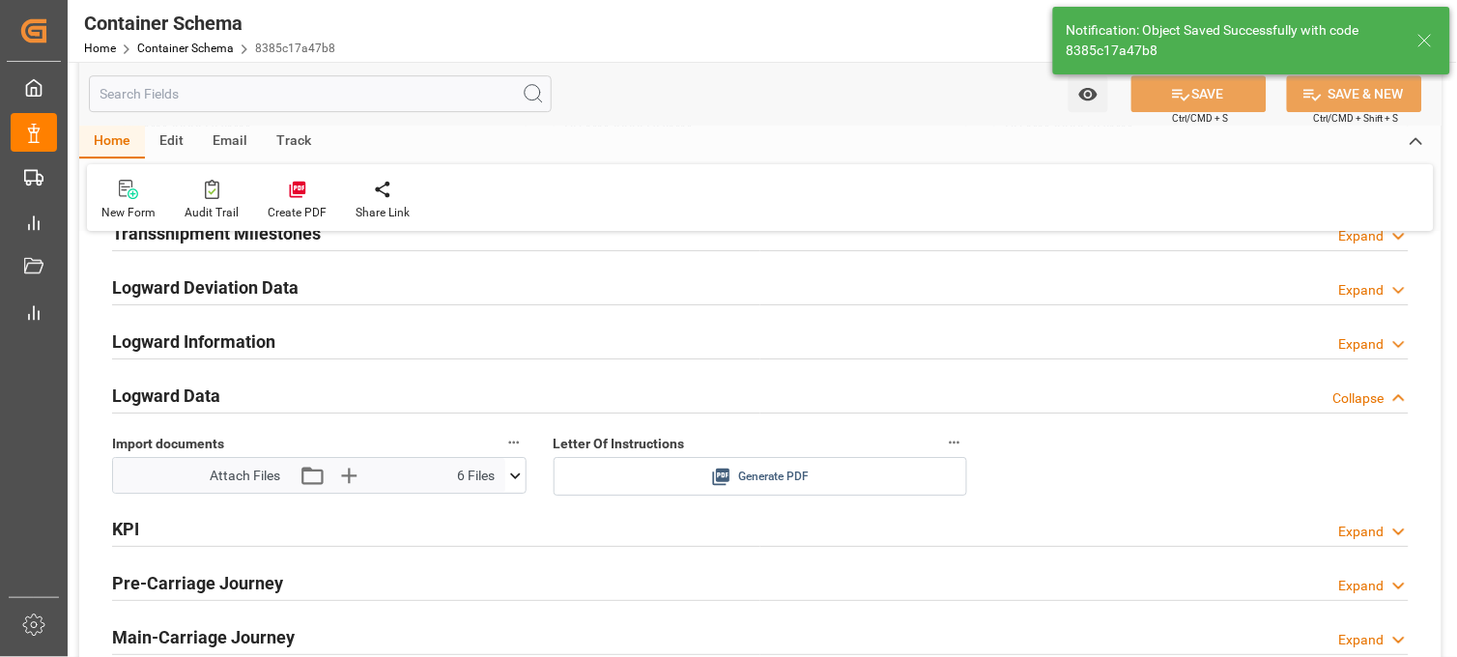
type input "071W"
type input "20-09-2025 11:00"
click at [721, 475] on icon at bounding box center [721, 477] width 20 height 20
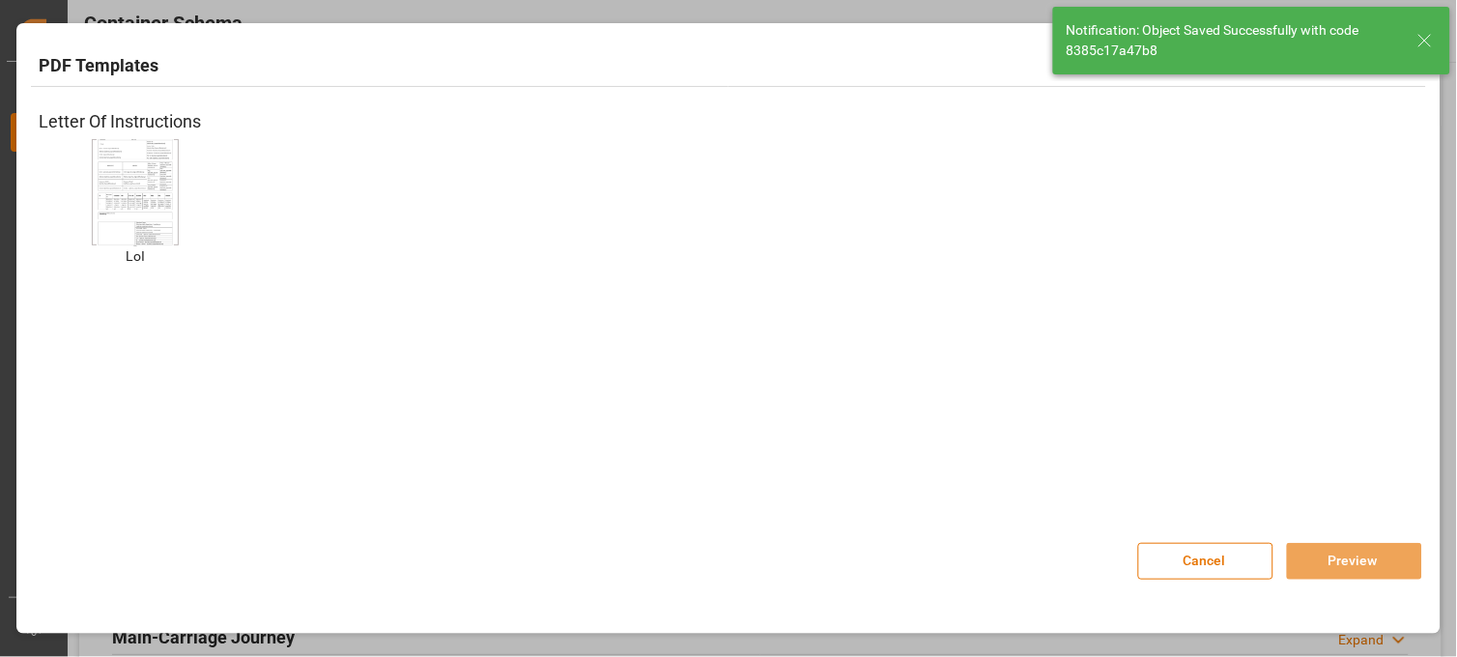
click at [149, 175] on img at bounding box center [135, 191] width 77 height 109
click at [1329, 552] on button "Preview" at bounding box center [1354, 561] width 135 height 37
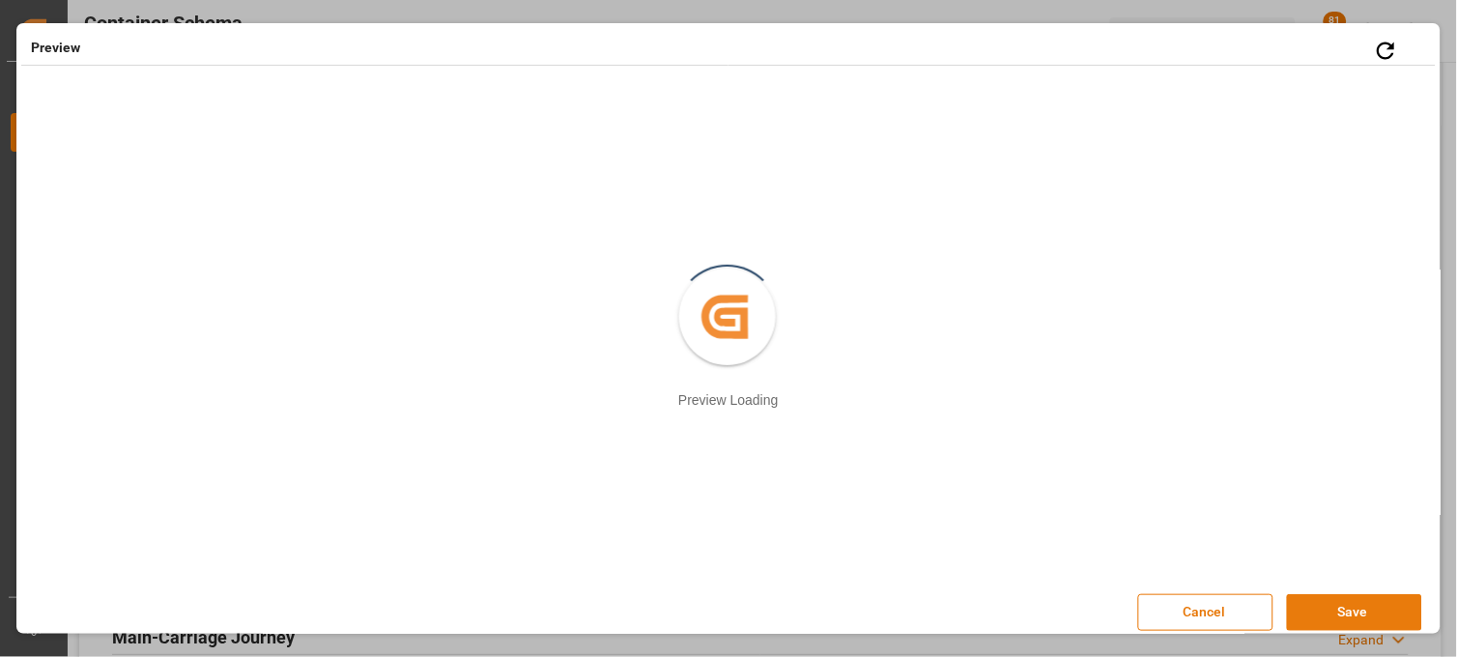
click at [1351, 607] on button "Save" at bounding box center [1354, 612] width 135 height 37
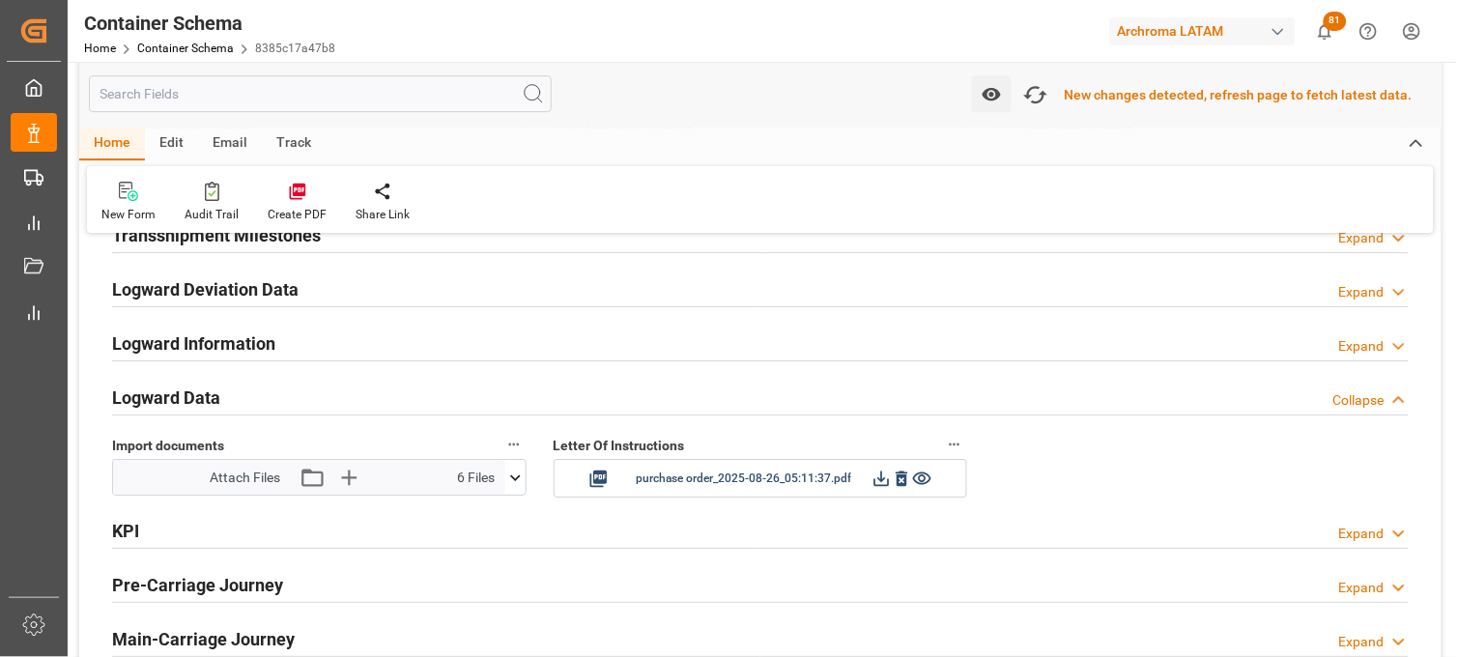
scroll to position [3008, 0]
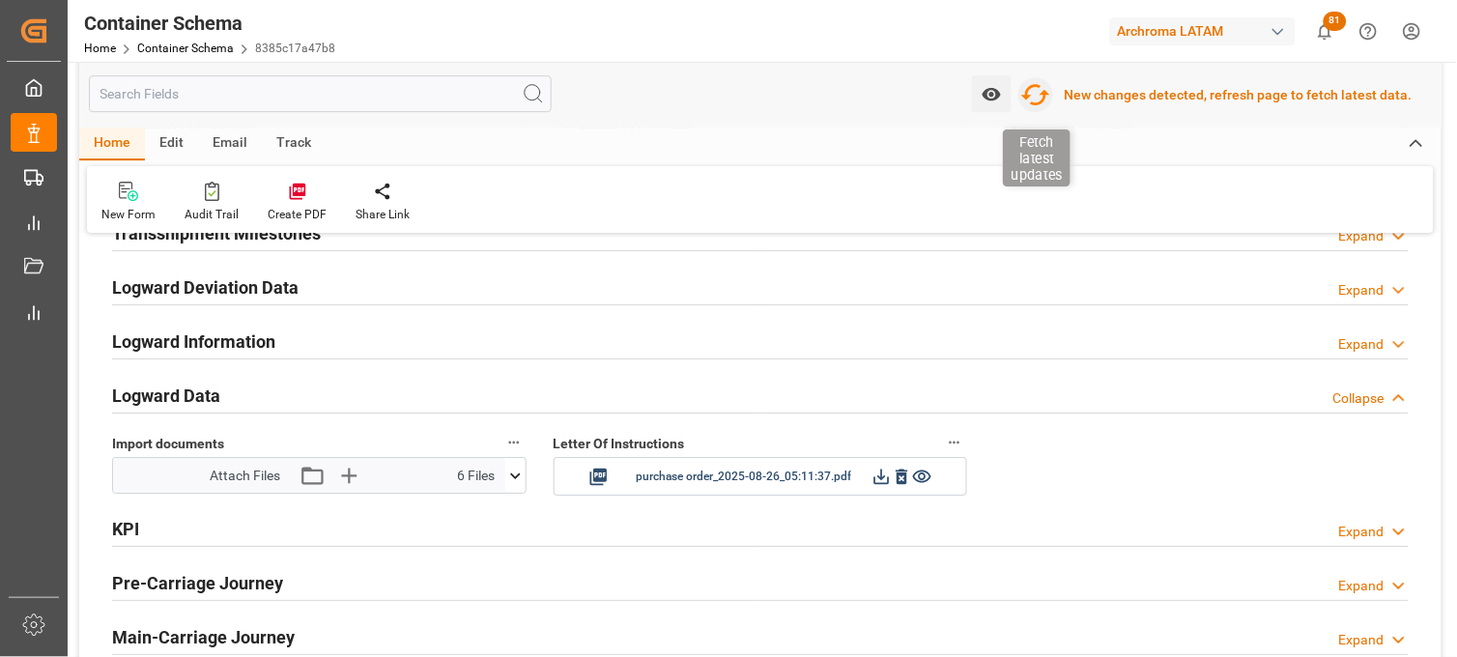
click at [1051, 103] on icon "button" at bounding box center [1036, 94] width 31 height 31
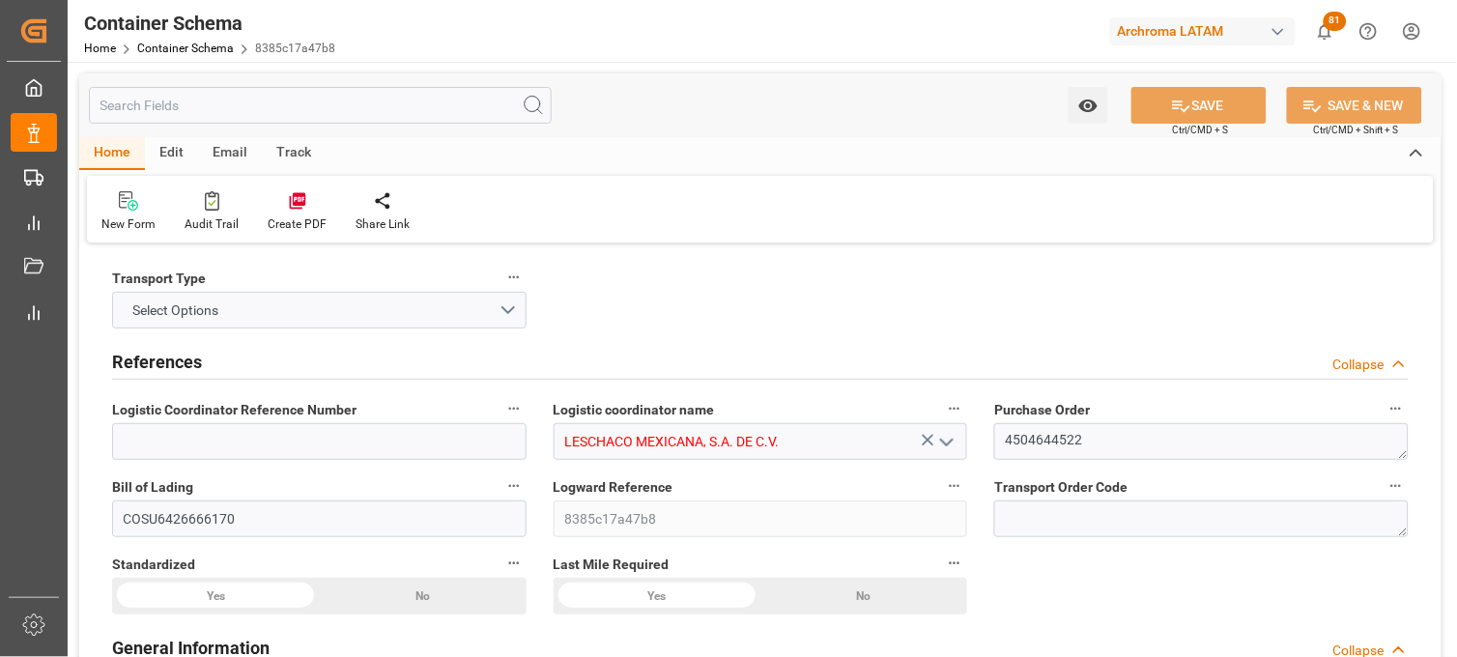
type input "10"
type input "7"
type input "1"
type input "840"
type input "21000"
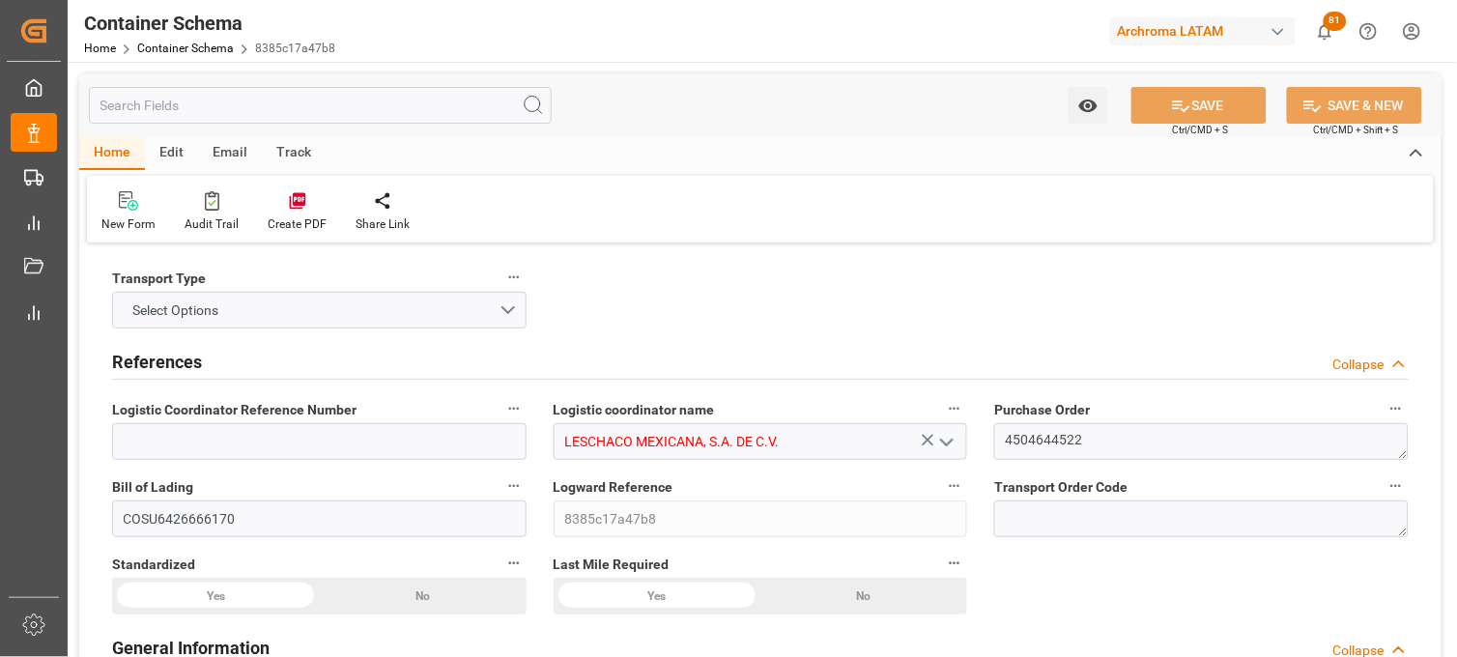
type input "21968"
type input "Cosco"
type input "COSCO Shipping Co. Ltd."
type input "CNTNG"
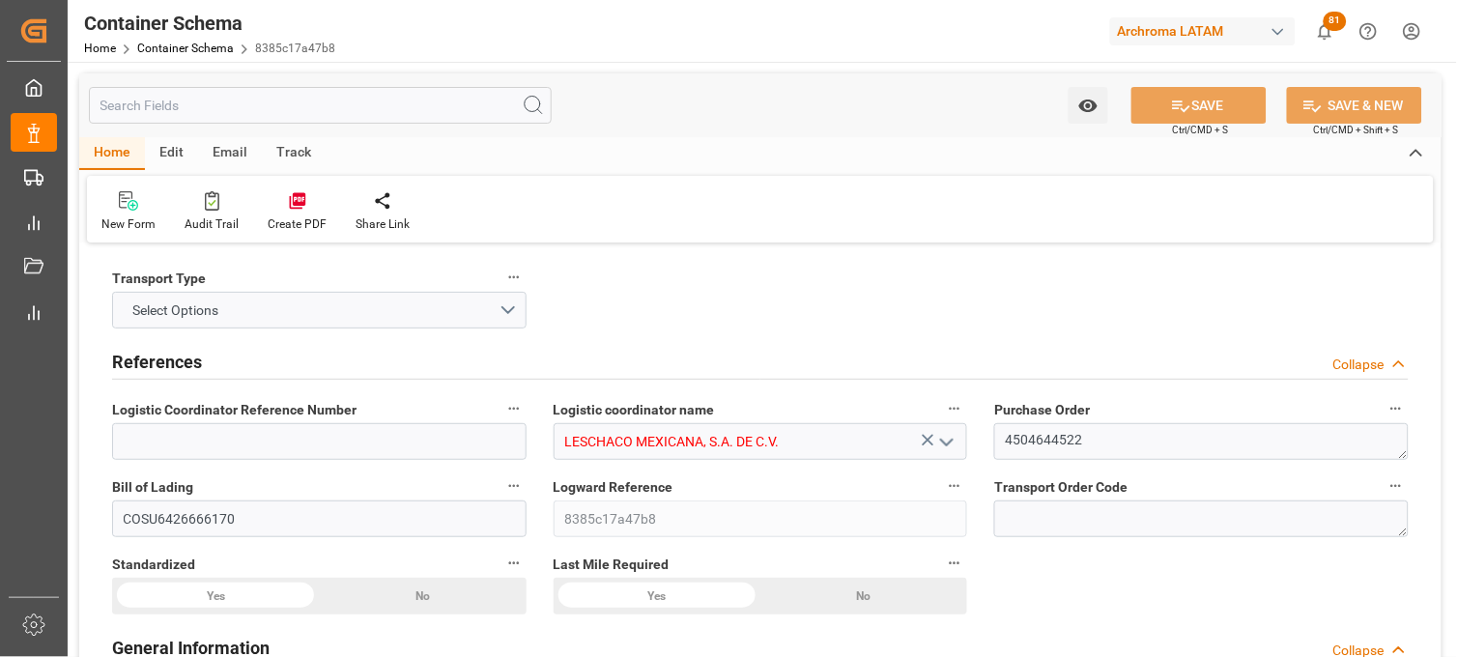
type input "MXZLO"
type input "9516416"
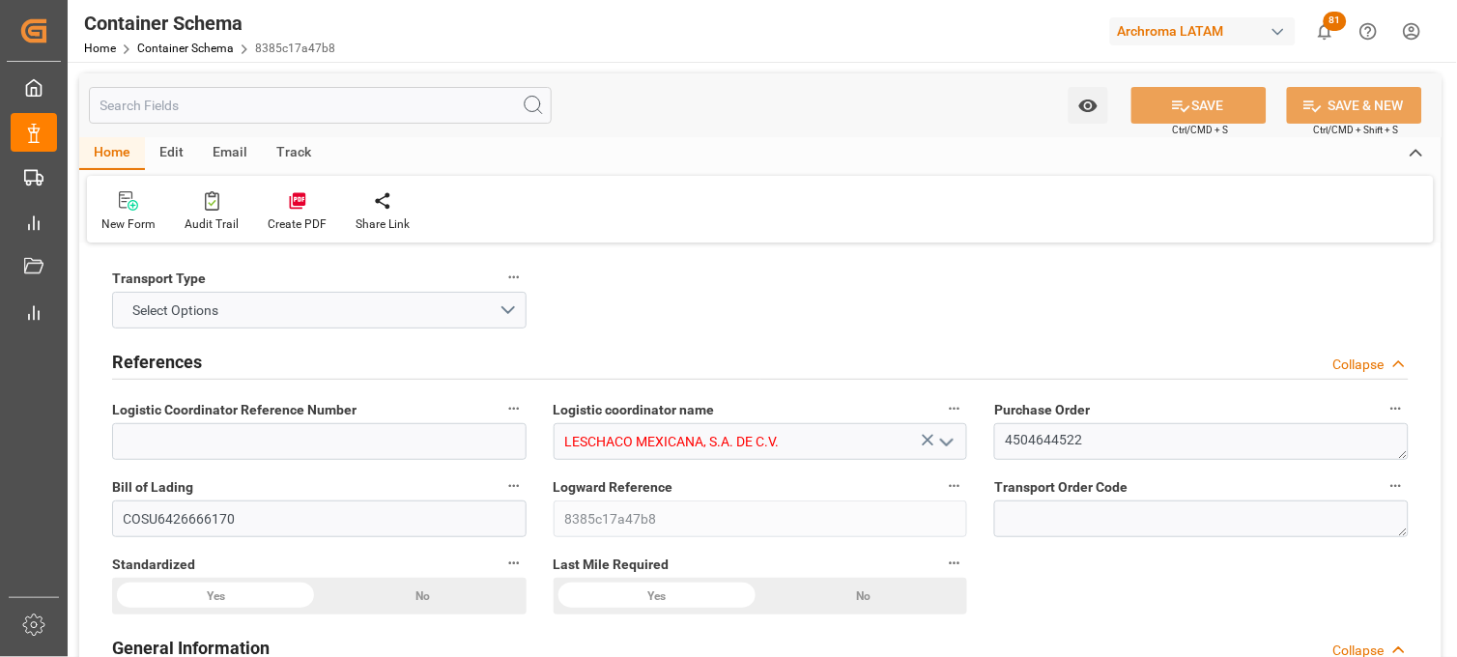
type input "9516416"
type input "26-08-2025 10:30"
type input "21-08-2025"
type input "[DATE]"
type input "20-09-2025"
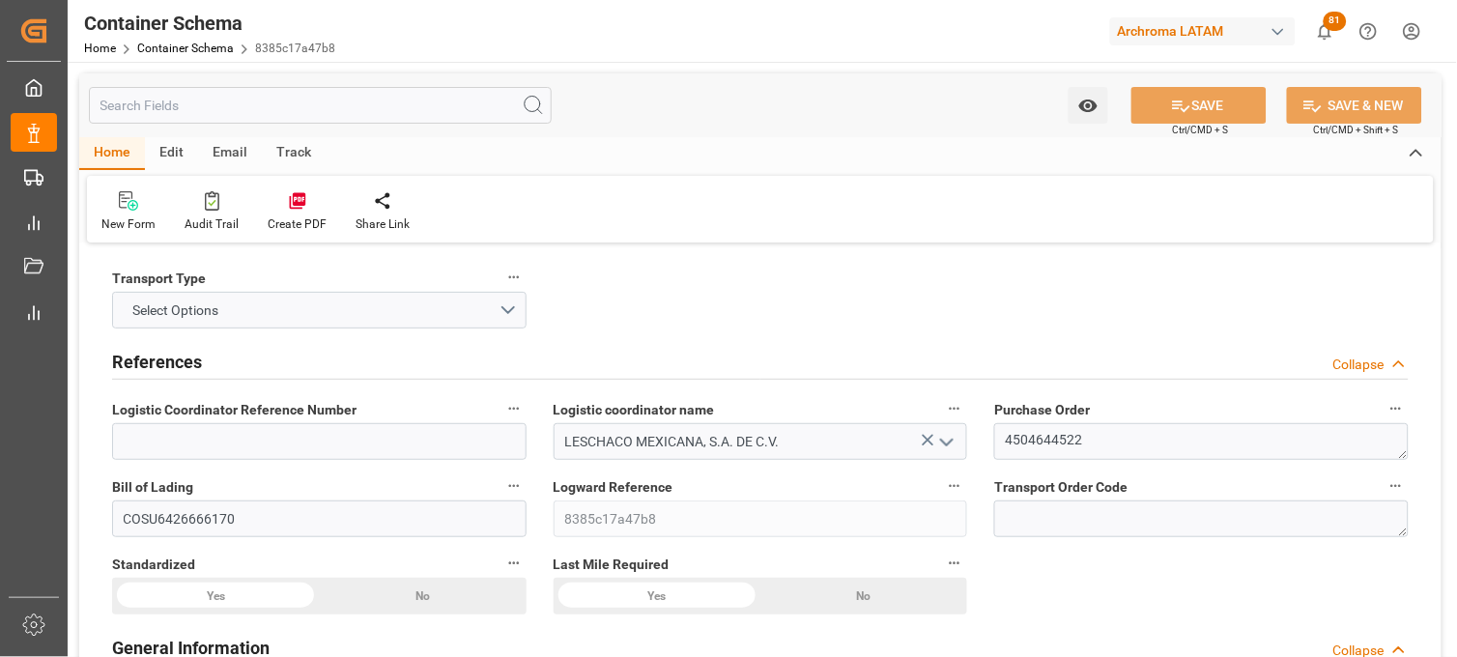
type input "20-09-2025 11:00"
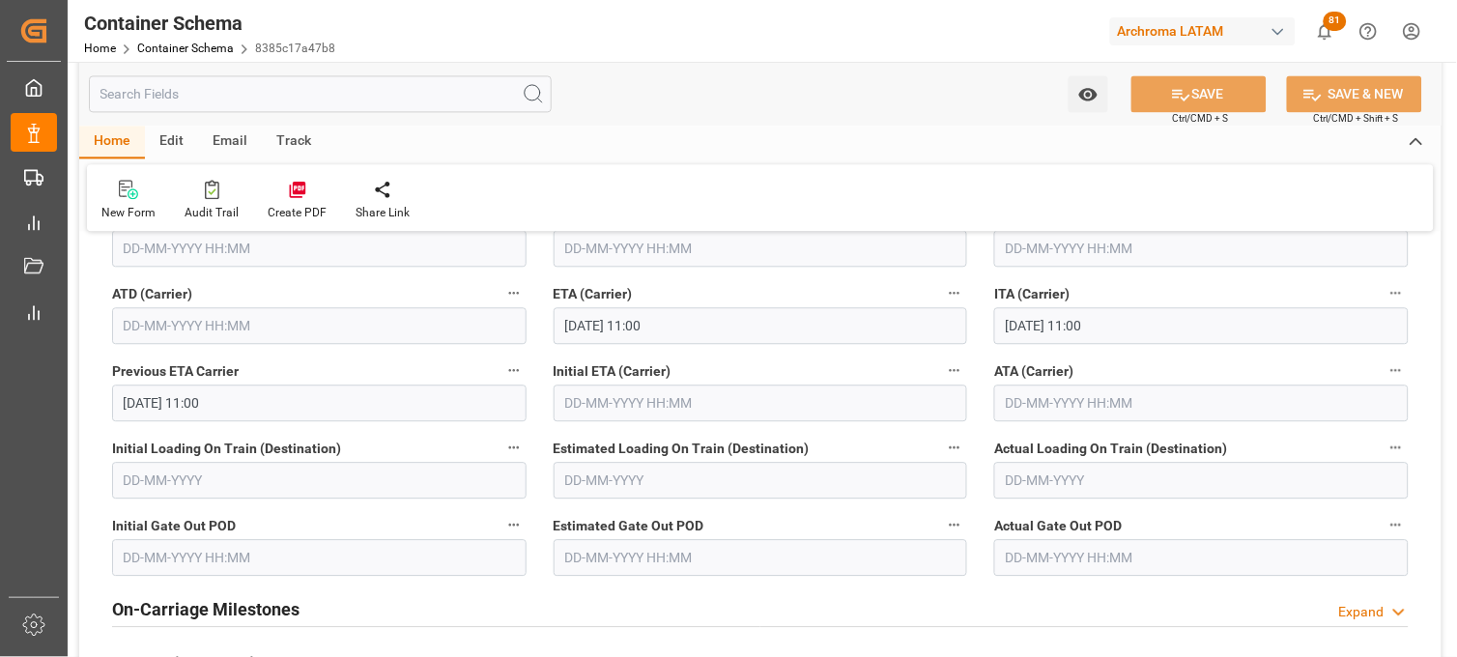
scroll to position [2469, 0]
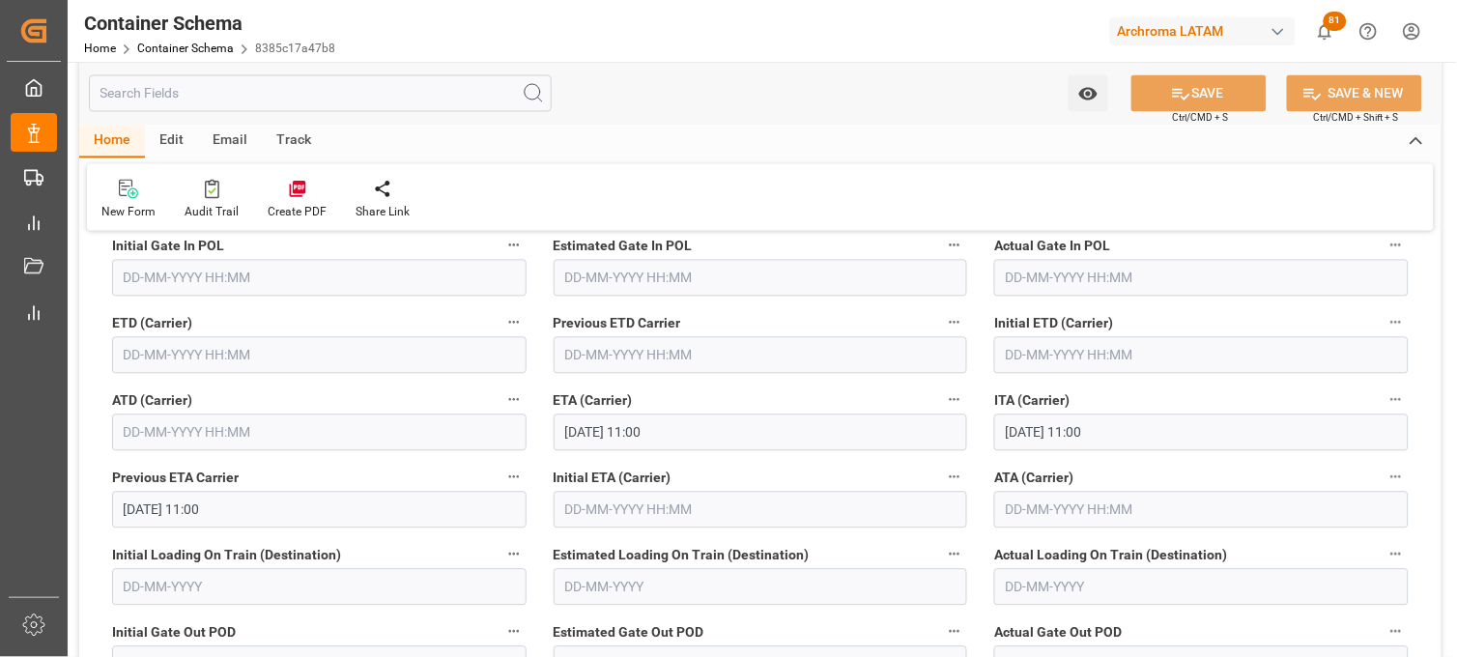
click at [187, 352] on input "text" at bounding box center [319, 355] width 415 height 37
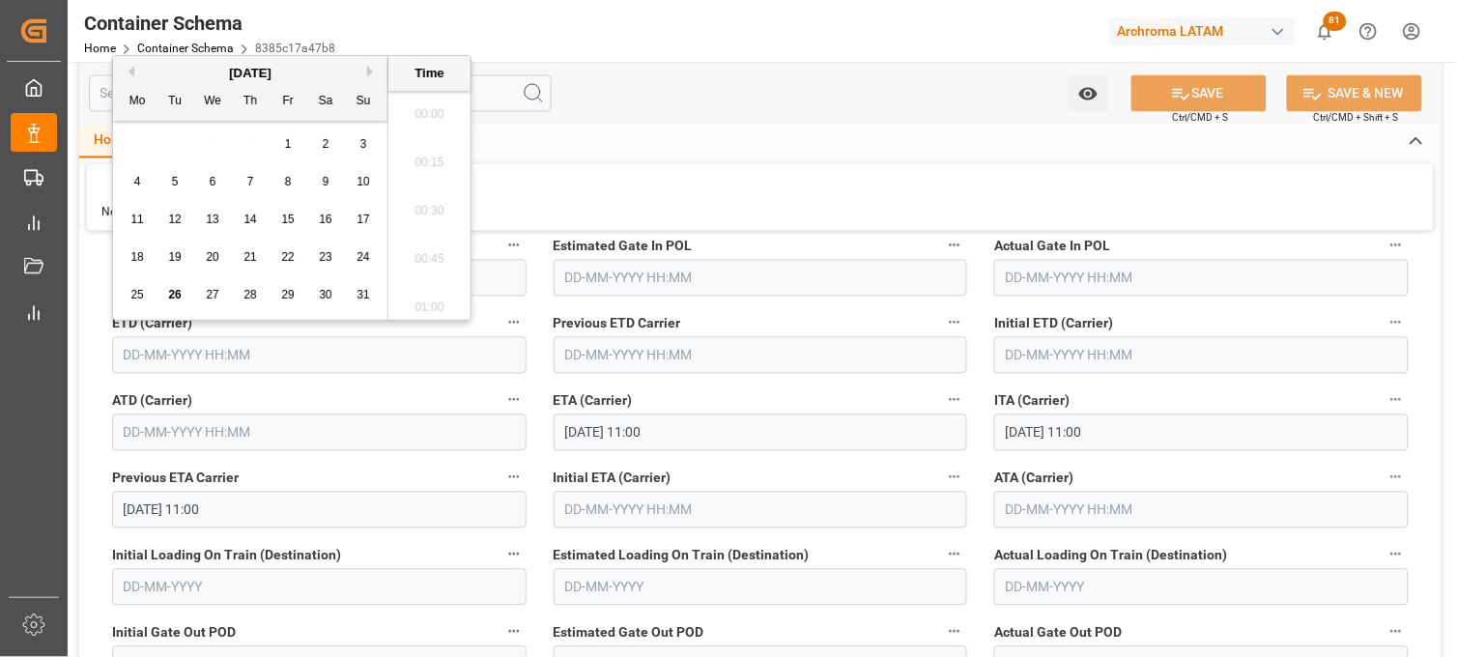
scroll to position [2035, 0]
click at [362, 225] on span "17" at bounding box center [363, 220] width 13 height 14
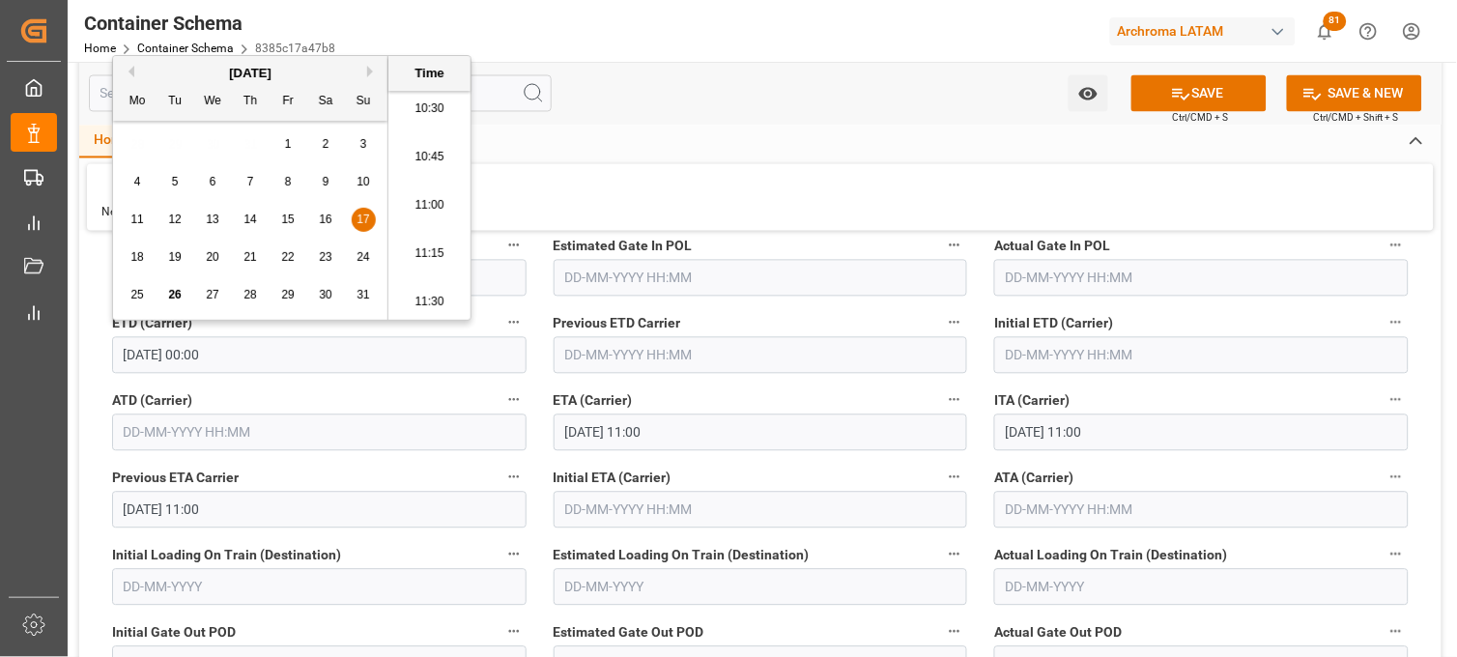
click at [426, 209] on li "11:00" at bounding box center [429, 206] width 82 height 48
type input "17-08-2025 11:00"
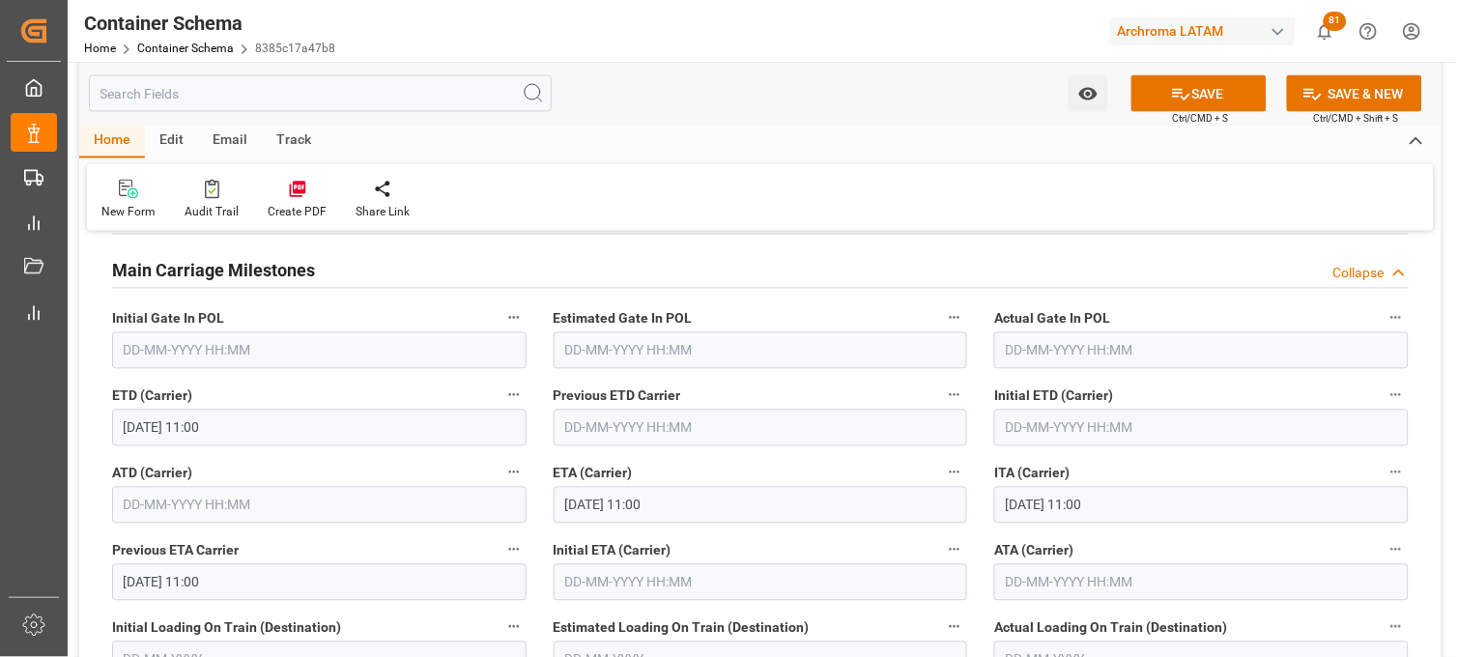
scroll to position [2362, 0]
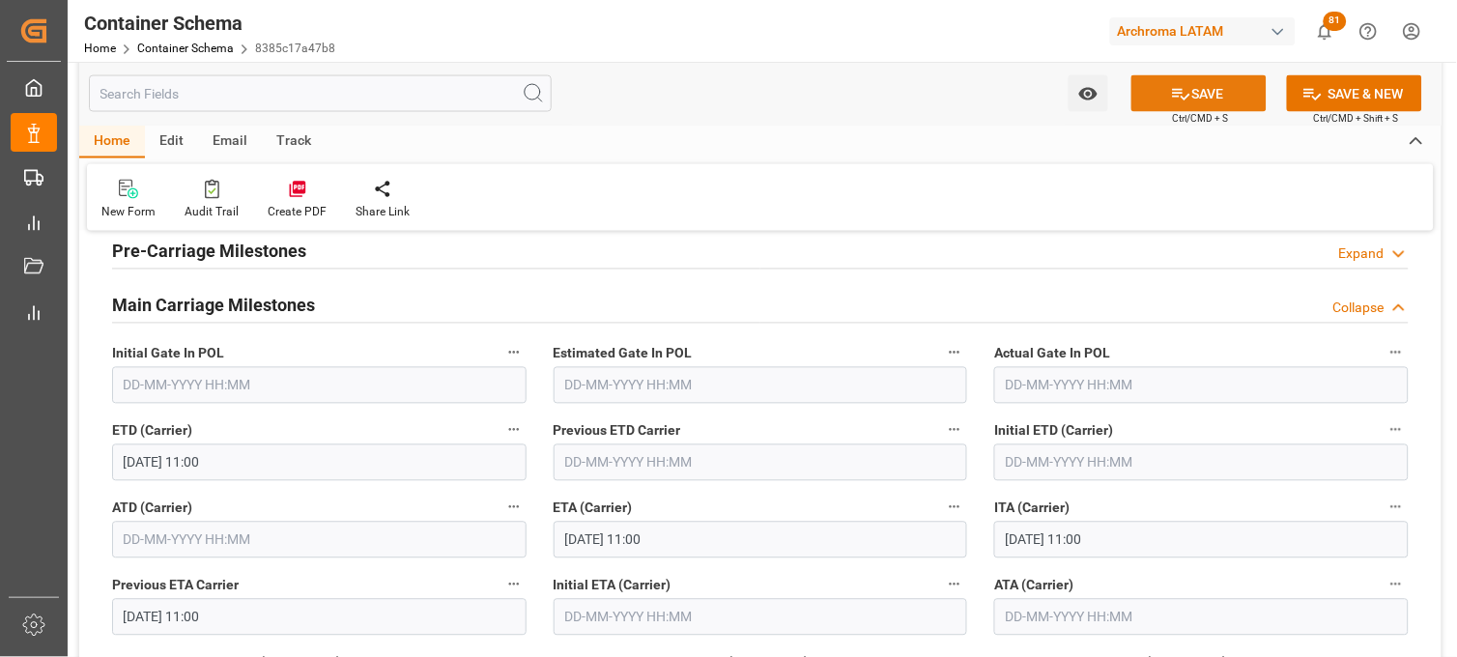
click at [1173, 97] on icon at bounding box center [1181, 95] width 17 height 12
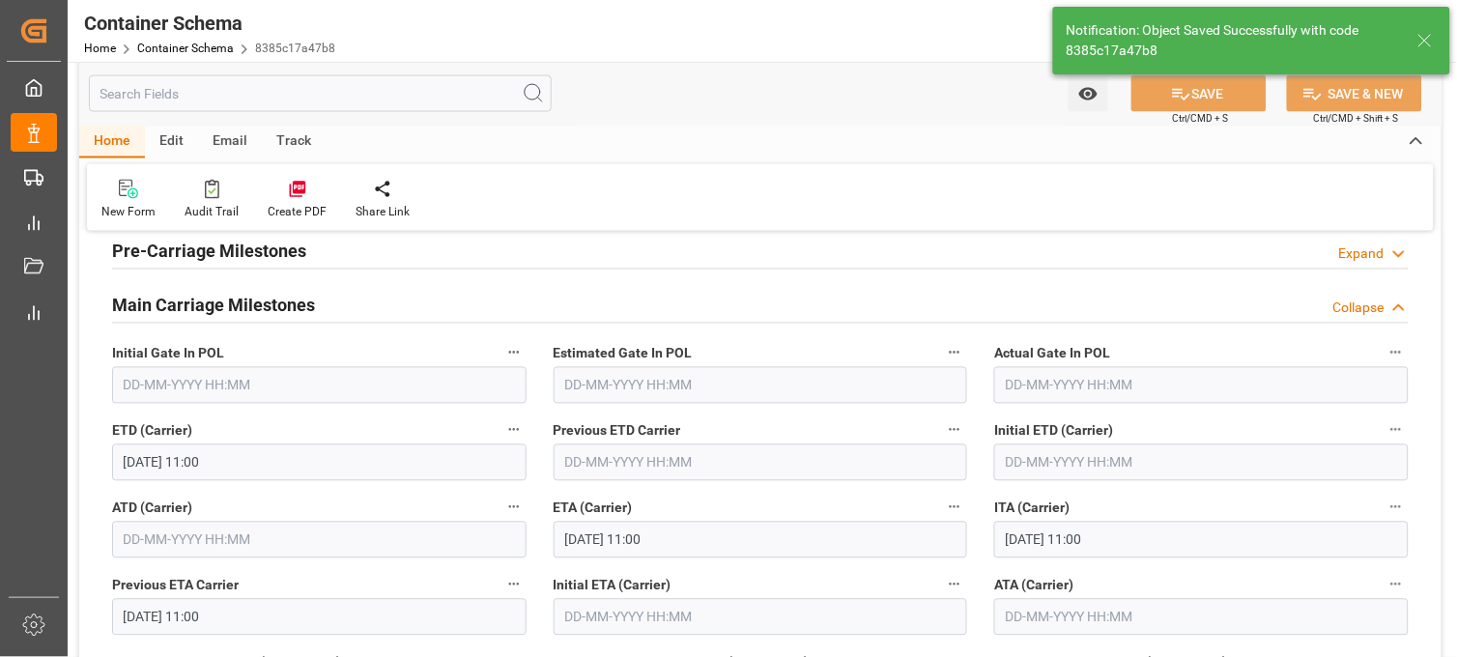
type input "17-08-2025 03:44"
type input "20-09-2025 00:00"
type input "20-09-2025 08:00"
click at [1082, 102] on icon "open menu" at bounding box center [1088, 94] width 20 height 20
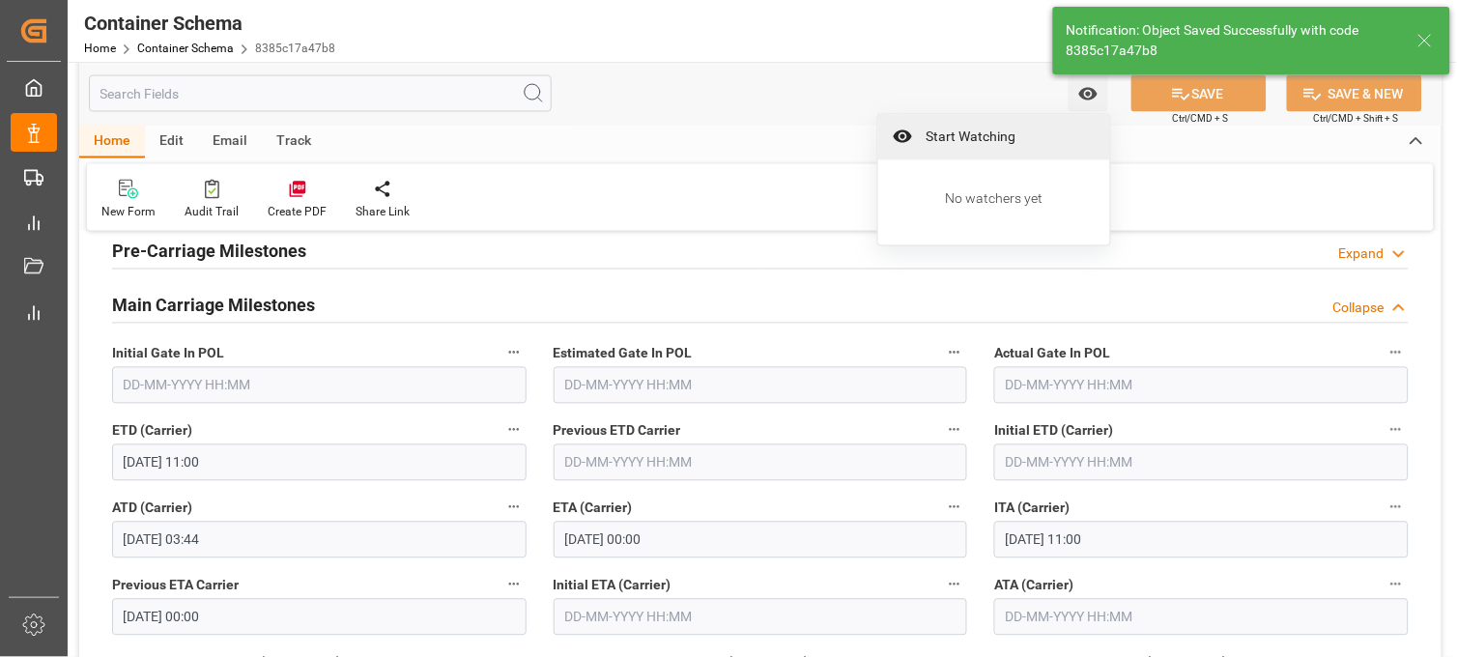
click at [1039, 133] on span "Start Watching" at bounding box center [1008, 137] width 176 height 20
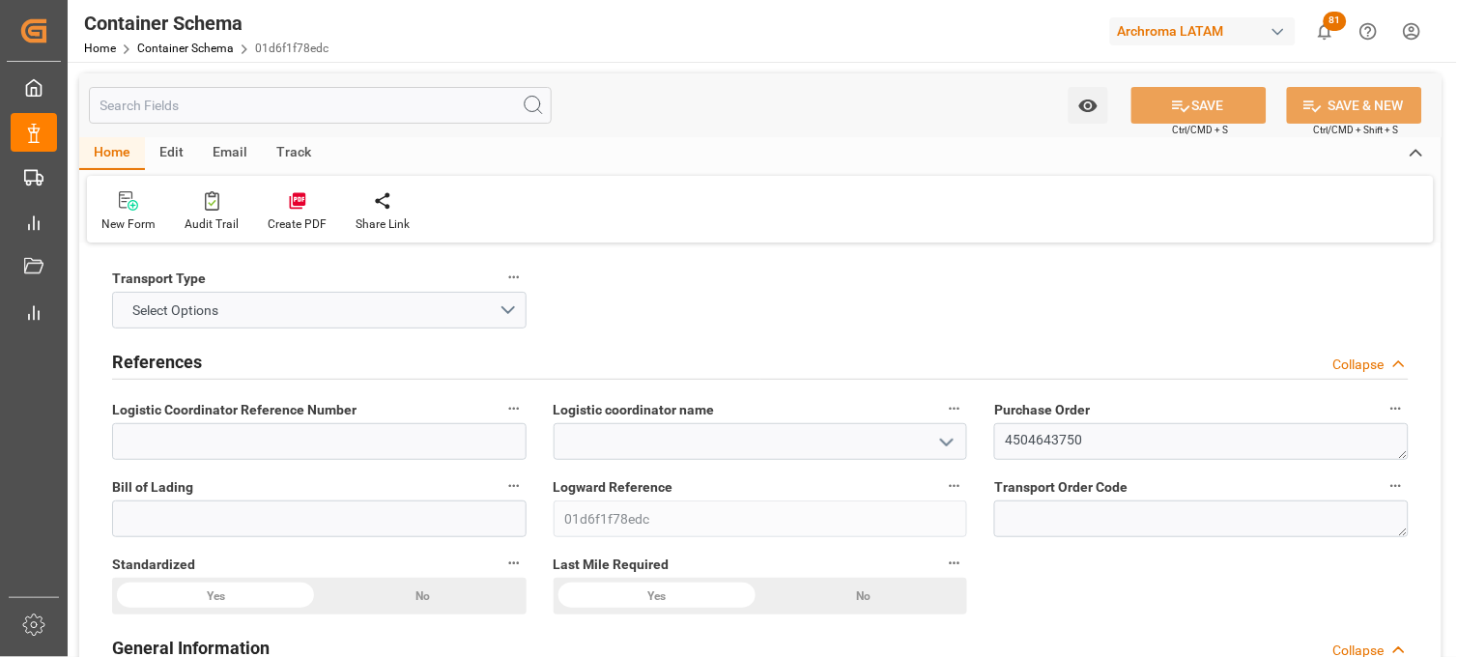
type input "0"
type input "1"
type input "16"
type input "400"
type input "423"
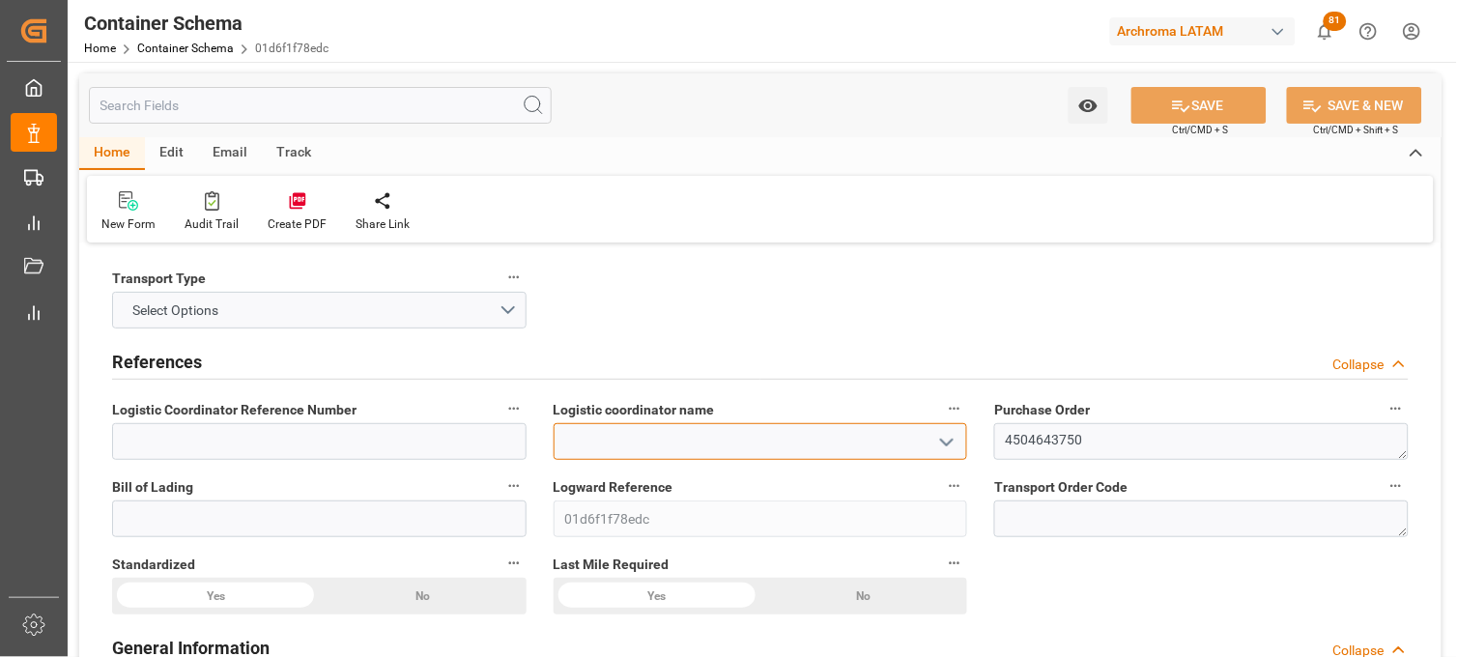
click at [904, 446] on input at bounding box center [761, 441] width 415 height 37
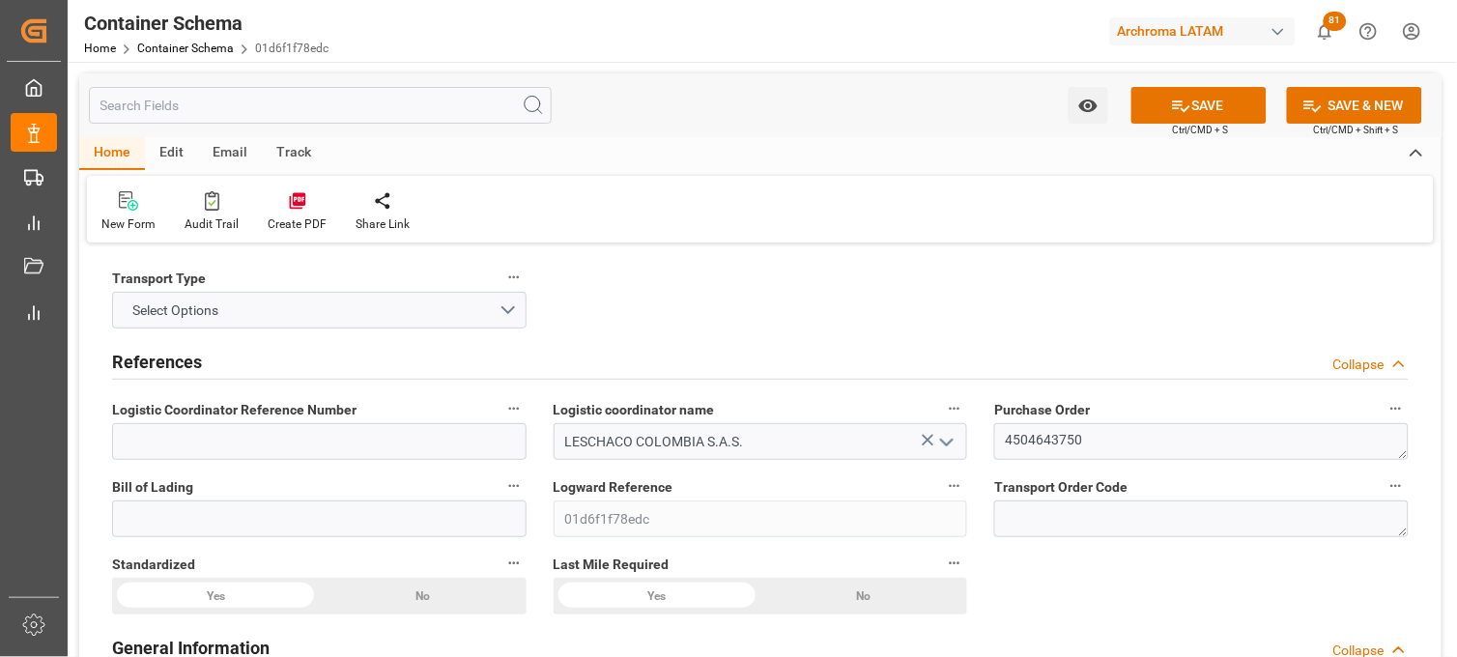
click at [949, 447] on icon "open menu" at bounding box center [946, 442] width 23 height 23
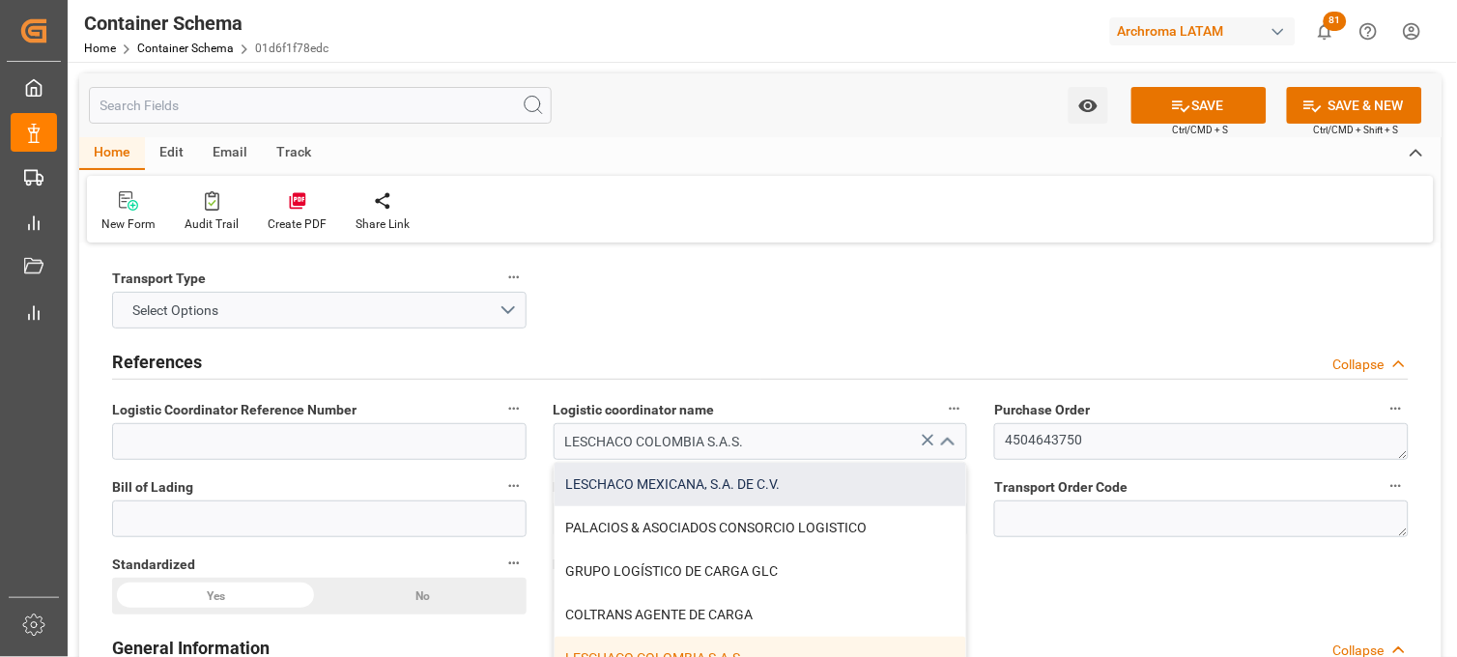
click at [768, 479] on div "LESCHACO MEXICANA, S.A. DE C.V." at bounding box center [761, 484] width 413 height 43
type input "LESCHACO MEXICANA, S.A. DE C.V."
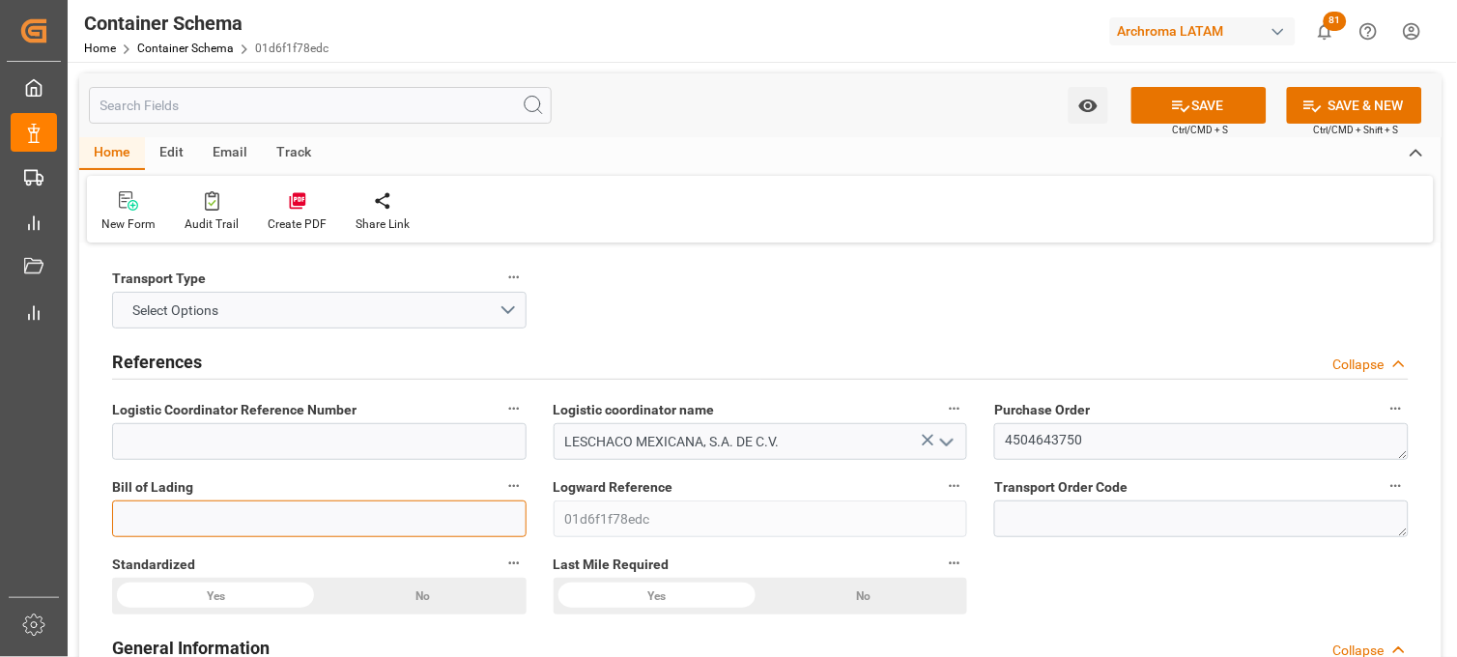
click at [478, 515] on input at bounding box center [319, 519] width 415 height 37
paste input "SMDE0029515"
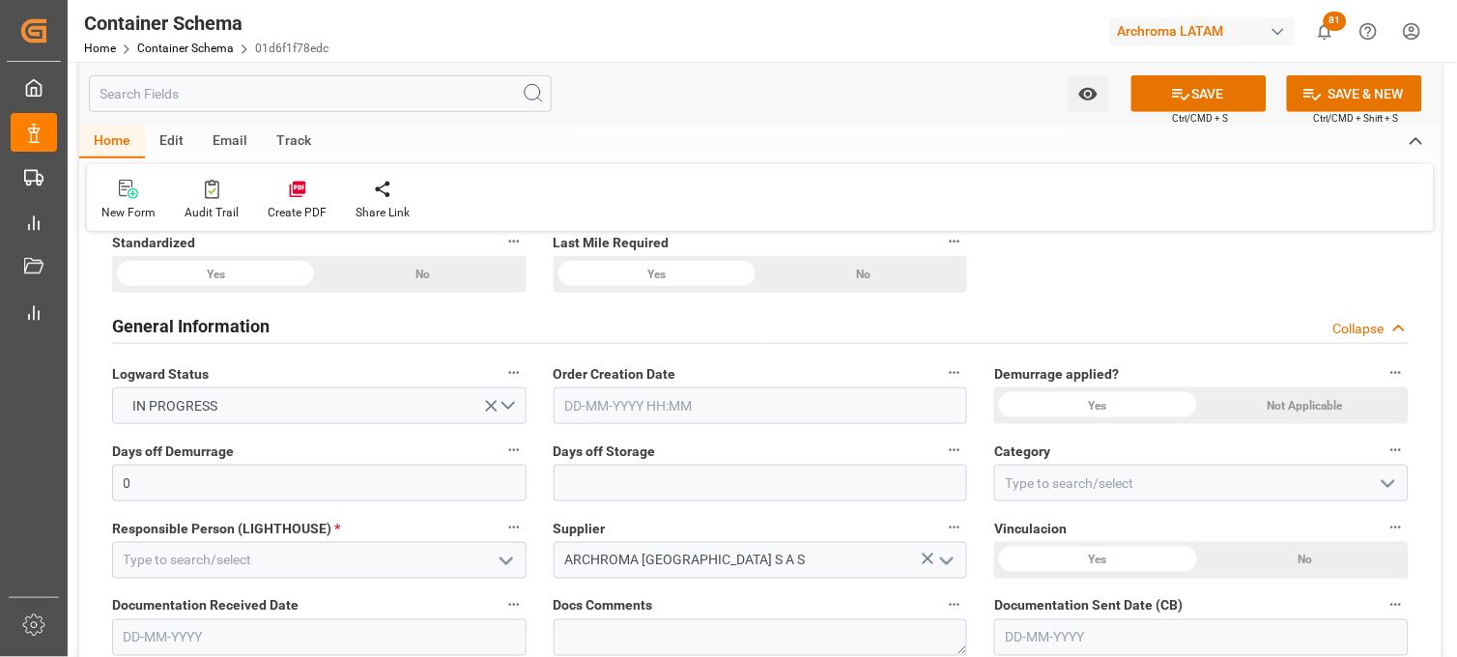
scroll to position [429, 0]
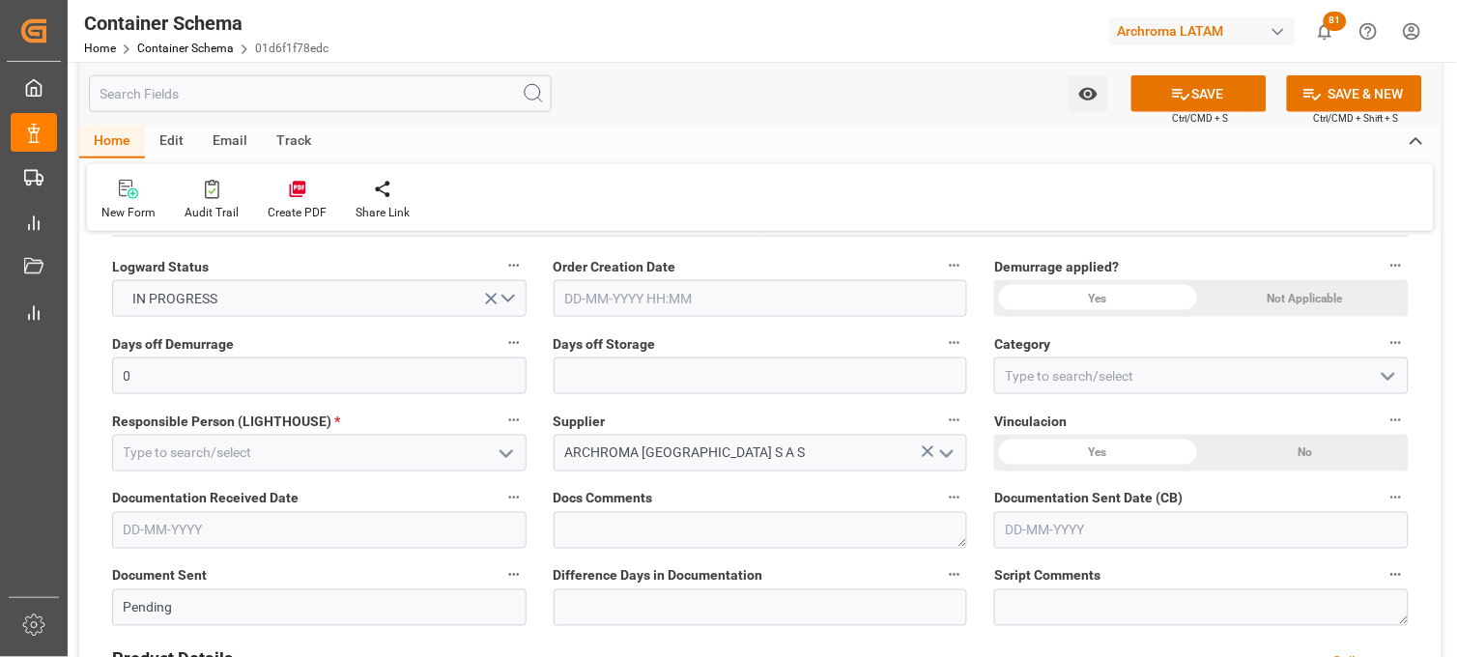
type input "SMDE0029515"
click at [587, 302] on input "text" at bounding box center [761, 298] width 415 height 37
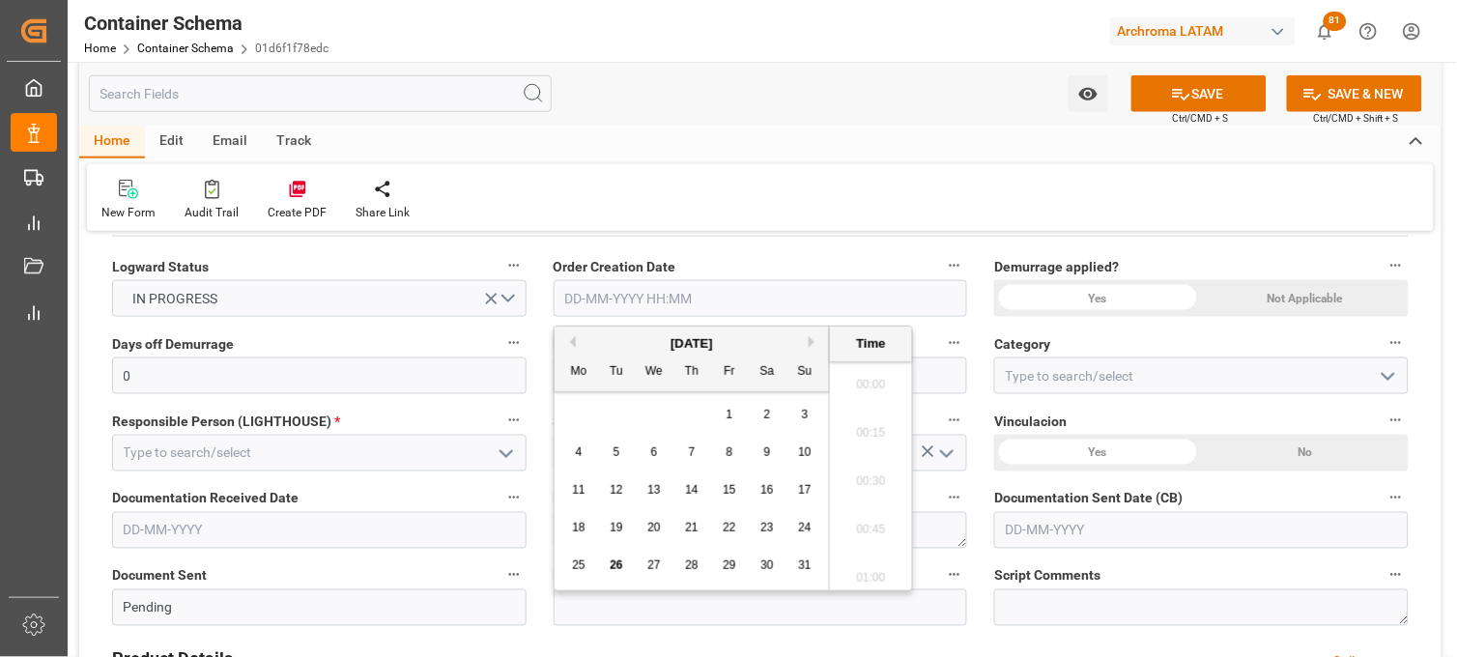
scroll to position [2132, 0]
click at [580, 565] on span "25" at bounding box center [578, 566] width 13 height 14
click at [615, 570] on span "26" at bounding box center [616, 566] width 13 height 14
click at [876, 380] on li "11:00" at bounding box center [871, 380] width 82 height 48
type input "[DATE] 11:00"
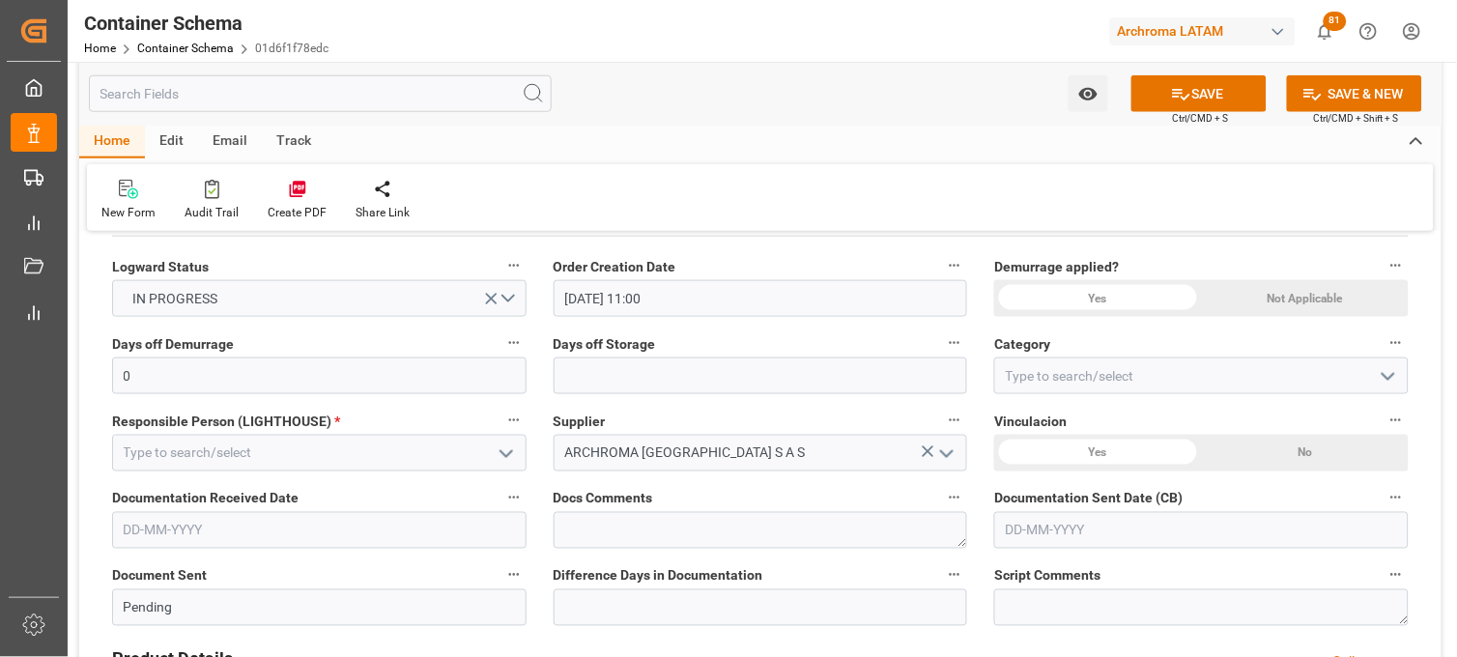
click at [1267, 295] on div "Not Applicable" at bounding box center [1305, 298] width 207 height 37
click at [659, 359] on input "text" at bounding box center [761, 376] width 415 height 37
type input "7"
click at [1022, 368] on input at bounding box center [1201, 376] width 415 height 37
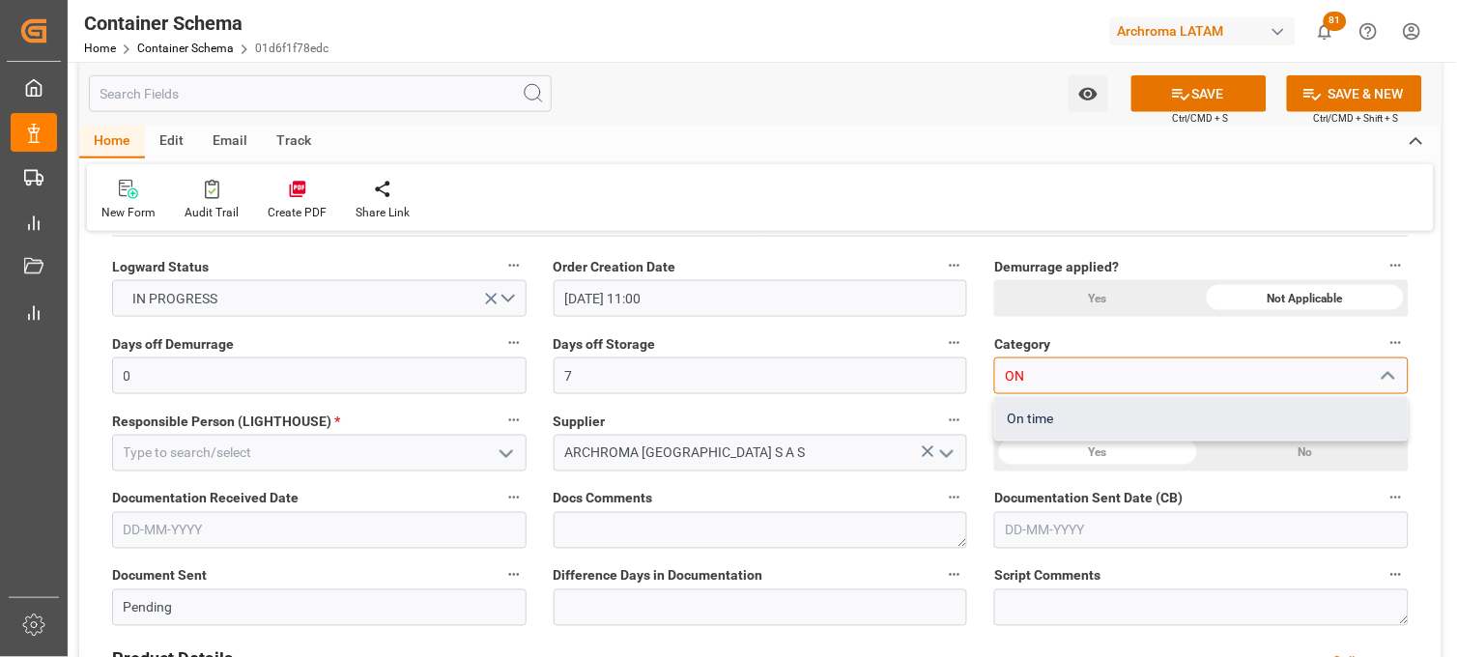
click at [1029, 410] on div "On time" at bounding box center [1201, 418] width 413 height 43
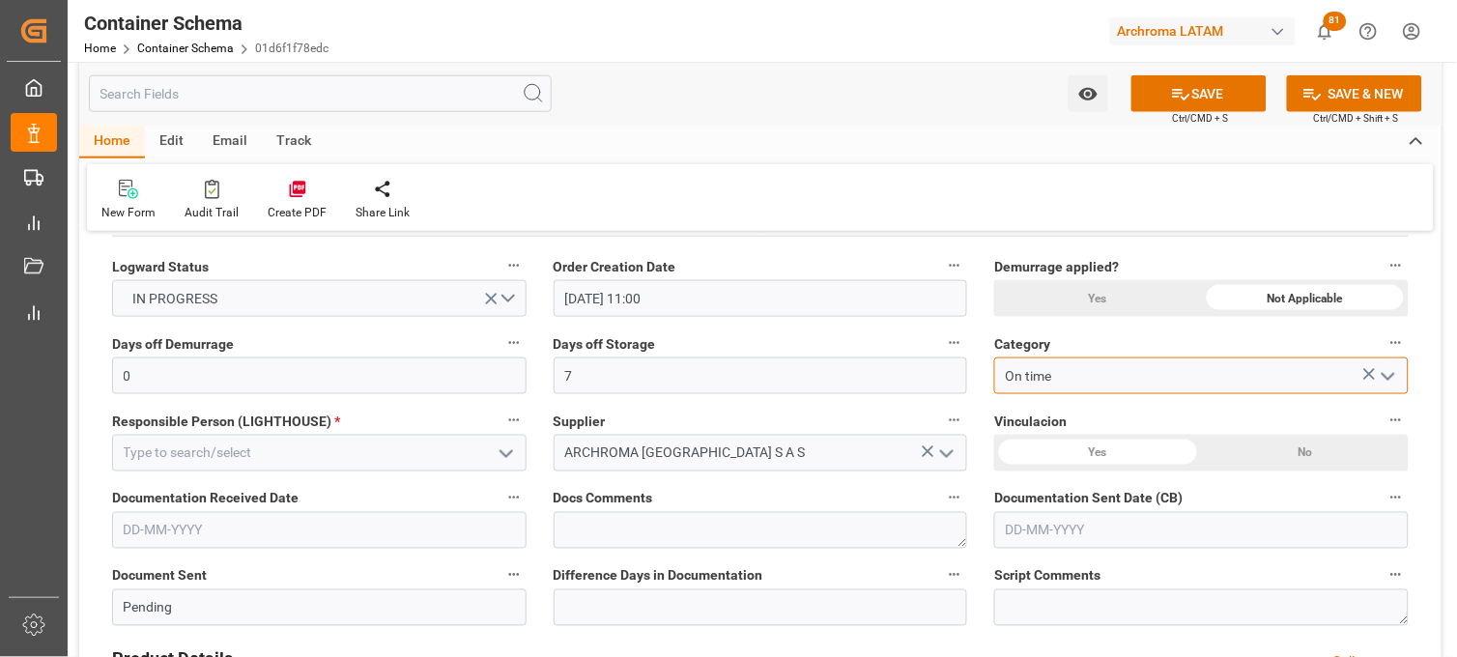
type input "On time"
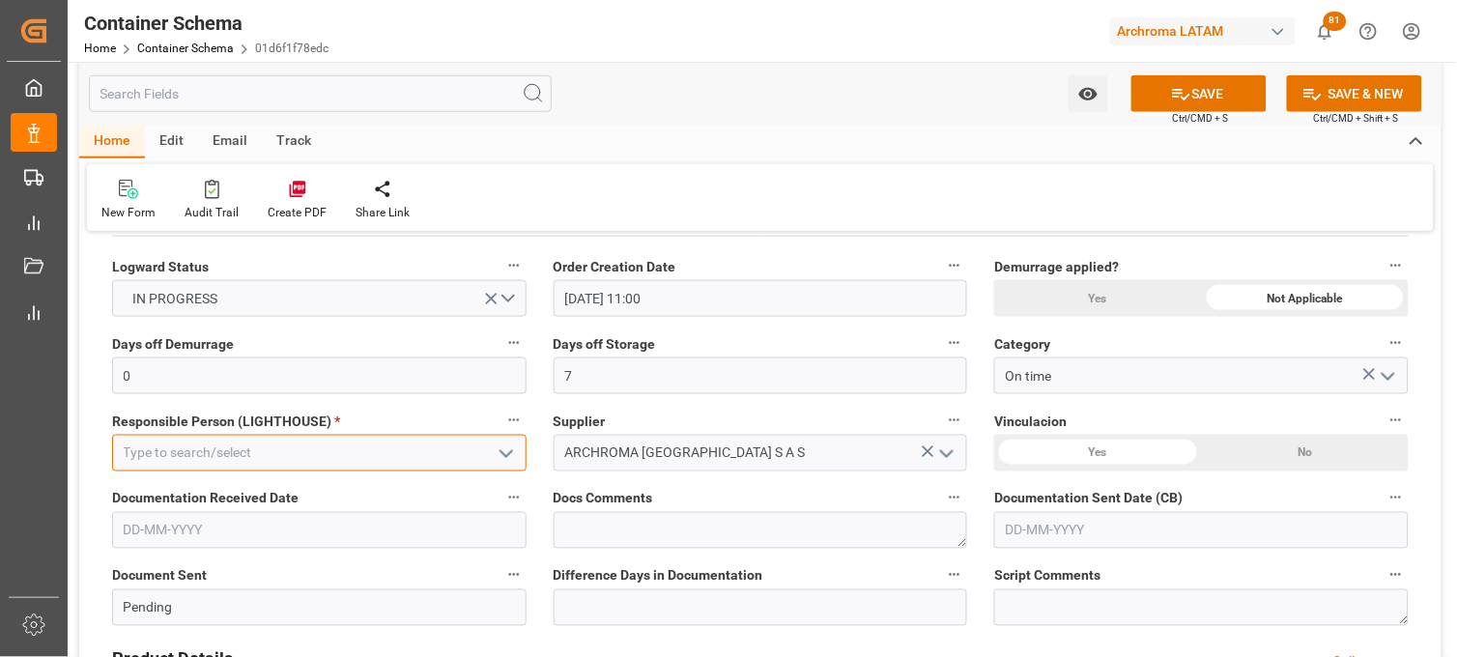
click at [296, 460] on input at bounding box center [319, 453] width 415 height 37
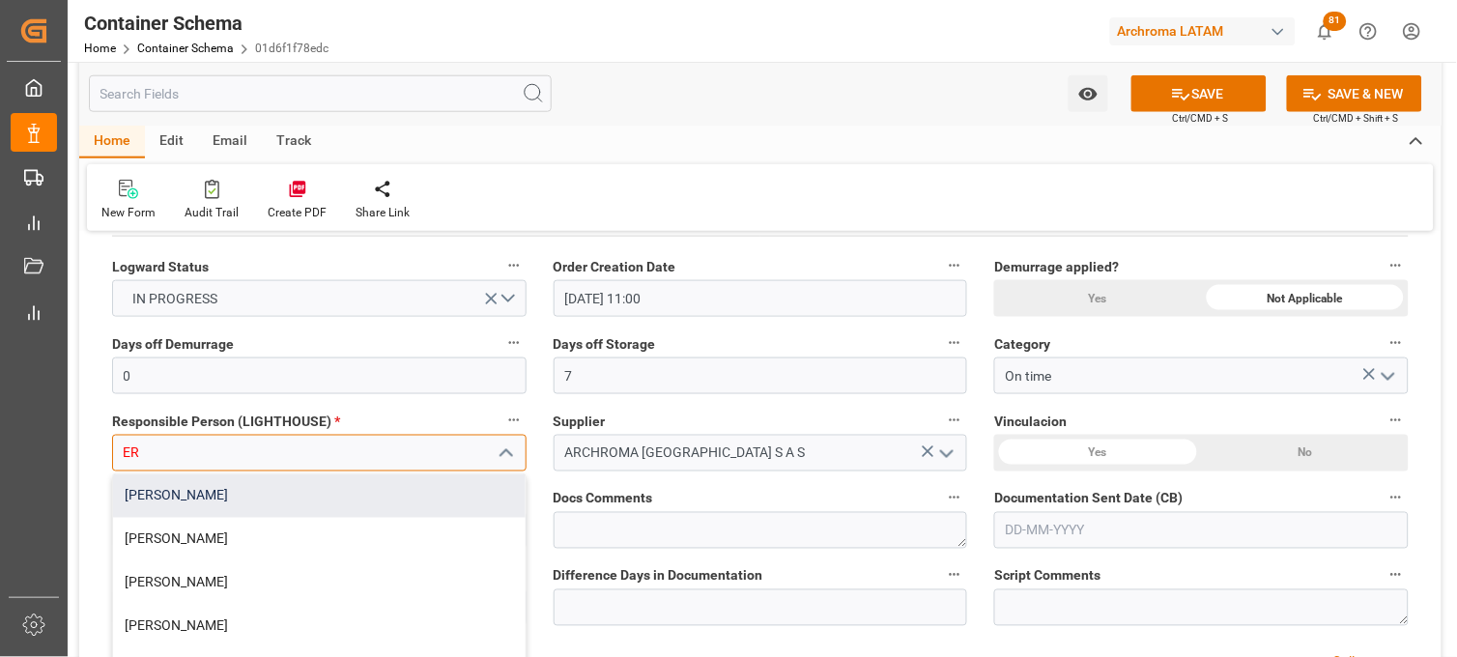
click at [286, 507] on div "[PERSON_NAME]" at bounding box center [319, 495] width 413 height 43
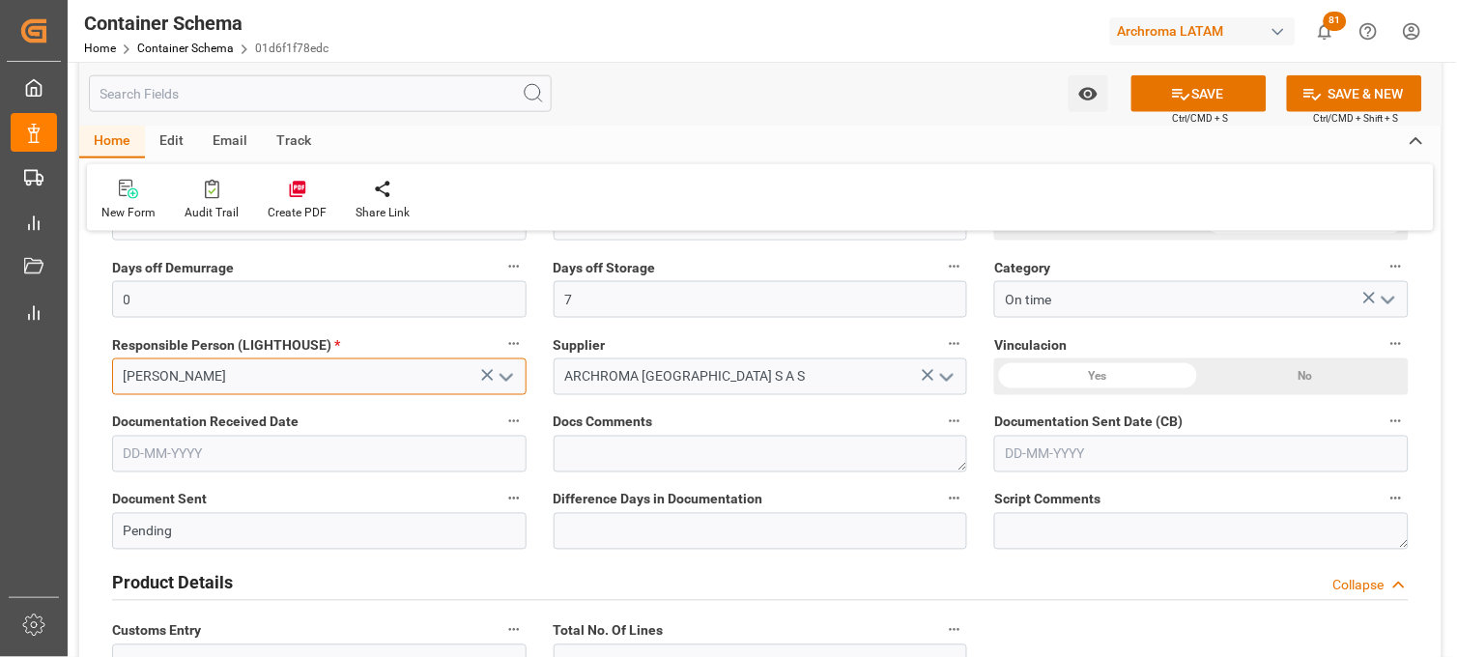
scroll to position [536, 0]
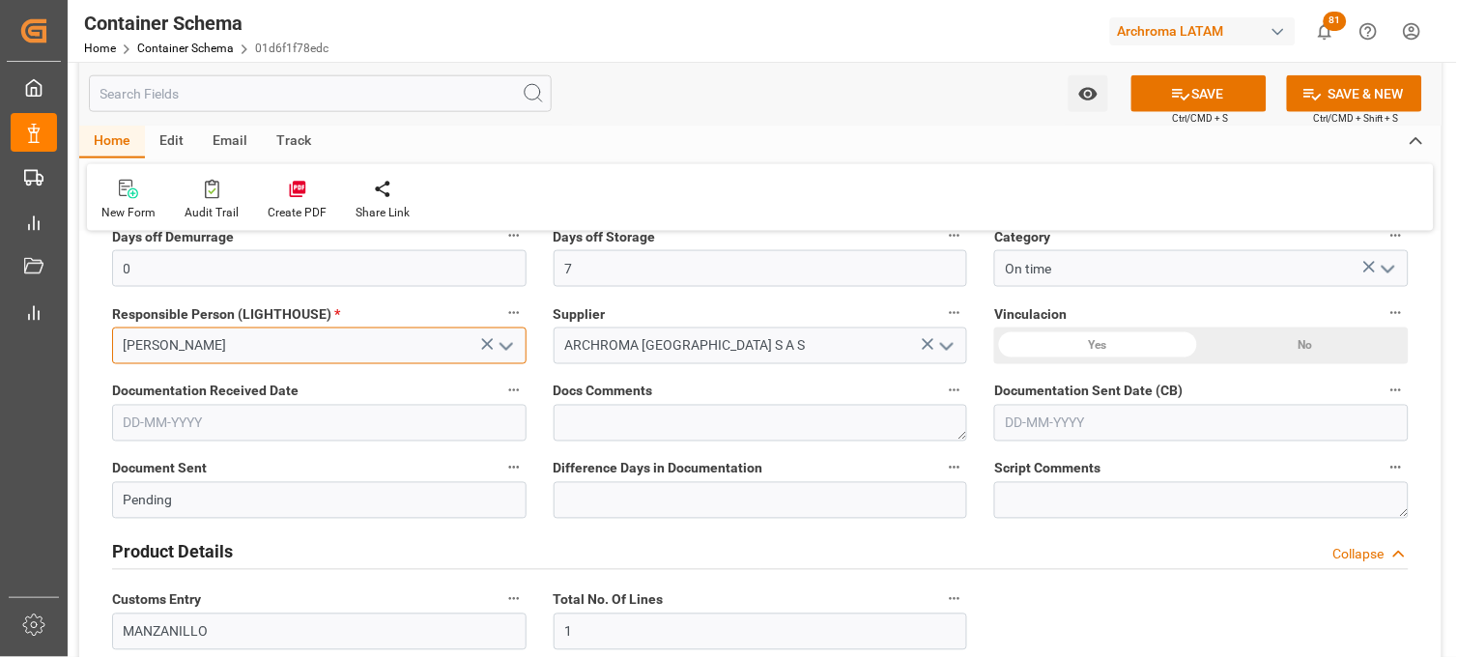
type input "[PERSON_NAME]"
click at [155, 416] on input "text" at bounding box center [319, 423] width 415 height 37
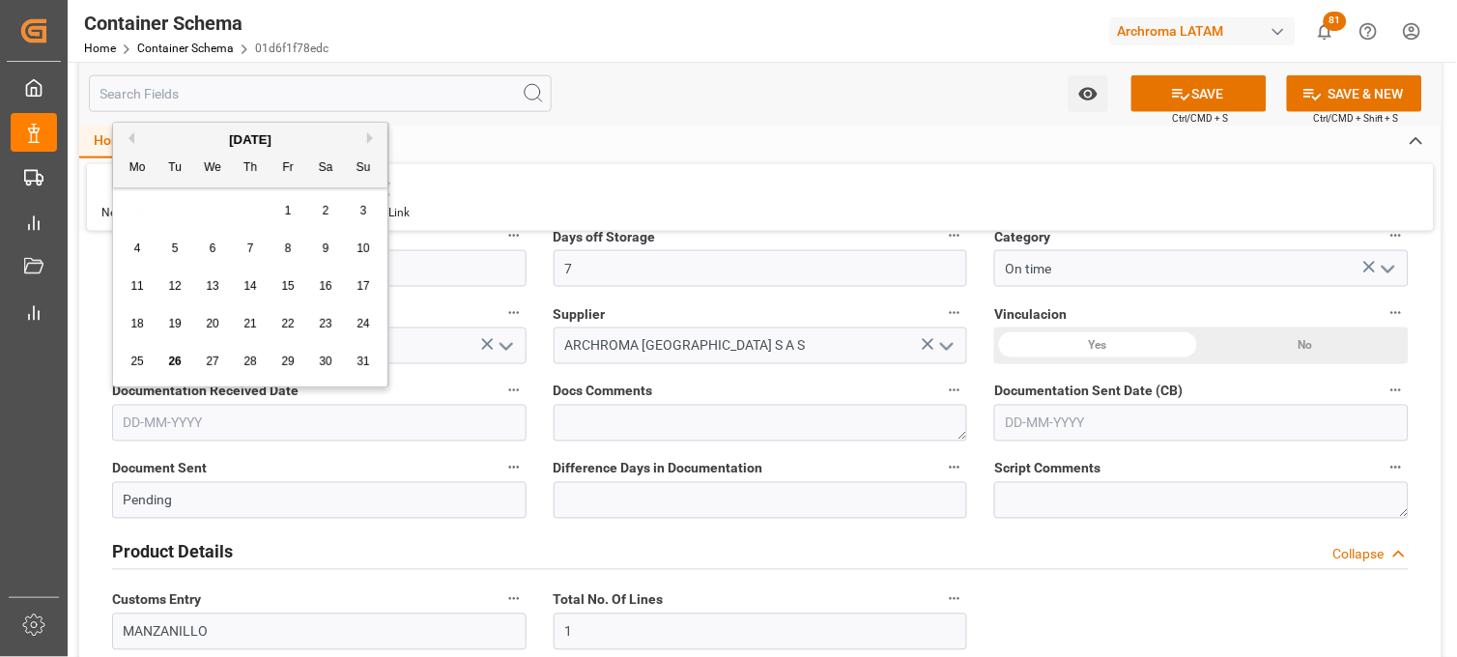
drag, startPoint x: 126, startPoint y: 364, endPoint x: 147, endPoint y: 372, distance: 22.6
click at [126, 364] on div "25" at bounding box center [138, 362] width 24 height 23
type input "[DATE]"
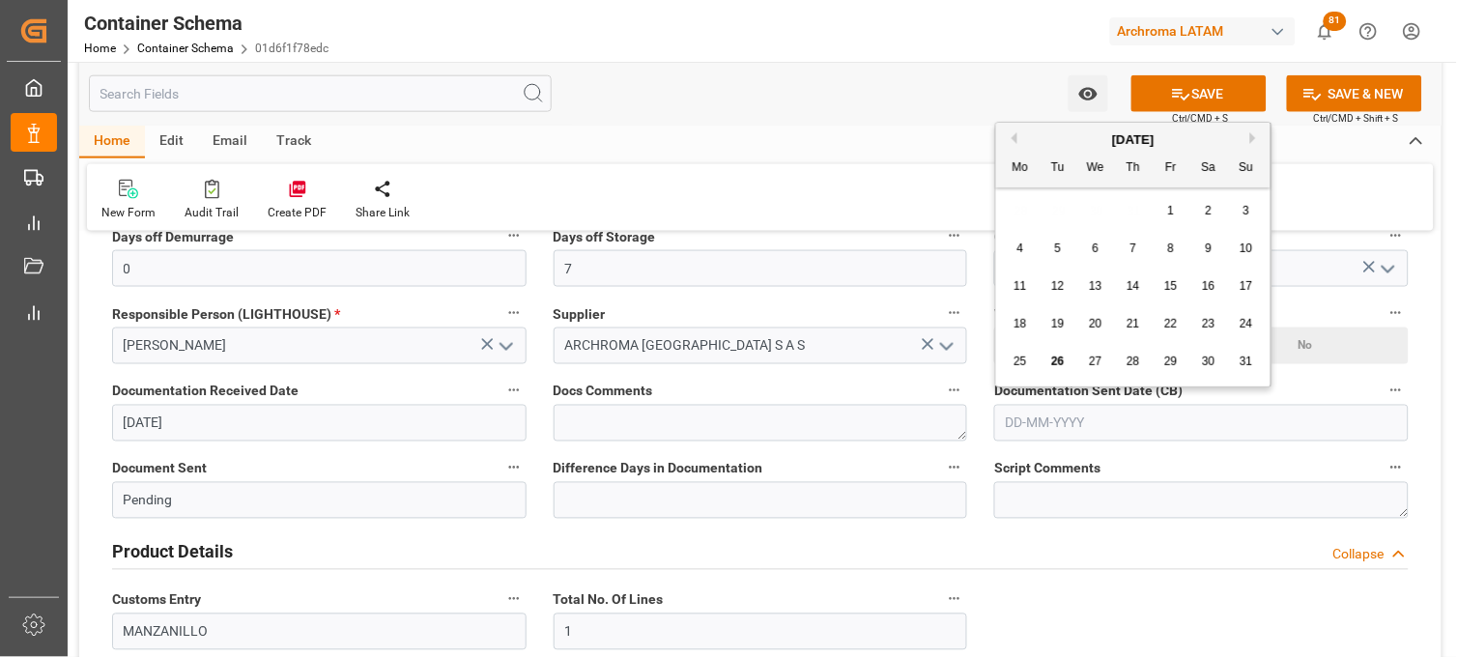
click at [1010, 414] on input "text" at bounding box center [1201, 423] width 415 height 37
click at [1024, 375] on div "25 26 27 28 29 30 31" at bounding box center [1134, 362] width 264 height 38
click at [1054, 362] on span "26" at bounding box center [1057, 362] width 13 height 14
type input "[DATE]"
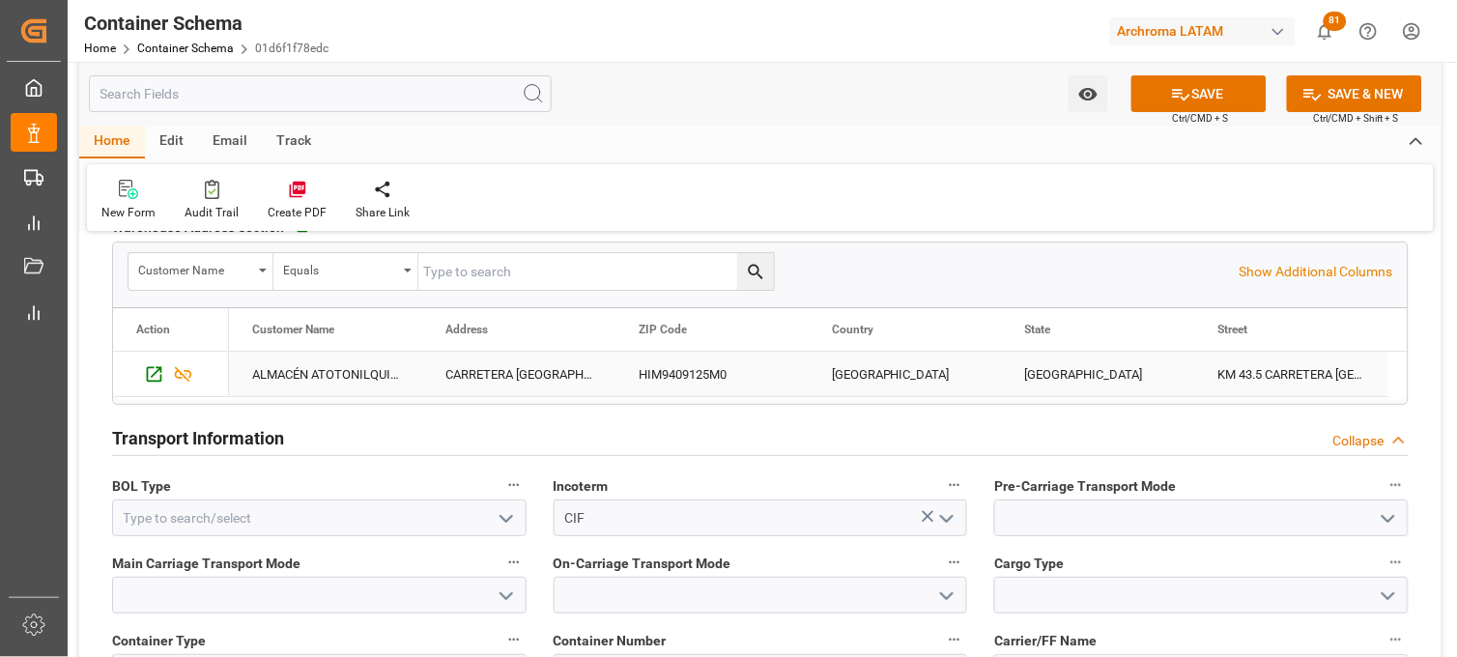
scroll to position [1610, 0]
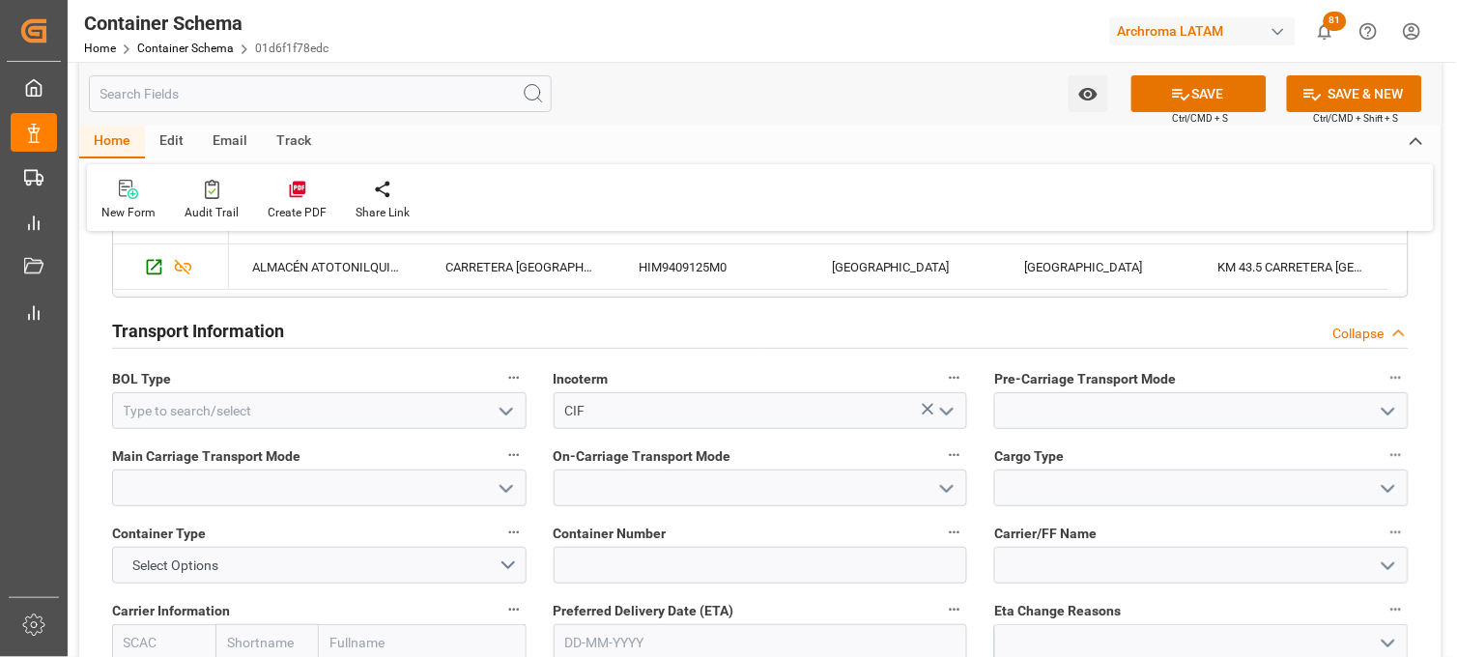
click at [513, 403] on icon "open menu" at bounding box center [506, 411] width 23 height 23
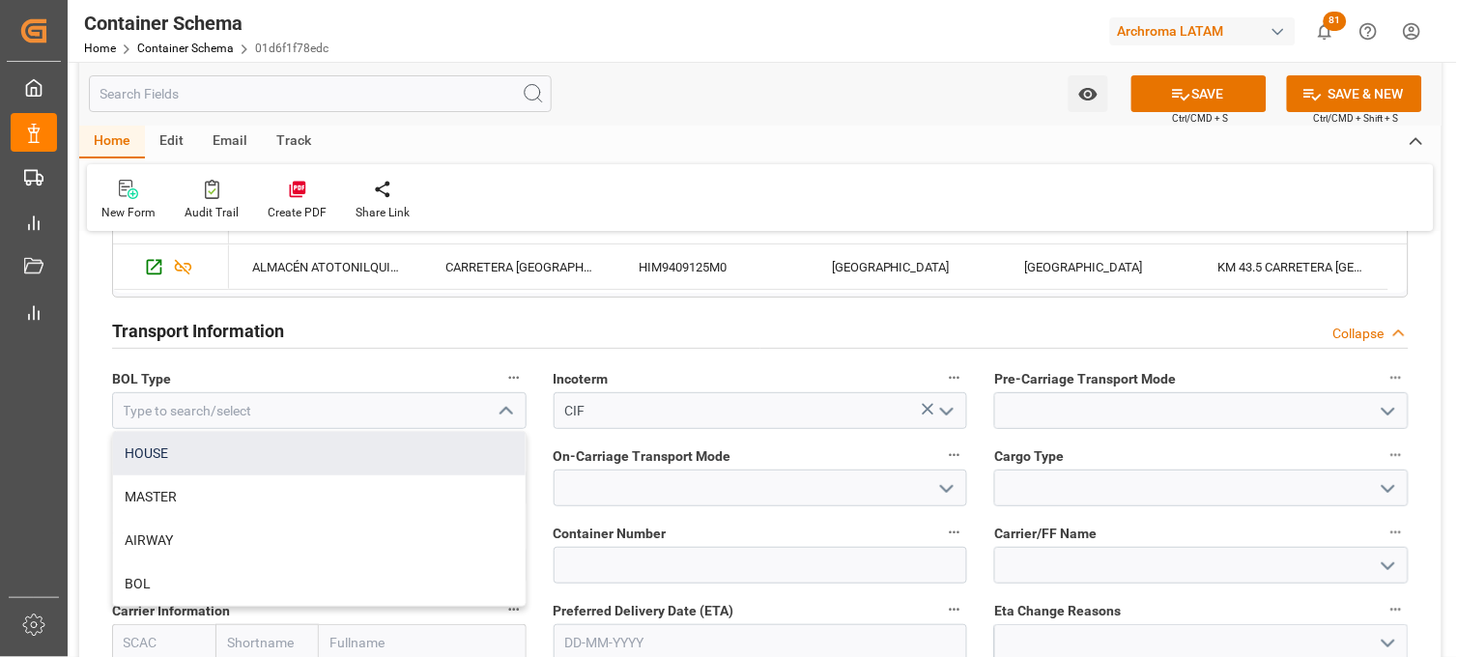
click at [216, 461] on div "HOUSE" at bounding box center [319, 453] width 413 height 43
type input "HOUSE"
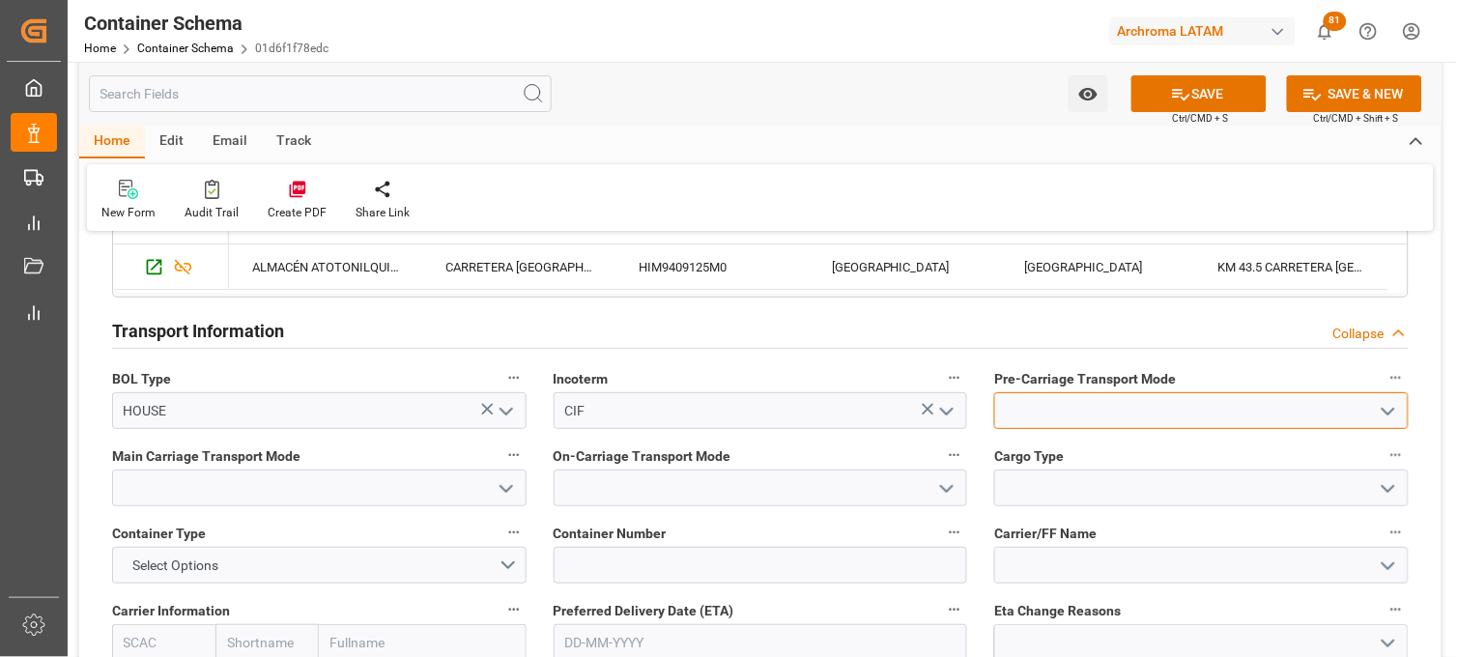
click at [1076, 403] on input at bounding box center [1201, 410] width 415 height 37
click at [1050, 433] on div "Truck" at bounding box center [1201, 453] width 413 height 43
type input "Truck"
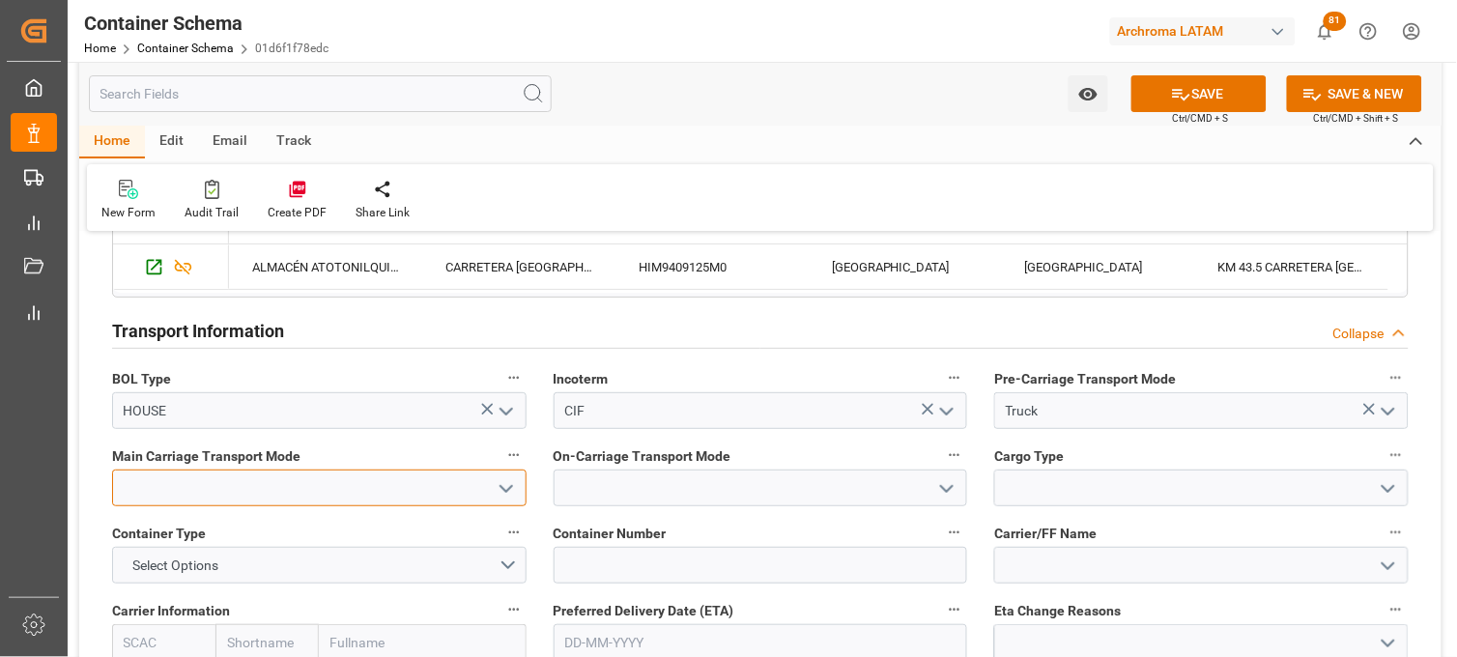
click at [451, 491] on input at bounding box center [319, 488] width 415 height 37
click at [435, 532] on div "Sea Ship" at bounding box center [319, 530] width 413 height 43
type input "Sea Ship"
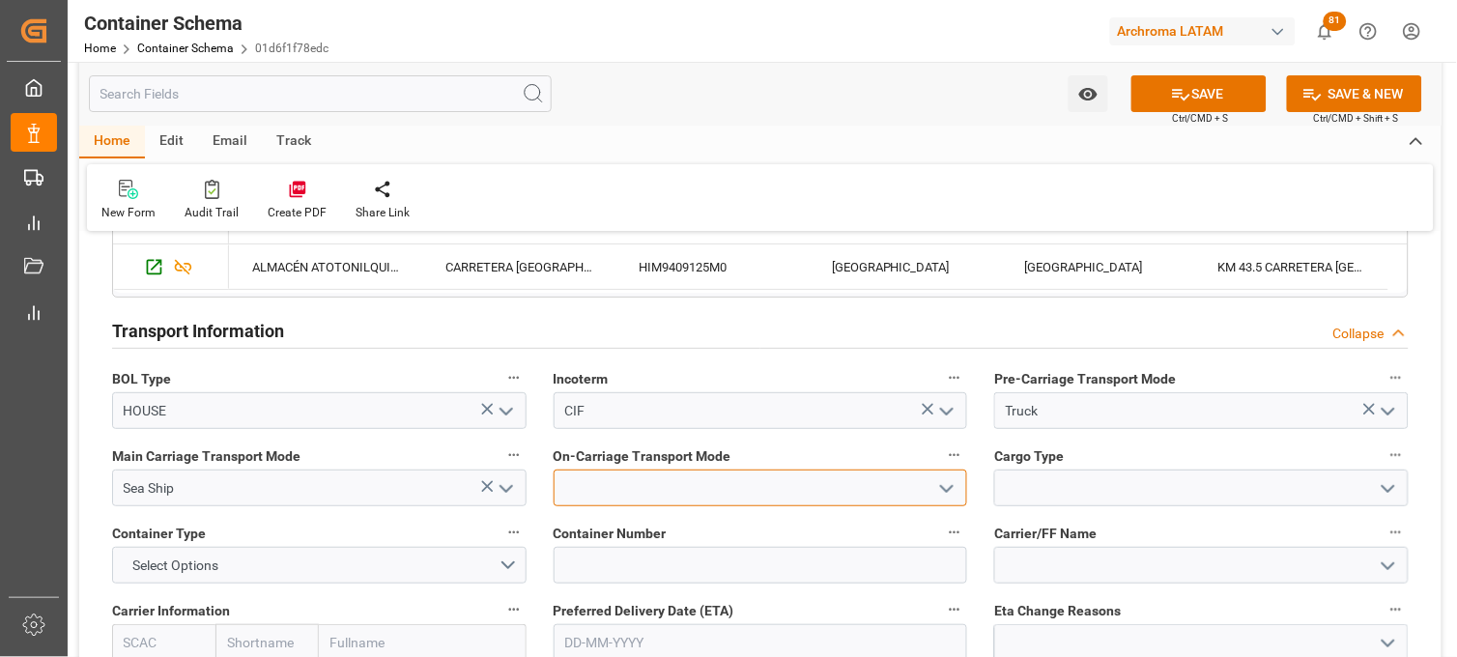
click at [680, 489] on input at bounding box center [761, 488] width 415 height 37
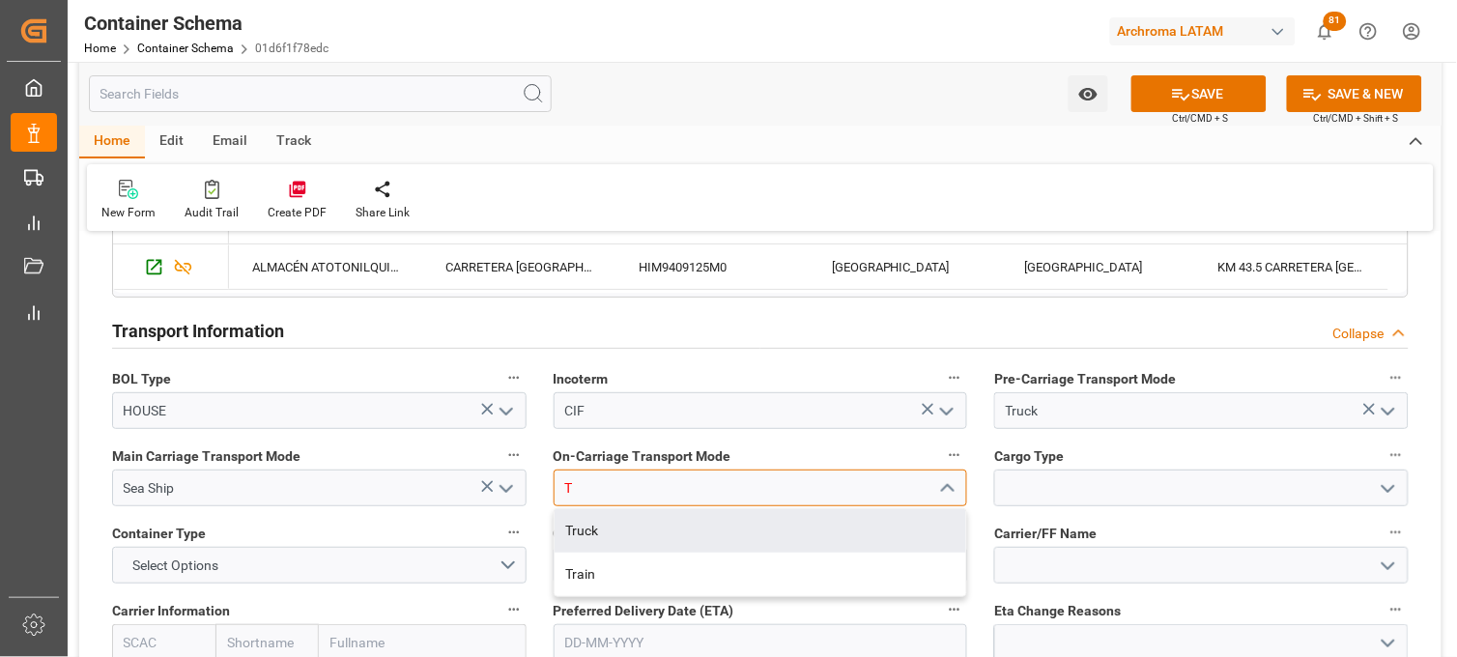
click at [667, 519] on div "Truck" at bounding box center [761, 530] width 413 height 43
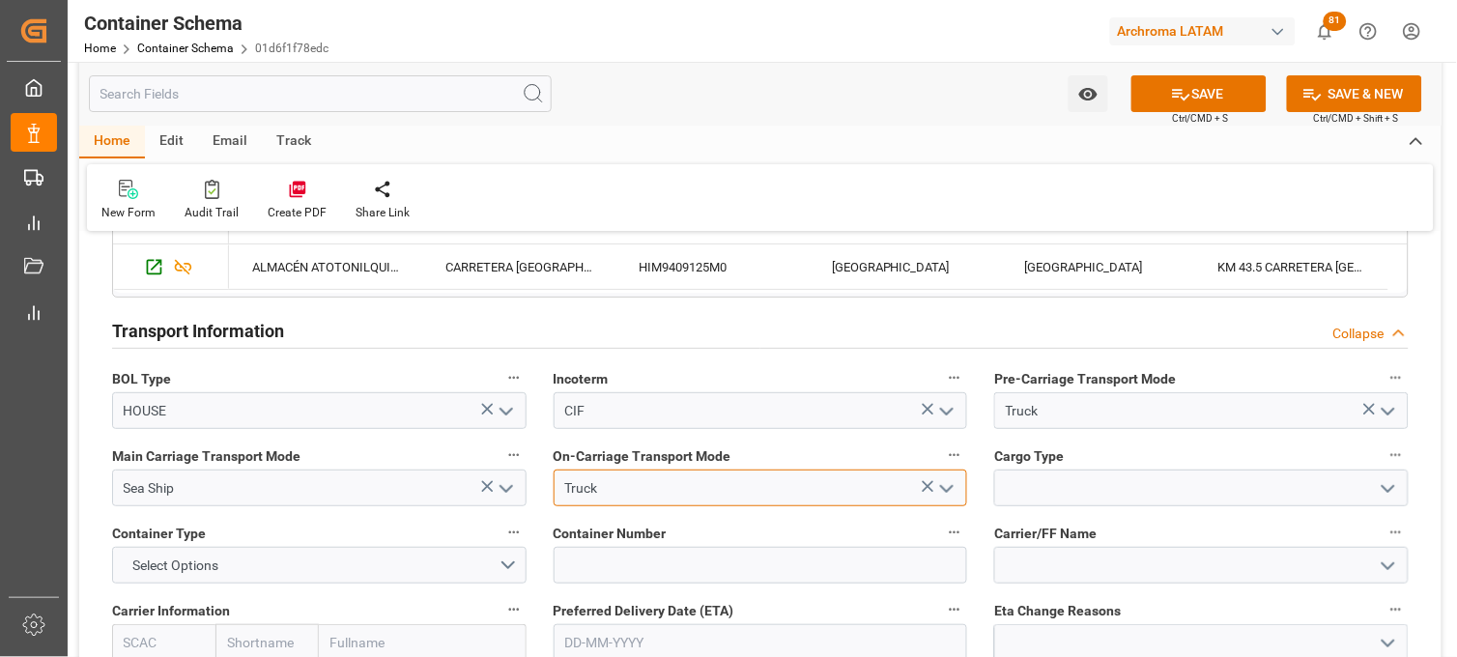
type input "Truck"
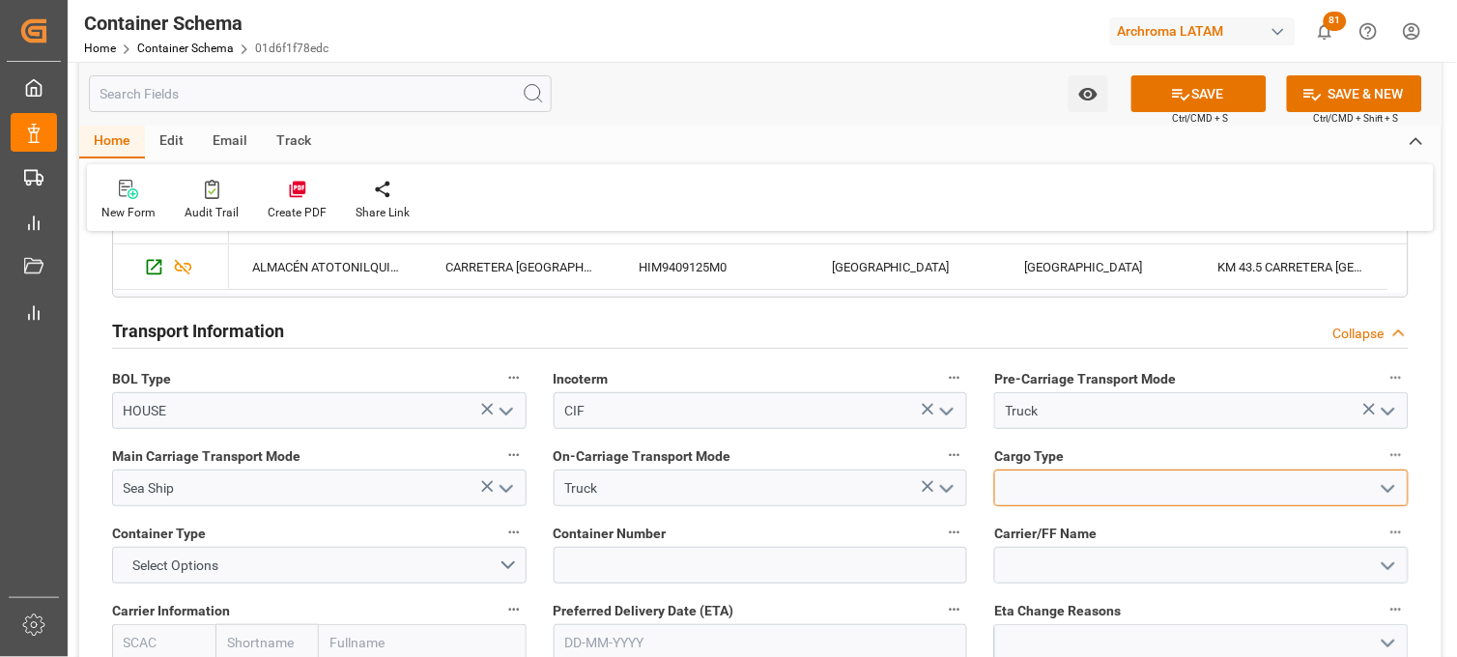
click at [1067, 478] on input at bounding box center [1201, 488] width 415 height 37
type input "O"
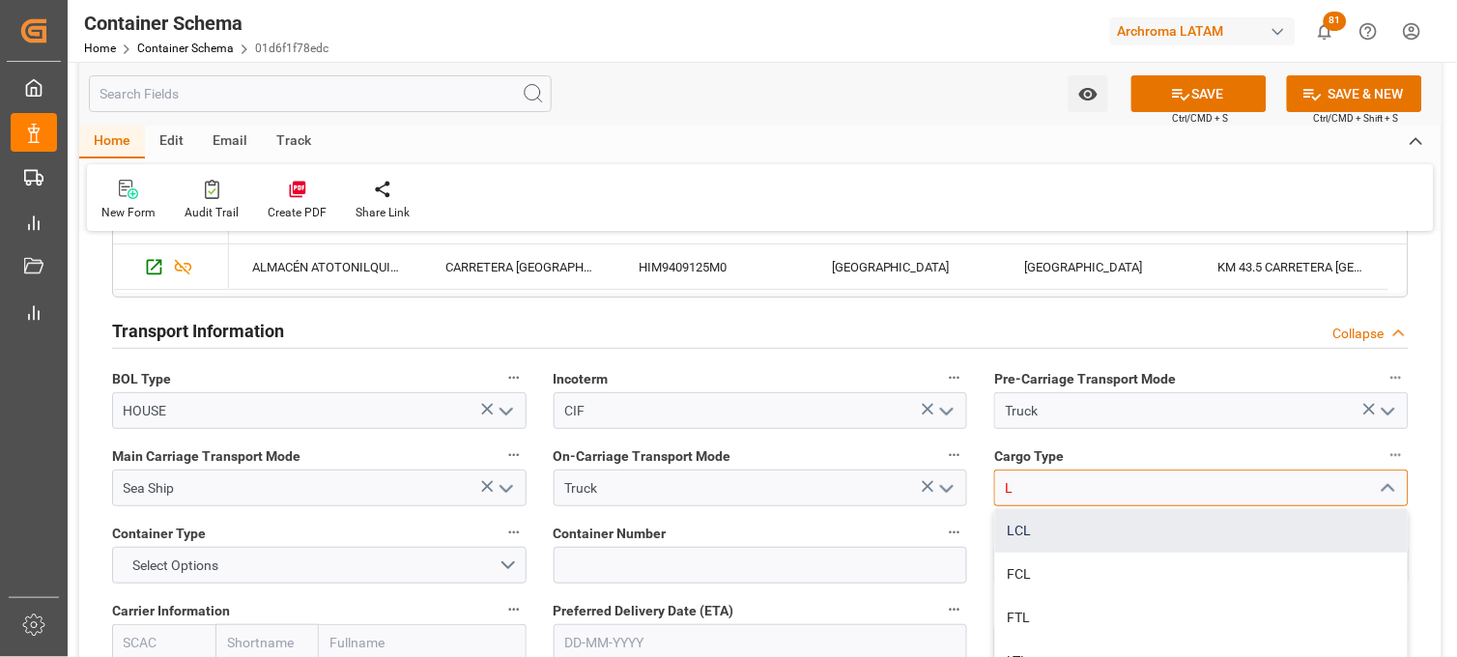
click at [1049, 532] on div "LCL" at bounding box center [1201, 530] width 413 height 43
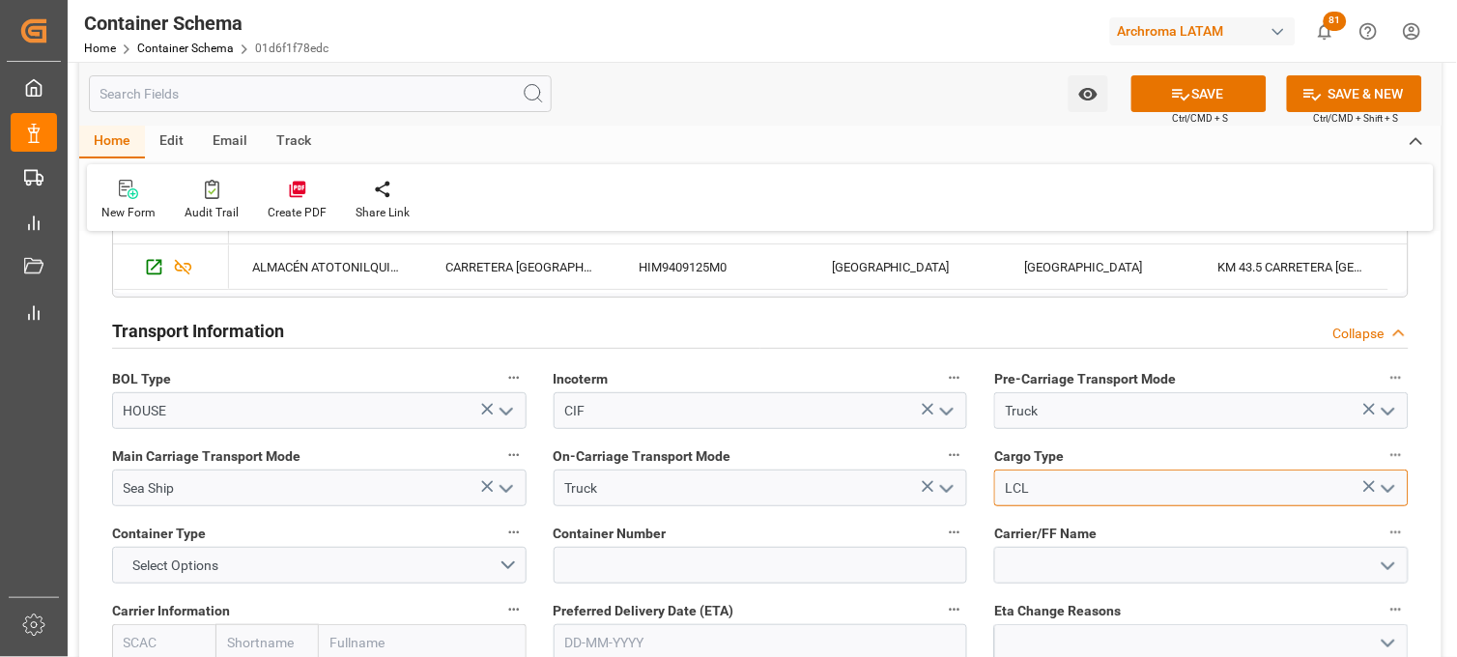
scroll to position [1717, 0]
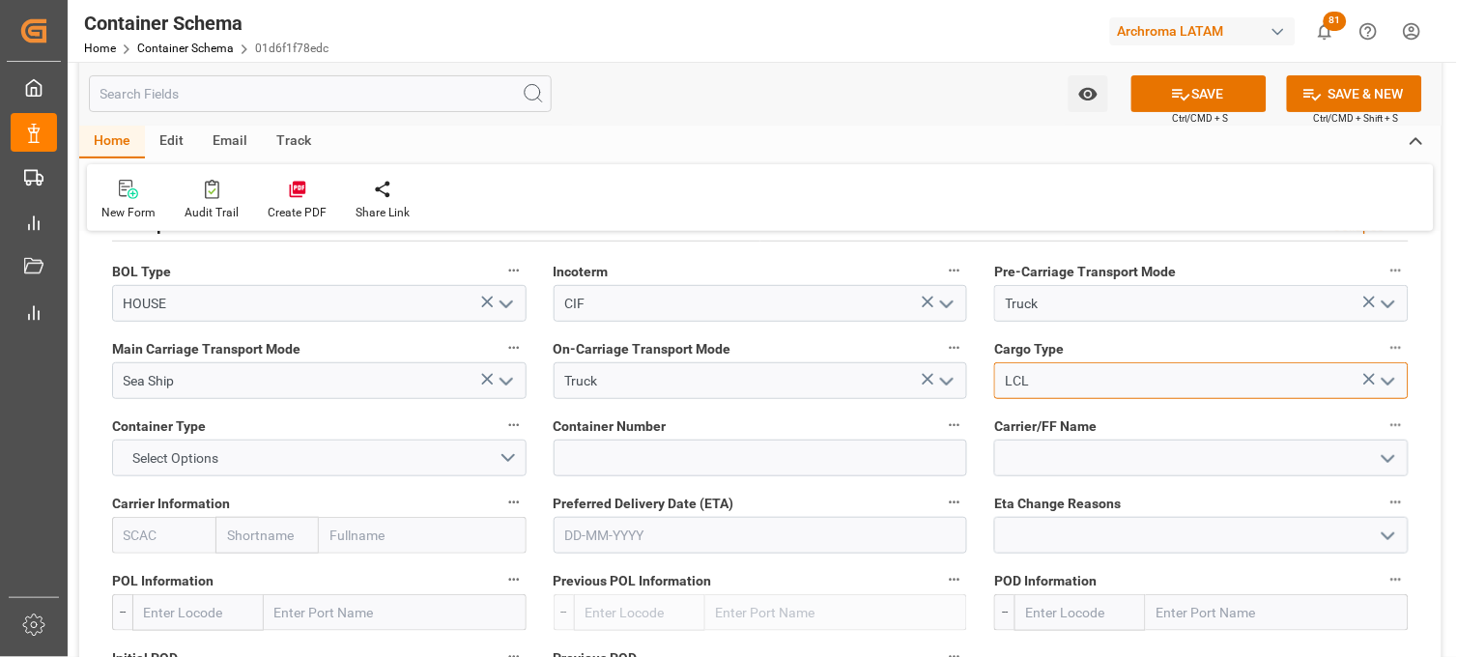
type input "LCL"
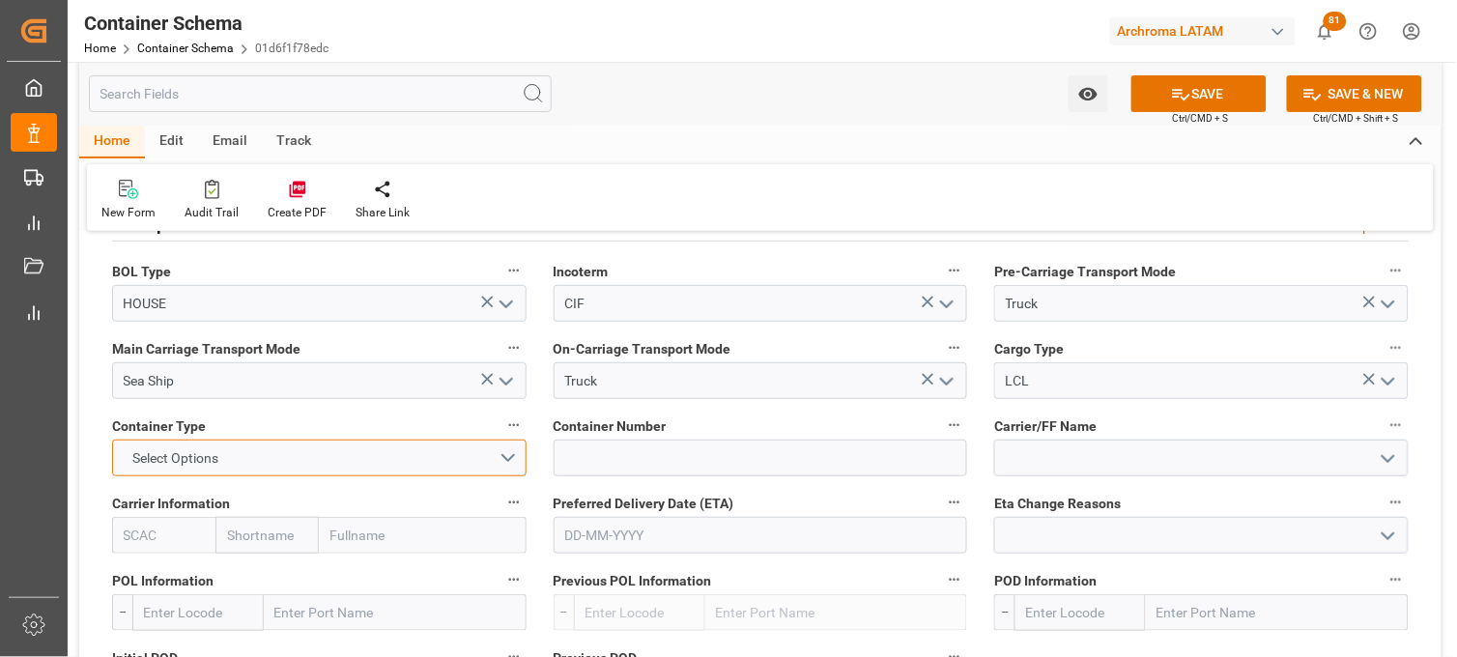
click at [208, 455] on span "Select Options" at bounding box center [176, 458] width 105 height 20
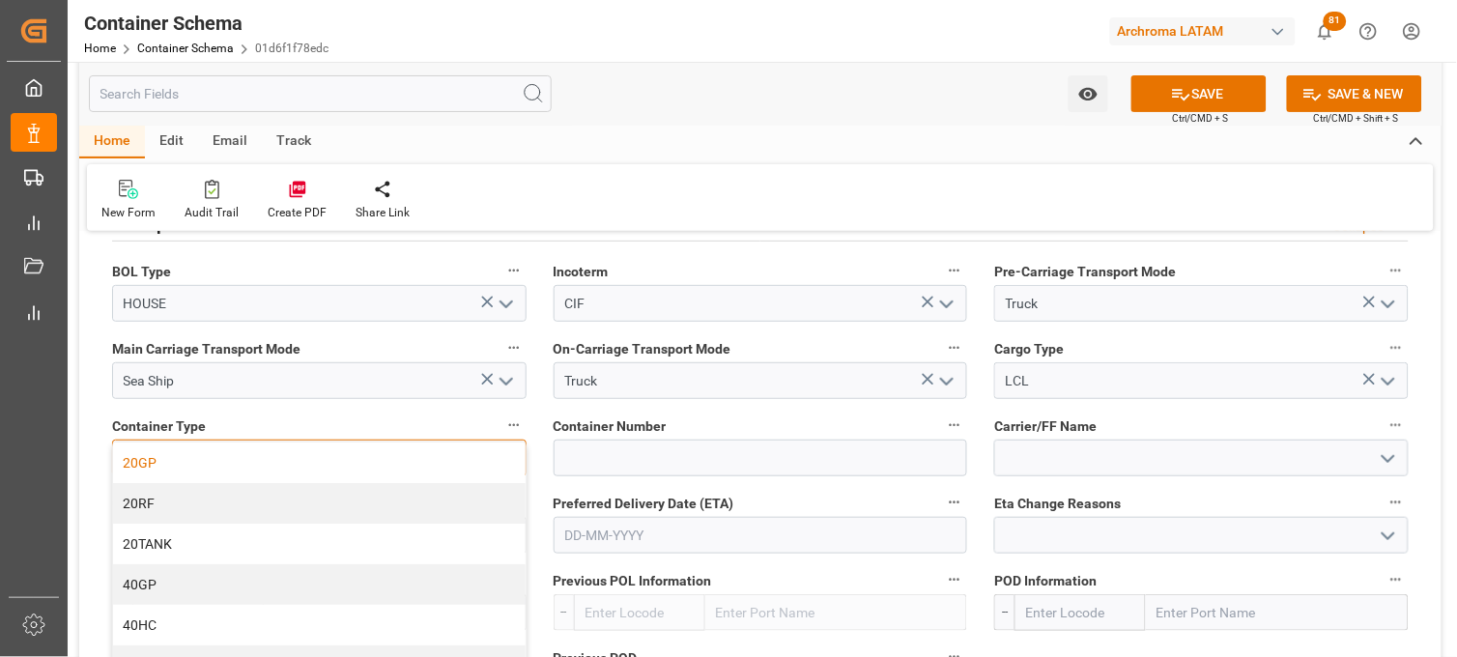
click at [178, 465] on div "20GP" at bounding box center [319, 463] width 413 height 41
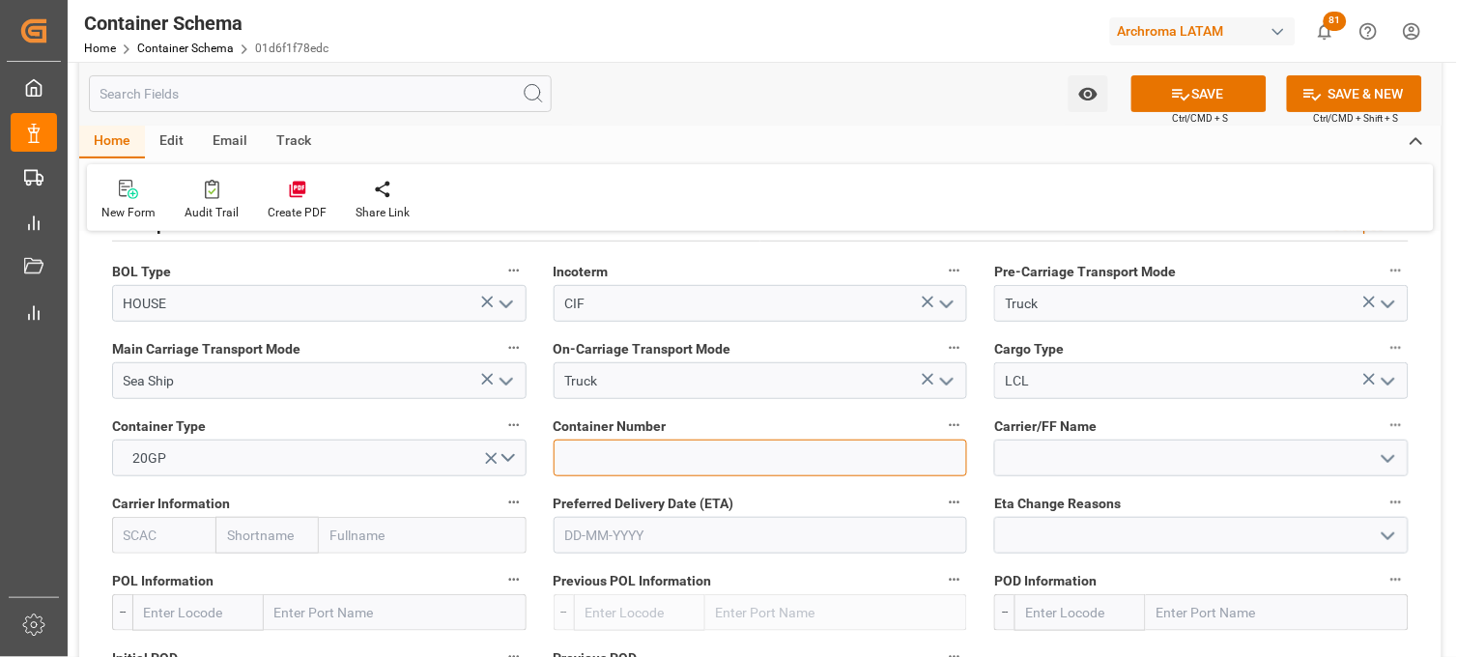
click at [585, 446] on input at bounding box center [761, 458] width 415 height 37
paste input "ZIMU3127620"
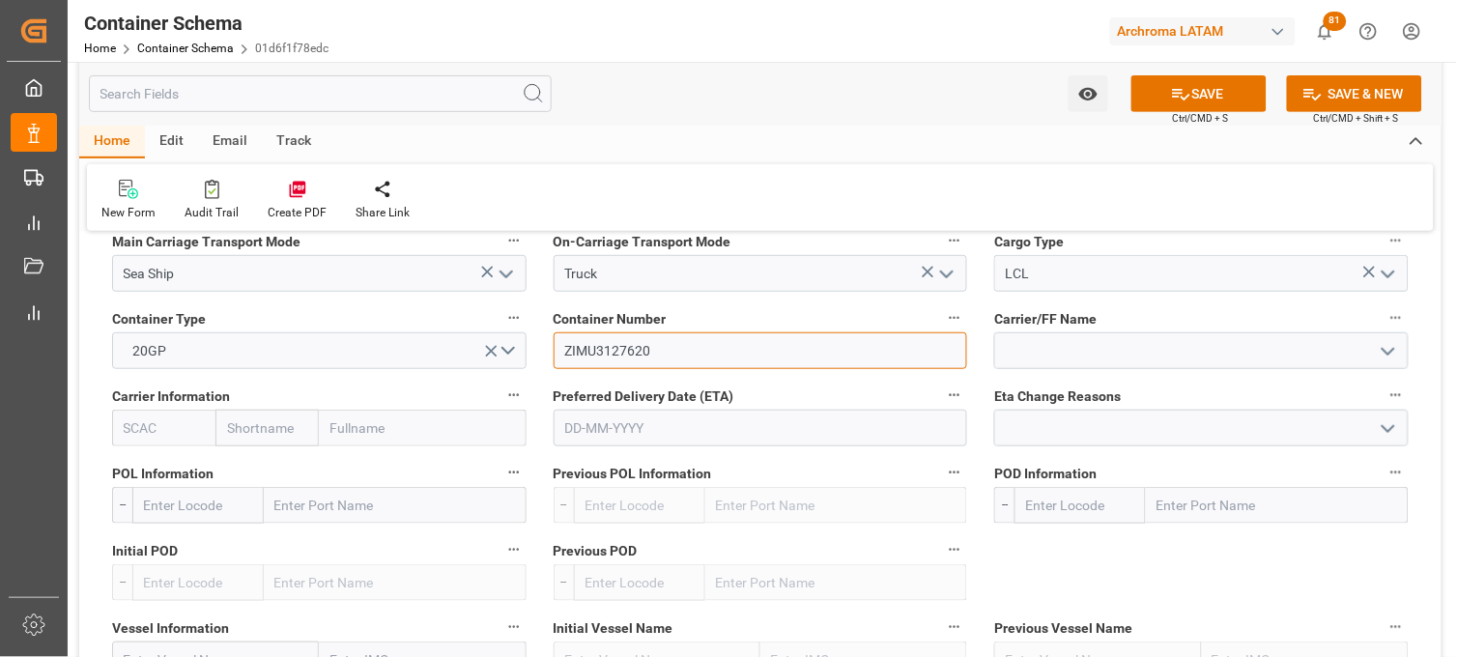
type input "ZIMU3127620"
click at [1016, 351] on input at bounding box center [1201, 350] width 415 height 37
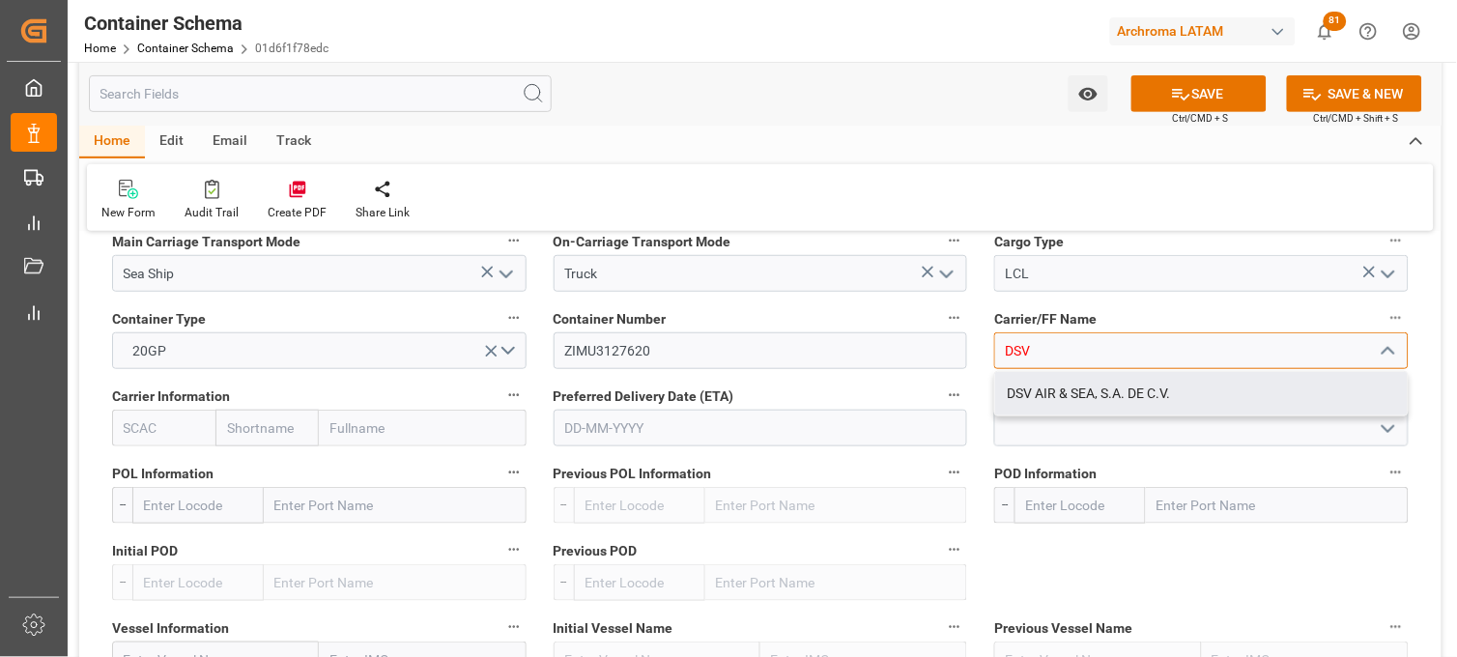
click at [1039, 393] on div "DSV AIR & SEA, S.A. DE C.V." at bounding box center [1201, 393] width 413 height 43
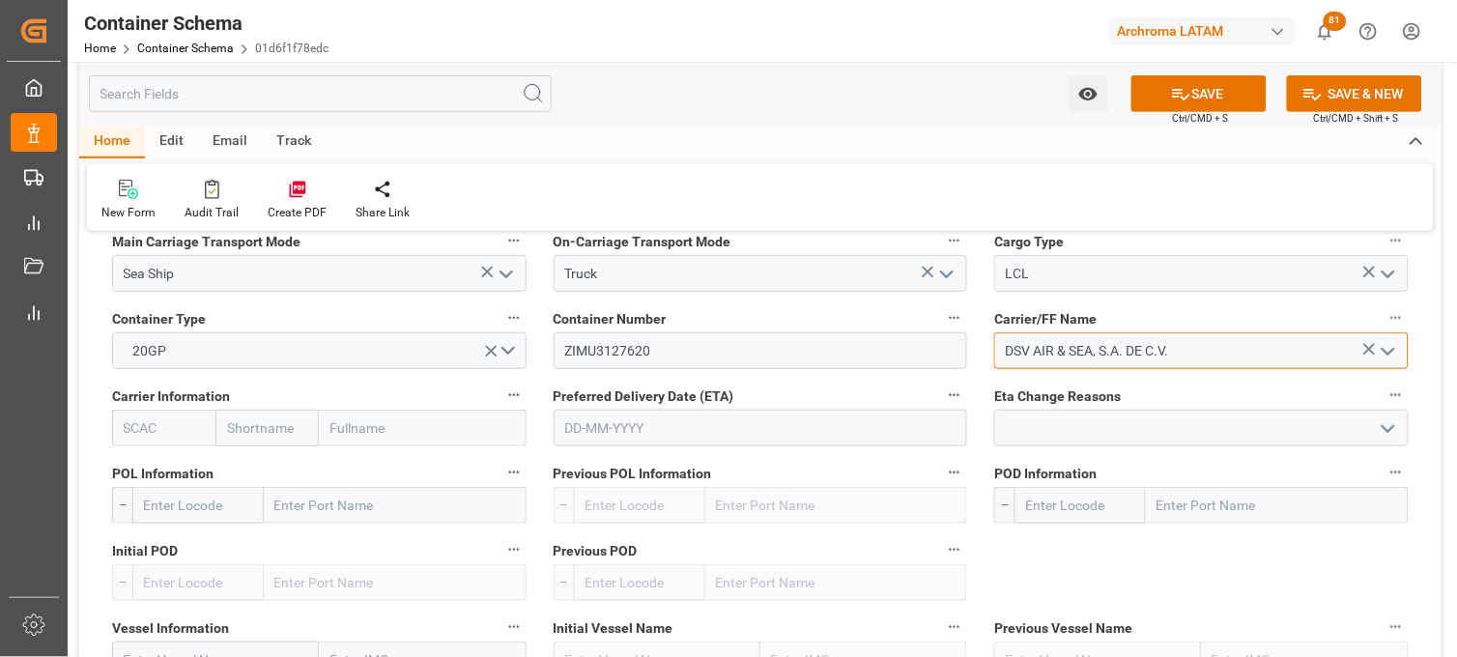
type input "DSV AIR & SEA, S.A. DE C.V."
click at [256, 418] on input "text" at bounding box center [267, 428] width 103 height 37
type input "ZIM"
click at [239, 463] on b "ZIM" at bounding box center [240, 470] width 24 height 15
type input "ZIMU"
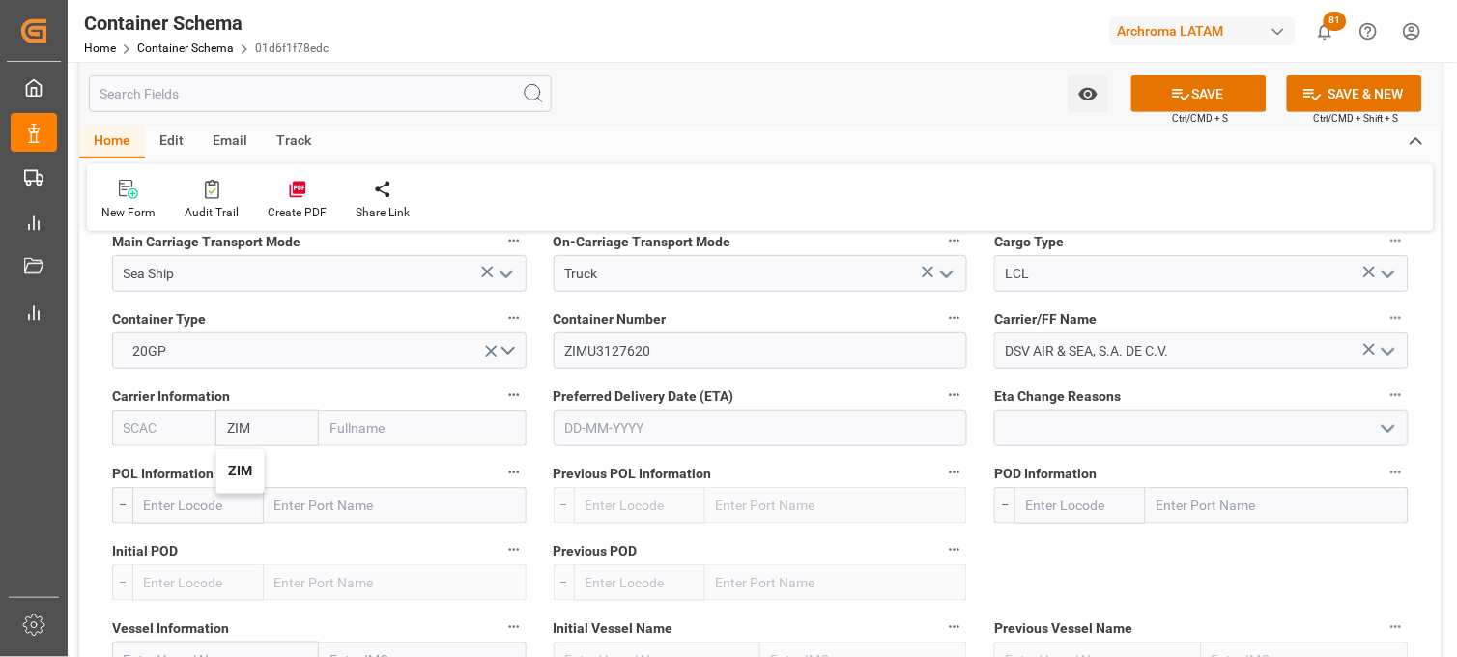
type input "ZIM Integrated Shipping Services Ltd."
type input "ZIM"
click at [648, 430] on input "text" at bounding box center [761, 428] width 415 height 37
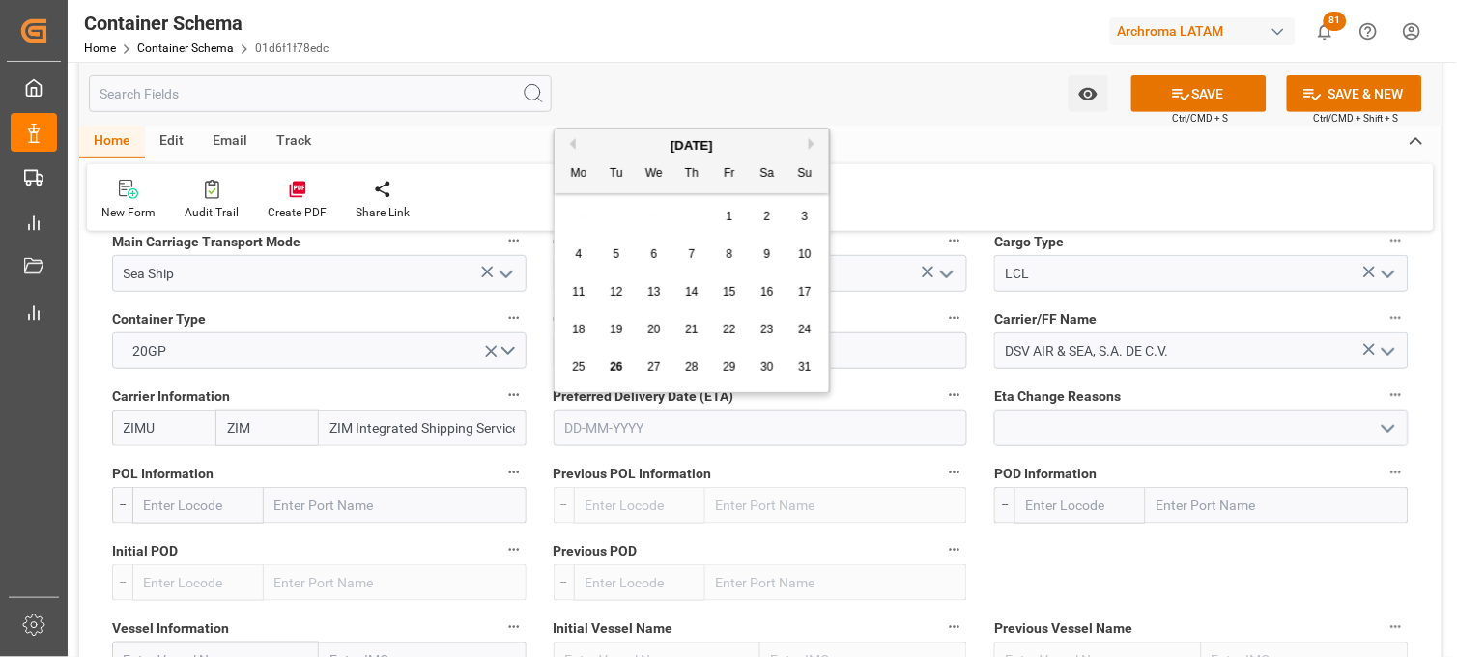
click at [578, 219] on div "28 29 30 31 1 2 3" at bounding box center [693, 217] width 264 height 38
click at [686, 367] on span "28" at bounding box center [691, 367] width 13 height 14
type input "28-08-2025"
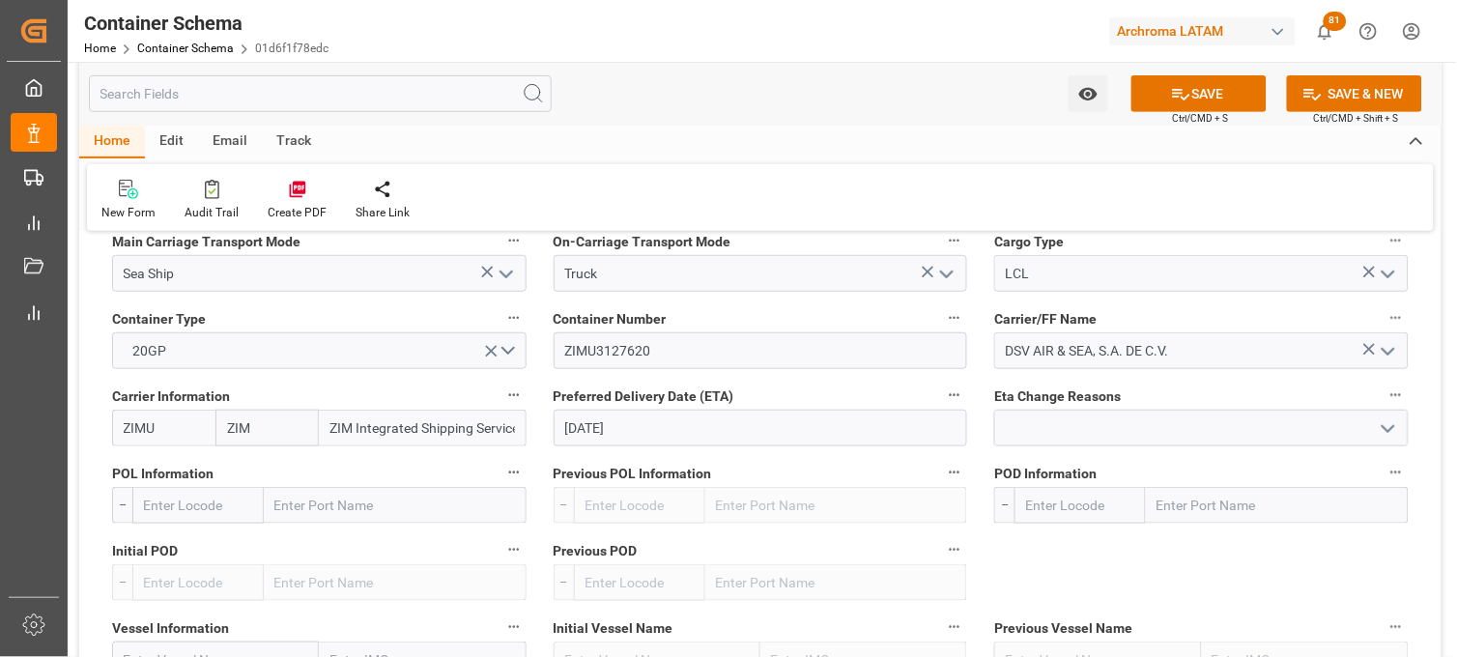
scroll to position [1933, 0]
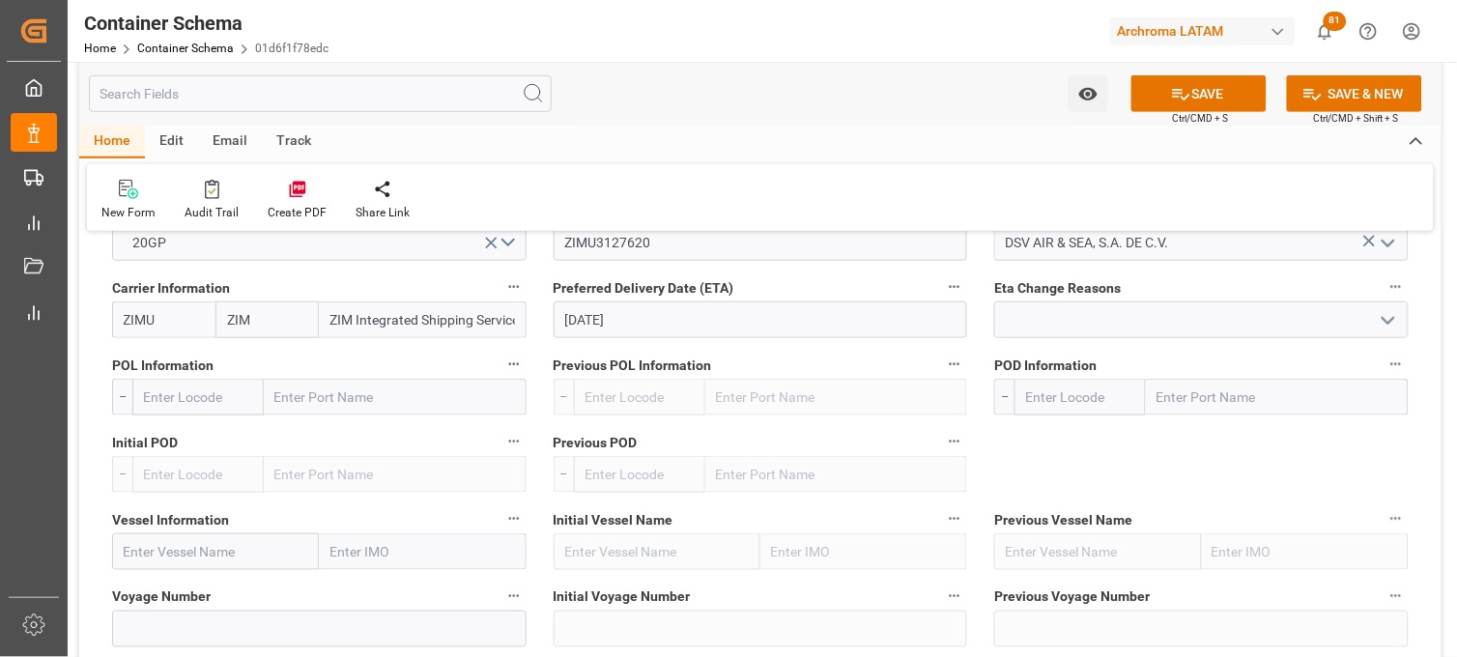
click at [302, 389] on input "text" at bounding box center [395, 397] width 263 height 37
type input "CARTAG"
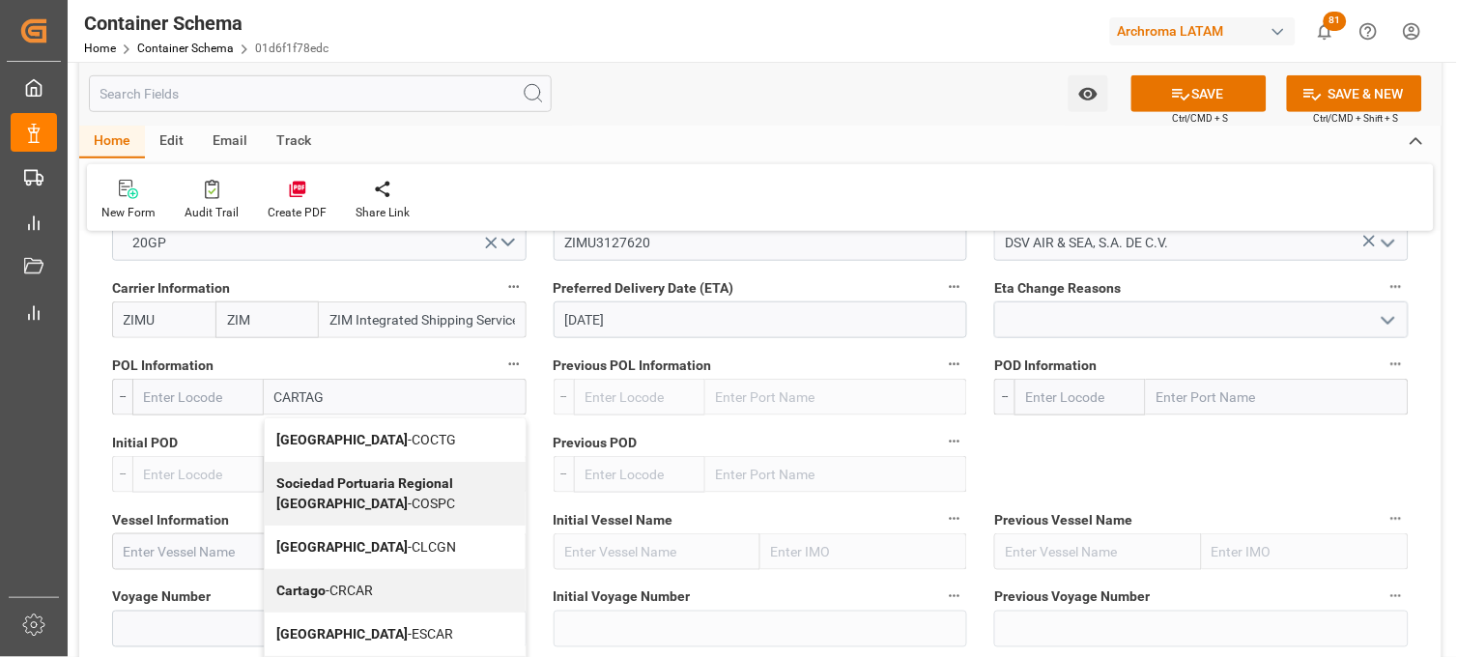
click at [307, 446] on b "Cartagena" at bounding box center [341, 439] width 131 height 15
type input "COCTG"
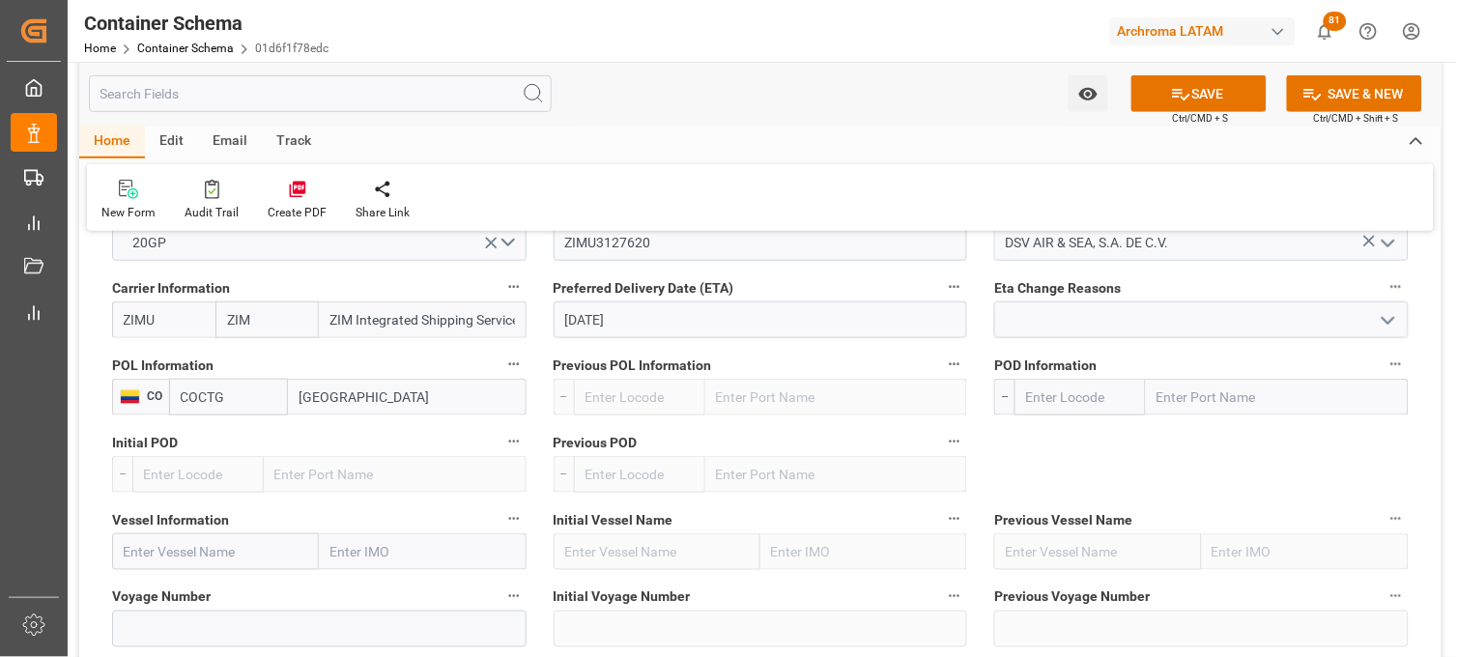
type input "Cartagena"
click at [1173, 406] on input "text" at bounding box center [1277, 397] width 263 height 37
type input "VERAC"
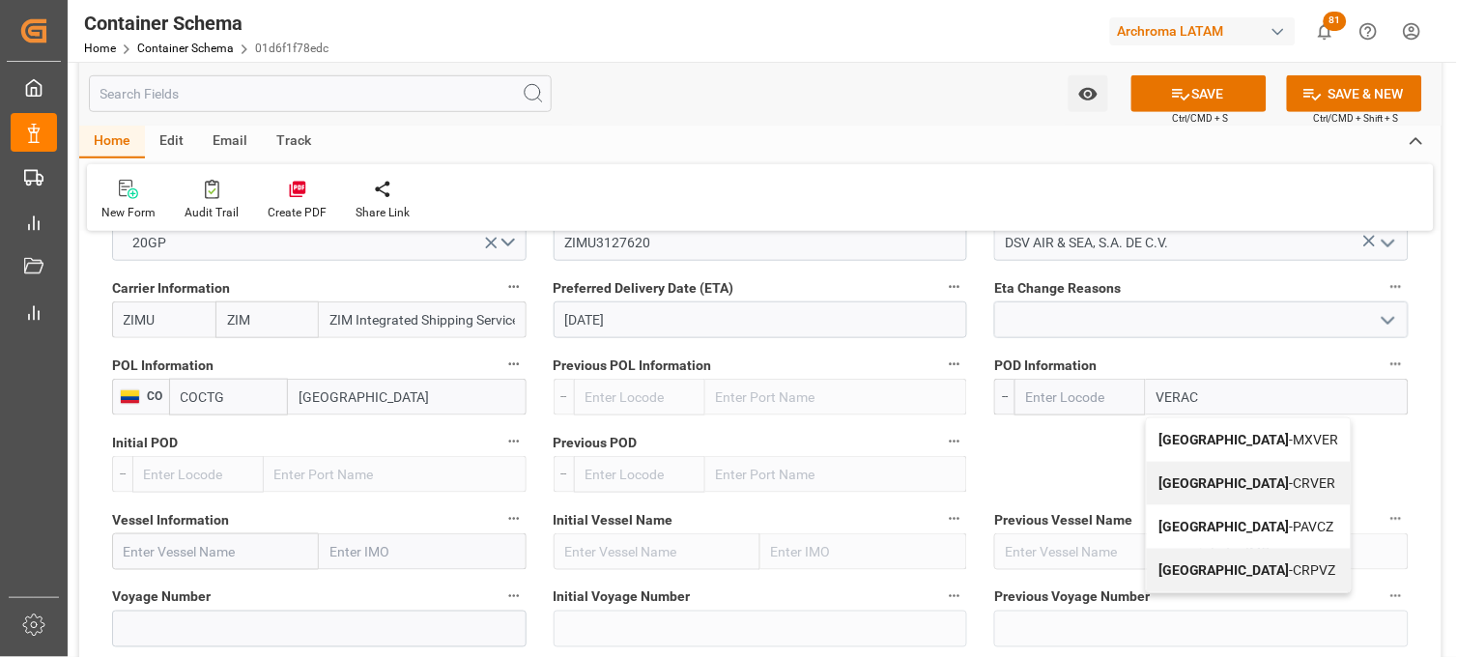
click at [1186, 438] on b "Veracruz" at bounding box center [1224, 439] width 131 height 15
type input "MXVER"
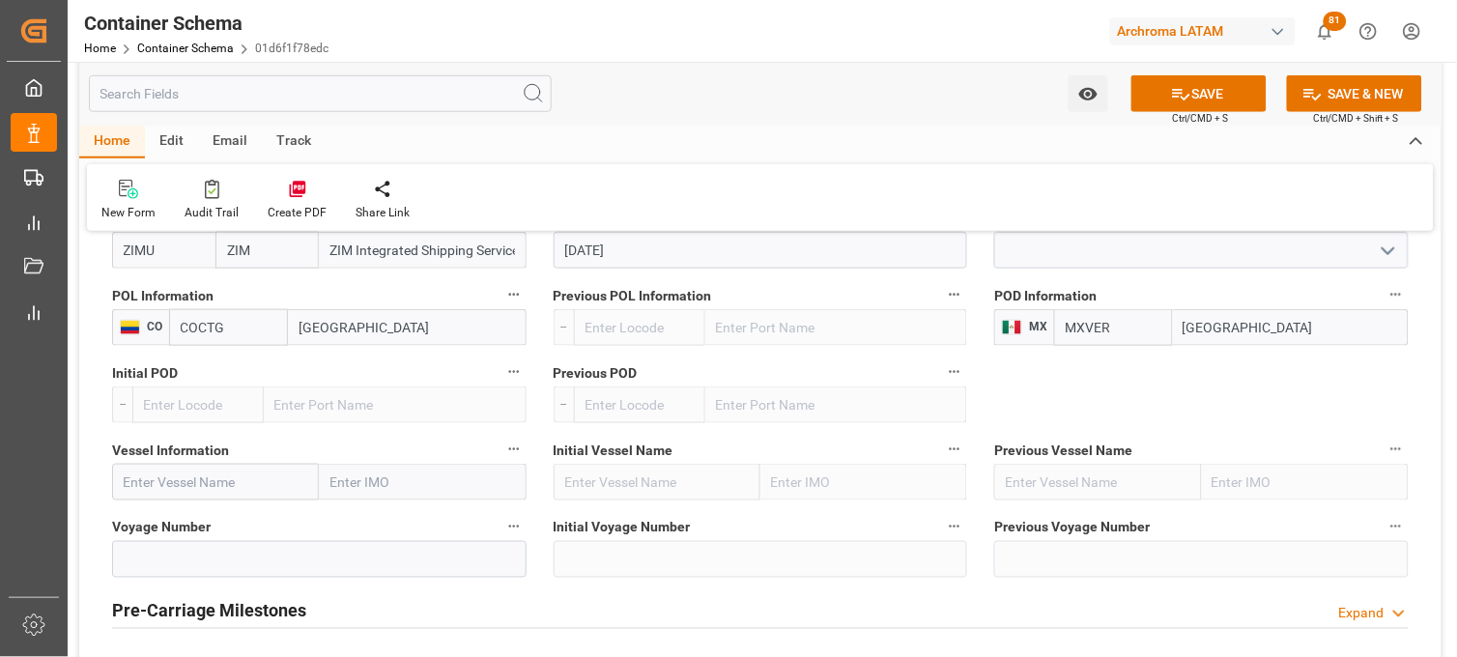
scroll to position [2040, 0]
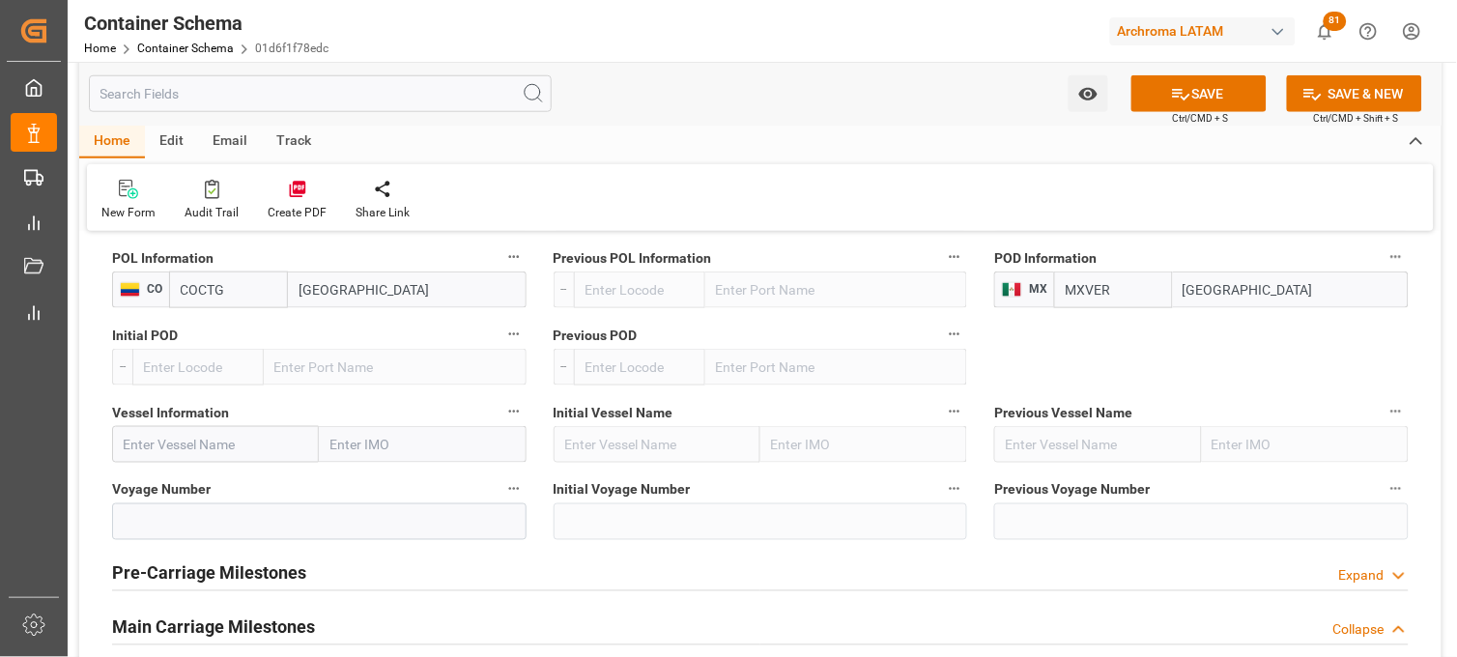
type input "Veracruz"
click at [151, 441] on input "text" at bounding box center [215, 444] width 207 height 37
click at [248, 433] on input "text" at bounding box center [215, 444] width 207 height 37
paste input "GSL ROSSI"
type input "GSL ROSSI"
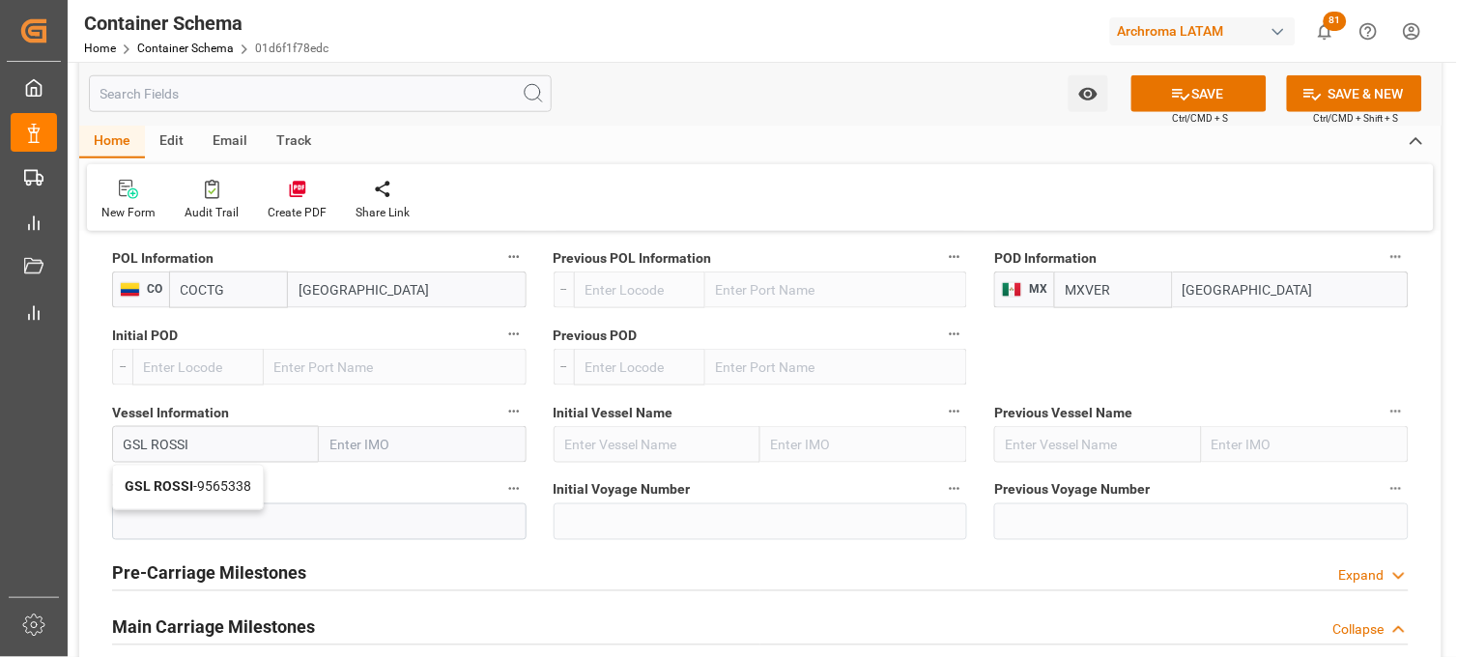
click at [169, 491] on b "GSL ROSSI" at bounding box center [159, 486] width 69 height 15
type input "9565338"
type input "GSL ROSSI"
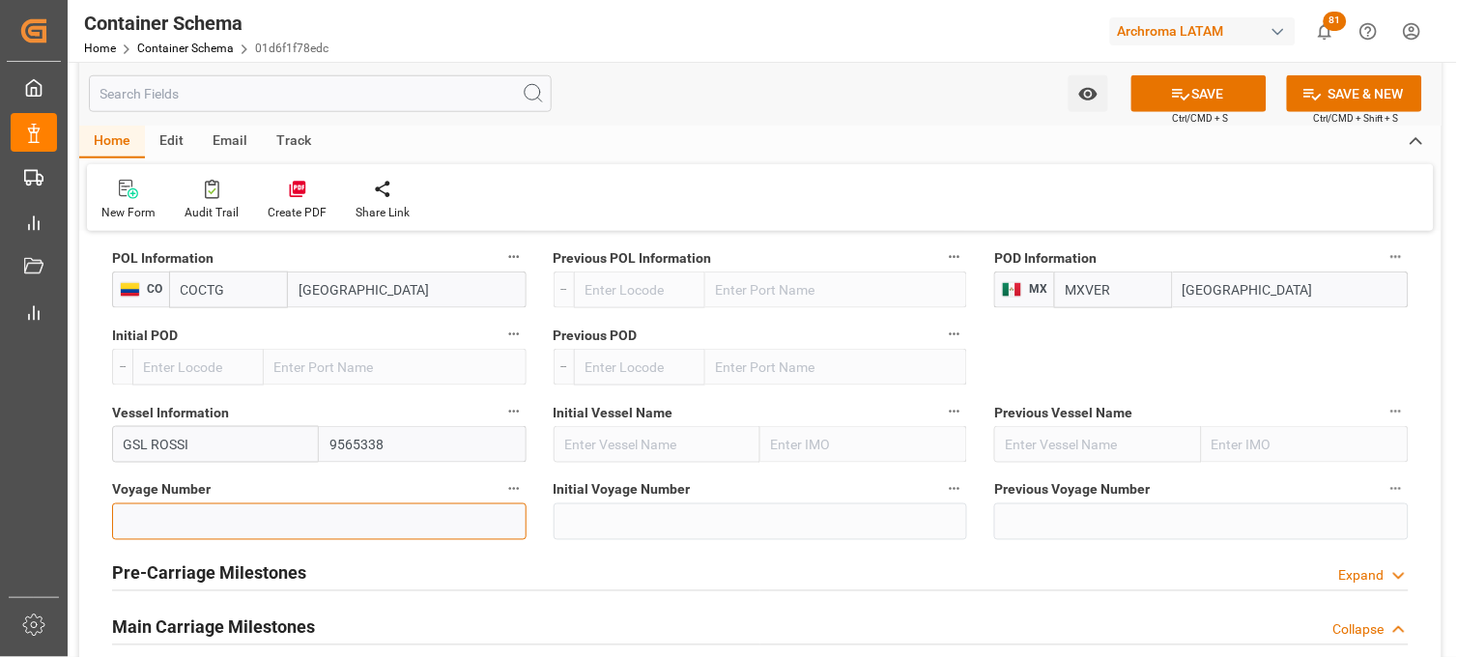
click at [216, 524] on input at bounding box center [319, 521] width 415 height 37
paste input "447N"
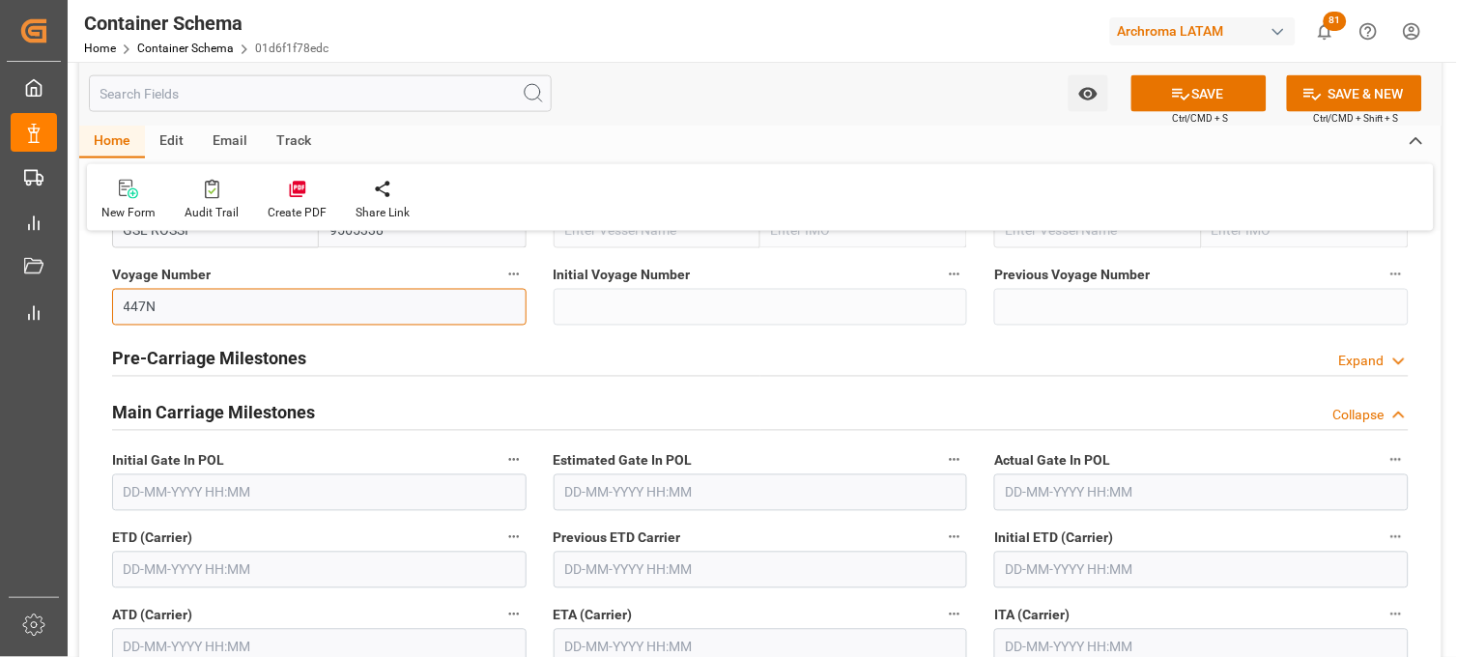
scroll to position [2362, 0]
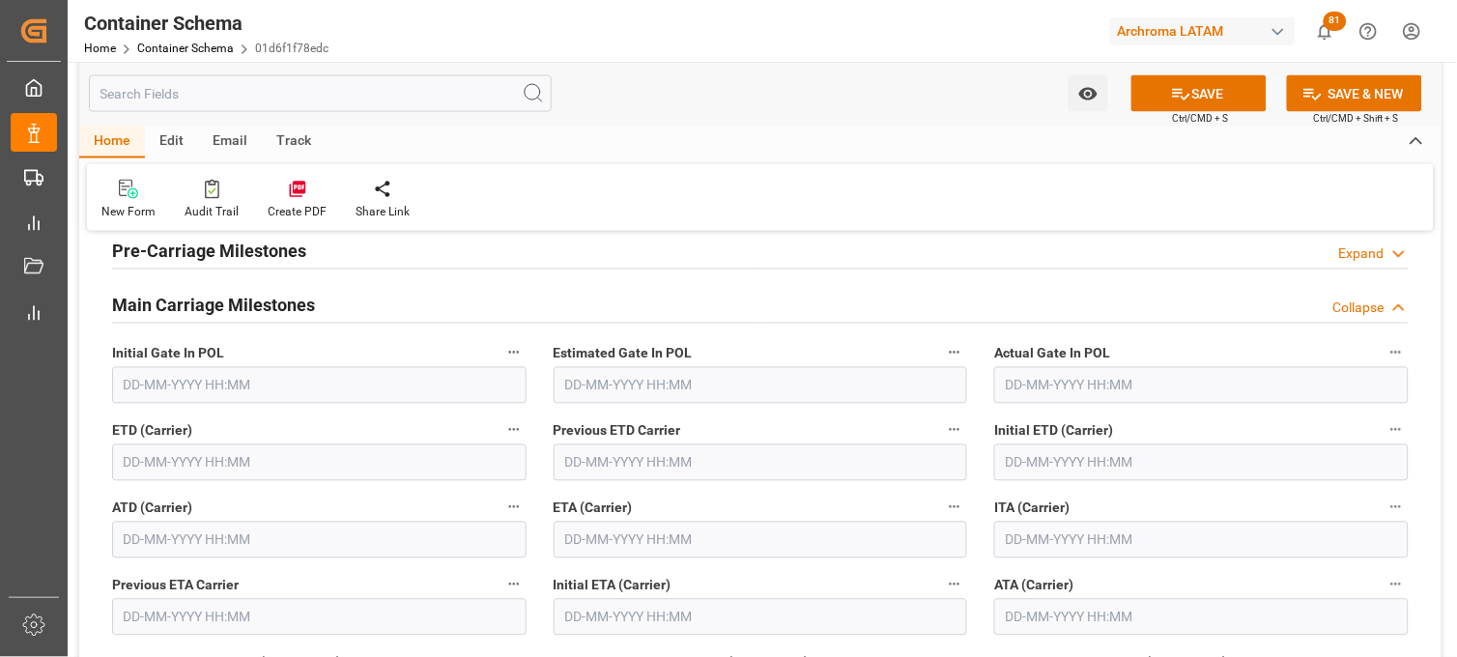
type input "447N"
click at [574, 539] on input "text" at bounding box center [761, 540] width 415 height 37
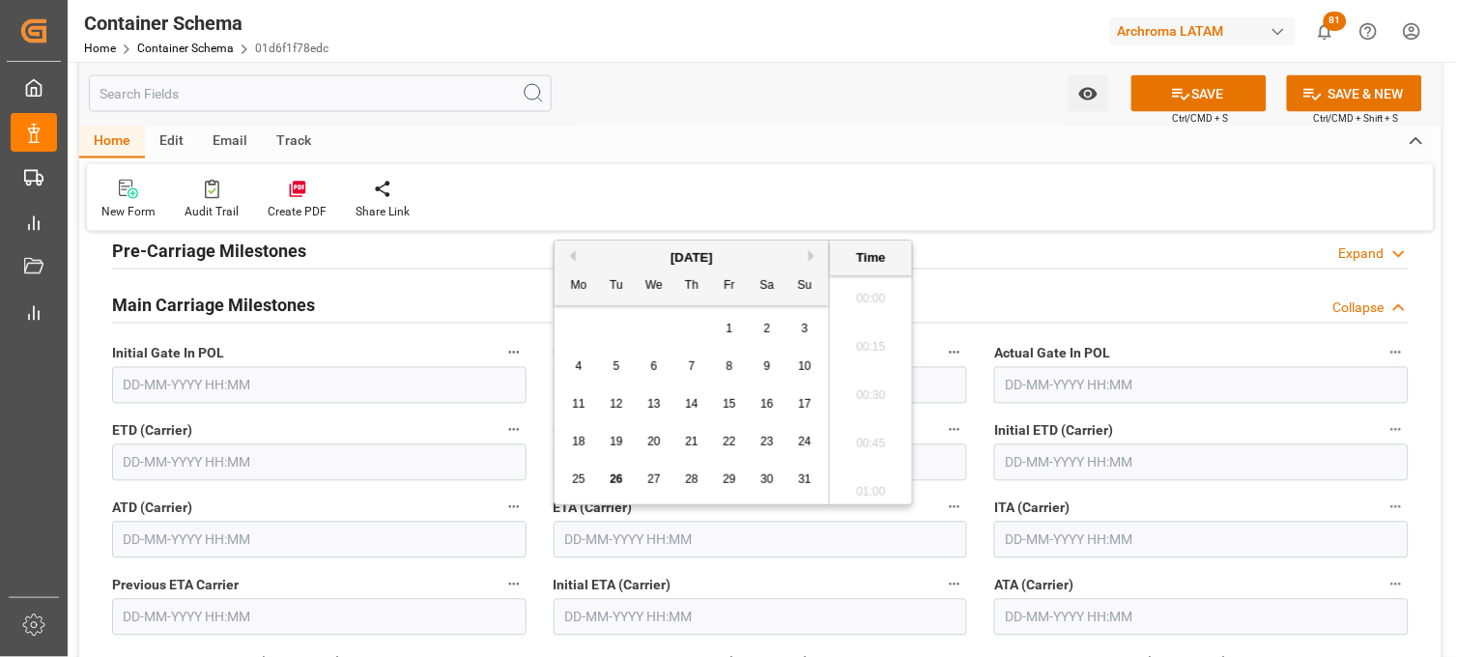
scroll to position [2180, 0]
click at [691, 477] on span "28" at bounding box center [691, 480] width 13 height 14
click at [846, 429] on li "12:00" at bounding box center [871, 439] width 82 height 48
type input "28-08-2025 12:00"
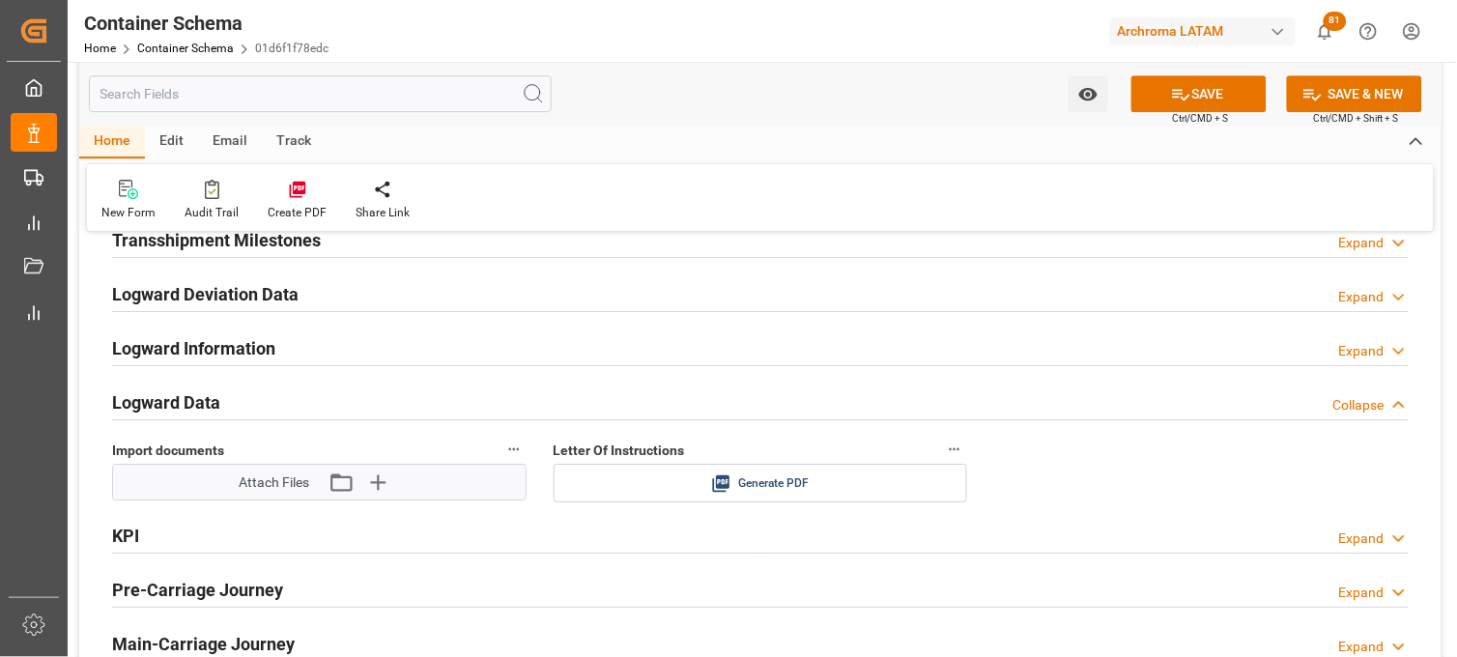
scroll to position [3006, 0]
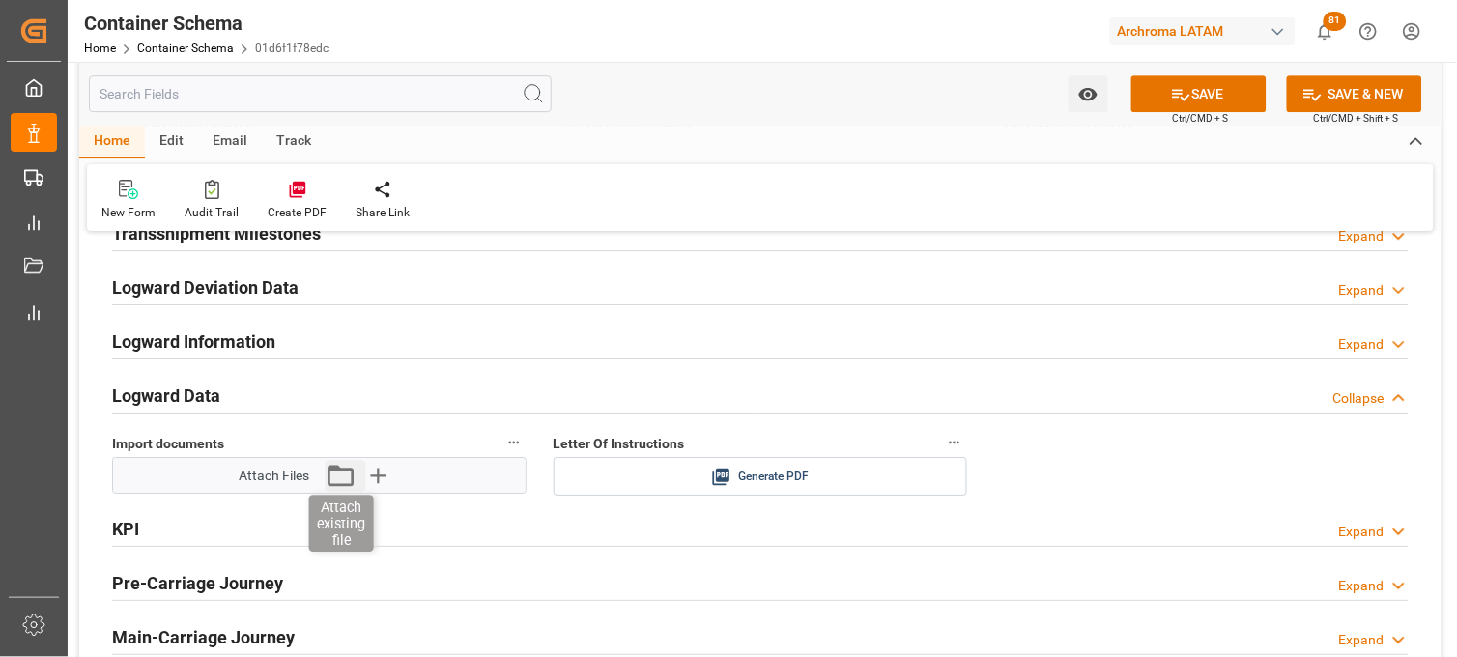
click at [331, 471] on icon "button" at bounding box center [342, 475] width 26 height 21
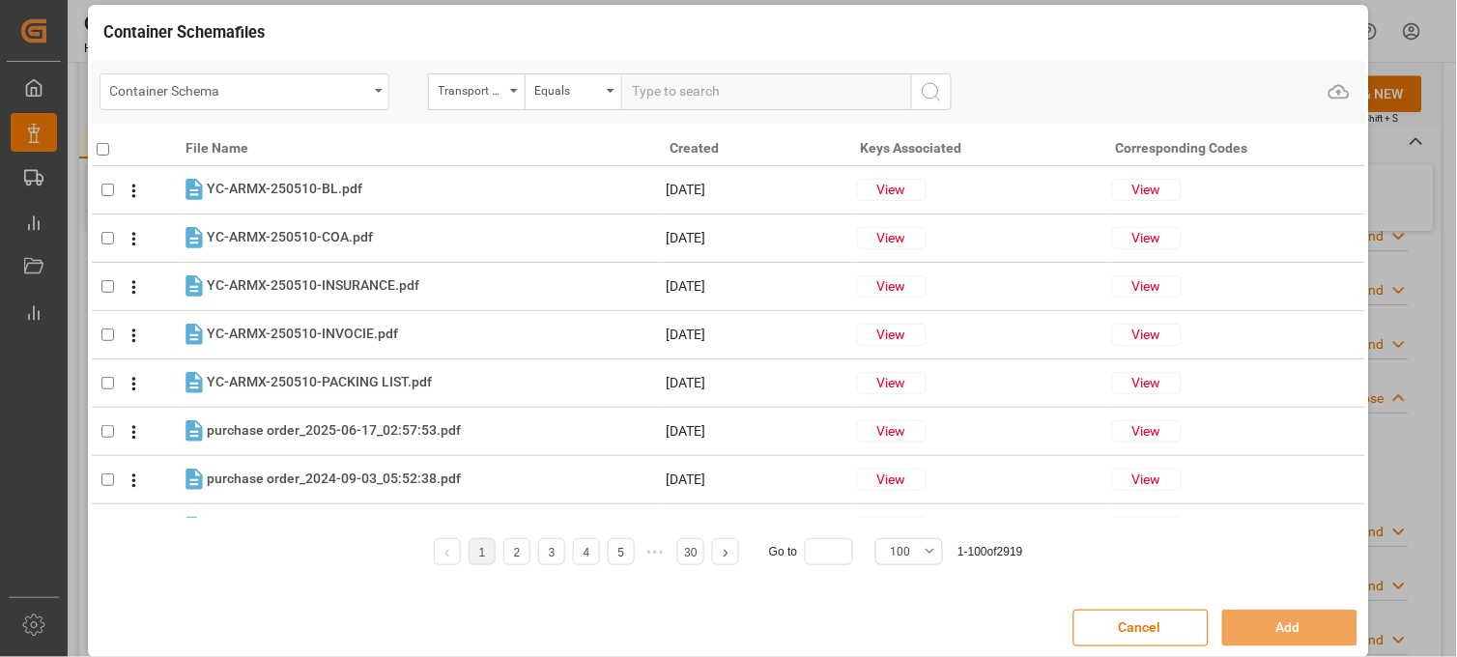
click at [171, 83] on div "Container Schema" at bounding box center [239, 89] width 258 height 24
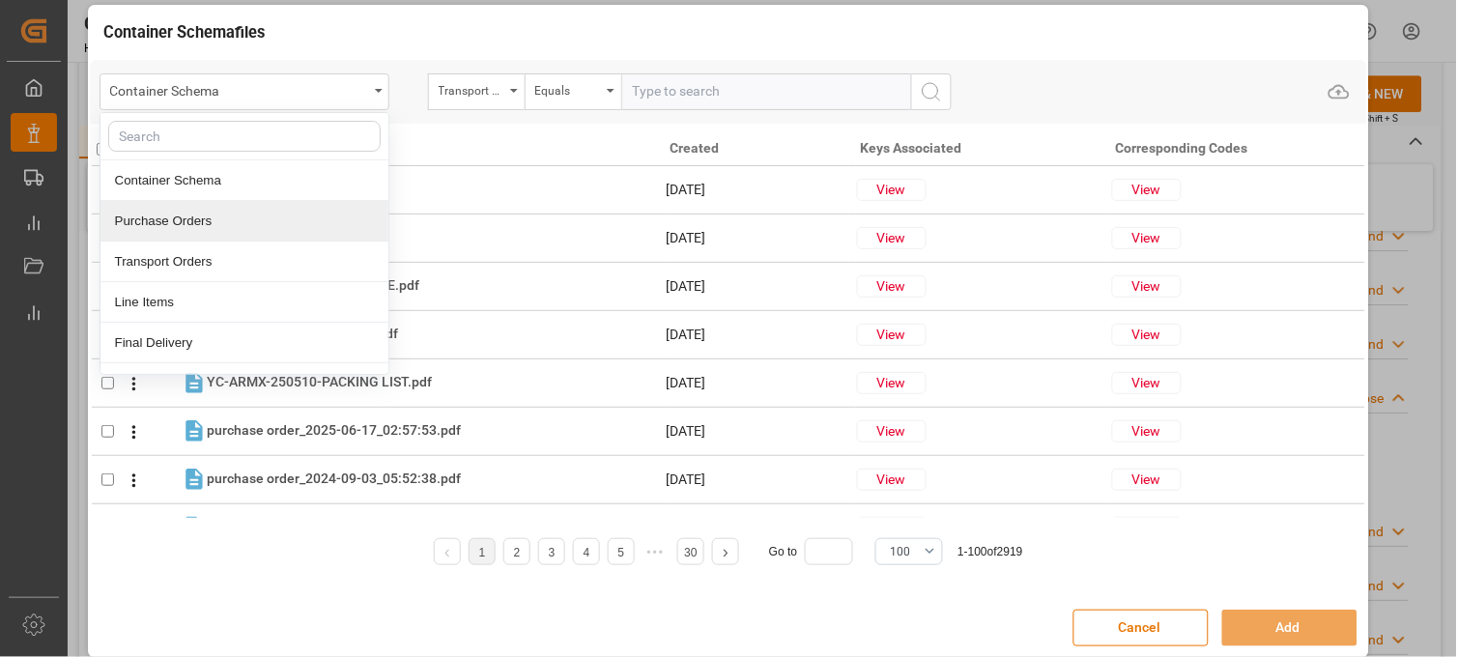
click at [166, 220] on div "Purchase Orders" at bounding box center [245, 221] width 288 height 41
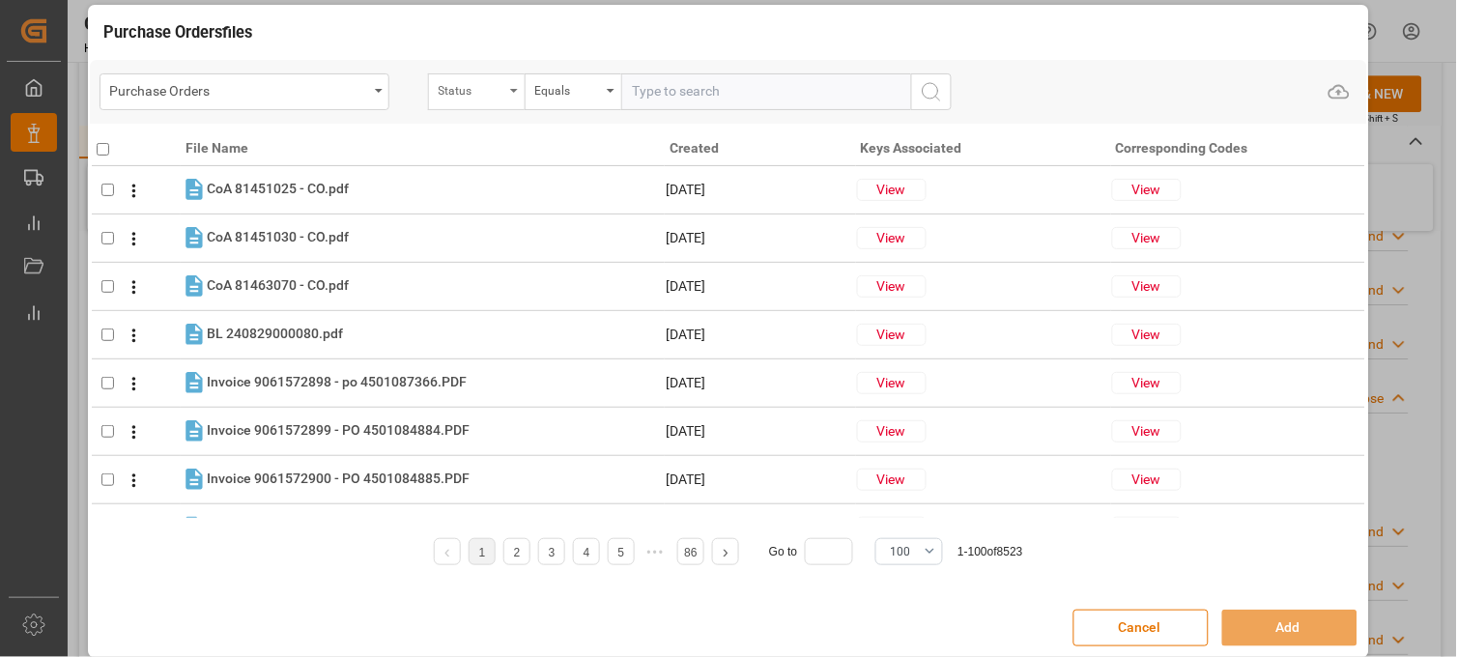
click at [499, 91] on div "Status" at bounding box center [472, 88] width 66 height 22
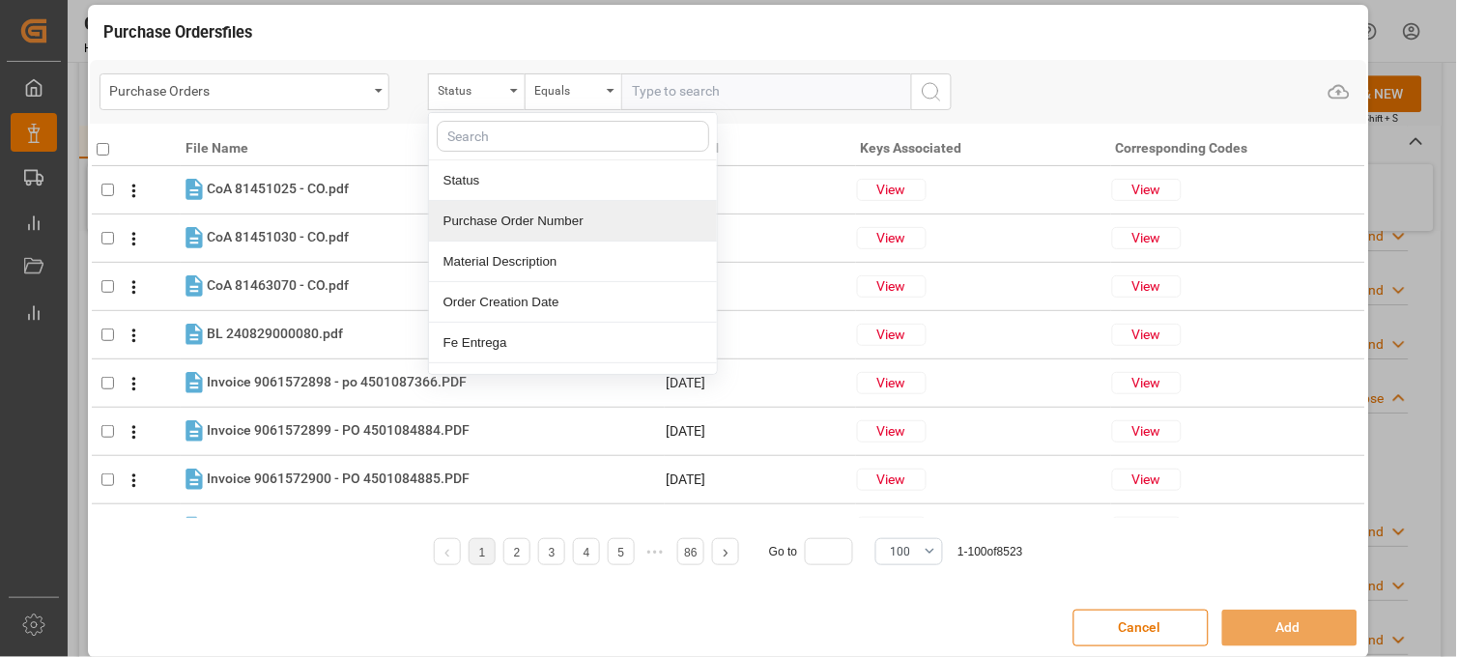
click at [505, 213] on div "Purchase Order Number" at bounding box center [573, 221] width 288 height 41
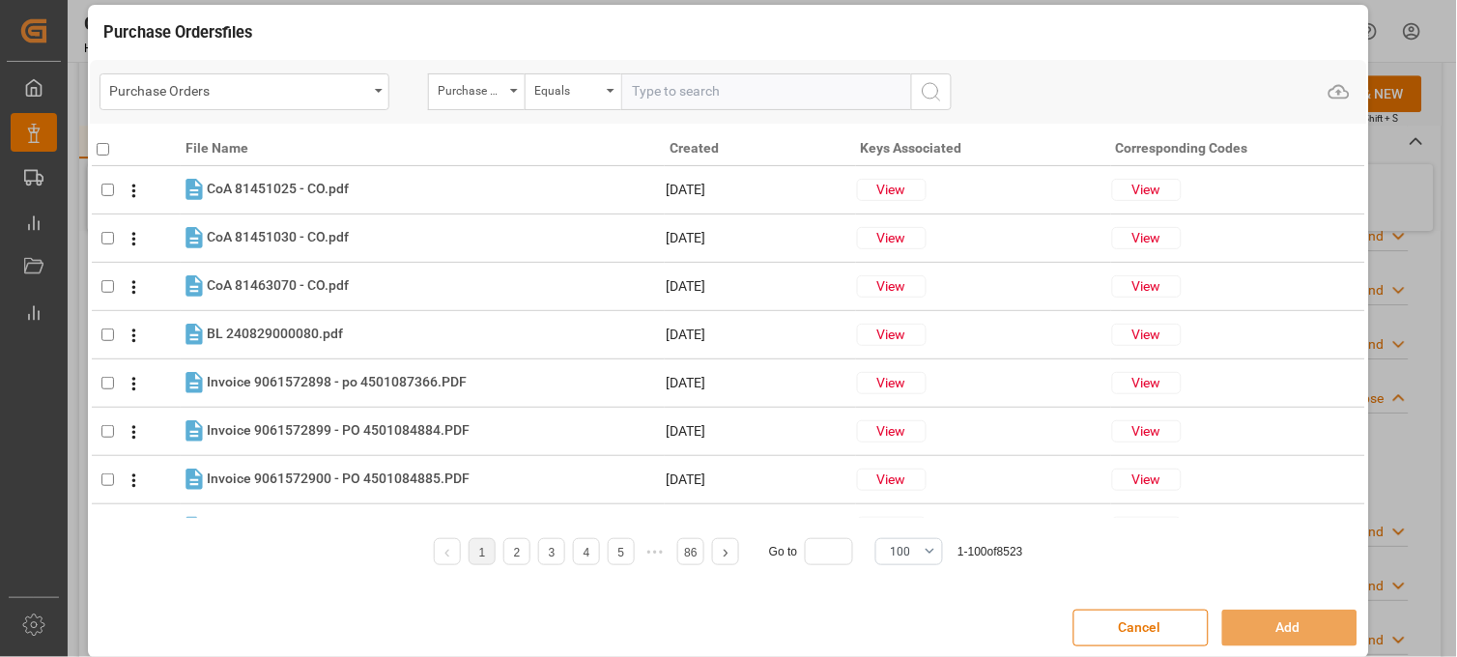
click at [670, 83] on input "text" at bounding box center [766, 91] width 290 height 37
paste input "4504643750"
type input "4504643750"
click at [929, 92] on icon "search button" at bounding box center [931, 91] width 23 height 23
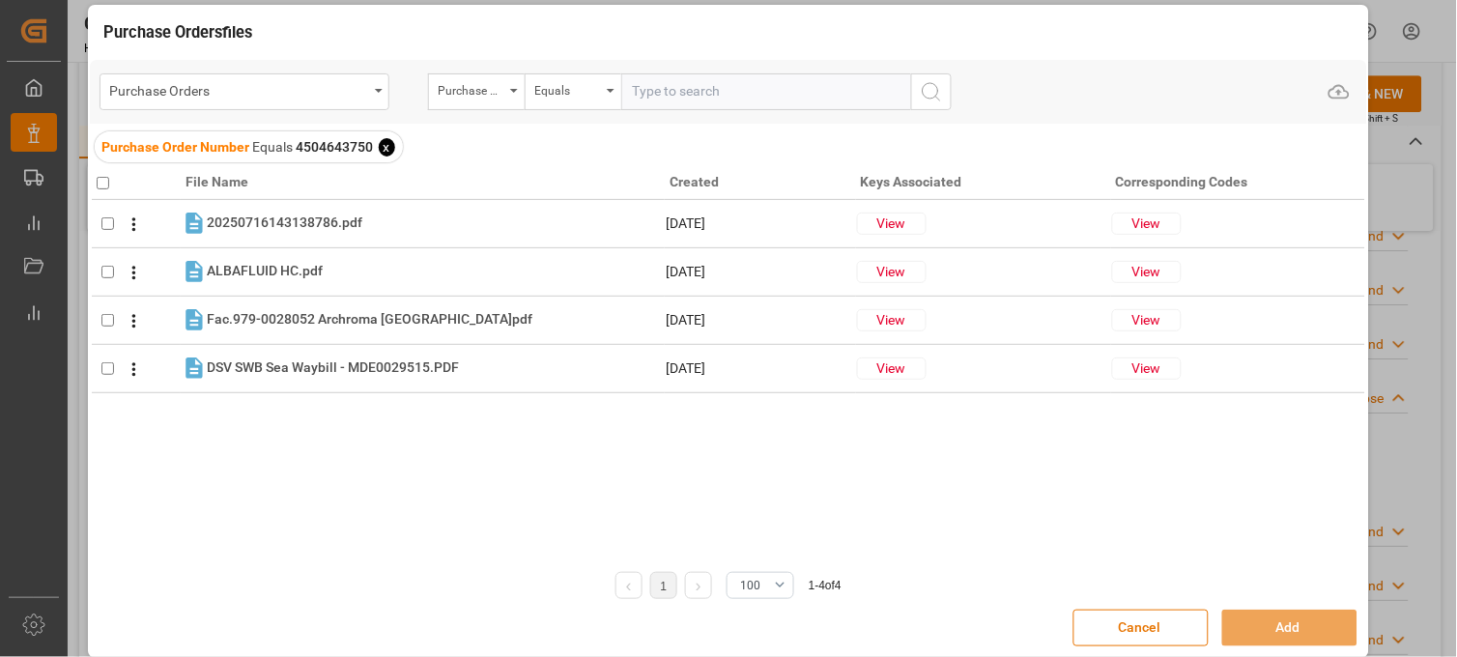
click at [101, 180] on input "checkbox" at bounding box center [103, 183] width 13 height 13
checkbox input "true"
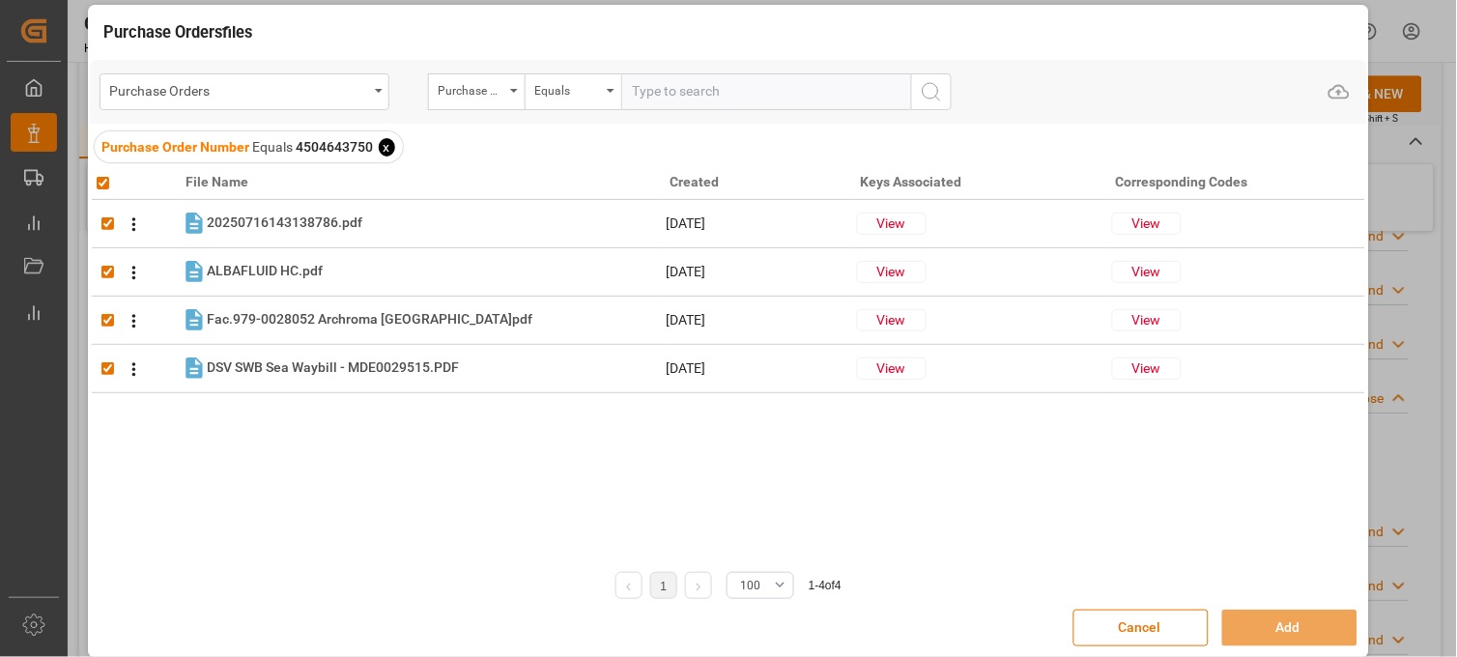
checkbox input "true"
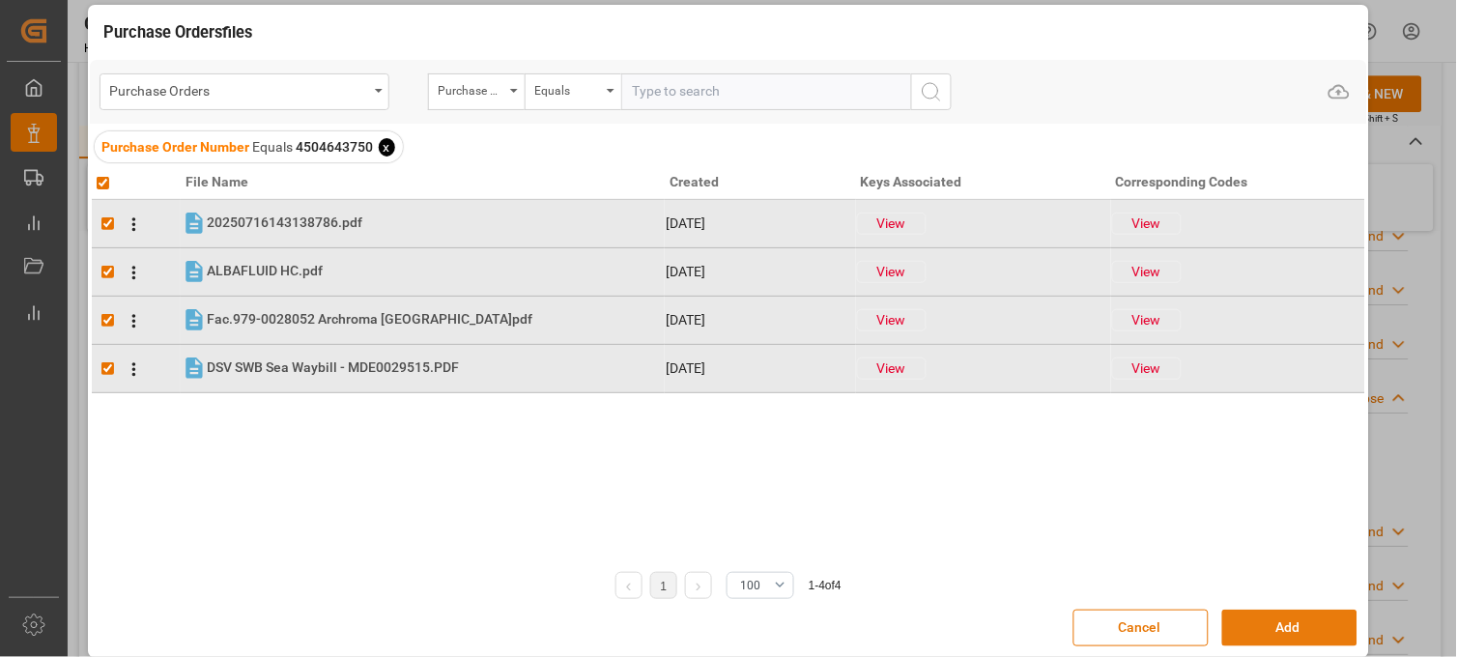
click at [1245, 638] on button "Add" at bounding box center [1289, 628] width 135 height 37
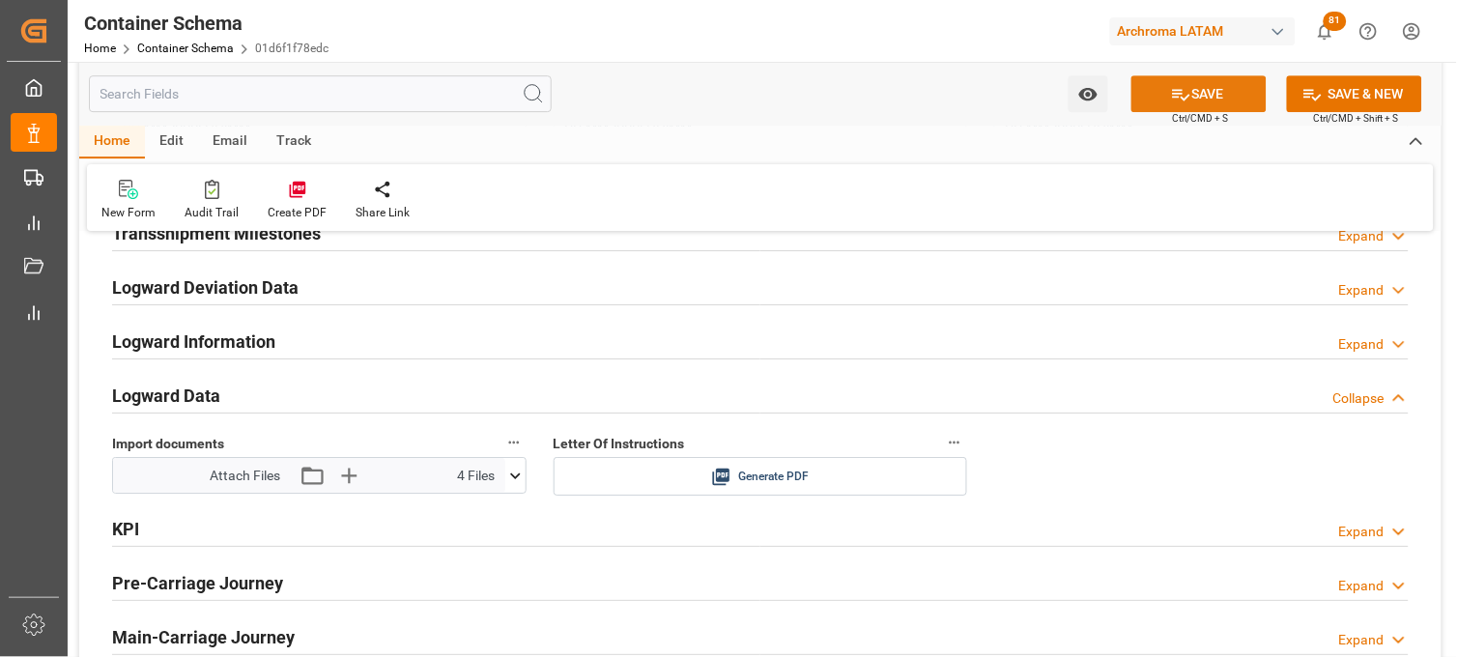
click at [1171, 104] on button "SAVE" at bounding box center [1199, 93] width 135 height 37
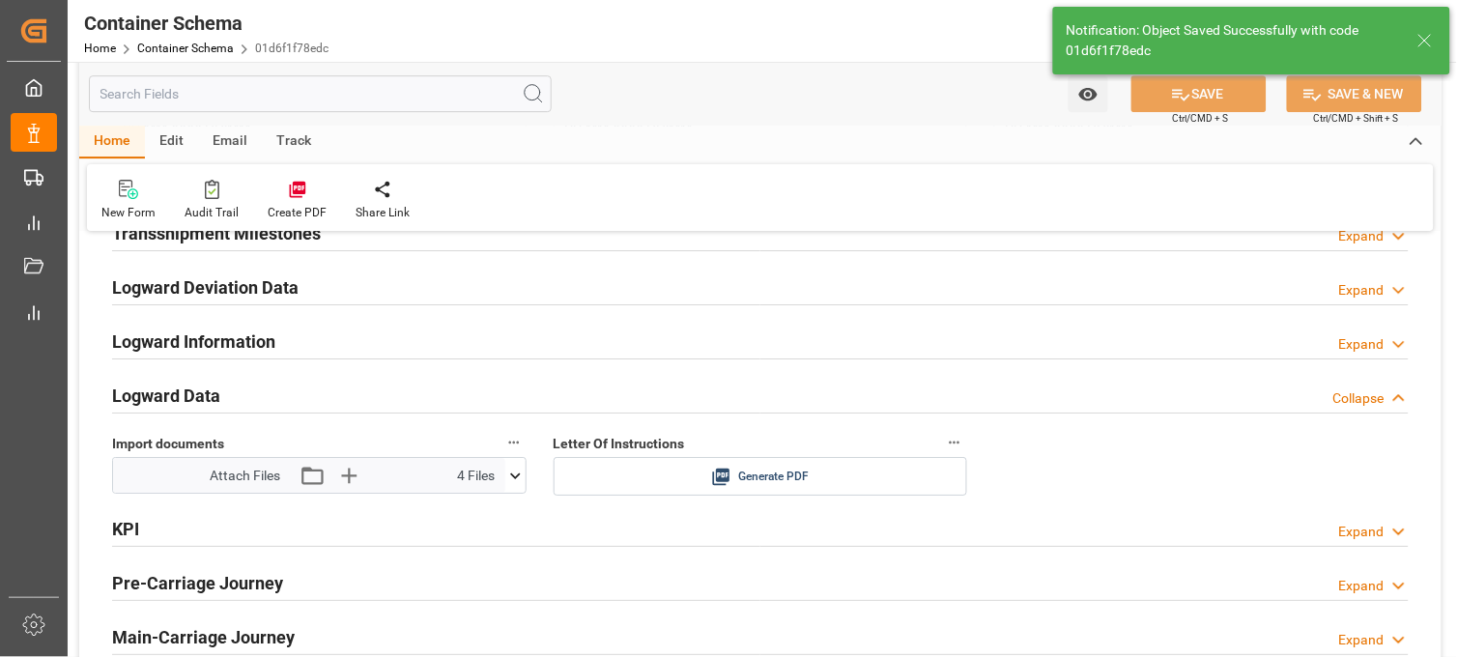
type input "Document Sent"
type input "MXVER"
type input "Veracruz"
type input "GSL ROSSI"
type input "9565338"
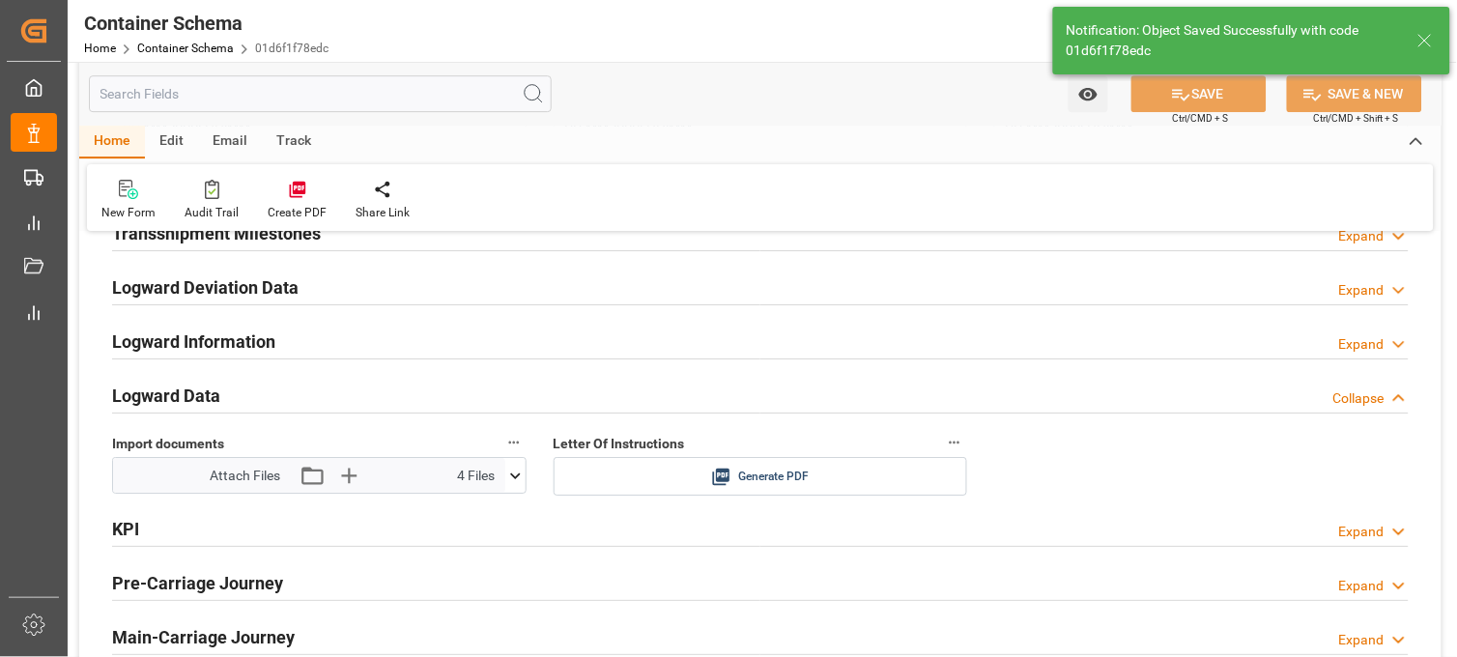
type input "447N"
type input "GSL ROSSI"
type input "28-08-2025 12:00"
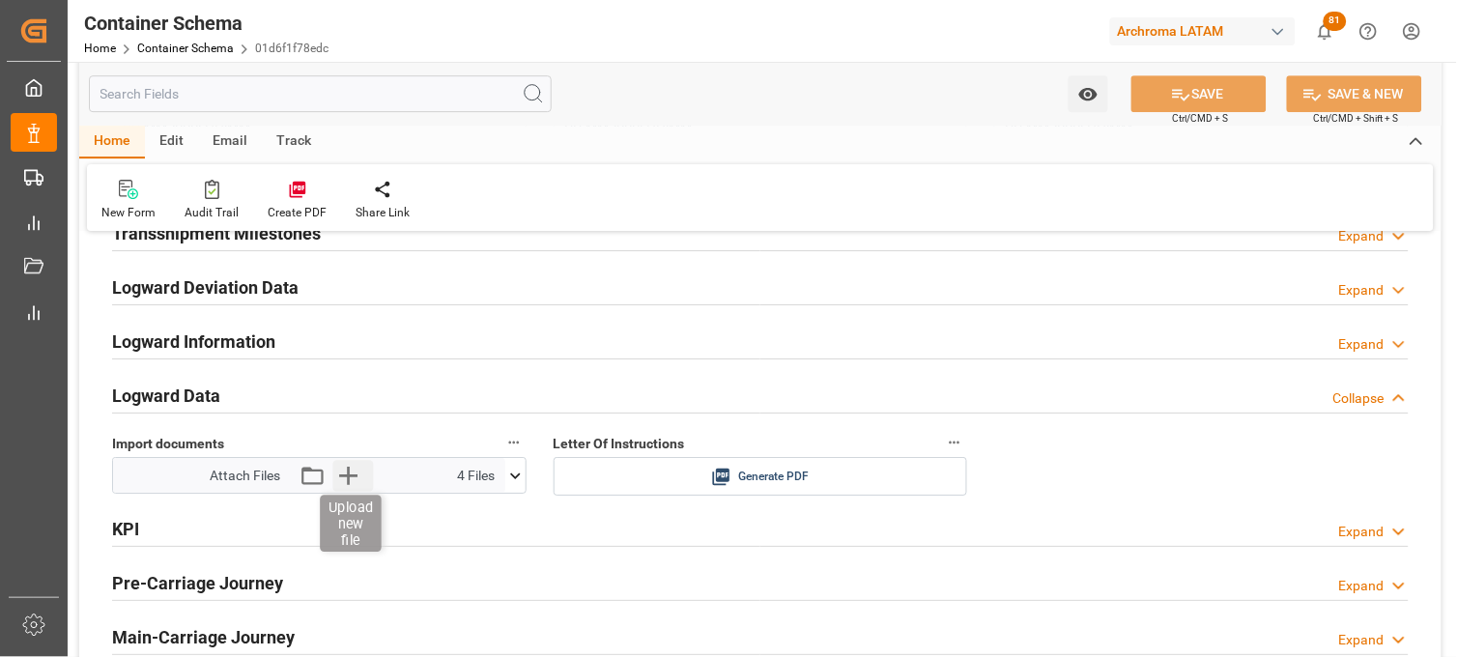
click at [351, 476] on icon "button" at bounding box center [349, 476] width 18 height 18
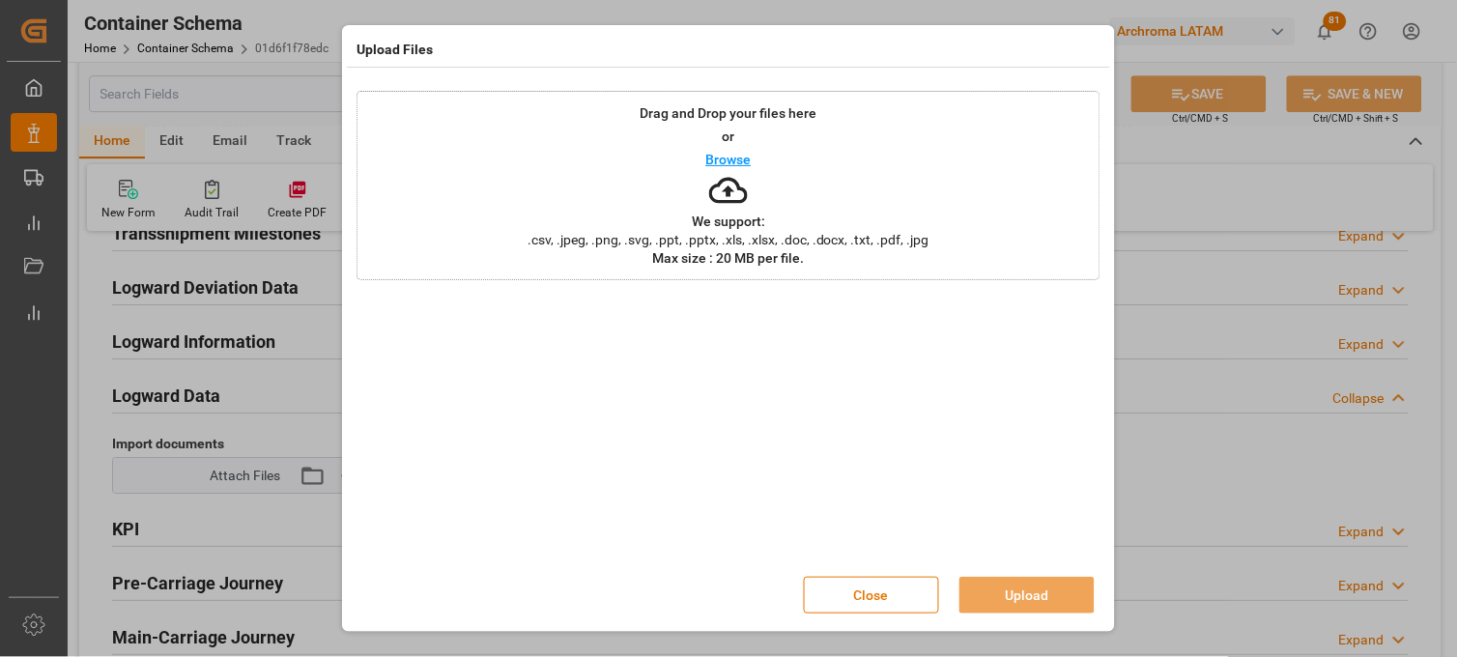
click at [480, 189] on div "Drag and Drop your files here or Browse We support: .csv, .jpeg, .png, .svg, .p…" at bounding box center [729, 185] width 744 height 189
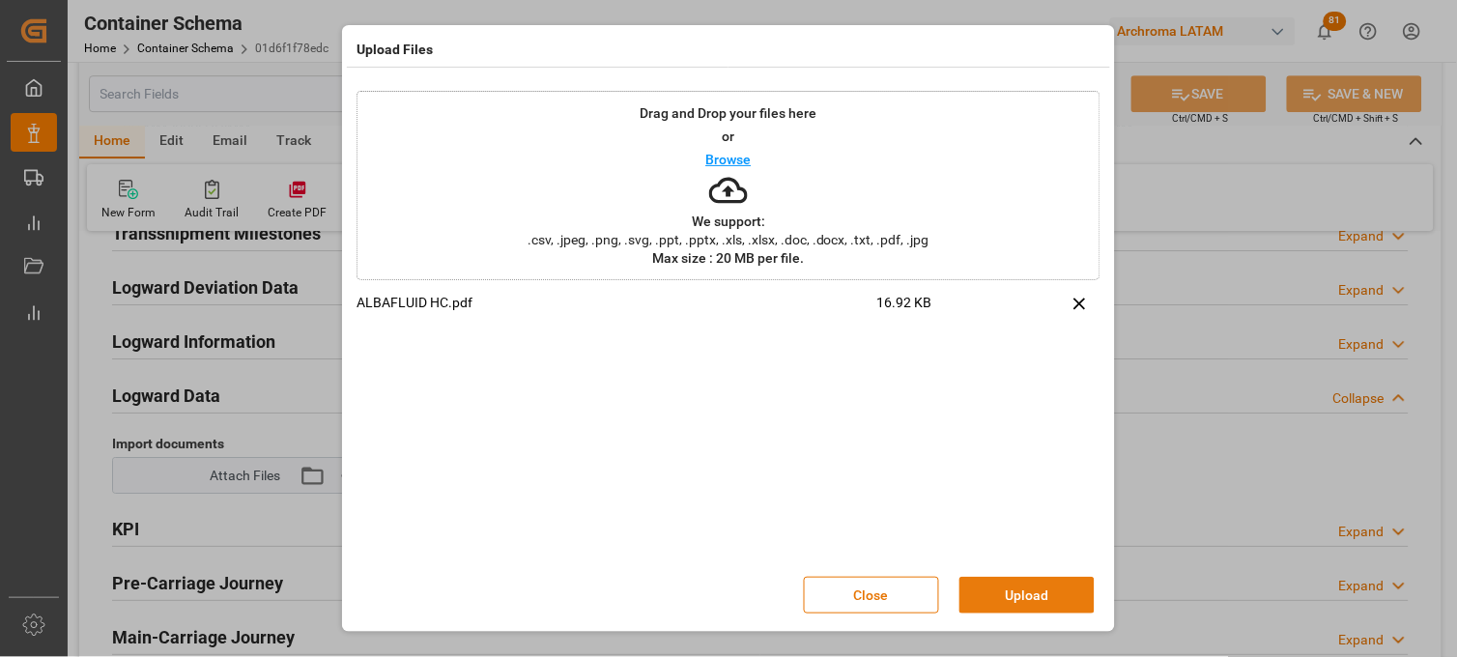
click at [1022, 593] on button "Upload" at bounding box center [1027, 595] width 135 height 37
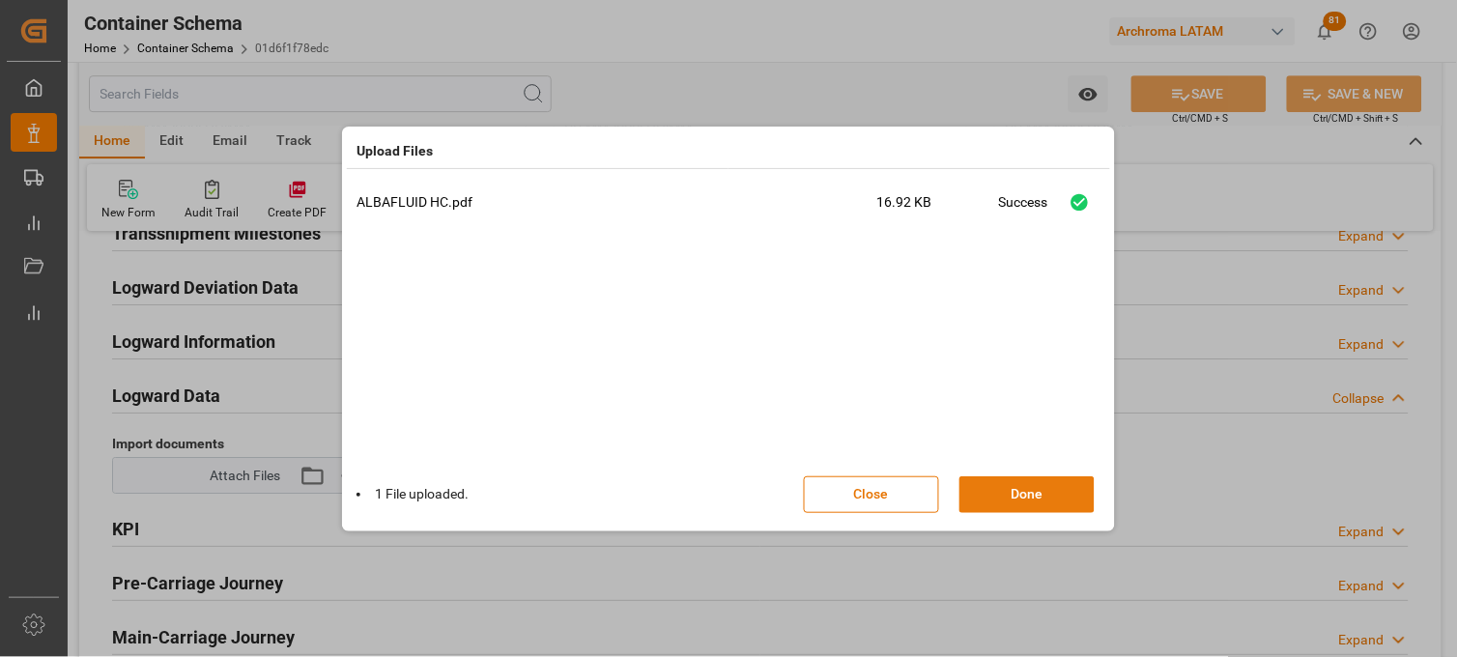
click at [1040, 498] on button "Done" at bounding box center [1027, 494] width 135 height 37
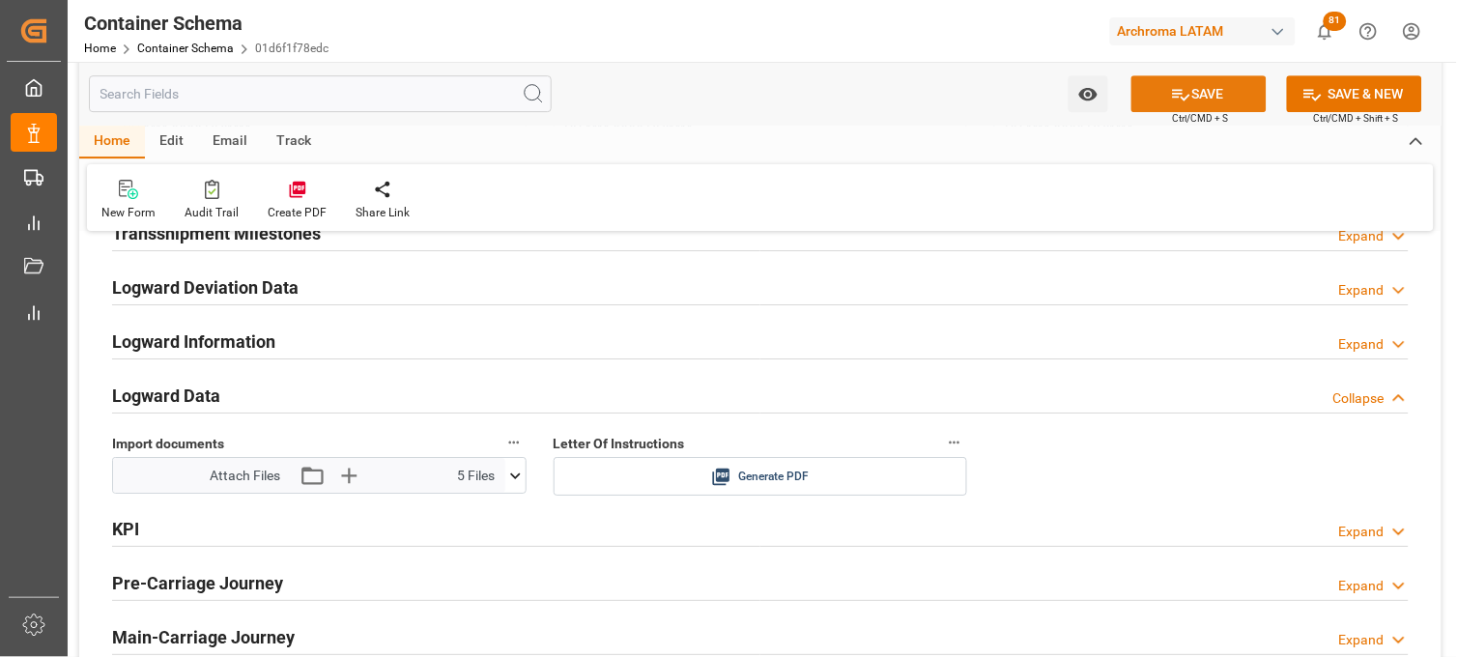
click at [1194, 95] on button "SAVE" at bounding box center [1199, 93] width 135 height 37
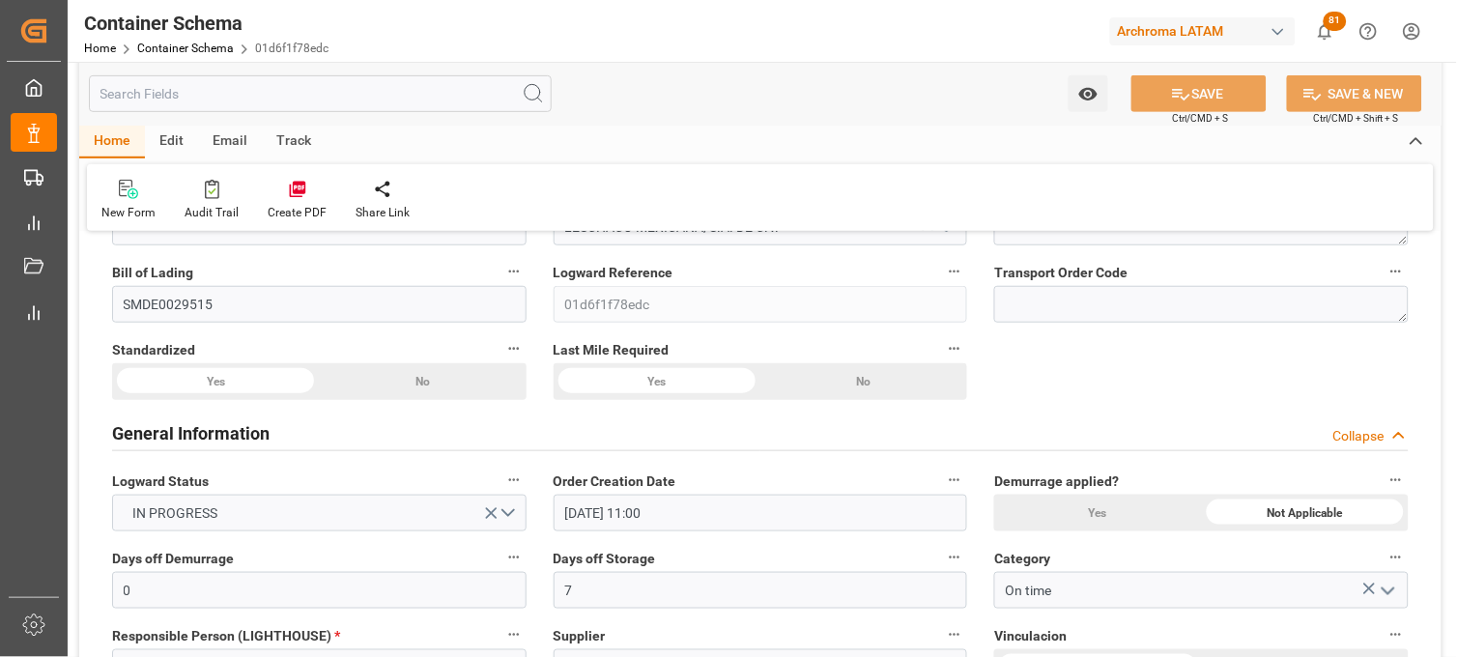
scroll to position [0, 0]
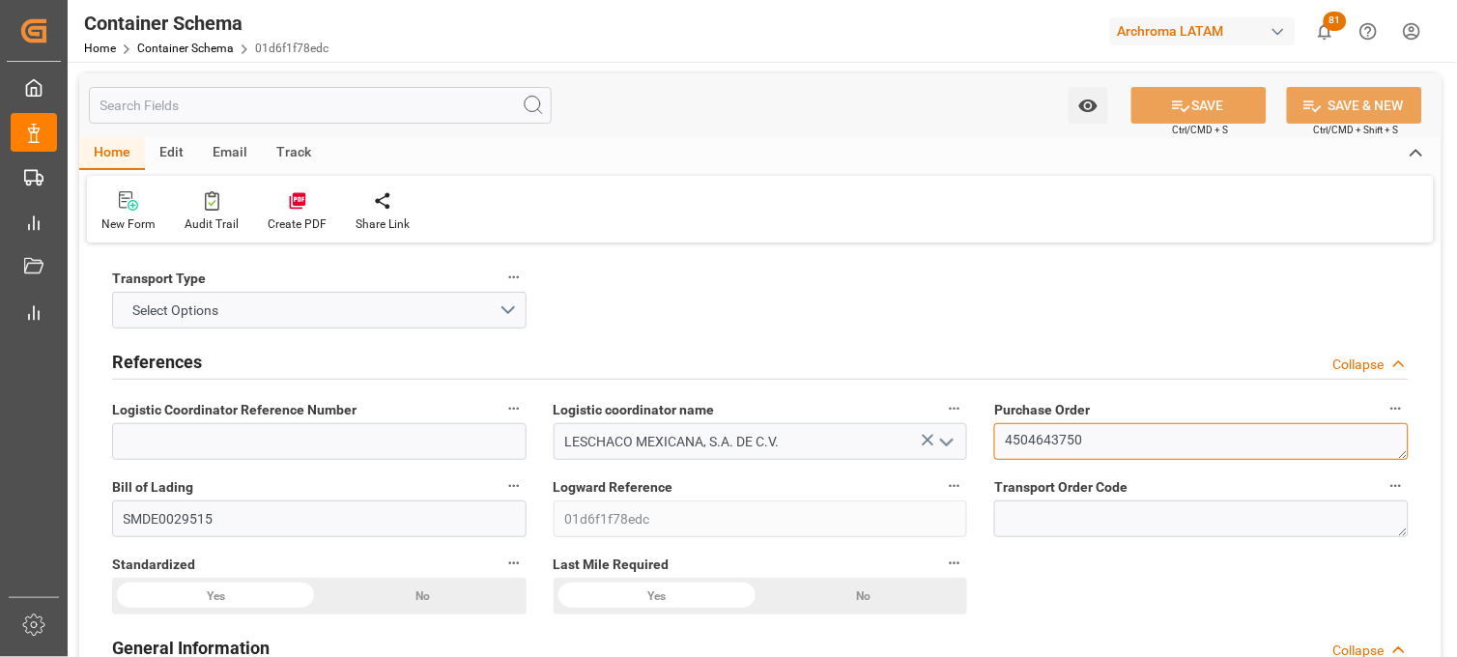
click at [1026, 436] on textarea "4504643750" at bounding box center [1201, 441] width 415 height 37
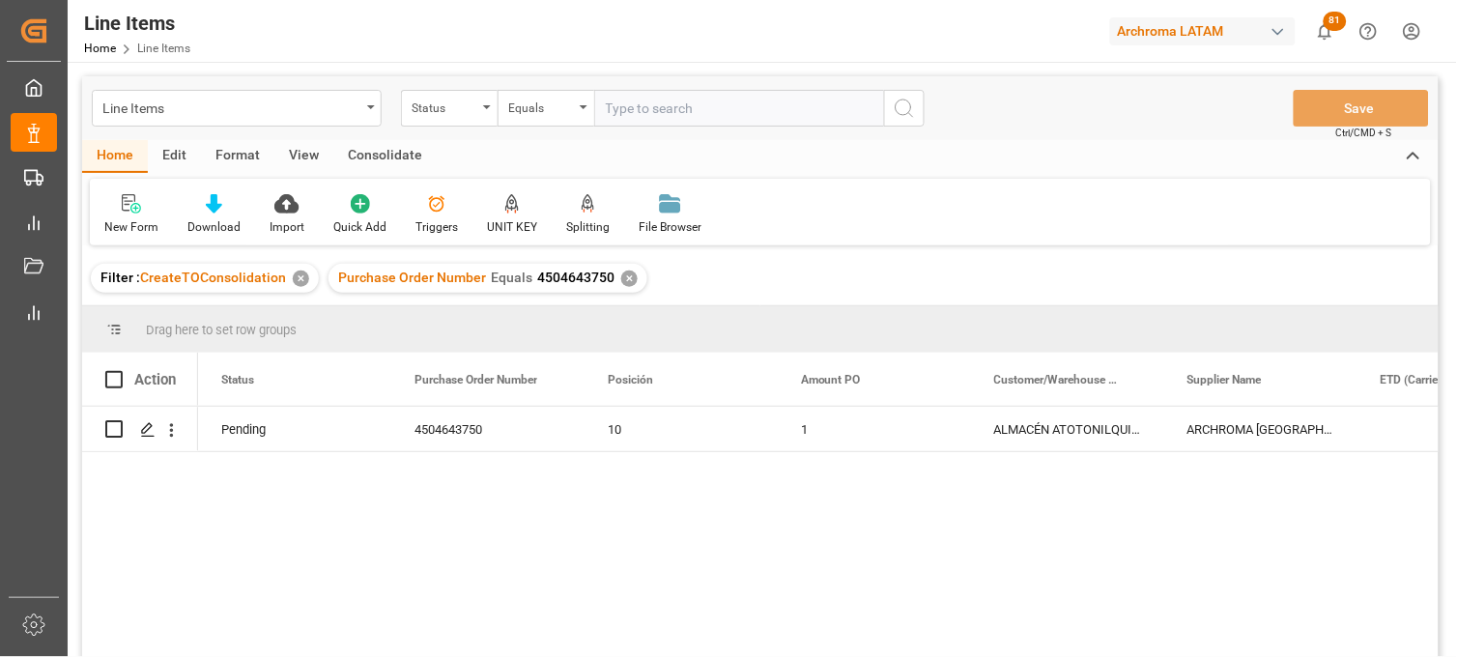
click at [621, 281] on div "✕" at bounding box center [629, 279] width 16 height 16
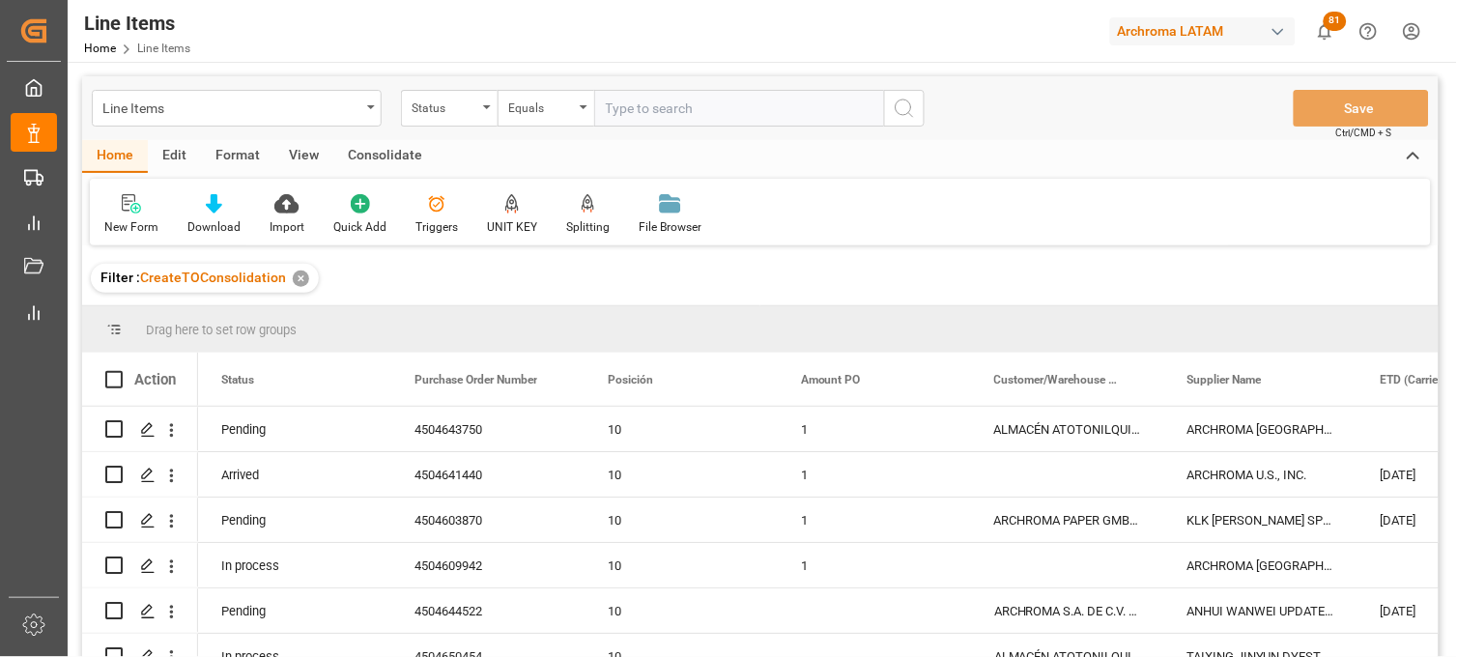
click at [297, 278] on div "✕" at bounding box center [301, 279] width 16 height 16
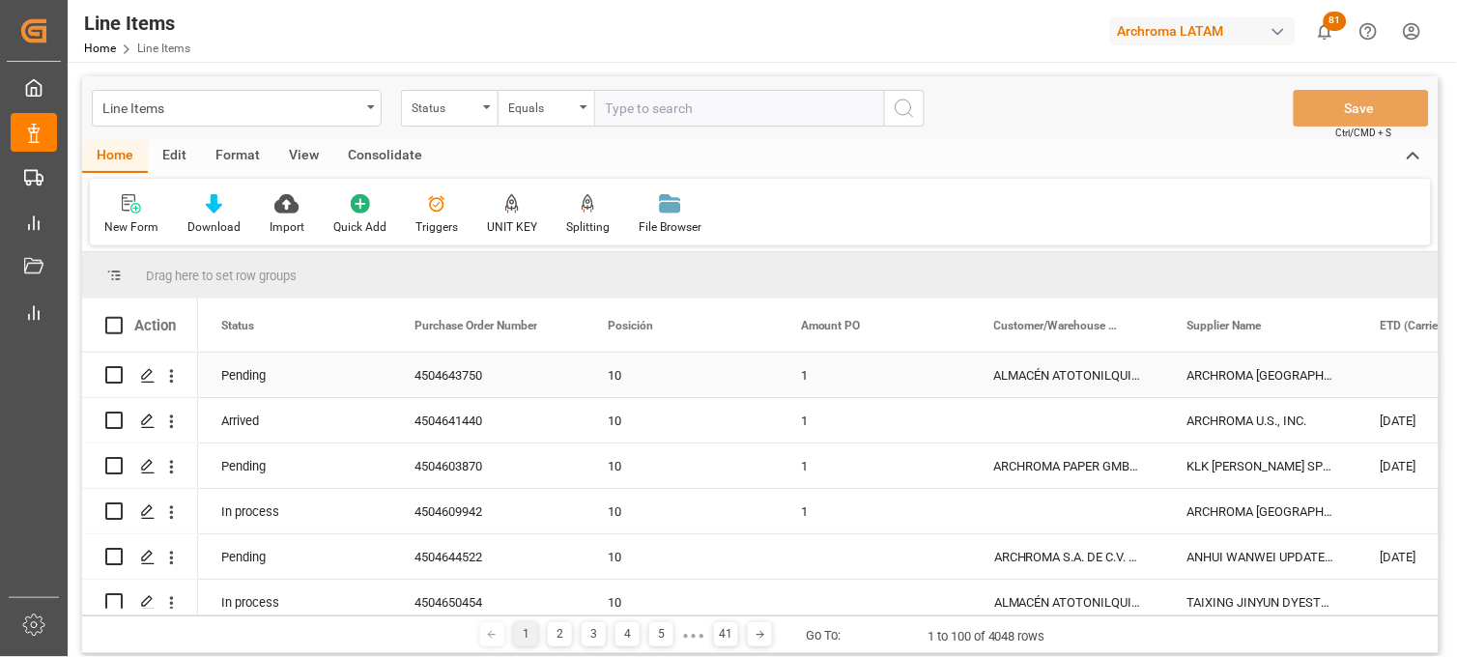
click at [448, 382] on div "4504643750" at bounding box center [487, 375] width 193 height 44
click at [246, 380] on div "Pending" at bounding box center [294, 375] width 193 height 44
click at [339, 383] on icon "Press SPACE to select this row." at bounding box center [346, 385] width 20 height 20
click at [355, 383] on button "Select" at bounding box center [295, 386] width 162 height 37
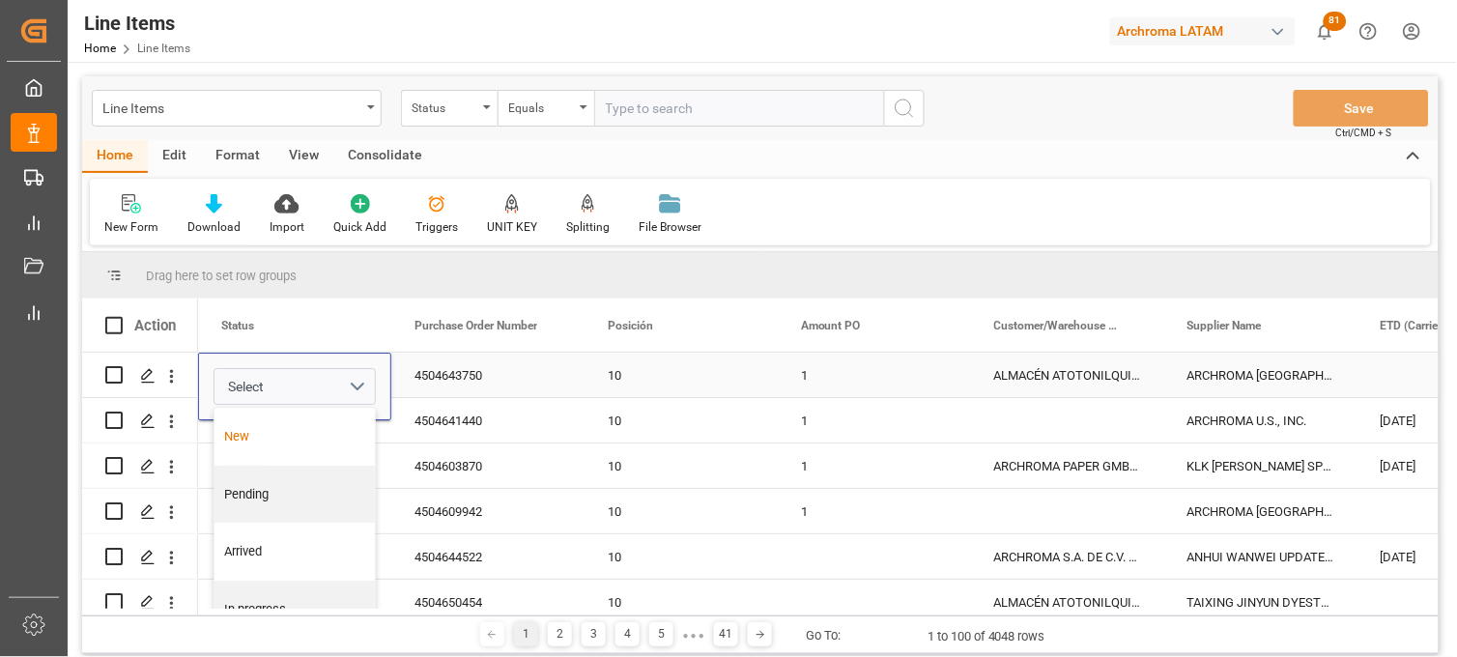
click at [281, 446] on div "New" at bounding box center [295, 437] width 160 height 58
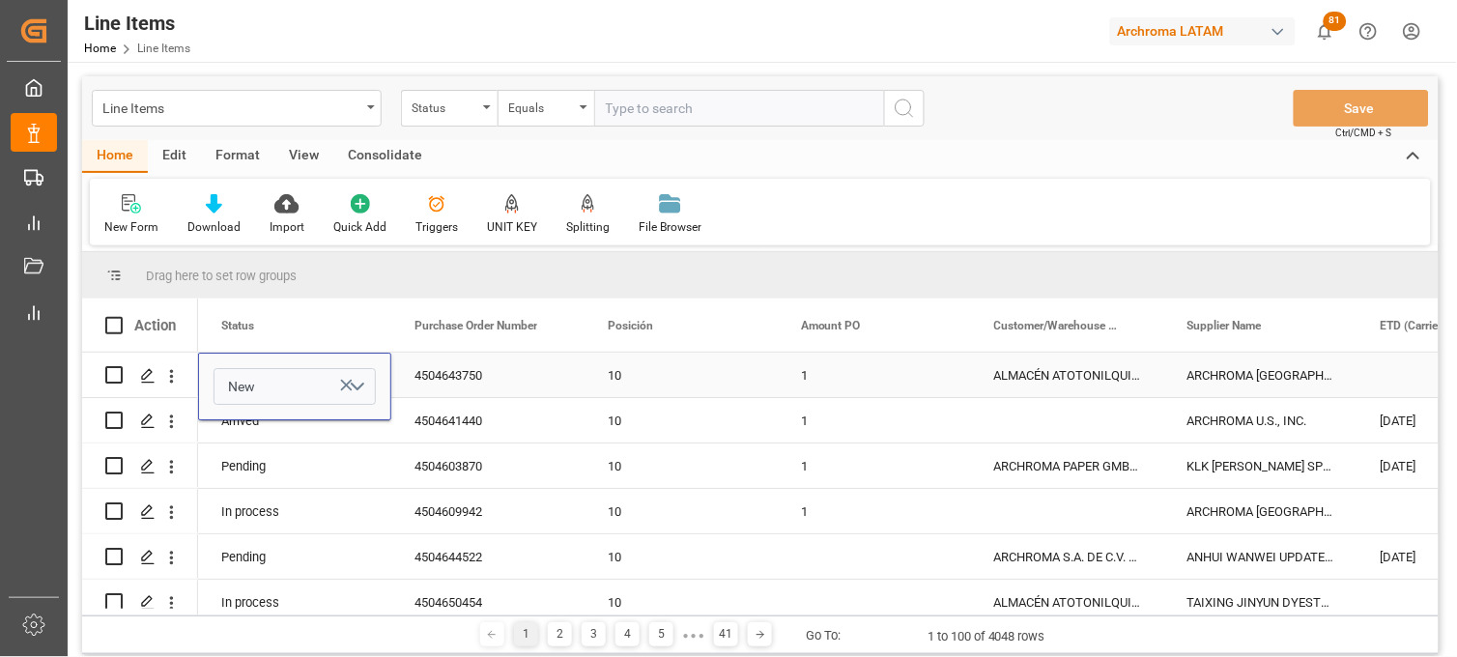
click at [490, 373] on div "4504643750" at bounding box center [487, 375] width 193 height 44
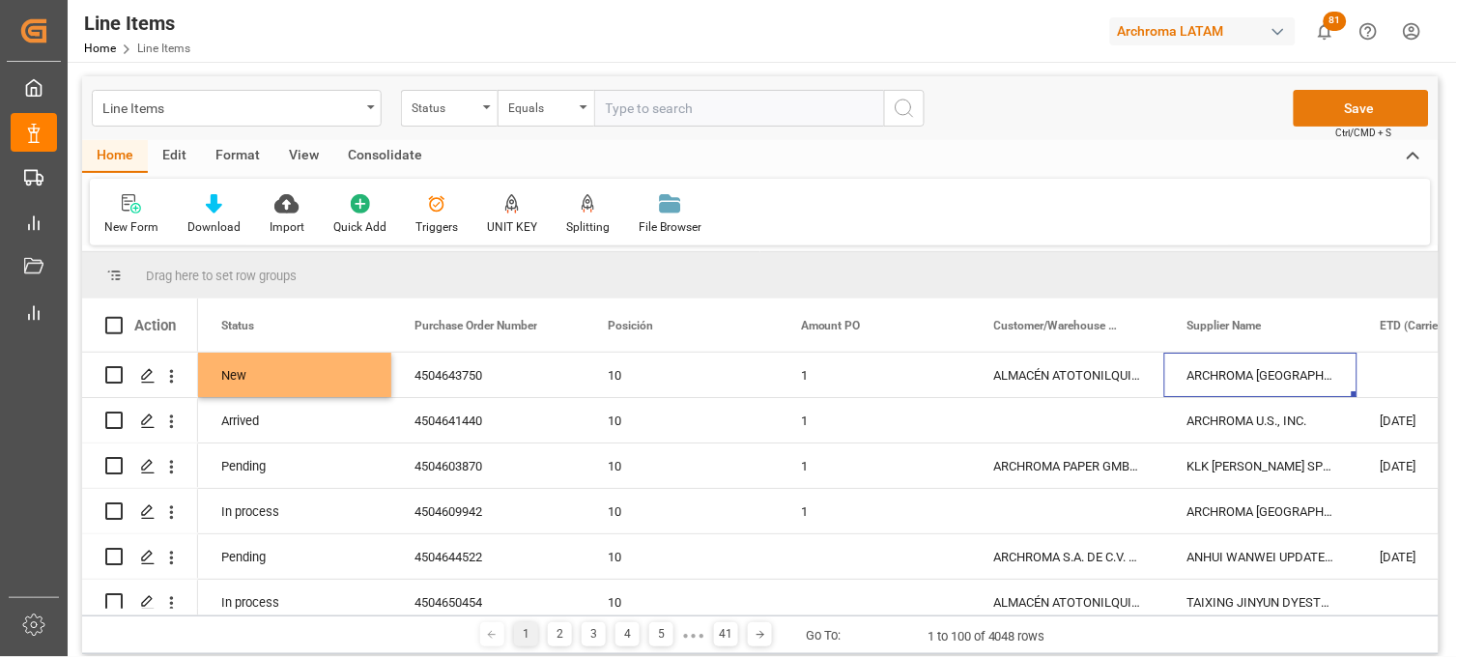
click at [1359, 102] on button "Save" at bounding box center [1361, 108] width 135 height 37
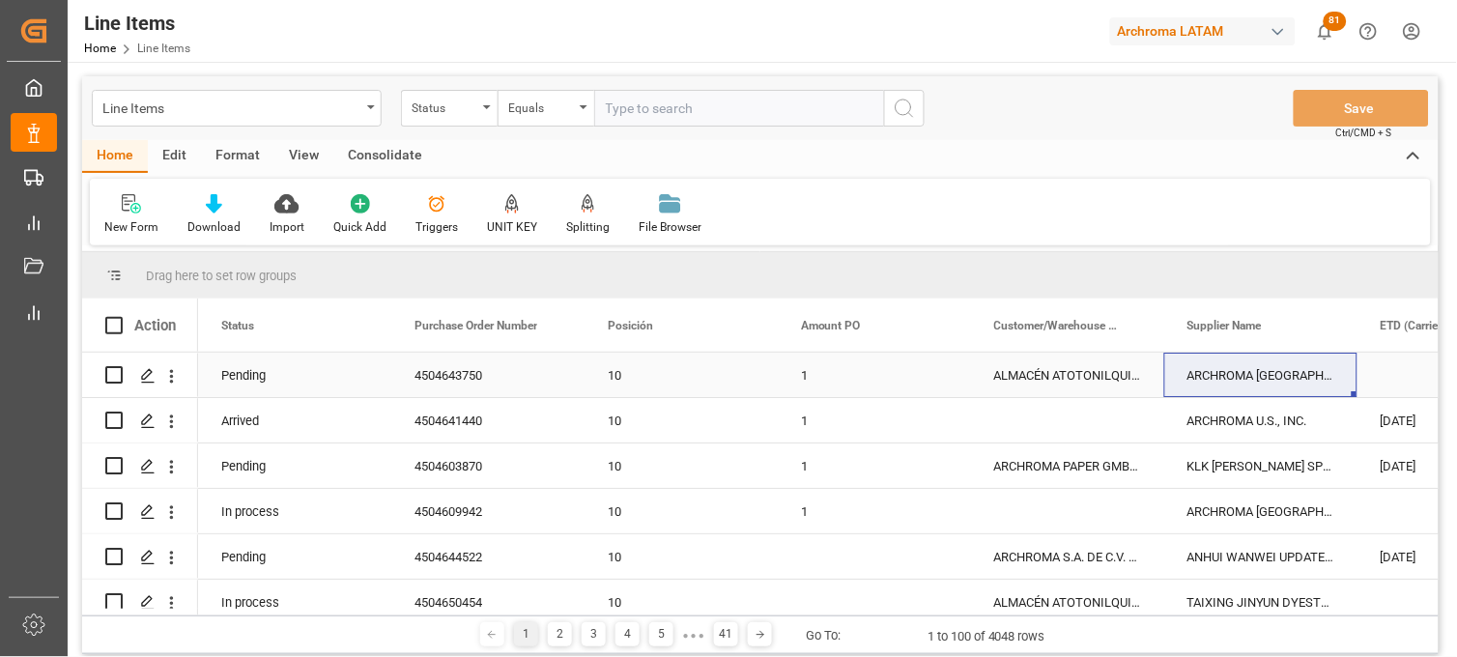
click at [873, 375] on div "1" at bounding box center [874, 375] width 193 height 44
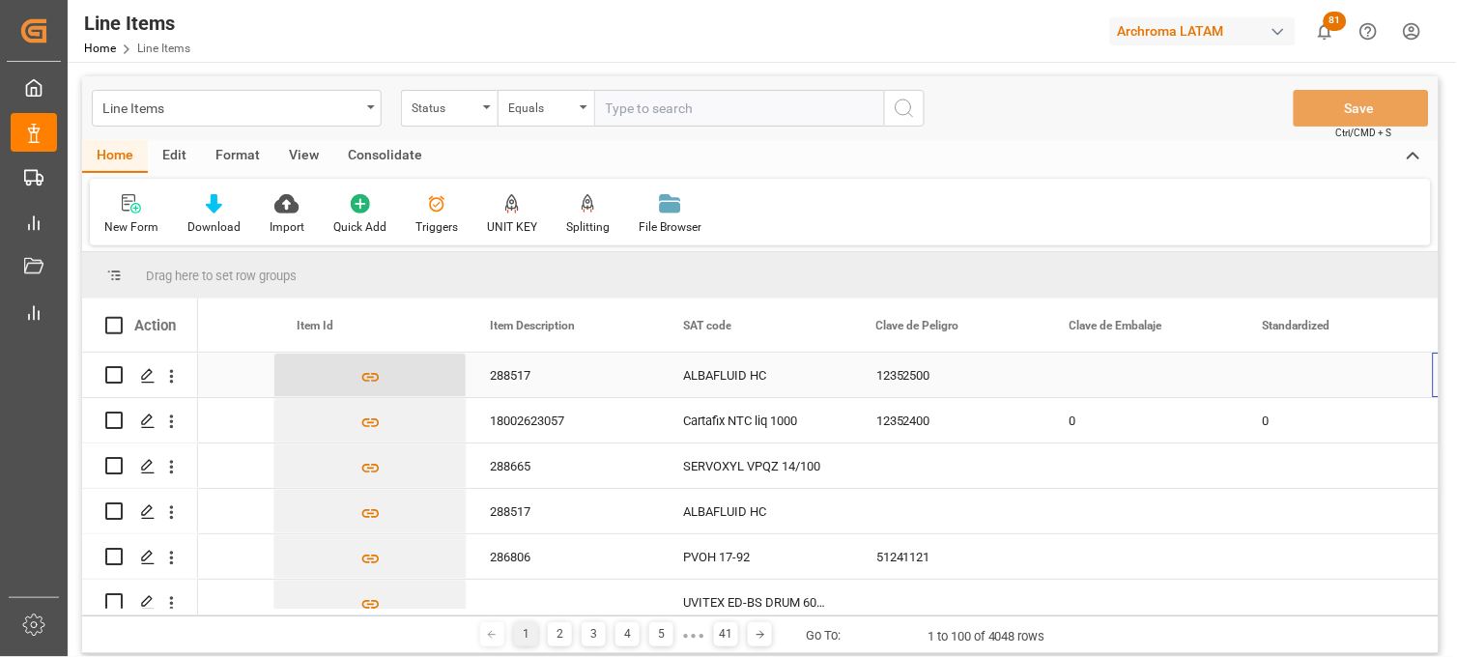
scroll to position [0, 1471]
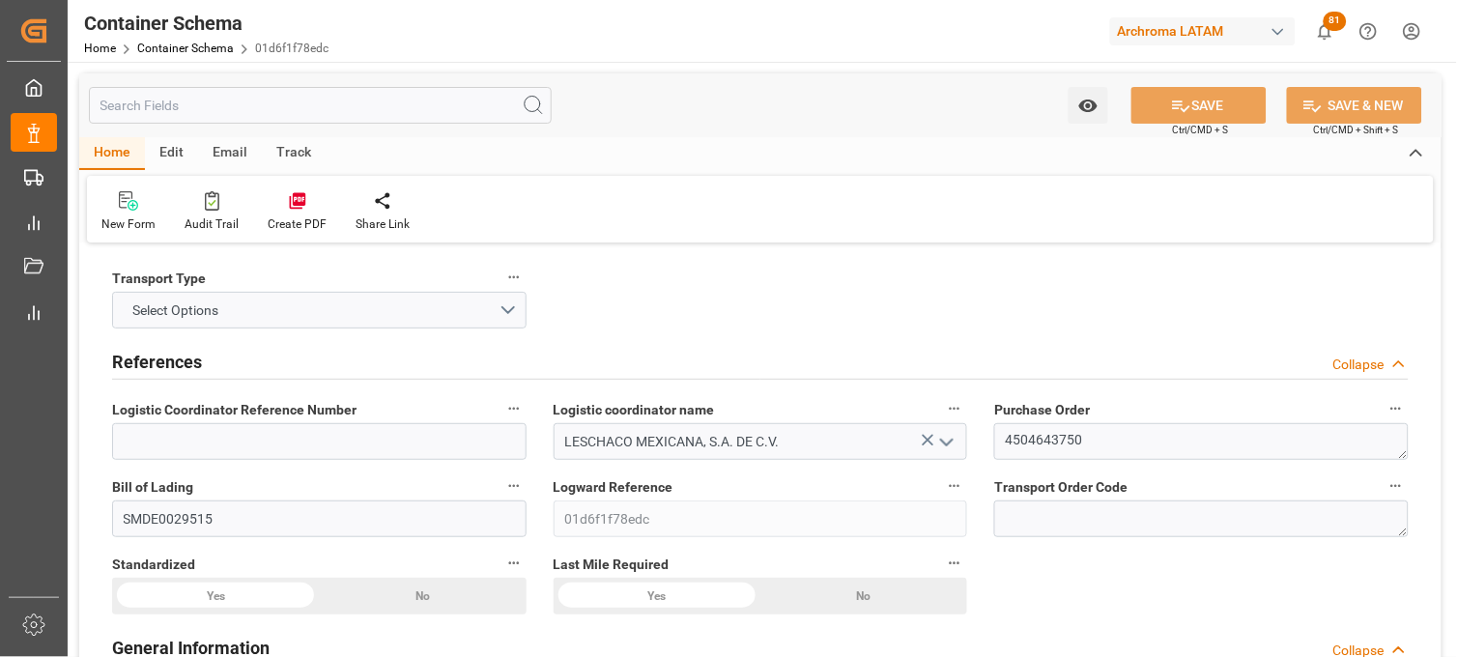
type input "0"
type input "7"
type input "1"
type input "16"
type input "400"
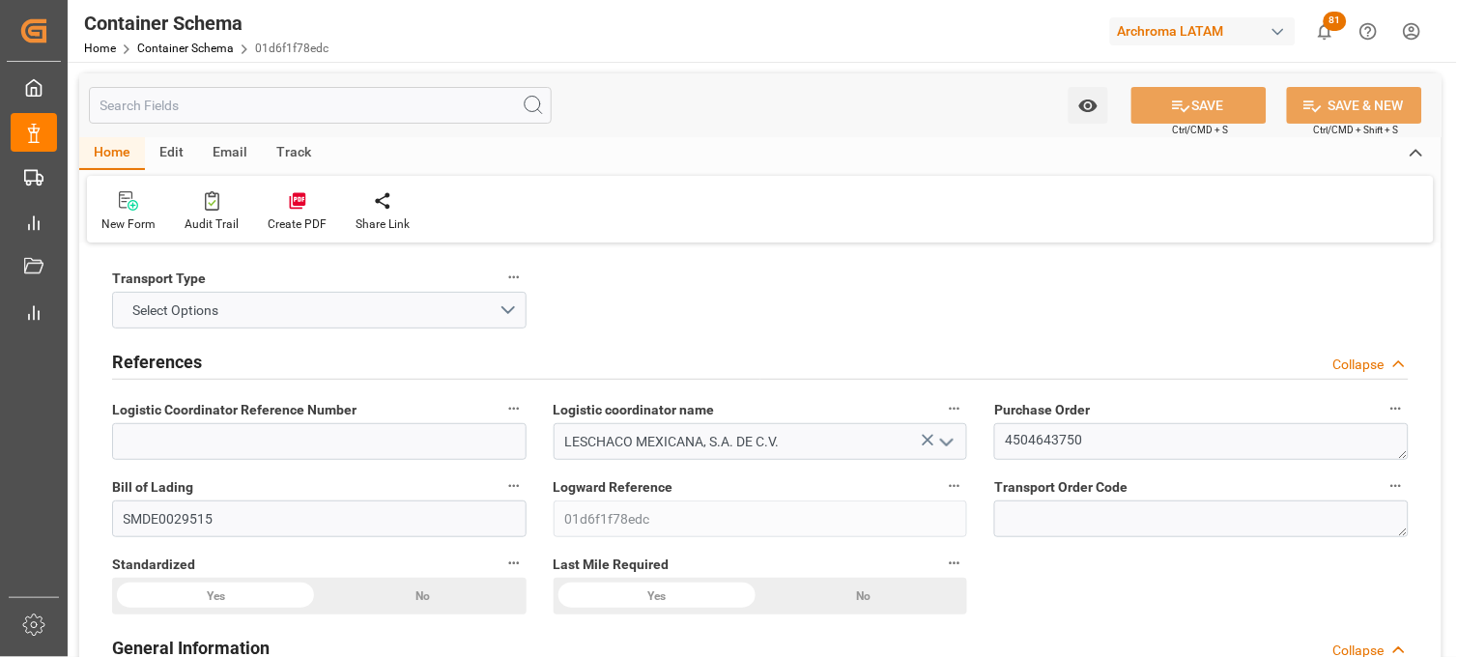
type input "423"
type input "ZIM"
type input "ZIM Integrated Shipping Services Ltd."
type input "COCTG"
type input "MXVER"
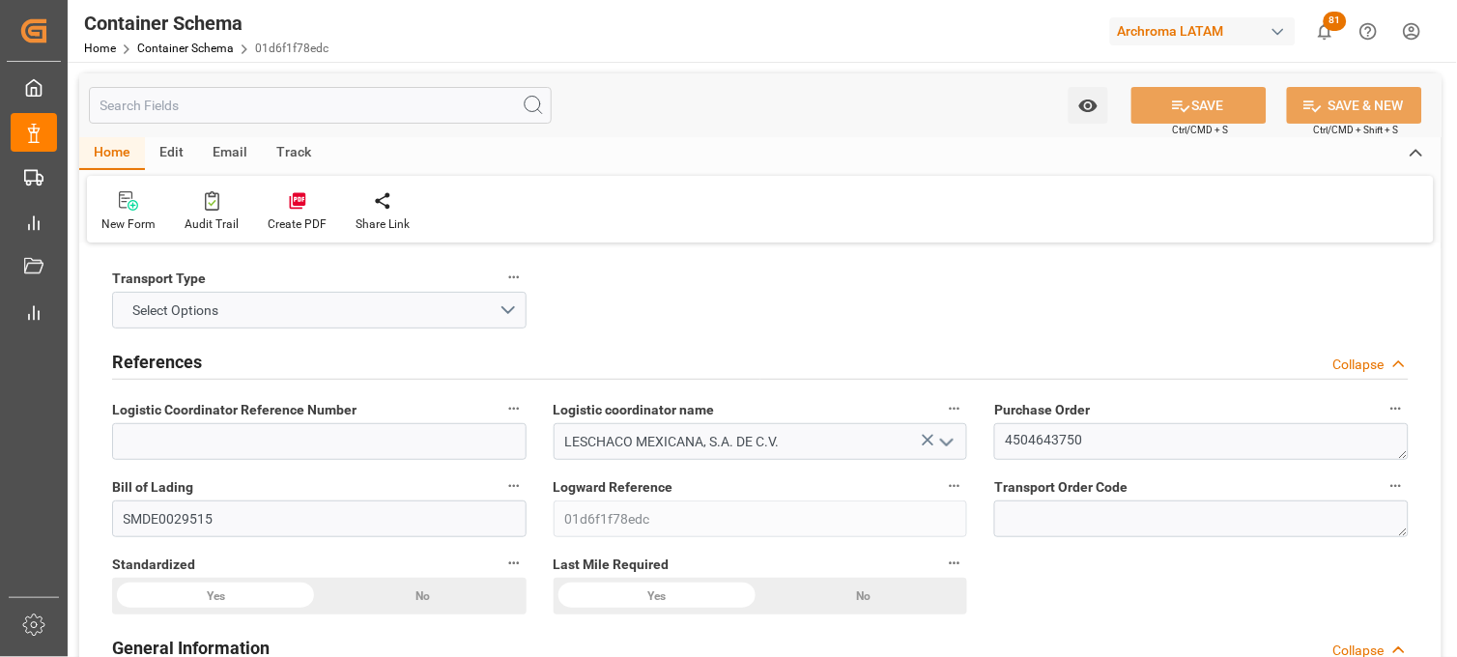
type input "MXVER"
type input "9565338"
type input "[DATE] 11:00"
type input "[DATE]"
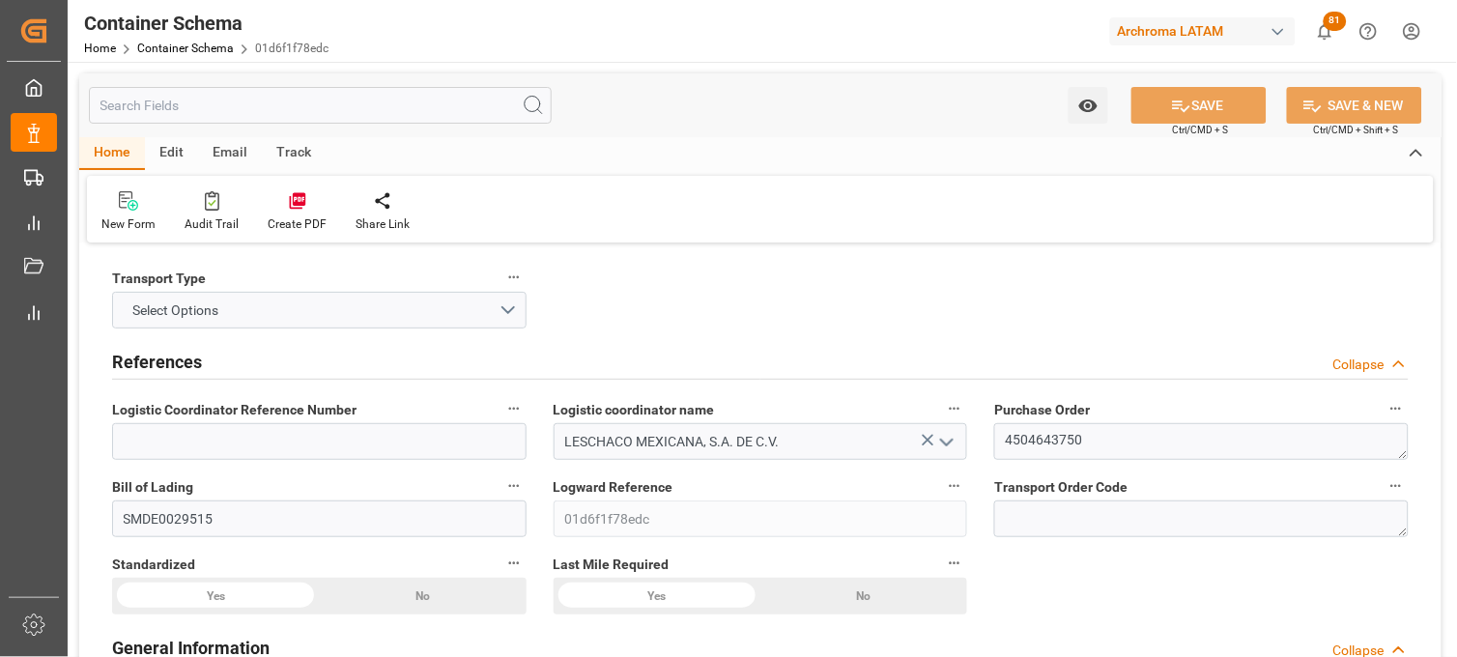
type input "[DATE]"
type input "[DATE] 12:00"
type input "0"
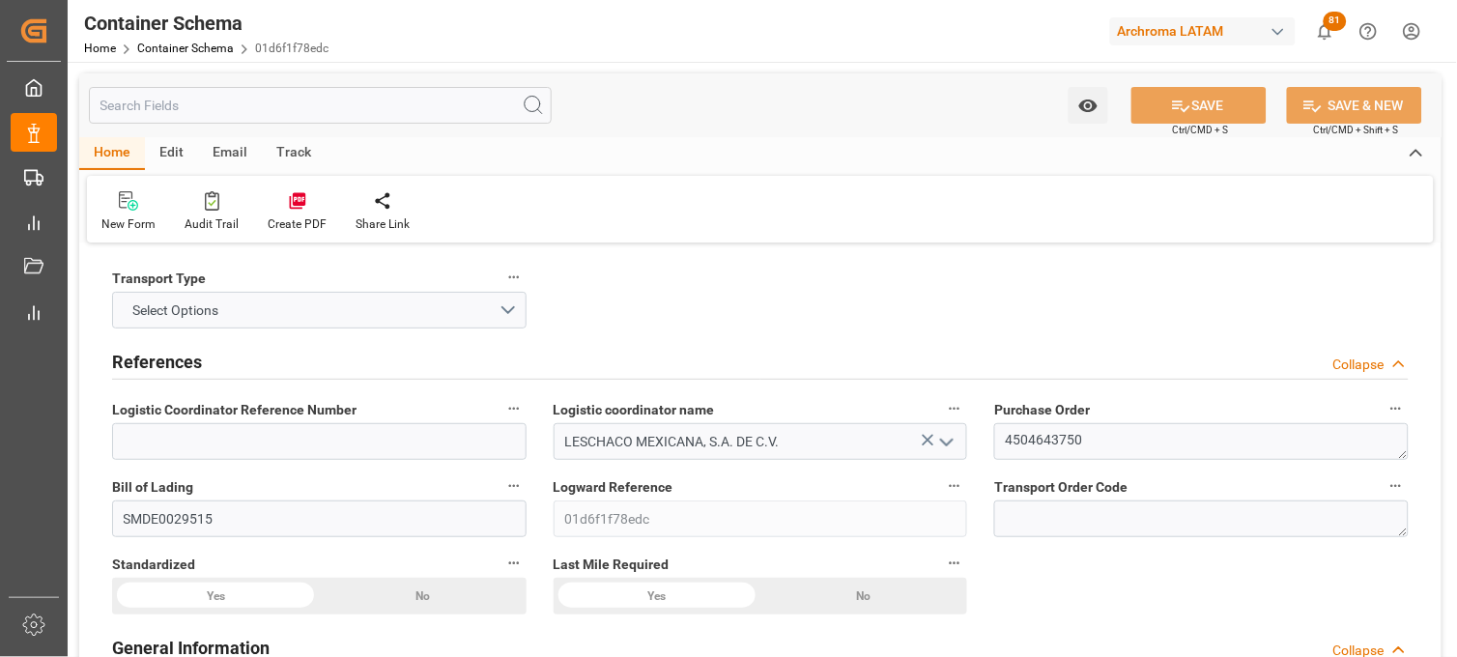
type input "7"
type input "1"
type input "16"
type input "400"
type input "423"
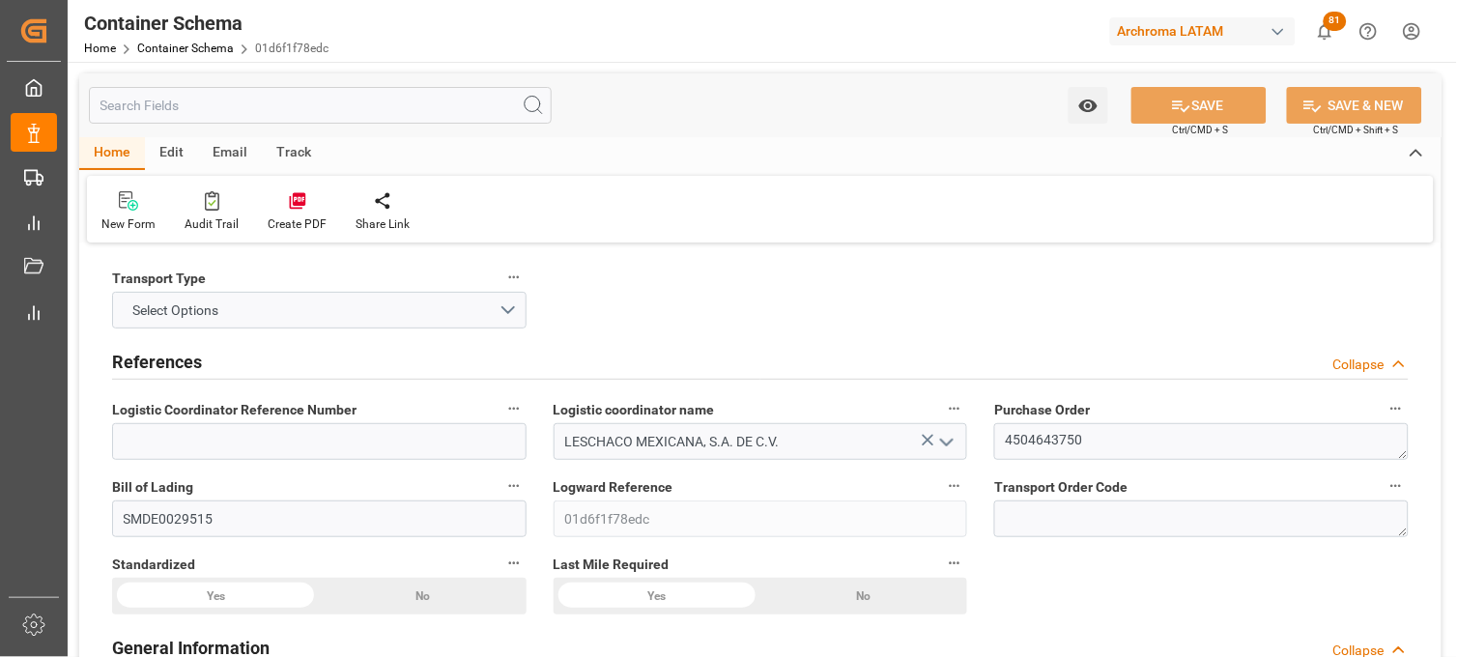
type input "ZIM"
type input "ZIM Integrated Shipping Services Ltd."
type input "COCTG"
type input "MXVER"
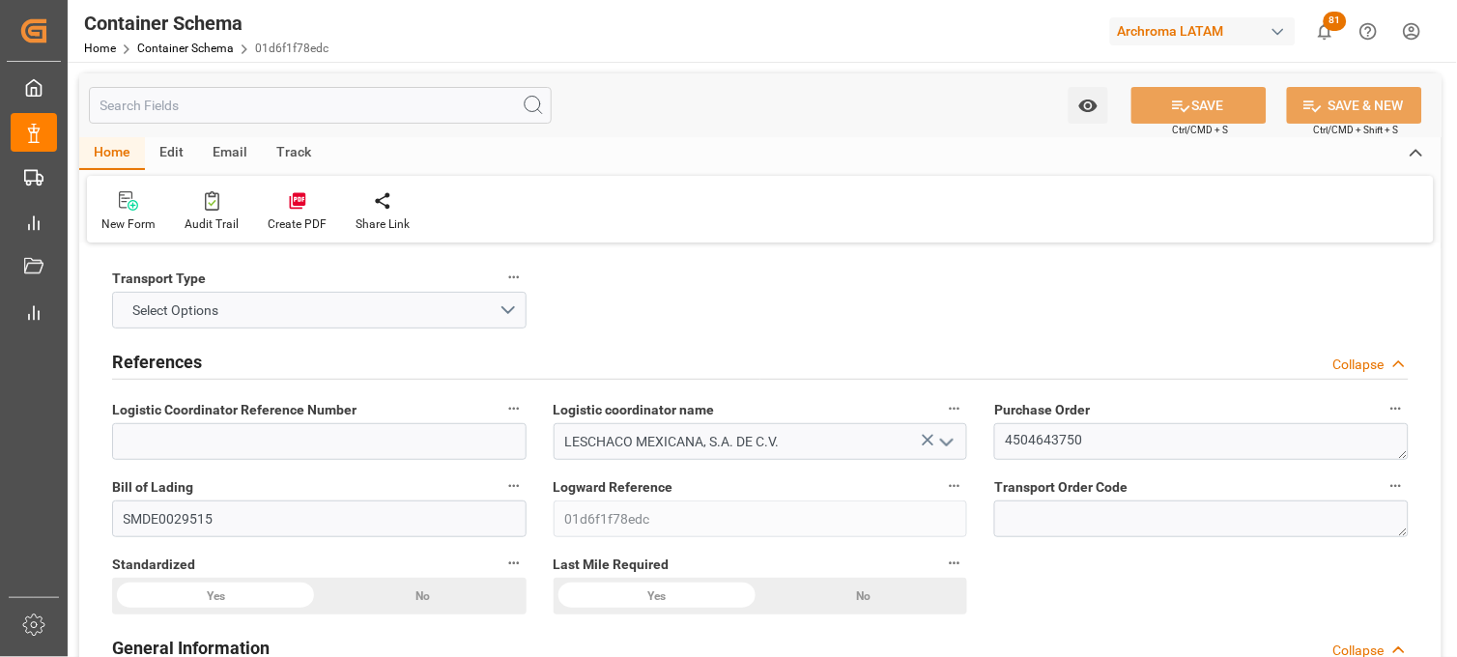
type input "9565338"
type input "[DATE] 11:00"
type input "[DATE]"
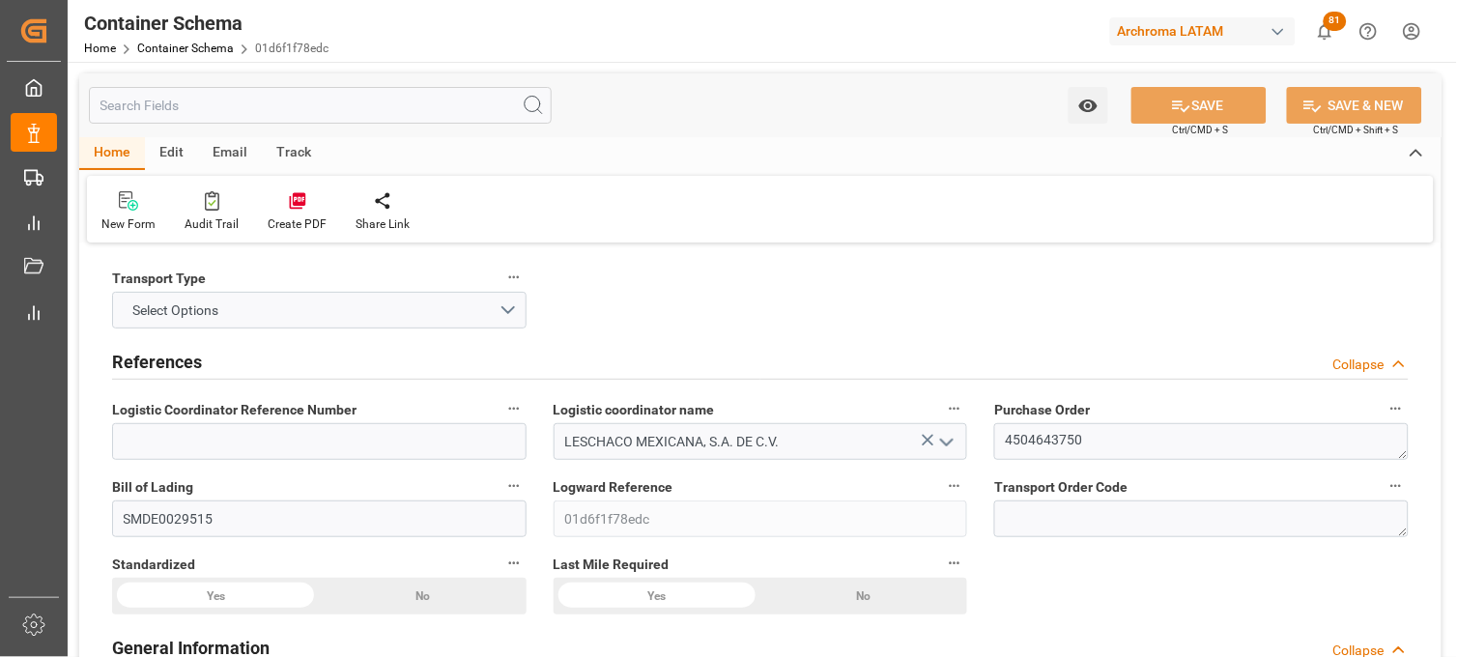
type input "[DATE]"
type input "[DATE] 12:00"
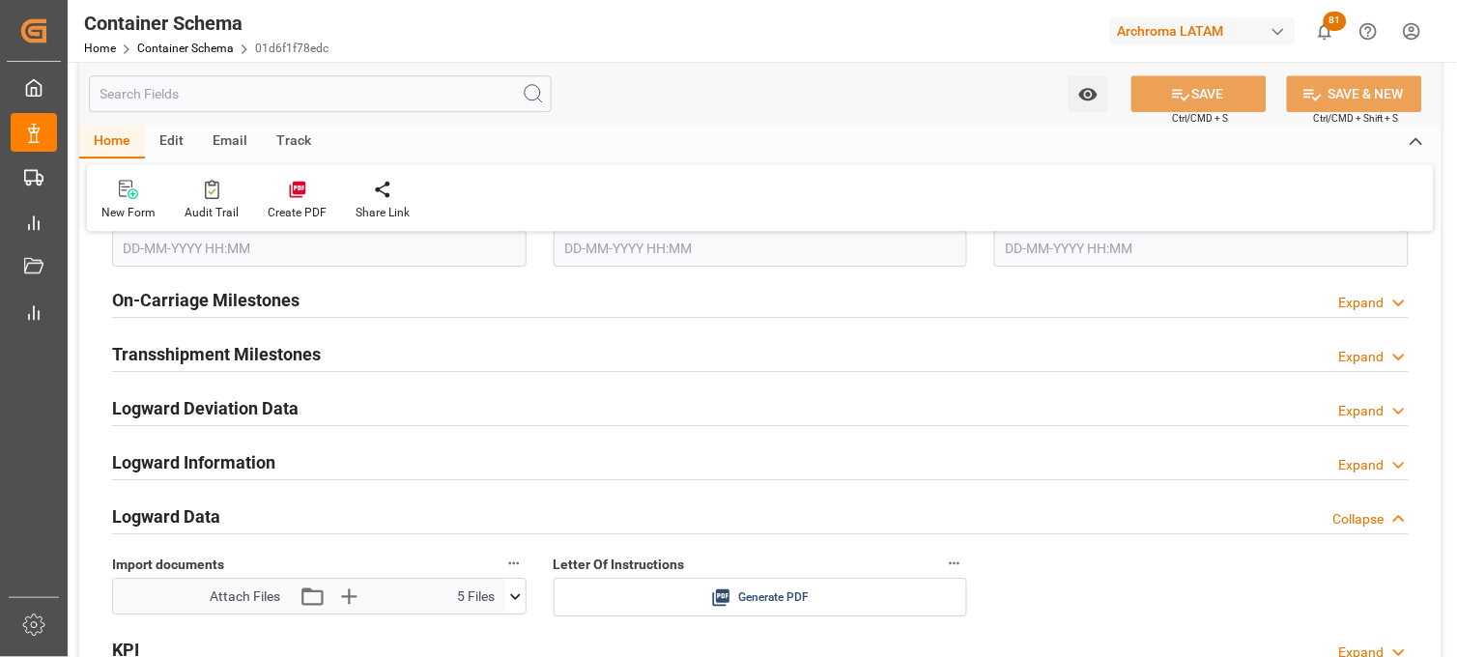
scroll to position [3006, 0]
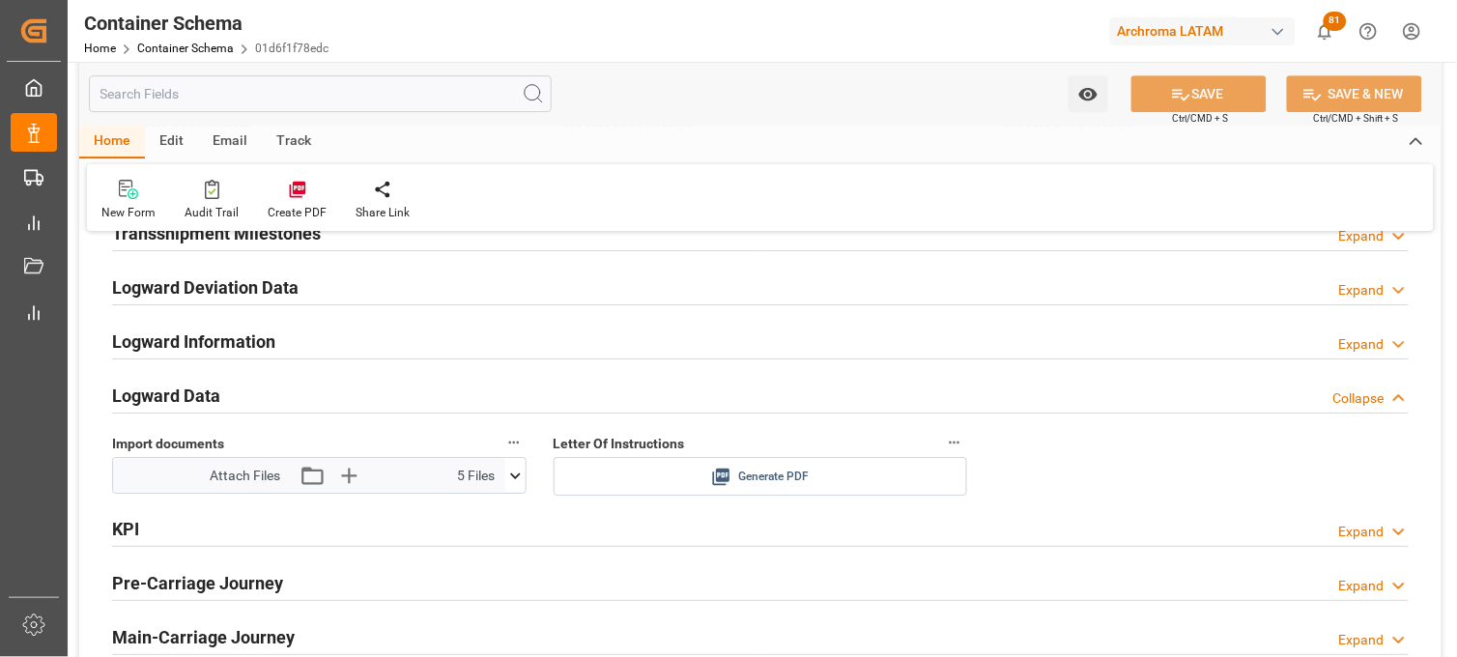
click at [721, 481] on icon at bounding box center [721, 477] width 20 height 20
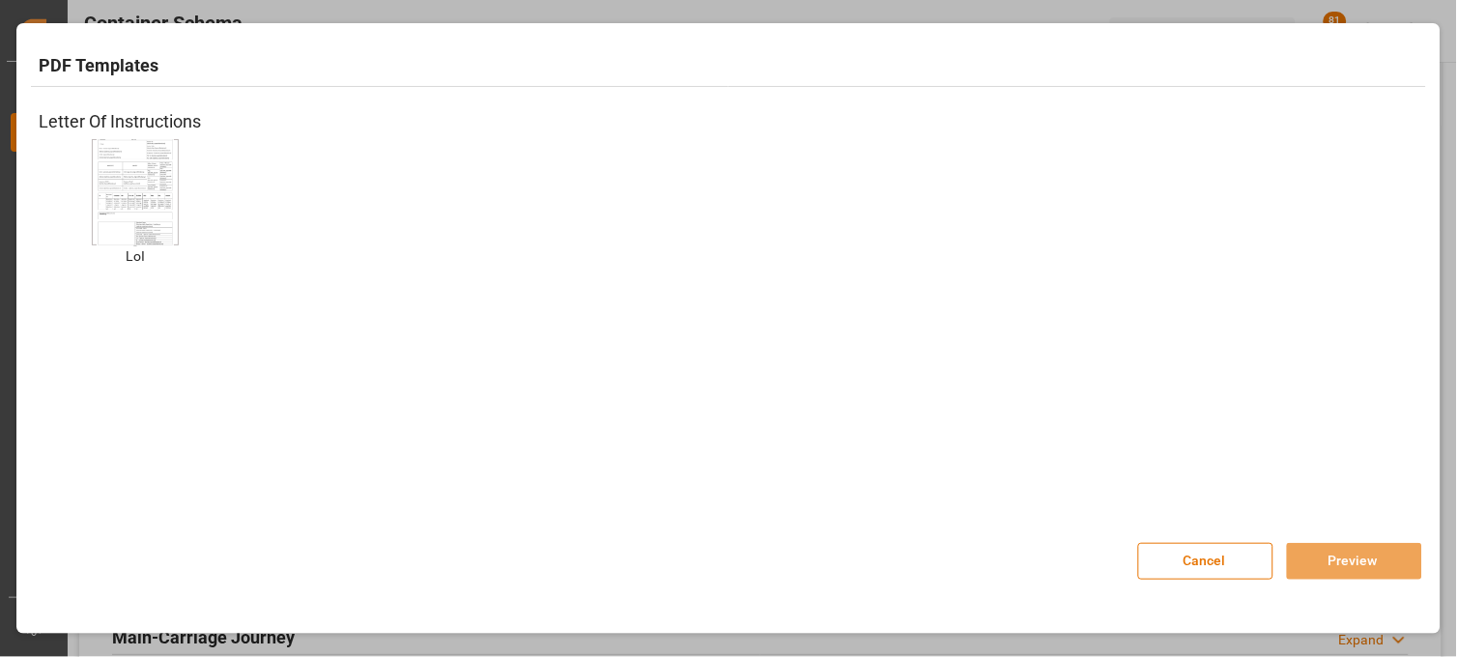
drag, startPoint x: 156, startPoint y: 188, endPoint x: 438, endPoint y: 253, distance: 289.5
click at [156, 191] on img at bounding box center [135, 191] width 77 height 109
click at [156, 203] on img at bounding box center [135, 191] width 77 height 109
click at [1345, 571] on button "Preview" at bounding box center [1354, 561] width 135 height 37
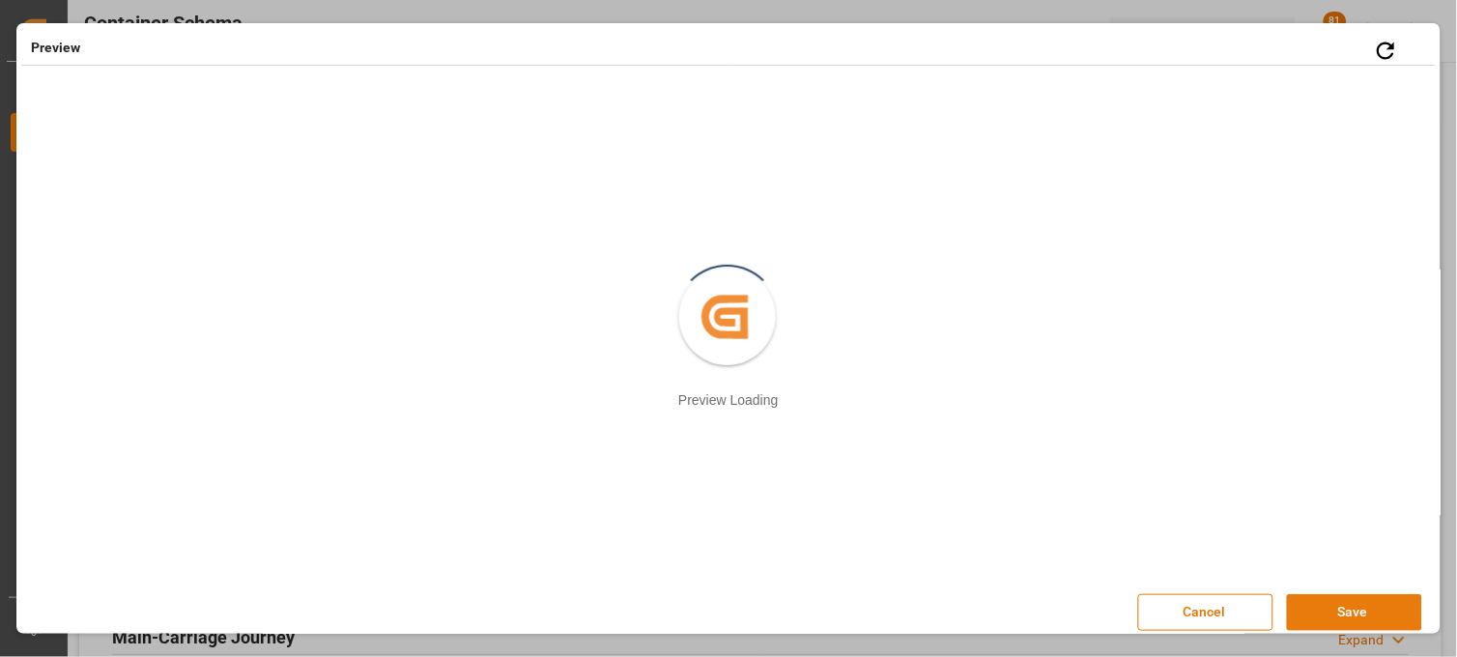
click at [1308, 618] on button "Save" at bounding box center [1354, 612] width 135 height 37
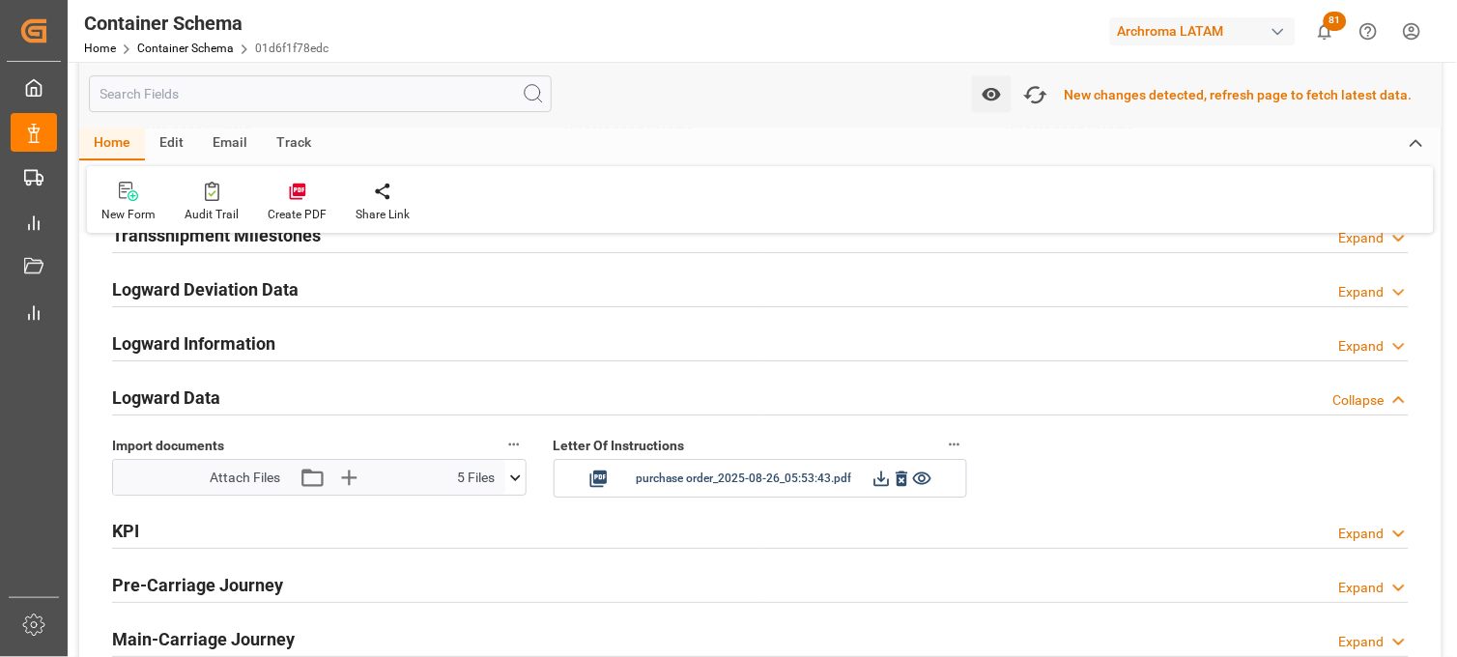
scroll to position [3008, 0]
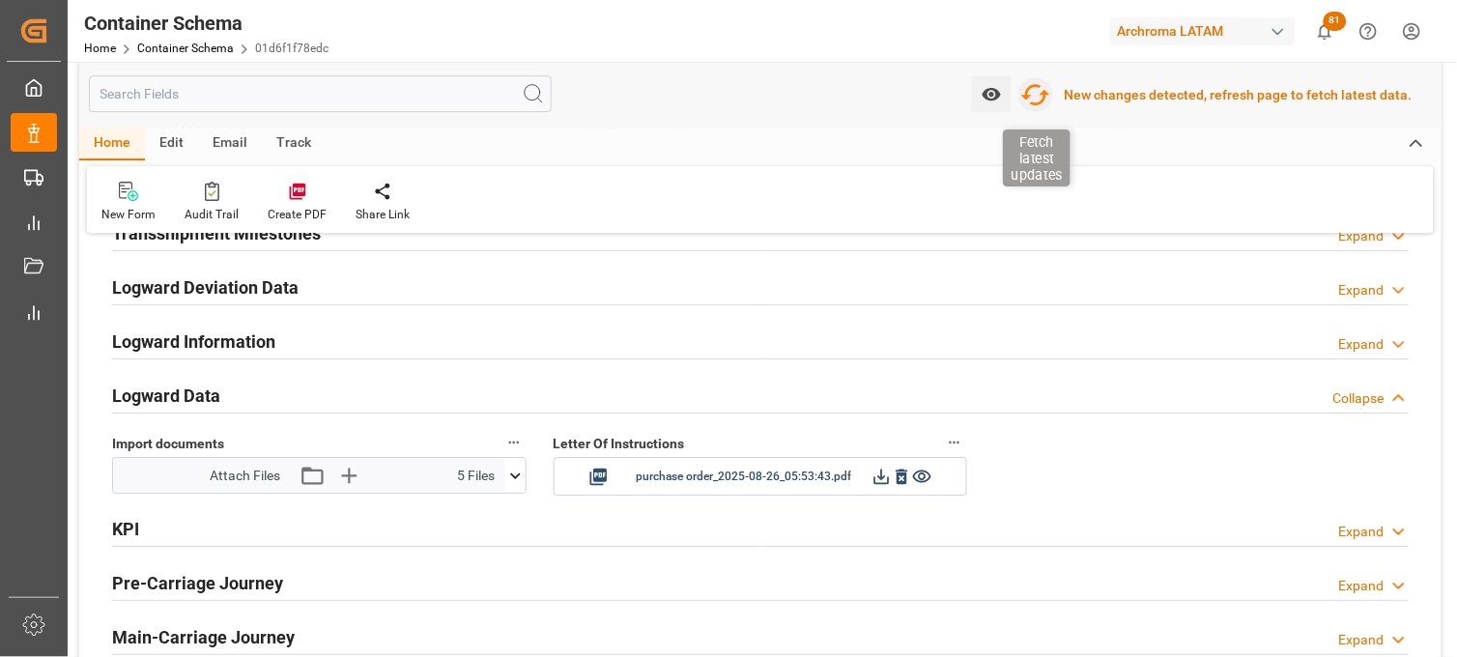
click at [1049, 101] on icon "button" at bounding box center [1035, 94] width 29 height 21
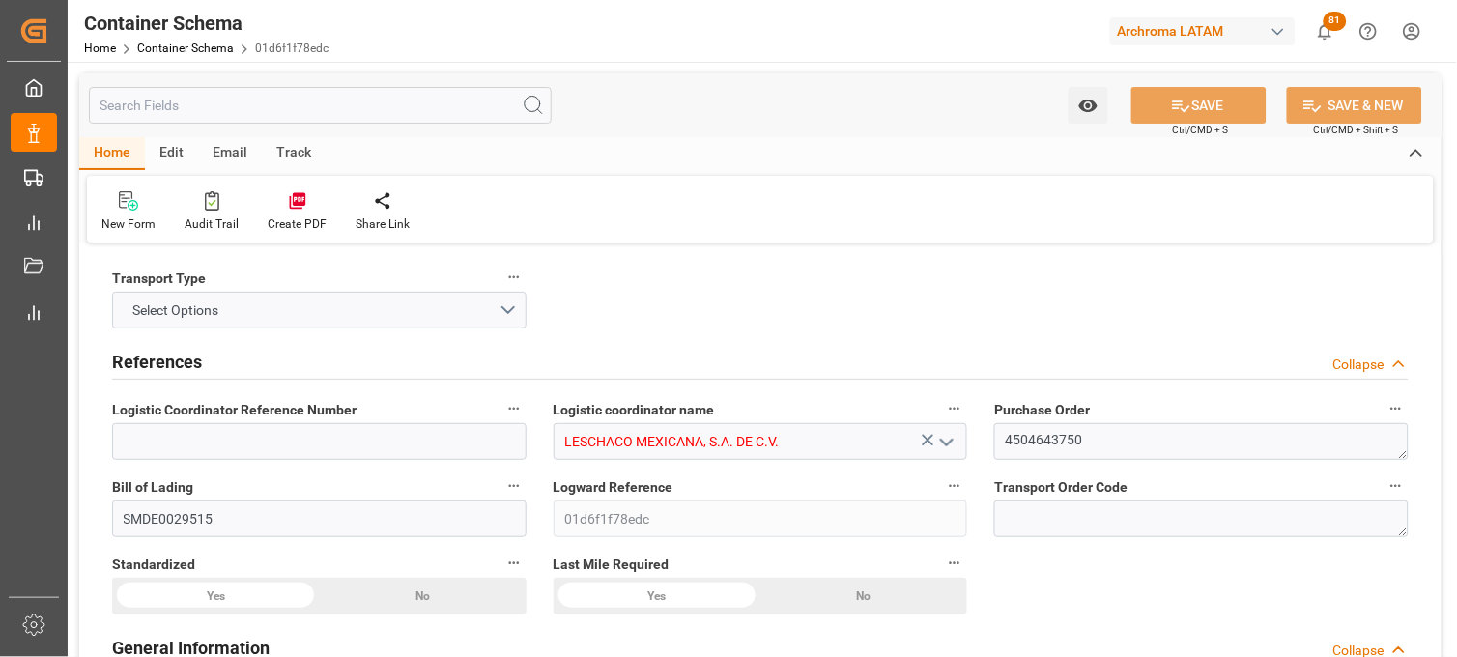
type input "0"
type input "7"
type input "1"
type input "16"
type input "400"
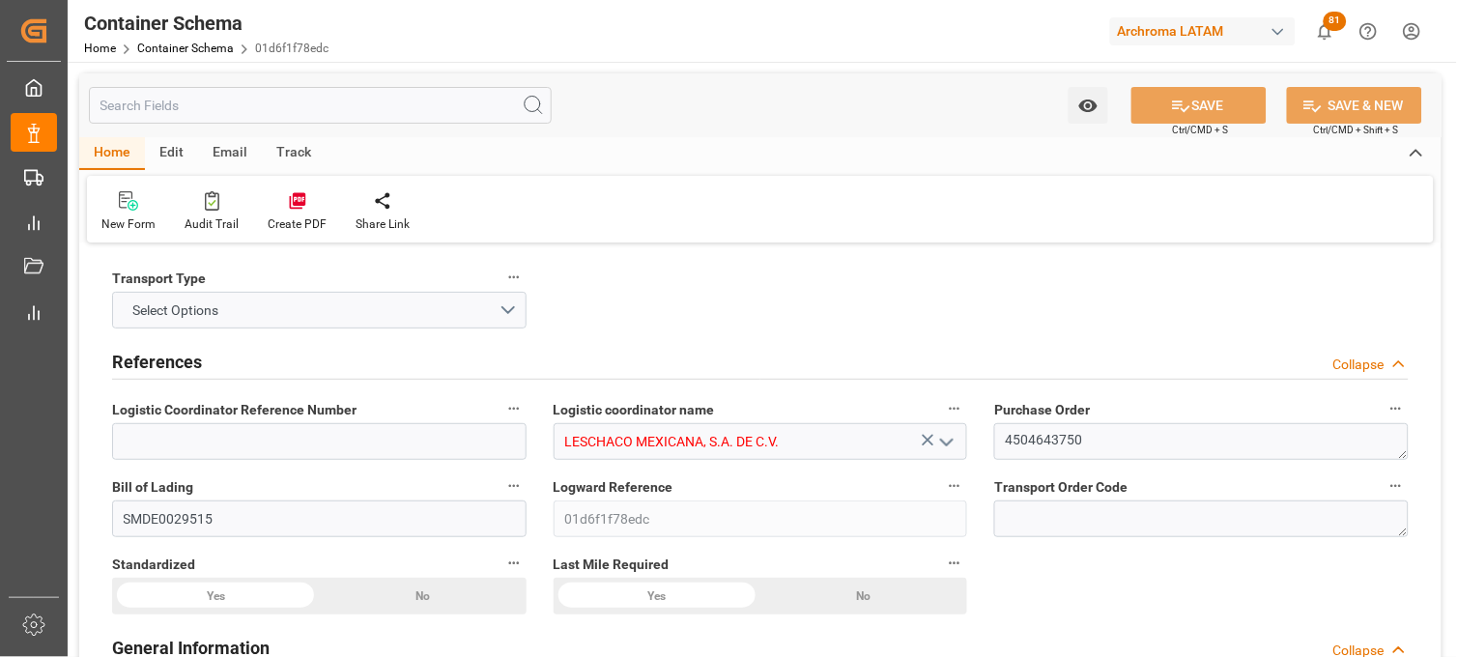
type input "423"
type input "ZIM"
type input "ZIM Integrated Shipping Services Ltd."
type input "COCTG"
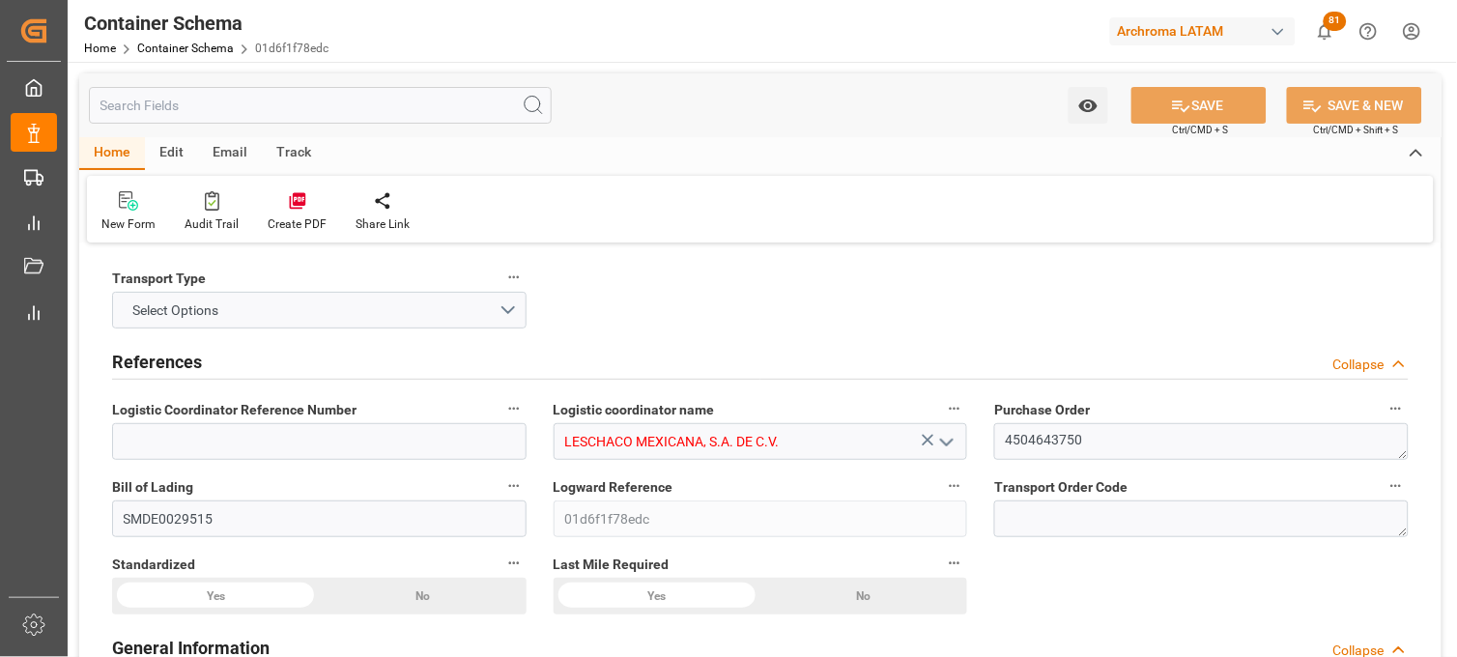
type input "MXVER"
type input "9565338"
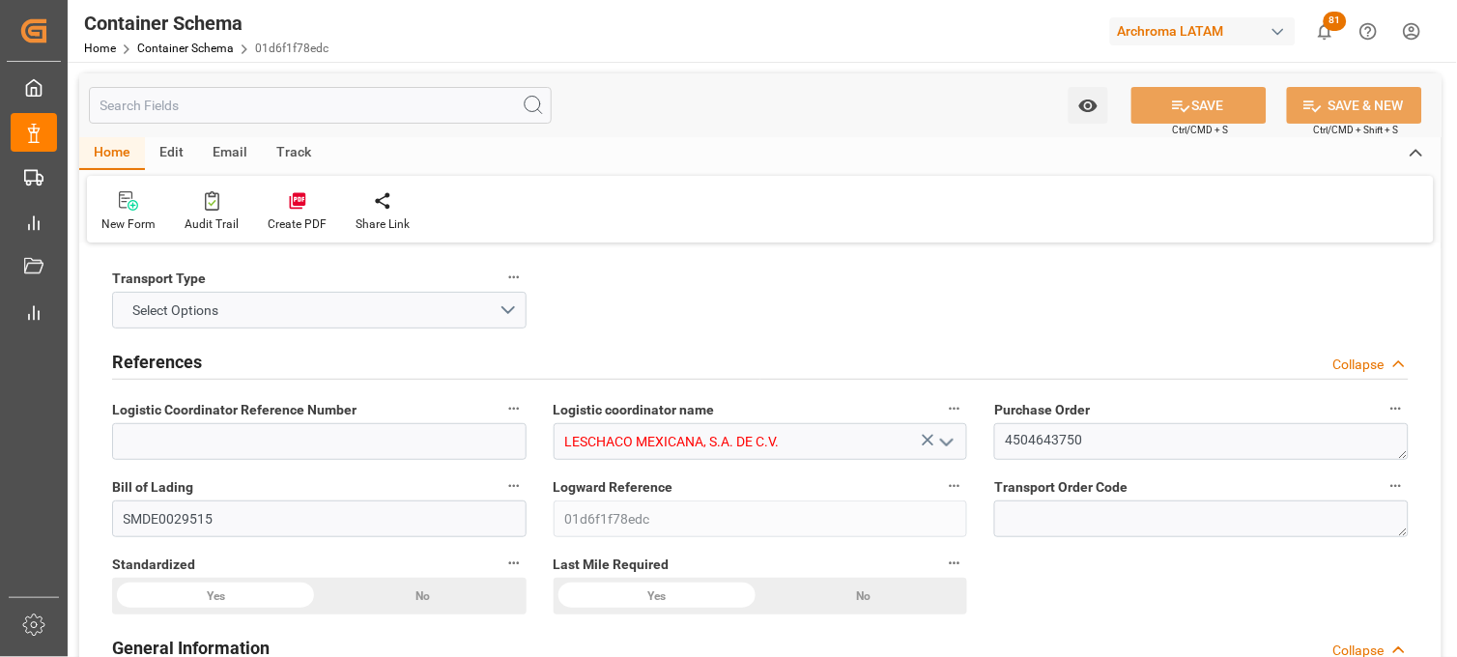
type input "9565338"
type input "[DATE] 11:00"
type input "[DATE]"
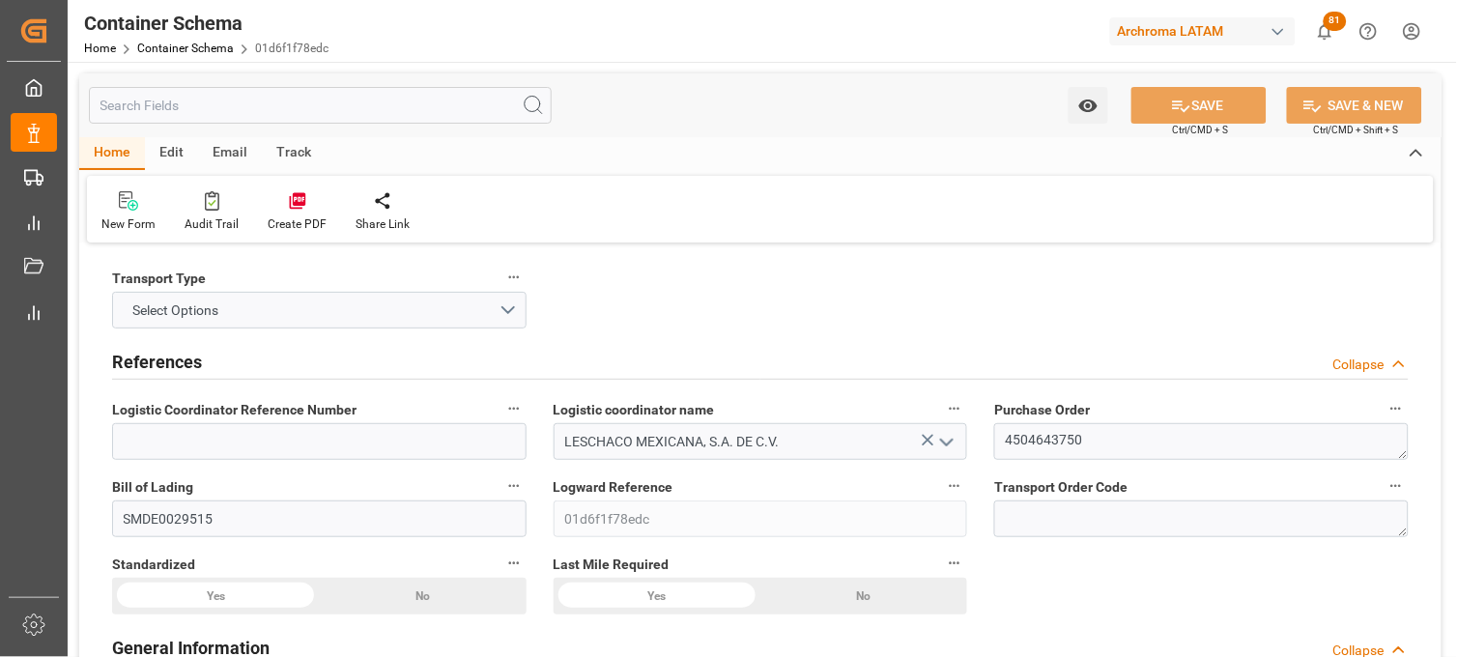
type input "[DATE] 12:00"
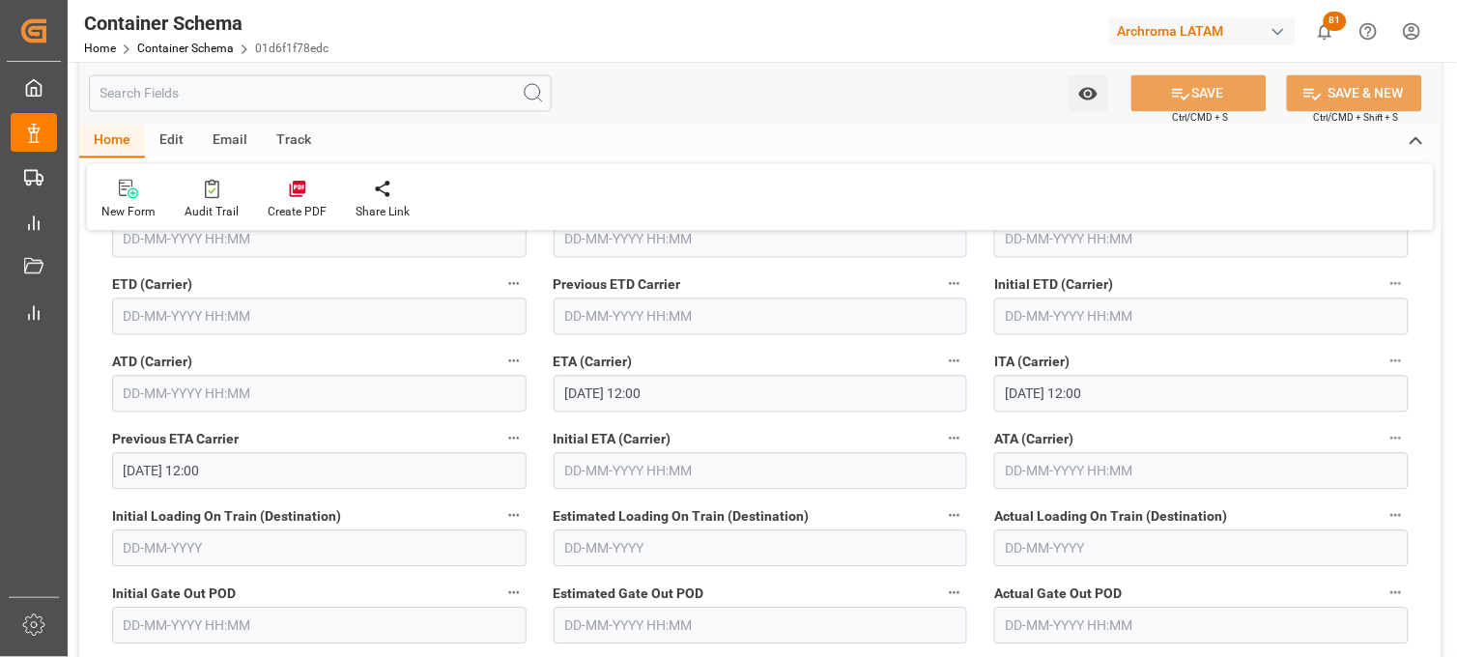
scroll to position [2469, 0]
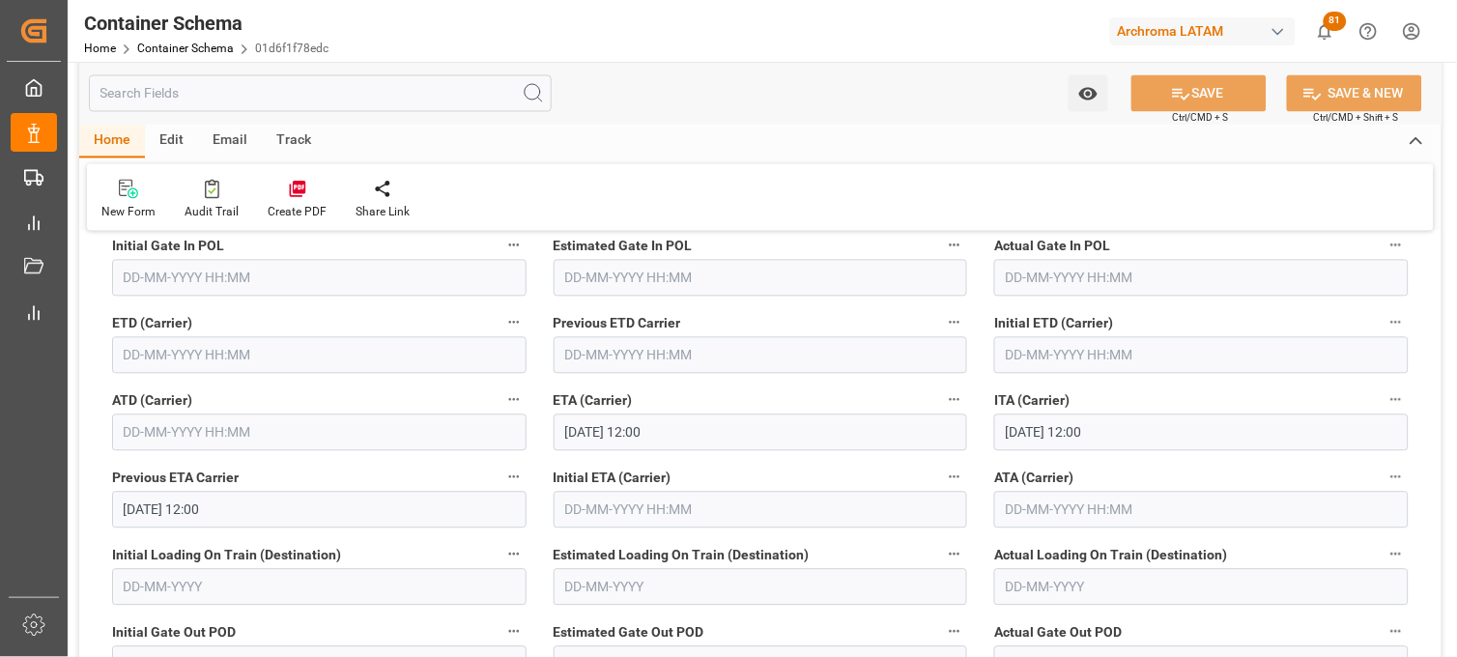
click at [162, 354] on input "text" at bounding box center [319, 355] width 415 height 37
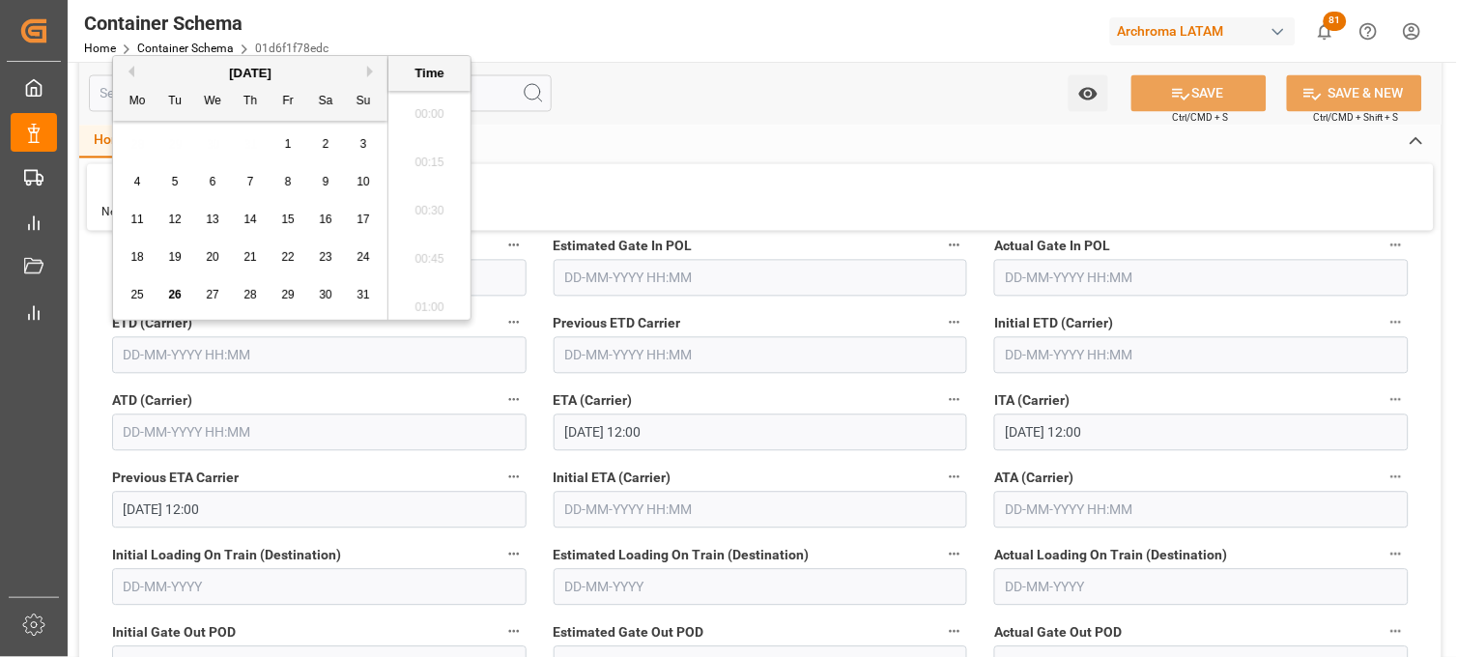
scroll to position [2180, 0]
click at [208, 215] on span "13" at bounding box center [212, 220] width 13 height 14
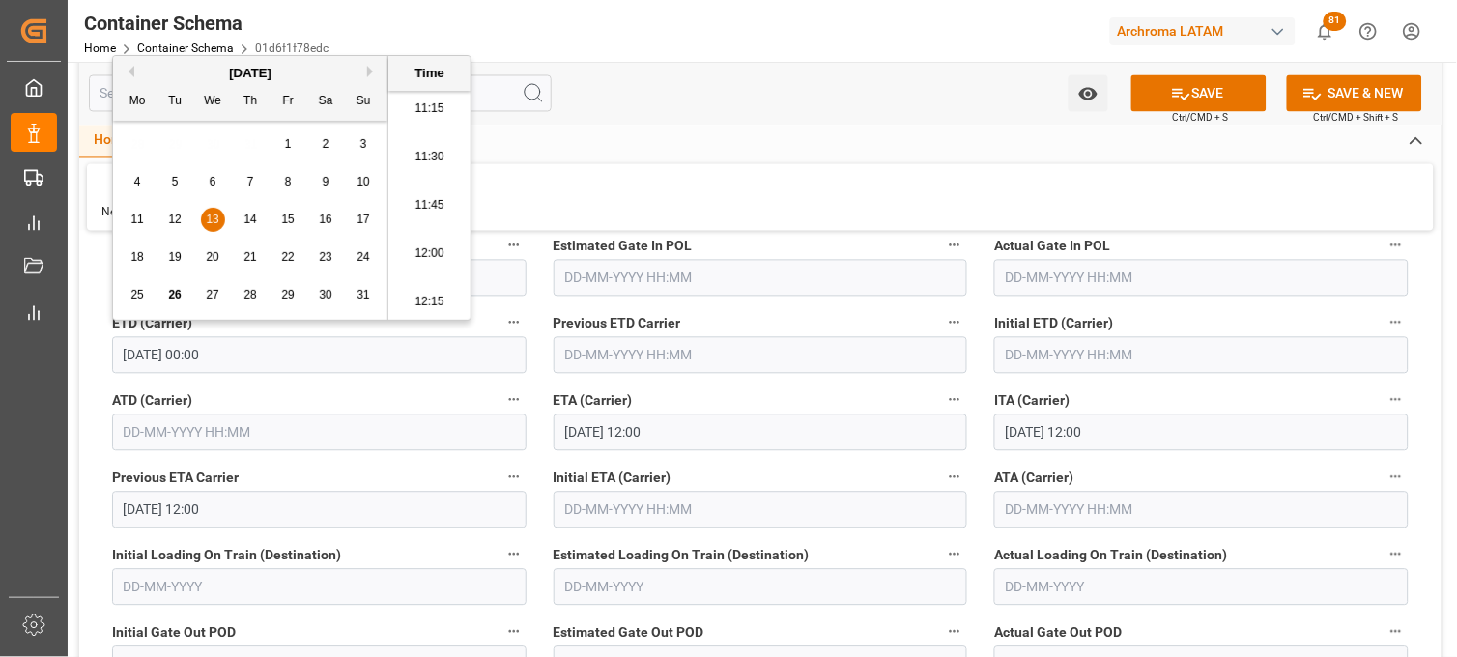
click at [421, 196] on li "11:45" at bounding box center [429, 206] width 82 height 48
type input "[DATE] 11:45"
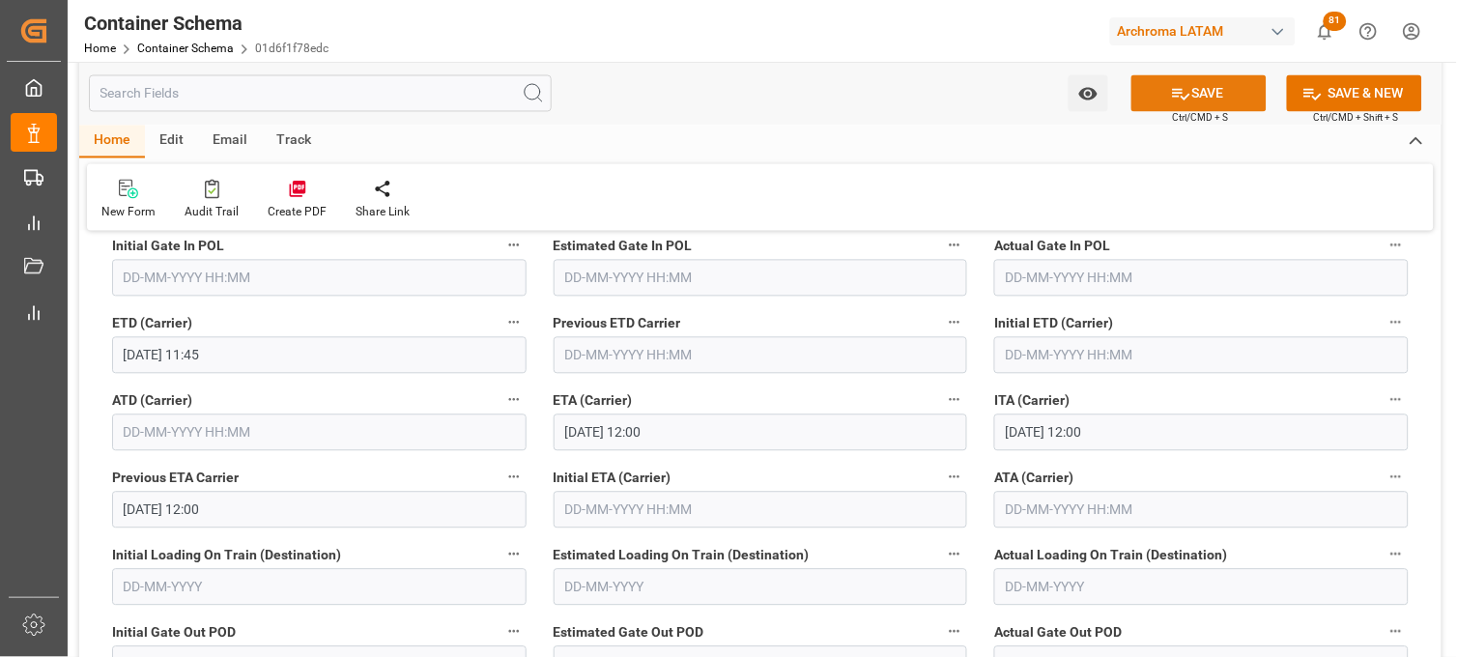
click at [1186, 95] on icon at bounding box center [1181, 95] width 17 height 12
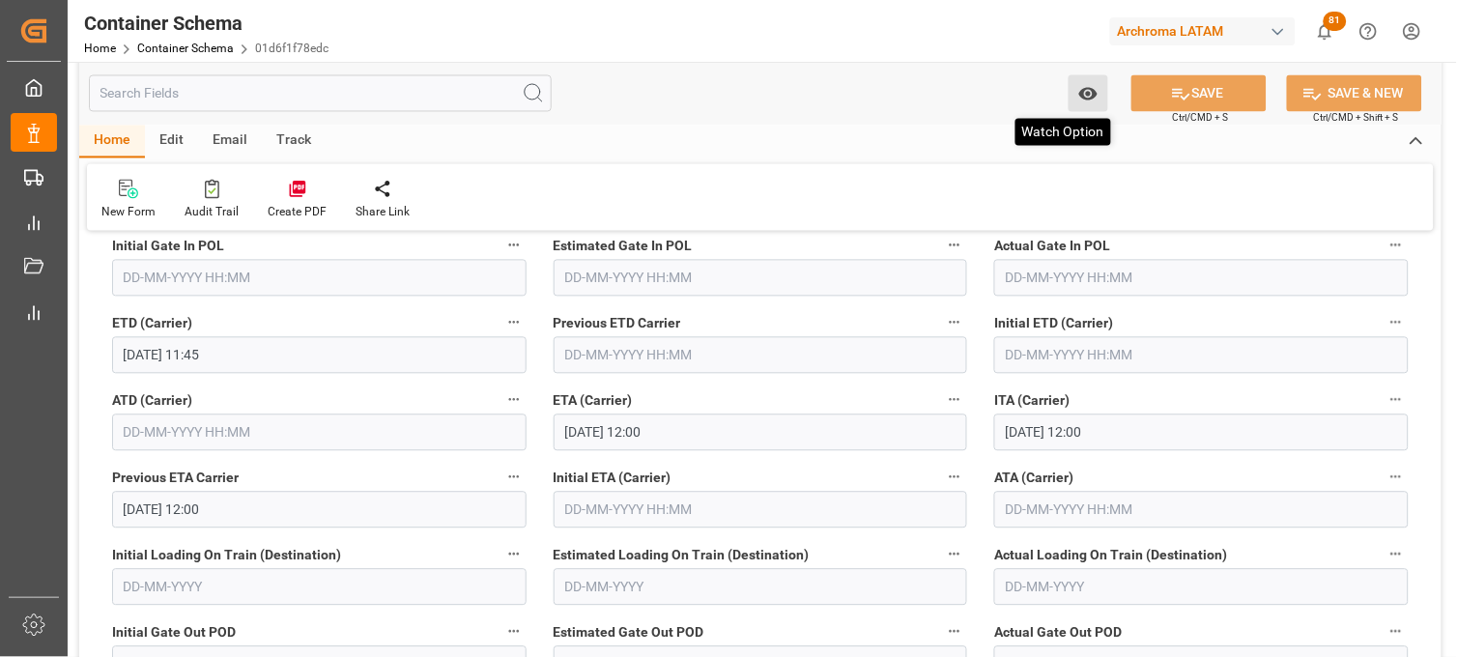
click at [1089, 92] on icon "open menu" at bounding box center [1087, 94] width 18 height 13
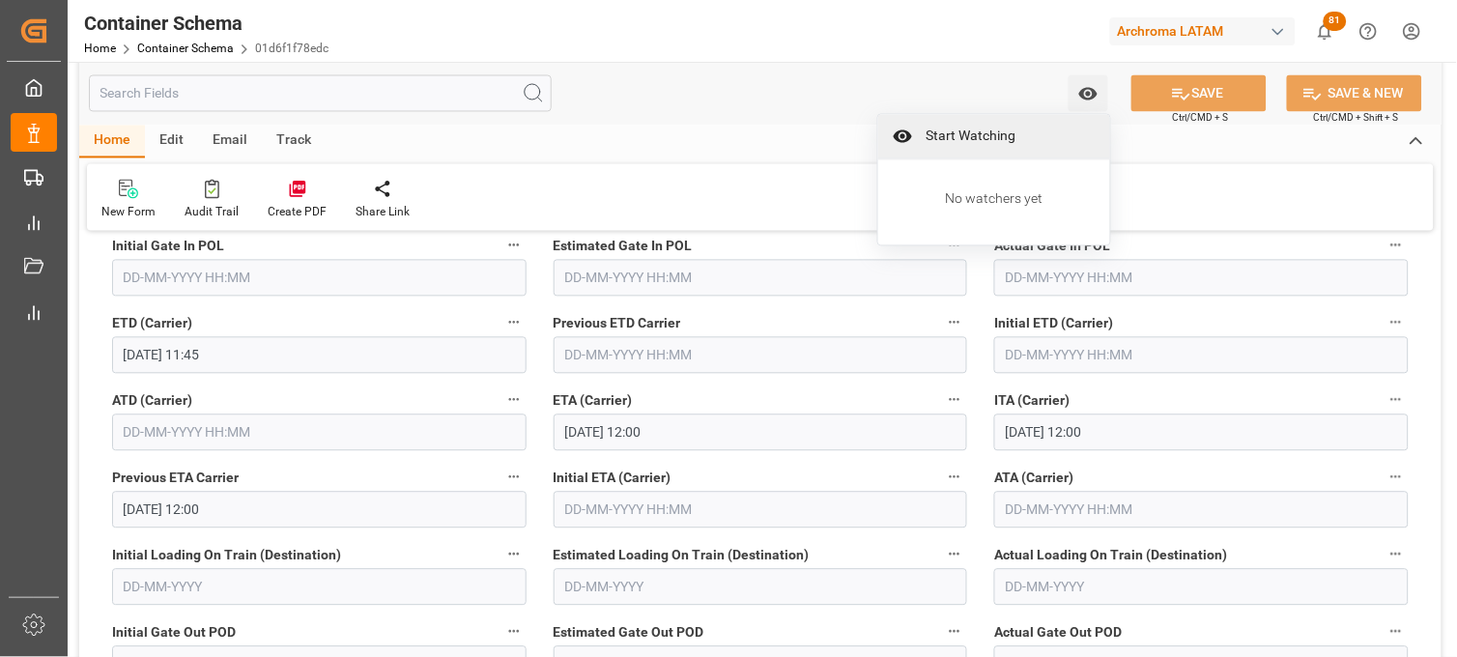
click at [1010, 130] on span "Start Watching" at bounding box center [1008, 137] width 176 height 20
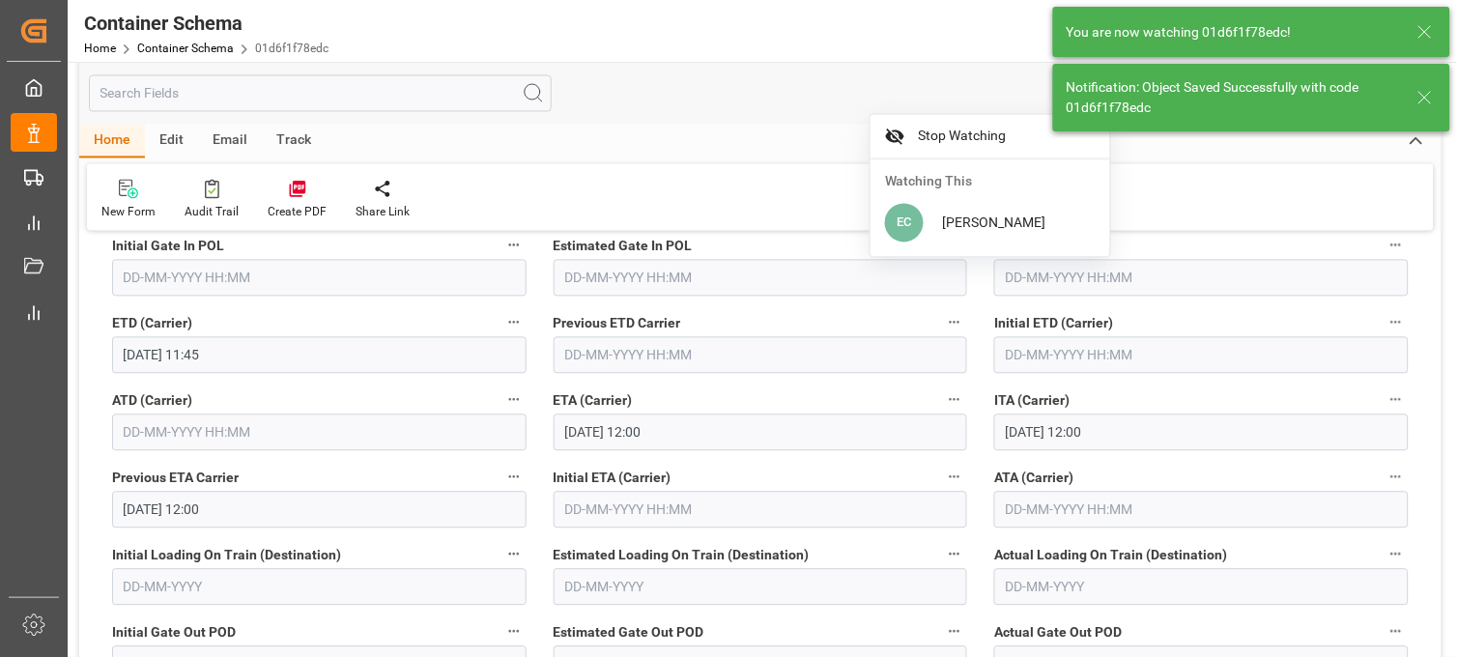
type input "[DATE] 00:00"
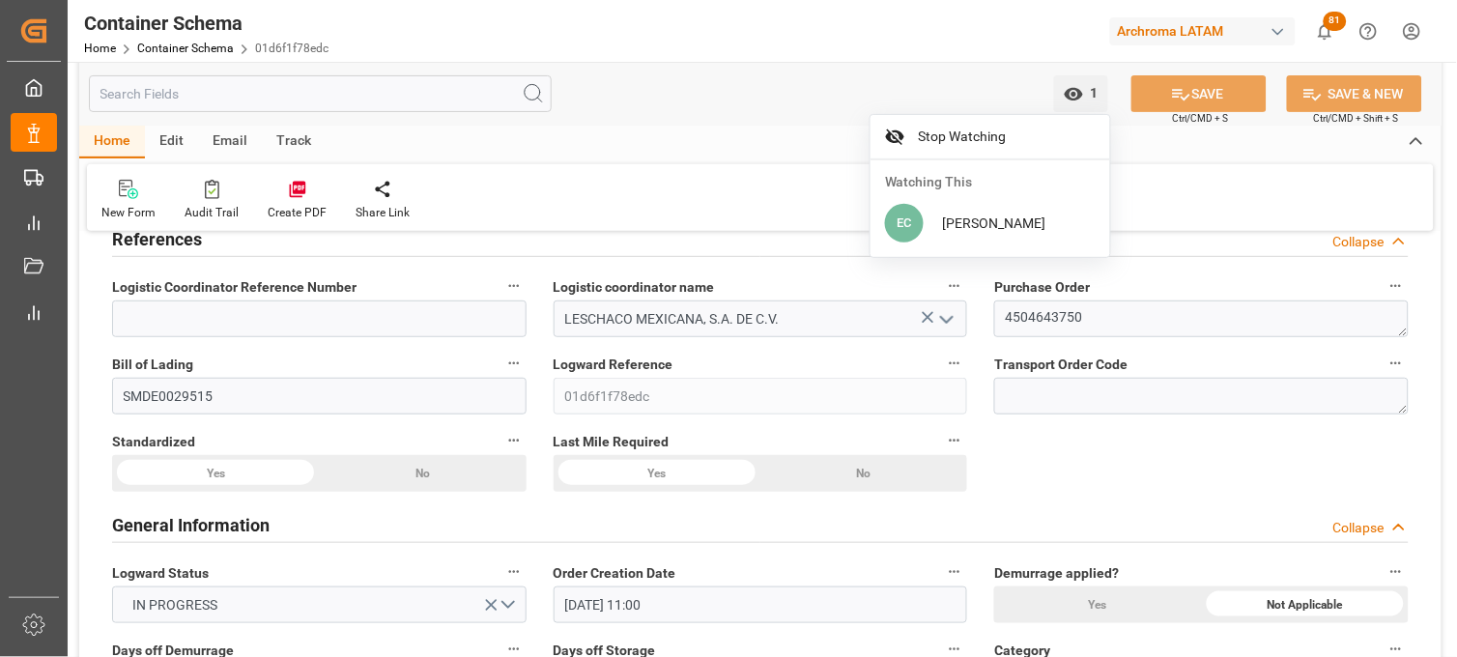
scroll to position [0, 0]
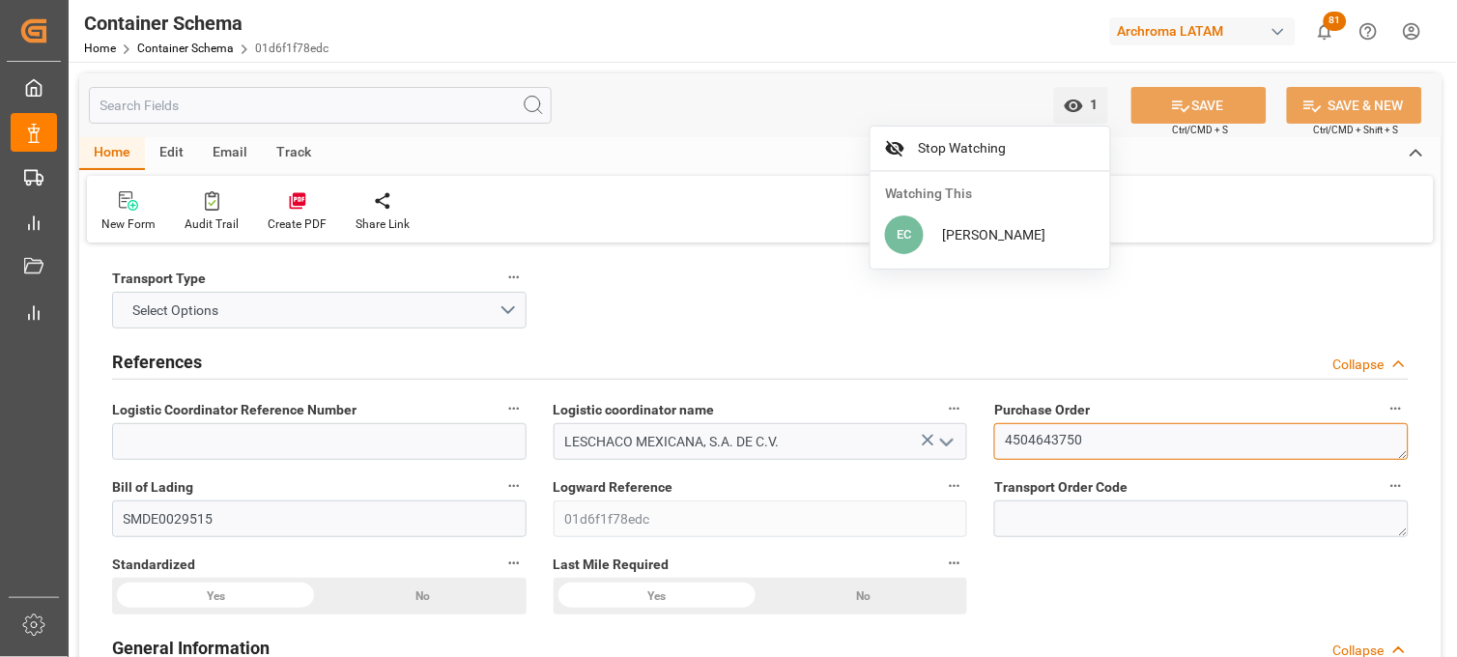
click at [1012, 433] on textarea "4504643750" at bounding box center [1201, 441] width 415 height 37
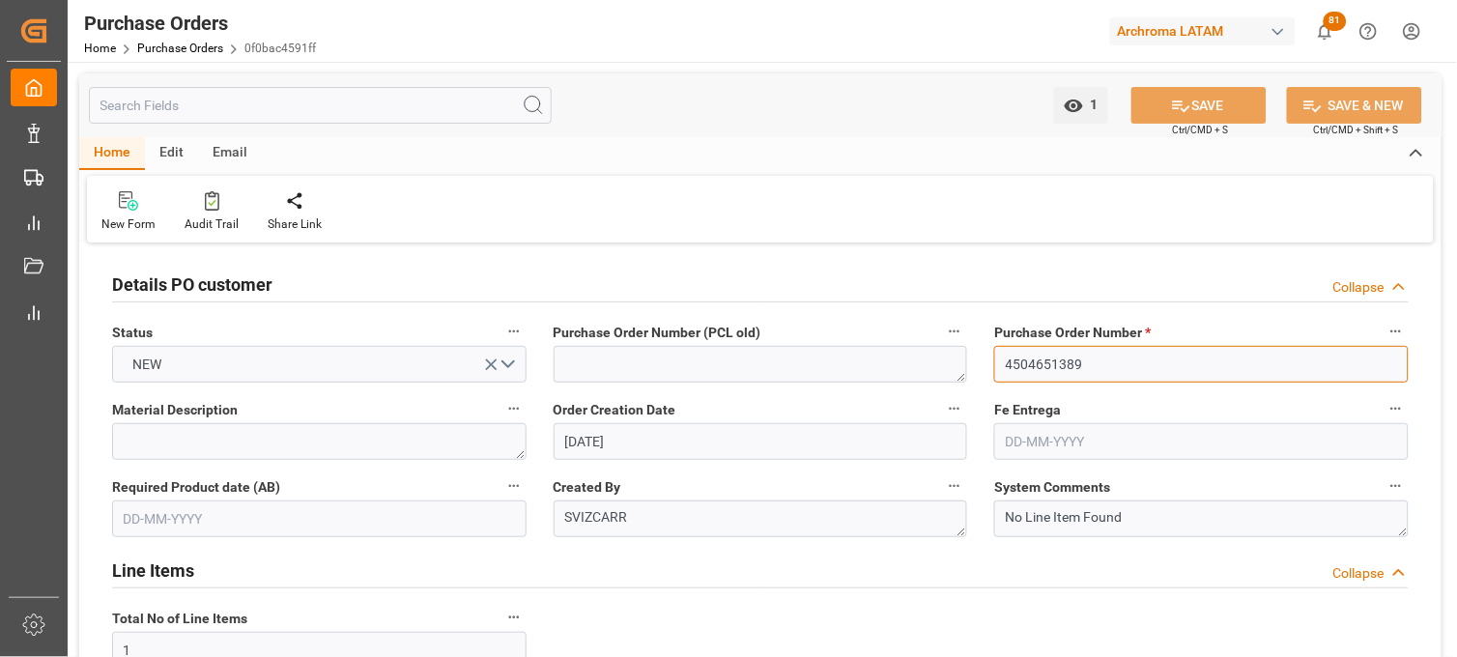
click at [1075, 364] on input "4504651389" at bounding box center [1201, 364] width 415 height 37
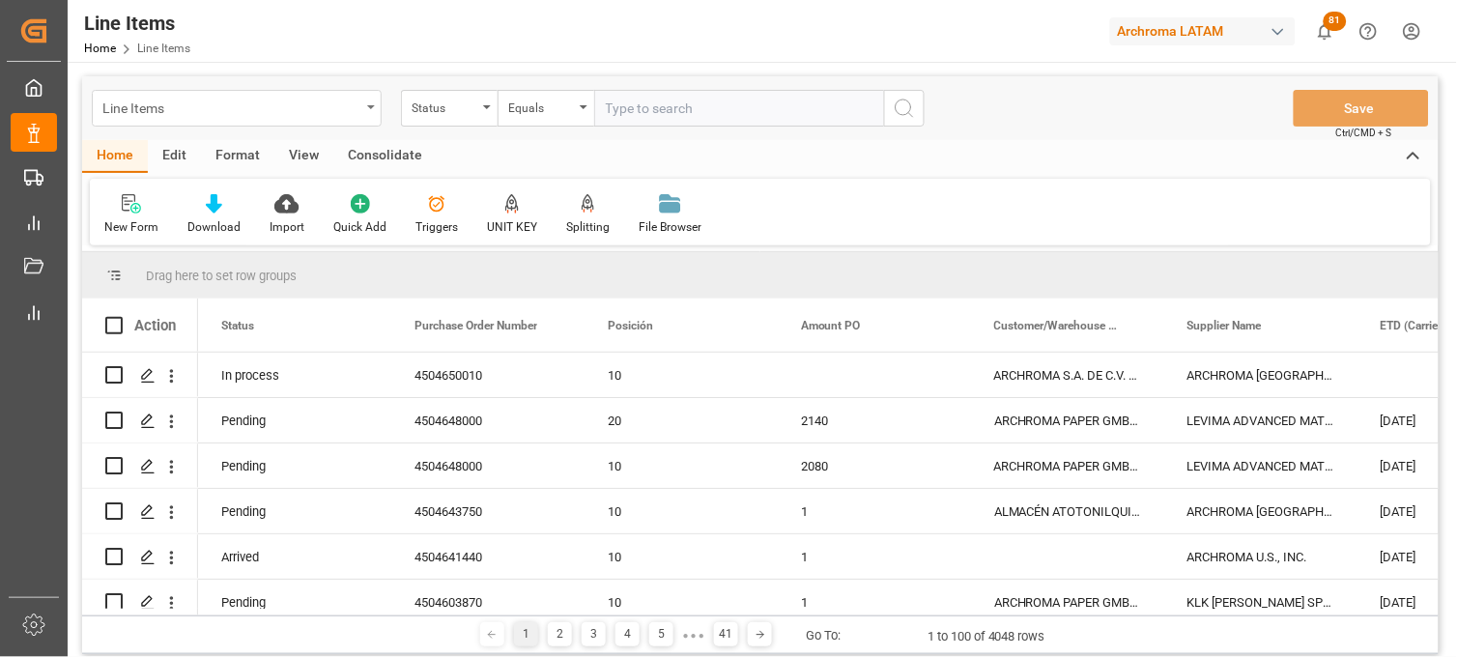
click at [370, 103] on div "Line Items" at bounding box center [237, 108] width 290 height 37
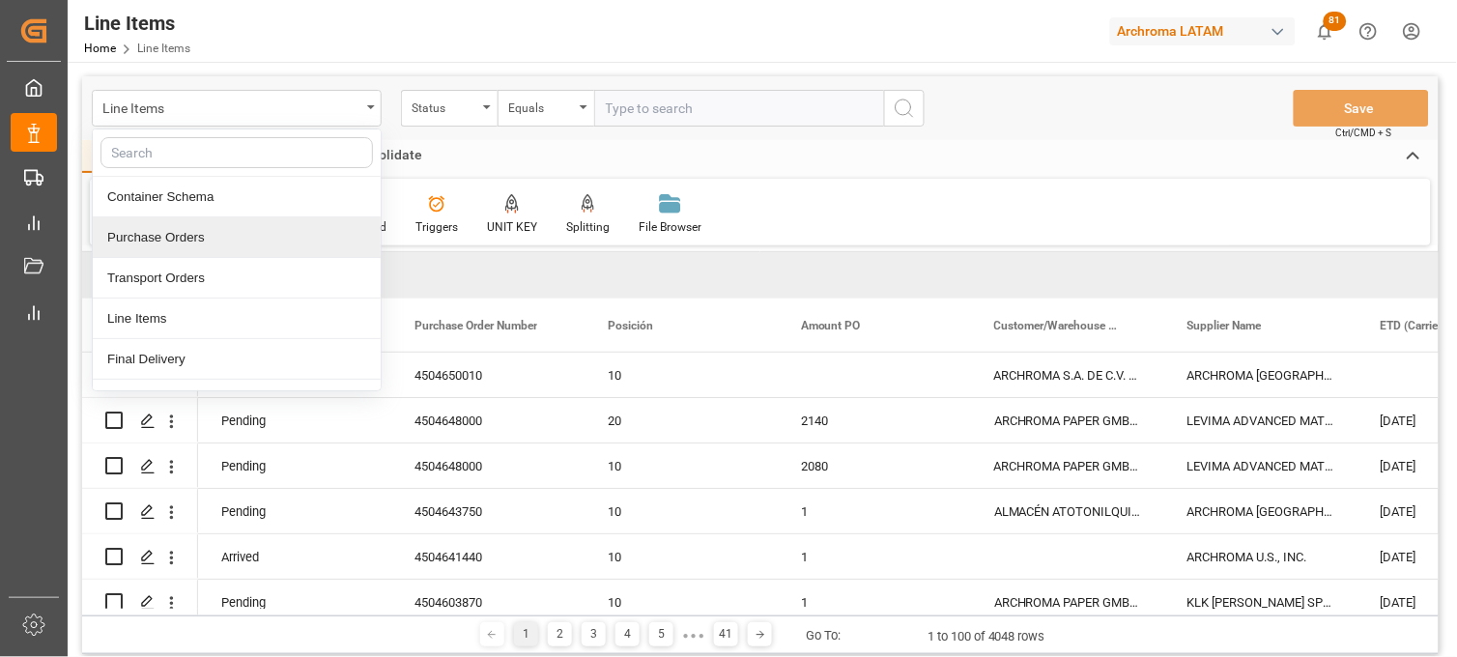
click at [166, 239] on div "Purchase Orders" at bounding box center [237, 237] width 288 height 41
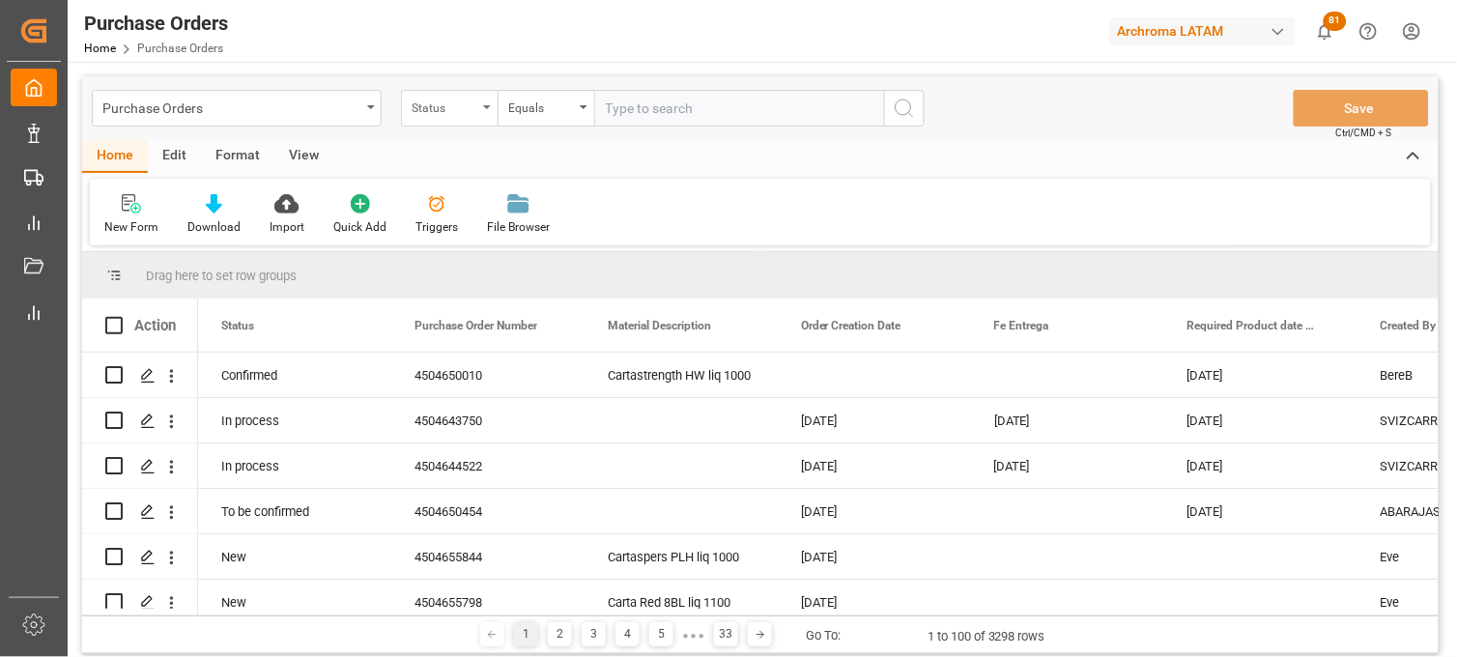
click at [491, 112] on div "Status" at bounding box center [449, 108] width 97 height 37
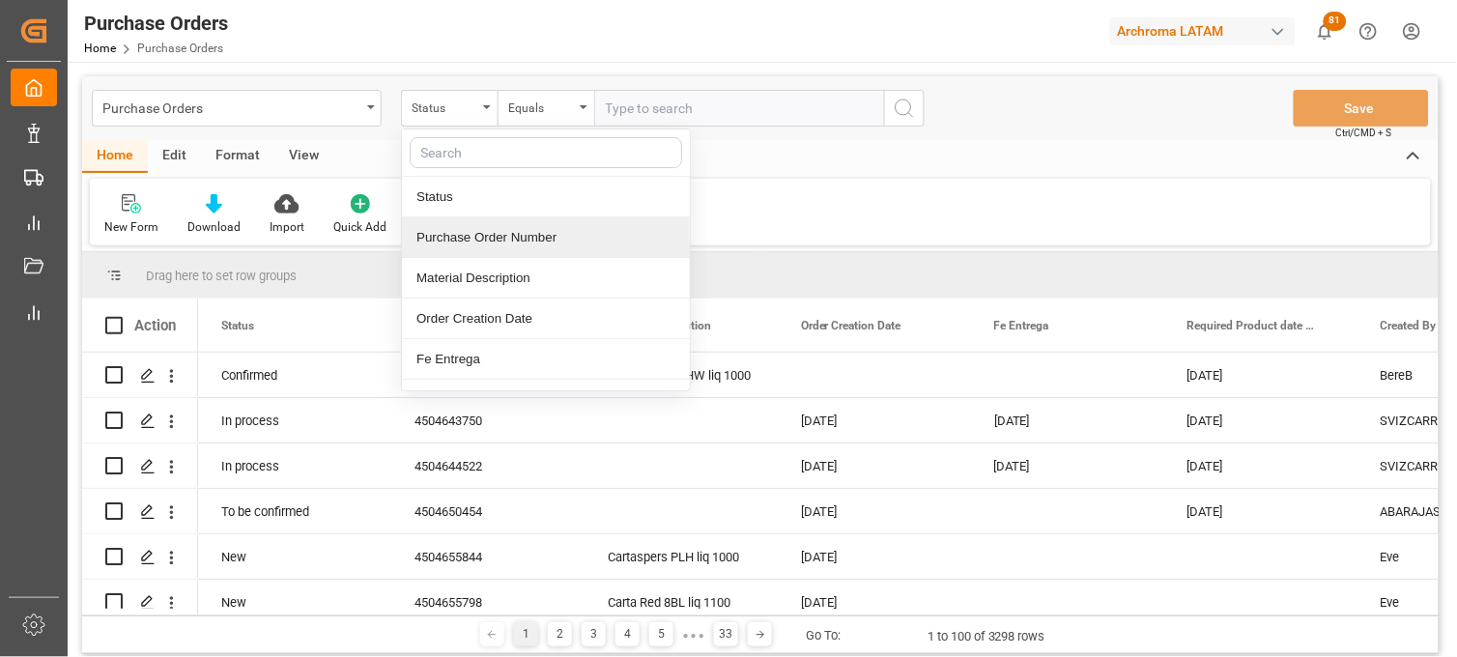
click at [466, 229] on div "Purchase Order Number" at bounding box center [546, 237] width 288 height 41
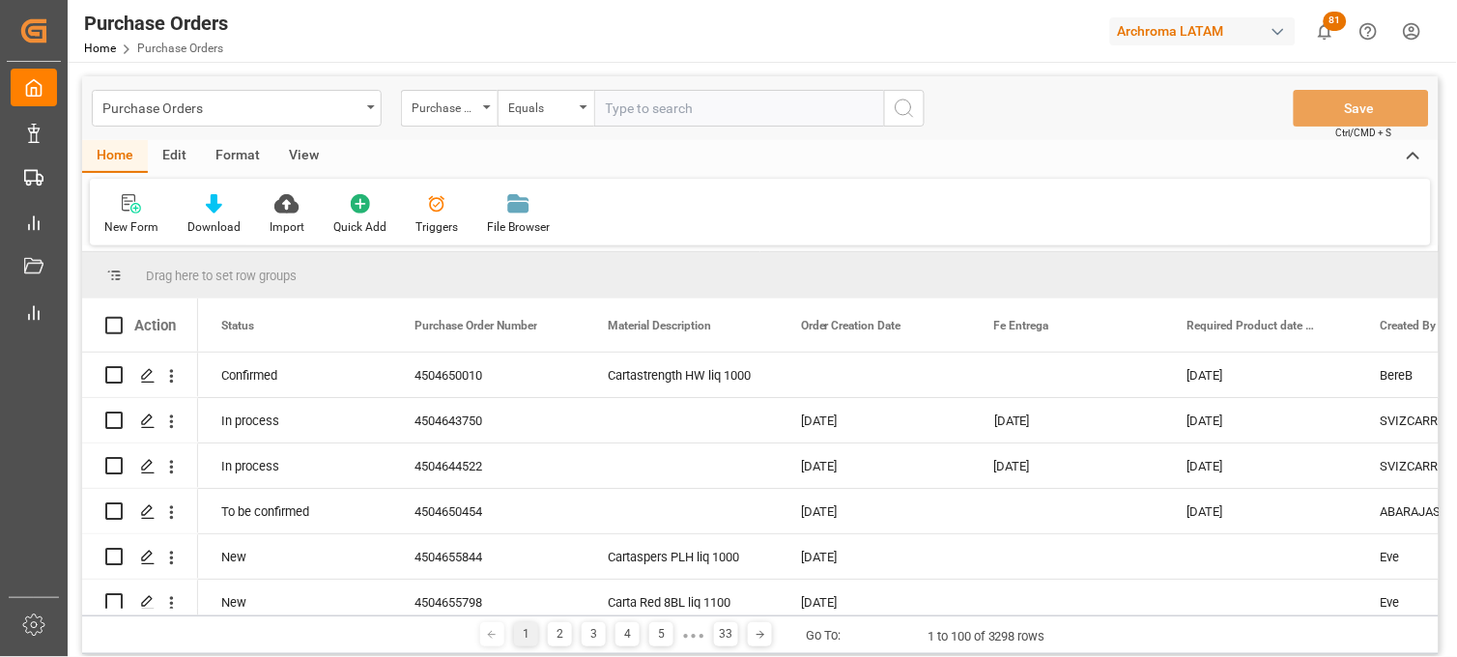
click at [680, 113] on input "text" at bounding box center [739, 108] width 290 height 37
paste input "4504651389"
type input "4504651389"
click at [900, 107] on icon "search button" at bounding box center [904, 108] width 23 height 23
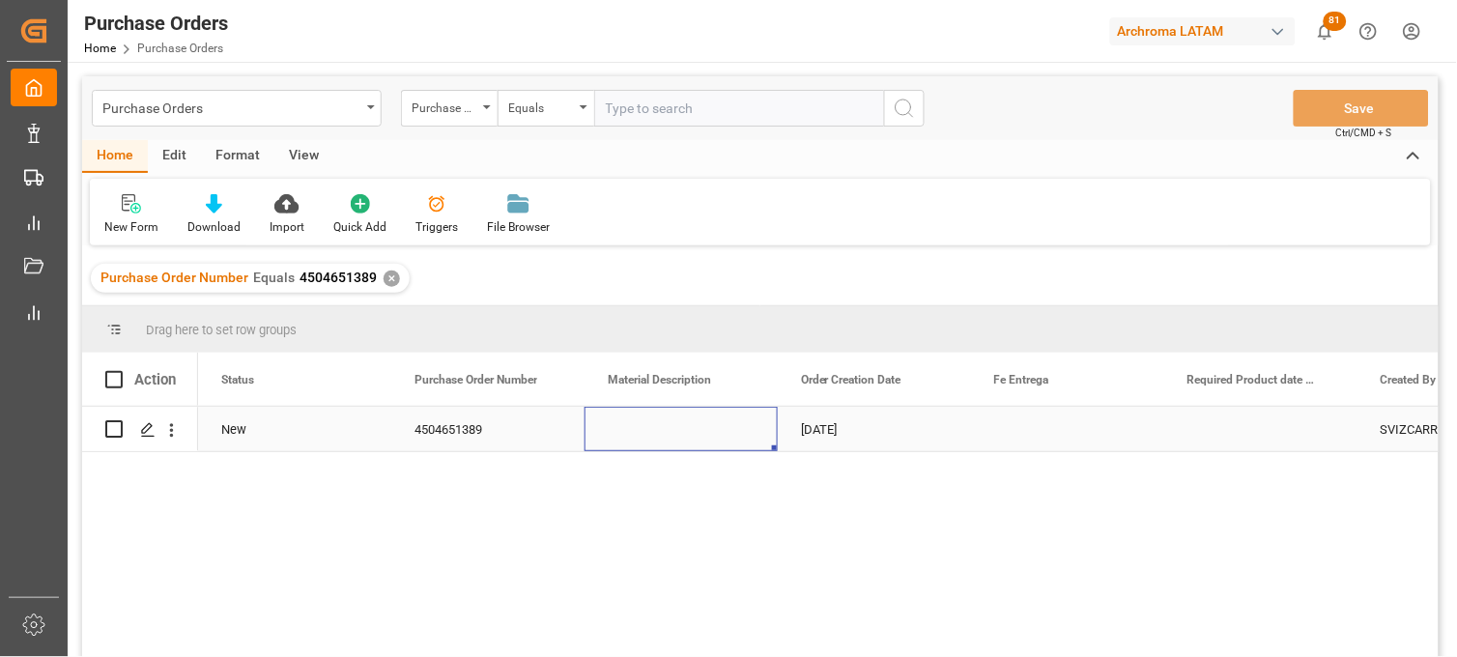
click at [673, 417] on div "Press SPACE to select this row." at bounding box center [681, 429] width 193 height 44
click at [151, 431] on icon "Press SPACE to select this row." at bounding box center [147, 429] width 15 height 15
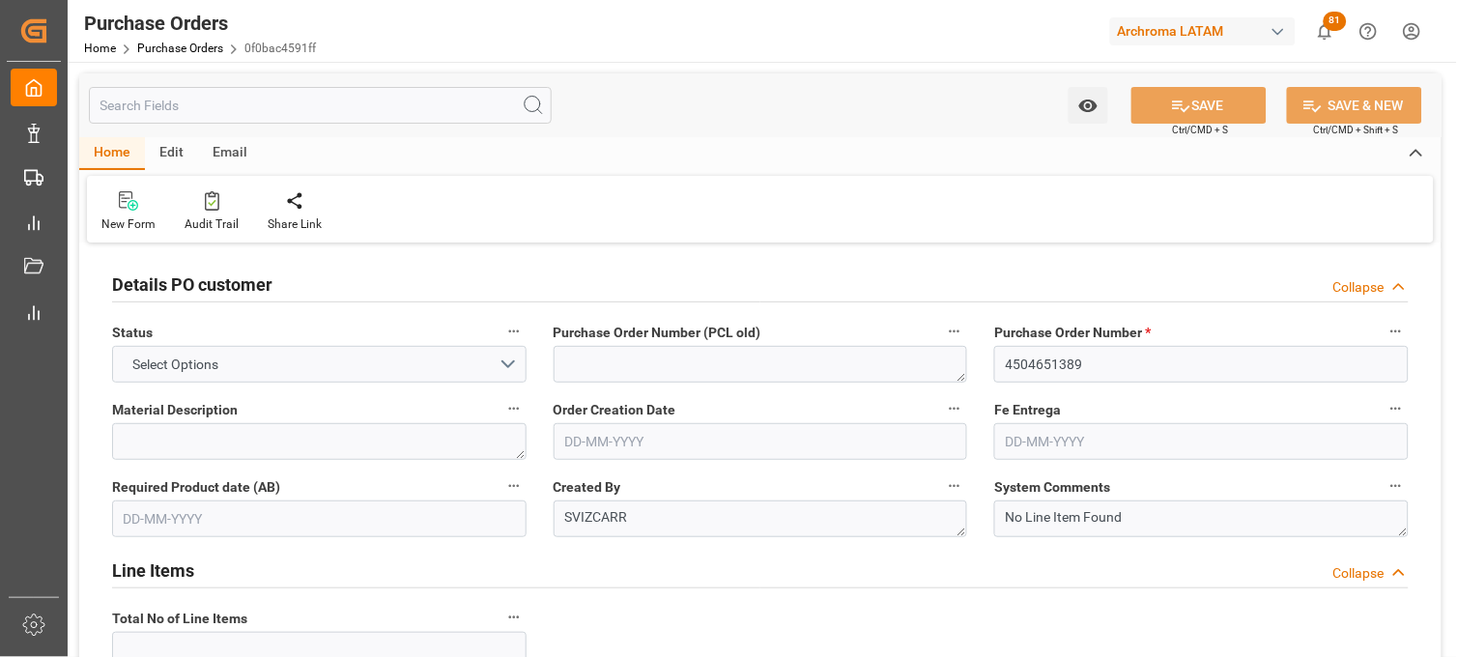
type input "1"
type input "[DATE]"
